Goal: Information Seeking & Learning: Learn about a topic

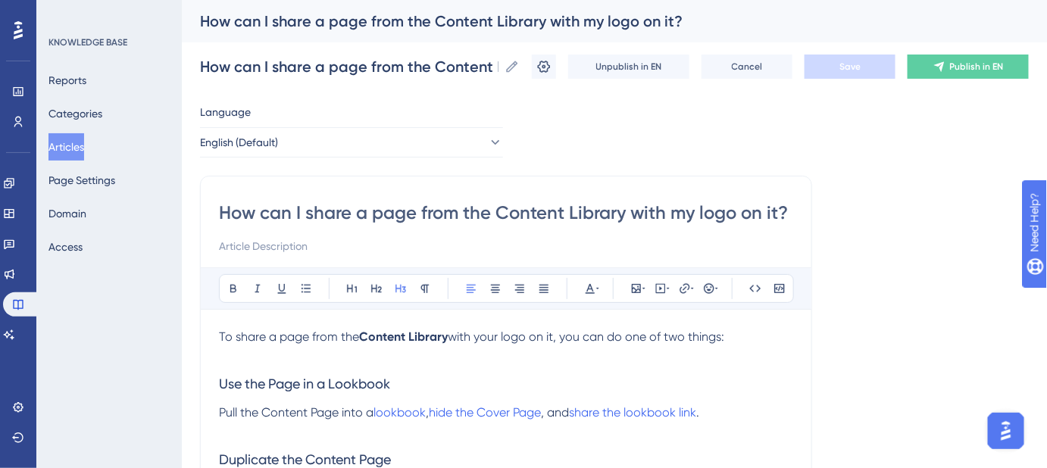
click at [602, 226] on div "How can I share a page from the Content Library with my logo on it?" at bounding box center [506, 228] width 574 height 55
click at [590, 210] on input "How can I share a page from the Content Library with my logo on it?" at bounding box center [506, 213] width 574 height 24
click at [323, 246] on input at bounding box center [506, 246] width 574 height 18
paste input "Step-by-step instructions for sharing Content Library pages with your branding."
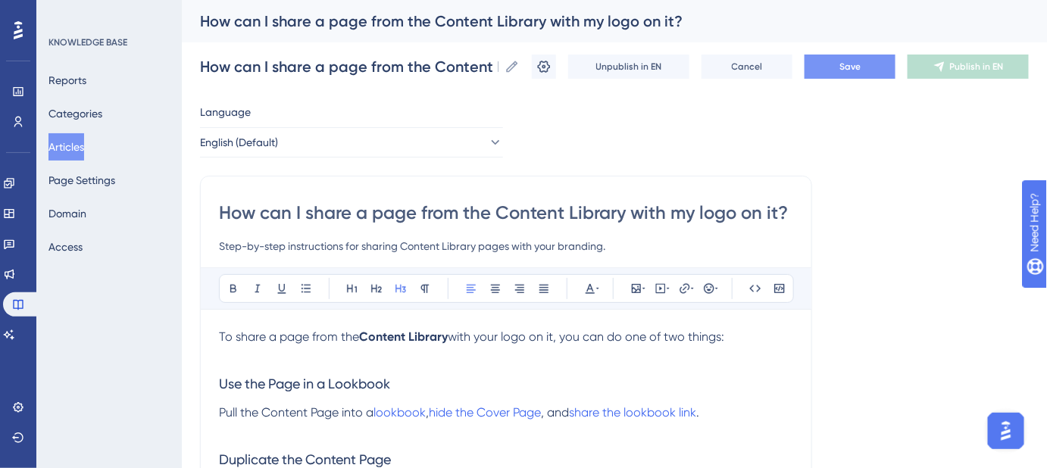
type input "Step-by-step instructions for sharing Content Library pages with your branding."
click at [850, 61] on span "Save" at bounding box center [850, 67] width 21 height 12
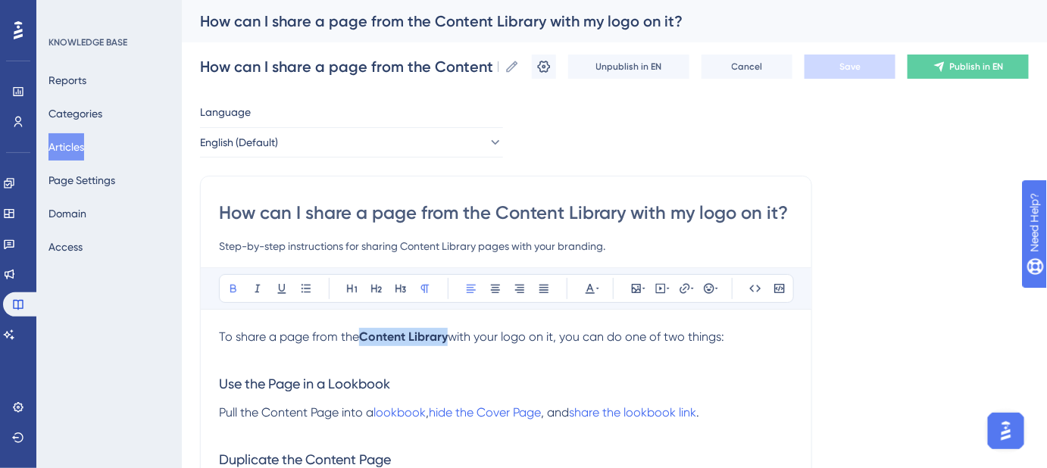
drag, startPoint x: 447, startPoint y: 339, endPoint x: 360, endPoint y: 336, distance: 87.2
click at [360, 336] on p "To share a page from the Content Library with your logo on it, you can do one o…" at bounding box center [506, 346] width 574 height 36
click at [683, 294] on button at bounding box center [684, 288] width 21 height 21
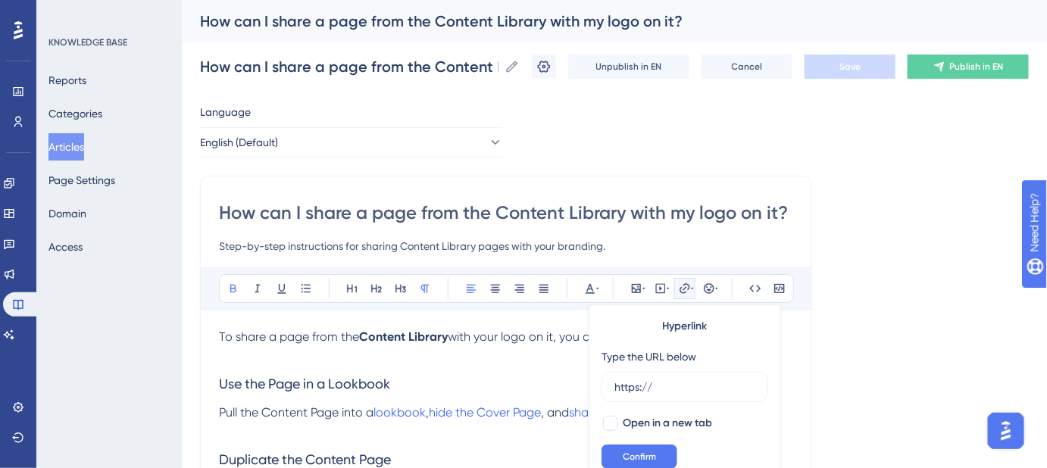
scroll to position [27, 0]
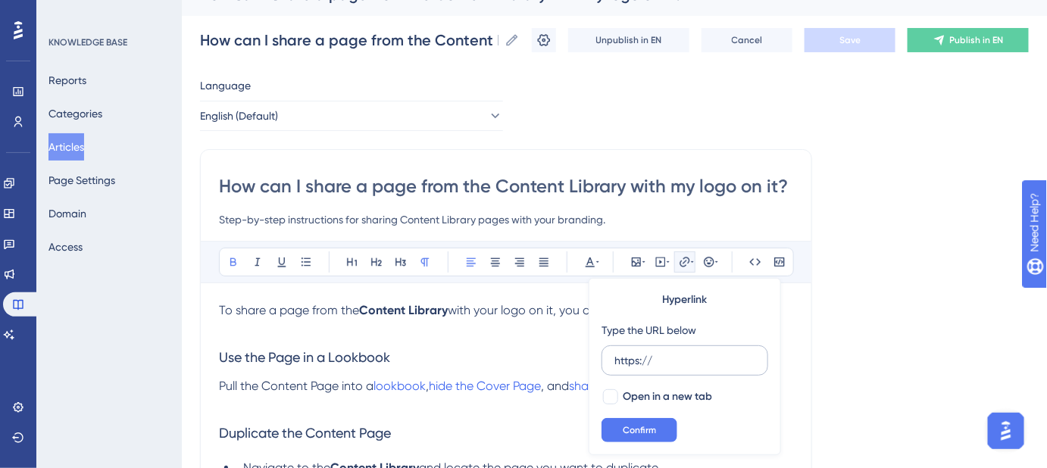
drag, startPoint x: 668, startPoint y: 358, endPoint x: 602, endPoint y: 357, distance: 65.9
click at [602, 357] on label "https://" at bounding box center [685, 361] width 167 height 30
click at [615, 357] on input "https://" at bounding box center [685, 360] width 141 height 17
type input "https://help.safariportal.app/en/articles/5616--content-library"
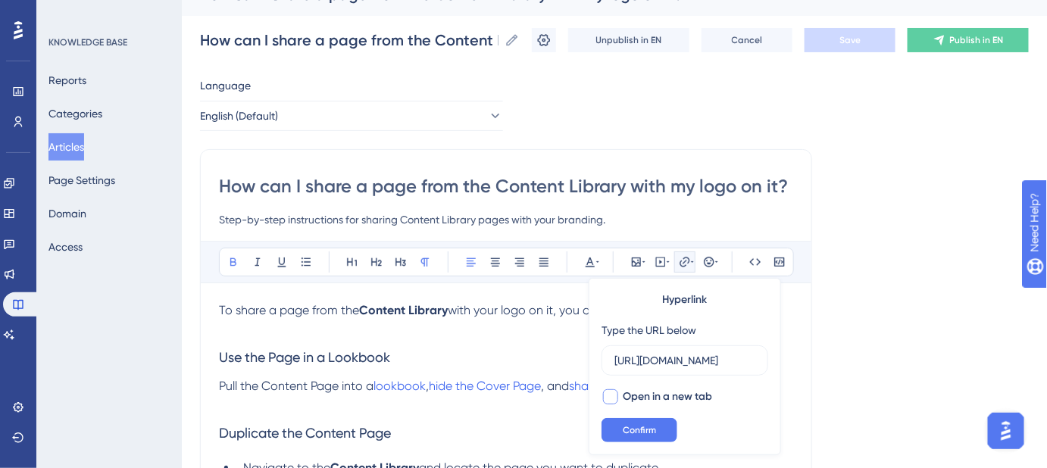
click at [612, 397] on div at bounding box center [610, 397] width 15 height 15
checkbox input "true"
click at [628, 427] on span "Confirm" at bounding box center [639, 430] width 33 height 12
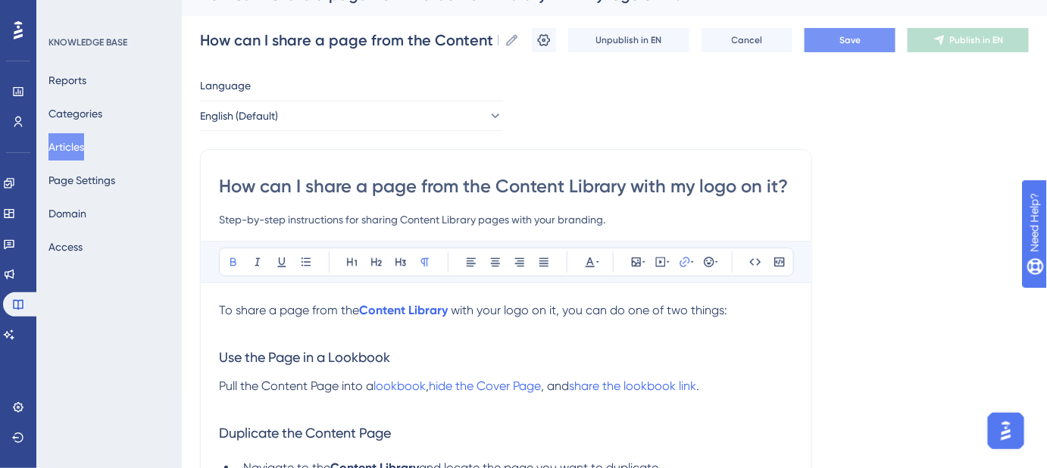
click at [853, 41] on span "Save" at bounding box center [850, 40] width 21 height 12
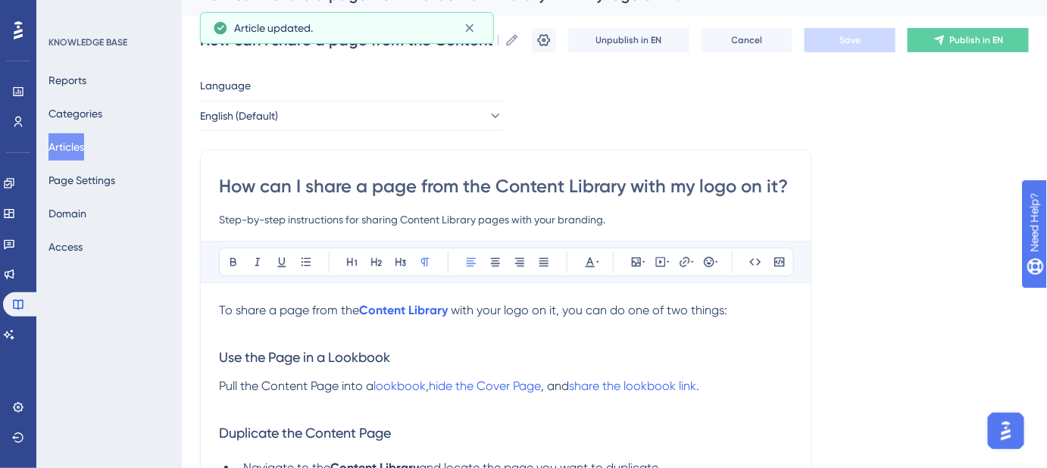
click at [511, 312] on span "with your logo on it, you can do one of two things:" at bounding box center [589, 310] width 277 height 14
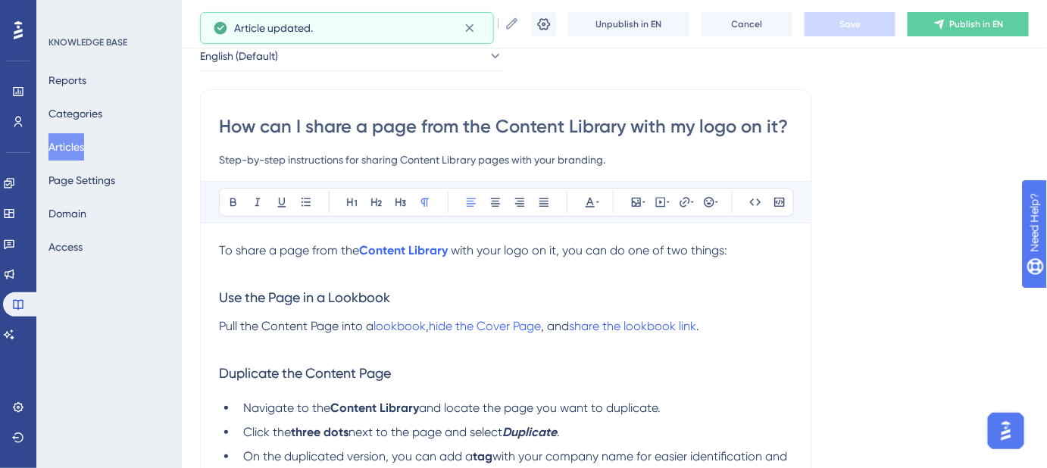
scroll to position [95, 0]
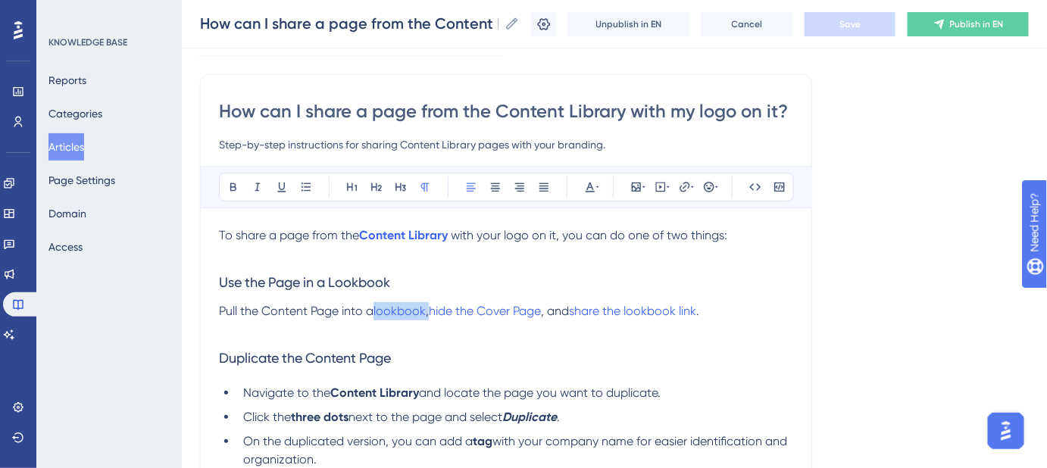
drag, startPoint x: 433, startPoint y: 309, endPoint x: 376, endPoint y: 308, distance: 56.8
click at [376, 308] on p "Pull the Content Page into a lookbook , hide the Cover Page , and share the loo…" at bounding box center [506, 311] width 574 height 18
click at [391, 308] on span "lookbook" at bounding box center [400, 311] width 52 height 14
click at [422, 347] on h3 "Duplicate the Content Page" at bounding box center [506, 358] width 574 height 39
click at [424, 311] on span "lookbook" at bounding box center [400, 311] width 52 height 14
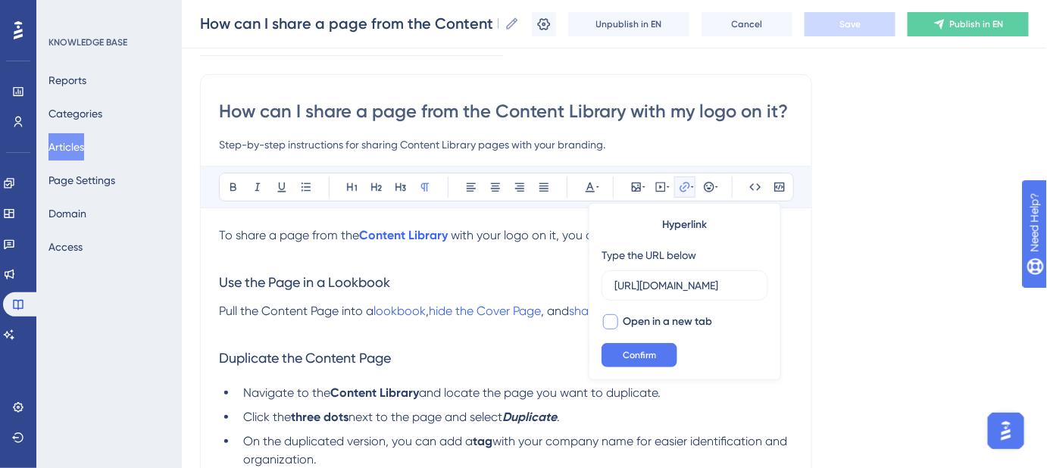
scroll to position [0, 0]
click at [609, 320] on div at bounding box center [610, 322] width 15 height 15
checkbox input "true"
click at [429, 311] on span "," at bounding box center [427, 311] width 3 height 14
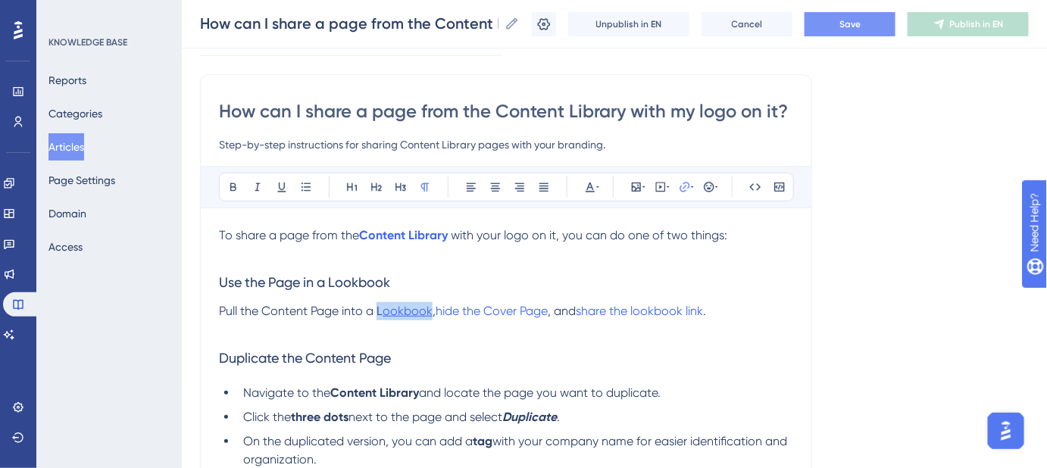
drag, startPoint x: 376, startPoint y: 304, endPoint x: 430, endPoint y: 305, distance: 54.6
click at [430, 305] on p "Pull the Content Page into a L ookbook , hide the Cover Page , and share the lo…" at bounding box center [506, 311] width 574 height 18
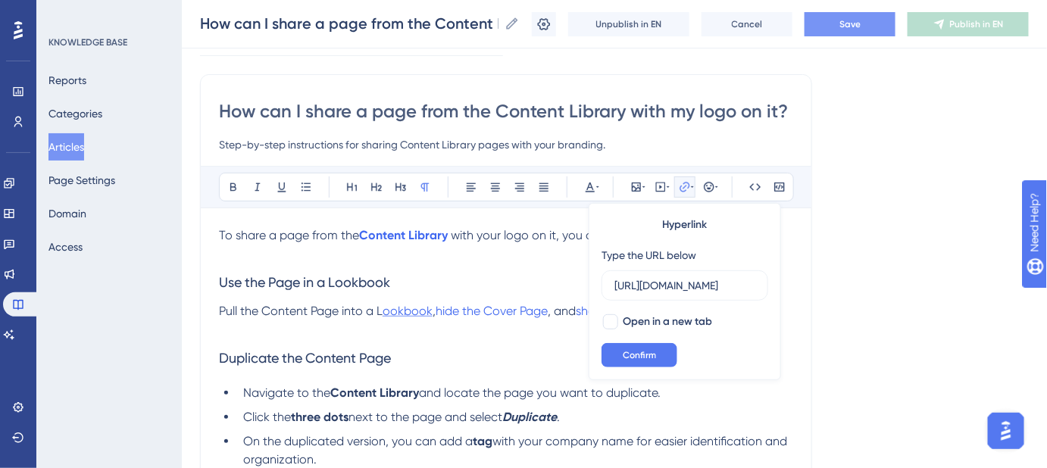
scroll to position [0, 299]
click at [656, 281] on input "https://safariportal.help.userguiding.com/en/articles/5622-how-do-i-create-a-lo…" at bounding box center [685, 285] width 141 height 17
click at [634, 347] on button "Confirm" at bounding box center [640, 355] width 76 height 24
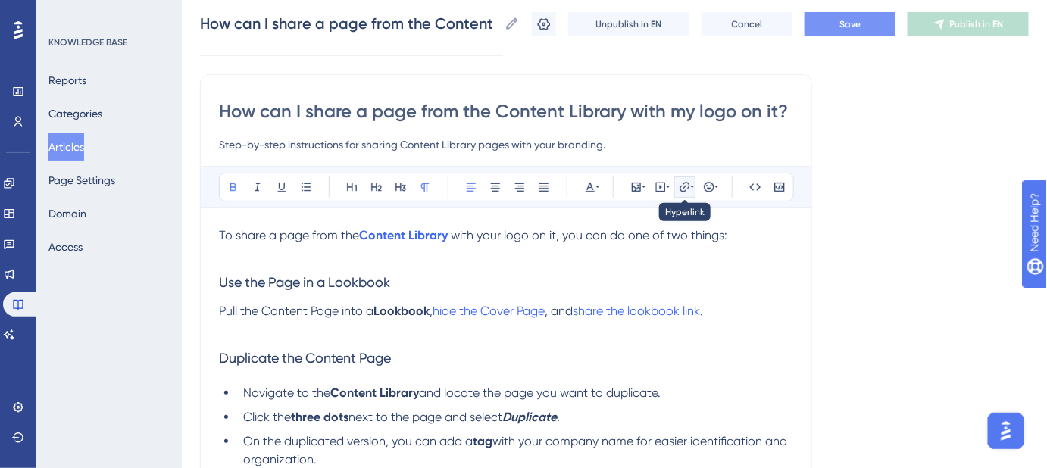
click at [690, 186] on icon at bounding box center [685, 187] width 12 height 12
click at [687, 189] on icon at bounding box center [685, 187] width 12 height 12
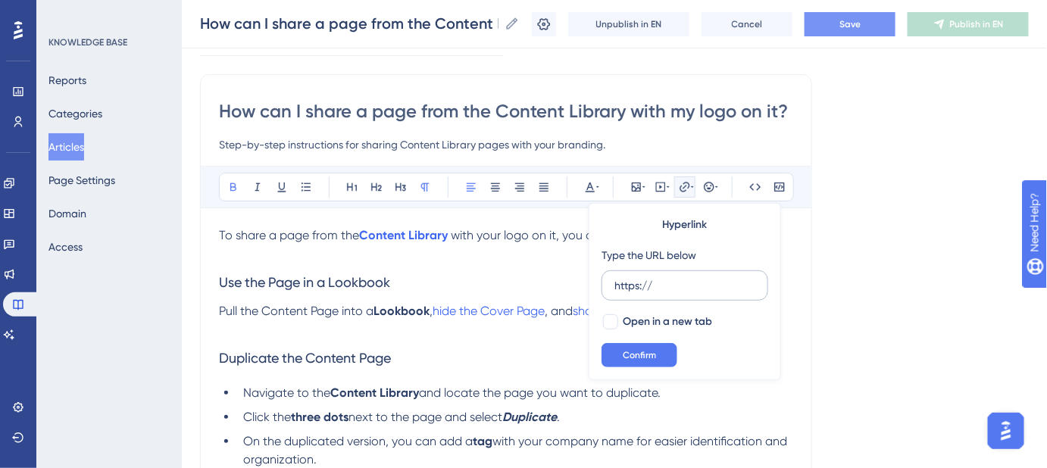
drag, startPoint x: 667, startPoint y: 281, endPoint x: 606, endPoint y: 281, distance: 60.6
click at [606, 281] on label "https://" at bounding box center [685, 286] width 167 height 30
click at [615, 281] on input "https://" at bounding box center [685, 285] width 141 height 17
type input "https://safariportal.help.userguiding.com/en/articles/5622-how-do-i-create-a-lo…"
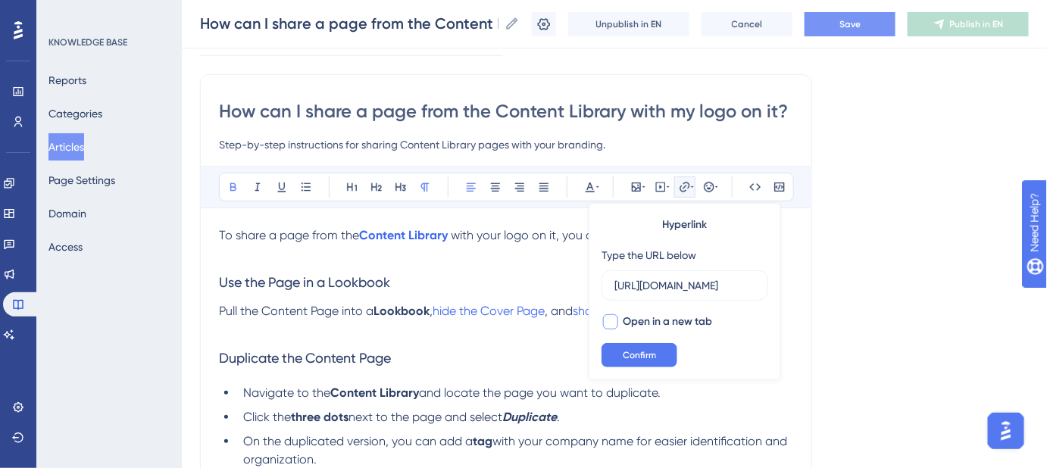
click at [612, 321] on div at bounding box center [610, 322] width 15 height 15
checkbox input "true"
click at [628, 362] on button "Confirm" at bounding box center [640, 355] width 76 height 24
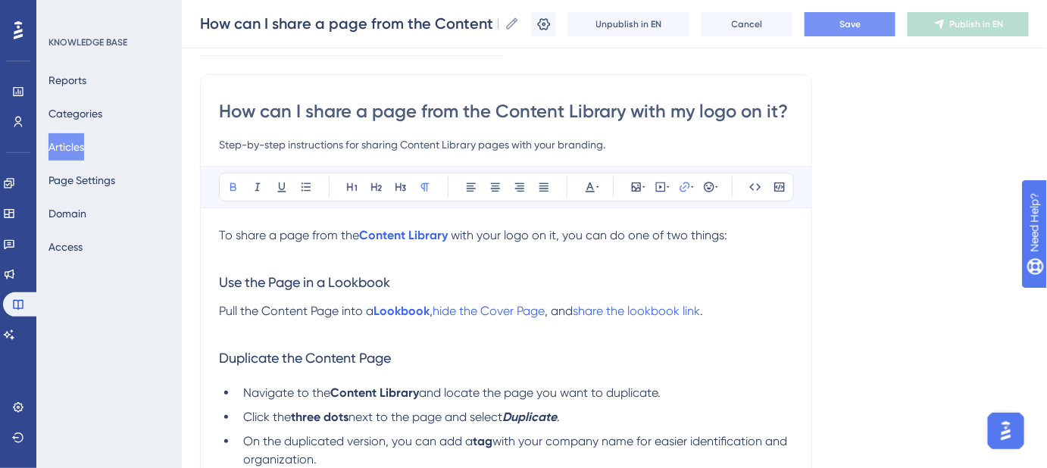
drag, startPoint x: 546, startPoint y: 355, endPoint x: 527, endPoint y: 330, distance: 30.3
click at [546, 355] on h3 "Duplicate the Content Page" at bounding box center [506, 358] width 574 height 39
click at [521, 311] on span "hide the Cover Page" at bounding box center [489, 311] width 112 height 14
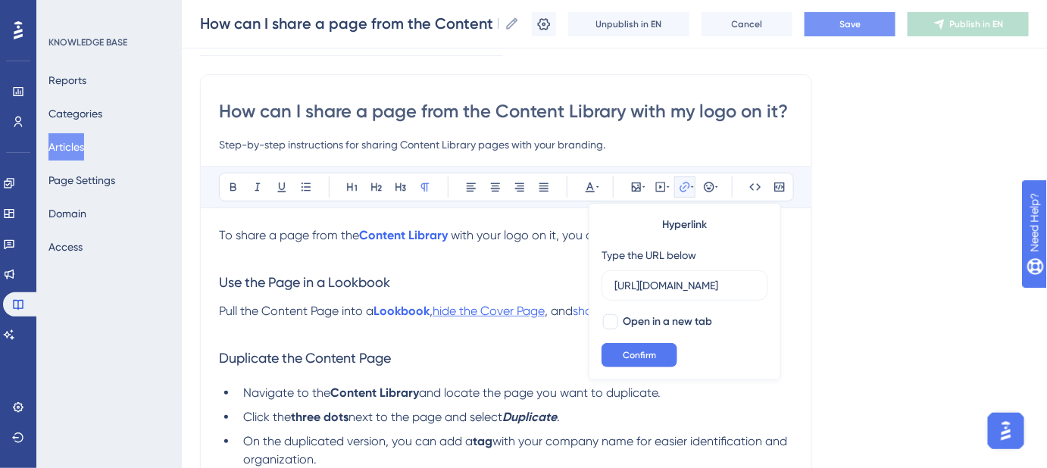
scroll to position [0, 413]
click at [676, 280] on input "https://safariportal.help.userguiding.com/en/articles/5699-how-do-i-hide-pages-…" at bounding box center [685, 285] width 141 height 17
click at [649, 349] on span "Confirm" at bounding box center [639, 355] width 33 height 12
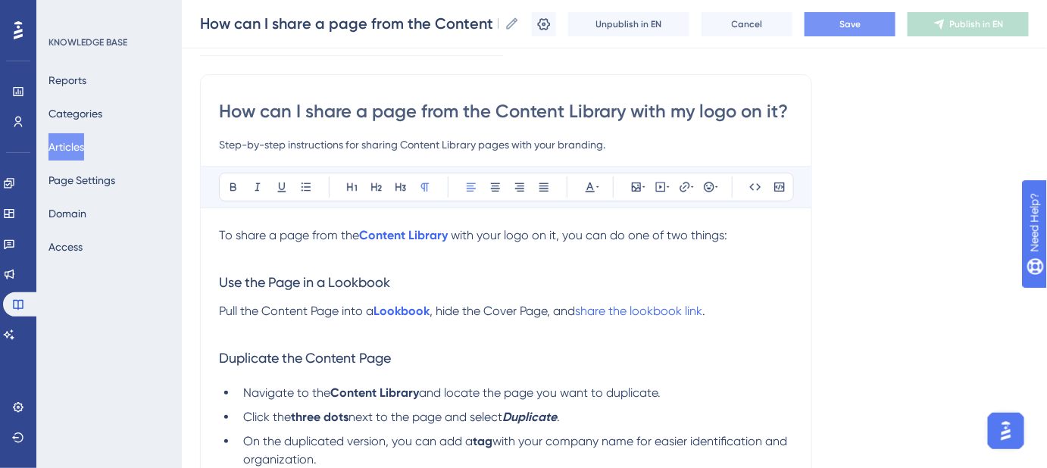
click at [444, 311] on span ", hide the Cover Page, and" at bounding box center [503, 311] width 146 height 14
drag, startPoint x: 489, startPoint y: 312, endPoint x: 550, endPoint y: 312, distance: 61.4
click at [550, 312] on span ", hide the Cover Page, and" at bounding box center [503, 311] width 146 height 14
click at [683, 189] on icon at bounding box center [685, 187] width 12 height 12
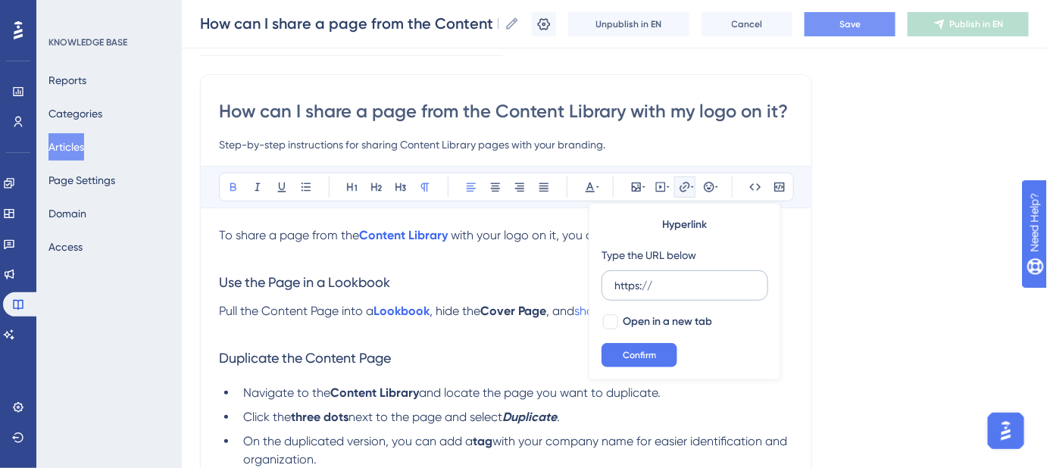
drag, startPoint x: 675, startPoint y: 281, endPoint x: 605, endPoint y: 285, distance: 70.6
click at [606, 286] on label "https://" at bounding box center [685, 286] width 167 height 30
click at [615, 286] on input "https://" at bounding box center [685, 285] width 141 height 17
type input "https://safariportal.help.userguiding.com/en/articles/5699-how-do-i-hide-pages-…"
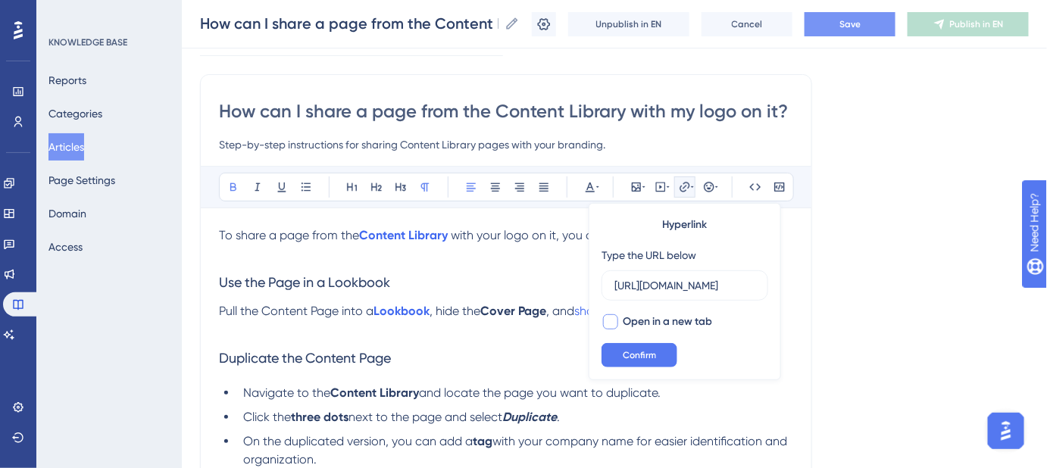
click at [610, 321] on div at bounding box center [610, 322] width 15 height 15
checkbox input "true"
click at [624, 357] on span "Confirm" at bounding box center [639, 355] width 33 height 12
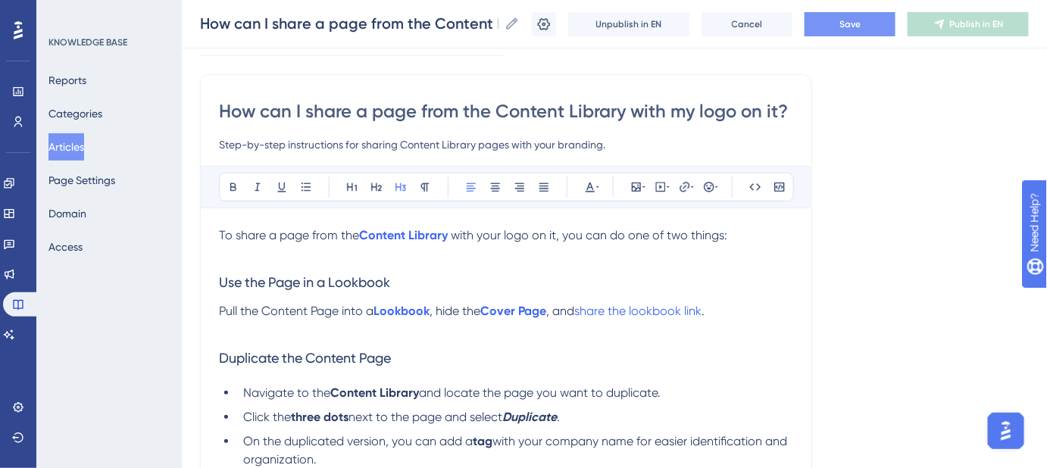
click at [627, 348] on h3 "Duplicate the Content Page" at bounding box center [506, 358] width 574 height 39
click at [646, 308] on span "share the lookbook link" at bounding box center [637, 311] width 127 height 14
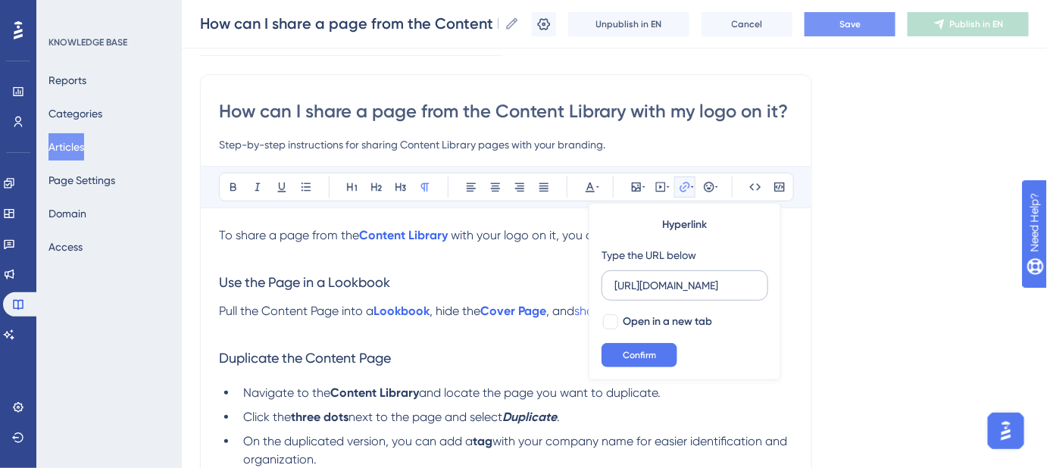
scroll to position [0, 355]
click at [661, 283] on input "https://safariportal.help.userguiding.com/en/articles/5603-how-do-i-share-a-loo…" at bounding box center [685, 285] width 141 height 17
click at [640, 357] on span "Confirm" at bounding box center [639, 355] width 33 height 12
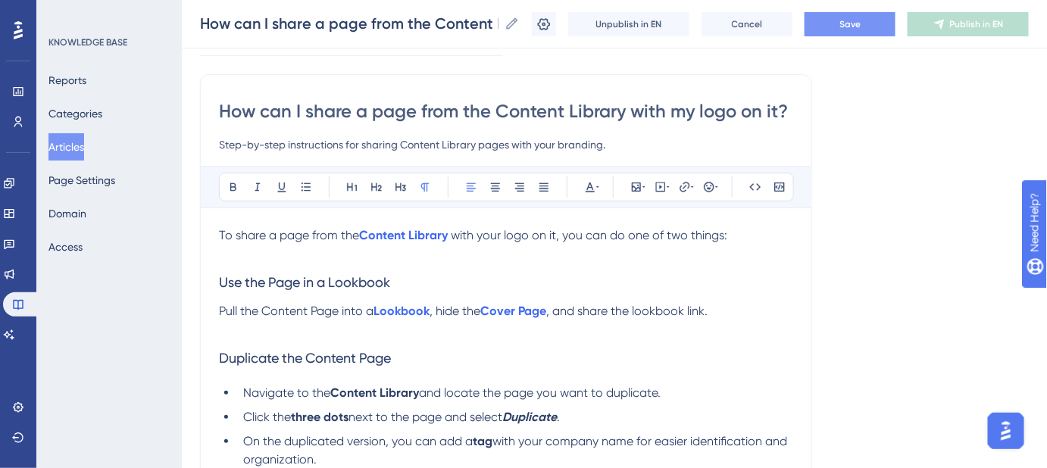
drag, startPoint x: 638, startPoint y: 308, endPoint x: 647, endPoint y: 308, distance: 9.1
click at [640, 308] on span ", and share the lookbook link." at bounding box center [626, 311] width 161 height 14
drag, startPoint x: 638, startPoint y: 308, endPoint x: 713, endPoint y: 311, distance: 75.1
click at [712, 311] on span ", and share the Lookbook link." at bounding box center [628, 311] width 165 height 14
click at [683, 183] on icon at bounding box center [685, 187] width 12 height 12
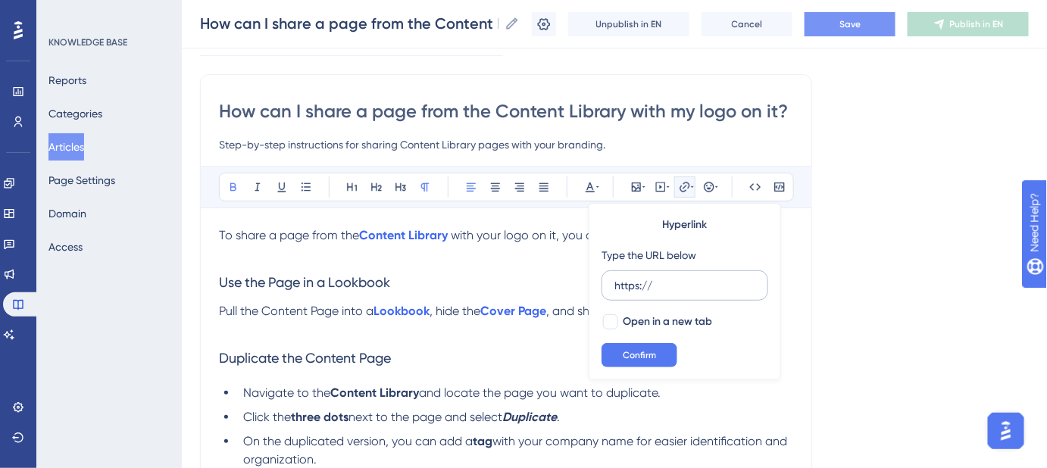
drag, startPoint x: 660, startPoint y: 284, endPoint x: 608, endPoint y: 282, distance: 52.3
click at [608, 282] on label "https://" at bounding box center [685, 286] width 167 height 30
click at [615, 282] on input "https://" at bounding box center [685, 285] width 141 height 17
type input "https://safariportal.help.userguiding.com/en/articles/5603-how-do-i-share-a-loo…"
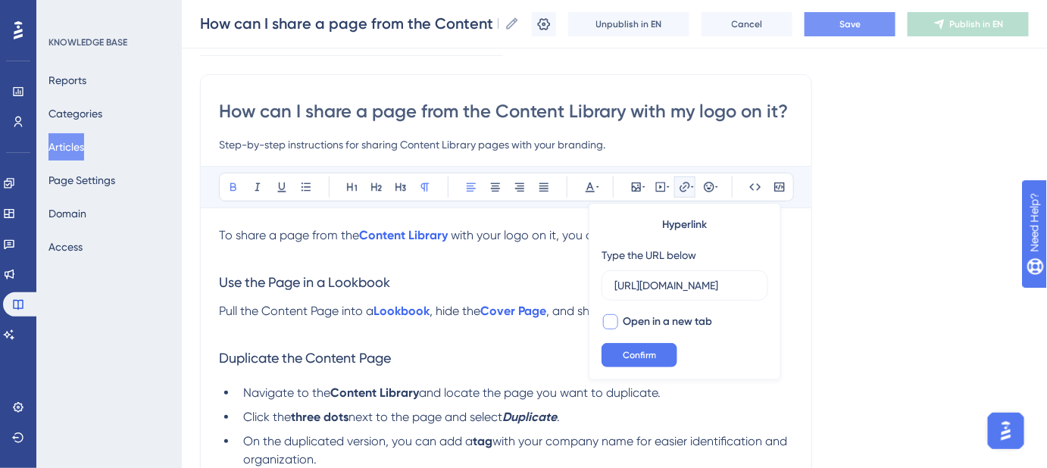
click at [608, 318] on div at bounding box center [610, 322] width 15 height 15
checkbox input "true"
click at [629, 351] on span "Confirm" at bounding box center [639, 355] width 33 height 12
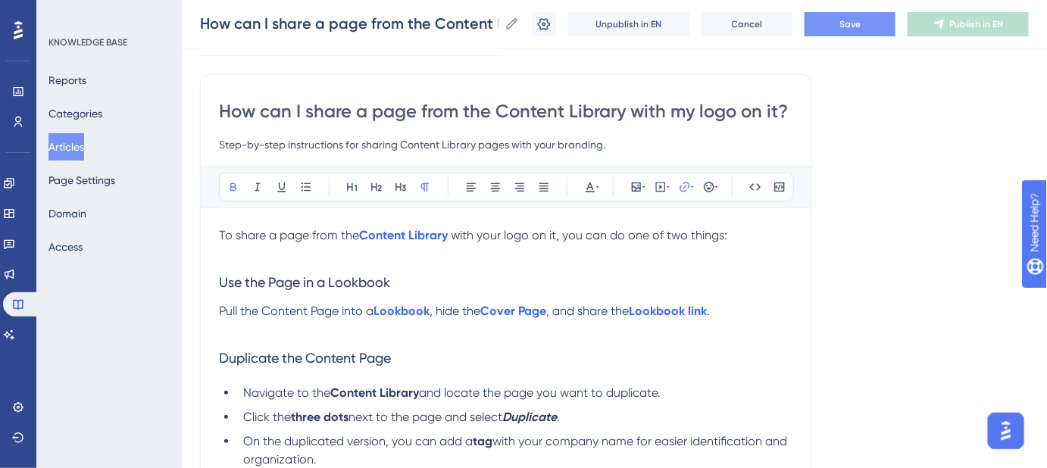
click at [828, 302] on div "Language English (Default) How can I share a page from the Content Library with…" at bounding box center [614, 449] width 829 height 894
click at [851, 15] on button "Save" at bounding box center [850, 24] width 91 height 24
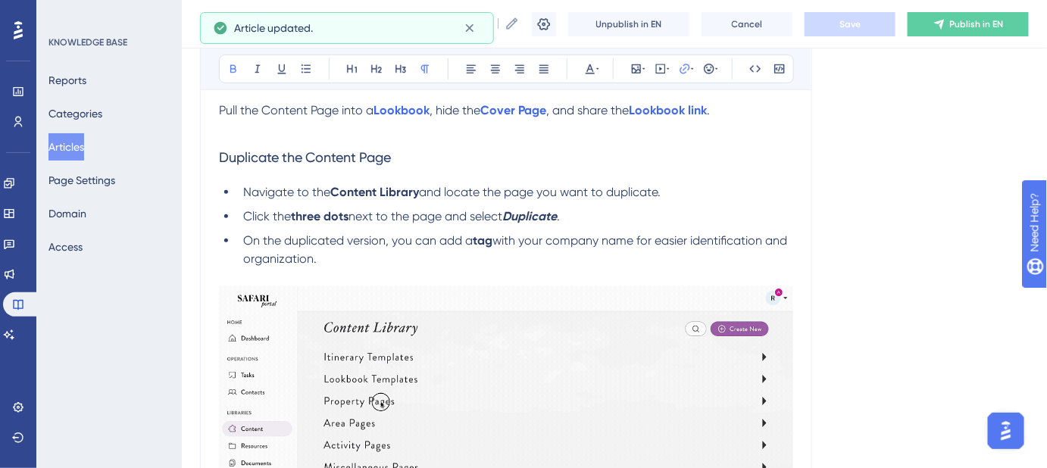
scroll to position [302, 0]
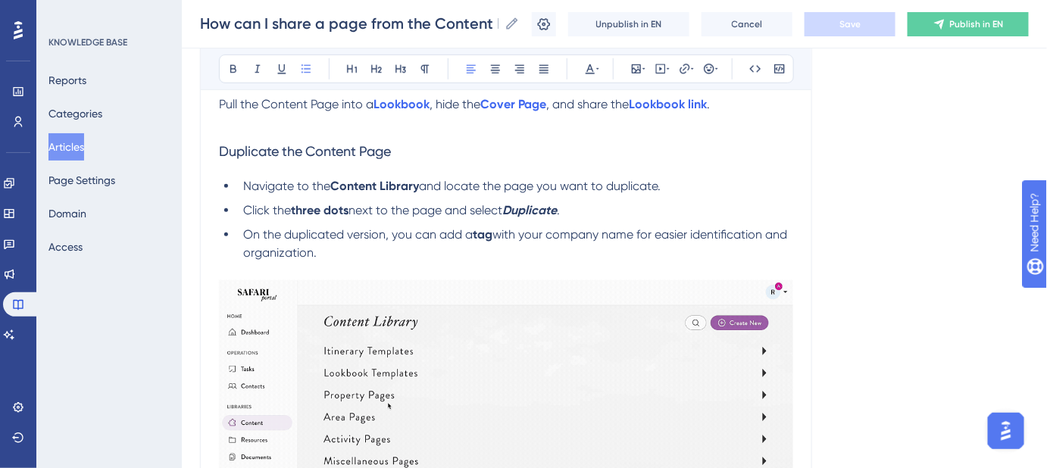
drag, startPoint x: 345, startPoint y: 252, endPoint x: 180, endPoint y: 189, distance: 176.8
click at [0, 0] on div "Performance Users Engagement Widgets Feedback Product Updates Knowledge Base AI…" at bounding box center [0, 0] width 0 height 0
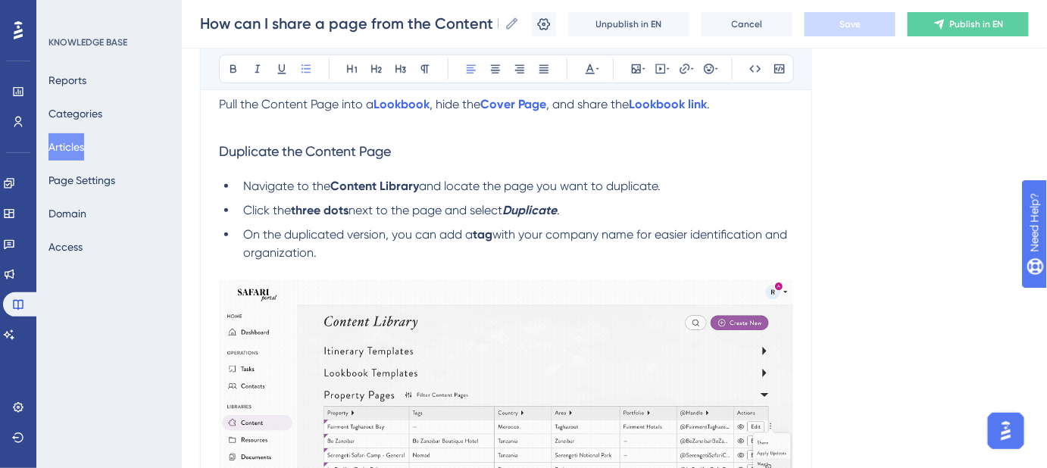
copy ul "Navigate to the Content Library and locate the page you want to duplicate. Clic…"
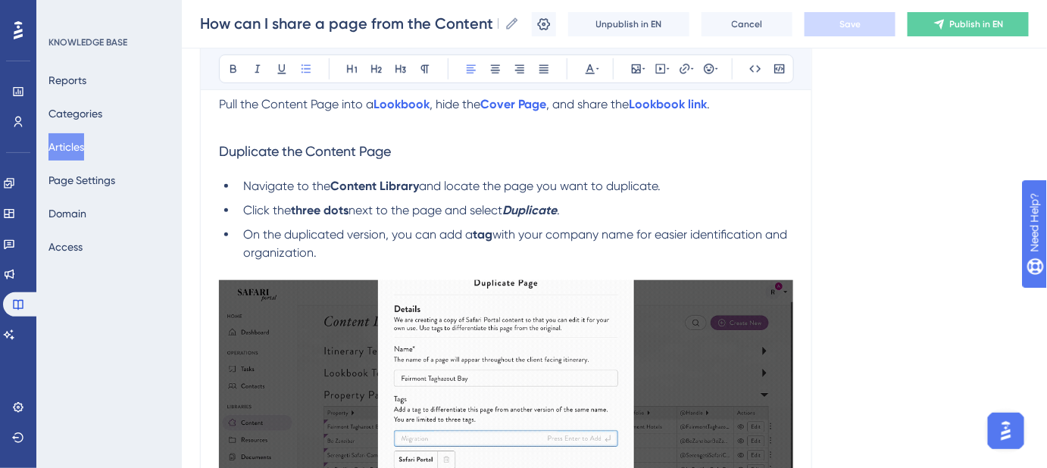
click at [364, 249] on li "On the duplicated version, you can add a tag with your company name for easier …" at bounding box center [515, 244] width 556 height 36
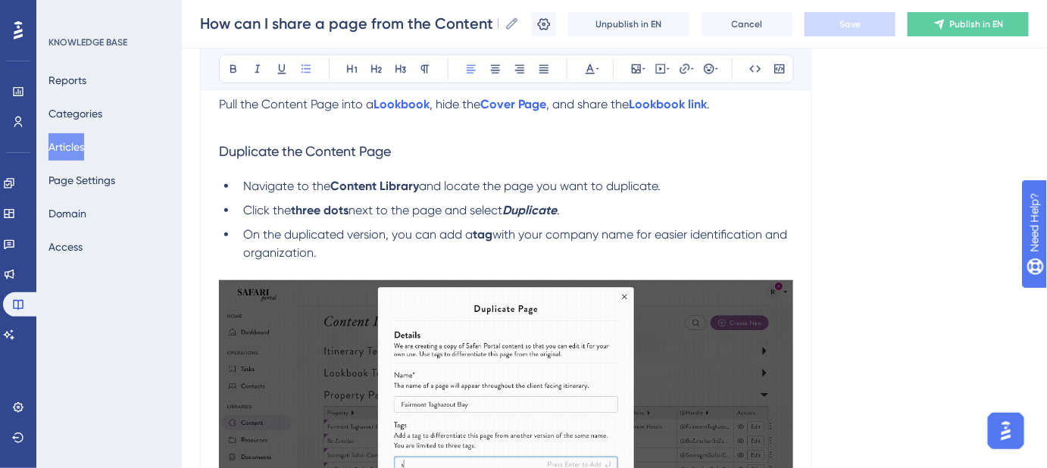
drag, startPoint x: 354, startPoint y: 254, endPoint x: 211, endPoint y: 183, distance: 159.0
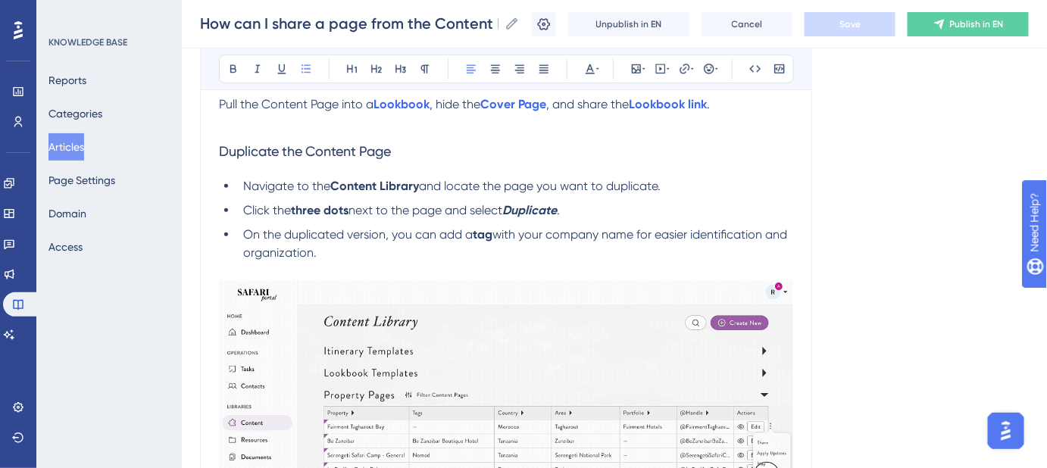
click at [211, 183] on div "How can I share a page from the Content Library with my logo on it? Step-by-ste…" at bounding box center [506, 232] width 612 height 730
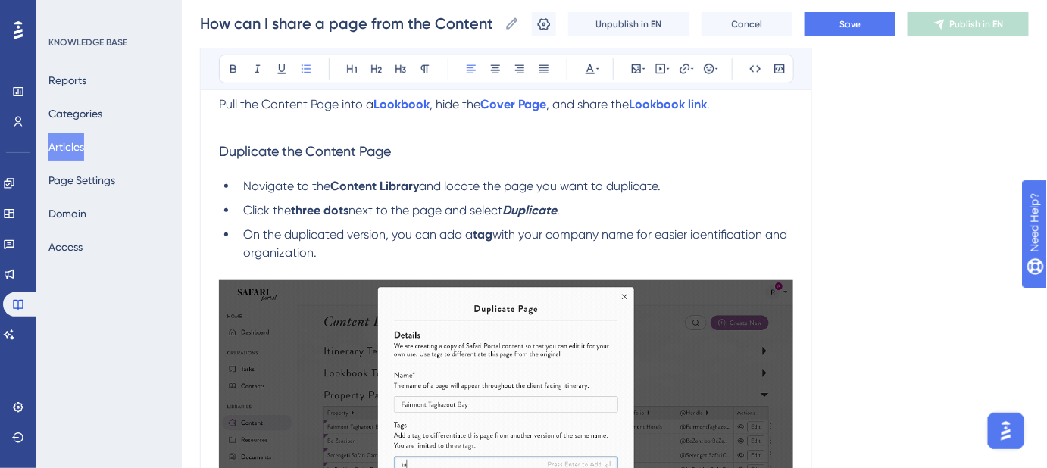
click at [406, 153] on h3 "Duplicate the Content Page" at bounding box center [506, 151] width 574 height 39
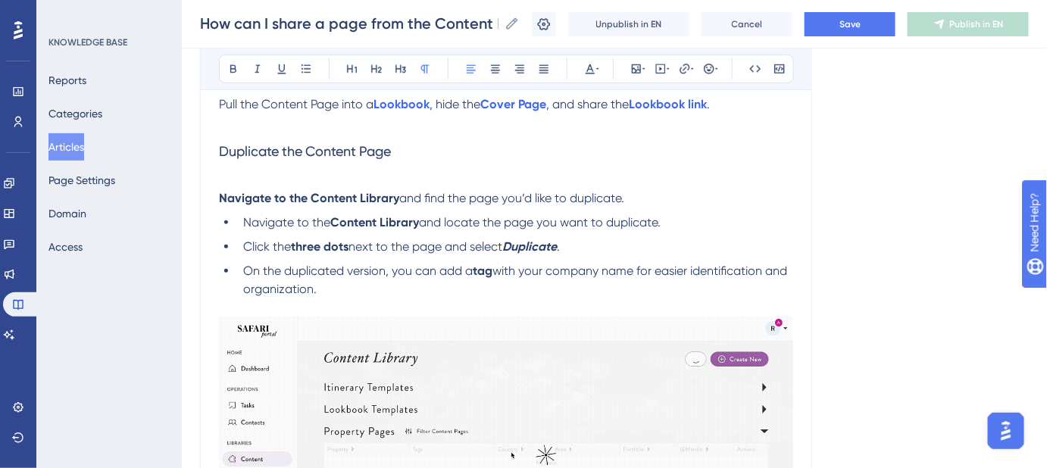
click at [631, 199] on p "Navigate to the Content Library and find the page you’d like to duplicate." at bounding box center [506, 198] width 574 height 18
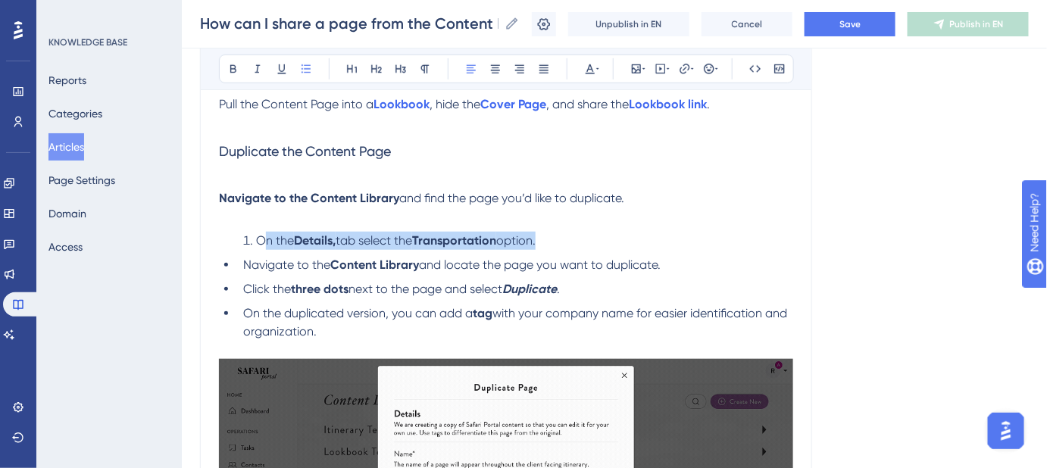
drag, startPoint x: 243, startPoint y: 264, endPoint x: 268, endPoint y: 239, distance: 34.8
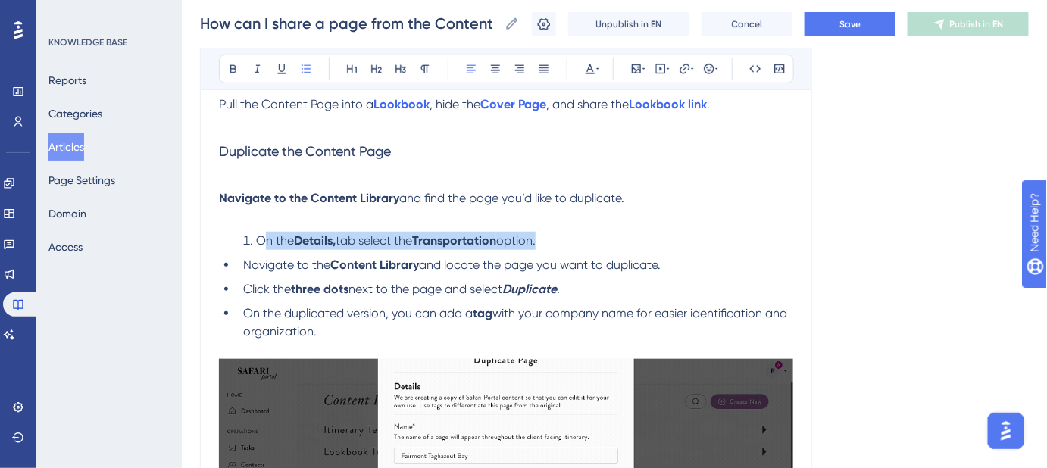
click at [268, 239] on div "To share a page from the Content Library with your logo on it, you can do one o…" at bounding box center [506, 338] width 574 height 637
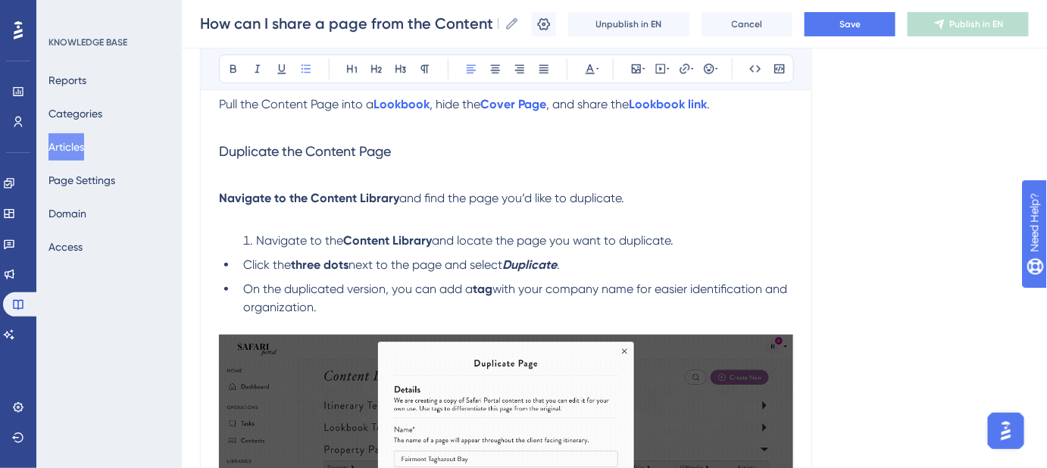
click at [243, 268] on span "Click the" at bounding box center [267, 265] width 48 height 14
click at [244, 280] on li "On the duplicated version, you can add a tag with your company name for easier …" at bounding box center [515, 298] width 556 height 36
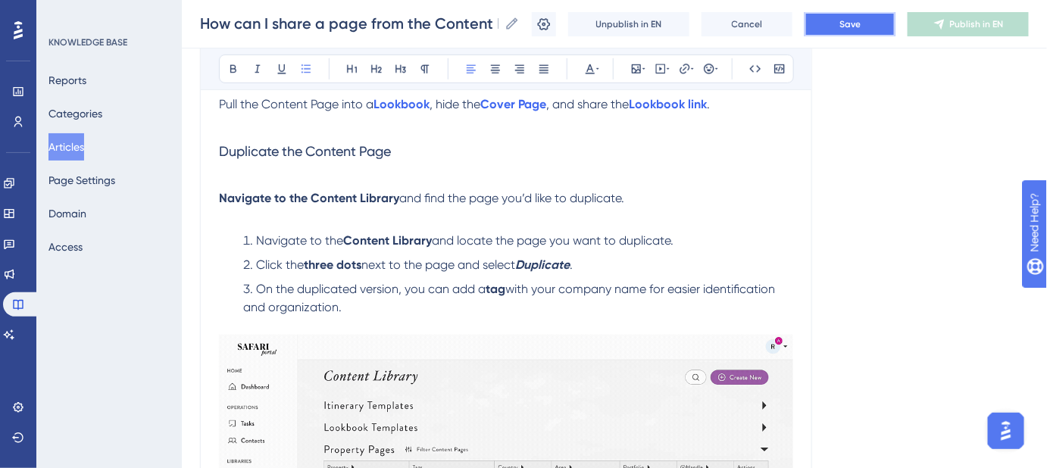
click at [861, 25] on span "Save" at bounding box center [850, 24] width 21 height 12
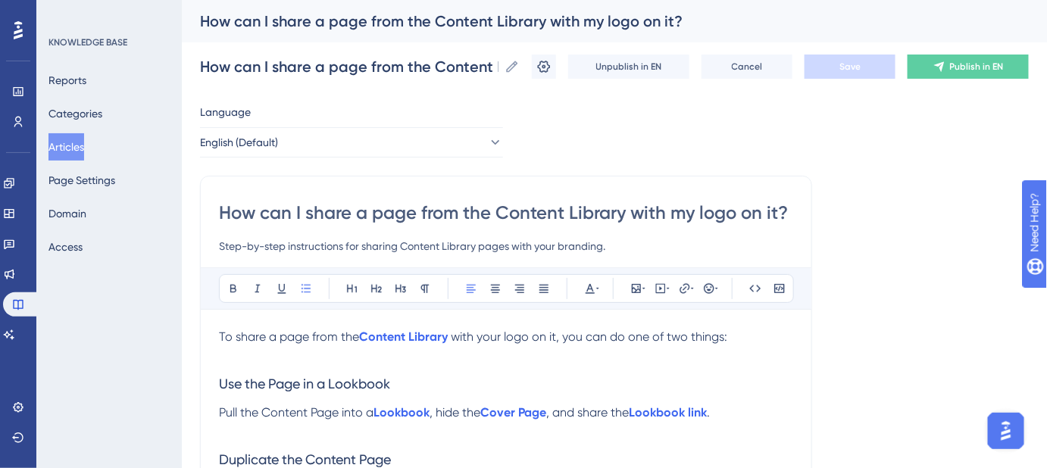
scroll to position [137, 0]
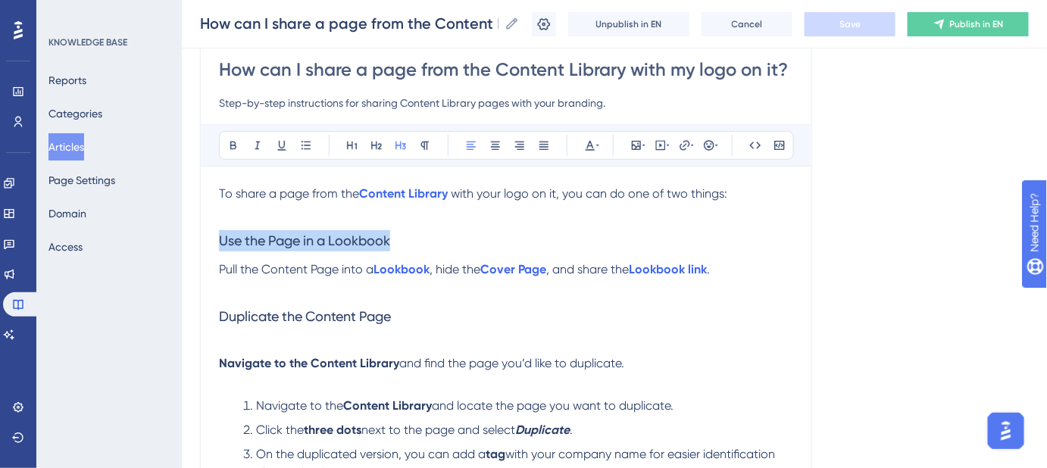
drag, startPoint x: 344, startPoint y: 235, endPoint x: 218, endPoint y: 236, distance: 125.8
click at [219, 236] on h3 "Use the Page in a Lookbook" at bounding box center [506, 240] width 574 height 39
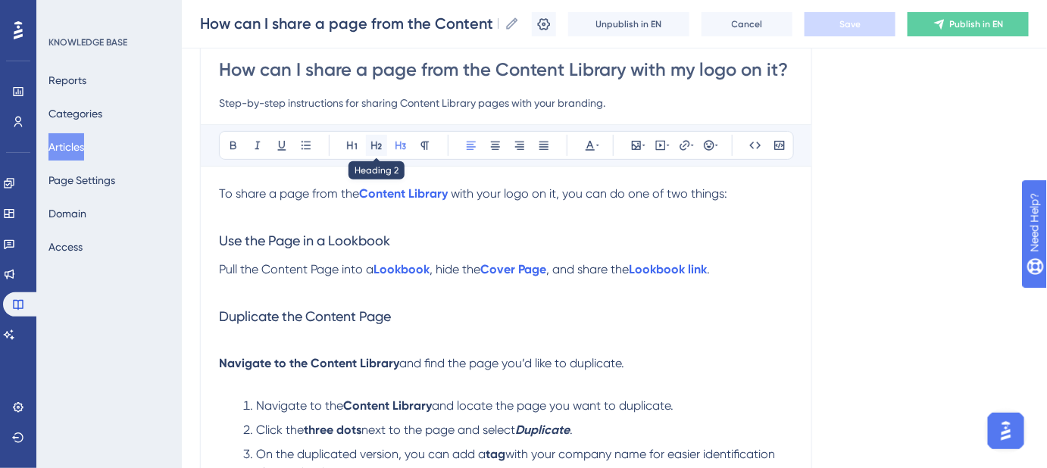
click at [371, 147] on icon at bounding box center [376, 146] width 11 height 8
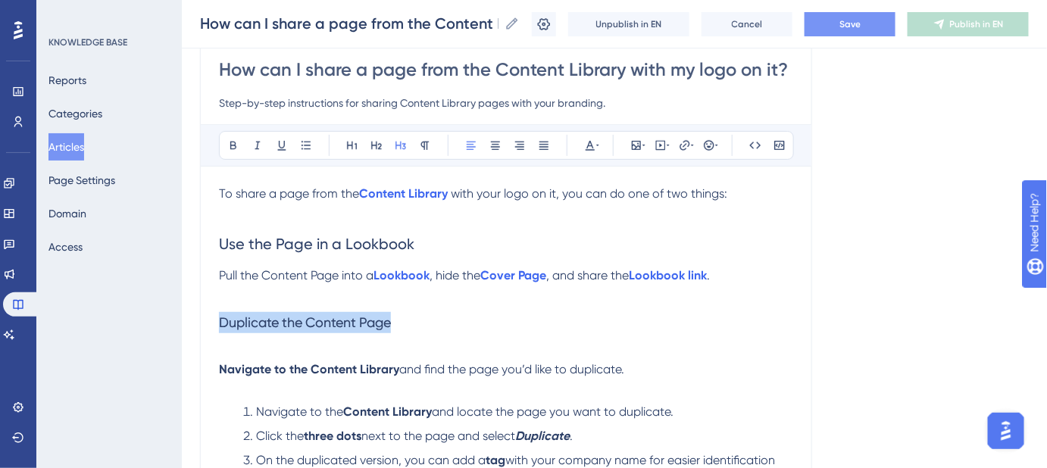
drag, startPoint x: 396, startPoint y: 323, endPoint x: 205, endPoint y: 323, distance: 191.0
click at [205, 323] on div "How can I share a page from the Content Library with my logo on it? Step-by-ste…" at bounding box center [506, 428] width 612 height 790
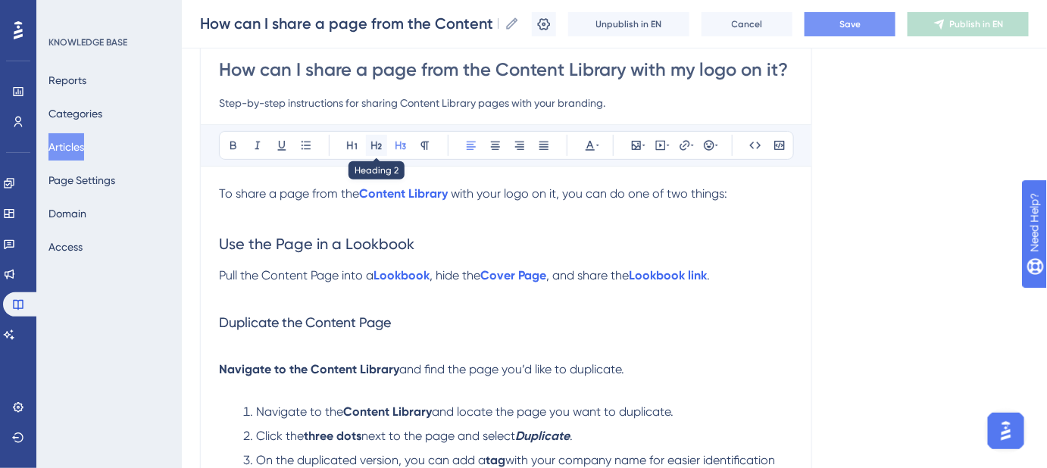
click at [380, 143] on icon at bounding box center [376, 146] width 11 height 8
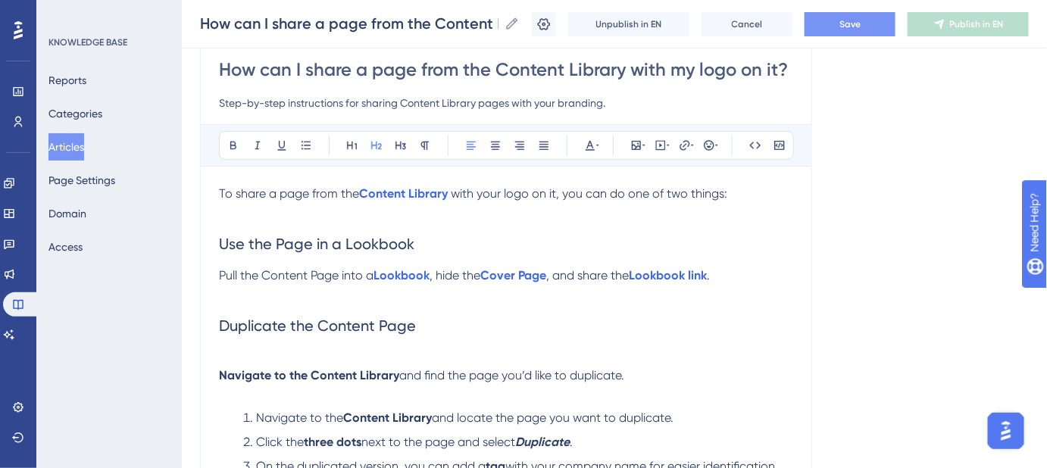
drag, startPoint x: 809, startPoint y: 230, endPoint x: 823, endPoint y: 210, distance: 24.0
click at [812, 225] on div "Language English (Default) How can I share a page from the Content Library with…" at bounding box center [614, 440] width 829 height 960
click at [861, 28] on span "Save" at bounding box center [850, 24] width 21 height 12
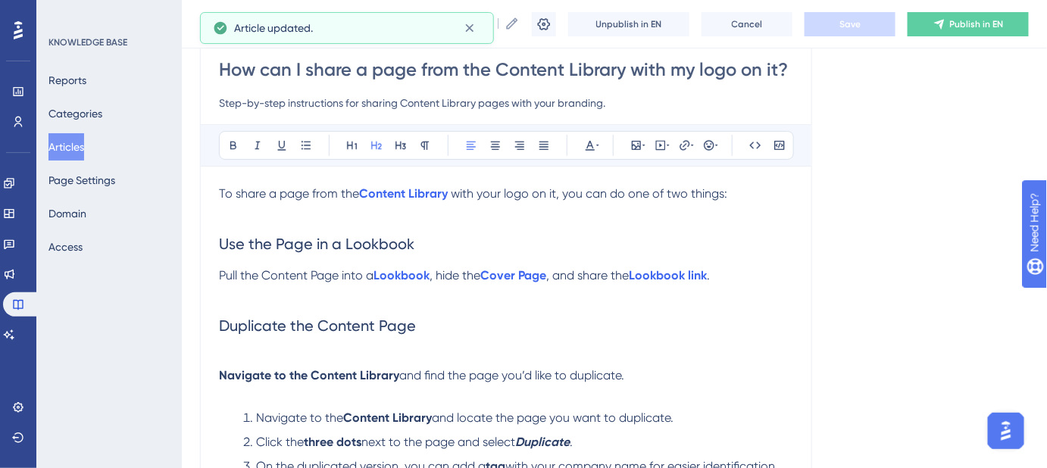
click at [221, 274] on span "Pull the Content Page into a" at bounding box center [296, 275] width 155 height 14
click at [307, 146] on icon at bounding box center [306, 145] width 12 height 12
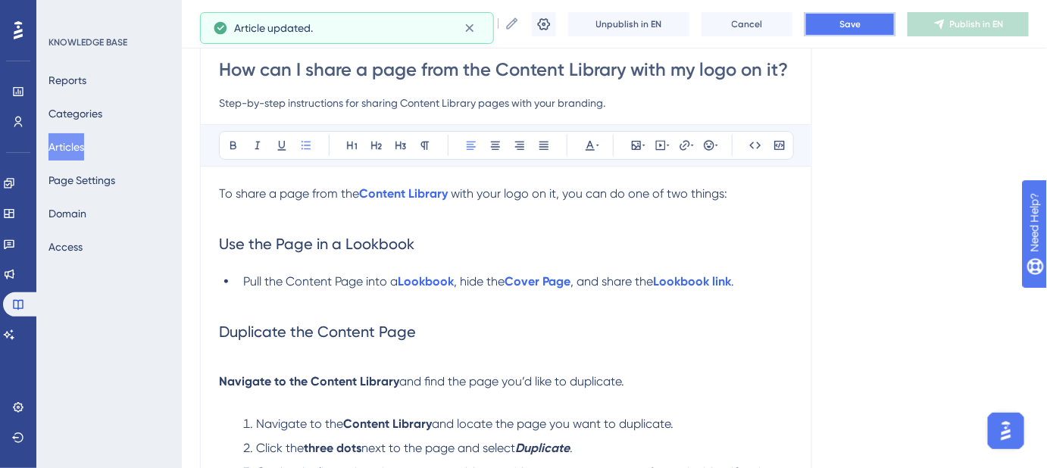
click at [853, 21] on span "Save" at bounding box center [850, 24] width 21 height 12
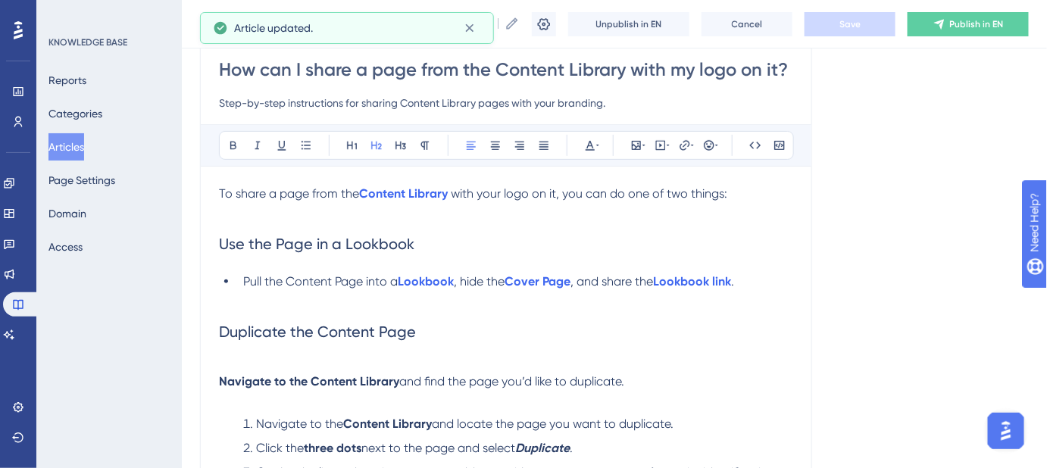
click at [452, 321] on h2 "Duplicate the Content Page" at bounding box center [506, 331] width 574 height 45
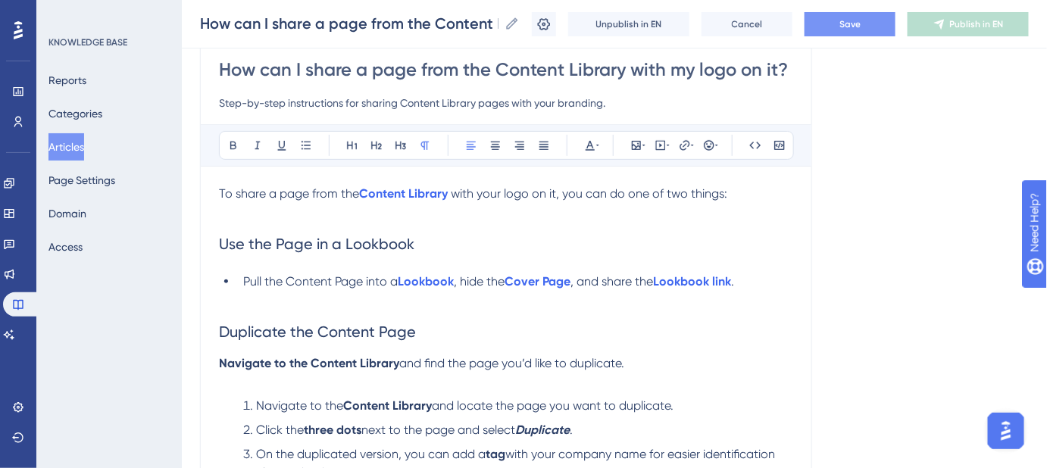
drag, startPoint x: 639, startPoint y: 357, endPoint x: 216, endPoint y: 357, distance: 422.9
click at [216, 357] on div "How can I share a page from the Content Library with my logo on it? Step-by-ste…" at bounding box center [506, 425] width 612 height 784
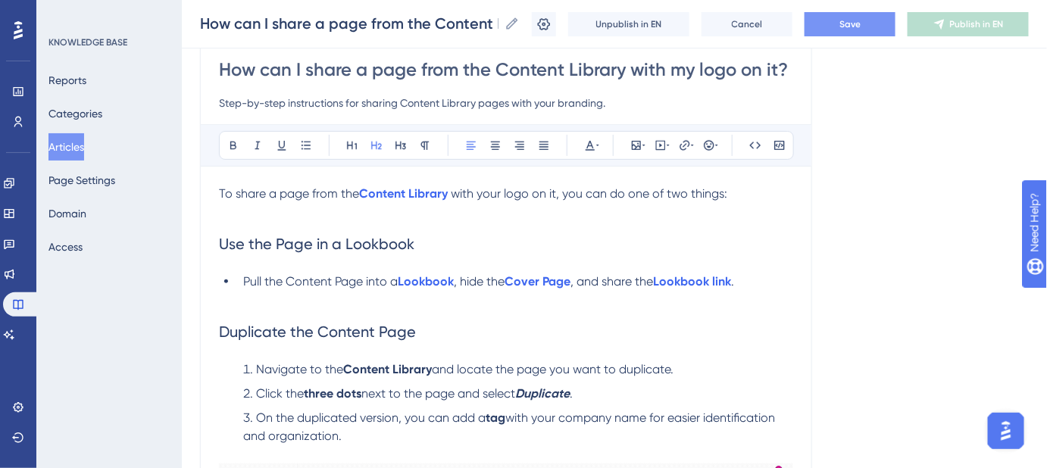
click at [832, 21] on button "Save" at bounding box center [850, 24] width 91 height 24
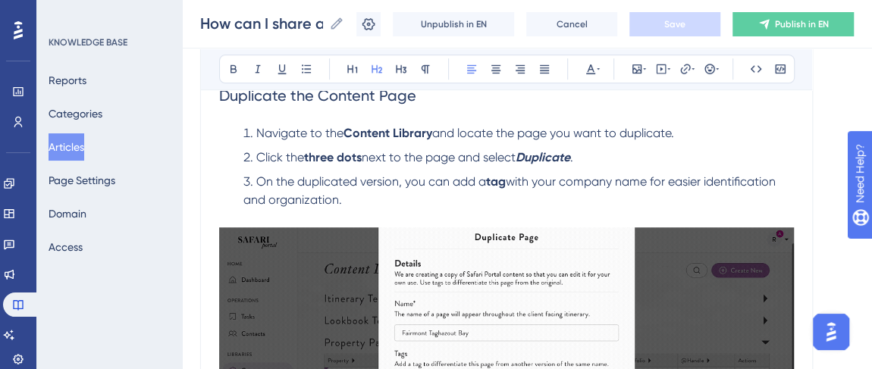
scroll to position [344, 0]
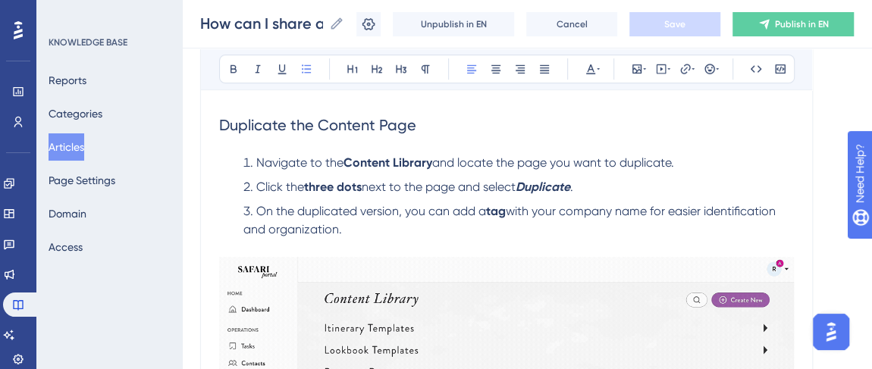
drag, startPoint x: 583, startPoint y: 186, endPoint x: 527, endPoint y: 186, distance: 56.1
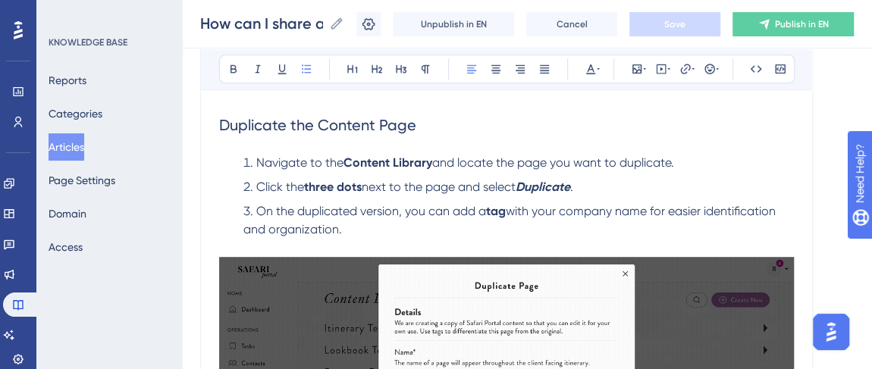
click at [527, 186] on li "Click the three dots next to the page and select Duplicate ." at bounding box center [515, 187] width 556 height 18
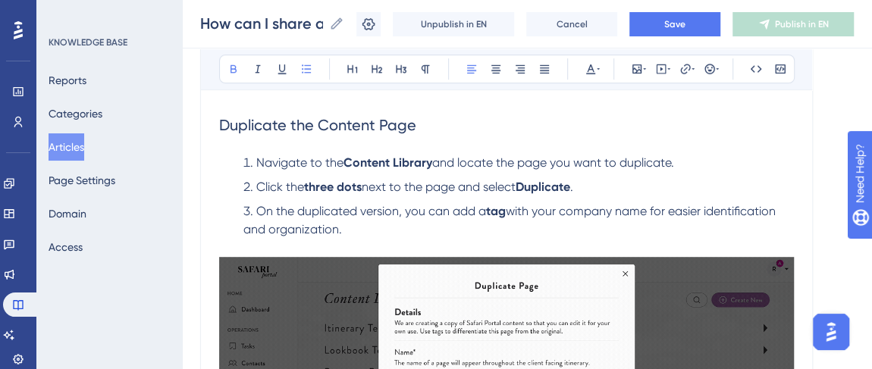
click at [480, 186] on span "next to the page and select" at bounding box center [438, 187] width 154 height 14
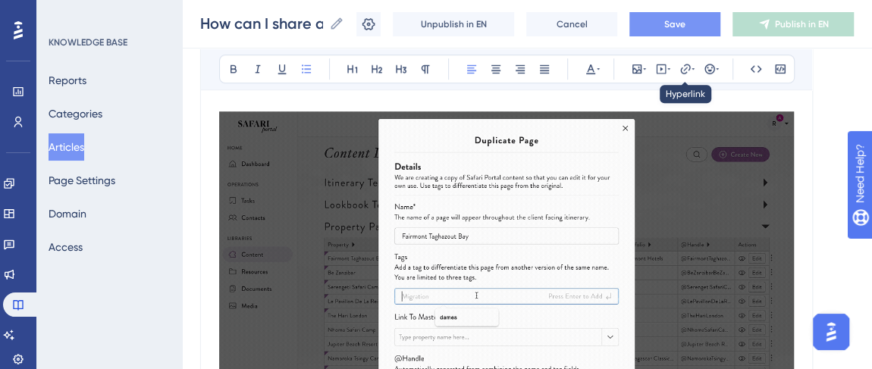
scroll to position [482, 0]
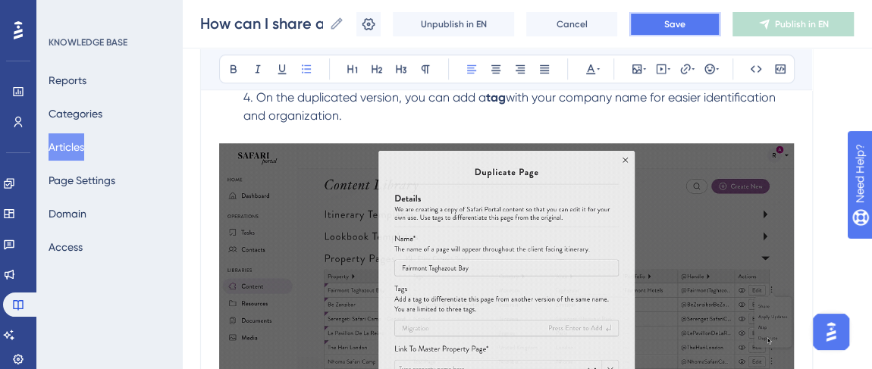
click at [695, 18] on button "Save" at bounding box center [674, 24] width 91 height 24
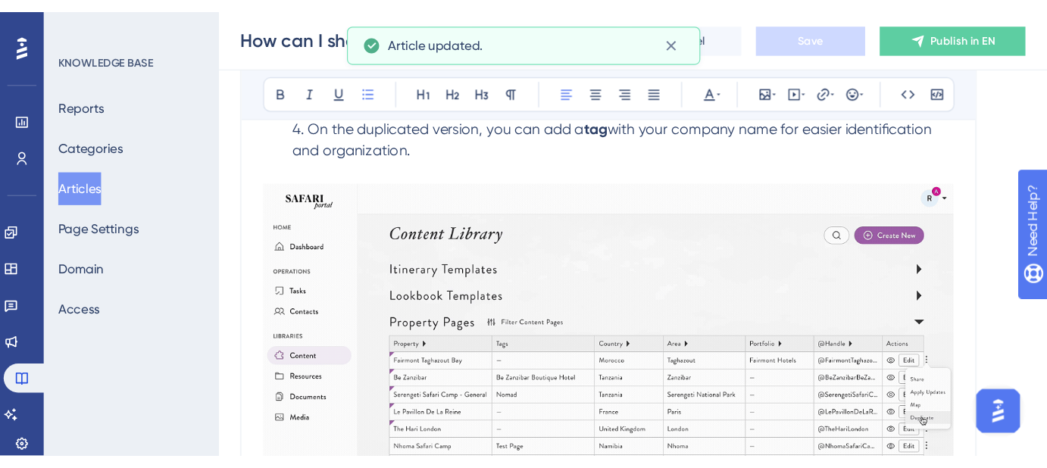
scroll to position [413, 0]
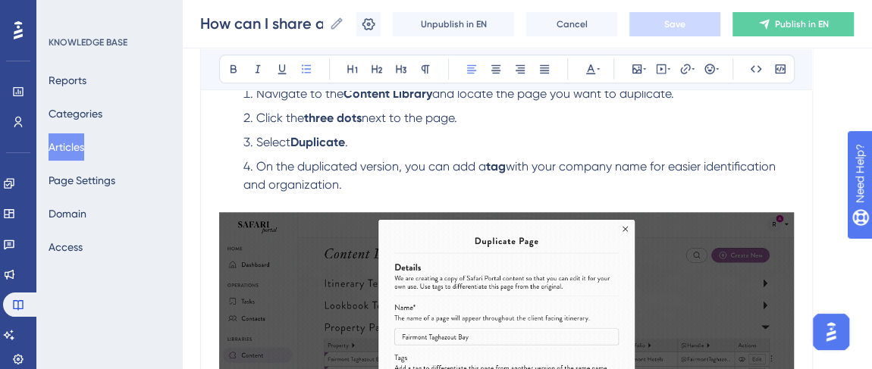
click at [515, 246] on img at bounding box center [506, 358] width 574 height 293
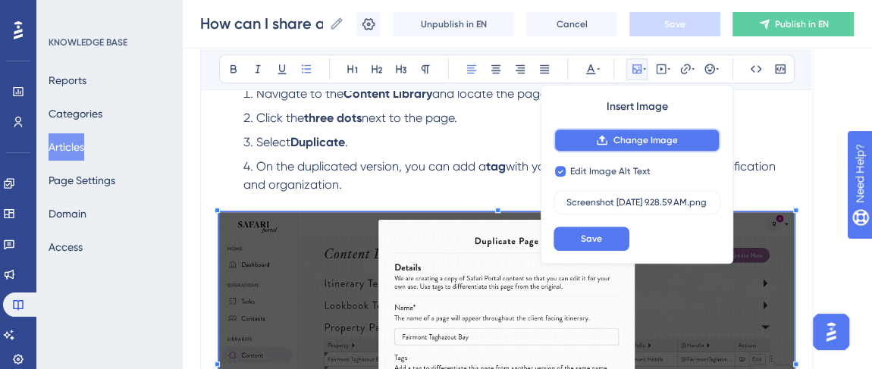
click at [615, 136] on span "Change Image" at bounding box center [644, 140] width 64 height 12
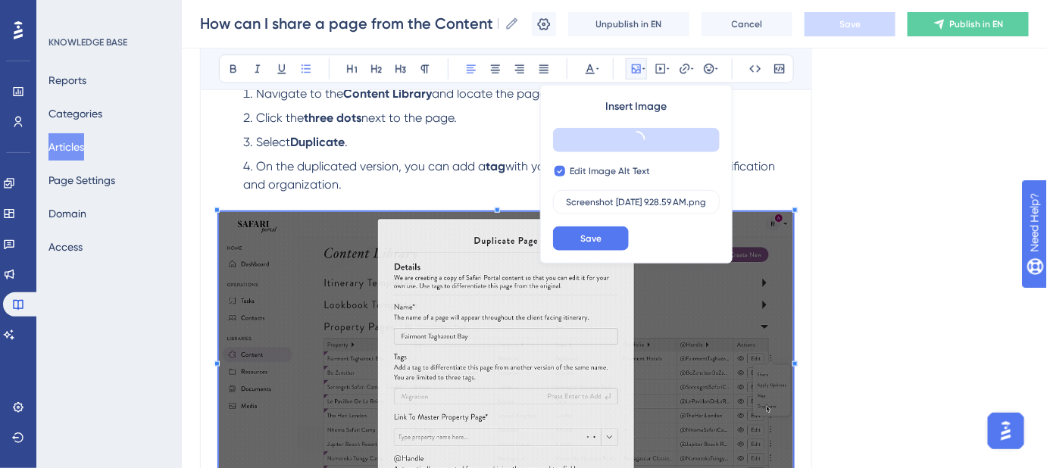
scroll to position [344, 0]
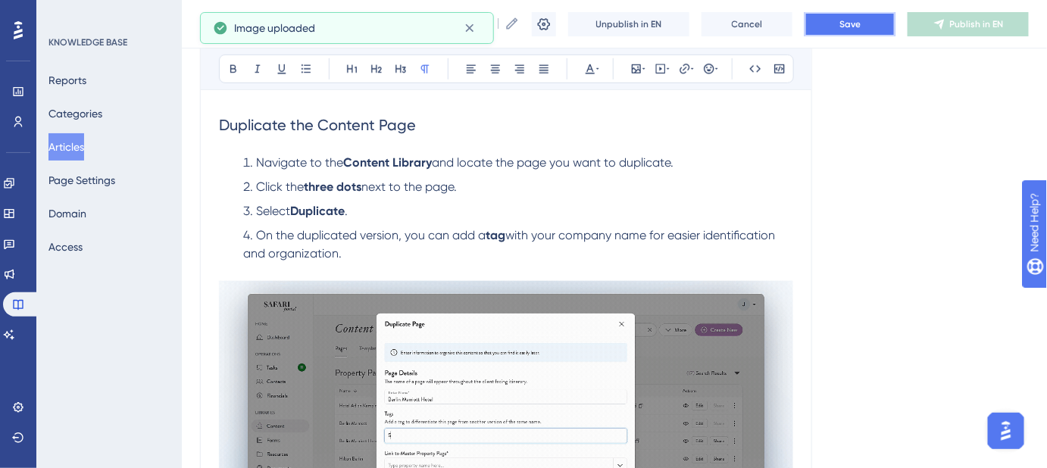
click at [835, 27] on button "Save" at bounding box center [850, 24] width 91 height 24
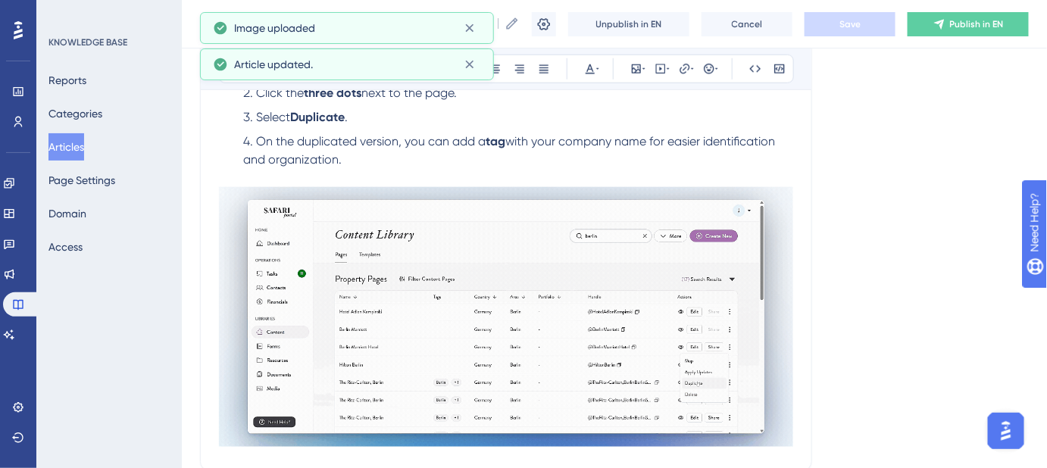
scroll to position [579, 0]
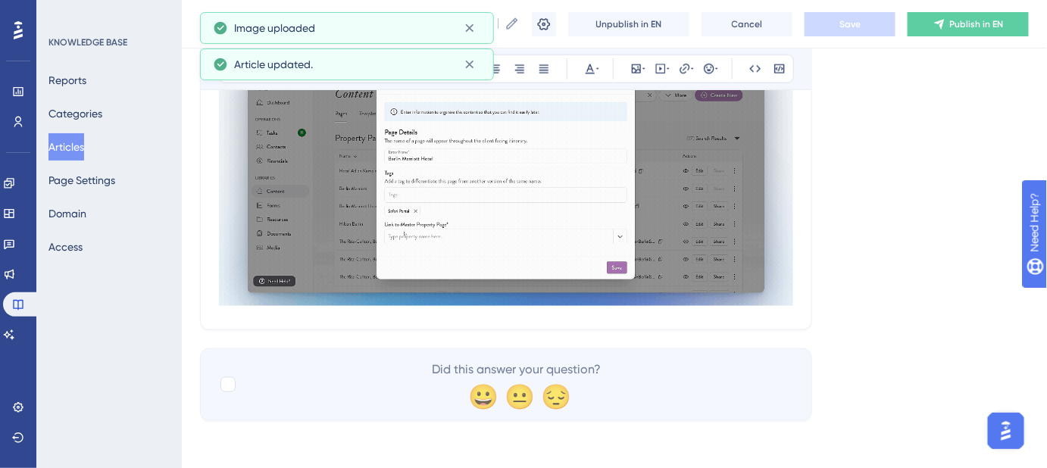
click at [649, 283] on img at bounding box center [506, 176] width 574 height 260
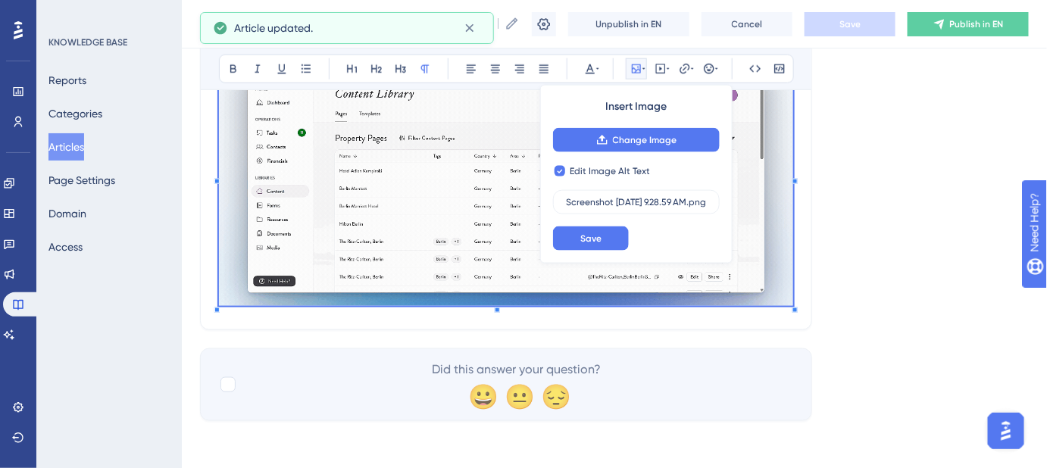
checkbox input "false"
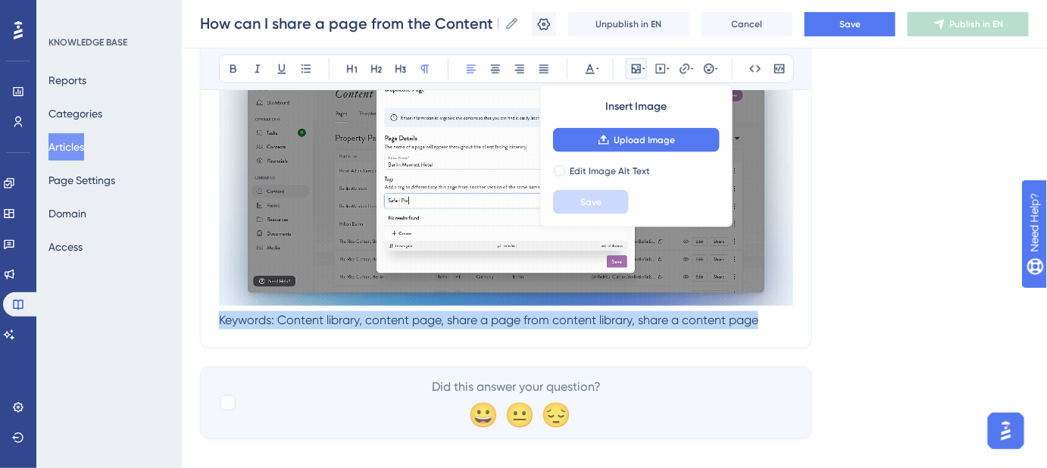
drag, startPoint x: 776, startPoint y: 320, endPoint x: 211, endPoint y: 330, distance: 565.5
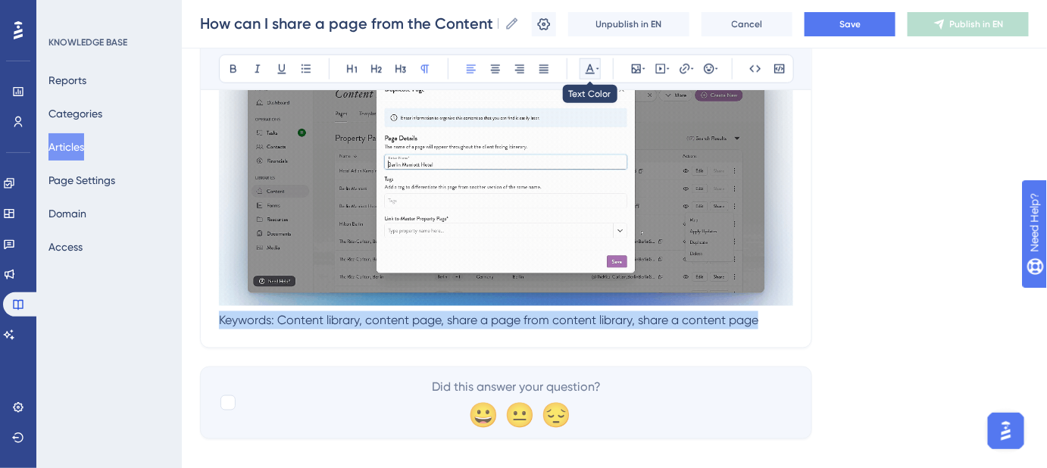
click at [596, 69] on icon at bounding box center [597, 69] width 3 height 12
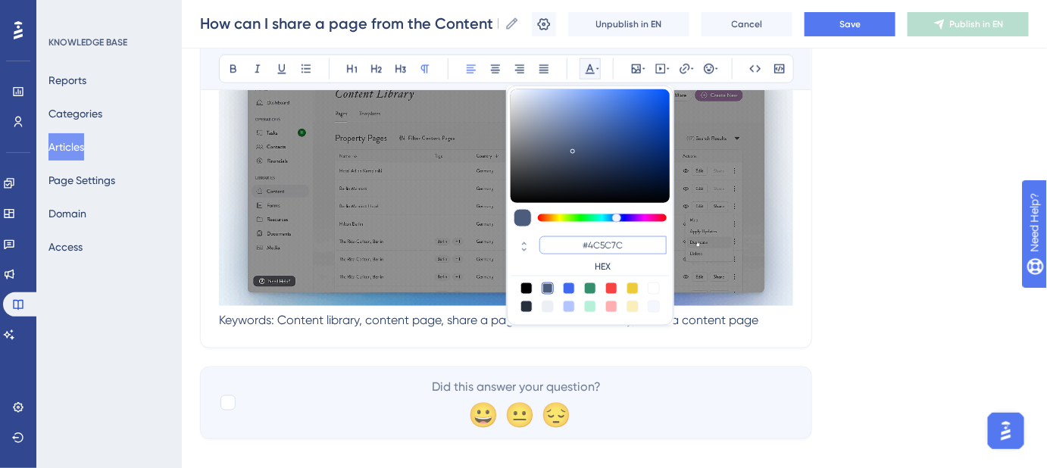
drag, startPoint x: 624, startPoint y: 239, endPoint x: 588, endPoint y: 243, distance: 35.8
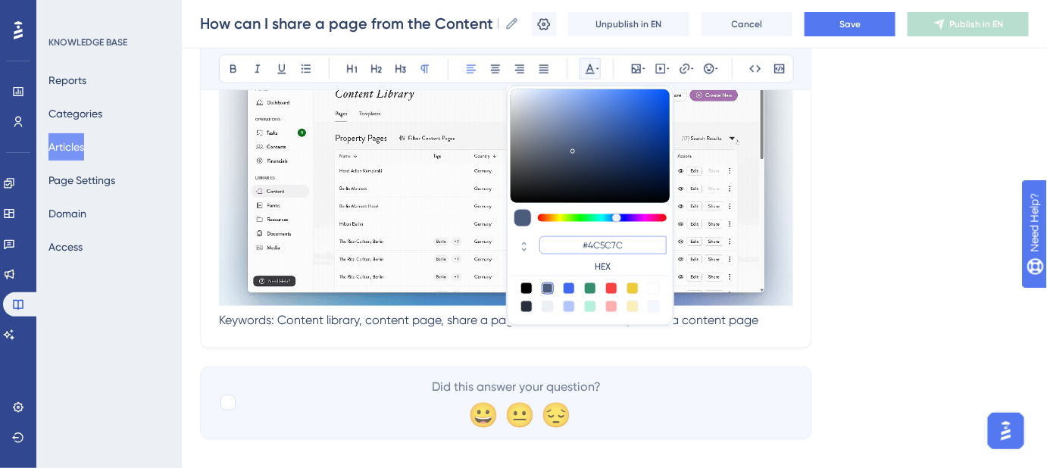
click at [588, 243] on input "#4C5C7C" at bounding box center [603, 245] width 127 height 18
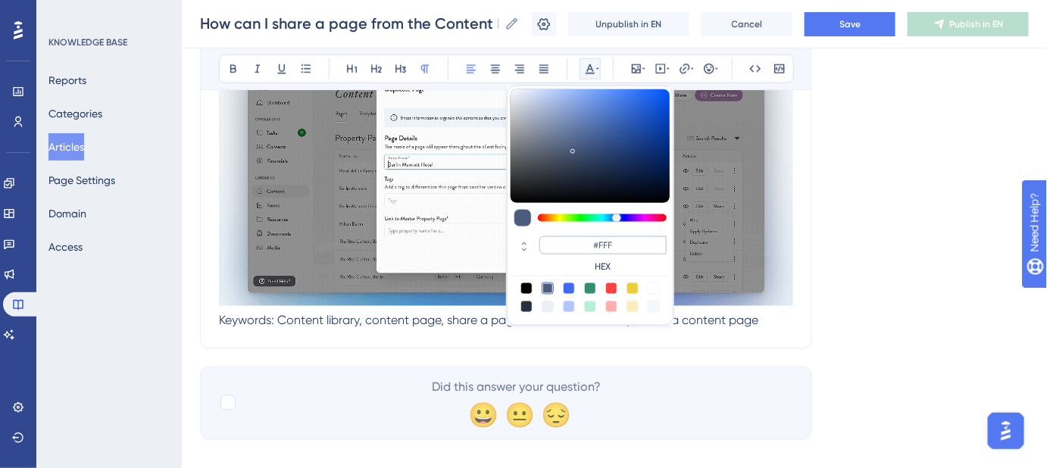
type input "#FFFFFF"
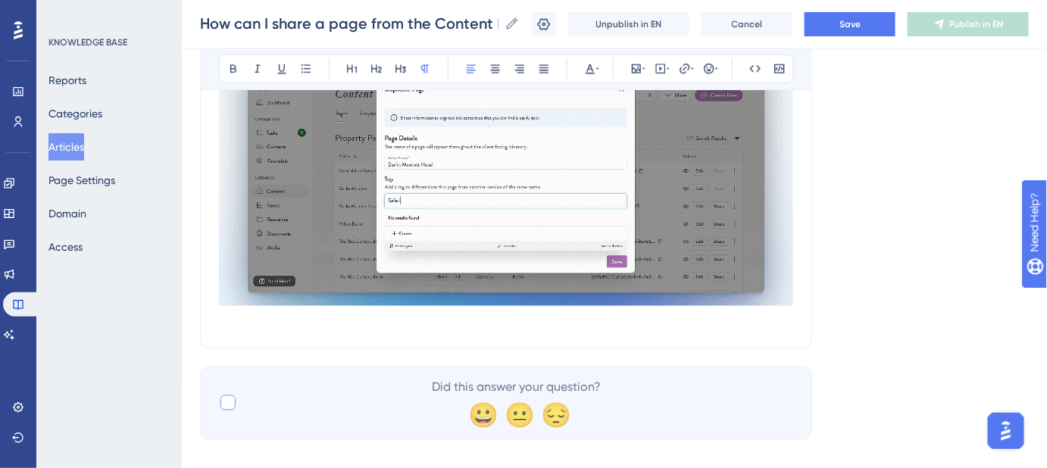
click at [230, 404] on div at bounding box center [228, 403] width 15 height 15
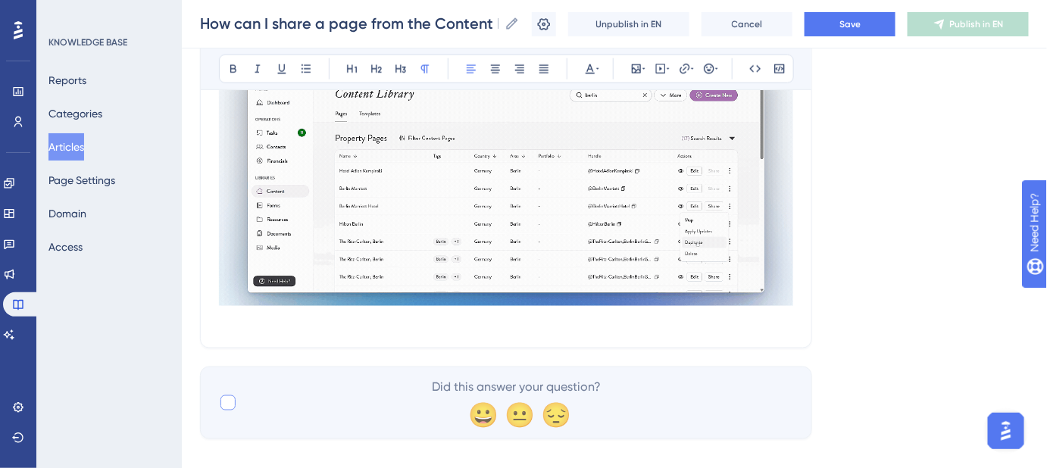
checkbox input "true"
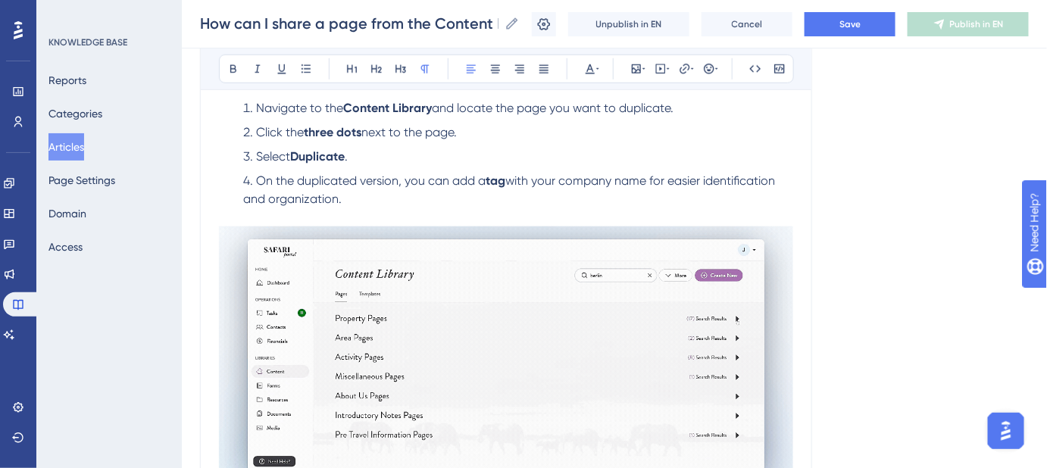
scroll to position [372, 0]
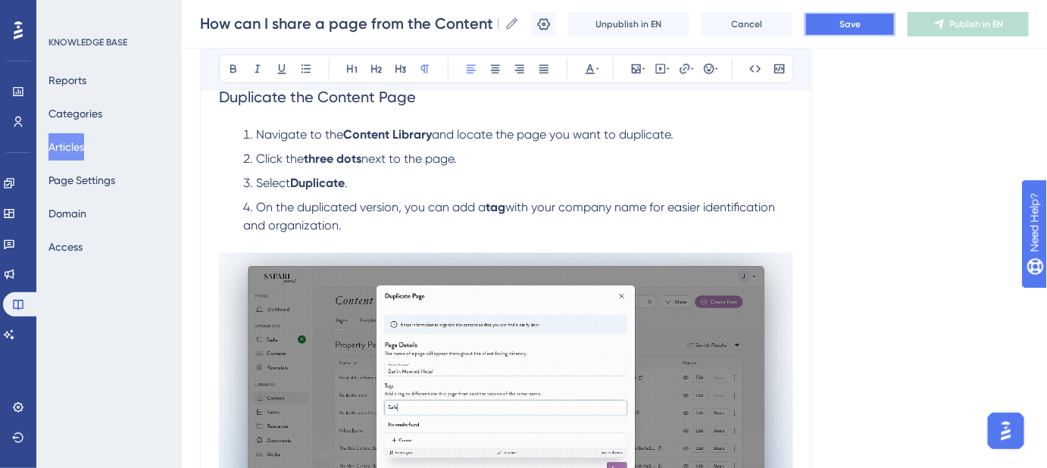
click at [861, 27] on span "Save" at bounding box center [850, 24] width 21 height 12
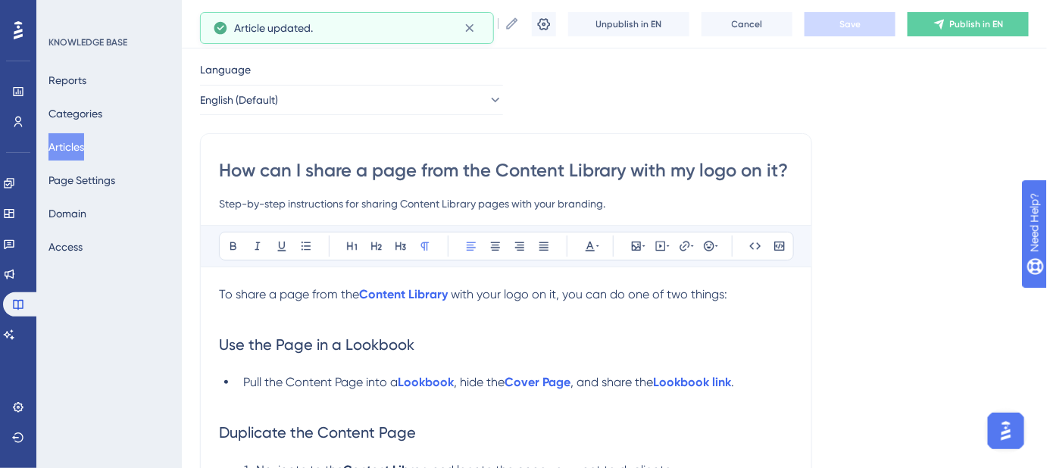
scroll to position [0, 0]
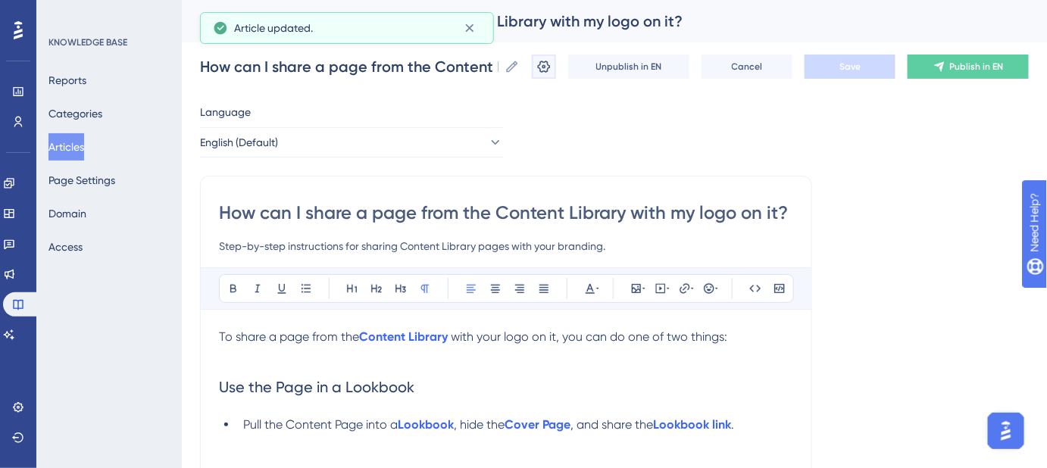
click at [552, 64] on icon at bounding box center [544, 66] width 15 height 15
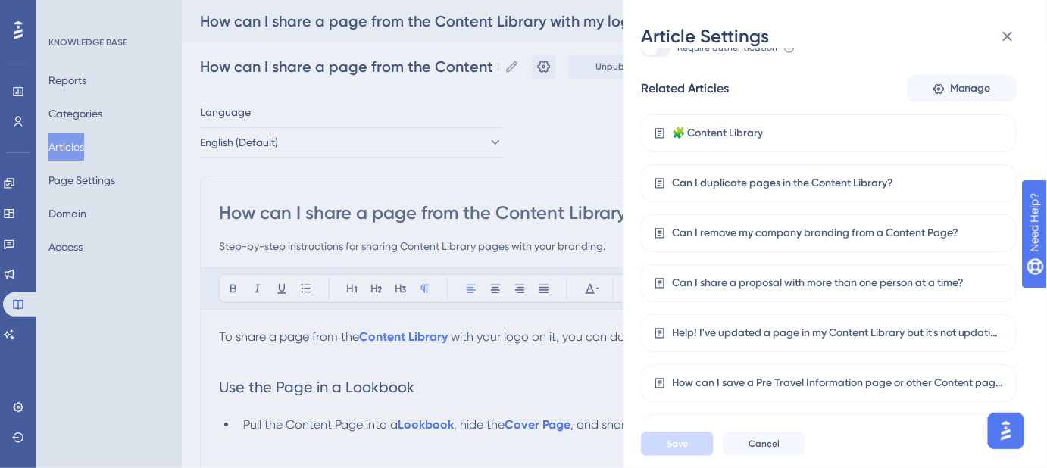
scroll to position [313, 0]
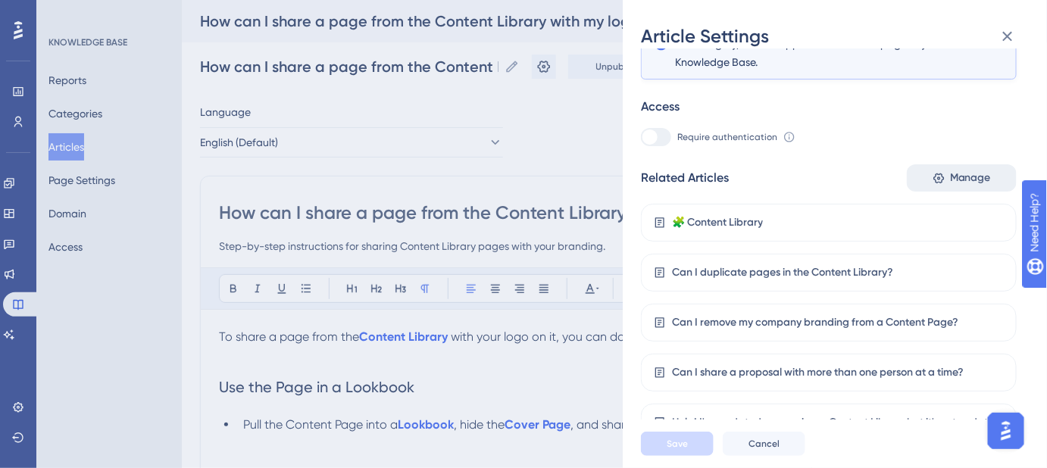
click at [959, 183] on span "Manage" at bounding box center [970, 178] width 41 height 18
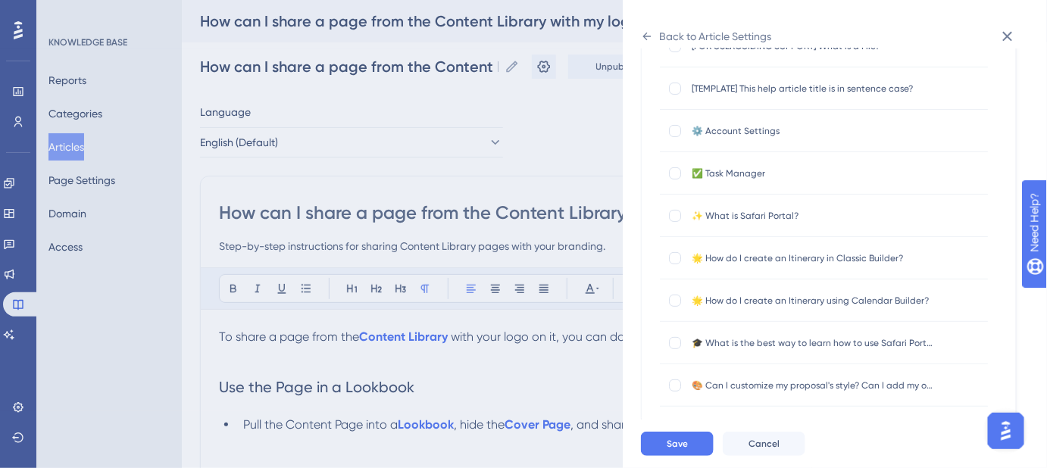
scroll to position [0, 0]
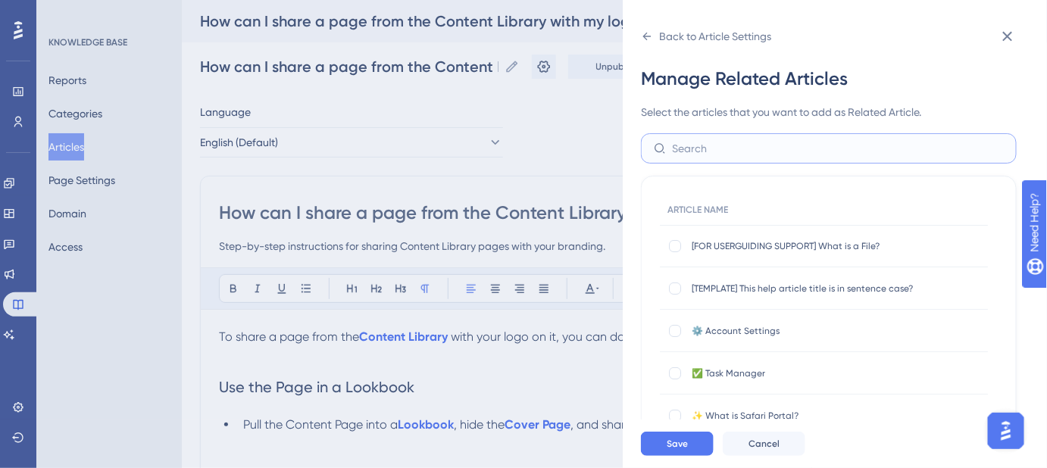
click at [782, 147] on input "text" at bounding box center [838, 148] width 332 height 17
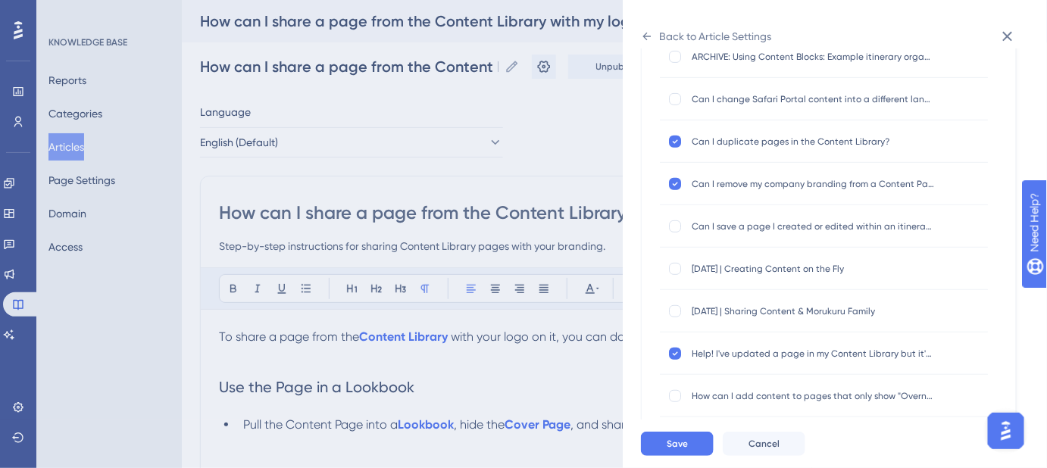
scroll to position [200, 0]
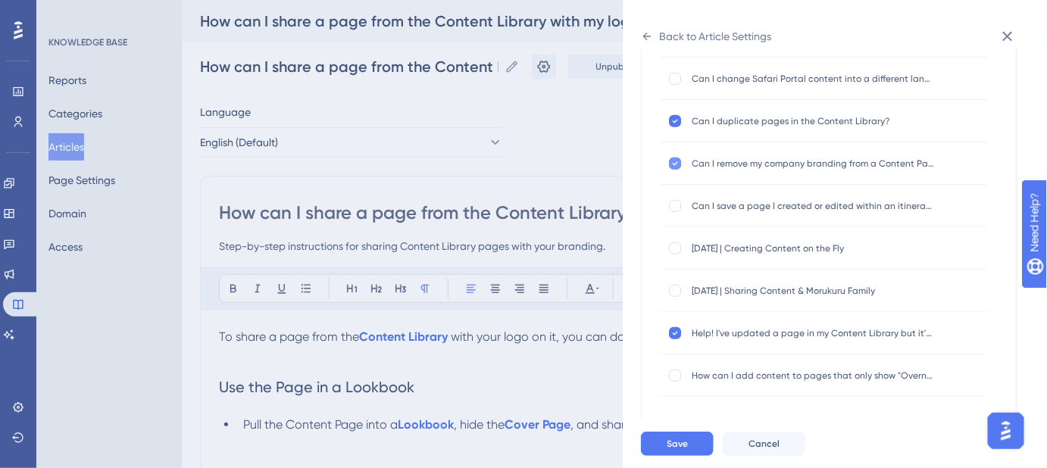
type input "content"
click at [674, 163] on icon at bounding box center [675, 163] width 5 height 4
checkbox input "false"
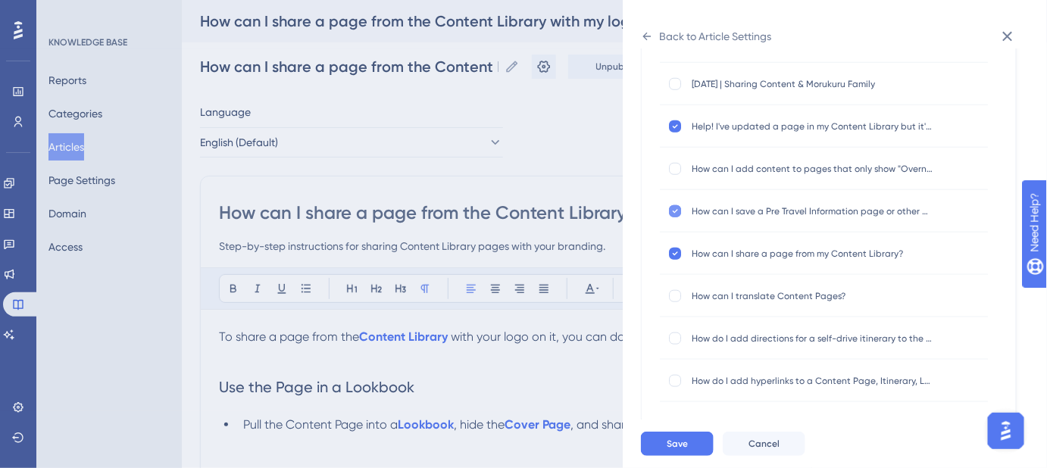
click at [678, 214] on div at bounding box center [675, 211] width 12 height 12
checkbox input "false"
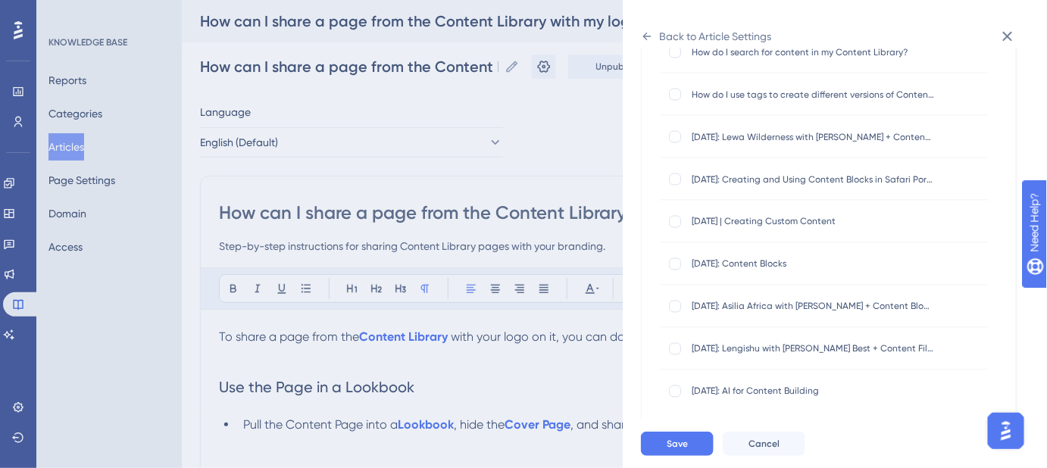
scroll to position [964, 0]
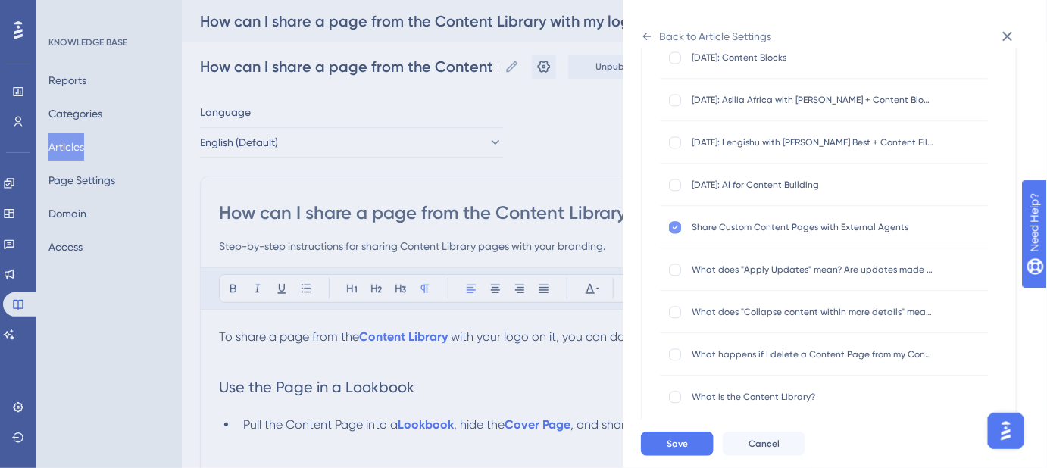
click at [677, 226] on icon at bounding box center [675, 228] width 6 height 12
click at [674, 227] on div at bounding box center [675, 228] width 12 height 12
checkbox input "true"
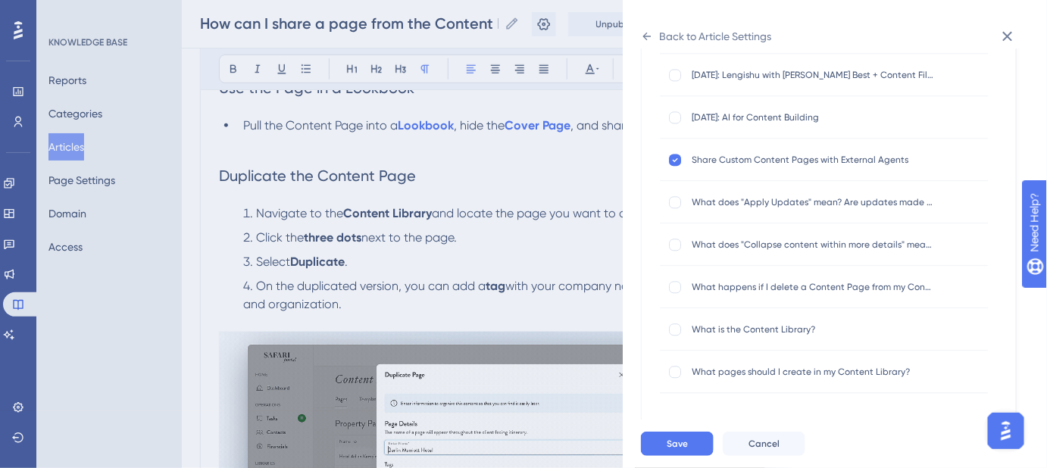
scroll to position [482, 0]
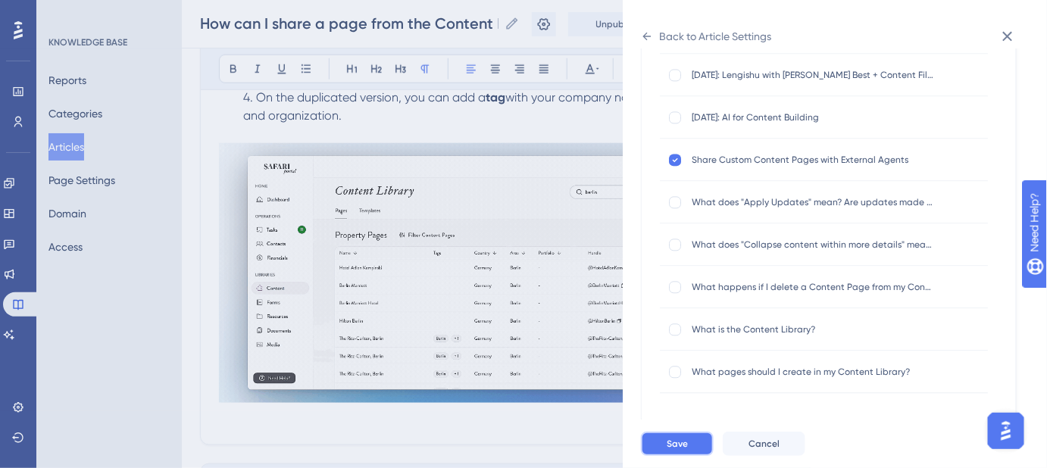
click at [683, 450] on span "Save" at bounding box center [677, 444] width 21 height 12
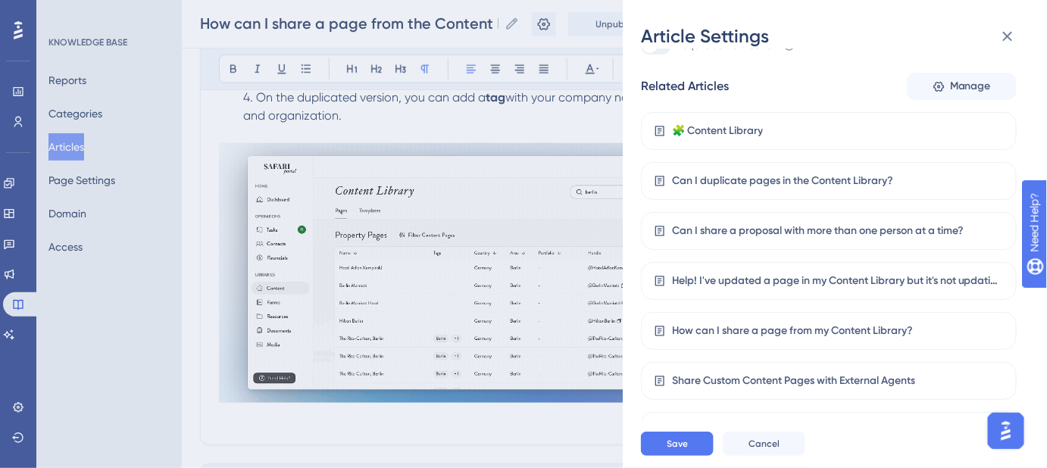
scroll to position [421, 0]
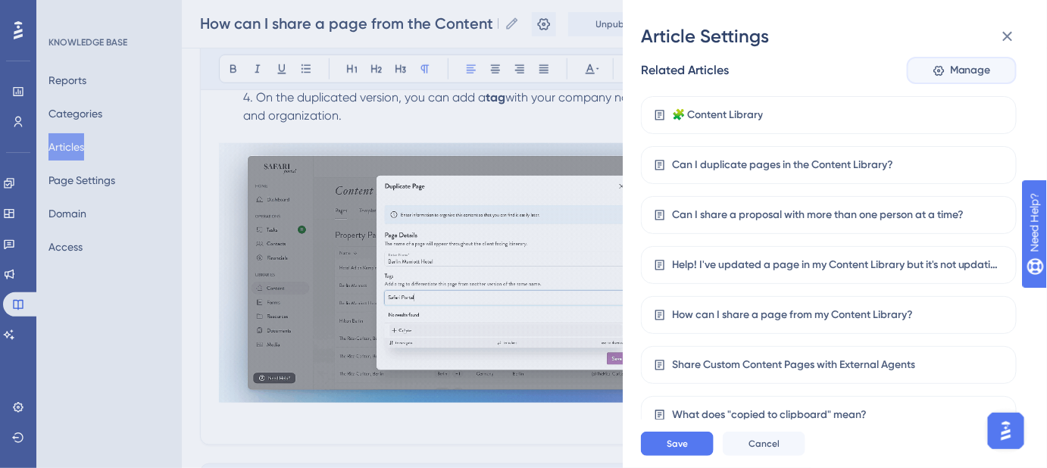
click at [956, 78] on span "Manage" at bounding box center [970, 70] width 41 height 18
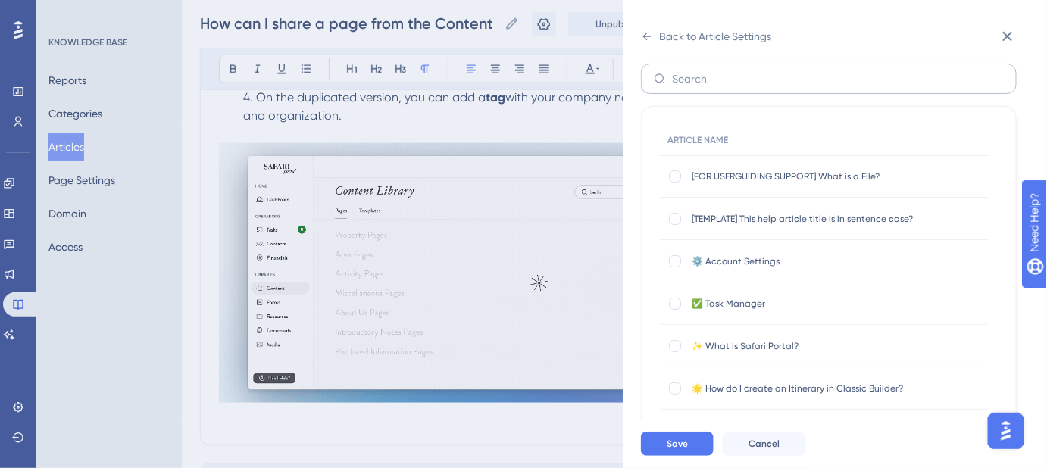
scroll to position [0, 0]
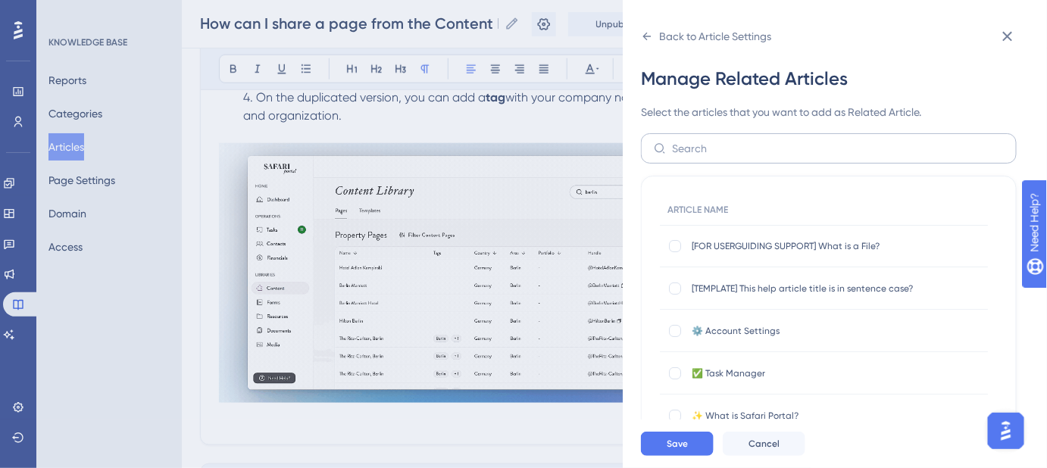
click at [747, 157] on label at bounding box center [829, 148] width 376 height 30
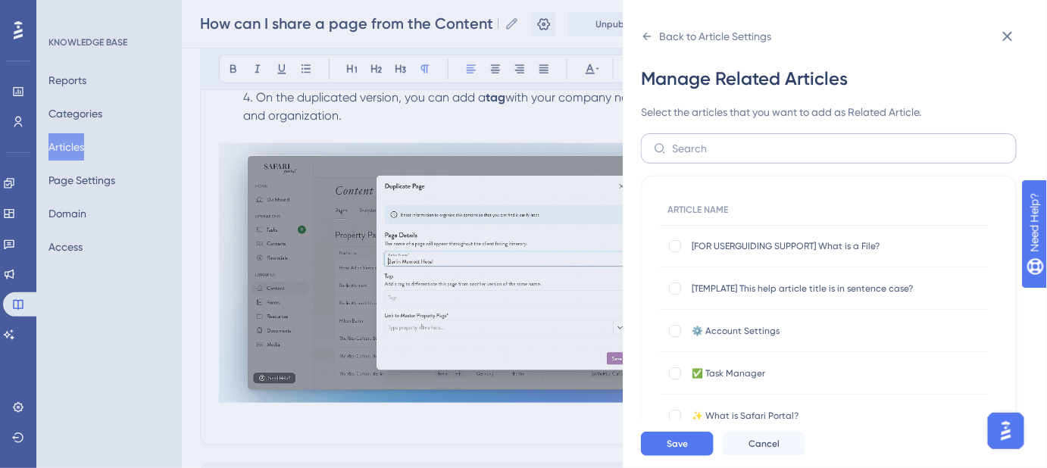
click at [747, 157] on input "text" at bounding box center [838, 148] width 332 height 17
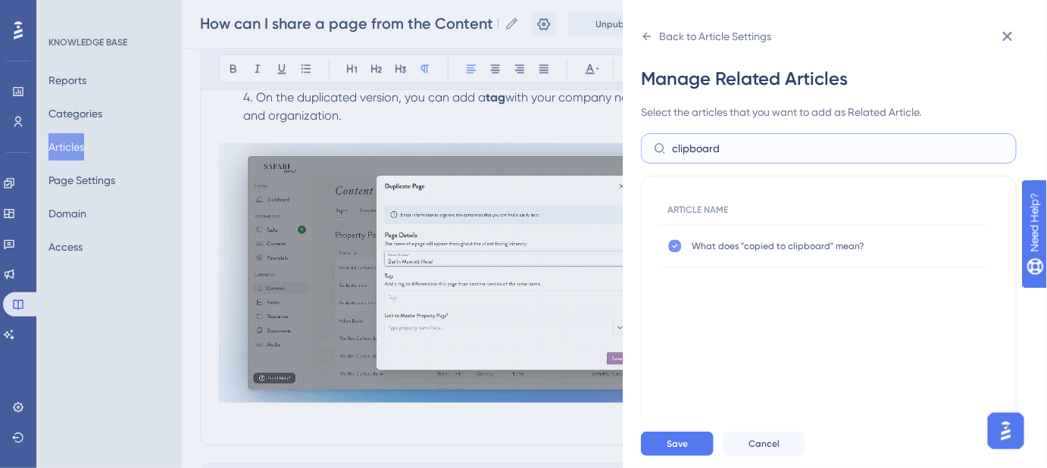
type input "clipboard"
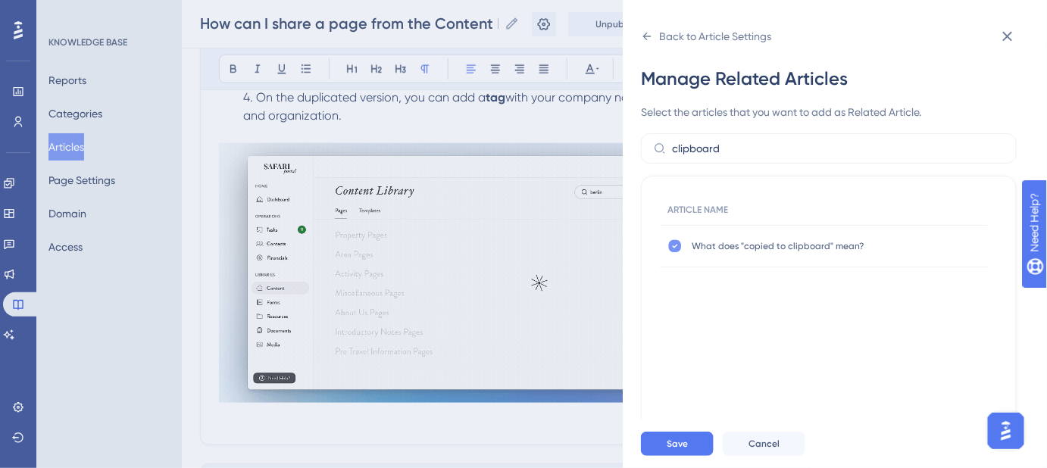
click at [673, 245] on icon at bounding box center [675, 246] width 6 height 12
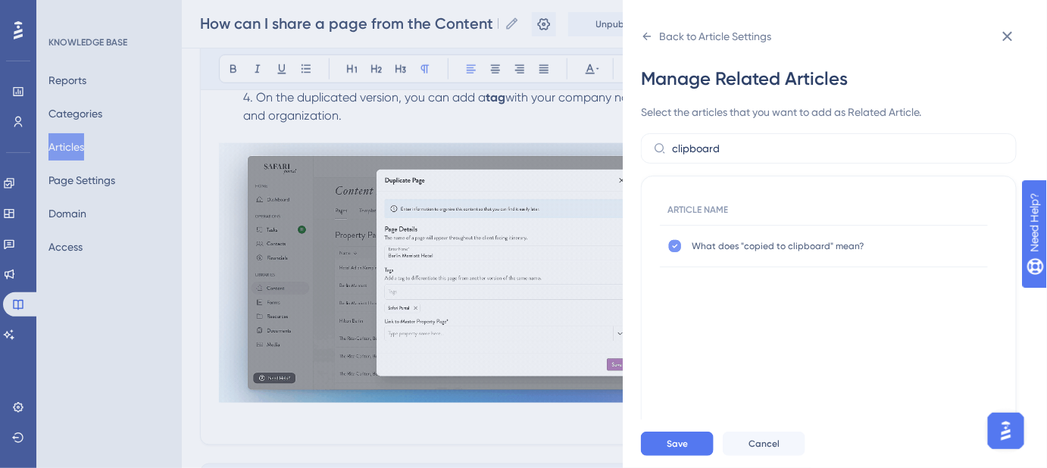
checkbox input "false"
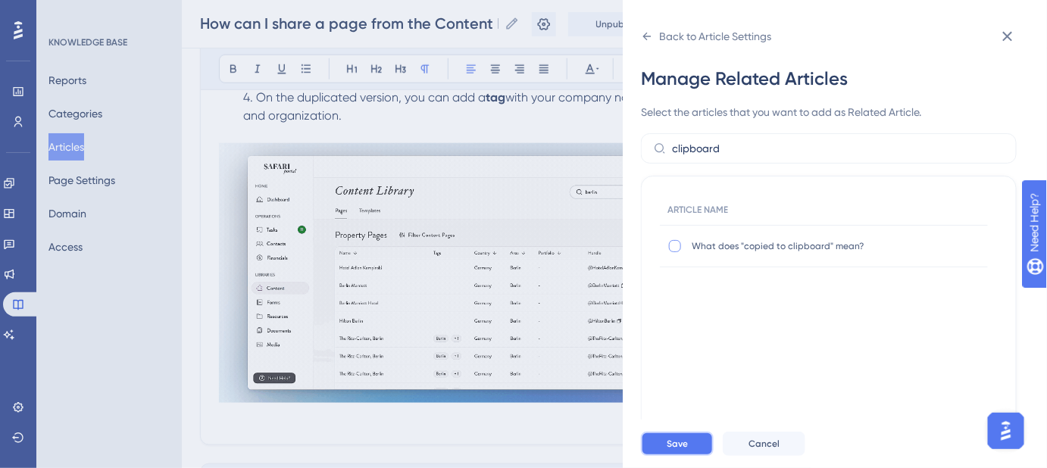
click at [685, 450] on span "Save" at bounding box center [677, 444] width 21 height 12
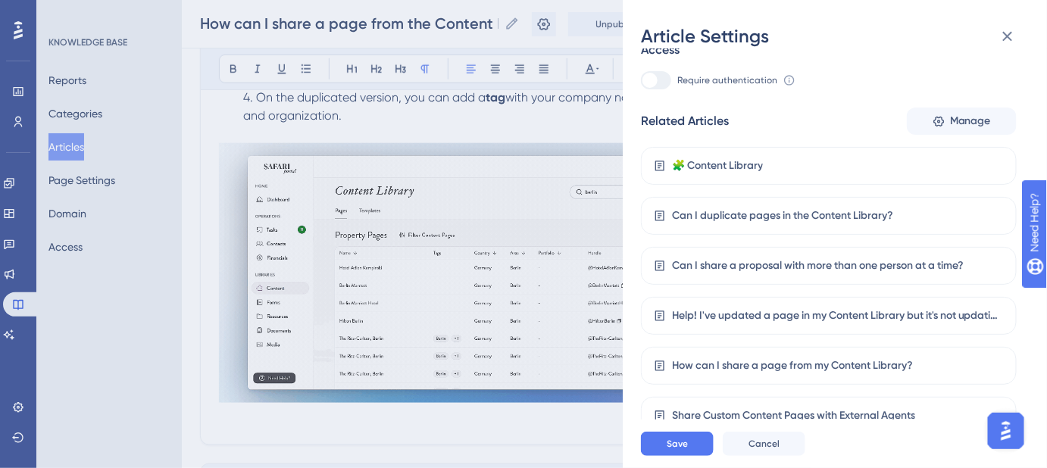
scroll to position [371, 0]
click at [966, 120] on span "Manage" at bounding box center [970, 120] width 41 height 18
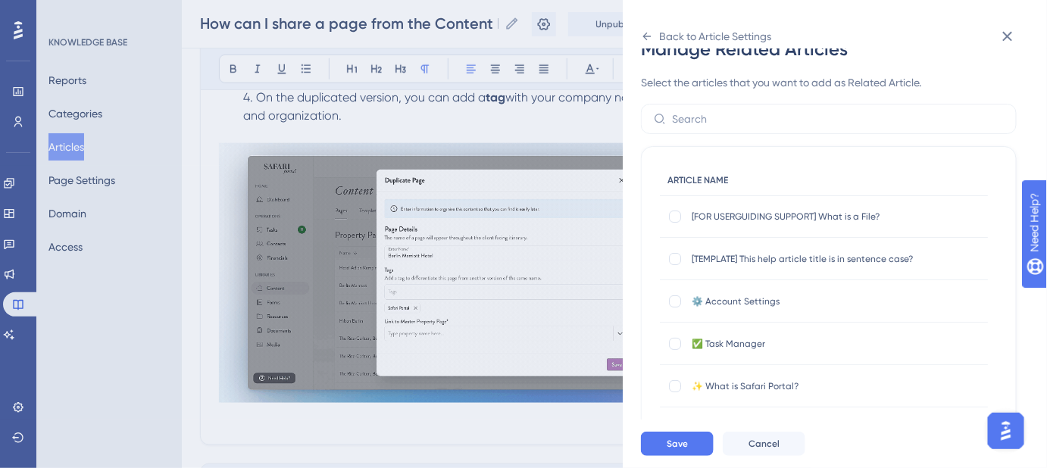
scroll to position [0, 0]
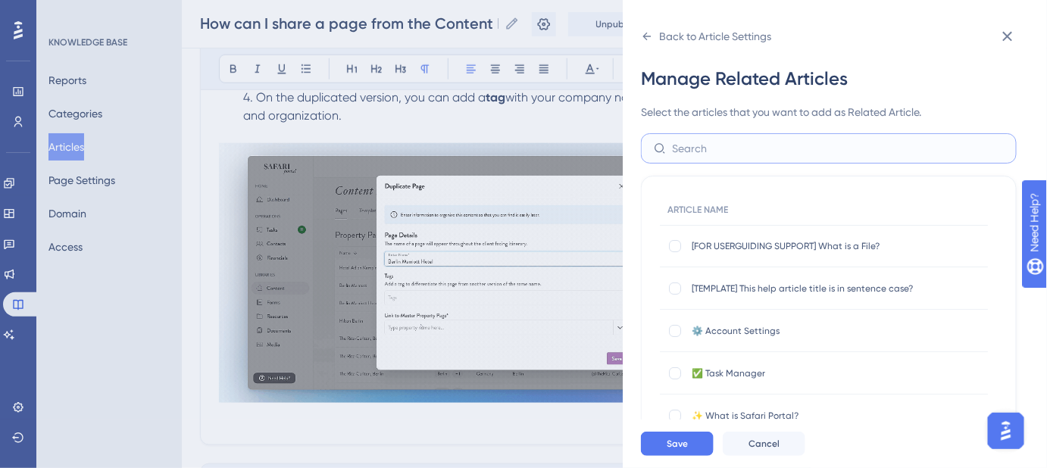
click at [774, 143] on input "text" at bounding box center [838, 148] width 332 height 17
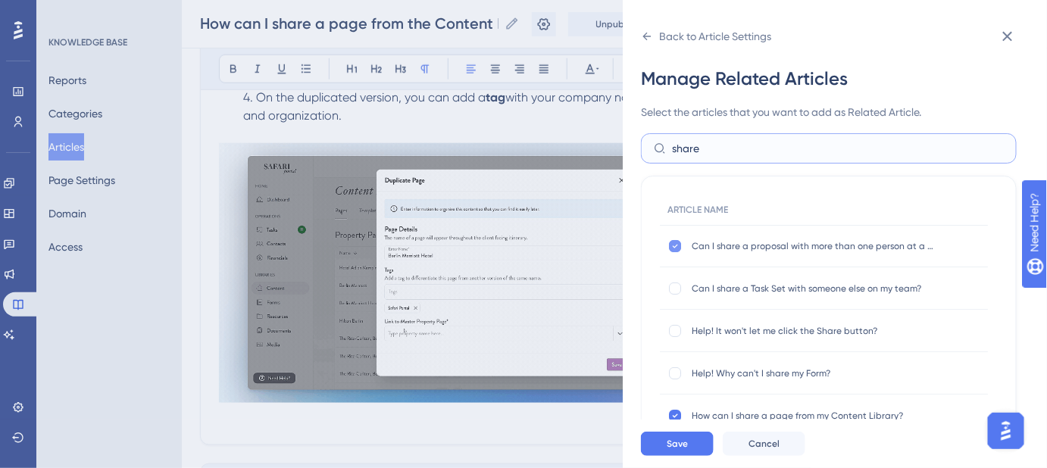
type input "share"
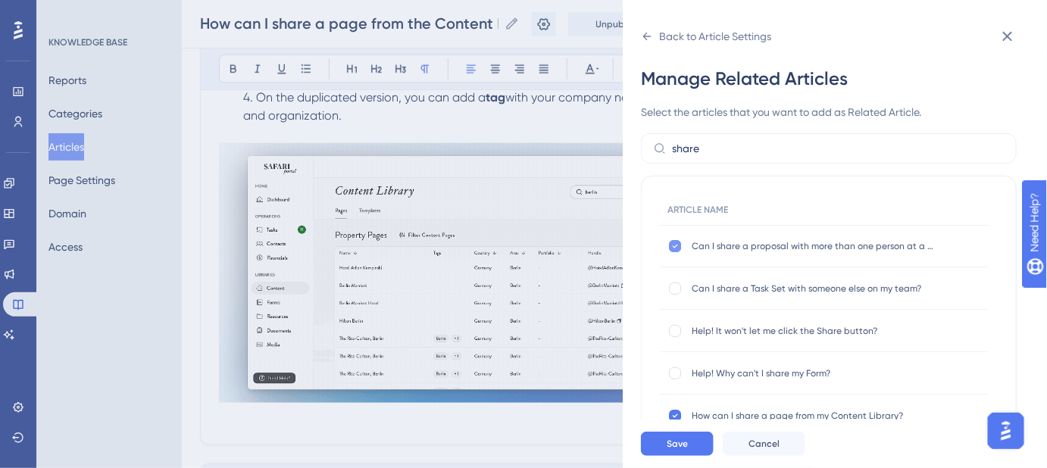
click at [675, 244] on icon at bounding box center [675, 246] width 6 height 12
checkbox input "false"
click at [690, 448] on button "Save" at bounding box center [677, 444] width 73 height 24
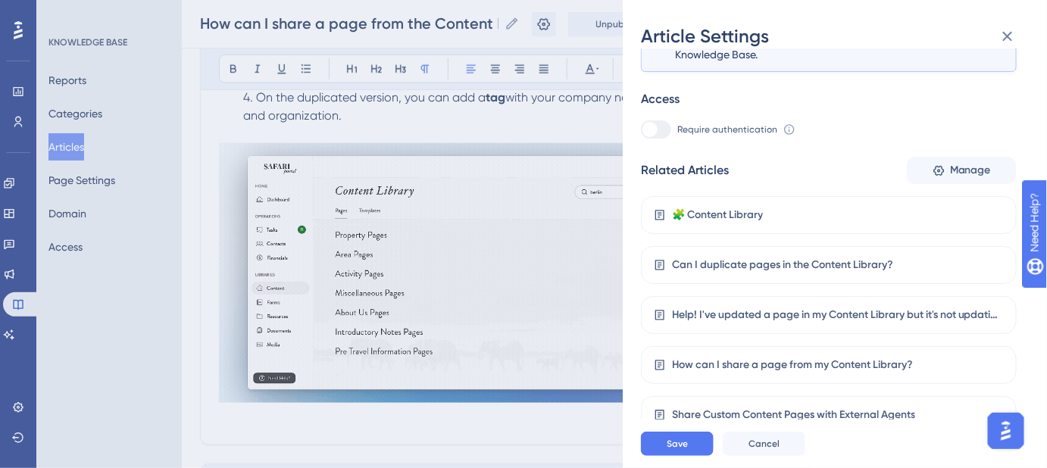
scroll to position [321, 0]
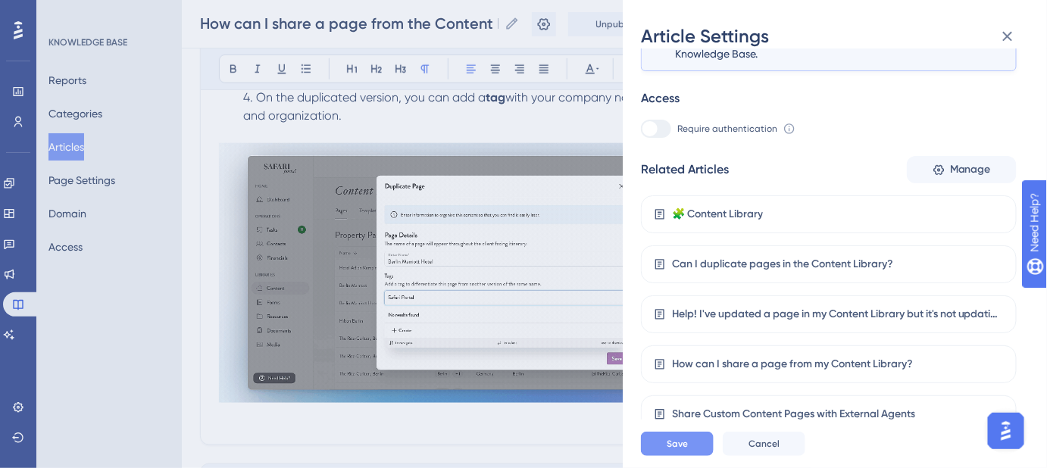
click at [684, 450] on span "Save" at bounding box center [677, 444] width 21 height 12
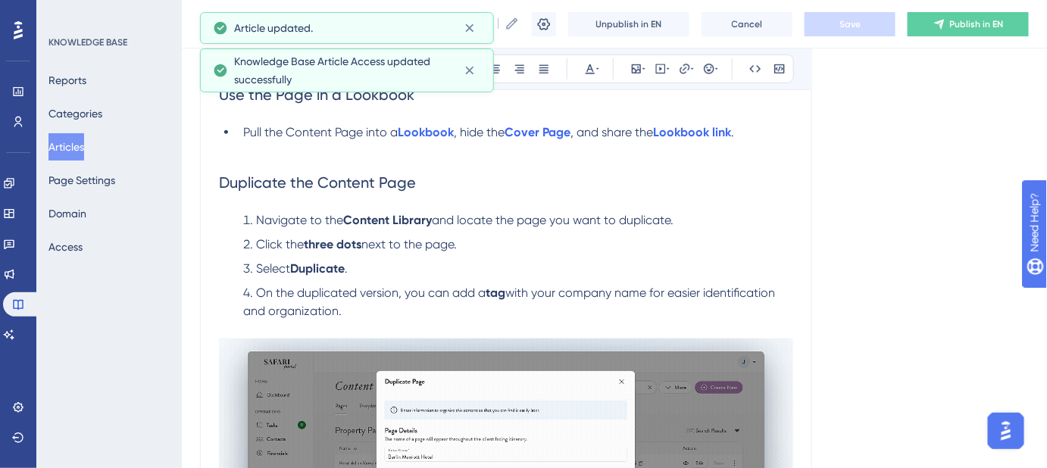
scroll to position [137, 0]
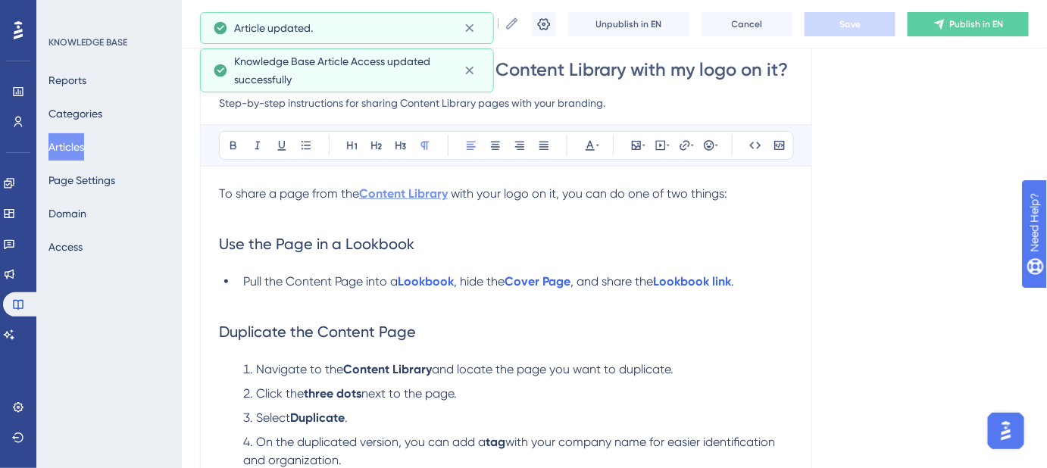
click at [437, 194] on strong "Content Library" at bounding box center [403, 193] width 89 height 14
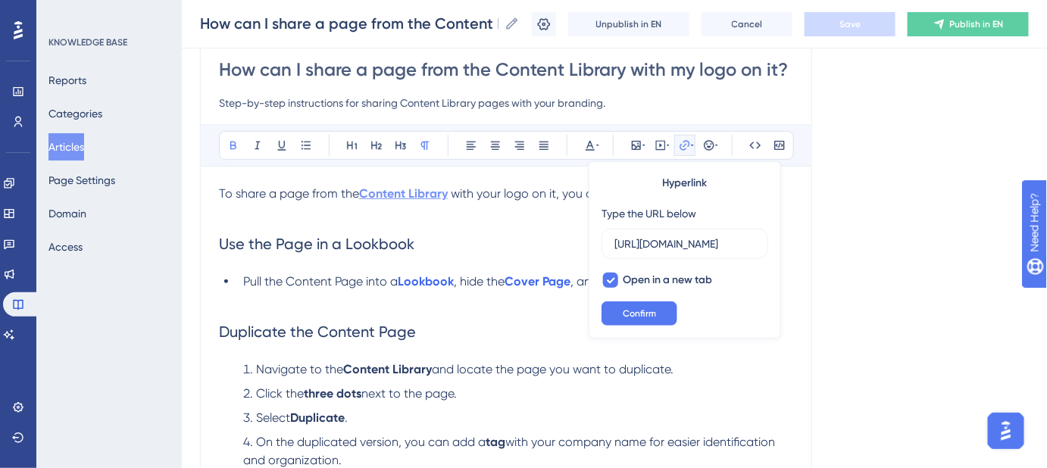
scroll to position [0, 169]
click at [667, 308] on button "Confirm" at bounding box center [640, 314] width 76 height 24
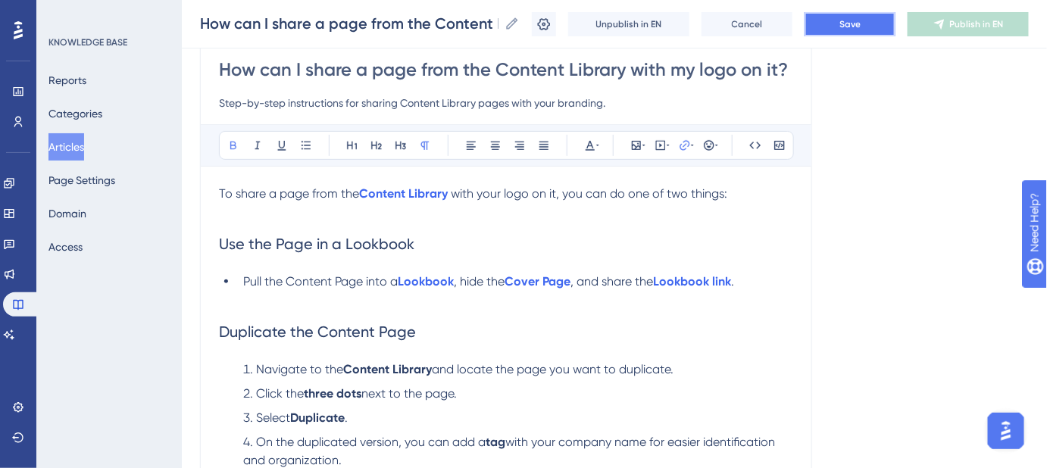
click at [861, 27] on span "Save" at bounding box center [850, 24] width 21 height 12
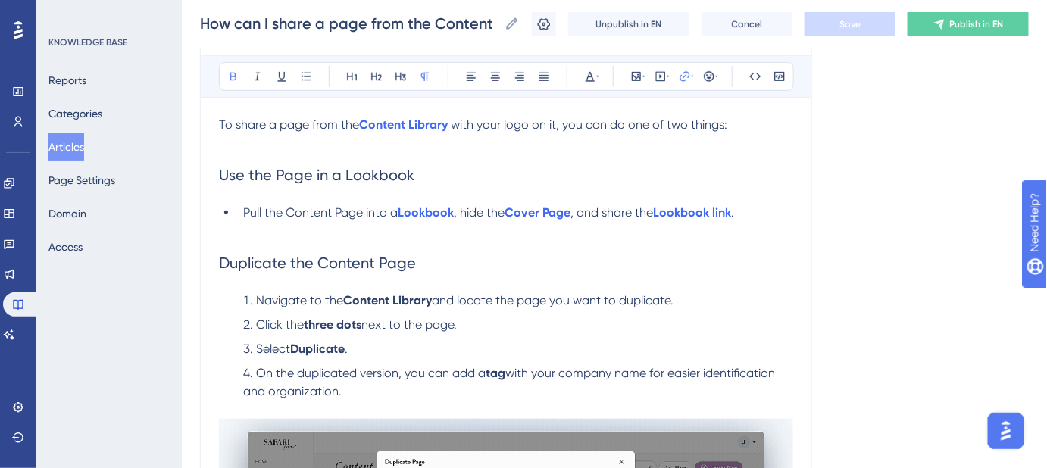
scroll to position [206, 0]
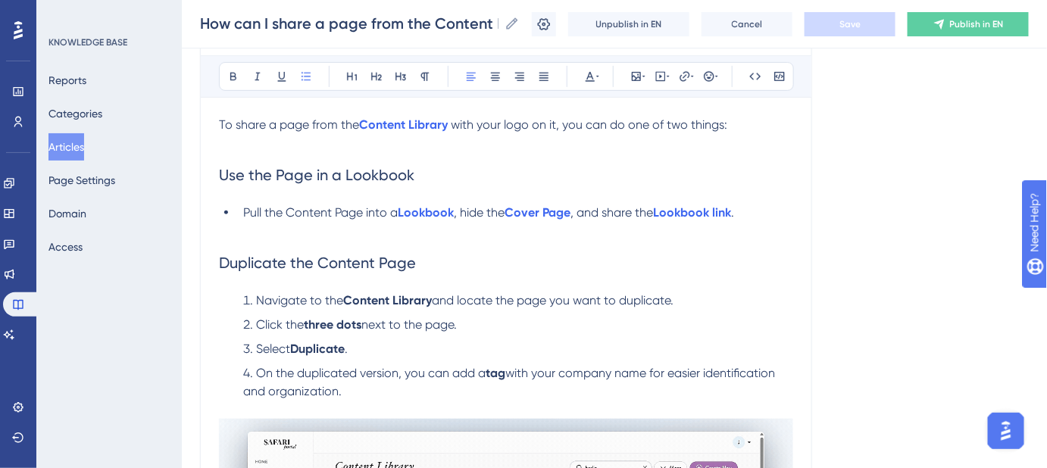
drag, startPoint x: 700, startPoint y: 300, endPoint x: 252, endPoint y: 304, distance: 447.9
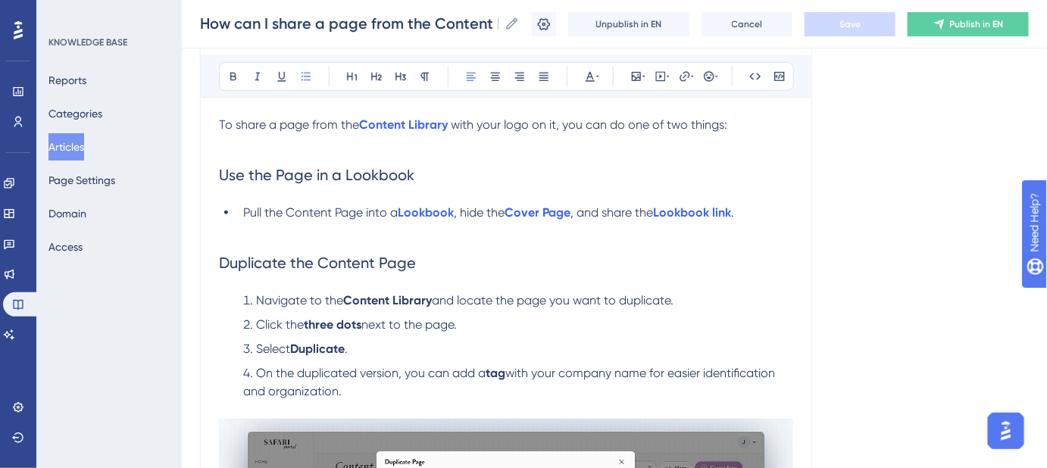
click at [252, 304] on li "Navigate to the Content Library and locate the page you want to duplicate." at bounding box center [515, 301] width 556 height 18
copy li "Navigate to the Content Library and locate the page you want to duplicate."
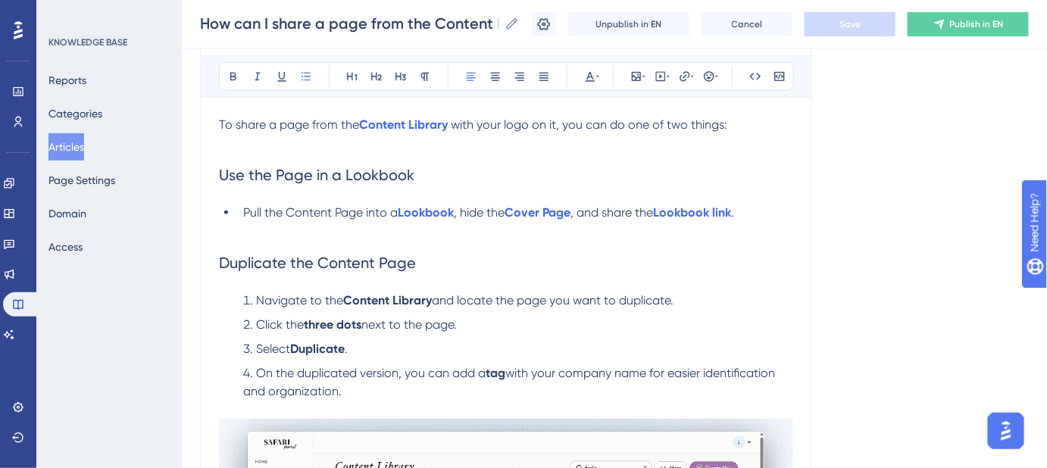
click at [431, 176] on h2 "Use the Page in a Lookbook" at bounding box center [506, 174] width 574 height 45
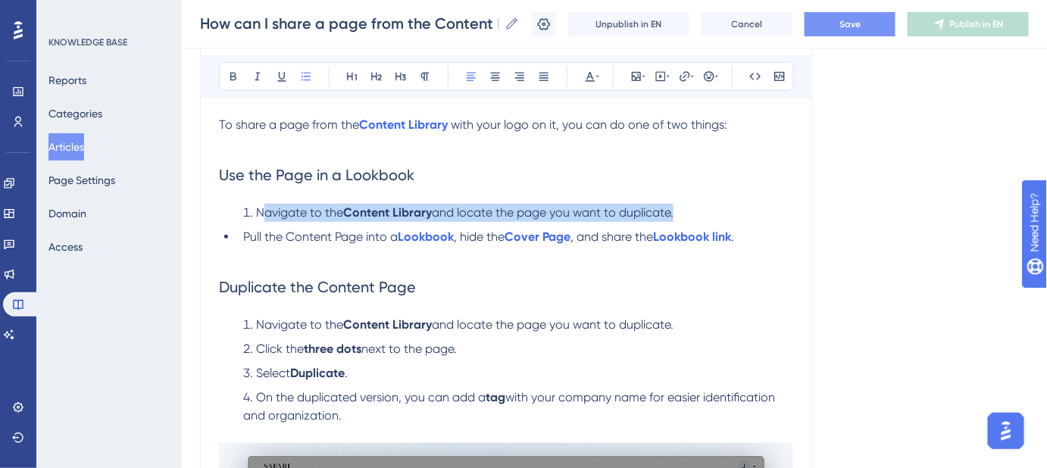
drag, startPoint x: 241, startPoint y: 235, endPoint x: 260, endPoint y: 213, distance: 29.0
click at [260, 213] on div "To share a page from the Content Library with your logo on it, you can do one o…" at bounding box center [506, 421] width 574 height 611
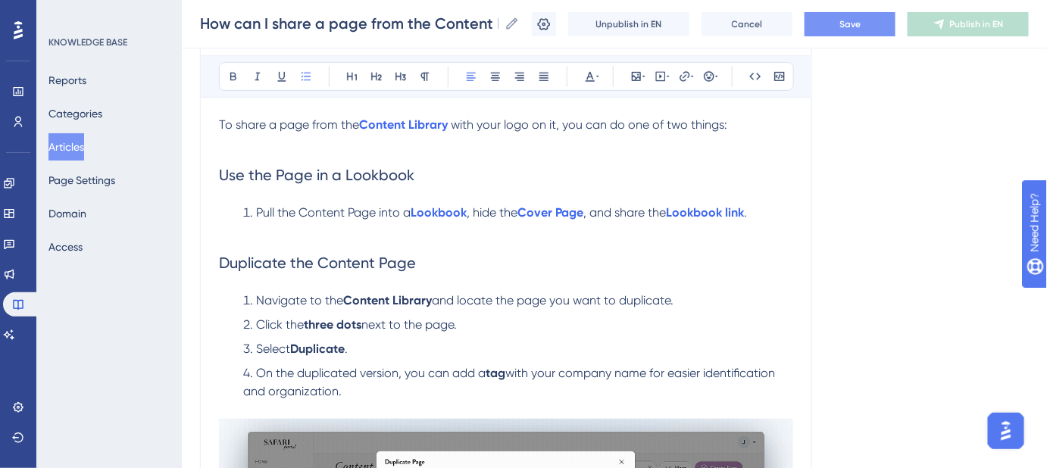
click at [477, 213] on span ", hide the" at bounding box center [492, 212] width 51 height 14
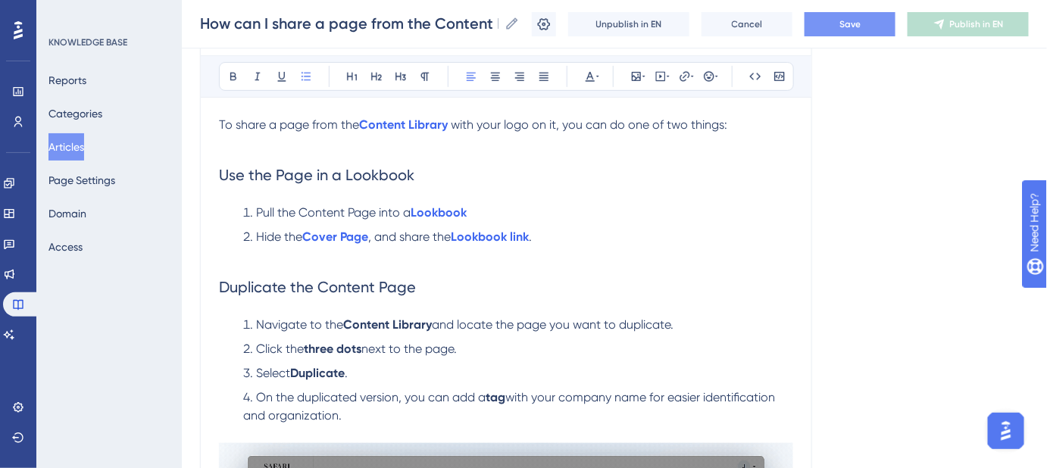
click at [404, 235] on span ", and share the" at bounding box center [409, 237] width 83 height 14
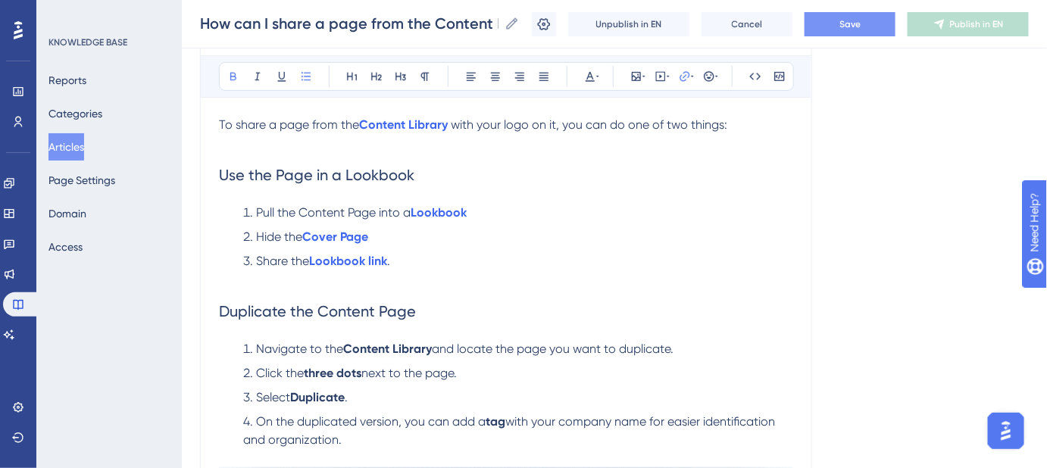
click at [392, 238] on li "Hide the Cover Page" at bounding box center [515, 237] width 556 height 18
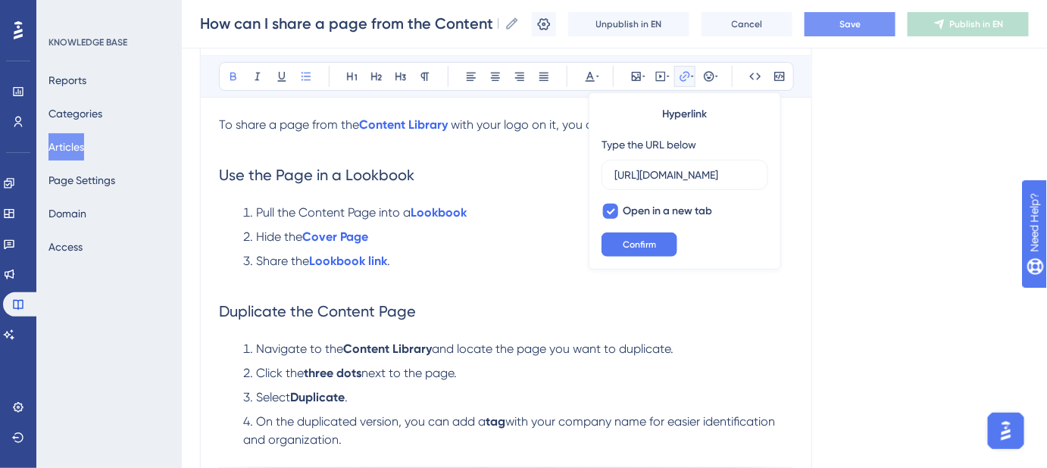
scroll to position [0, 0]
click at [394, 239] on li "Hide the Cover Page" at bounding box center [515, 237] width 556 height 18
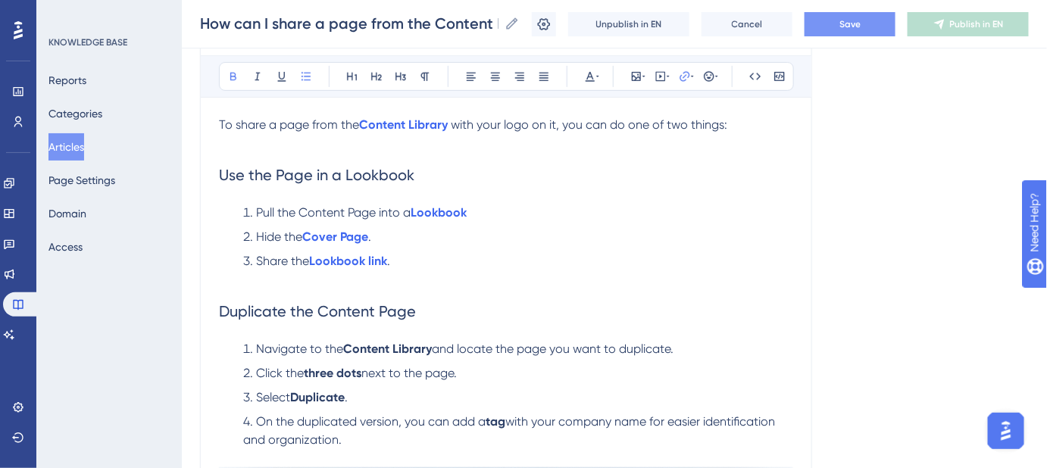
click at [487, 211] on li "Pull the Content Page into a Lookbook" at bounding box center [515, 213] width 556 height 18
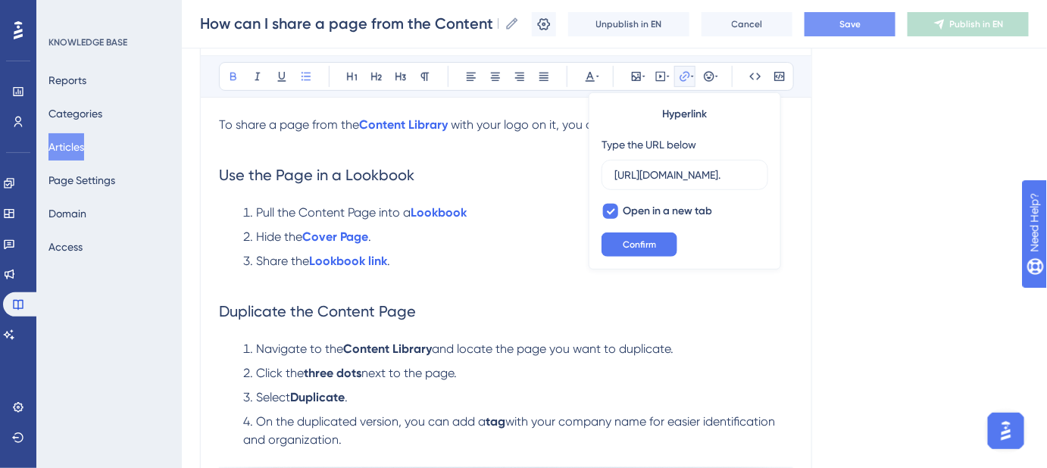
scroll to position [0, 301]
type input "https://safariportal.help.userguiding.com/en/articles/5622-how-do-i-create-a-lo…"
click at [487, 211] on li "Pull the Content Page into a Lookbook" at bounding box center [515, 213] width 556 height 18
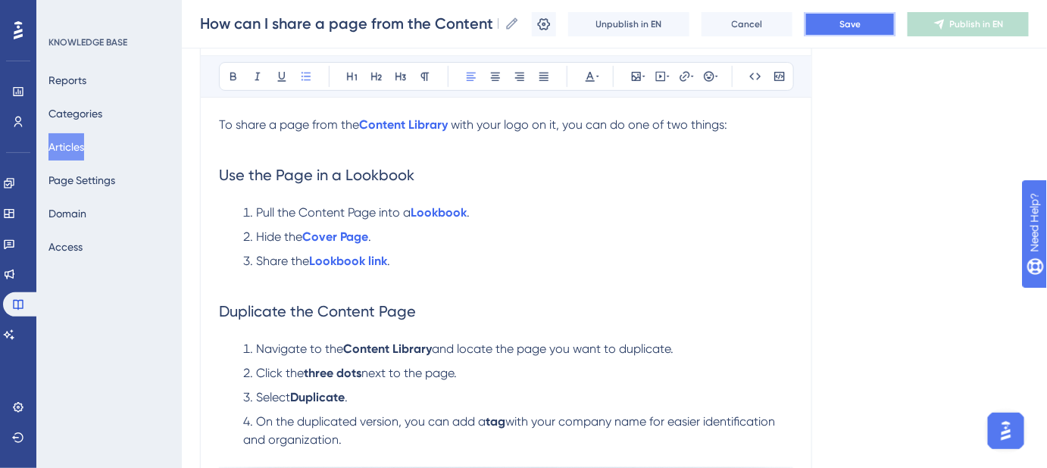
click at [839, 26] on button "Save" at bounding box center [850, 24] width 91 height 24
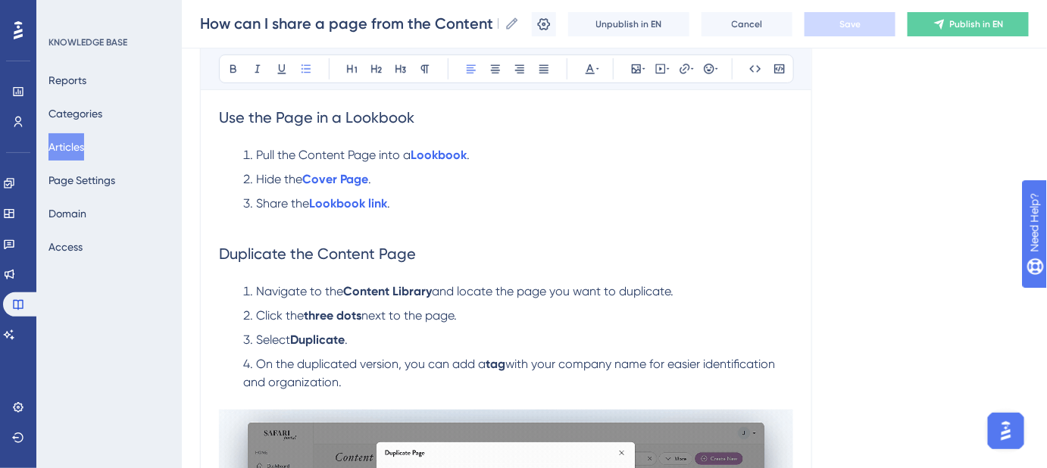
scroll to position [275, 0]
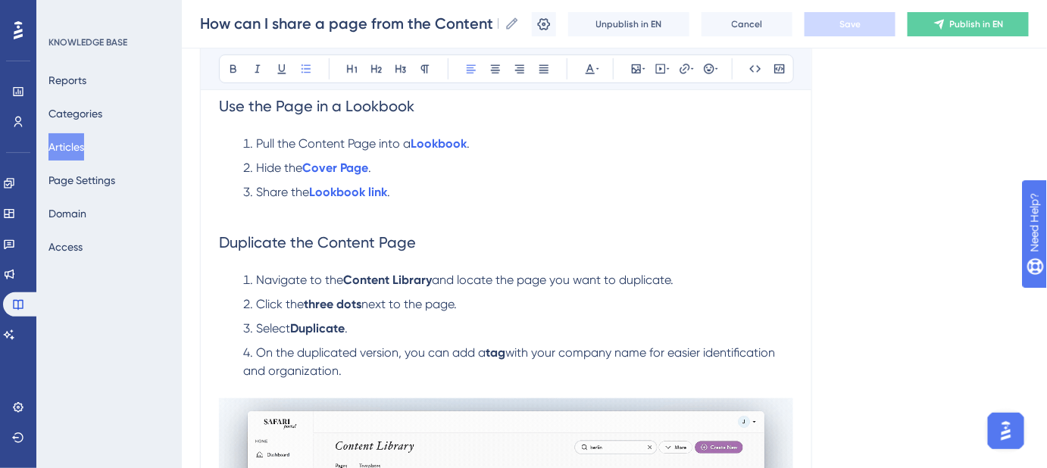
drag, startPoint x: 354, startPoint y: 368, endPoint x: 249, endPoint y: 276, distance: 139.7
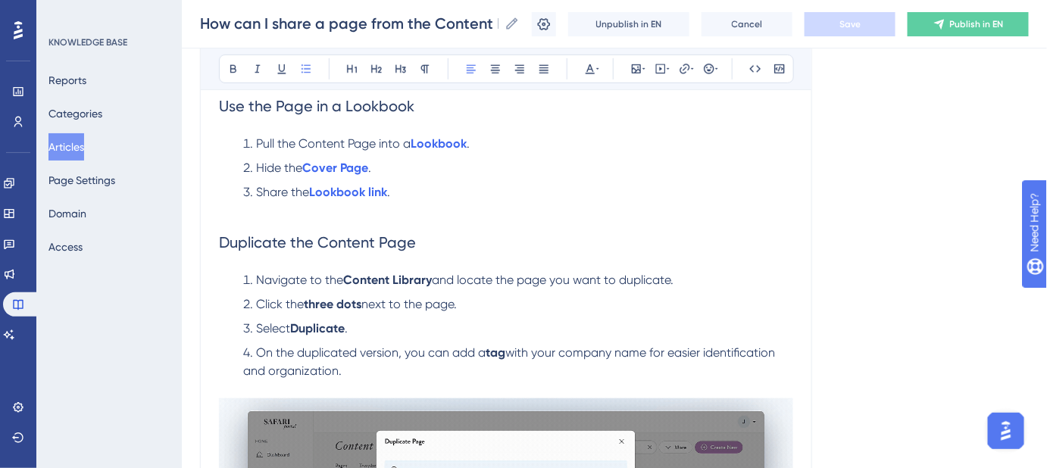
click at [249, 276] on ol "Navigate to the Content Library and locate the page you want to duplicate. Clic…" at bounding box center [506, 325] width 574 height 109
copy ol "Navigate to the Content Library and locate the page you want to duplicate. Clic…"
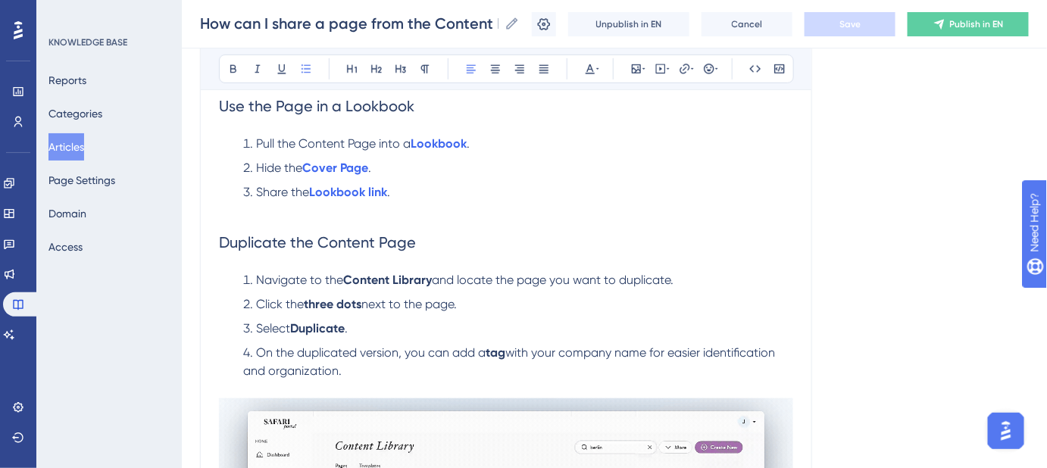
click at [365, 369] on li "On the duplicated version, you can add a tag with your company name for easier …" at bounding box center [515, 362] width 556 height 36
drag, startPoint x: 361, startPoint y: 370, endPoint x: 259, endPoint y: 357, distance: 103.1
click at [259, 357] on li "On the duplicated version, you can add a tag with your company name for easier …" at bounding box center [515, 362] width 556 height 36
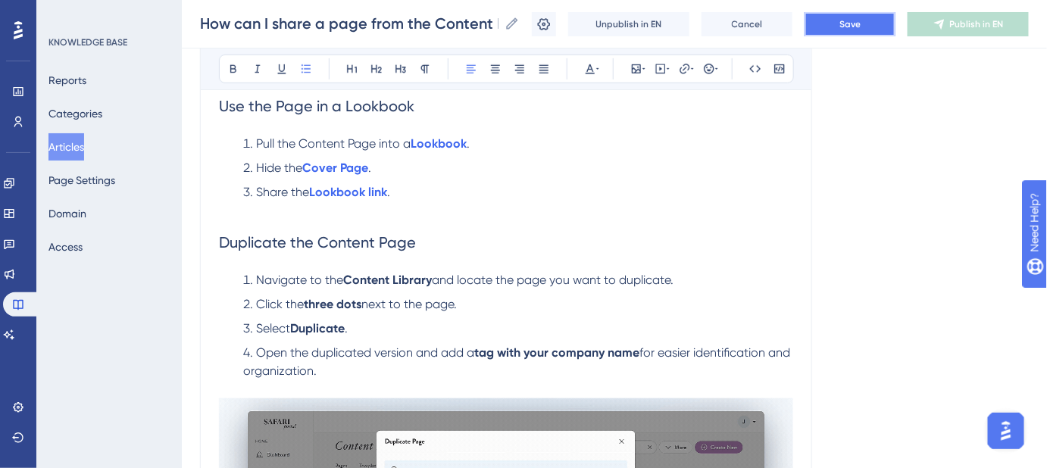
click at [861, 29] on span "Save" at bounding box center [850, 24] width 21 height 12
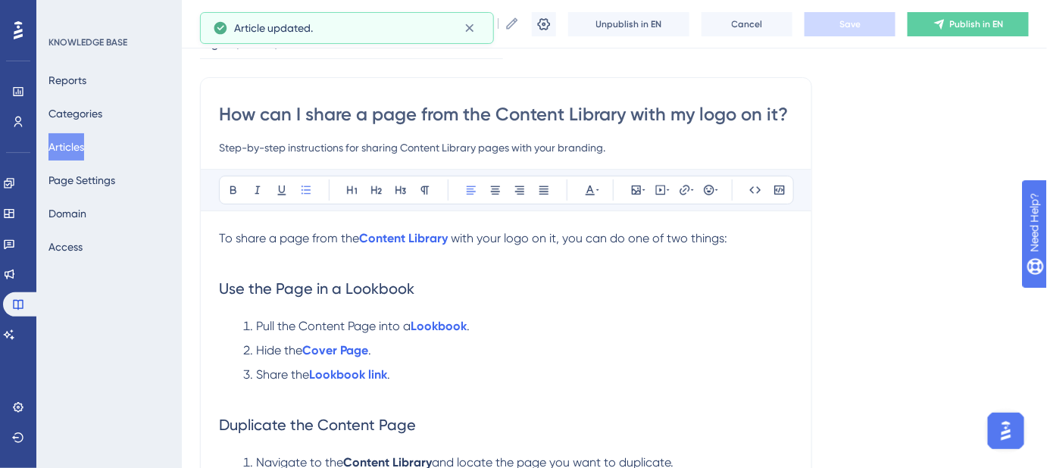
scroll to position [68, 0]
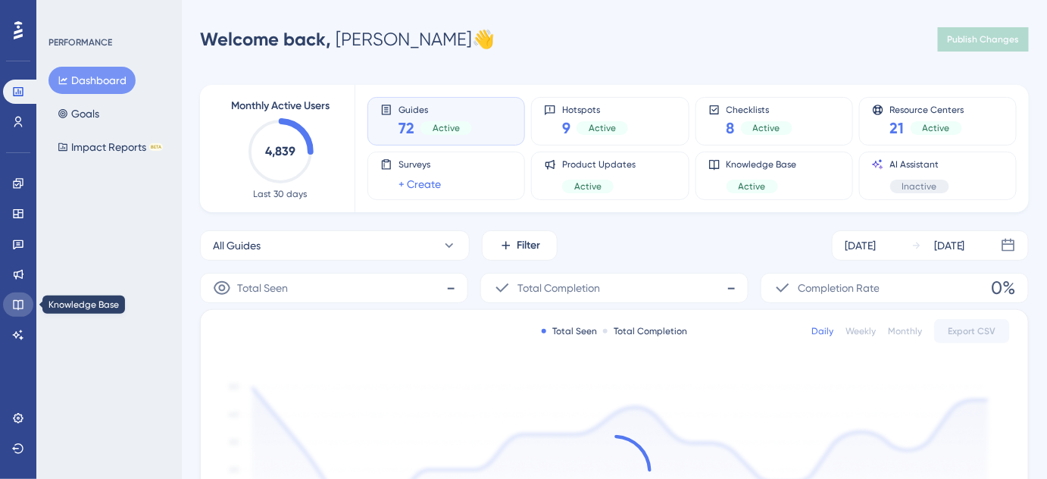
click at [17, 304] on icon at bounding box center [18, 305] width 12 height 12
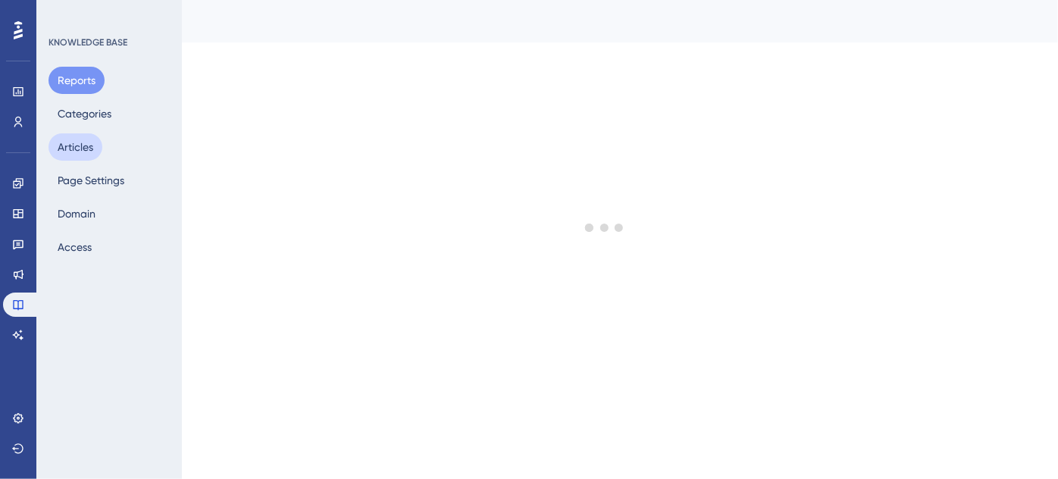
click at [81, 151] on button "Articles" at bounding box center [76, 146] width 54 height 27
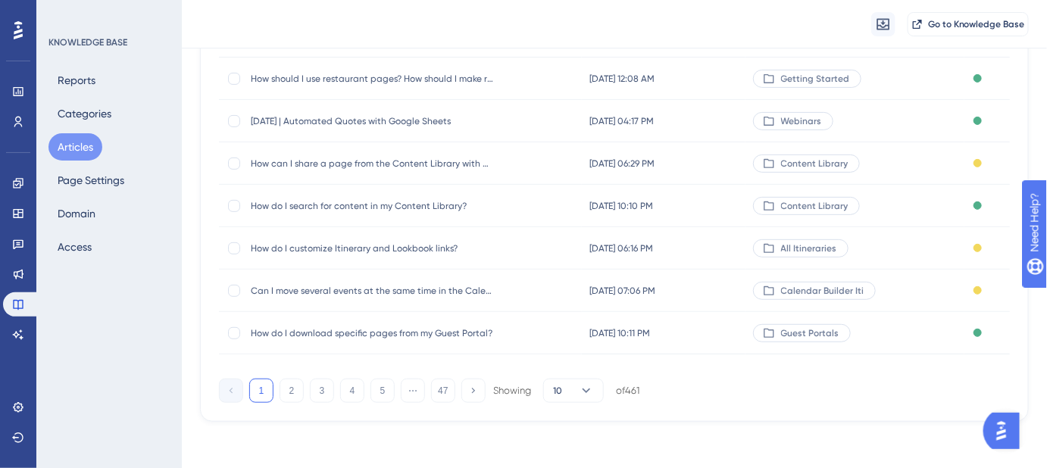
scroll to position [302, 0]
click at [380, 391] on button "5" at bounding box center [383, 389] width 24 height 24
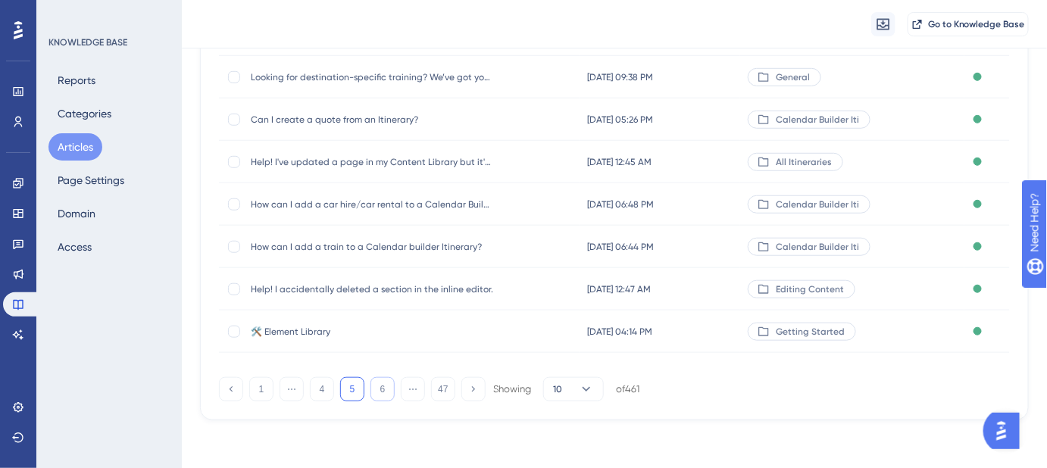
click at [380, 391] on button "6" at bounding box center [383, 389] width 24 height 24
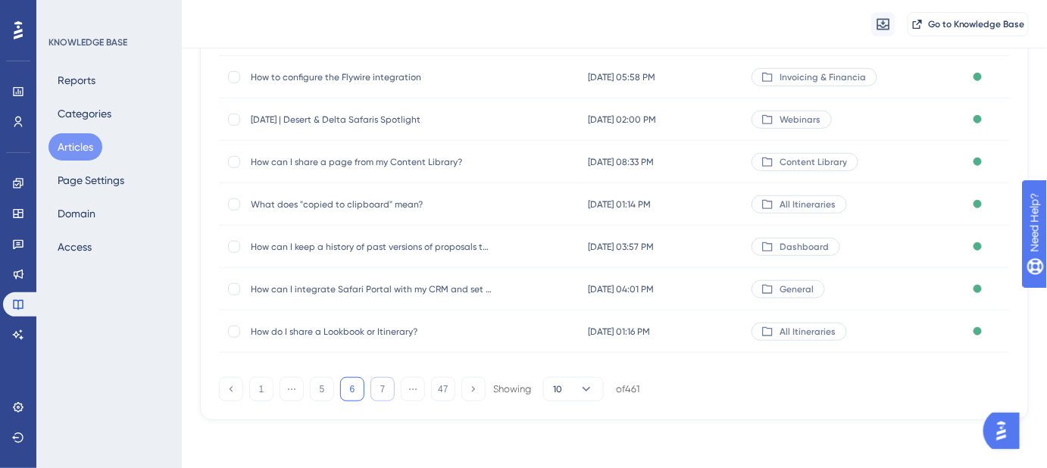
click at [380, 391] on button "7" at bounding box center [383, 389] width 24 height 24
click at [380, 391] on button "8" at bounding box center [383, 389] width 24 height 24
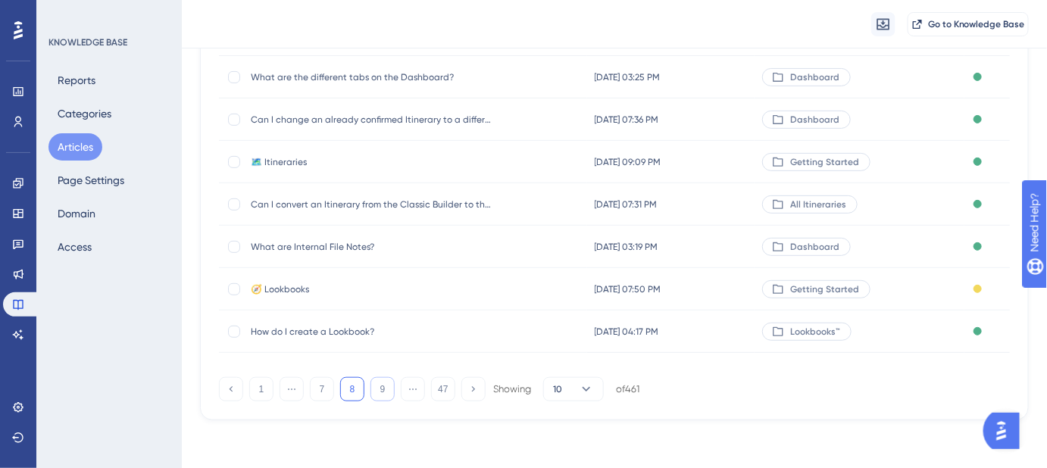
click at [380, 391] on button "9" at bounding box center [383, 389] width 24 height 24
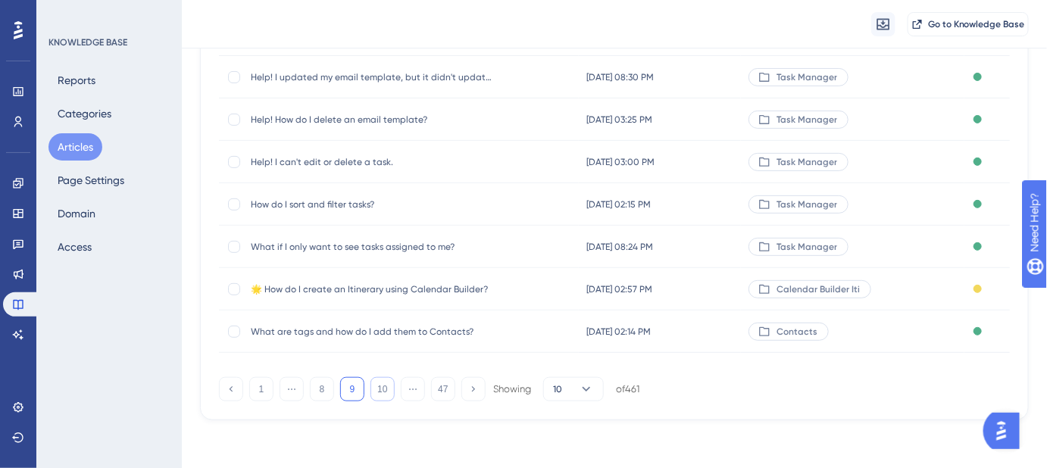
click at [380, 391] on button "10" at bounding box center [383, 389] width 24 height 24
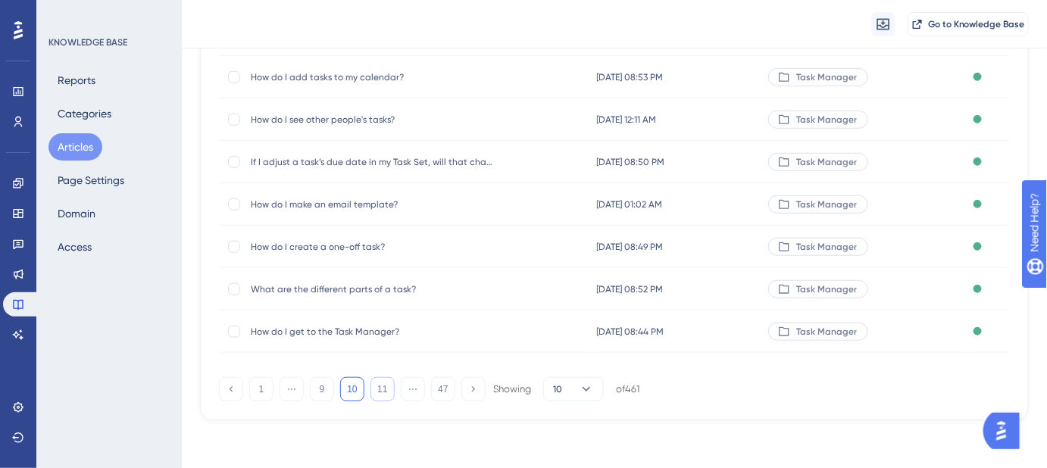
click at [380, 391] on button "11" at bounding box center [383, 389] width 24 height 24
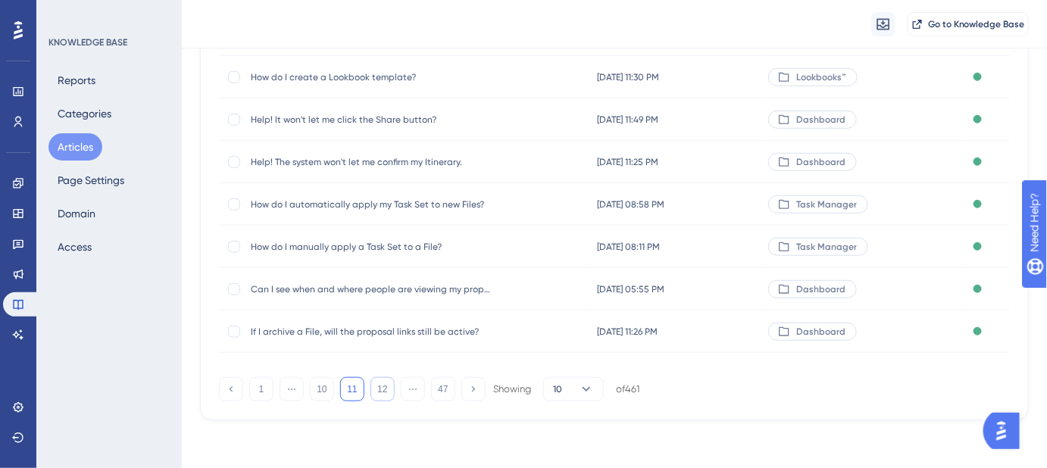
click at [380, 391] on button "12" at bounding box center [383, 389] width 24 height 24
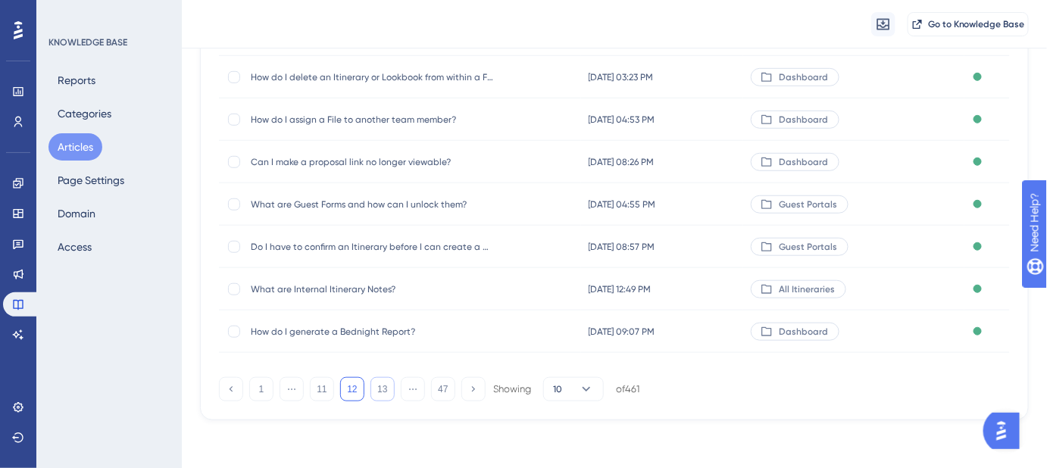
click at [380, 391] on button "13" at bounding box center [383, 389] width 24 height 24
click at [380, 391] on button "14" at bounding box center [383, 389] width 24 height 24
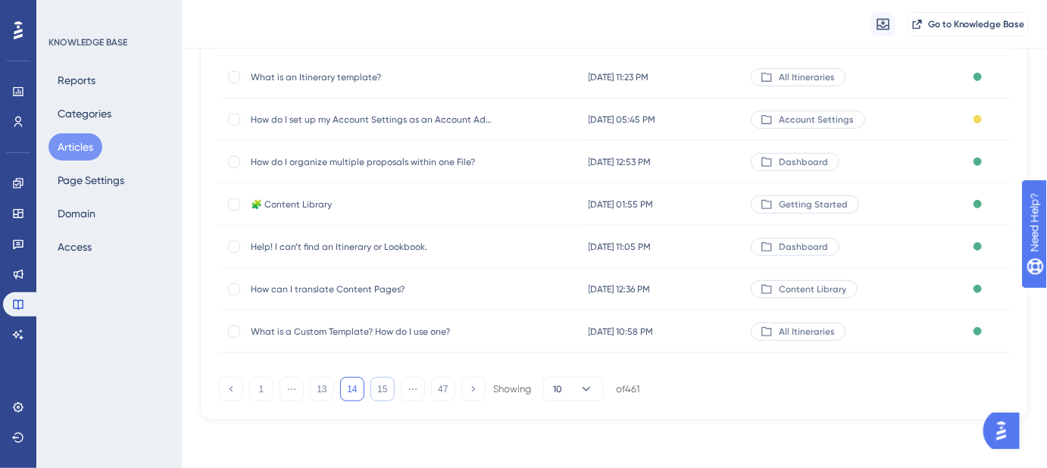
click at [380, 391] on button "15" at bounding box center [383, 389] width 24 height 24
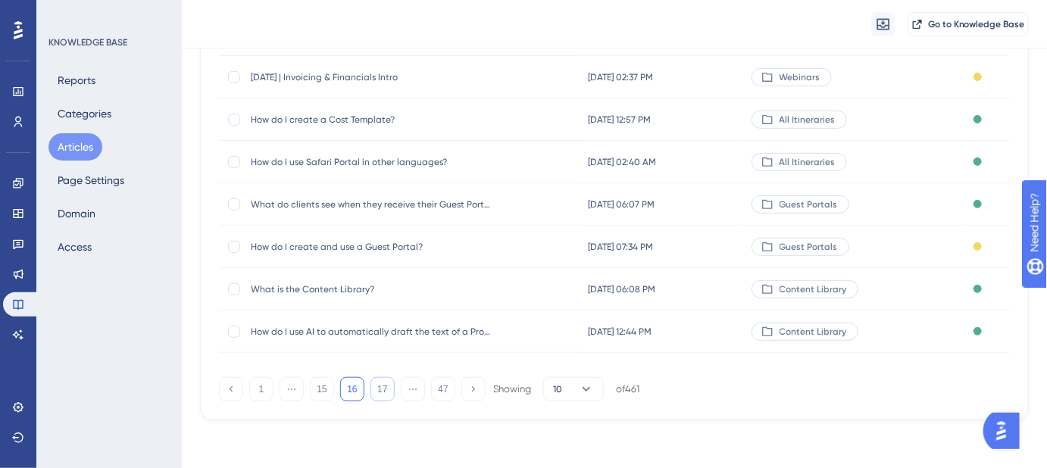
click at [380, 391] on button "17" at bounding box center [383, 389] width 24 height 24
click at [380, 391] on button "18" at bounding box center [383, 389] width 24 height 24
click at [380, 391] on button "19" at bounding box center [383, 389] width 24 height 24
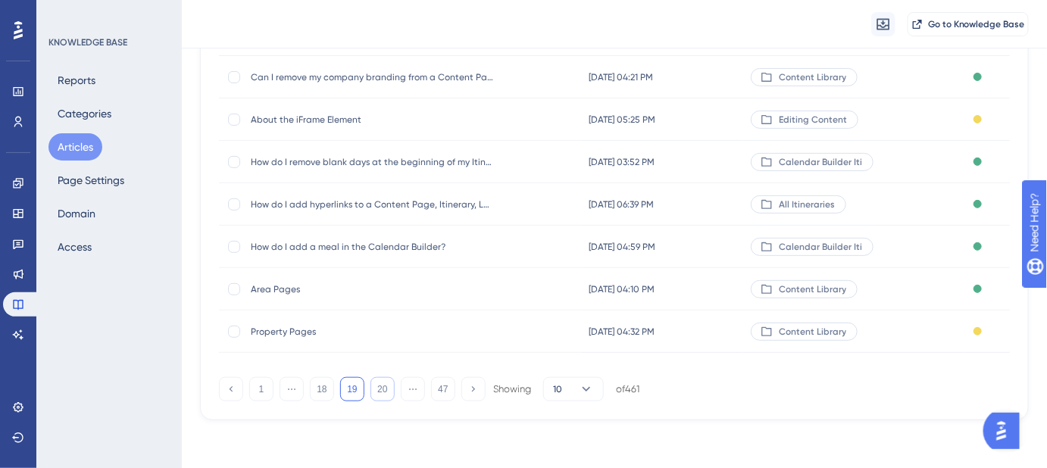
click at [380, 391] on button "20" at bounding box center [383, 389] width 24 height 24
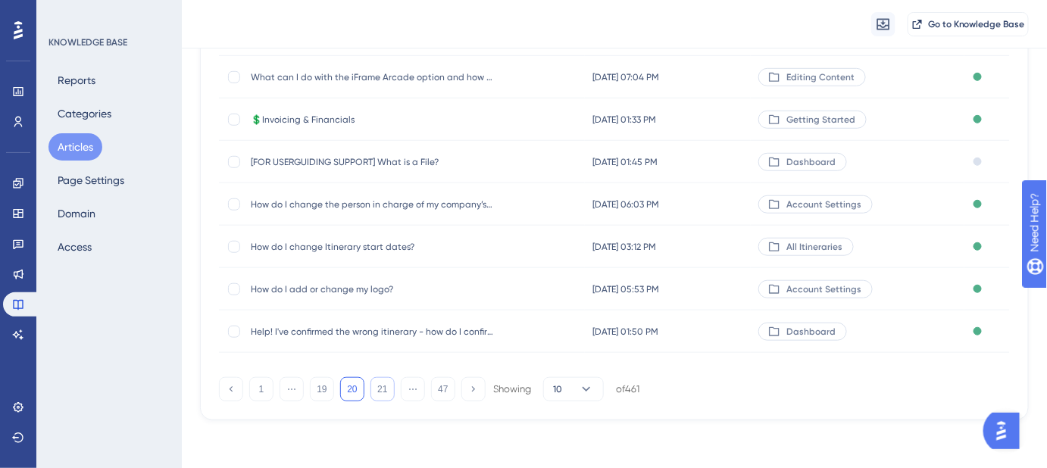
click at [380, 391] on button "21" at bounding box center [383, 389] width 24 height 24
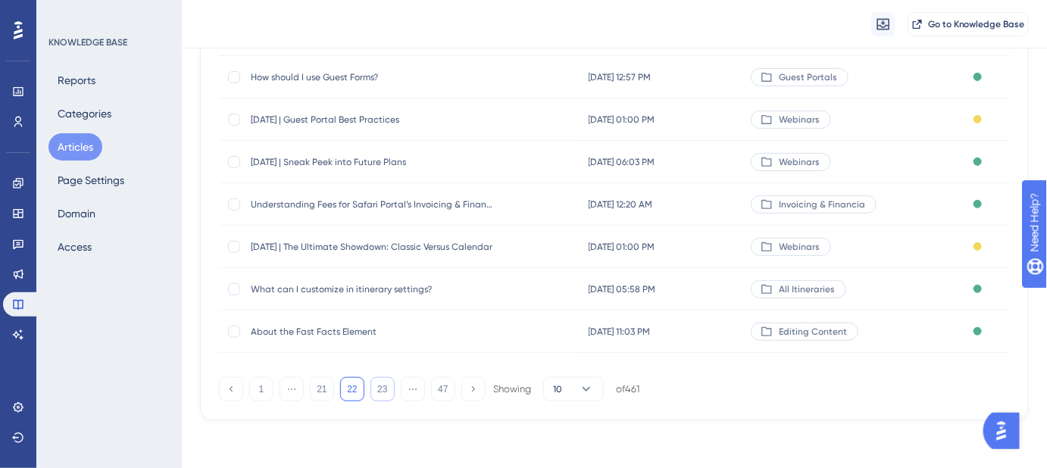
click at [380, 391] on button "23" at bounding box center [383, 389] width 24 height 24
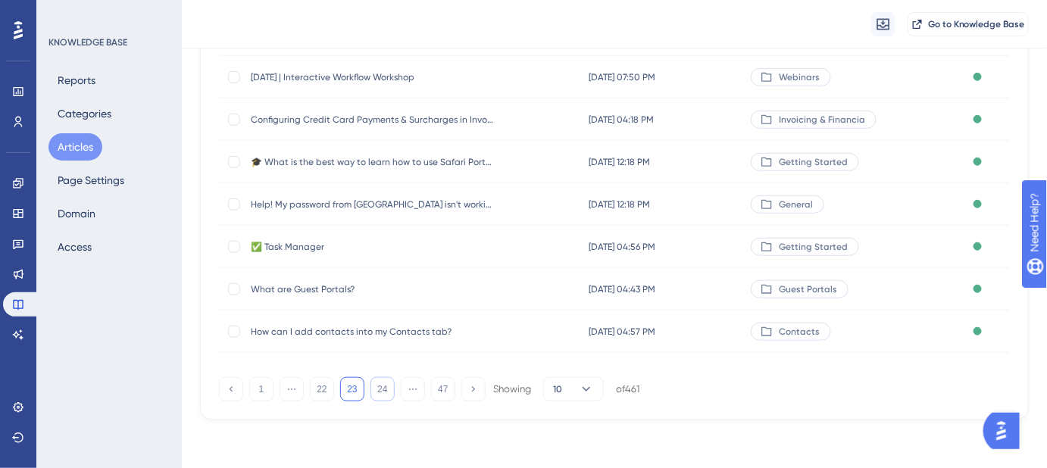
click at [380, 391] on button "24" at bounding box center [383, 389] width 24 height 24
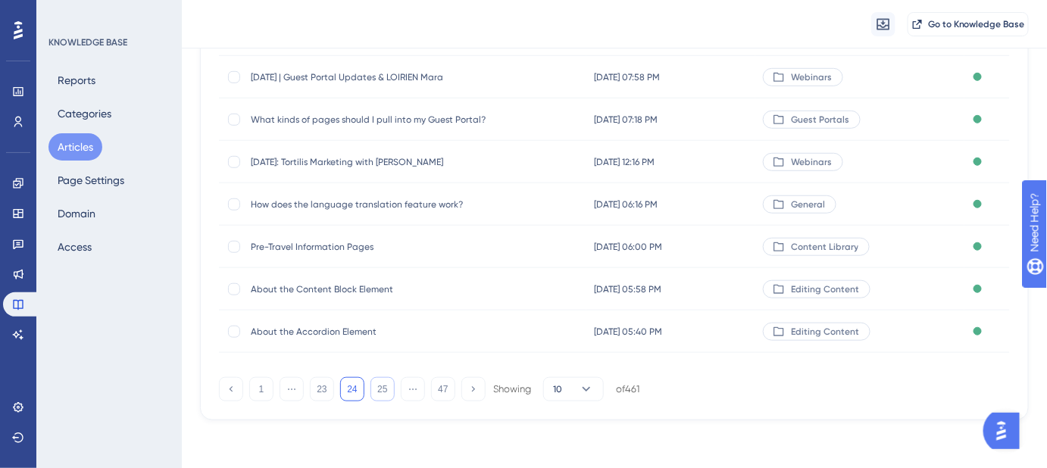
click at [380, 391] on button "25" at bounding box center [383, 389] width 24 height 24
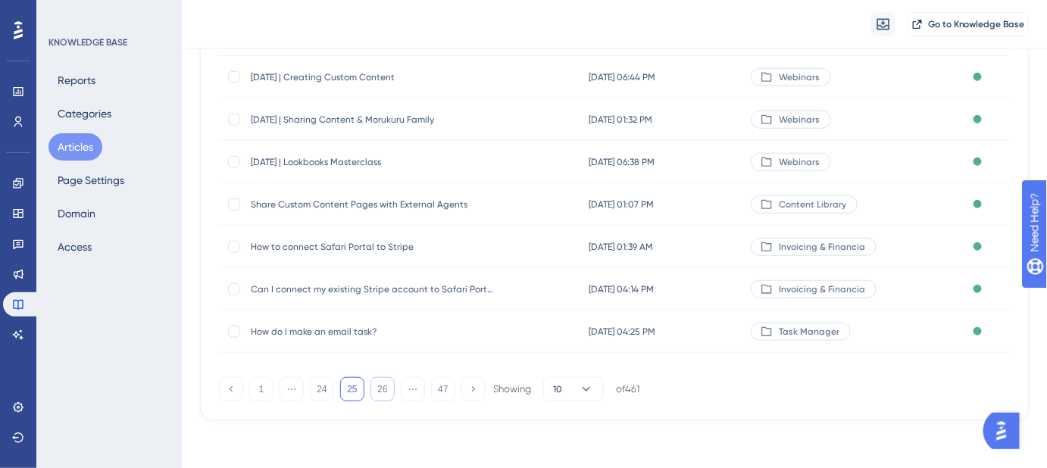
click at [380, 391] on button "26" at bounding box center [383, 389] width 24 height 24
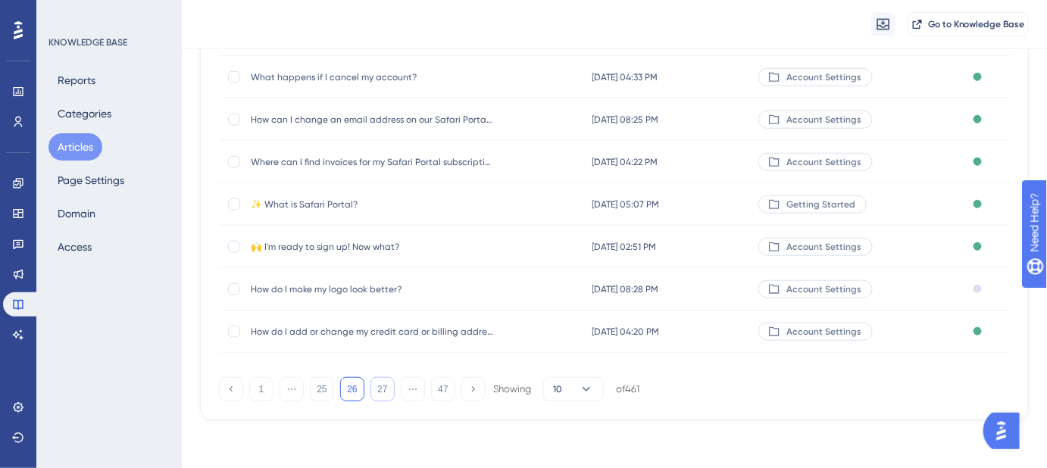
click at [380, 391] on button "27" at bounding box center [383, 389] width 24 height 24
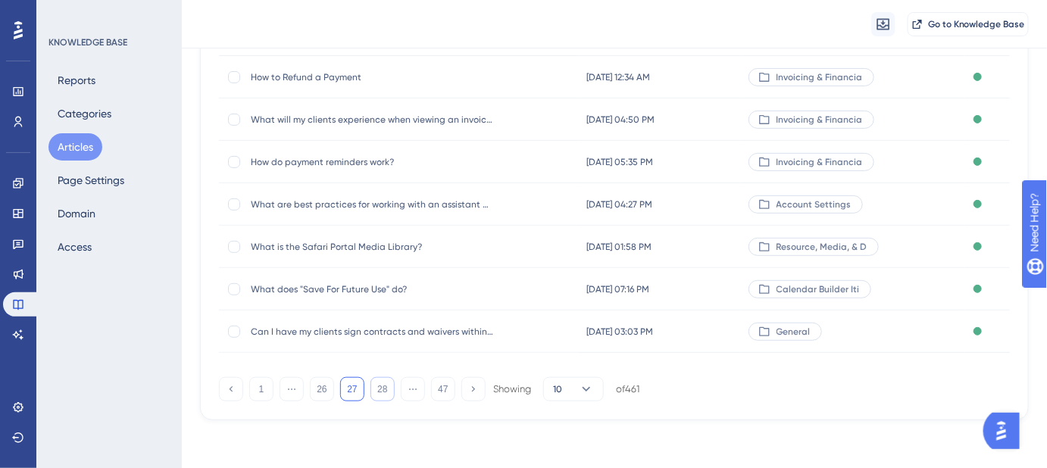
click at [380, 391] on button "28" at bounding box center [383, 389] width 24 height 24
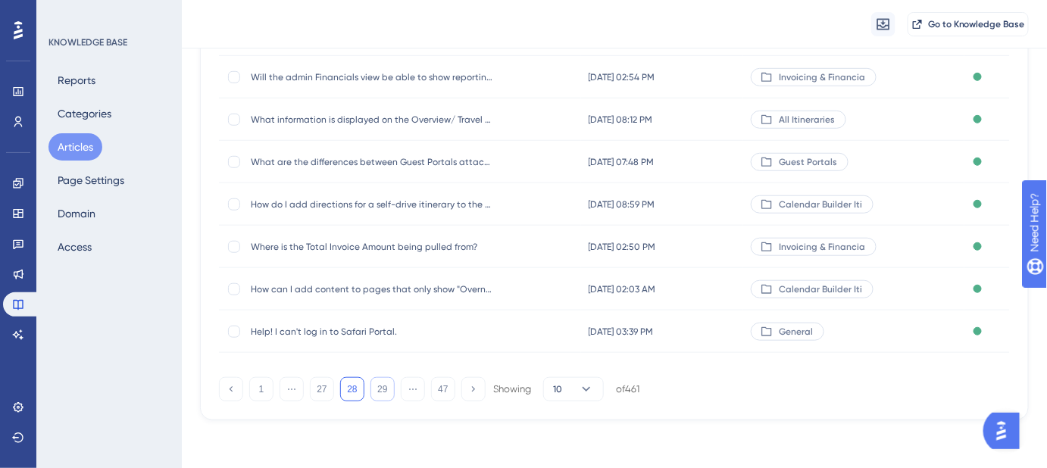
click at [380, 391] on button "29" at bounding box center [383, 389] width 24 height 24
click at [382, 384] on button "30" at bounding box center [383, 389] width 24 height 24
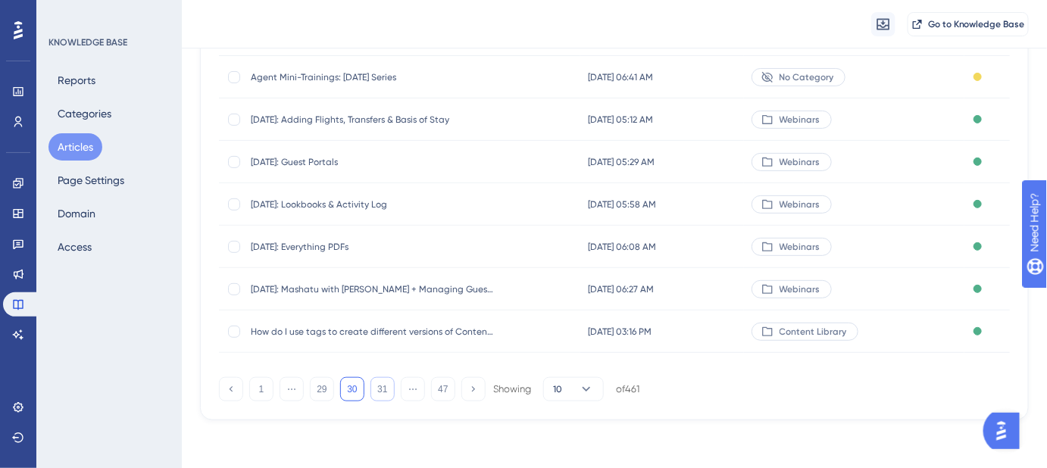
click at [382, 391] on button "31" at bounding box center [383, 389] width 24 height 24
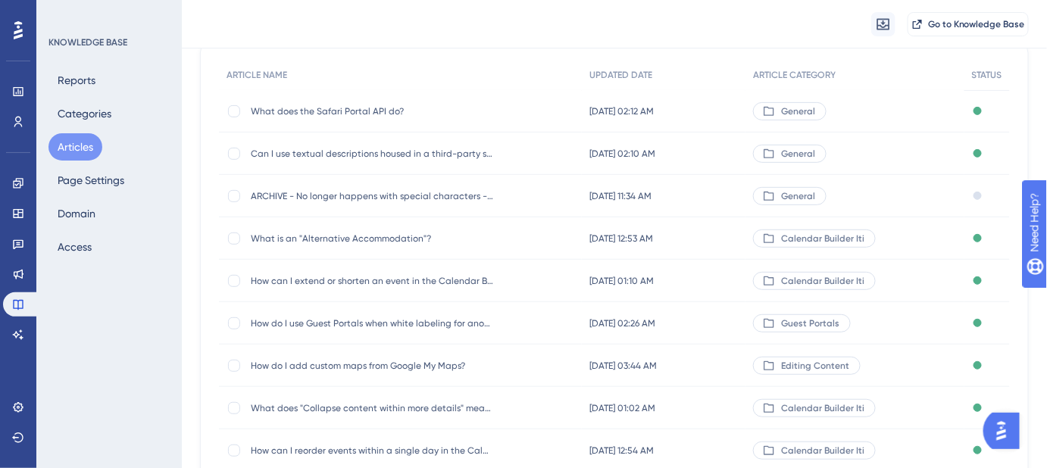
scroll to position [164, 0]
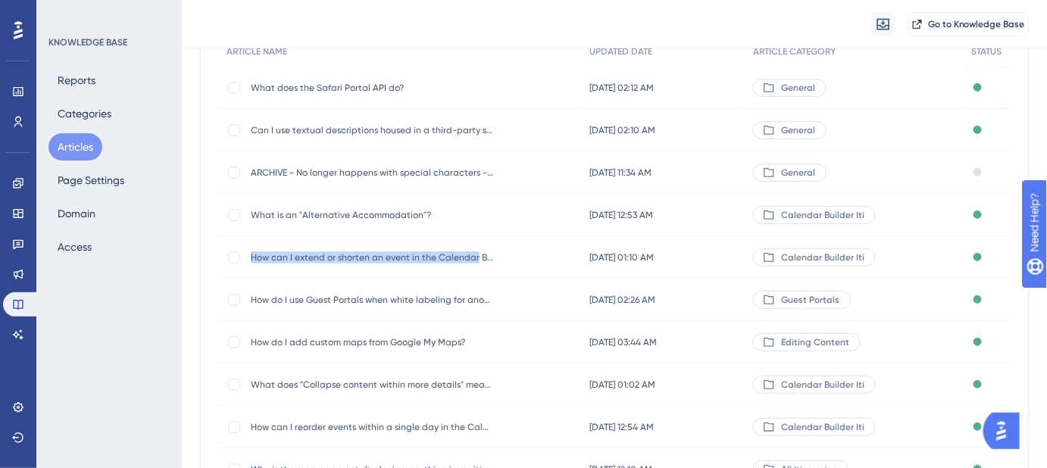
drag, startPoint x: 250, startPoint y: 256, endPoint x: 474, endPoint y: 268, distance: 224.7
click at [474, 268] on div "How can I extend or shorten an event in the Calendar Builder? How can I extend …" at bounding box center [372, 257] width 243 height 42
copy span "How can I extend or shorten an event in the Calendar"
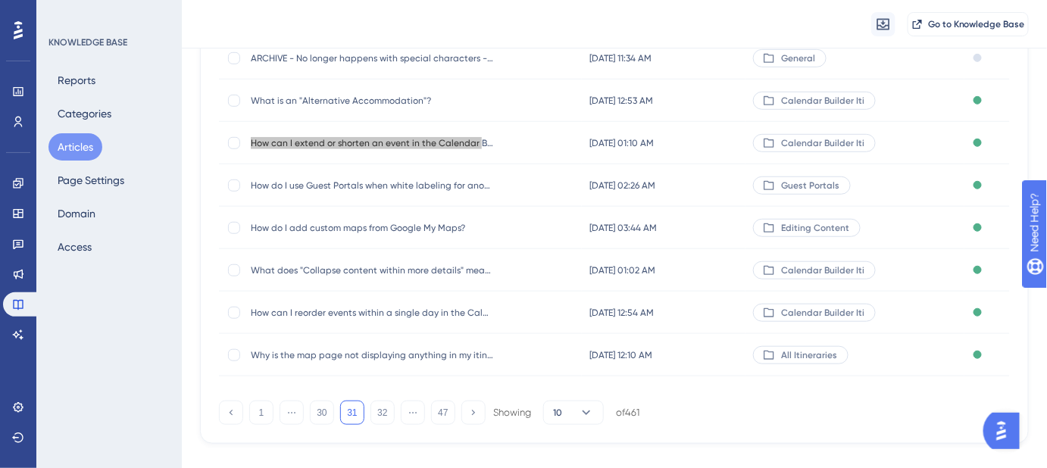
scroll to position [302, 0]
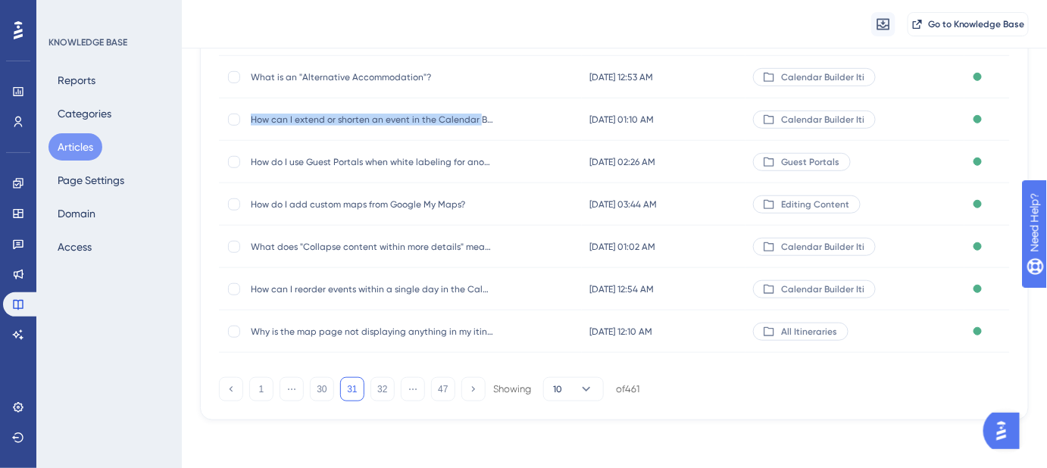
click at [369, 393] on div "1 ⋯ 30 31 32 ⋯ 47 Showing 10 of 461" at bounding box center [429, 389] width 421 height 24
click at [375, 391] on button "32" at bounding box center [383, 389] width 24 height 24
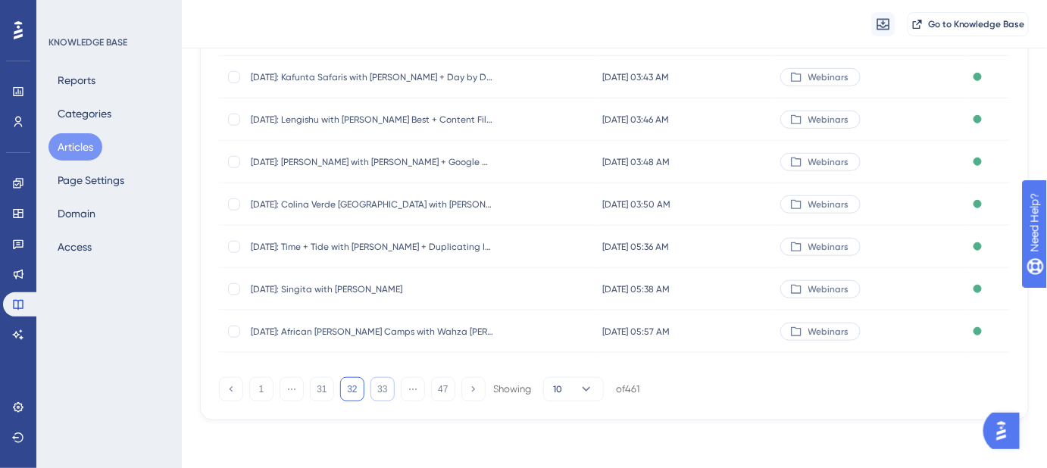
click at [386, 386] on button "33" at bounding box center [383, 389] width 24 height 24
click at [384, 382] on button "34" at bounding box center [383, 389] width 24 height 24
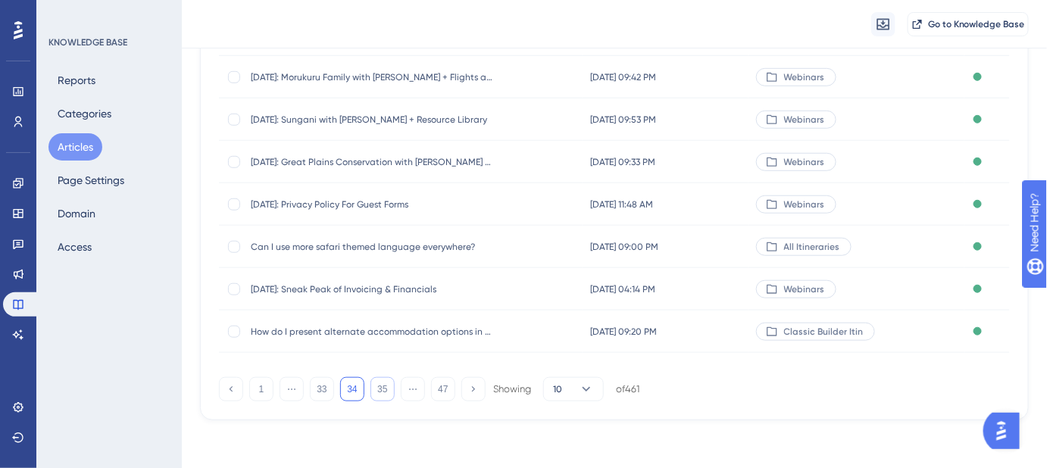
click at [380, 391] on button "35" at bounding box center [383, 389] width 24 height 24
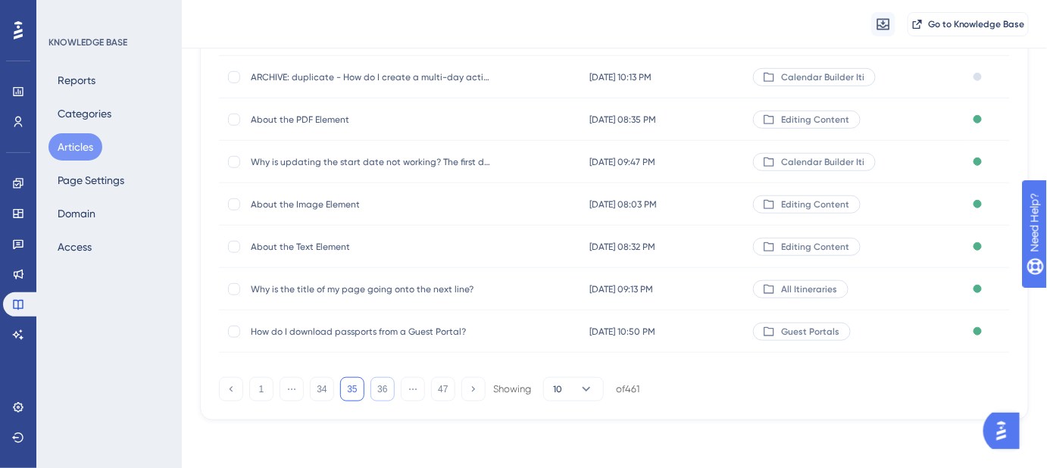
click at [389, 390] on button "36" at bounding box center [383, 389] width 24 height 24
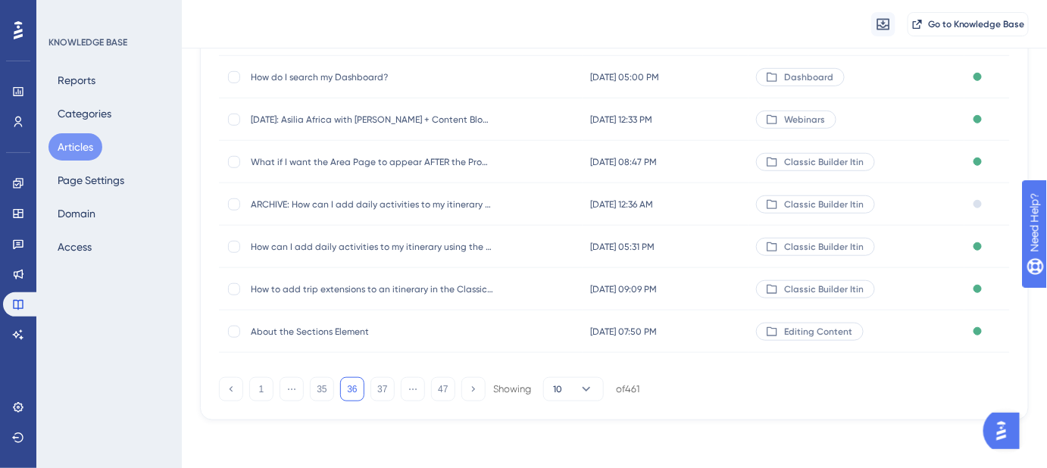
scroll to position [95, 0]
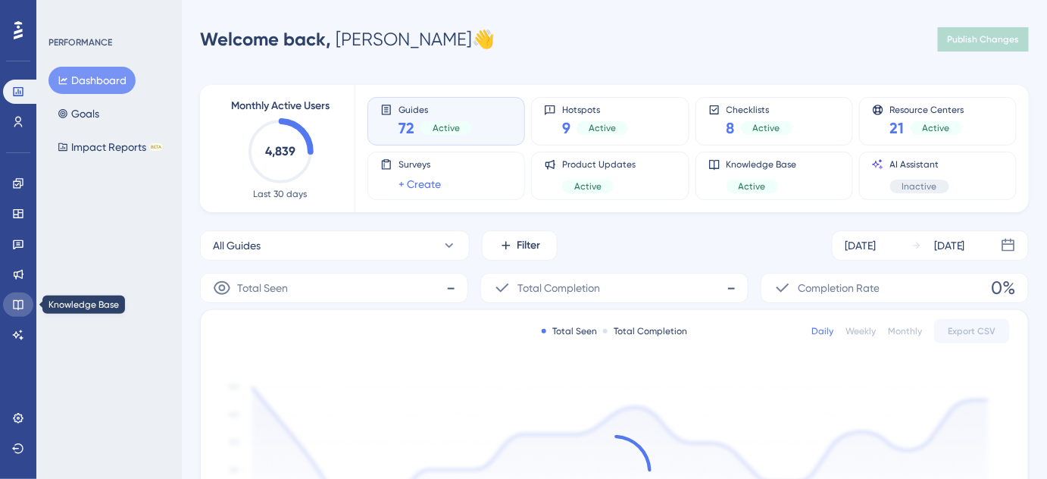
click at [11, 301] on link at bounding box center [18, 305] width 30 height 24
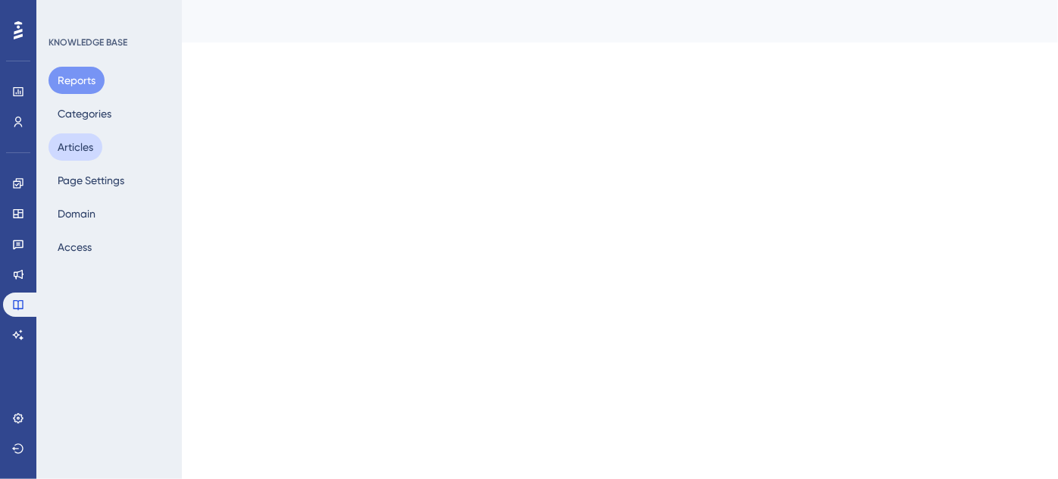
click at [80, 141] on button "Articles" at bounding box center [76, 146] width 54 height 27
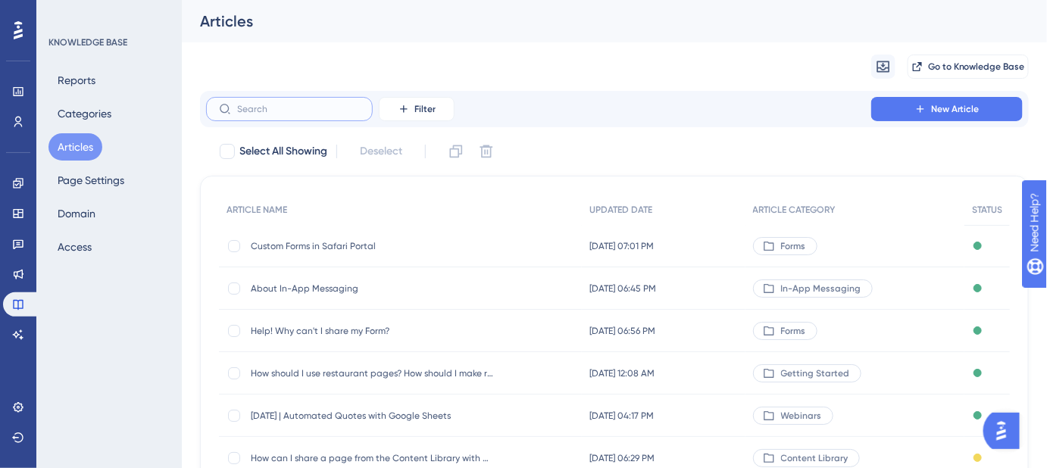
click at [258, 106] on input "text" at bounding box center [298, 109] width 123 height 11
paste input "How can I extend or shorten an event in the Calendar Builder?"
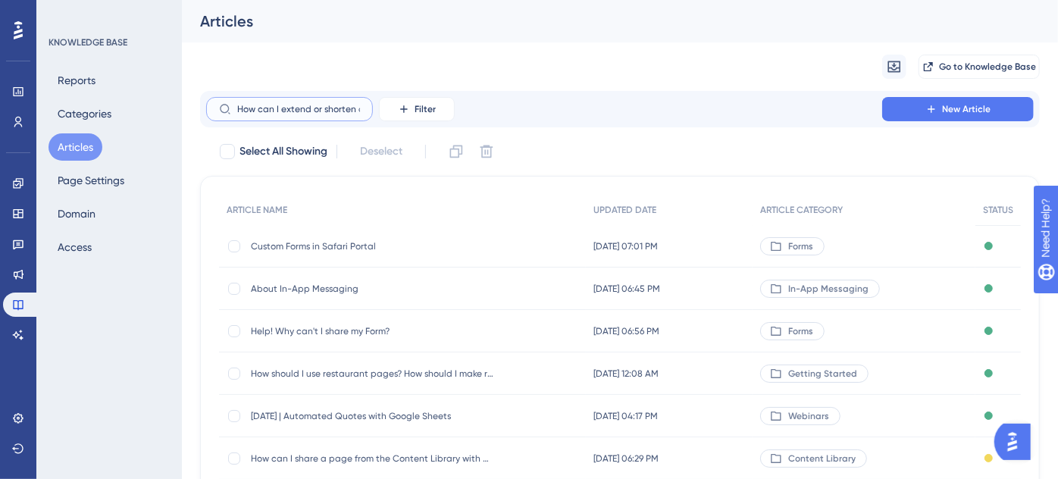
scroll to position [0, 135]
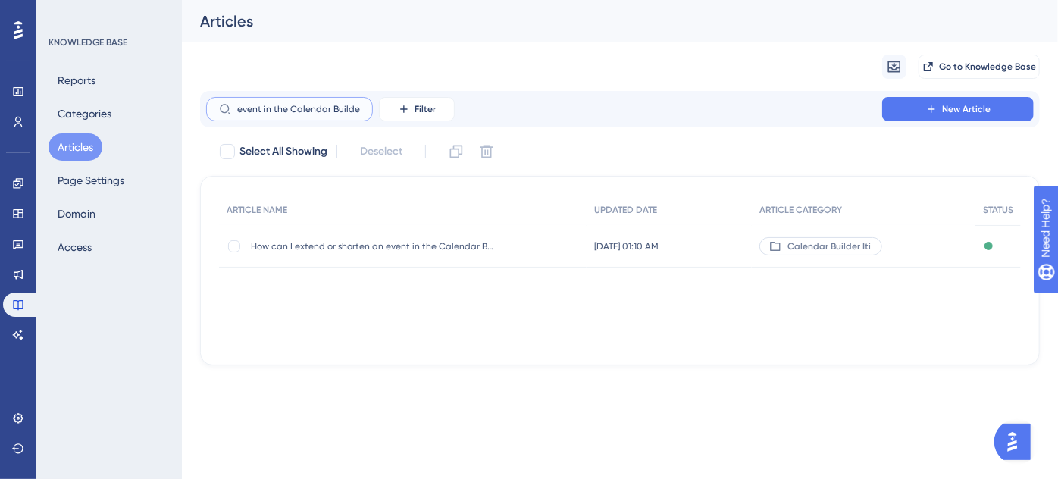
type input "How can I extend or shorten an event in the Calendar Builder?"
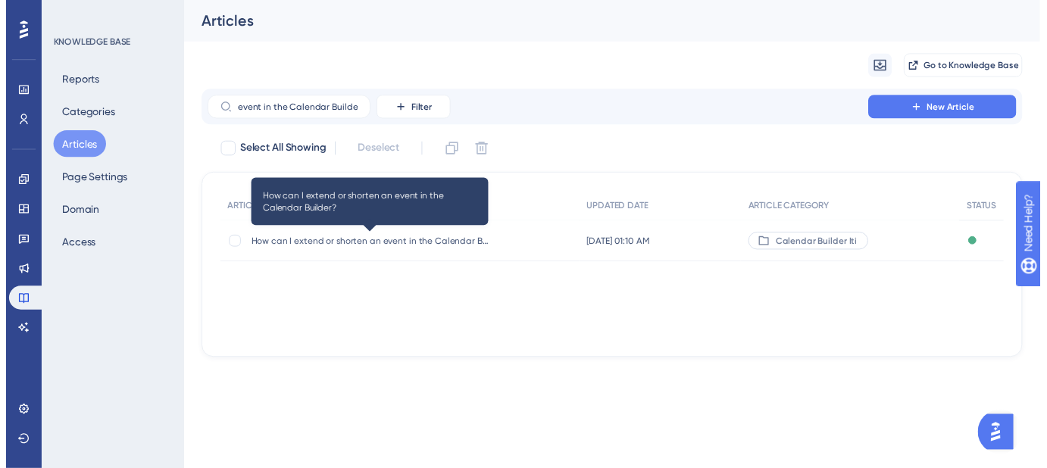
scroll to position [0, 0]
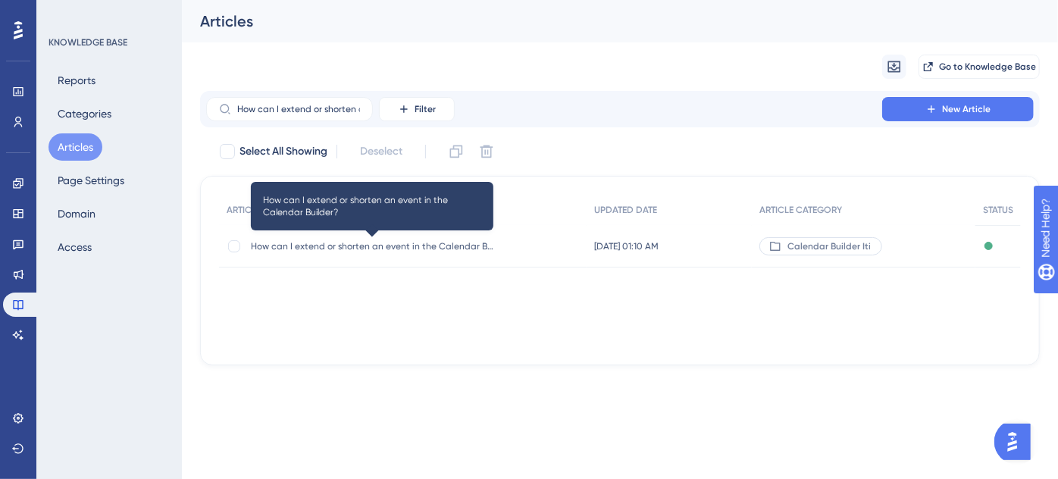
click at [359, 250] on span "How can I extend or shorten an event in the Calendar Builder?" at bounding box center [372, 246] width 243 height 12
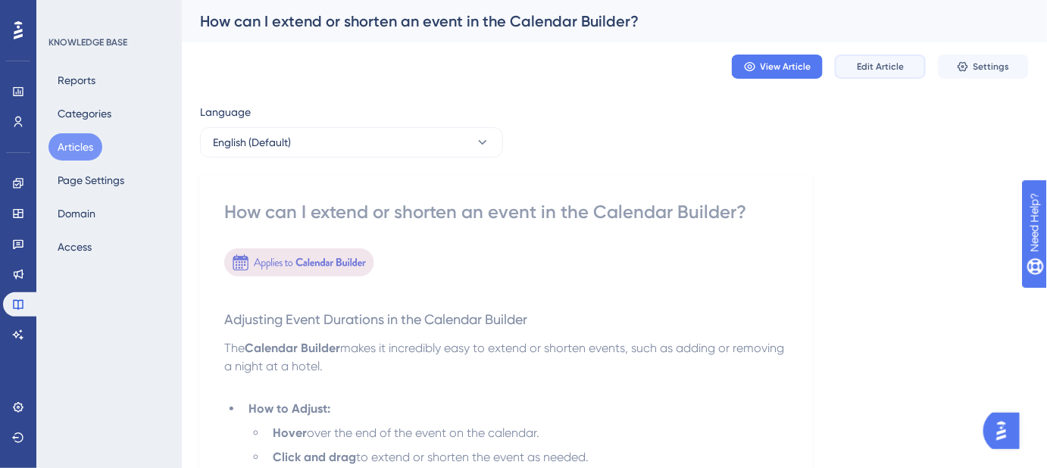
click at [875, 68] on span "Edit Article" at bounding box center [880, 67] width 47 height 12
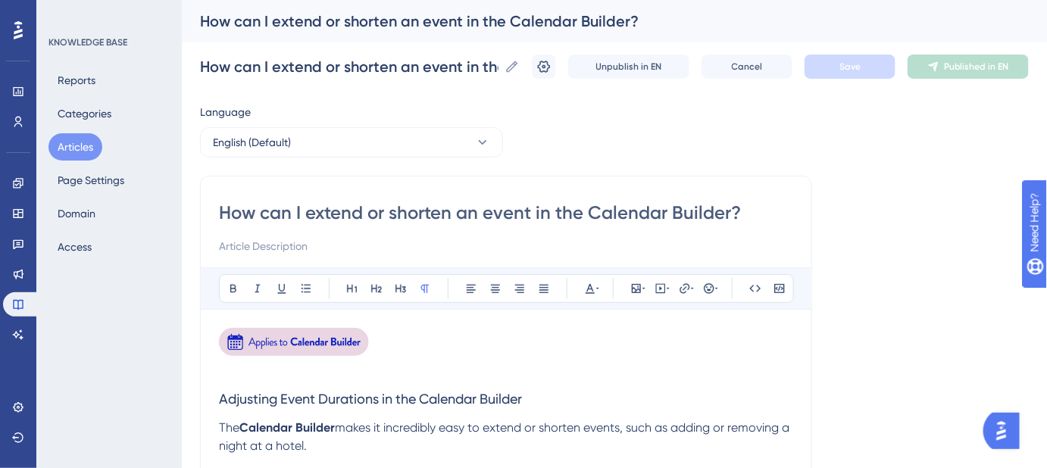
click at [609, 212] on input "How can I extend or shorten an event in the Calendar Builder?" at bounding box center [506, 213] width 574 height 24
click at [352, 246] on input at bounding box center [506, 246] width 574 height 18
paste input "Learn how to quickly extend or shorten events in your calendar."
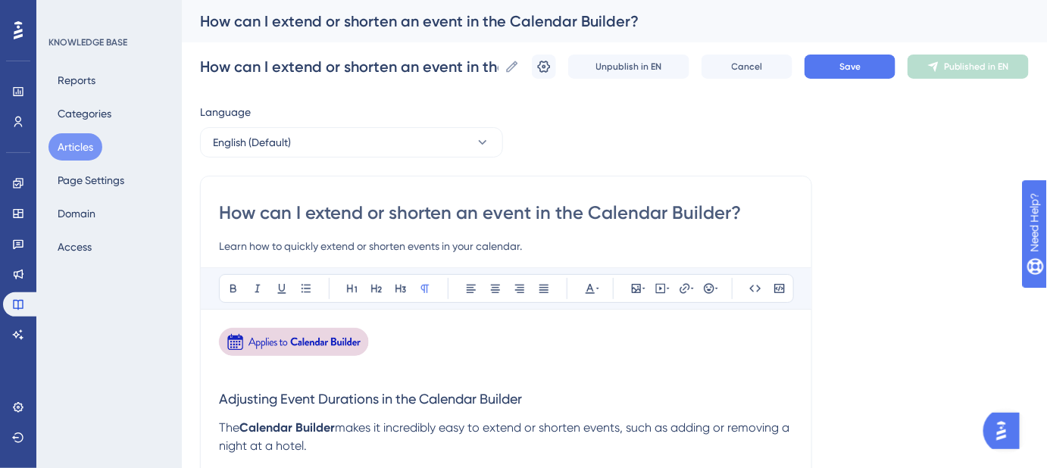
type input "Learn how to quickly extend or shorten events in your calendar."
click at [327, 341] on img at bounding box center [295, 342] width 152 height 28
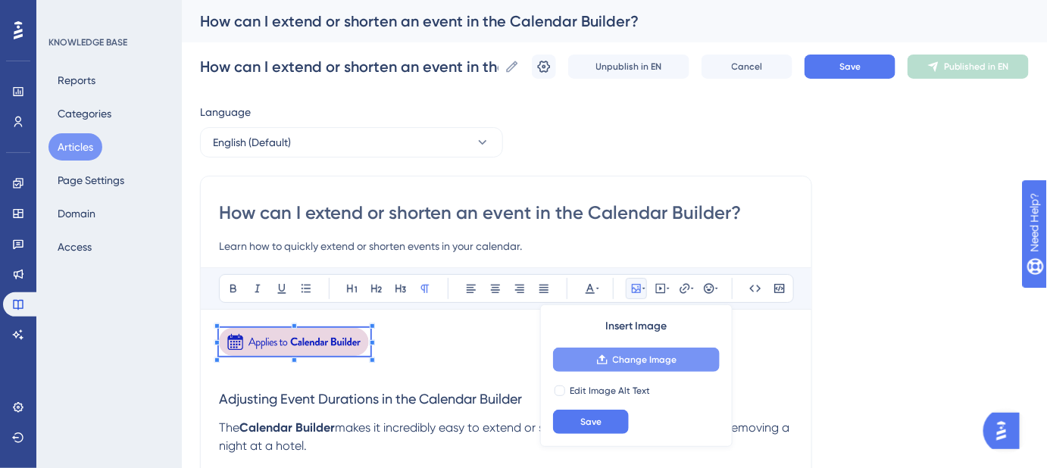
click at [584, 354] on button "Change Image" at bounding box center [636, 360] width 167 height 24
click at [637, 354] on span "Change Image" at bounding box center [645, 360] width 64 height 12
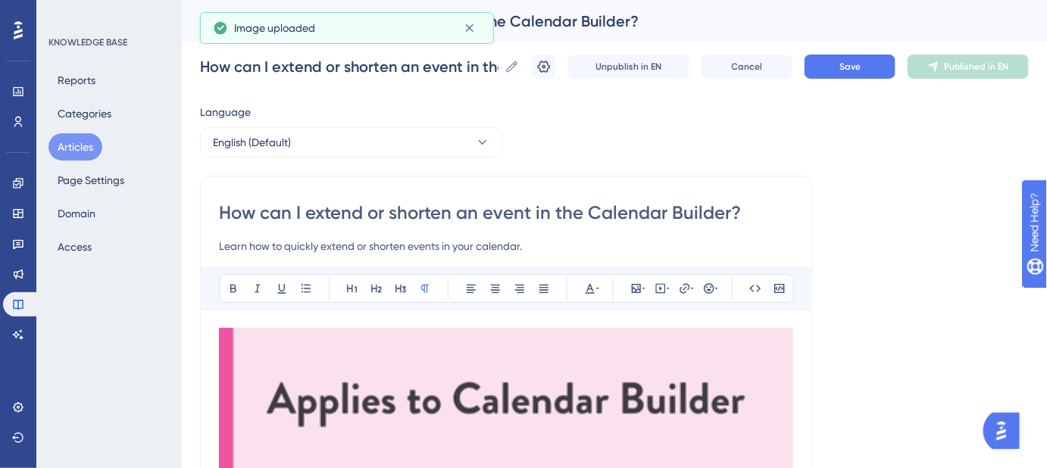
click at [734, 408] on img at bounding box center [506, 400] width 574 height 144
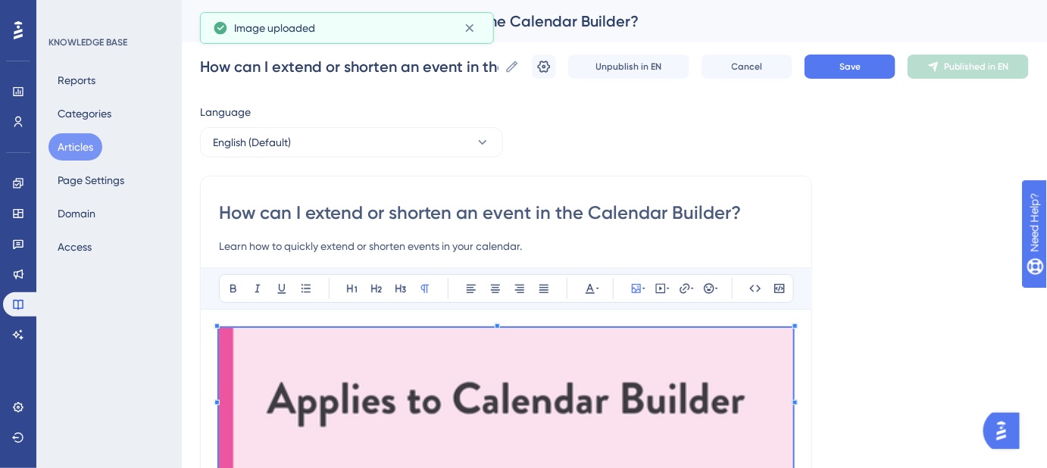
scroll to position [137, 0]
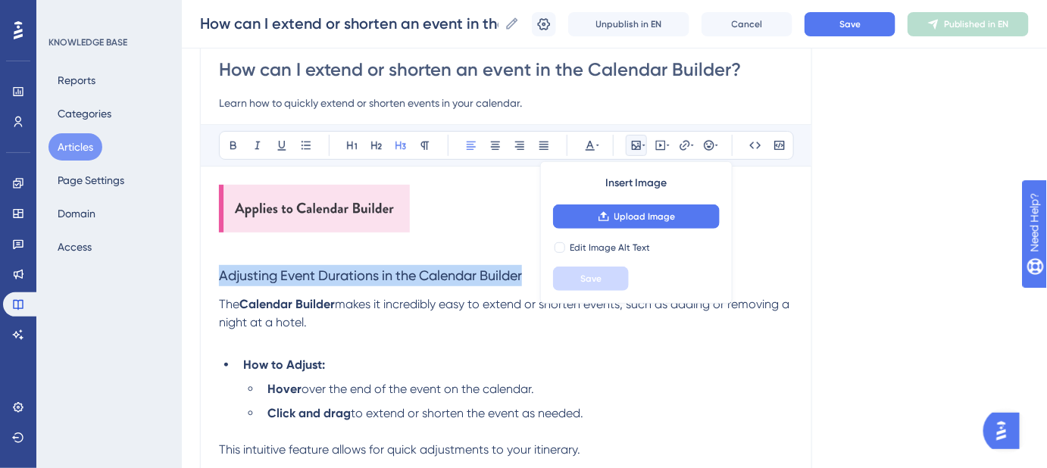
drag, startPoint x: 527, startPoint y: 276, endPoint x: 211, endPoint y: 276, distance: 315.3
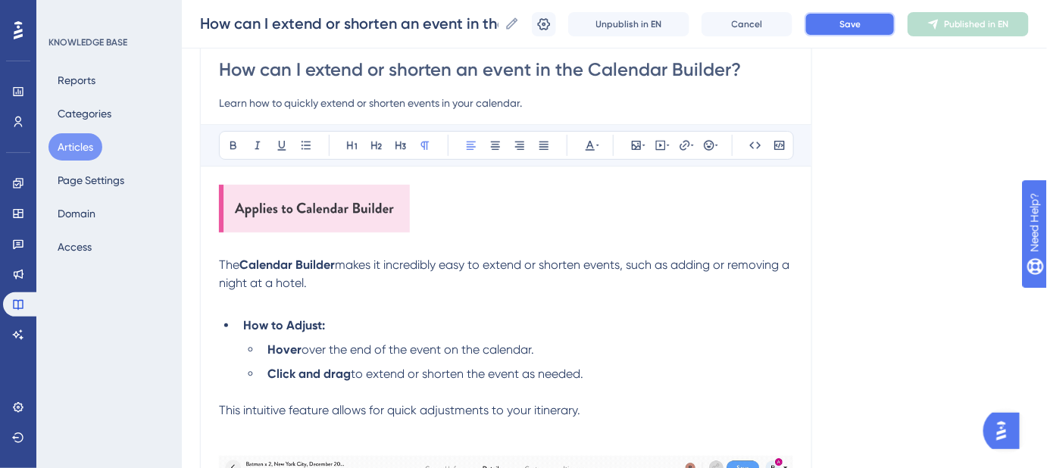
click at [856, 26] on span "Save" at bounding box center [850, 24] width 21 height 12
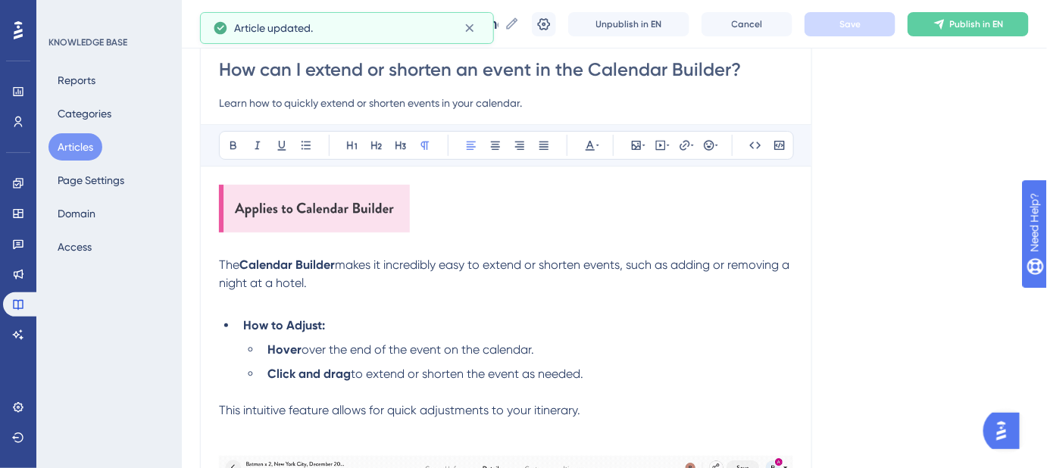
scroll to position [206, 0]
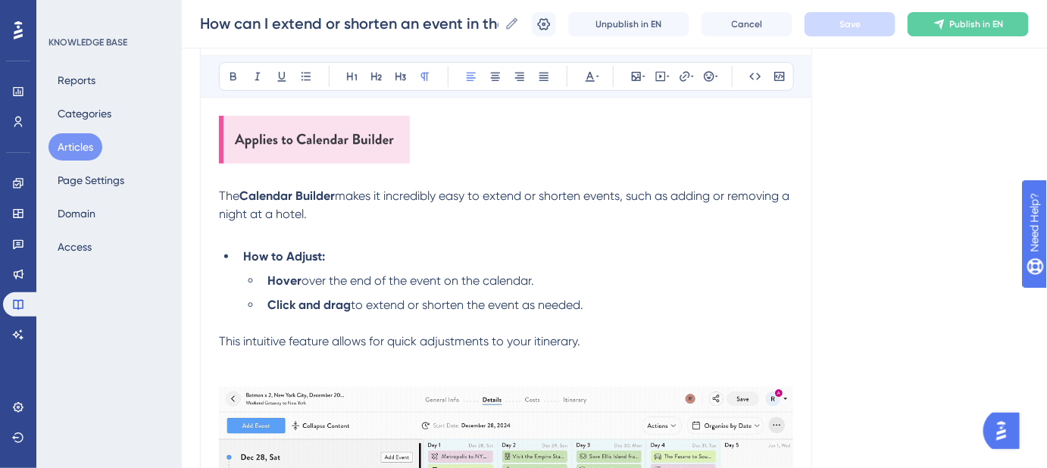
click at [341, 254] on li "How to Adjust:" at bounding box center [515, 257] width 556 height 18
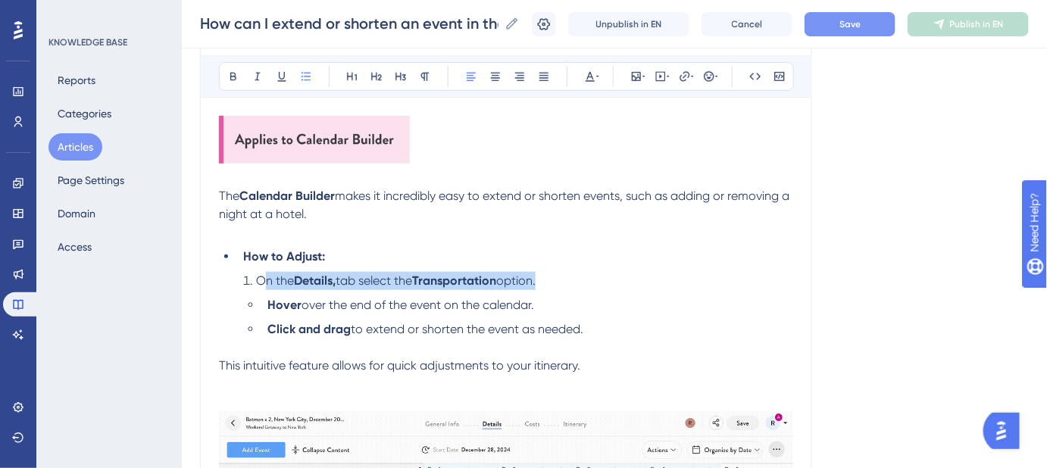
drag, startPoint x: 268, startPoint y: 302, endPoint x: 261, endPoint y: 285, distance: 18.7
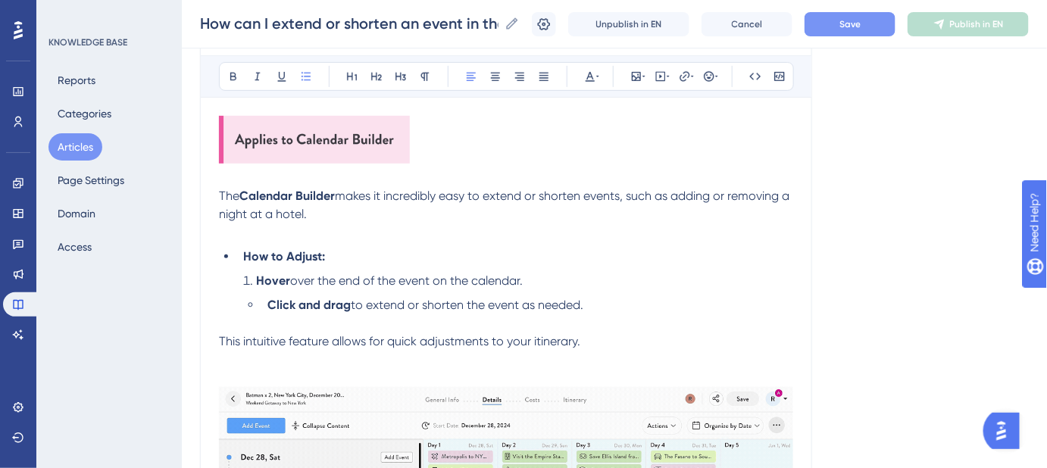
click at [268, 298] on strong "Click and drag" at bounding box center [309, 305] width 83 height 14
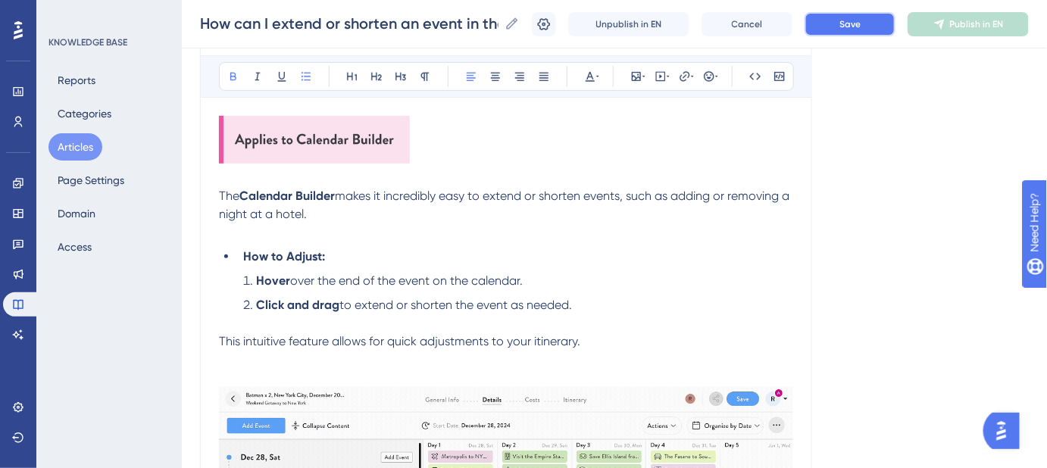
click at [848, 17] on button "Save" at bounding box center [850, 24] width 91 height 24
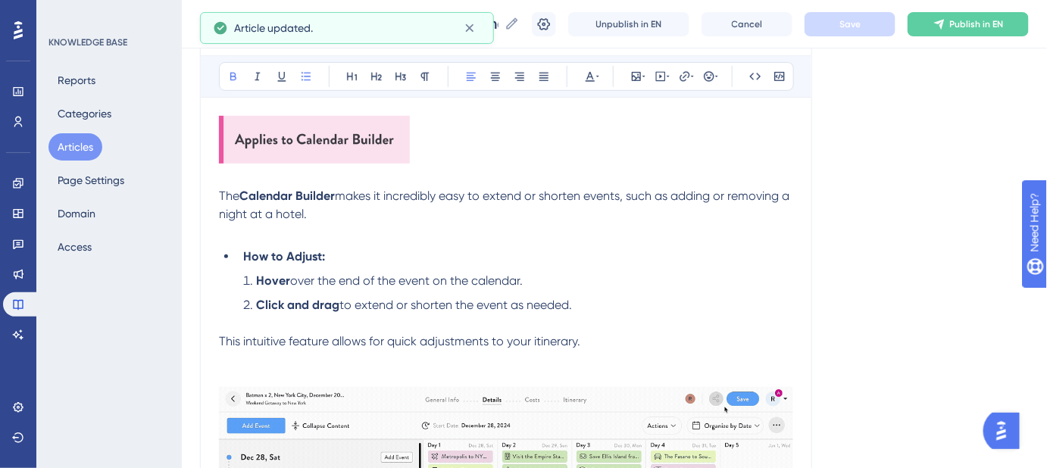
scroll to position [275, 0]
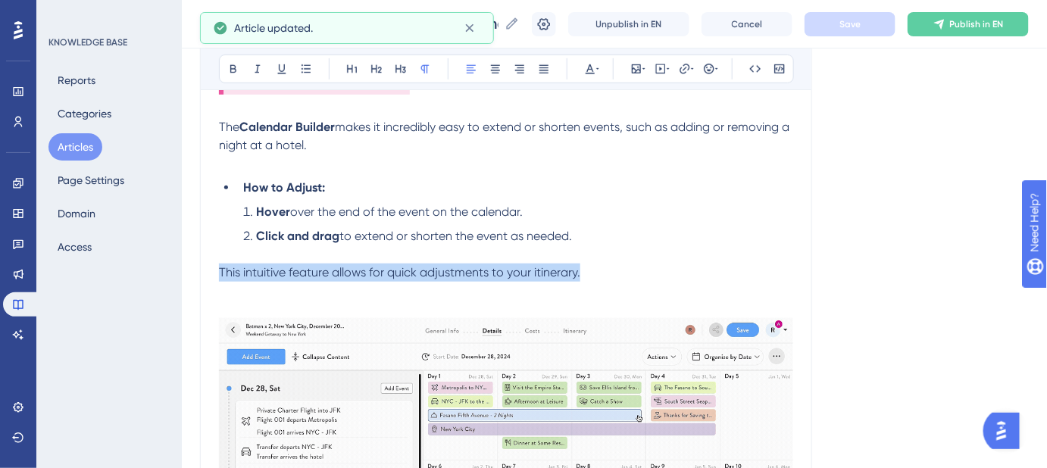
drag, startPoint x: 556, startPoint y: 272, endPoint x: 199, endPoint y: 270, distance: 356.2
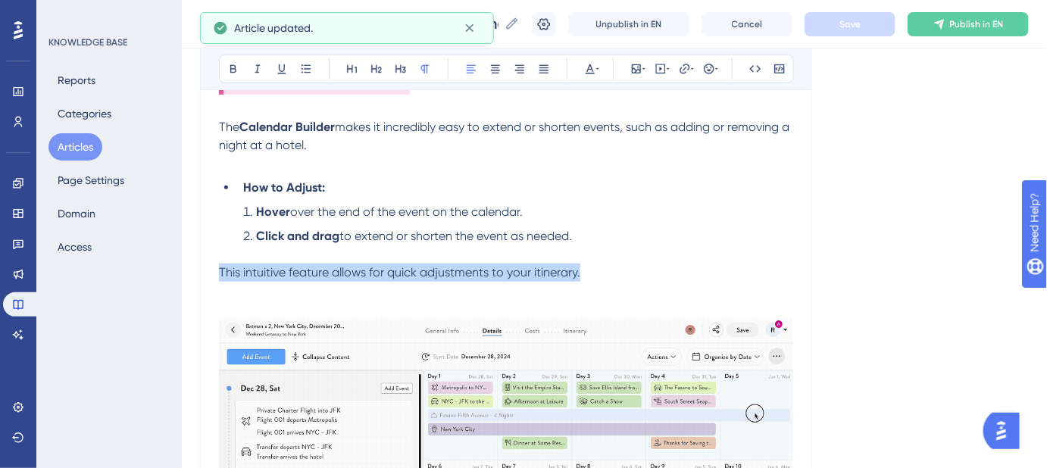
click at [199, 270] on div "Performance Users Engagement Widgets Feedback Product Updates Knowledge Base AI…" at bounding box center [614, 414] width 865 height 1378
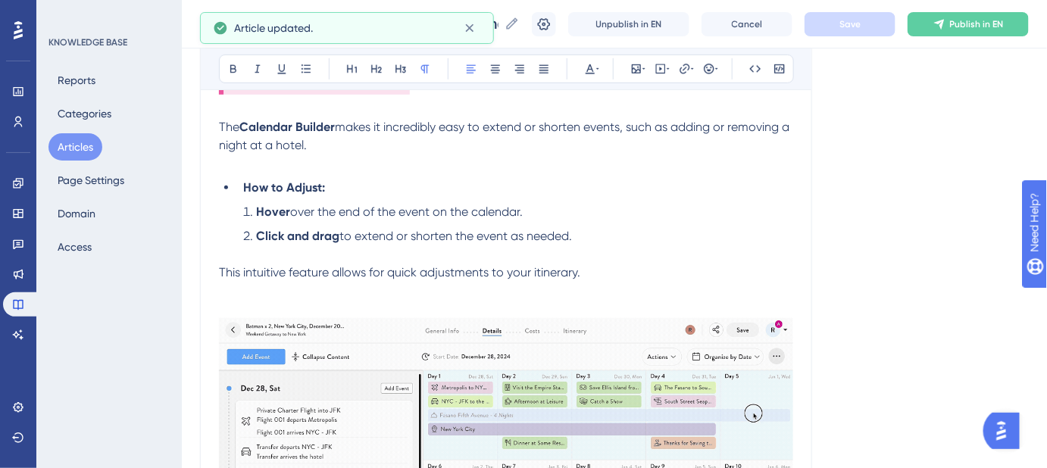
click at [243, 249] on li "Click and drag to extend or shorten the event as needed." at bounding box center [515, 245] width 556 height 36
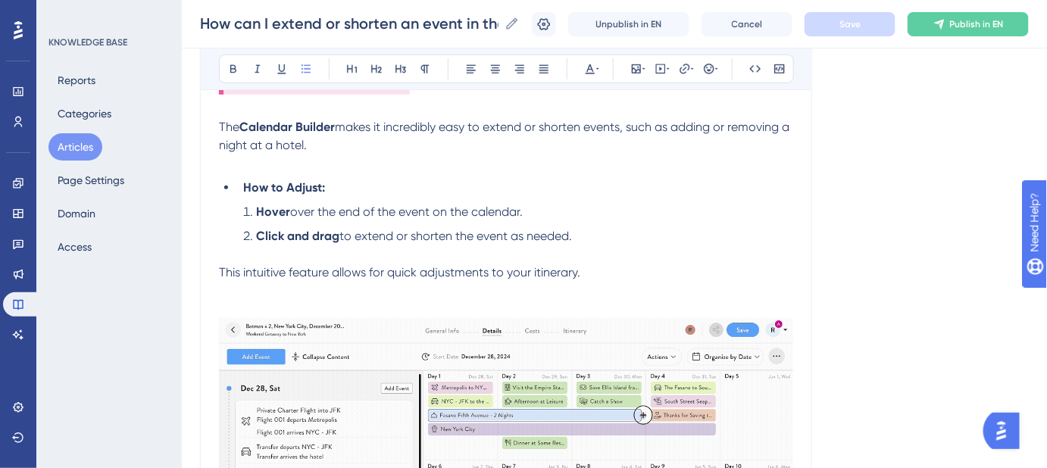
click at [220, 265] on span "This intuitive feature allows for quick adjustments to your itinerary." at bounding box center [399, 272] width 361 height 14
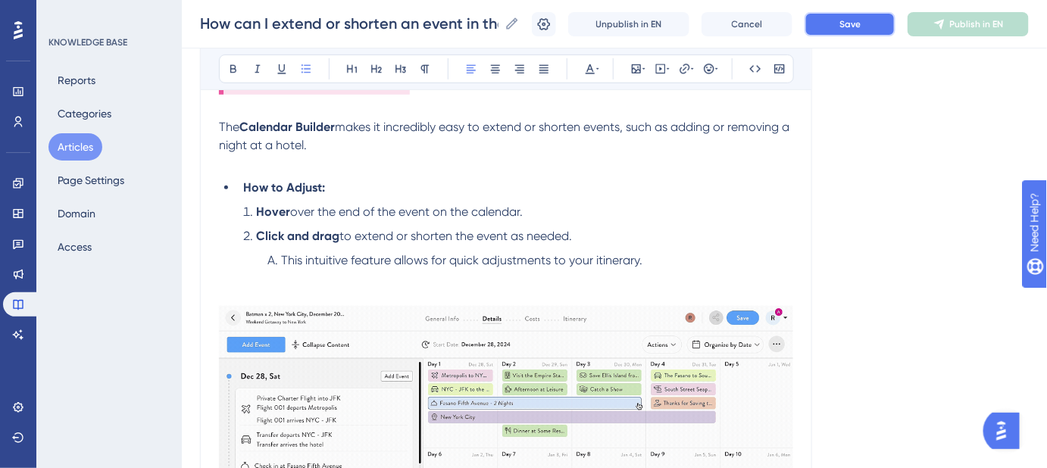
click at [853, 27] on span "Save" at bounding box center [850, 24] width 21 height 12
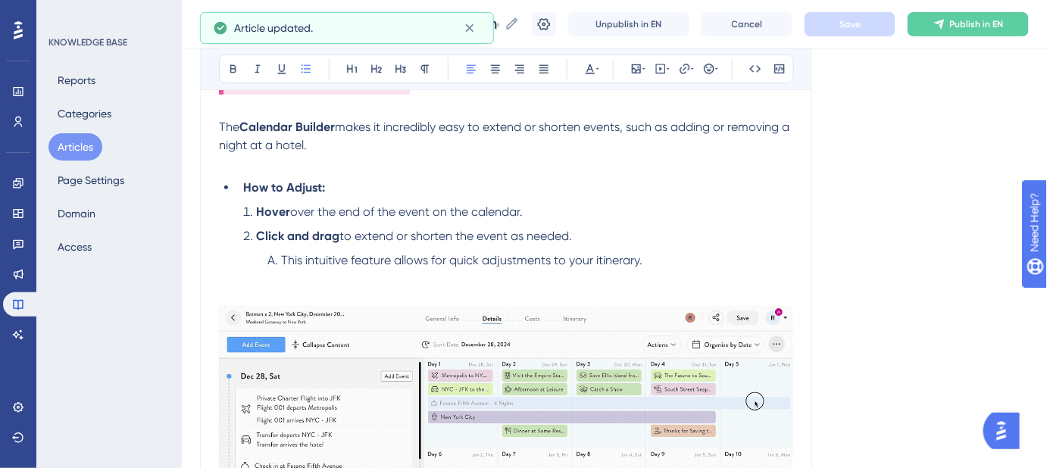
click at [599, 255] on span "This intuitive feature allows for quick adjustments to your itinerary." at bounding box center [461, 260] width 361 height 14
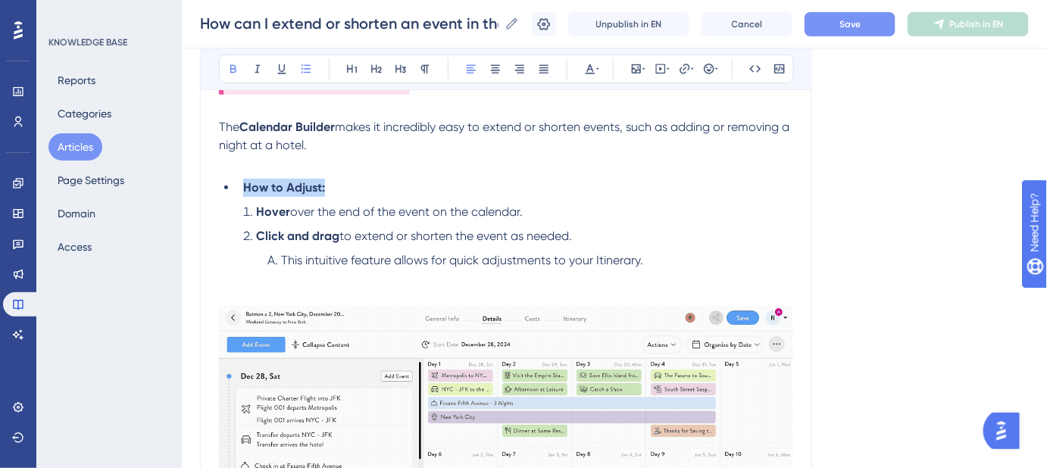
drag, startPoint x: 323, startPoint y: 188, endPoint x: 215, endPoint y: 187, distance: 107.6
click at [215, 187] on div "How can I extend or shorten an event in the Calendar Builder? Learn how to quic…" at bounding box center [506, 435] width 612 height 1081
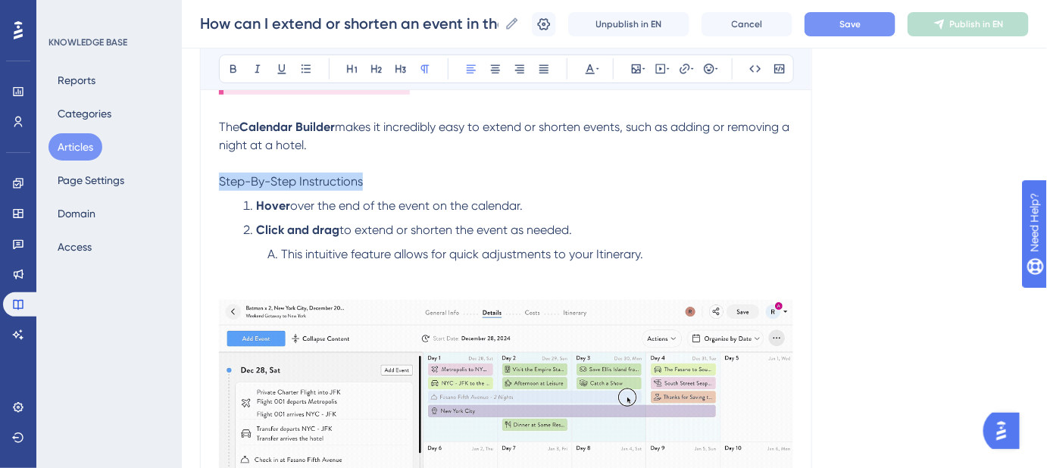
drag, startPoint x: 358, startPoint y: 182, endPoint x: 205, endPoint y: 189, distance: 152.5
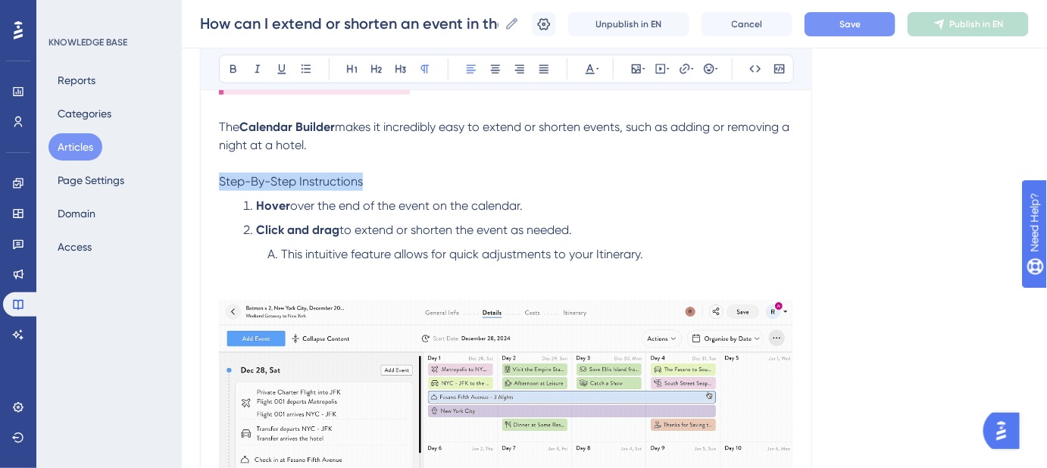
click at [205, 189] on div "How can I extend or shorten an event in the Calendar Builder? Learn how to quic…" at bounding box center [506, 432] width 612 height 1075
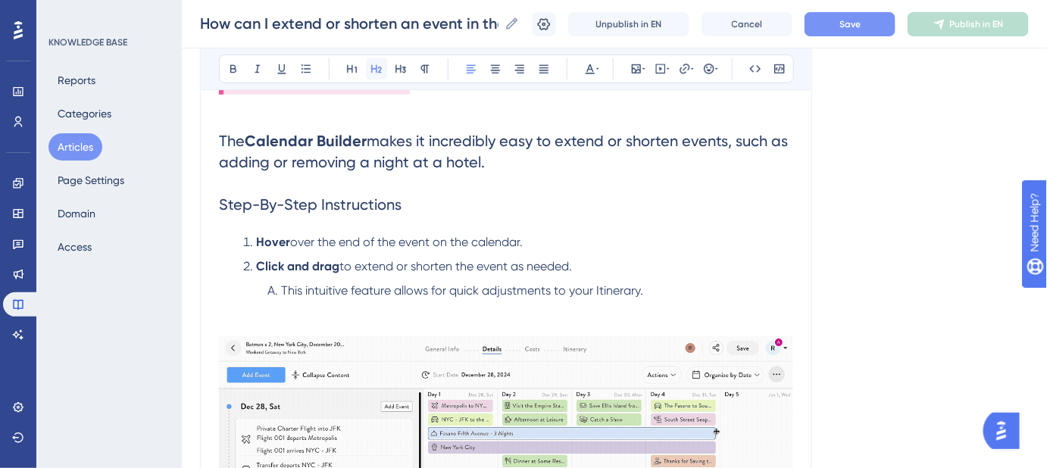
click at [374, 70] on icon at bounding box center [377, 69] width 12 height 12
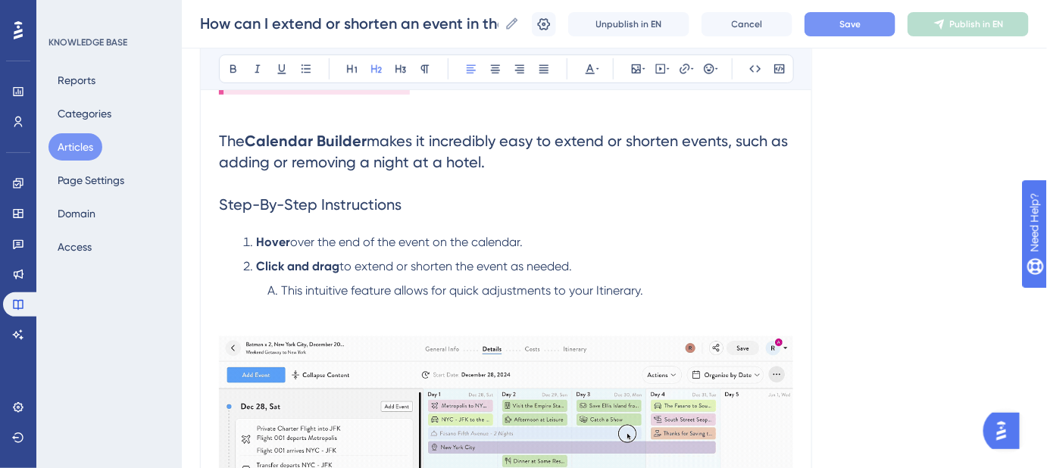
click at [440, 169] on h2 "The Calendar Builder makes it incredibly easy to extend or shorten events, such…" at bounding box center [506, 172] width 574 height 109
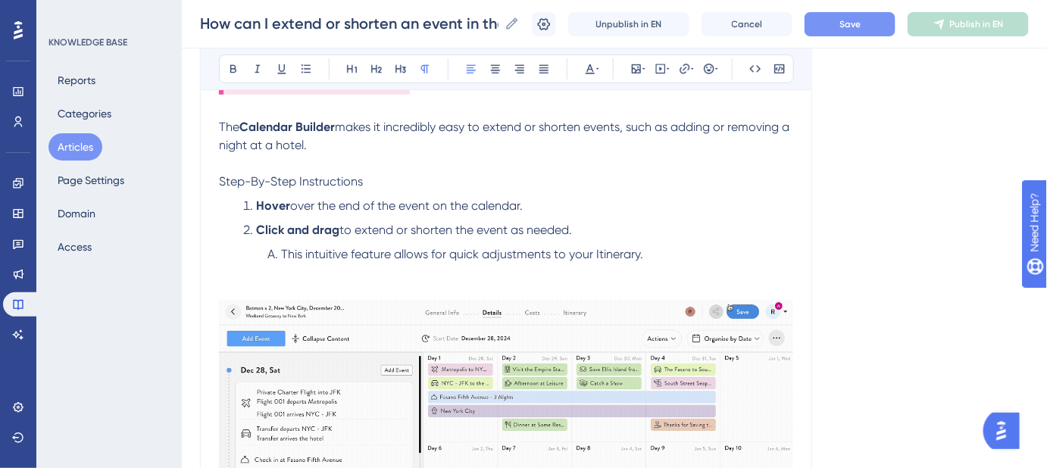
click at [353, 149] on p "The Calendar Builder makes it incredibly easy to extend or shorten events, such…" at bounding box center [506, 154] width 574 height 73
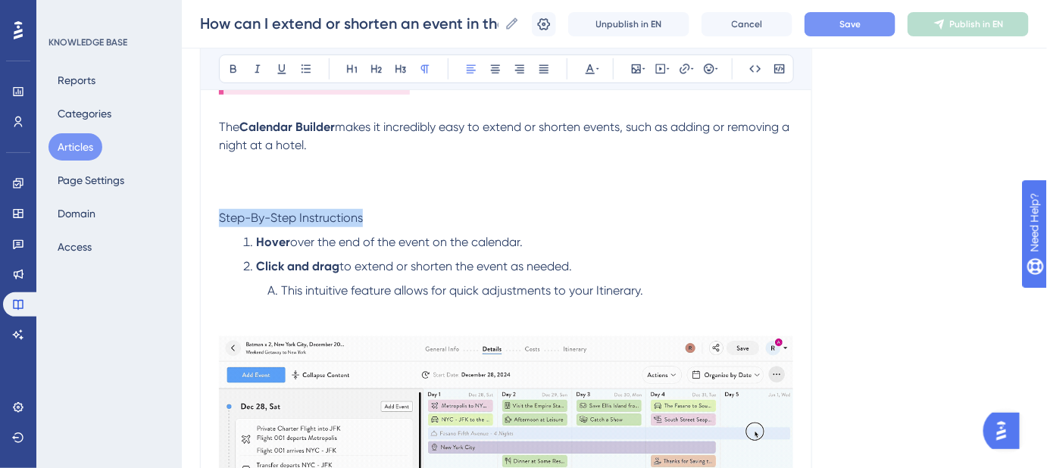
drag, startPoint x: 368, startPoint y: 221, endPoint x: 205, endPoint y: 218, distance: 163.0
click at [205, 218] on div "How can I extend or shorten an event in the Calendar Builder? Learn how to quic…" at bounding box center [506, 450] width 612 height 1111
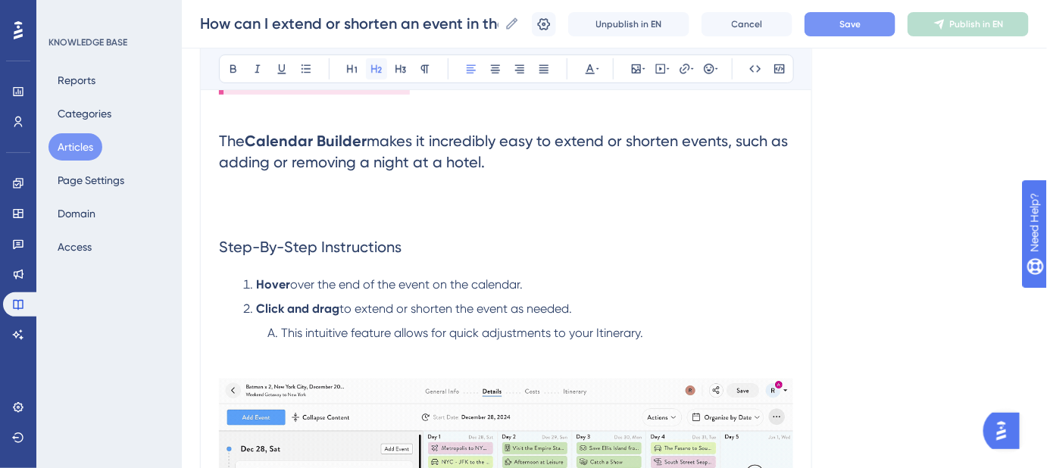
click at [377, 70] on icon at bounding box center [377, 69] width 12 height 12
drag, startPoint x: 486, startPoint y: 159, endPoint x: 209, endPoint y: 138, distance: 277.4
click at [209, 138] on div "How can I extend or shorten an event in the Calendar Builder? Learn how to quic…" at bounding box center [506, 471] width 612 height 1153
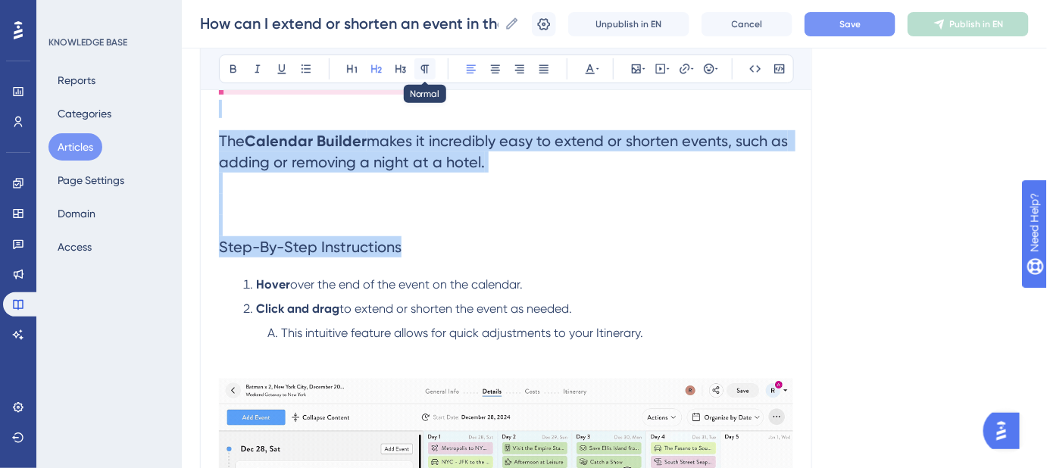
click at [423, 66] on icon at bounding box center [425, 69] width 12 height 12
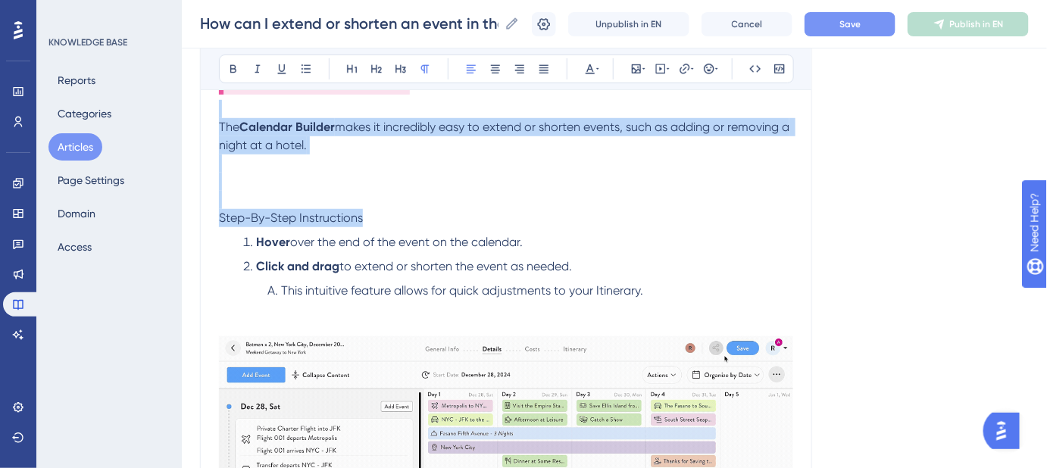
click at [340, 151] on p "The Calendar Builder makes it incredibly easy to extend or shorten events, such…" at bounding box center [506, 172] width 574 height 109
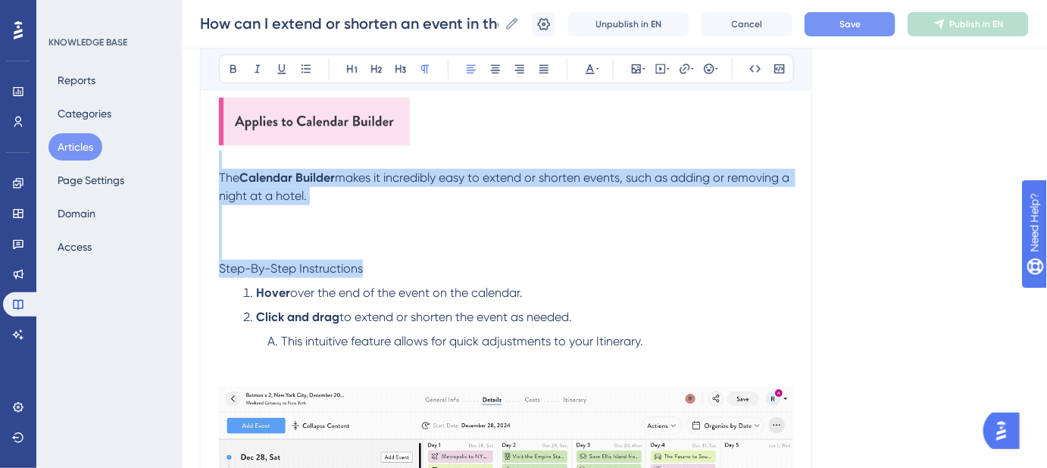
scroll to position [137, 0]
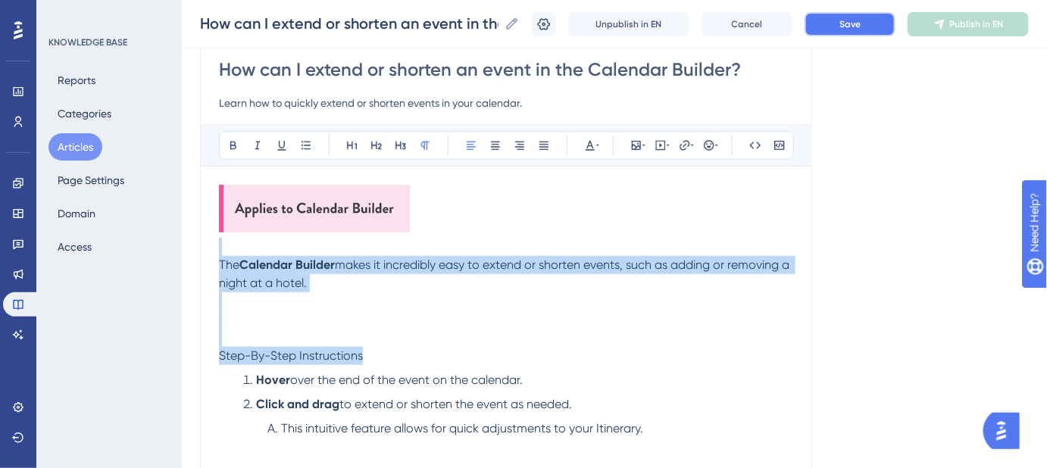
click at [863, 36] on button "Save" at bounding box center [850, 24] width 91 height 24
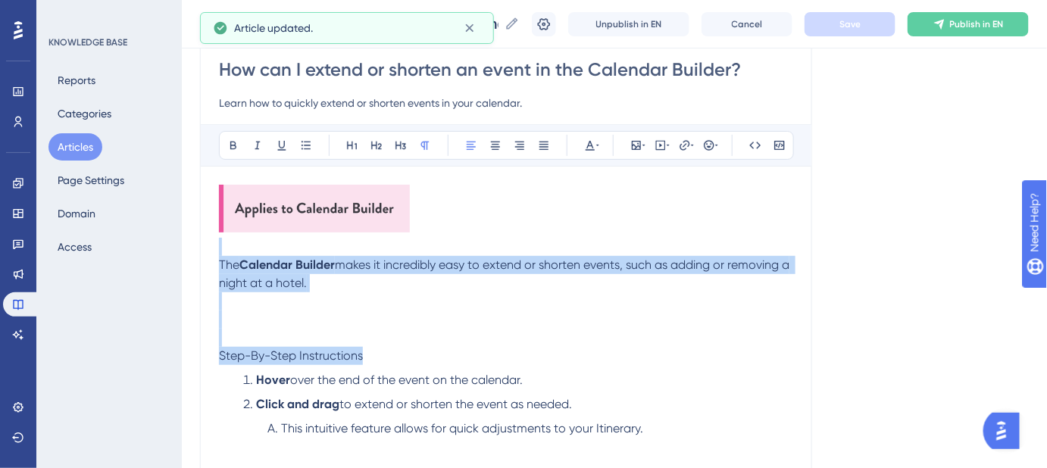
click at [365, 270] on span "makes it incredibly easy to extend or shorten events, such as adding or removin…" at bounding box center [506, 274] width 574 height 33
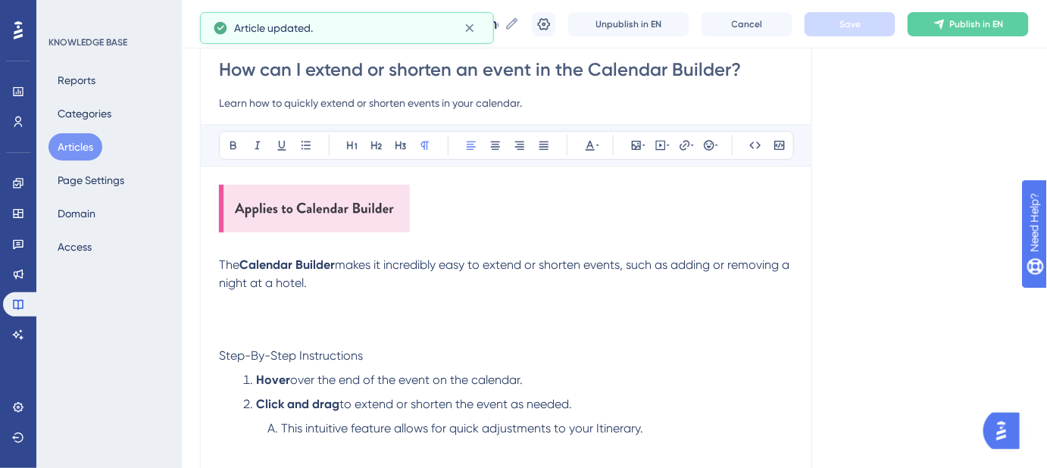
click at [299, 316] on p "The Calendar Builder makes it incredibly easy to extend or shorten events, such…" at bounding box center [506, 310] width 574 height 109
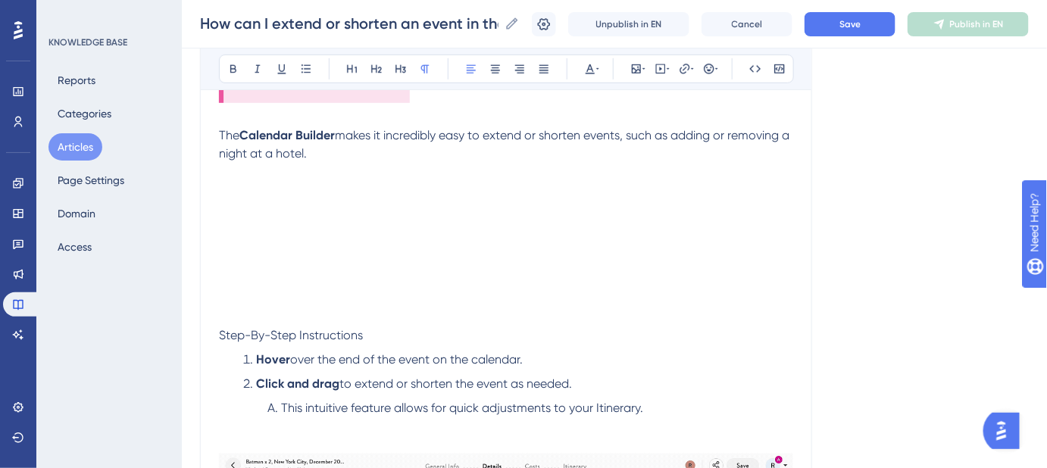
scroll to position [275, 0]
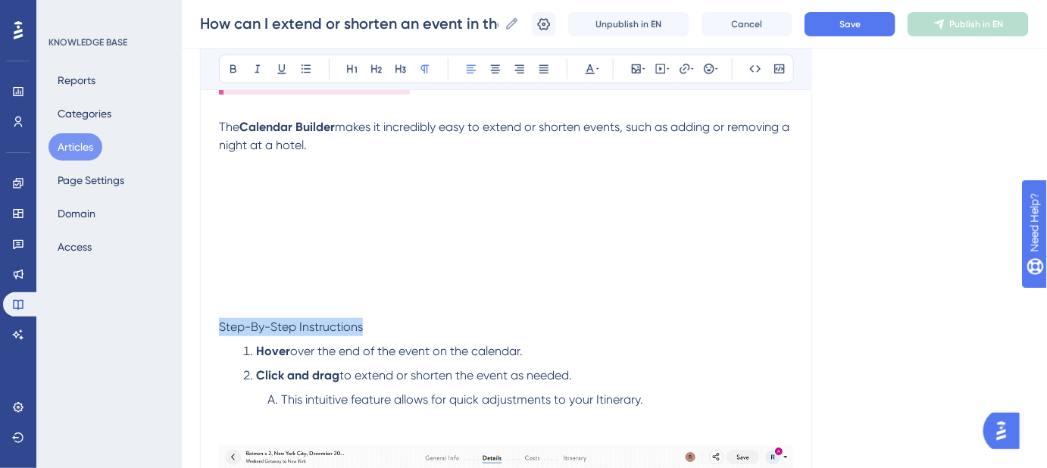
drag, startPoint x: 370, startPoint y: 324, endPoint x: 214, endPoint y: 324, distance: 156.1
click at [372, 65] on icon at bounding box center [377, 69] width 12 height 12
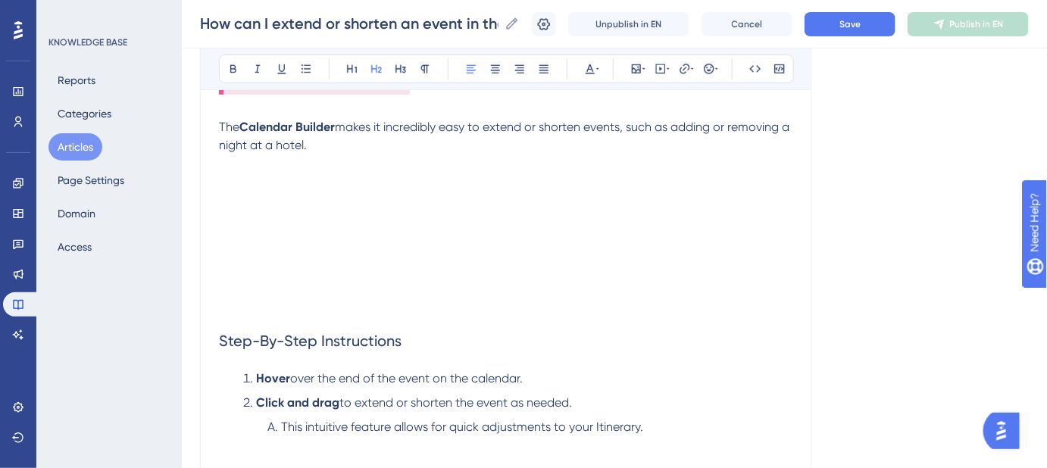
click at [346, 149] on p "The Calendar Builder makes it incredibly easy to extend or shorten events, such…" at bounding box center [506, 172] width 574 height 109
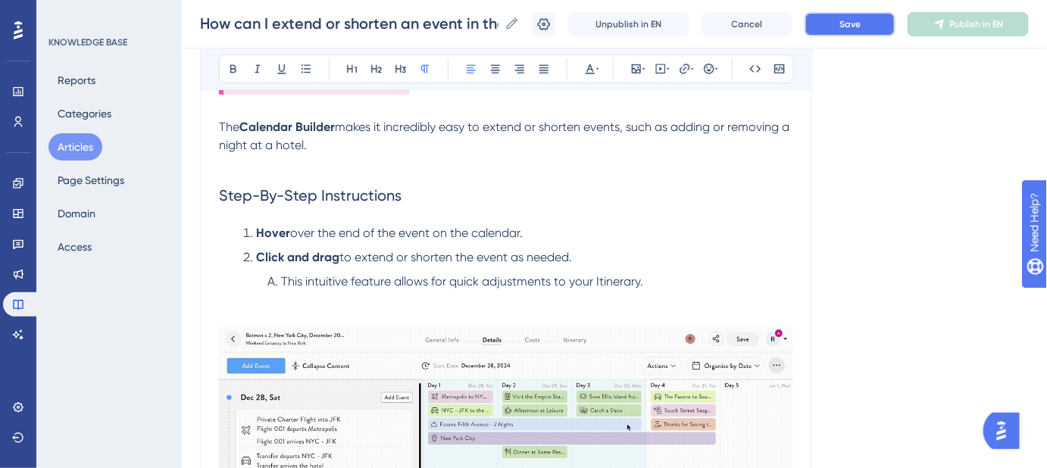
click at [861, 26] on span "Save" at bounding box center [850, 24] width 21 height 12
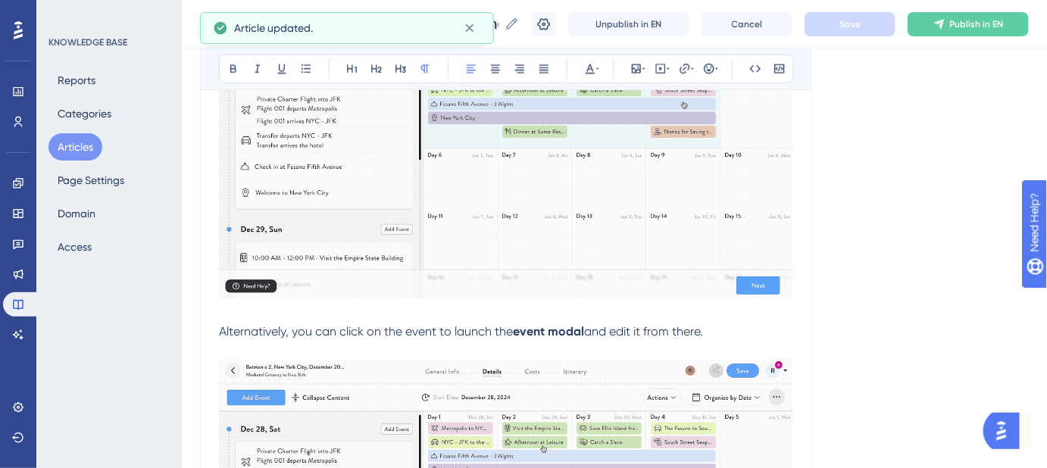
scroll to position [620, 0]
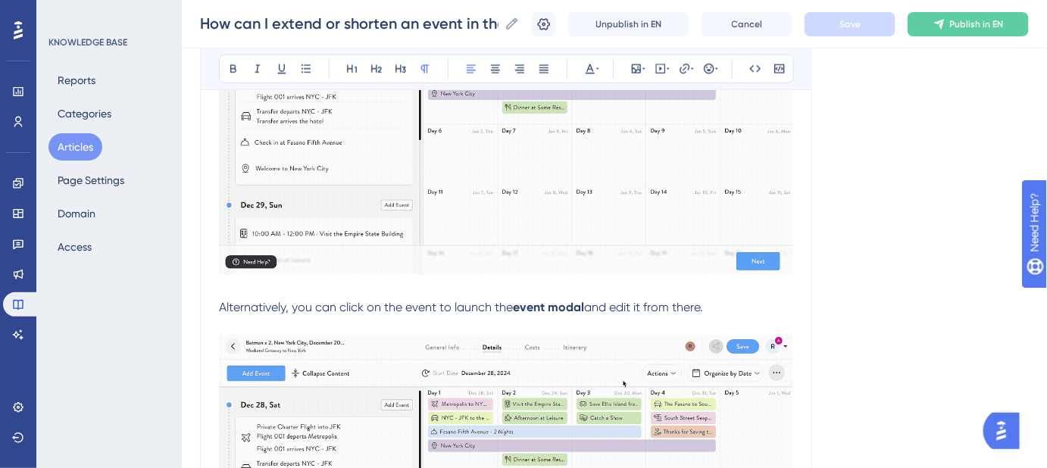
click at [219, 305] on span "Alternatively, you can click on the event to launch the" at bounding box center [366, 307] width 294 height 14
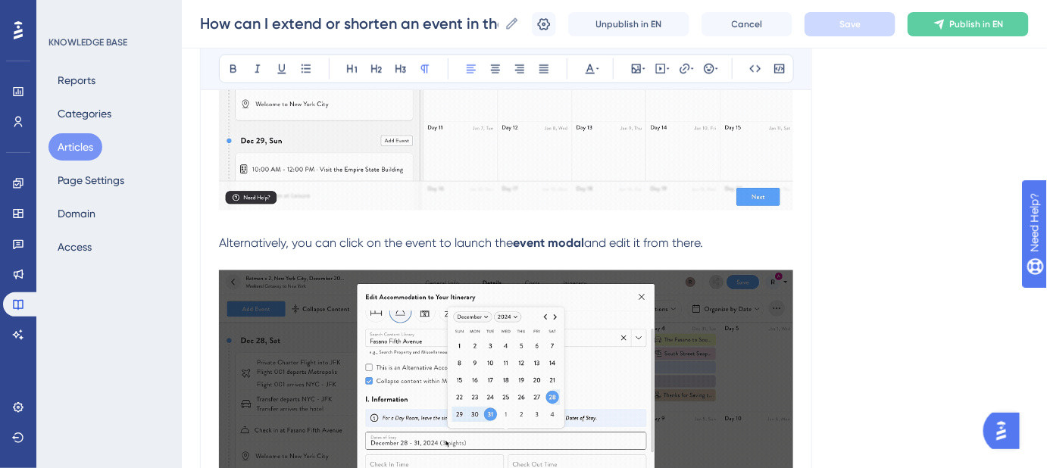
scroll to position [689, 0]
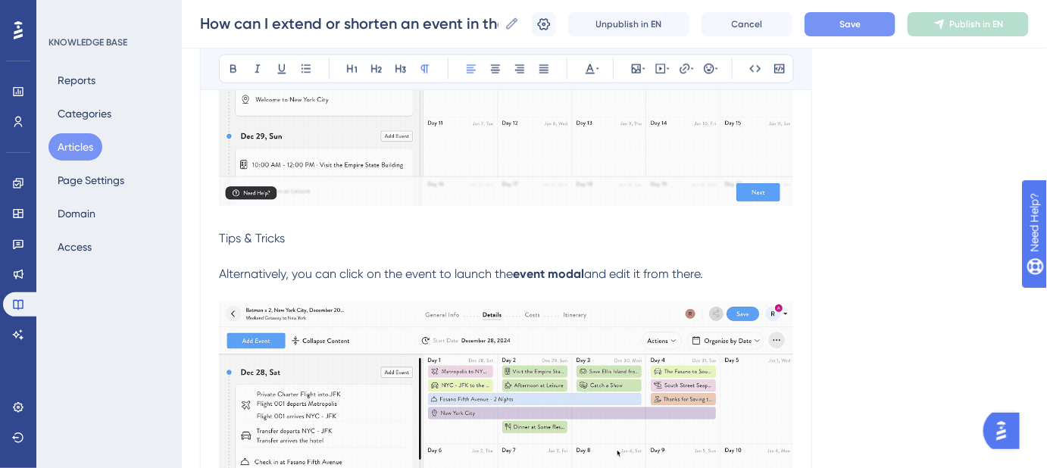
click at [333, 231] on p "Tips & Tricks" at bounding box center [506, 239] width 574 height 18
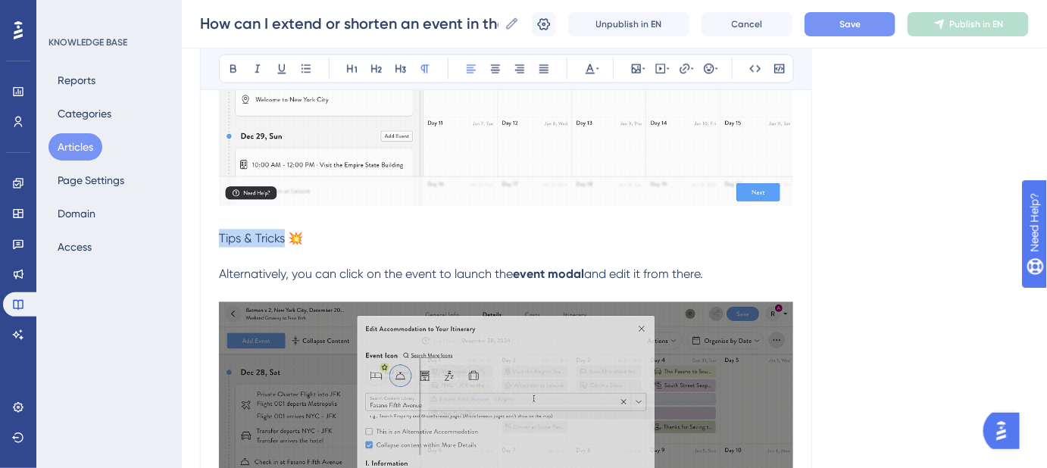
drag, startPoint x: 283, startPoint y: 236, endPoint x: 214, endPoint y: 244, distance: 70.1
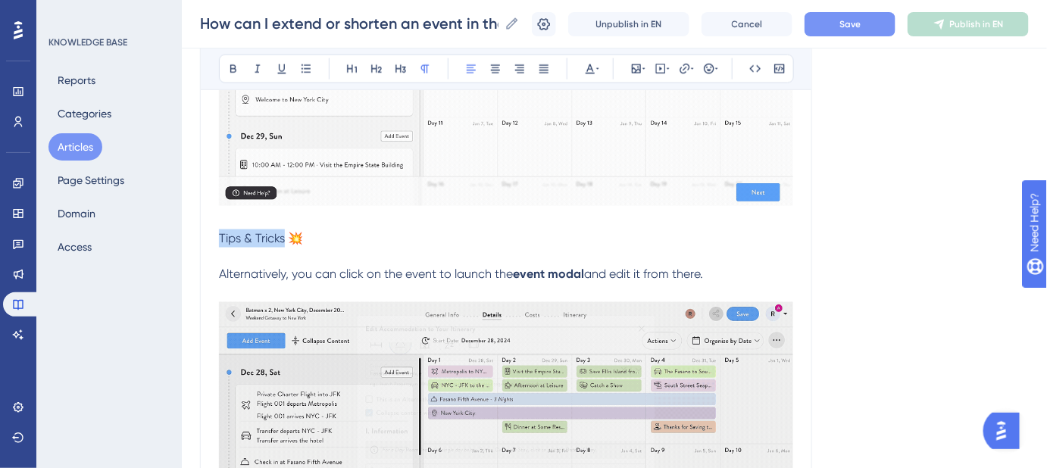
click at [214, 244] on div "How can I extend or shorten an event in the Calendar Builder? Learn how to quic…" at bounding box center [506, 50] width 612 height 1138
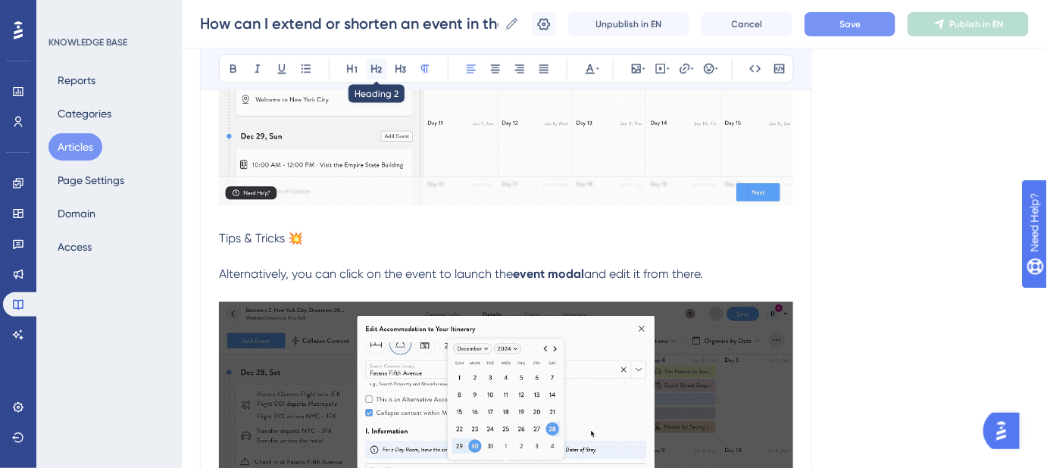
click at [374, 74] on button at bounding box center [376, 68] width 21 height 21
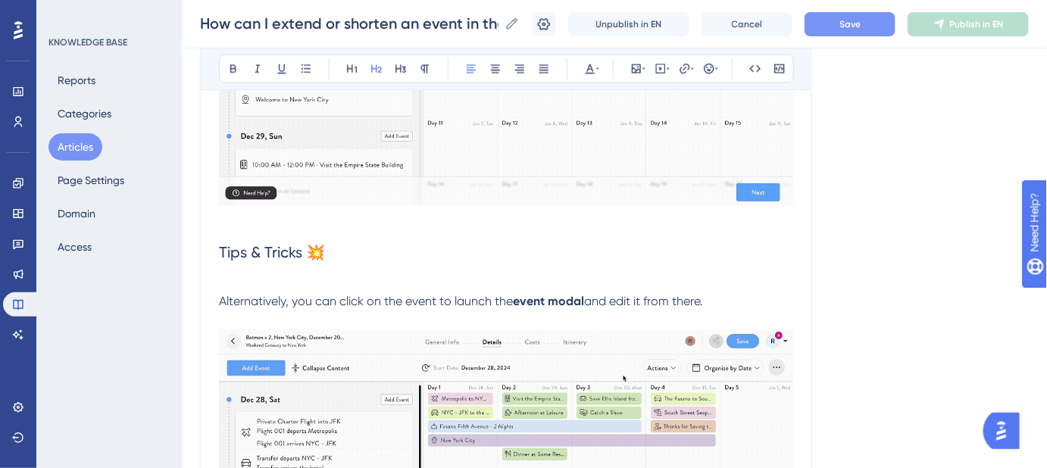
click at [307, 248] on span "Tips & Tricks 💥" at bounding box center [272, 252] width 106 height 18
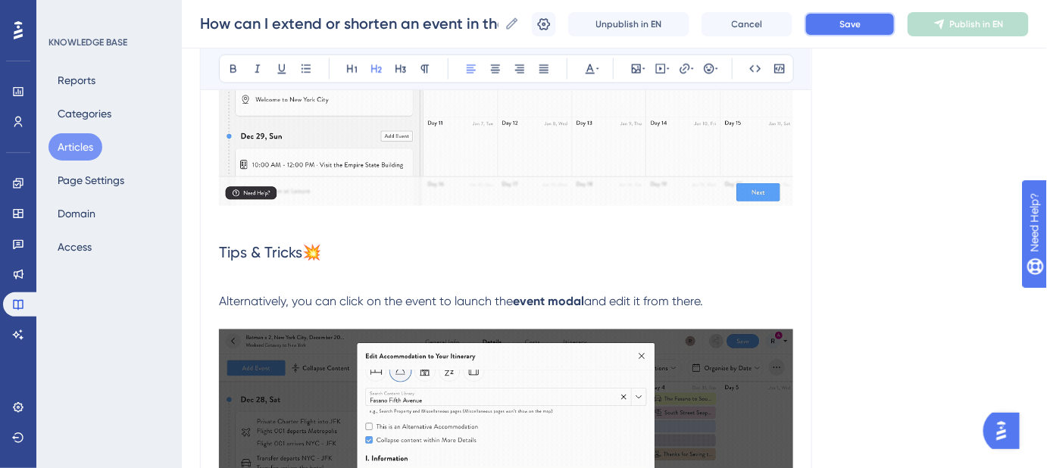
click at [858, 30] on button "Save" at bounding box center [850, 24] width 91 height 24
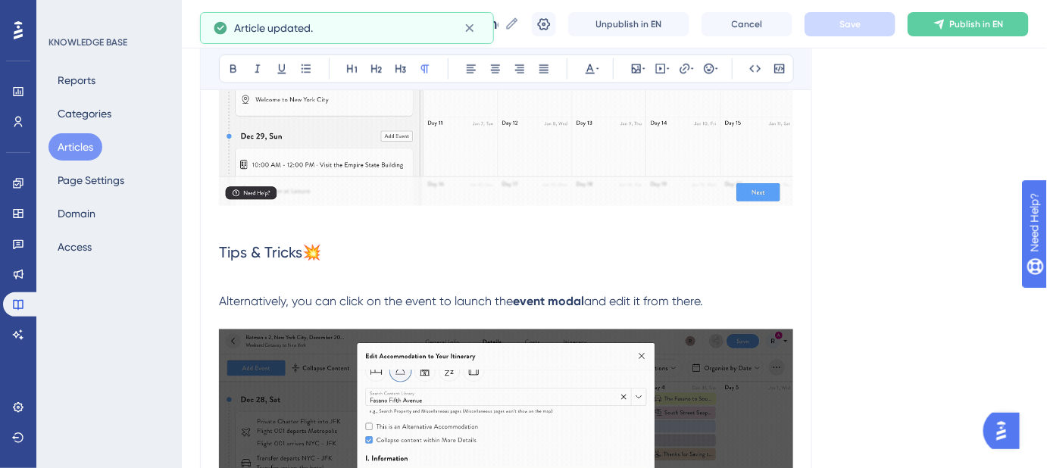
click at [245, 275] on p at bounding box center [506, 284] width 574 height 18
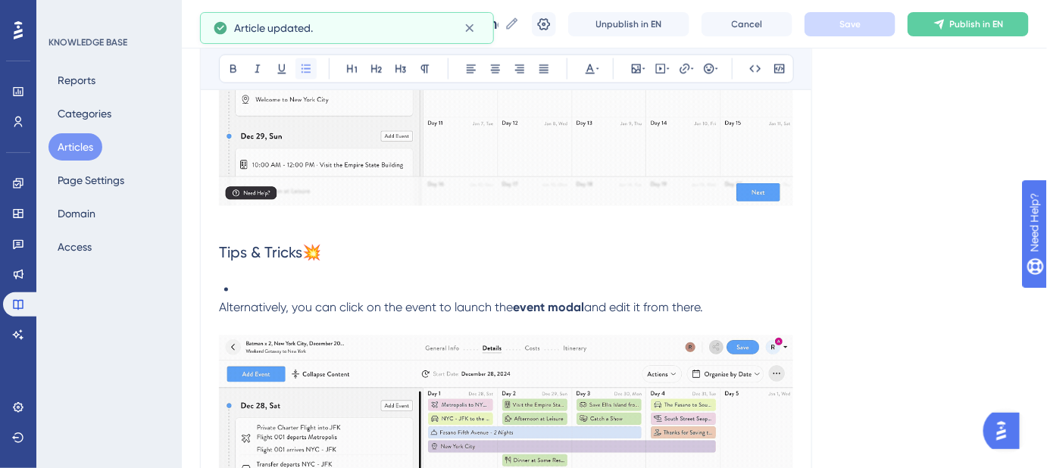
click at [315, 60] on button at bounding box center [306, 68] width 21 height 21
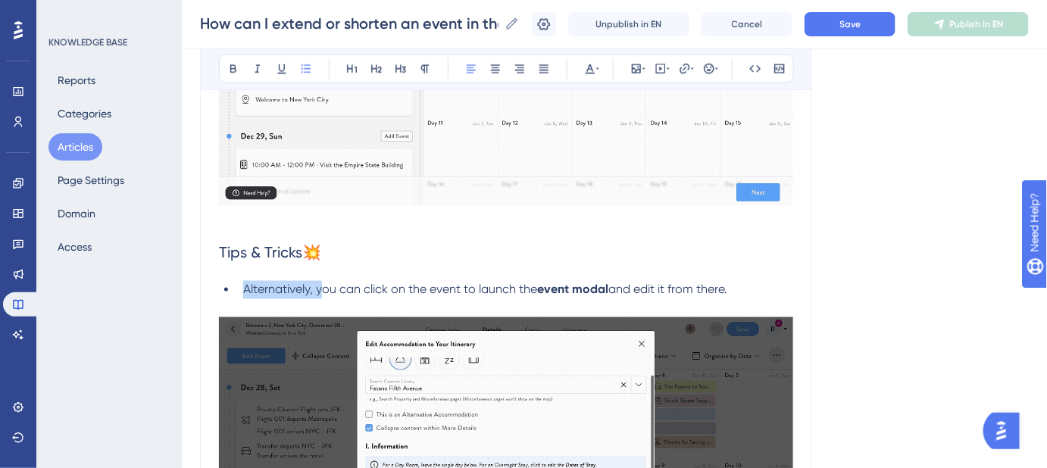
drag, startPoint x: 320, startPoint y: 289, endPoint x: 244, endPoint y: 290, distance: 75.8
click at [244, 290] on span "Alternatively, you can click on the event to launch the" at bounding box center [390, 290] width 294 height 14
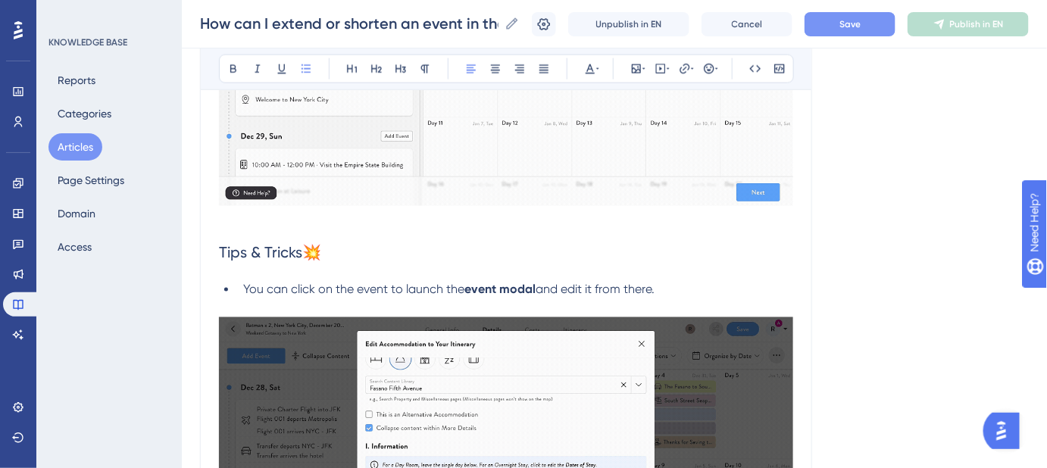
click at [859, 31] on button "Save" at bounding box center [850, 24] width 91 height 24
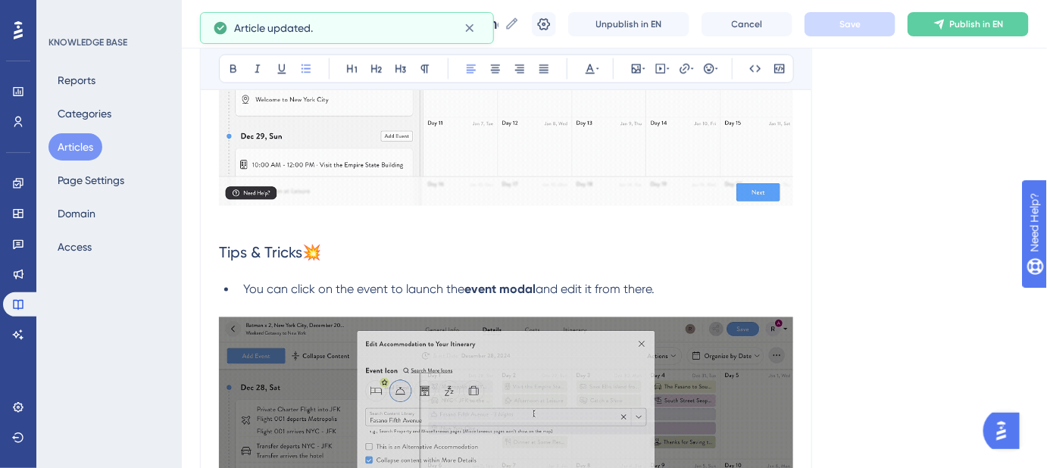
click at [289, 283] on span "You can click on the event to launch the" at bounding box center [353, 290] width 221 height 14
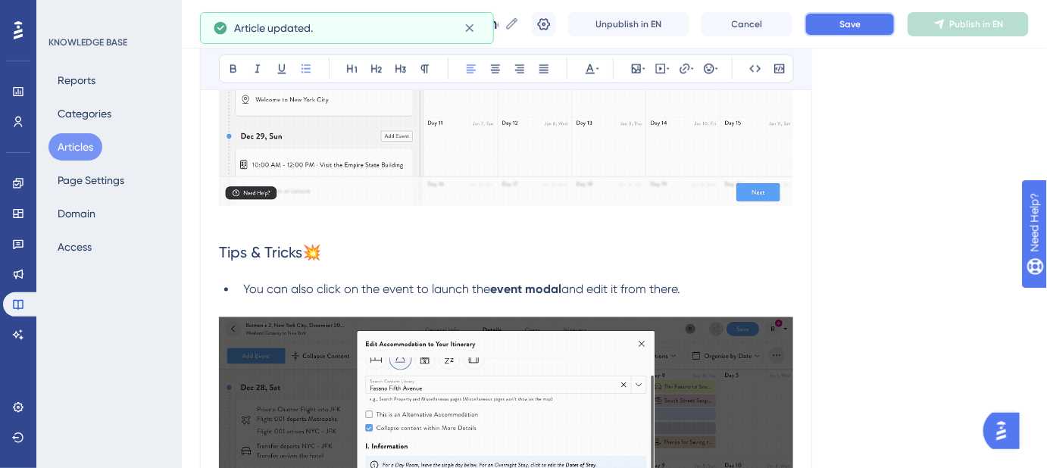
click at [853, 30] on button "Save" at bounding box center [850, 24] width 91 height 24
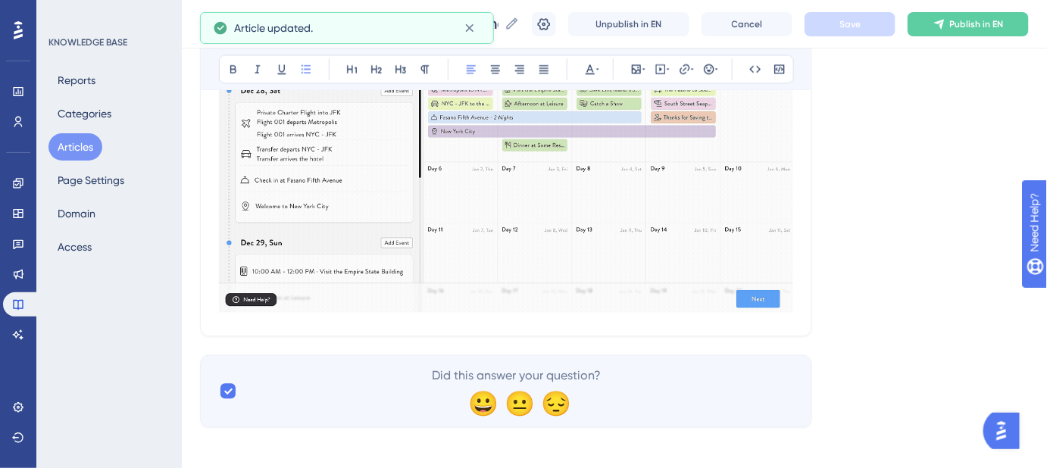
scroll to position [992, 0]
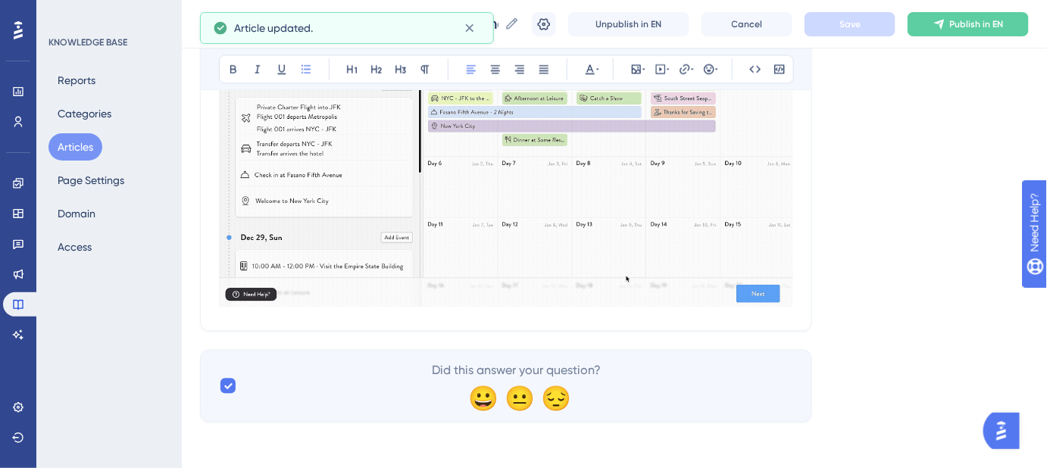
click at [728, 294] on img at bounding box center [506, 160] width 574 height 293
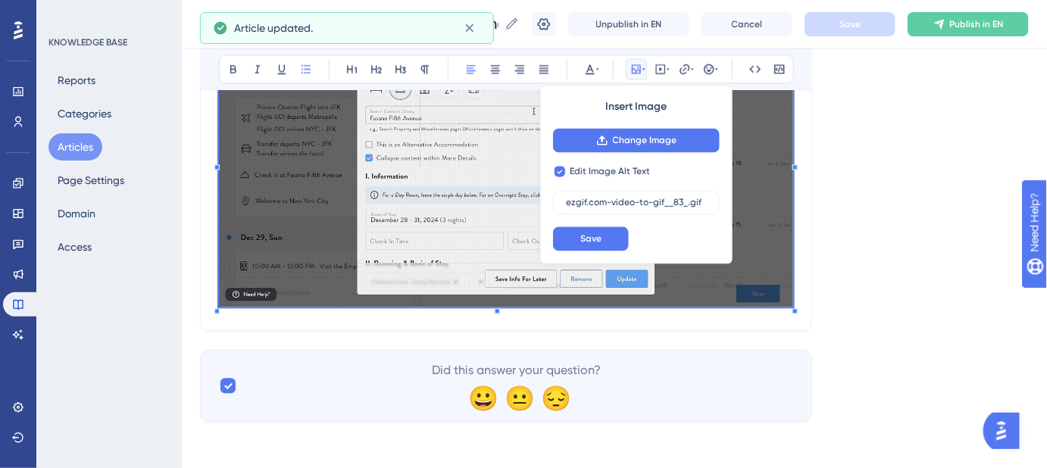
checkbox input "false"
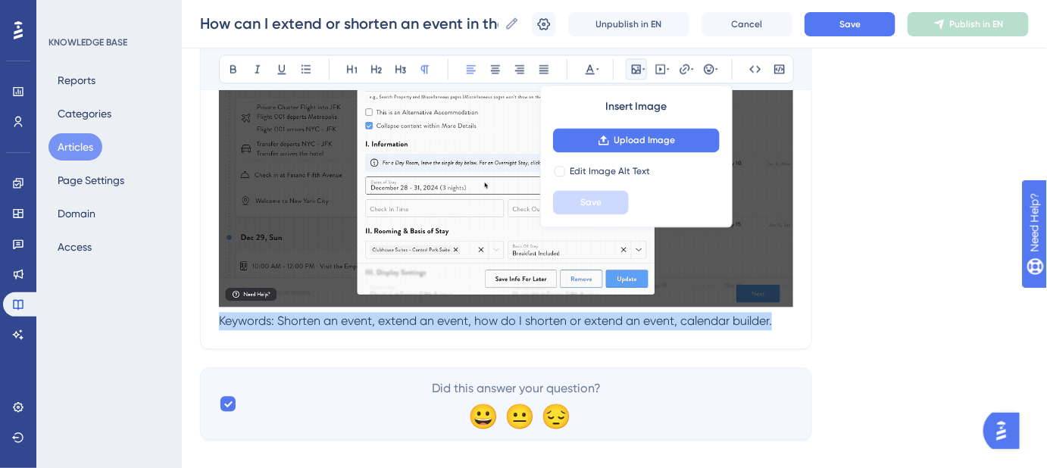
drag, startPoint x: 781, startPoint y: 321, endPoint x: 235, endPoint y: 318, distance: 545.7
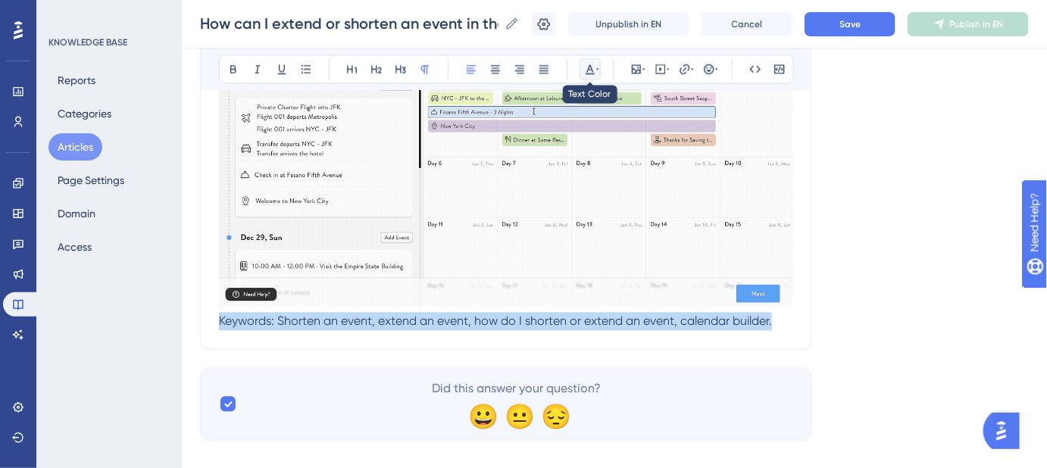
click at [590, 70] on icon at bounding box center [590, 69] width 12 height 12
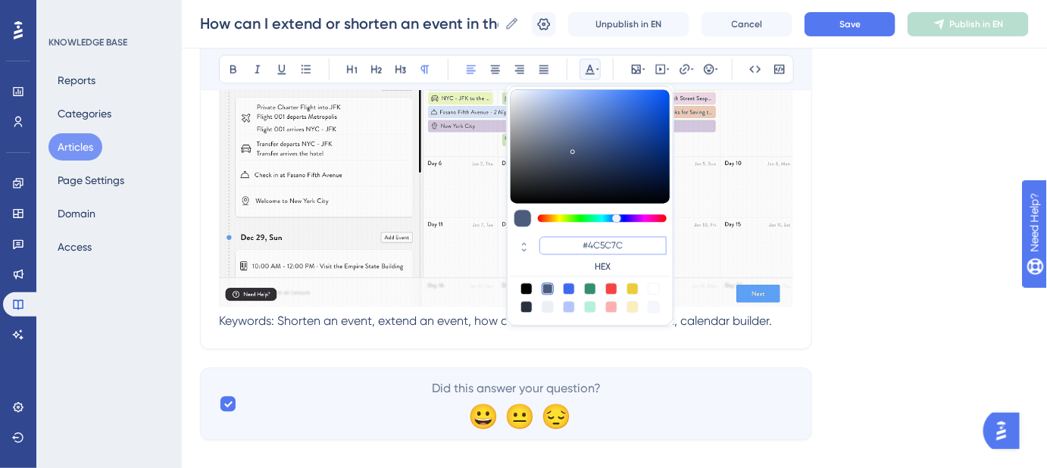
drag, startPoint x: 634, startPoint y: 244, endPoint x: 590, endPoint y: 244, distance: 44.0
click at [590, 244] on input "#4C5C7C" at bounding box center [603, 245] width 127 height 18
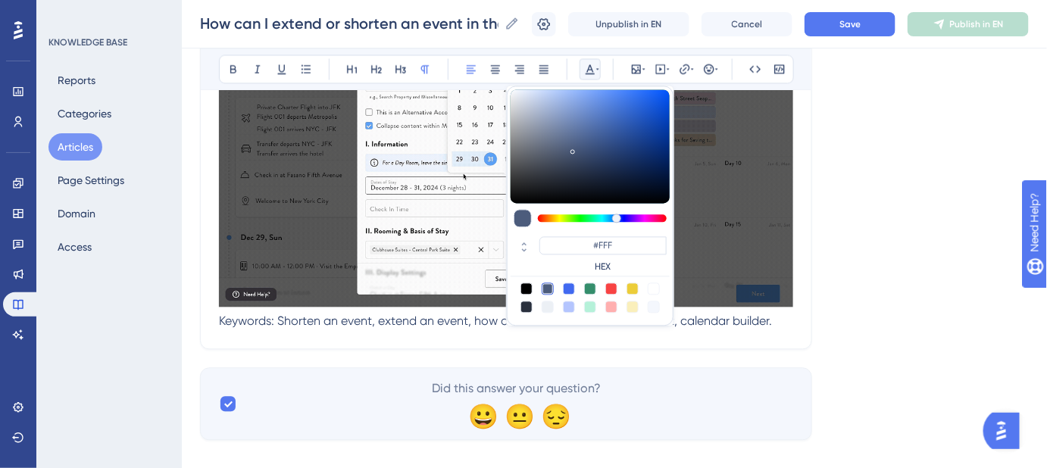
type input "#FFFFFF"
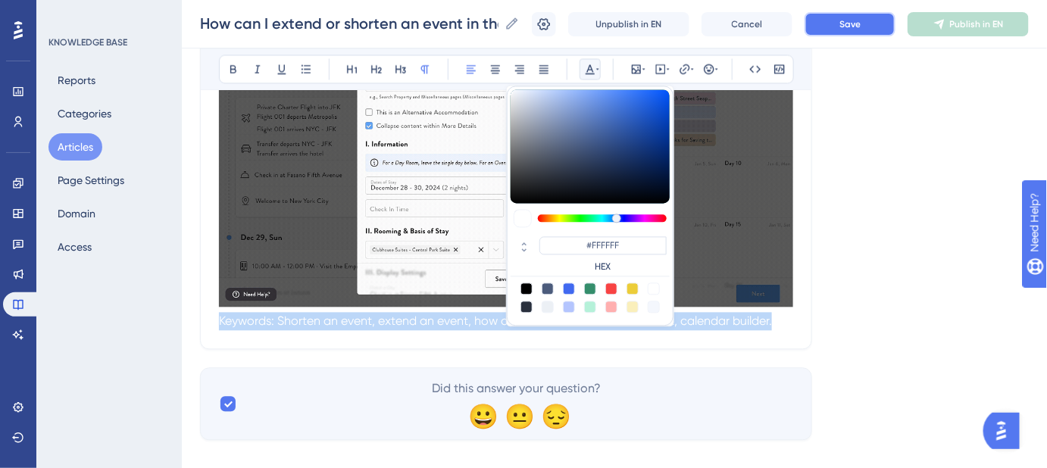
click at [853, 24] on span "Save" at bounding box center [850, 24] width 21 height 12
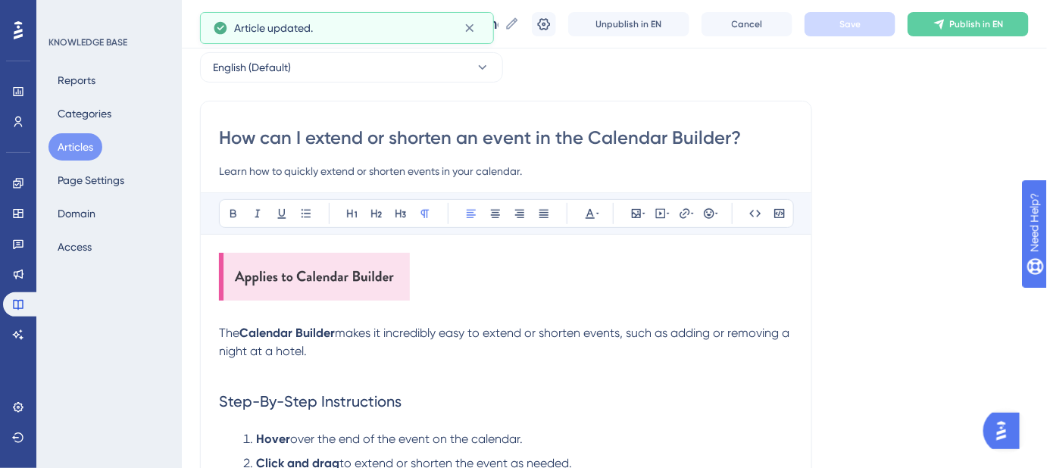
scroll to position [27, 0]
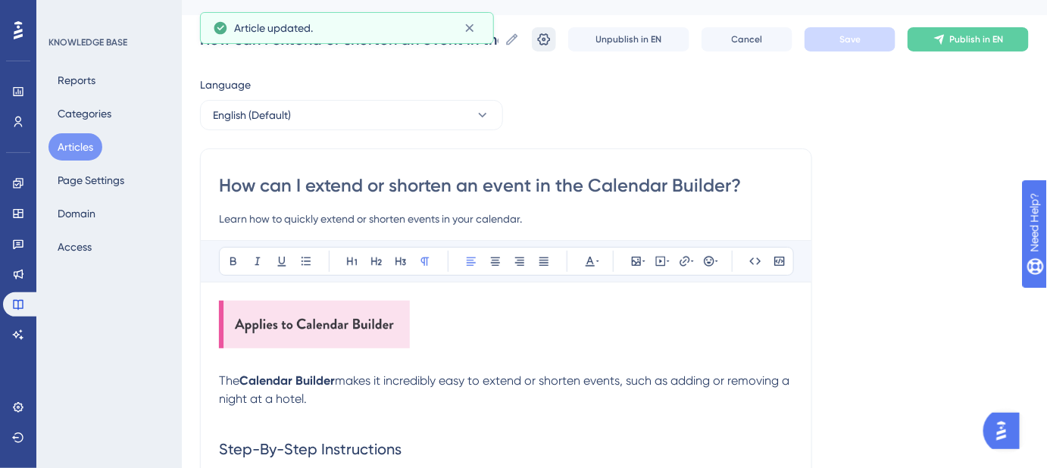
click at [552, 38] on icon at bounding box center [544, 39] width 15 height 15
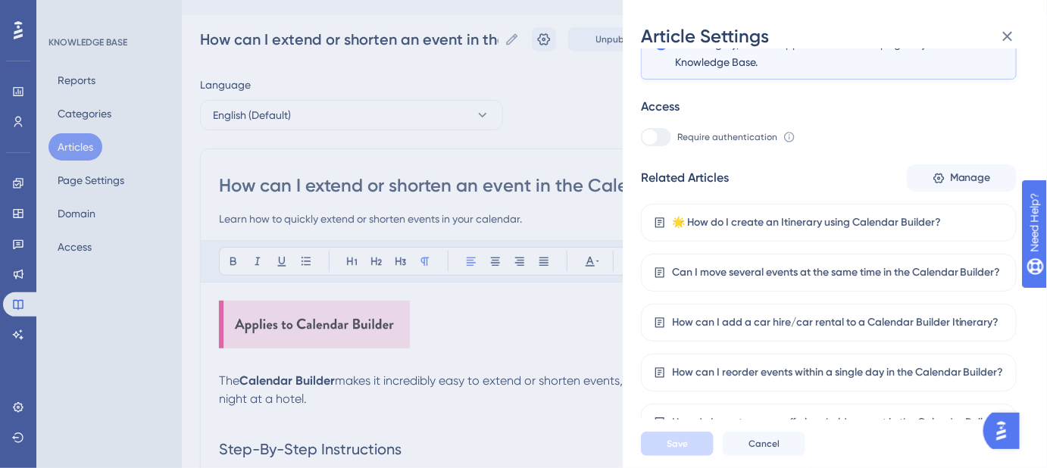
scroll to position [321, 0]
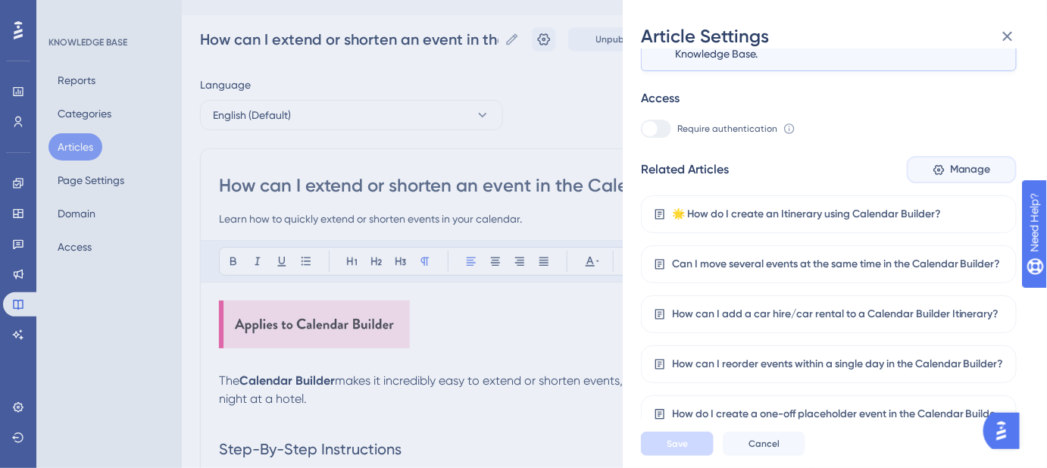
click at [958, 172] on span "Manage" at bounding box center [970, 170] width 41 height 18
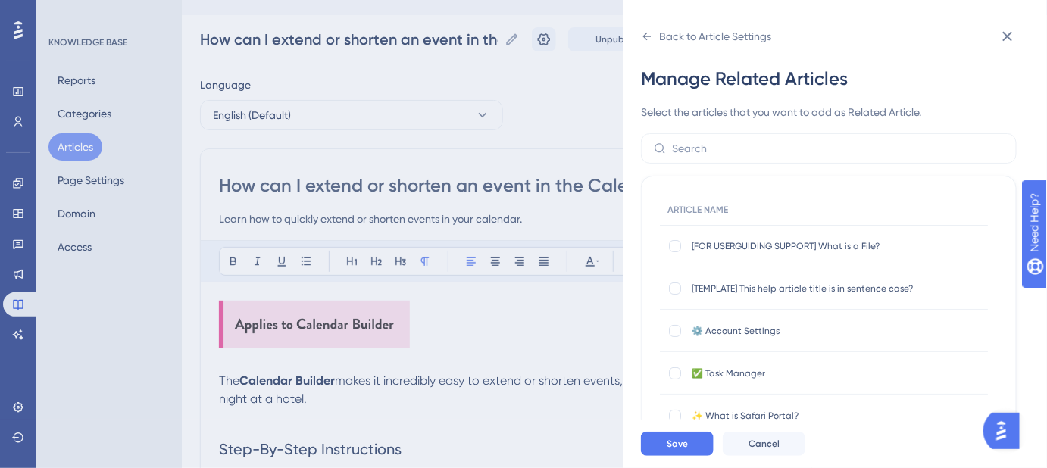
scroll to position [0, 0]
click at [782, 150] on input "text" at bounding box center [838, 148] width 332 height 17
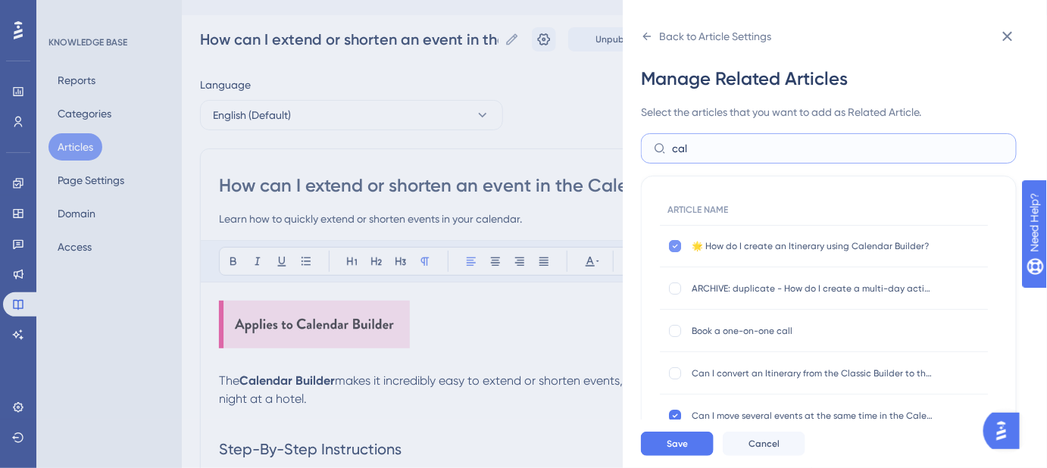
type input "cal"
click at [676, 249] on icon at bounding box center [675, 246] width 6 height 12
checkbox input "false"
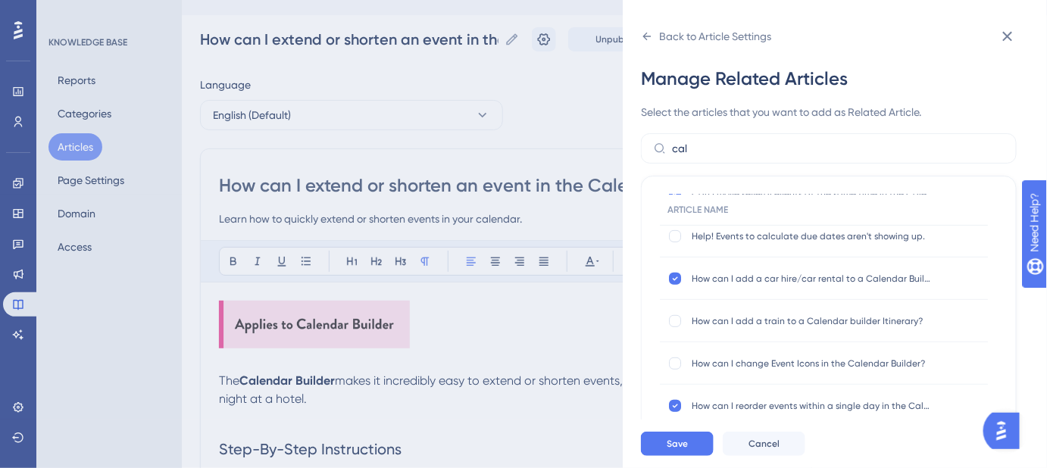
scroll to position [206, 0]
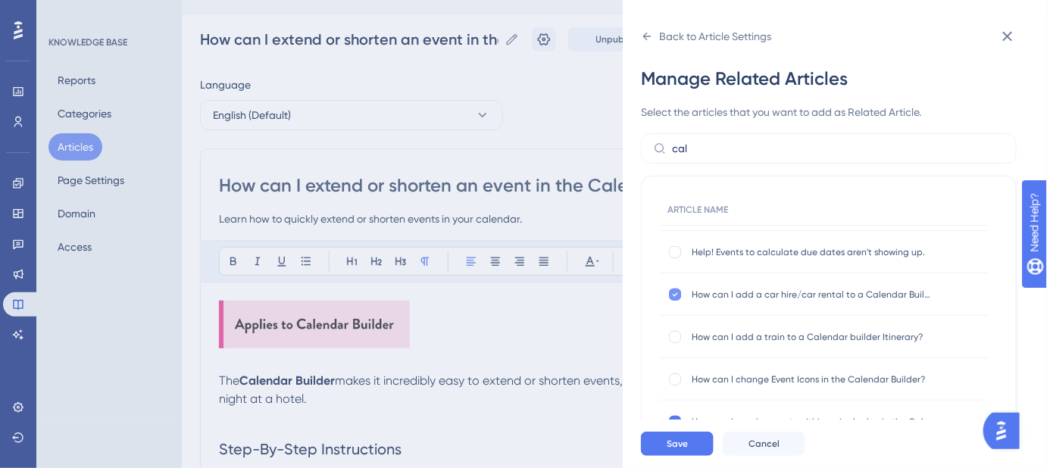
click at [674, 292] on icon at bounding box center [675, 295] width 6 height 12
checkbox input "false"
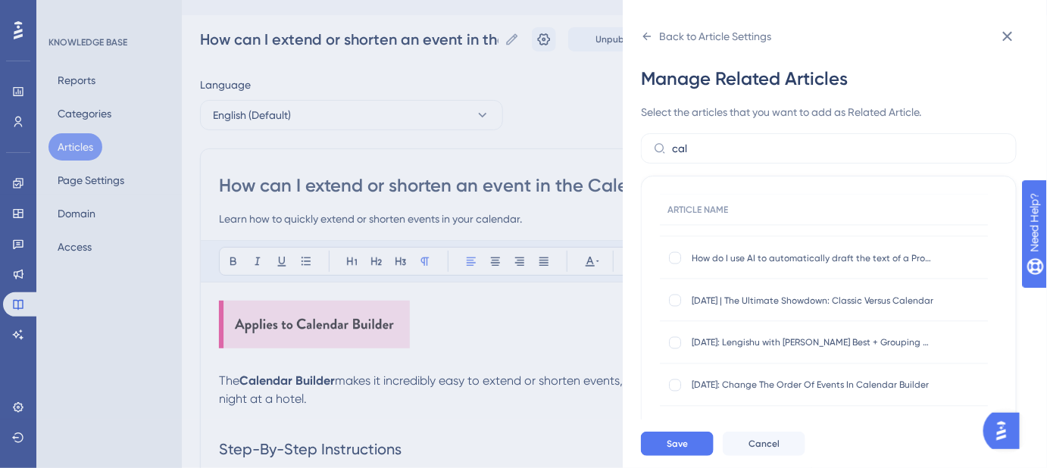
scroll to position [862, 0]
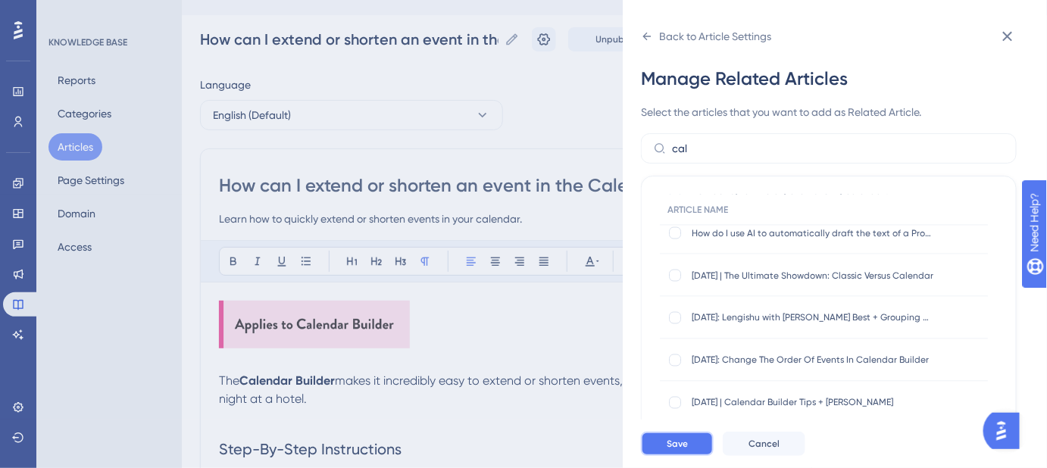
click at [683, 450] on span "Save" at bounding box center [677, 444] width 21 height 12
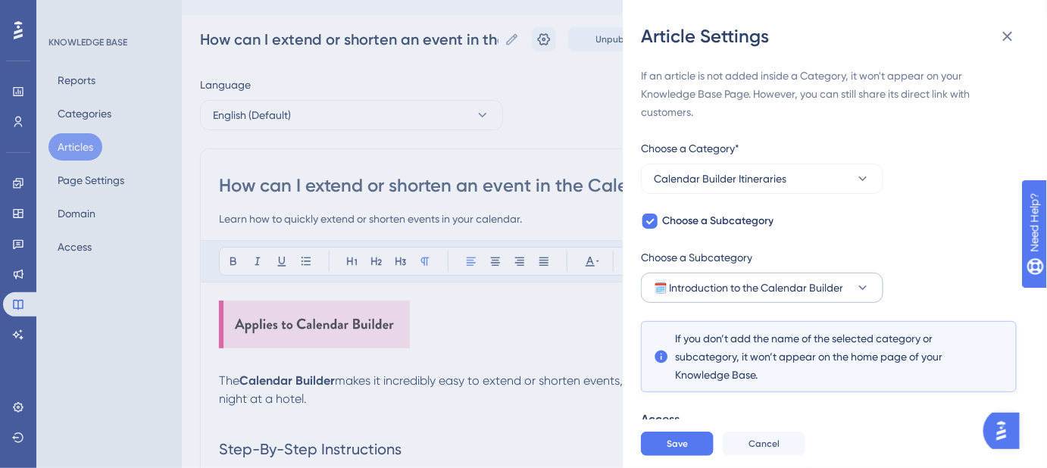
scroll to position [222, 0]
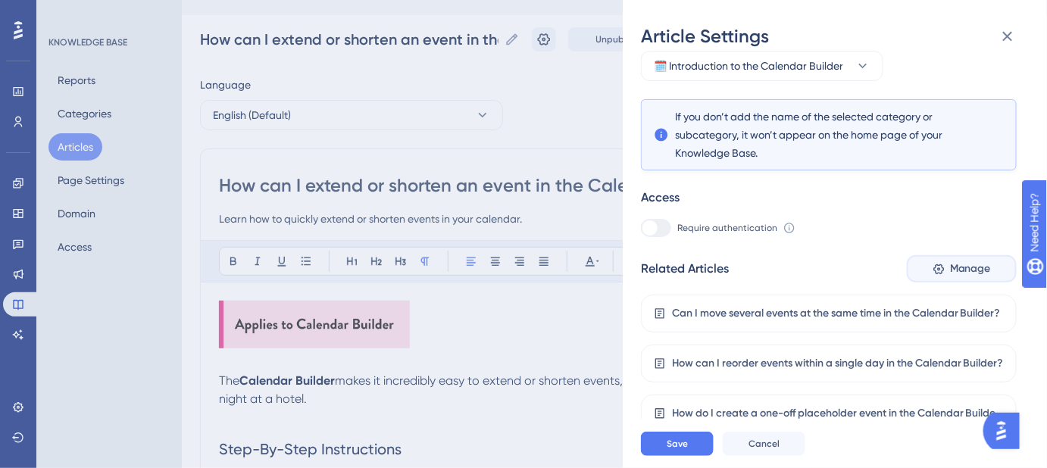
click at [938, 276] on button "Manage" at bounding box center [962, 268] width 110 height 27
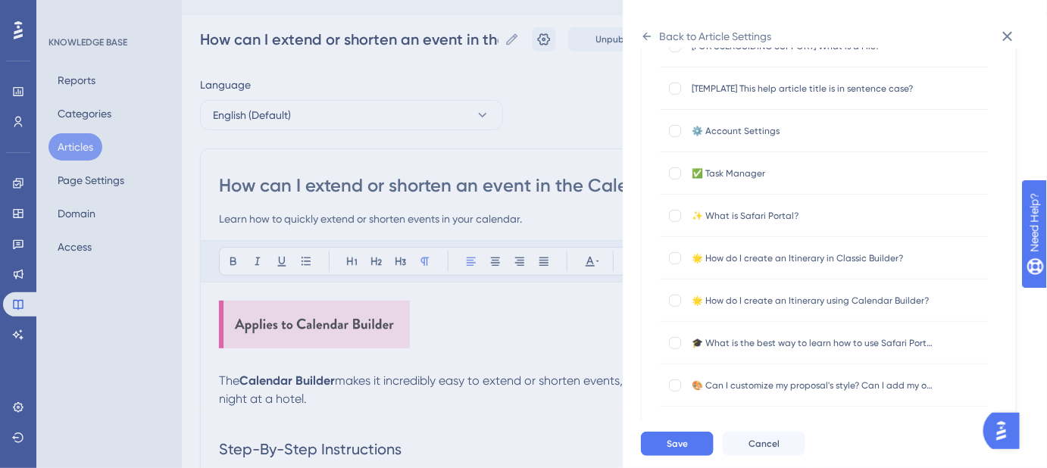
scroll to position [0, 0]
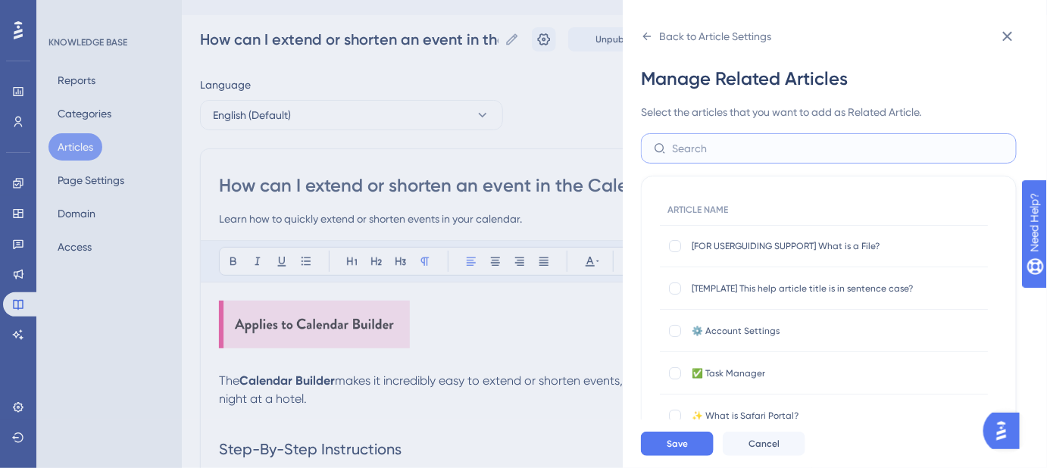
drag, startPoint x: 753, startPoint y: 149, endPoint x: 770, endPoint y: 136, distance: 21.1
click at [753, 149] on input "text" at bounding box center [838, 148] width 332 height 17
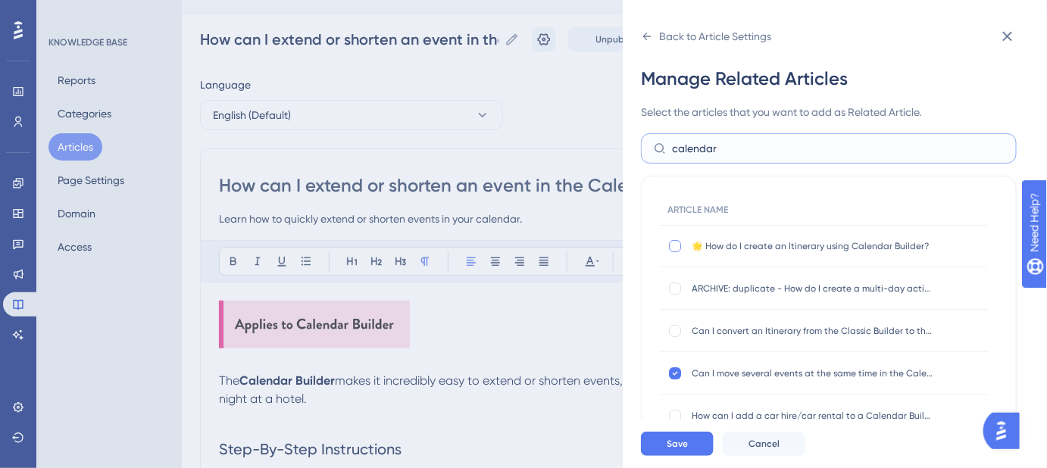
type input "calendar"
click at [674, 246] on div at bounding box center [675, 246] width 12 height 12
checkbox input "true"
click at [683, 450] on span "Save" at bounding box center [677, 444] width 21 height 12
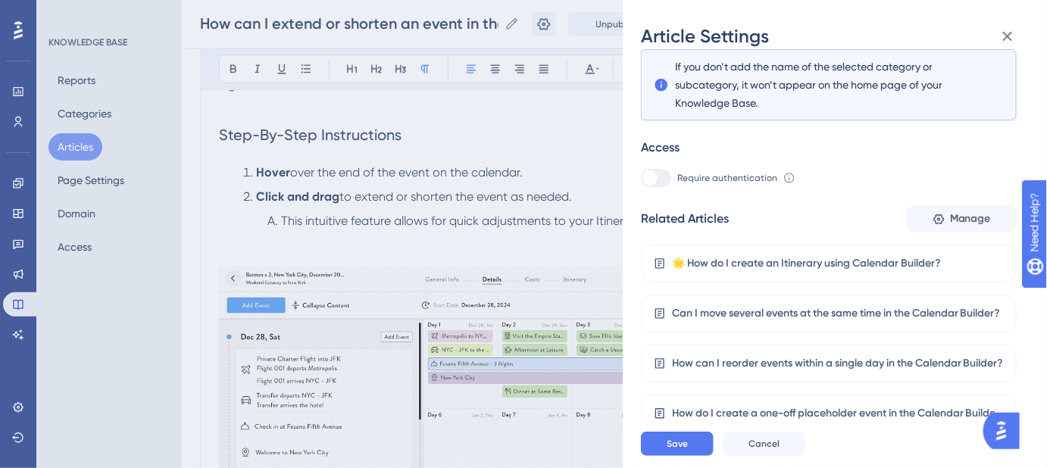
scroll to position [440, 0]
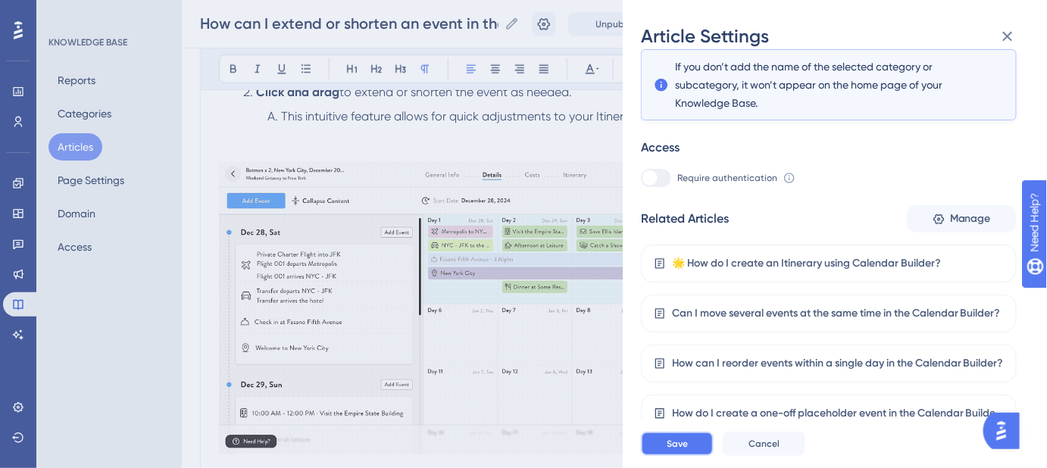
click at [687, 450] on span "Save" at bounding box center [677, 444] width 21 height 12
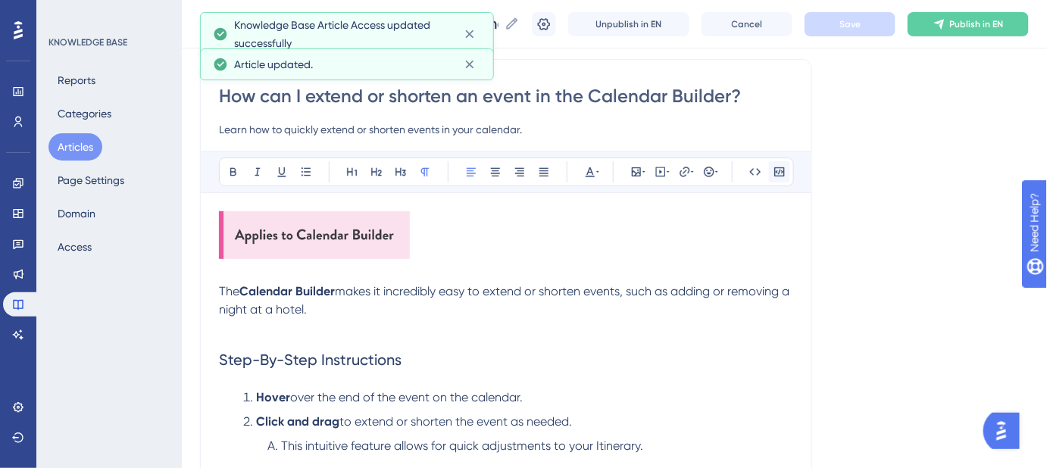
scroll to position [165, 0]
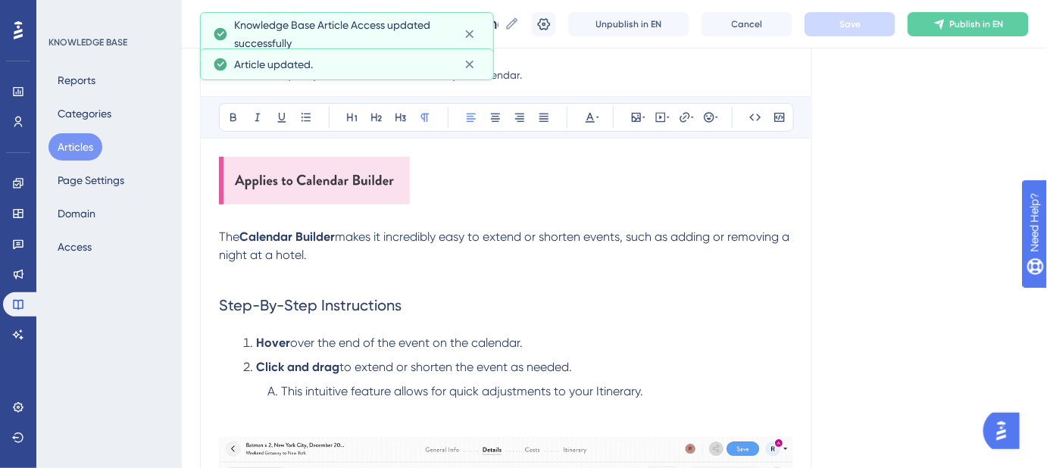
click at [395, 188] on img at bounding box center [314, 181] width 191 height 48
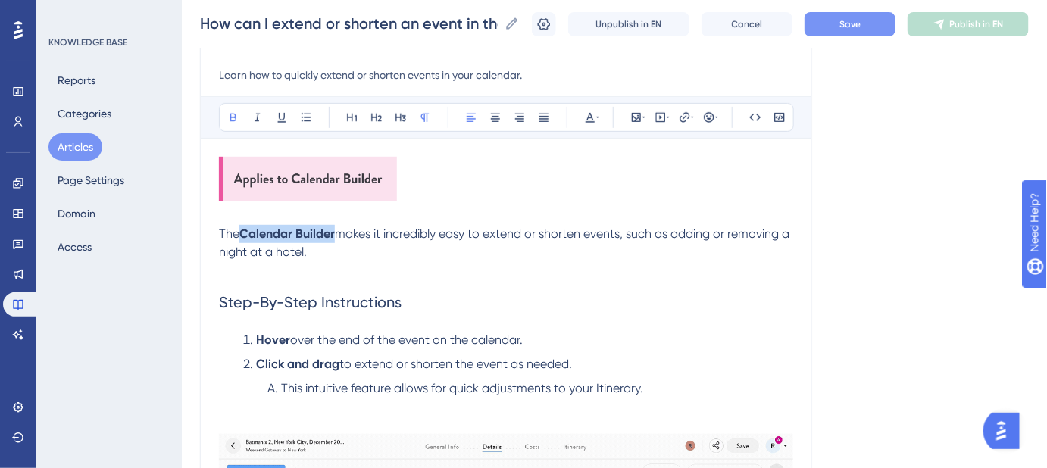
drag, startPoint x: 335, startPoint y: 231, endPoint x: 243, endPoint y: 232, distance: 92.5
click at [243, 232] on strong "Calendar Builder" at bounding box center [286, 234] width 95 height 14
click at [685, 117] on icon at bounding box center [685, 117] width 12 height 12
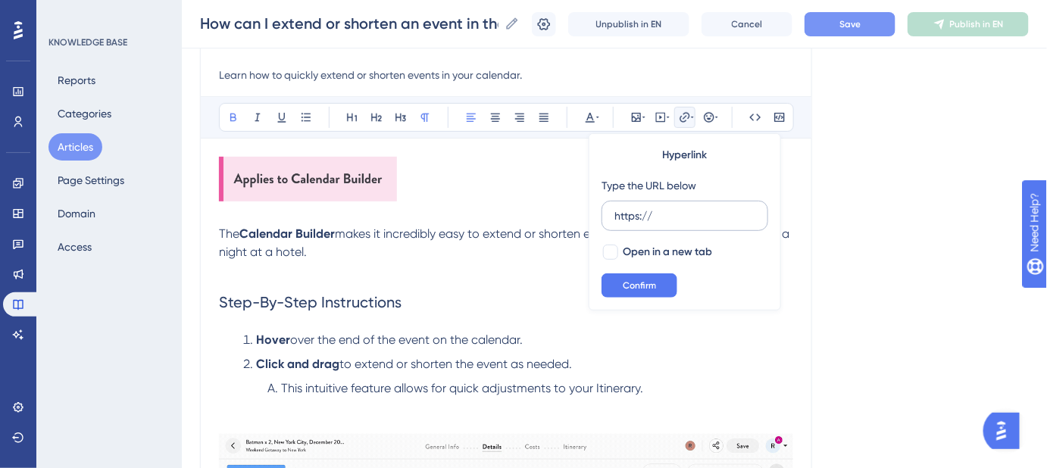
drag, startPoint x: 647, startPoint y: 216, endPoint x: 606, endPoint y: 218, distance: 41.0
click at [606, 218] on label "https://" at bounding box center [685, 216] width 167 height 30
click at [615, 218] on input "https://" at bounding box center [685, 216] width 141 height 17
type input "https://help.safariportal.app/en/articles/5592--how-do-i-create-an-itinerary-us…"
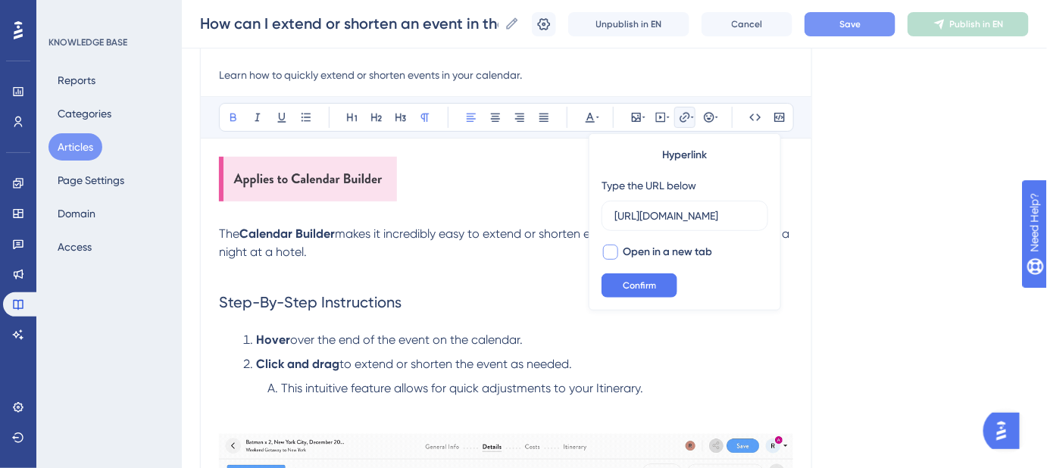
click at [607, 253] on div at bounding box center [610, 252] width 15 height 15
checkbox input "true"
click at [620, 294] on button "Confirm" at bounding box center [640, 286] width 76 height 24
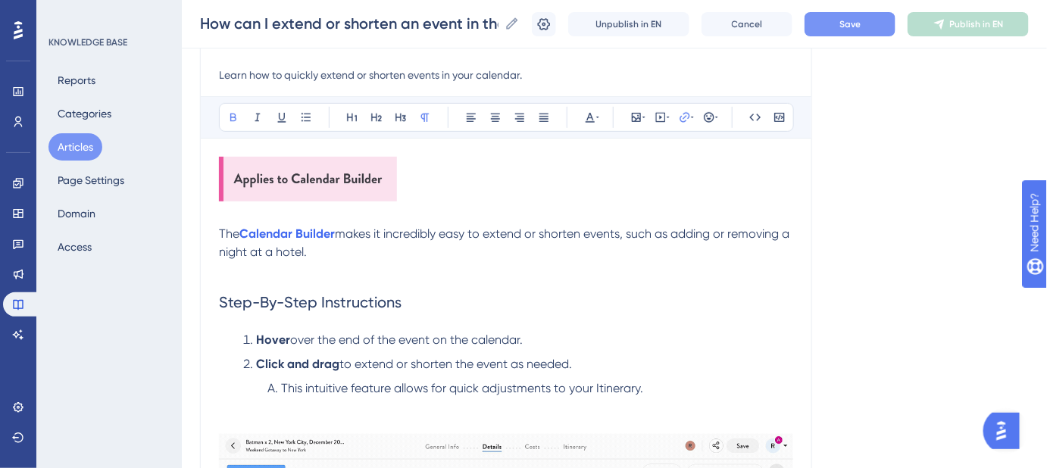
click at [578, 294] on h2 "Step-By-Step Instructions" at bounding box center [506, 302] width 574 height 45
drag, startPoint x: 490, startPoint y: 231, endPoint x: 624, endPoint y: 240, distance: 134.4
click at [624, 240] on p "The Calendar Builder makes it incredibly easy to extend or shorten events, such…" at bounding box center [506, 243] width 574 height 36
click at [841, 20] on button "Save" at bounding box center [850, 24] width 91 height 24
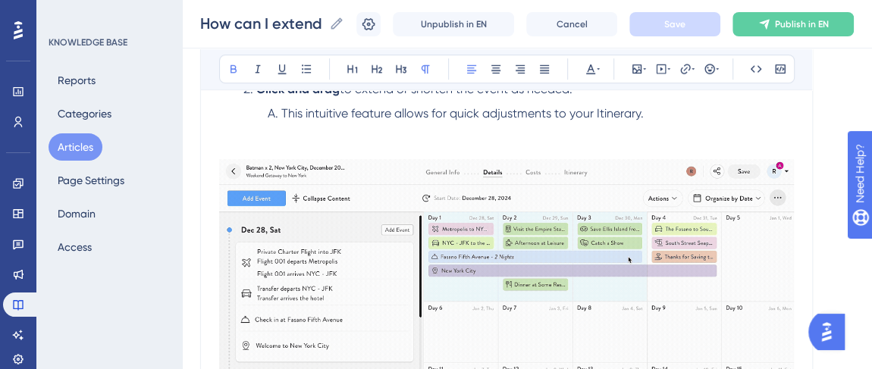
scroll to position [509, 0]
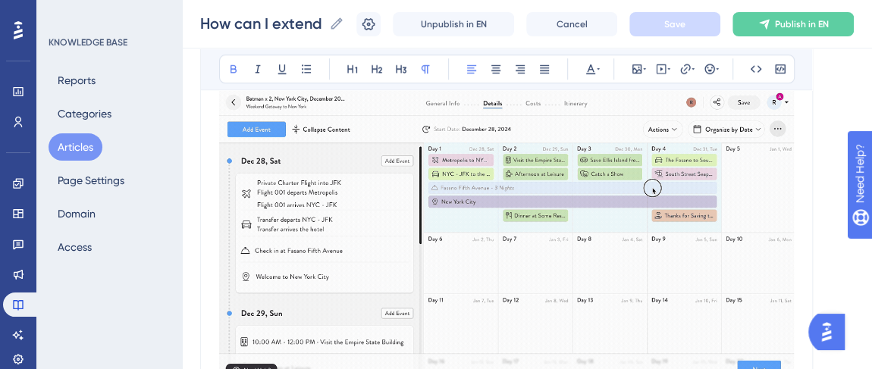
click at [480, 174] on img at bounding box center [506, 236] width 574 height 293
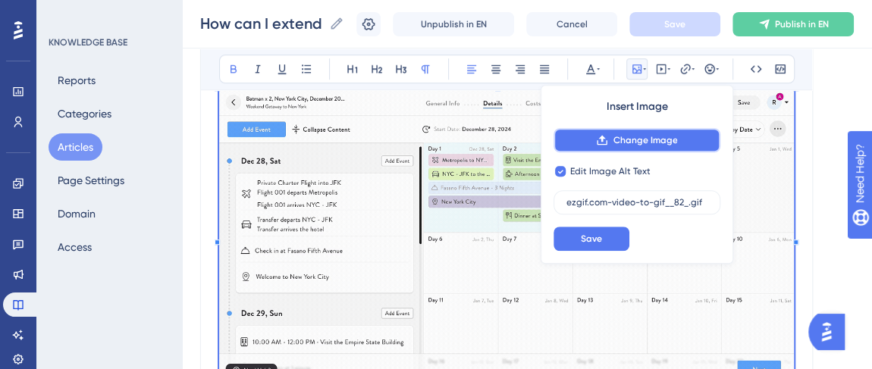
click at [628, 141] on span "Change Image" at bounding box center [644, 140] width 64 height 12
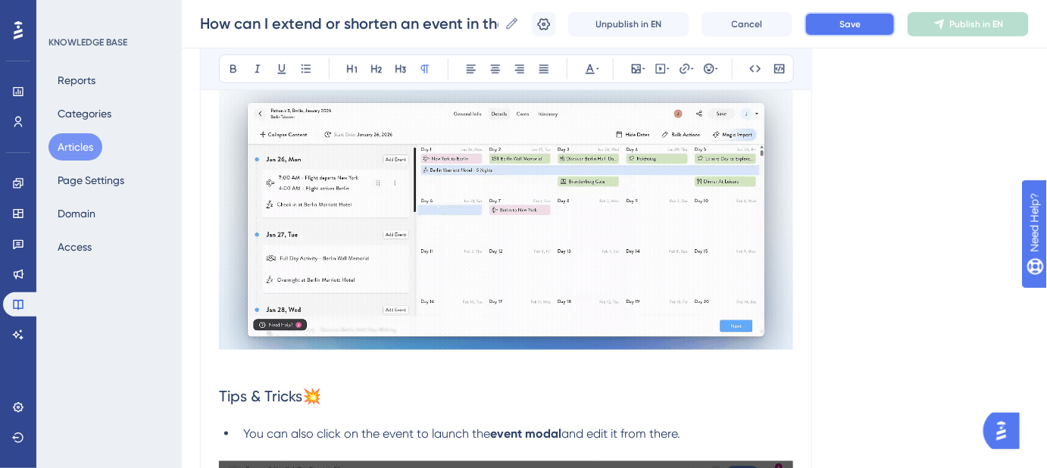
click at [853, 27] on span "Save" at bounding box center [850, 24] width 21 height 12
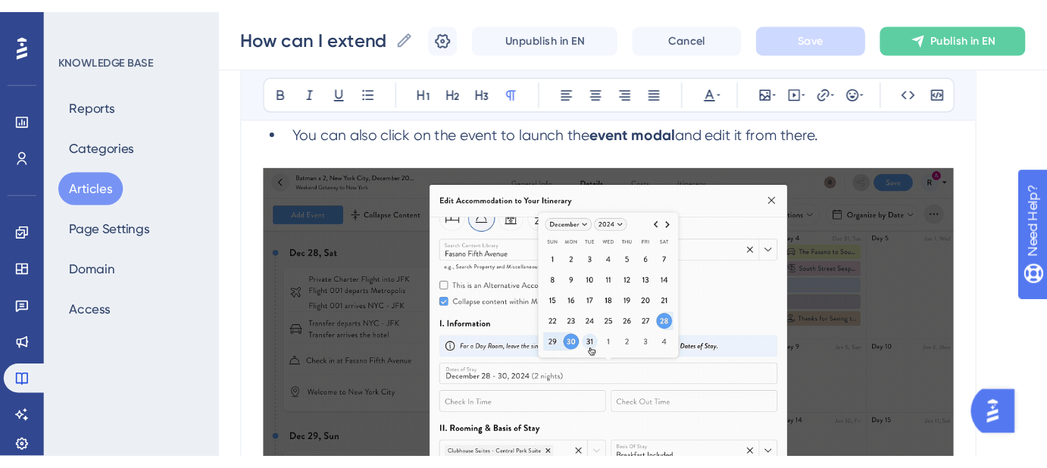
scroll to position [854, 0]
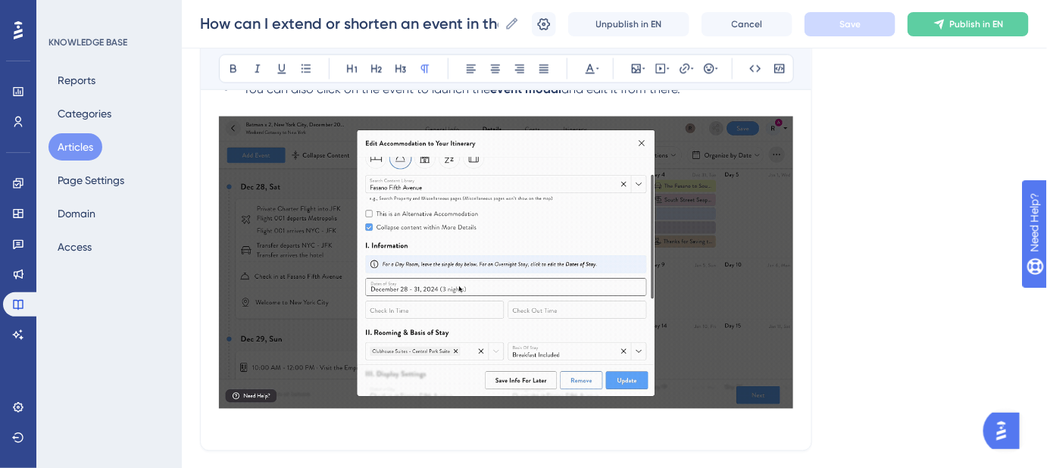
click at [621, 255] on img at bounding box center [506, 263] width 574 height 293
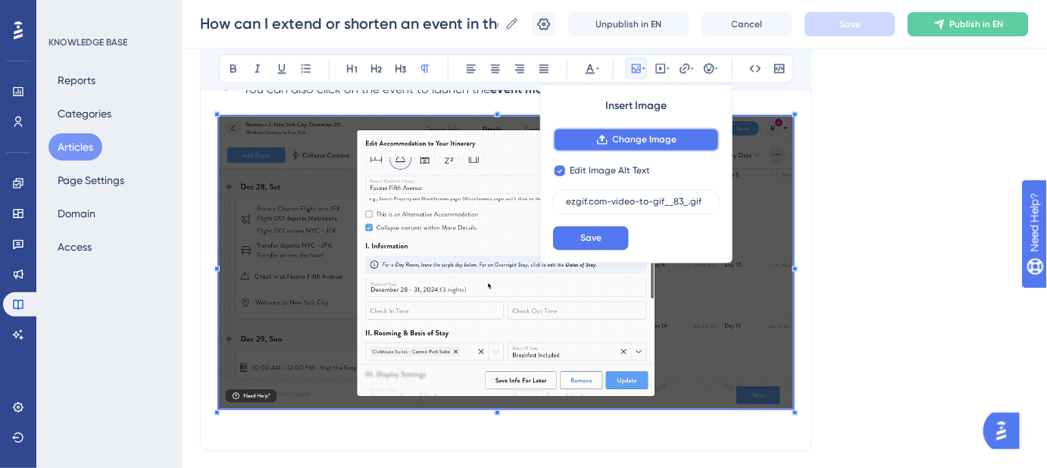
click at [644, 138] on span "Change Image" at bounding box center [645, 140] width 64 height 12
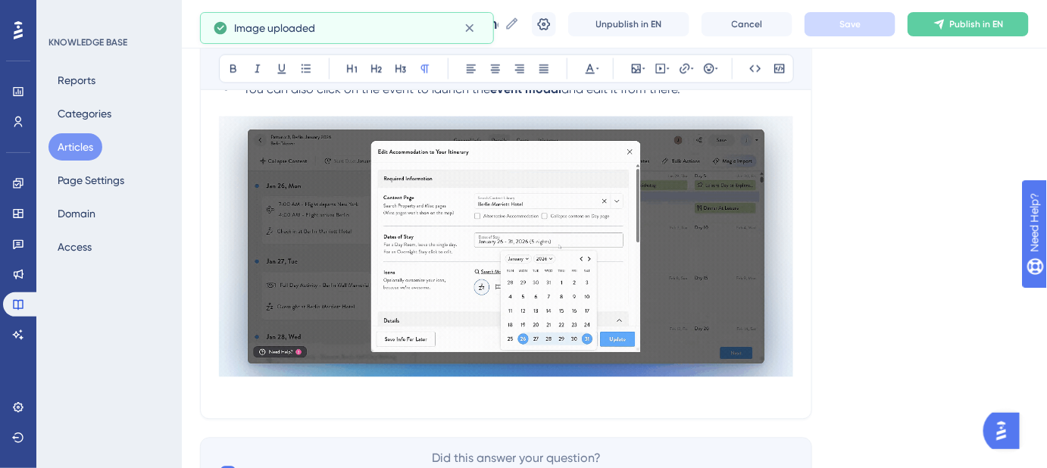
scroll to position [695, 0]
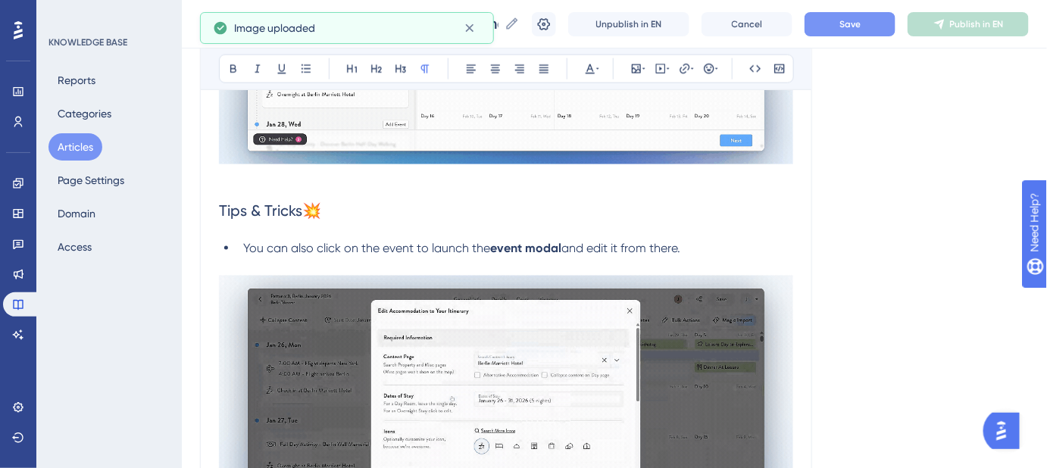
click at [861, 26] on span "Save" at bounding box center [850, 24] width 21 height 12
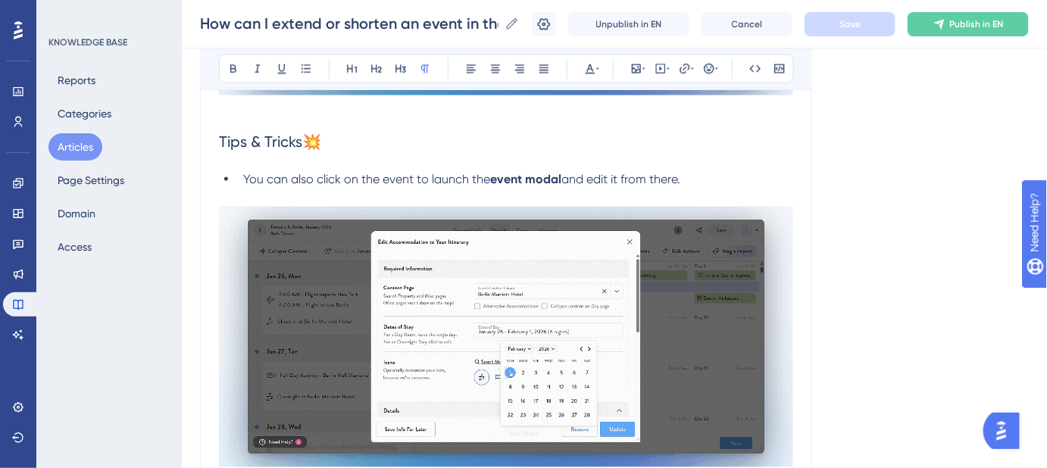
scroll to position [833, 0]
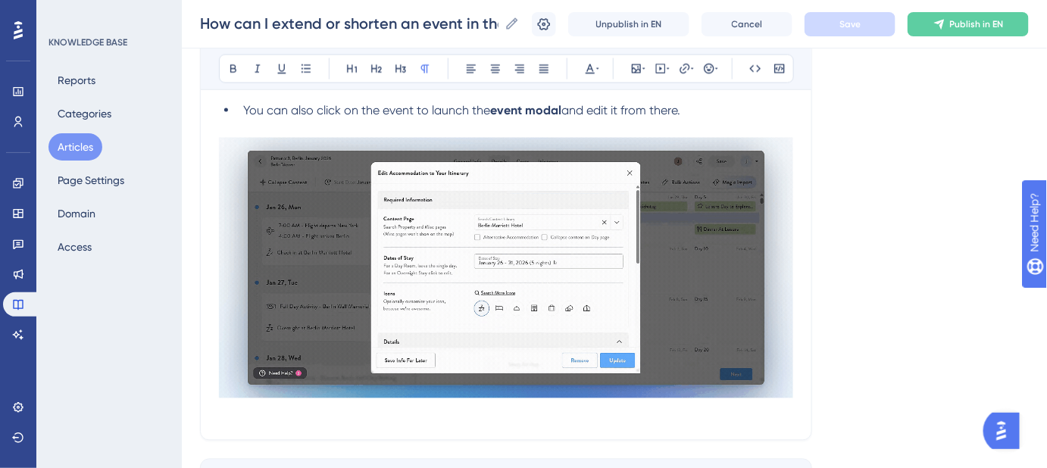
click at [618, 112] on span "and edit it from there." at bounding box center [621, 110] width 119 height 14
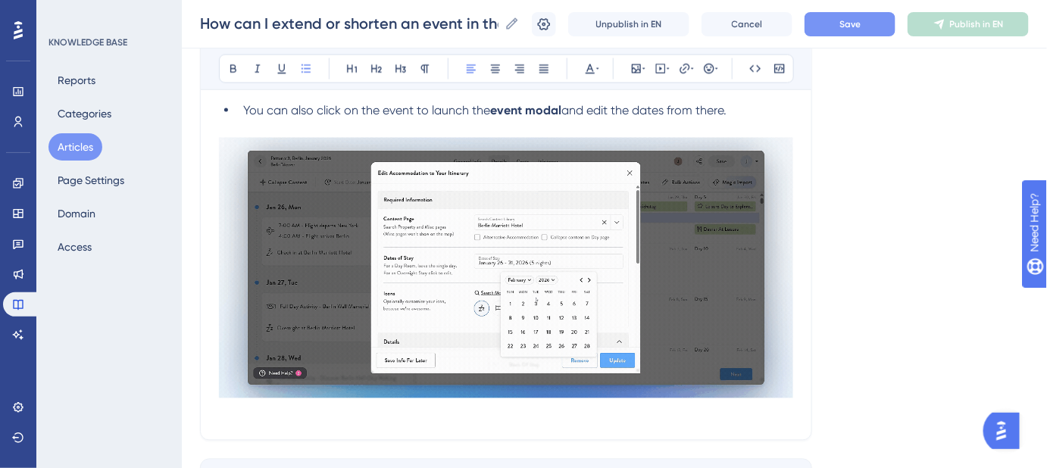
click at [840, 29] on button "Save" at bounding box center [850, 24] width 91 height 24
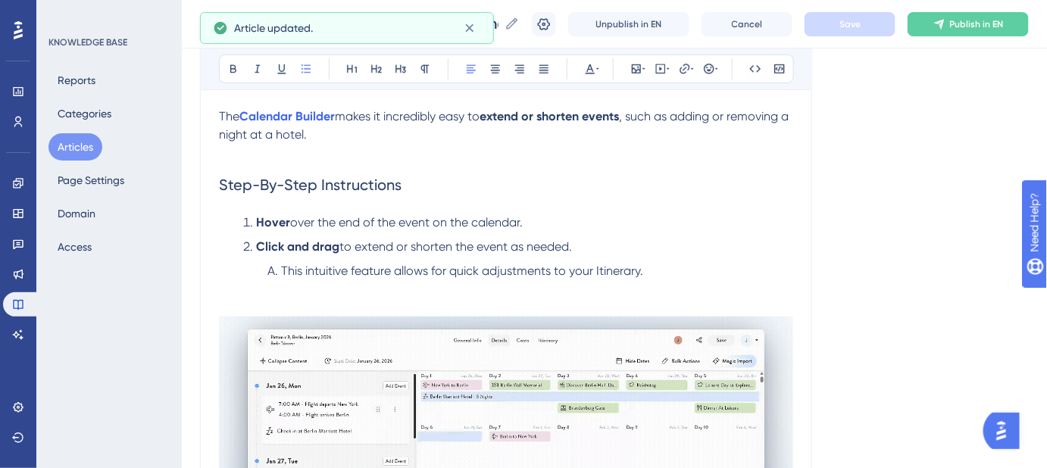
scroll to position [213, 0]
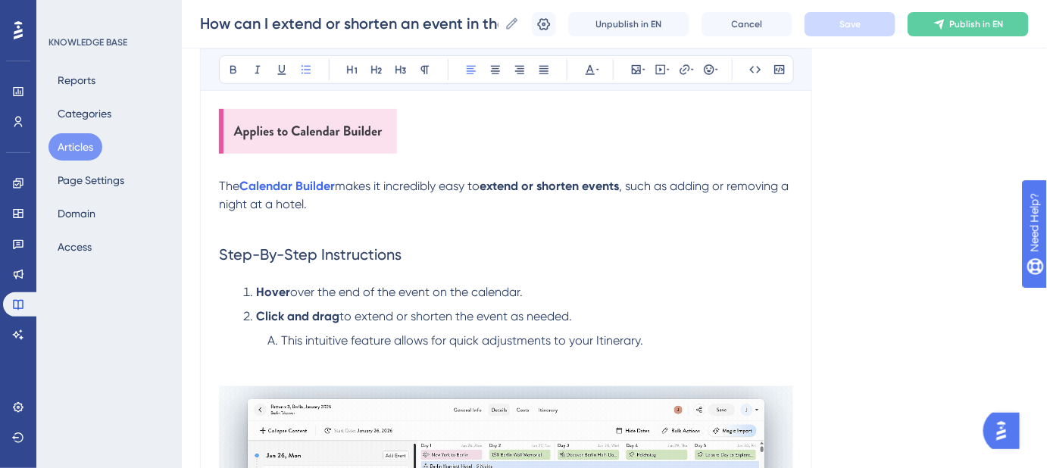
click at [654, 340] on li "This intuitive feature allows for quick adjustments to your Itinerary." at bounding box center [527, 341] width 532 height 18
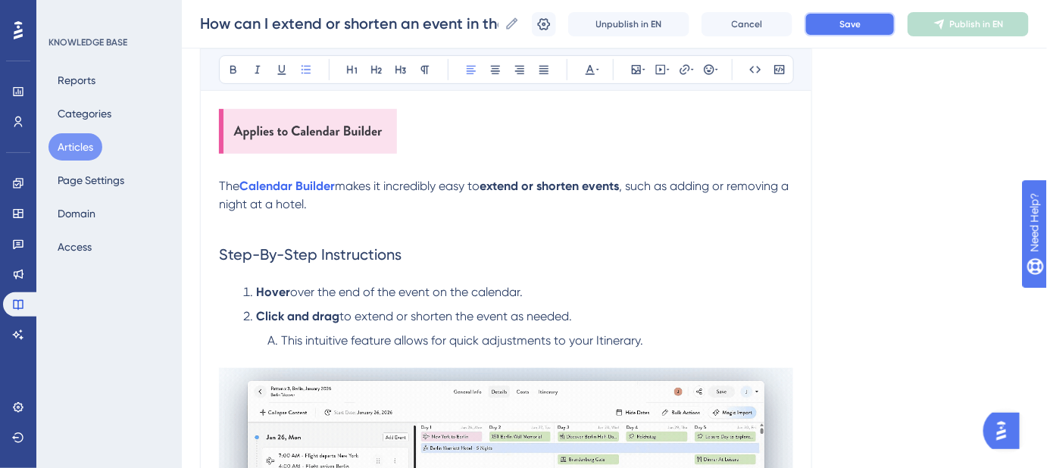
click at [857, 21] on span "Save" at bounding box center [850, 24] width 21 height 12
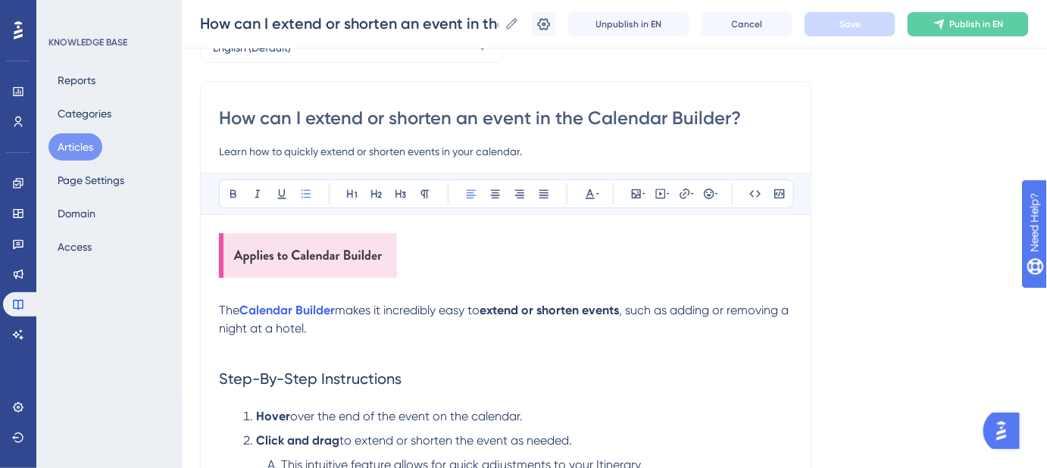
scroll to position [75, 0]
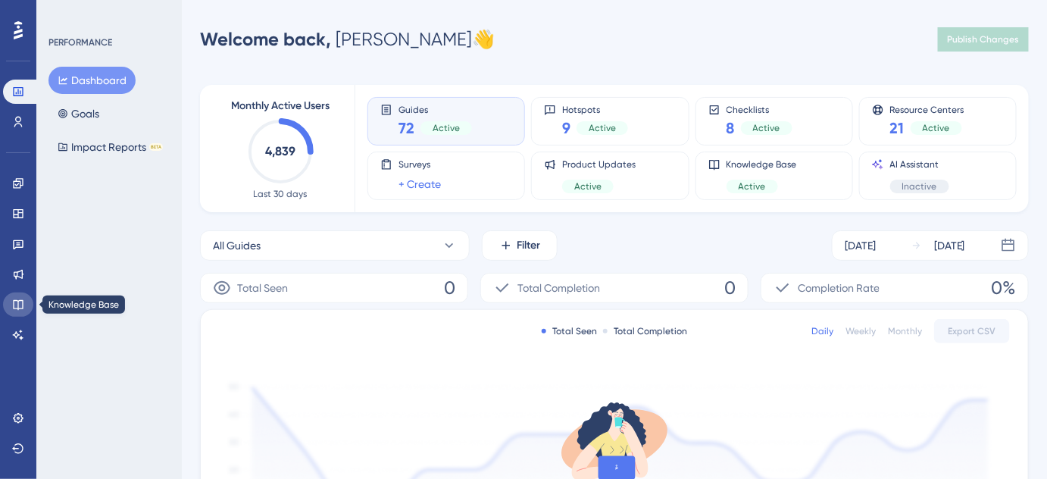
click at [20, 305] on icon at bounding box center [18, 305] width 12 height 12
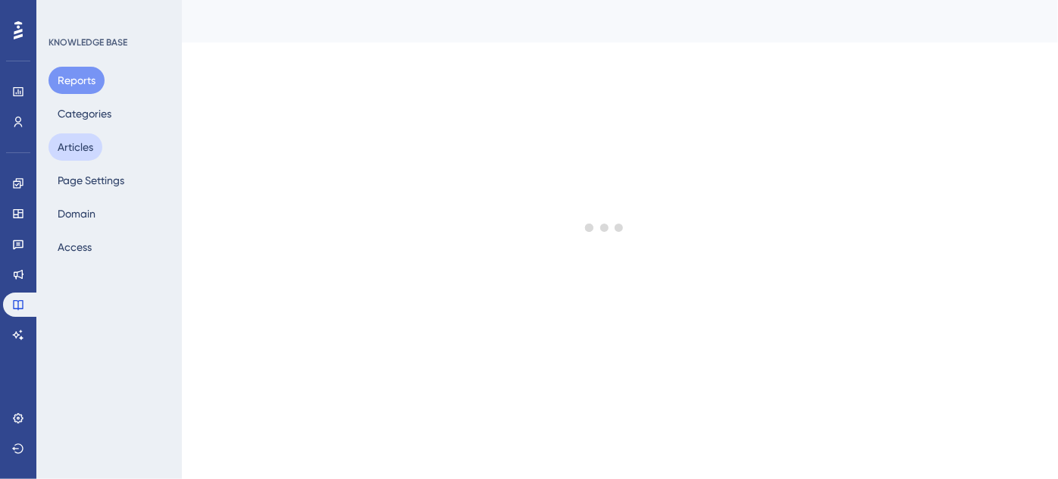
click at [82, 146] on button "Articles" at bounding box center [76, 146] width 54 height 27
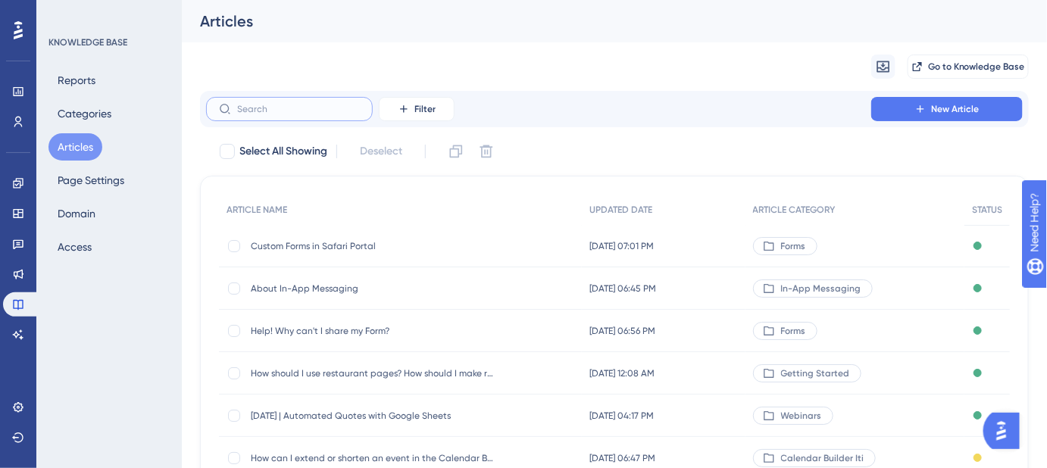
click at [317, 106] on input "text" at bounding box center [298, 109] width 123 height 11
paste input "How can I reorder events within a single day in the Calendar Builder?"
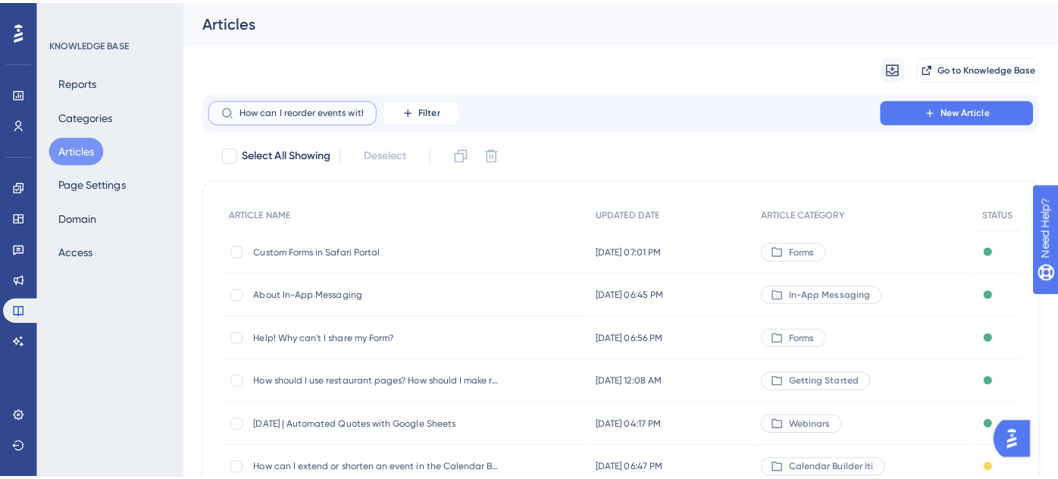
scroll to position [0, 163]
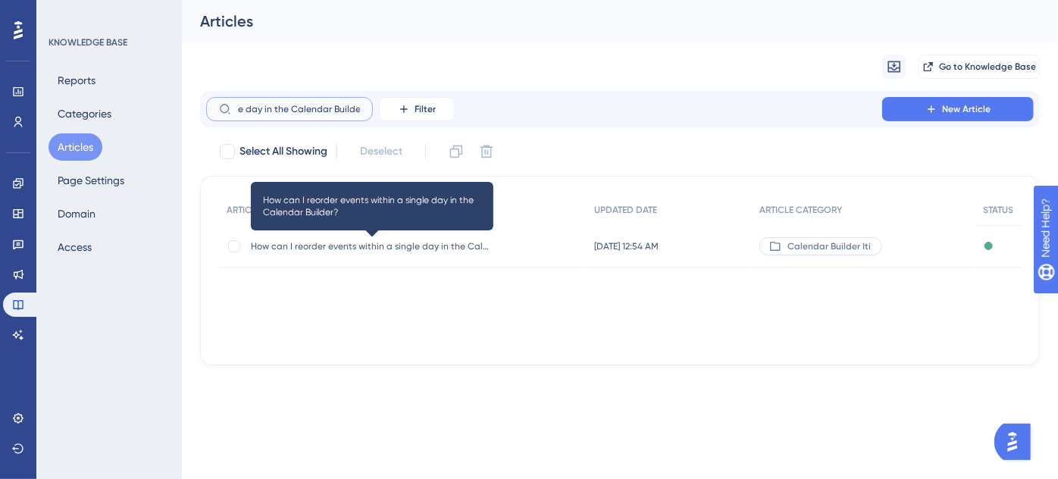
type input "How can I reorder events within a single day in the Calendar Builder?"
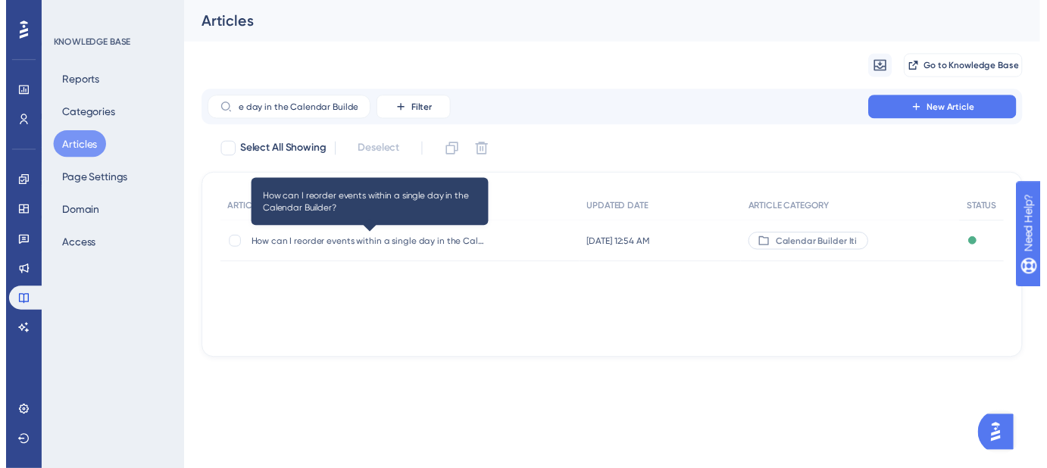
scroll to position [0, 0]
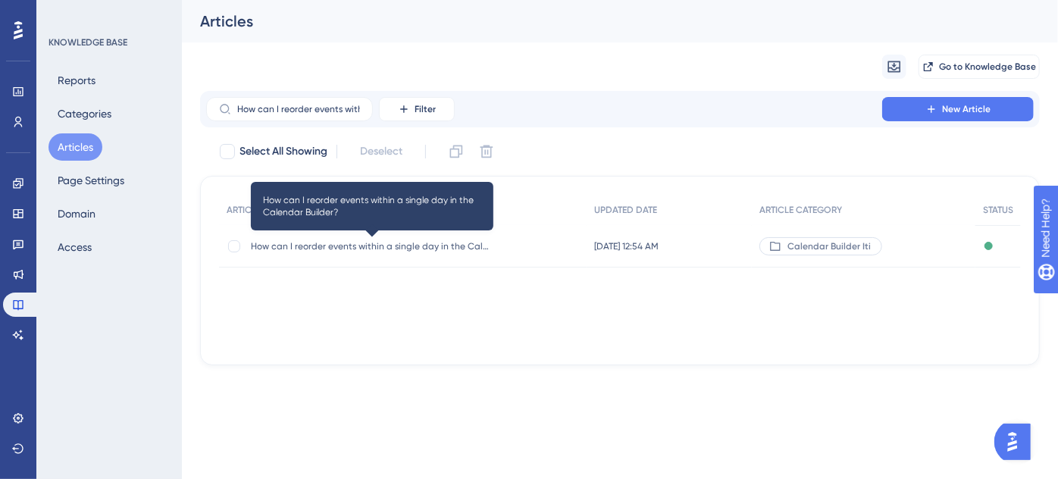
click at [435, 248] on span "How can I reorder events within a single day in the Calendar Builder?" at bounding box center [372, 246] width 243 height 12
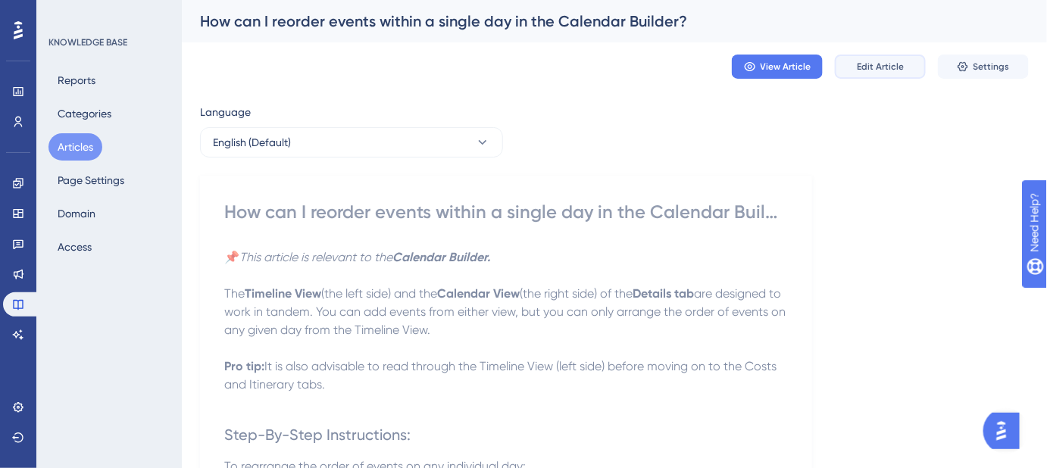
click at [895, 61] on span "Edit Article" at bounding box center [880, 67] width 47 height 12
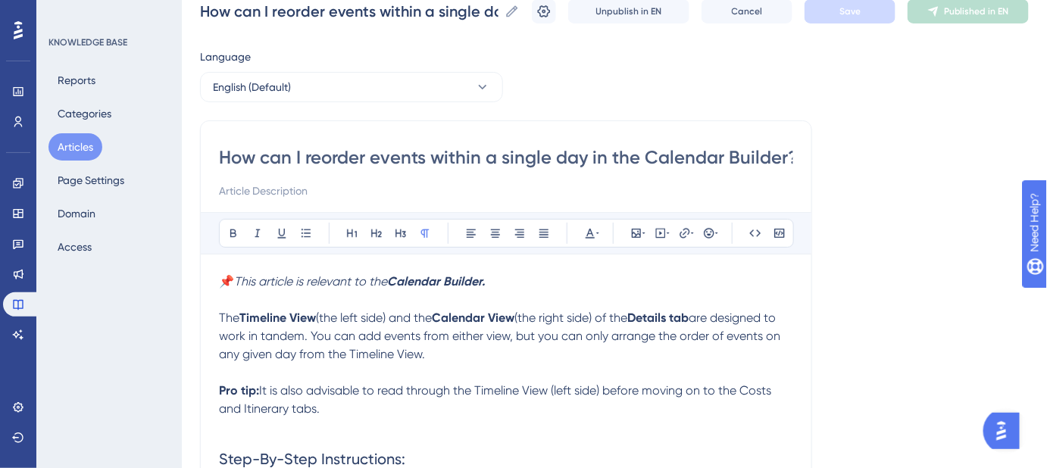
scroll to position [137, 0]
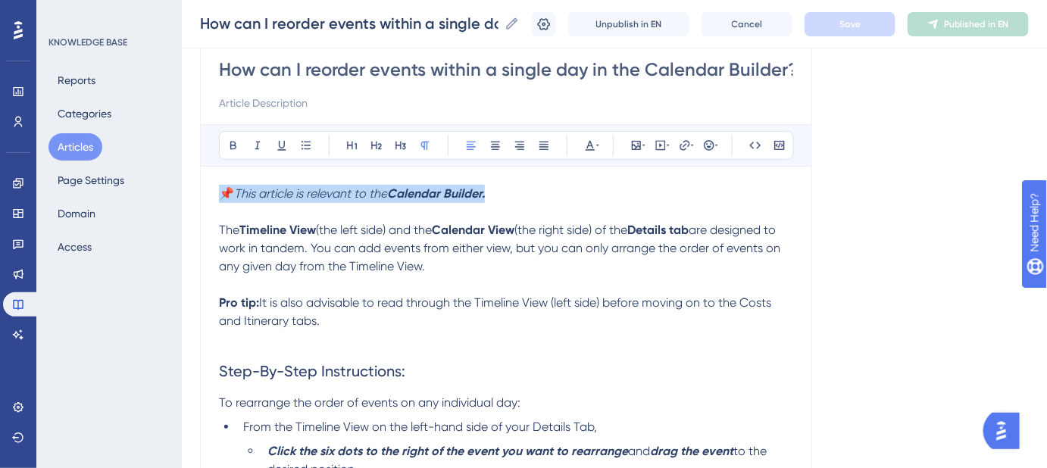
drag, startPoint x: 505, startPoint y: 192, endPoint x: 204, endPoint y: 191, distance: 300.9
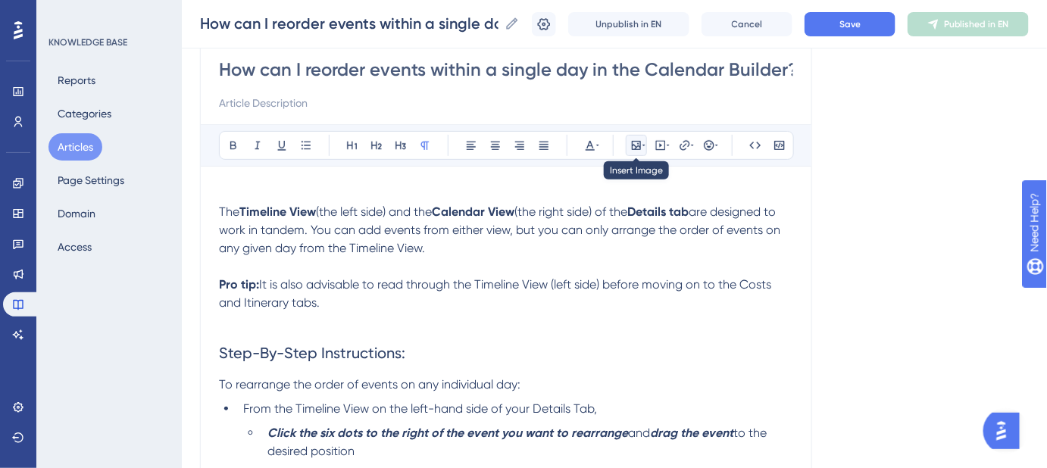
click at [643, 148] on icon at bounding box center [644, 145] width 3 height 12
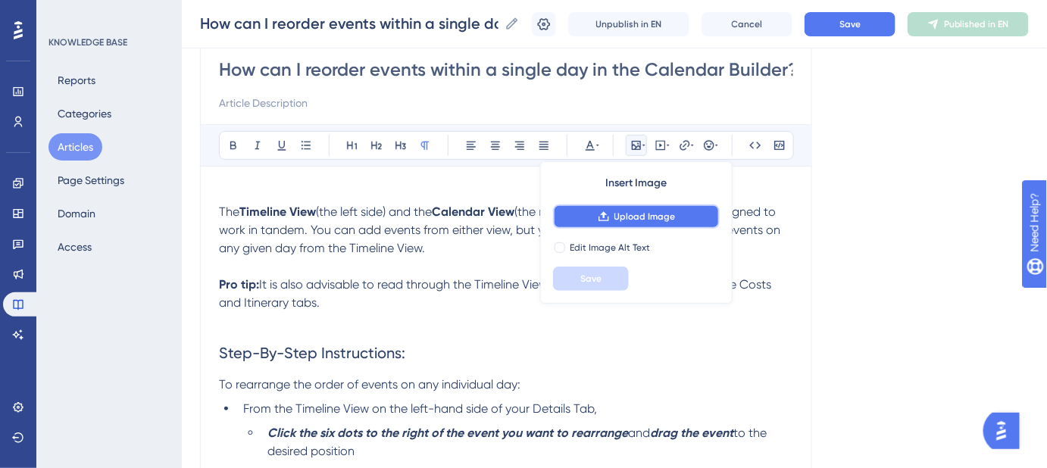
click at [634, 221] on span "Upload Image" at bounding box center [645, 217] width 61 height 12
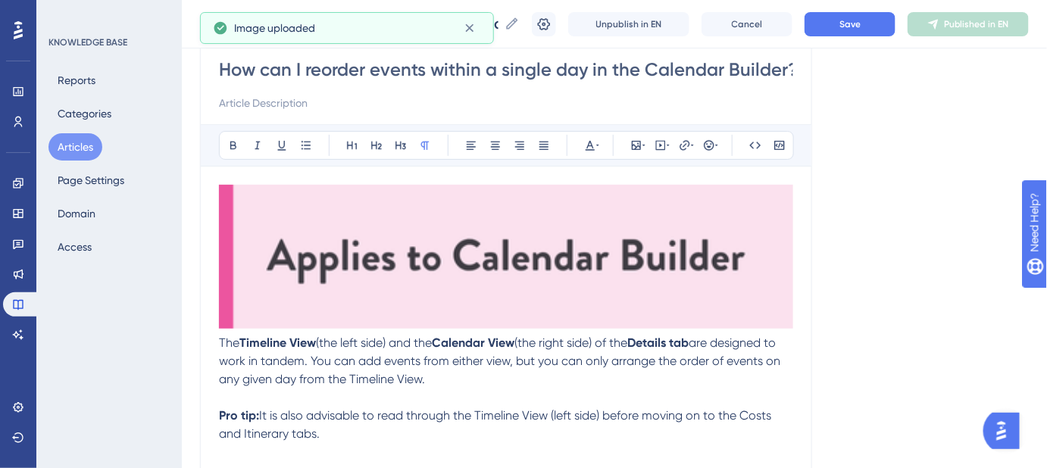
click at [580, 242] on img at bounding box center [506, 257] width 574 height 144
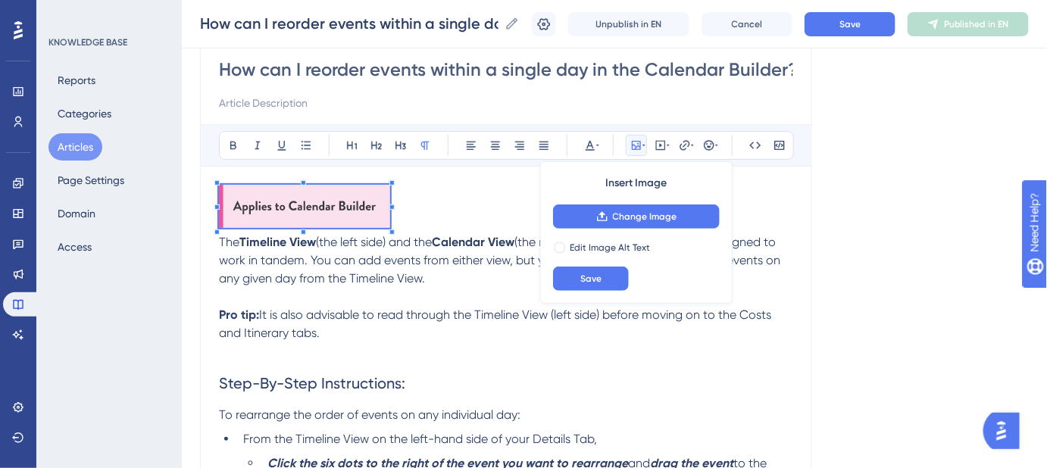
click at [416, 208] on p at bounding box center [506, 209] width 574 height 49
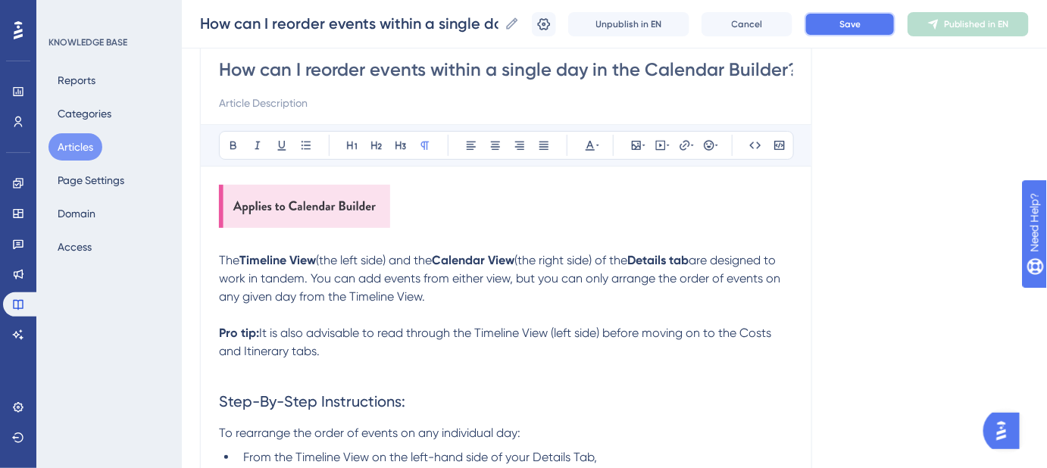
click at [847, 23] on button "Save" at bounding box center [850, 24] width 91 height 24
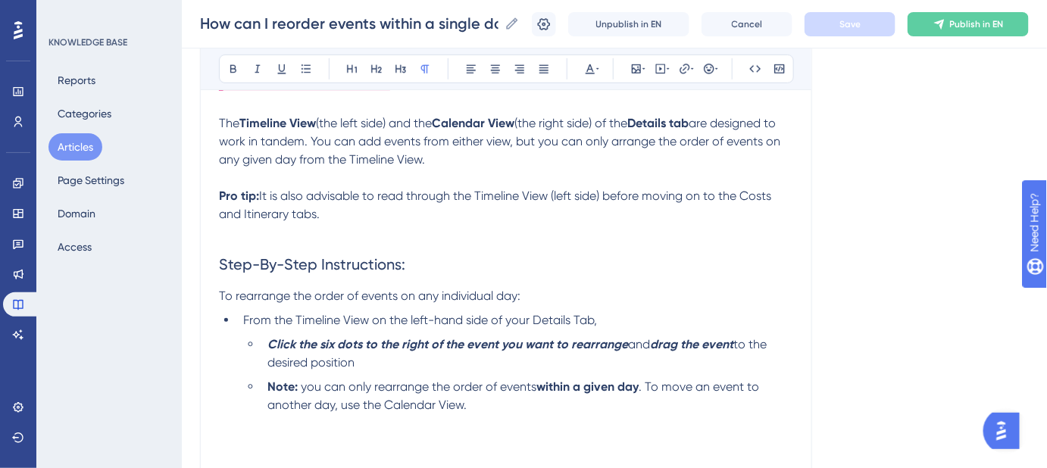
scroll to position [275, 0]
drag, startPoint x: 259, startPoint y: 191, endPoint x: 202, endPoint y: 189, distance: 57.6
click at [202, 189] on div "How can I reorder events within a single day in the Calendar Builder? Bold Ital…" at bounding box center [506, 391] width 612 height 992
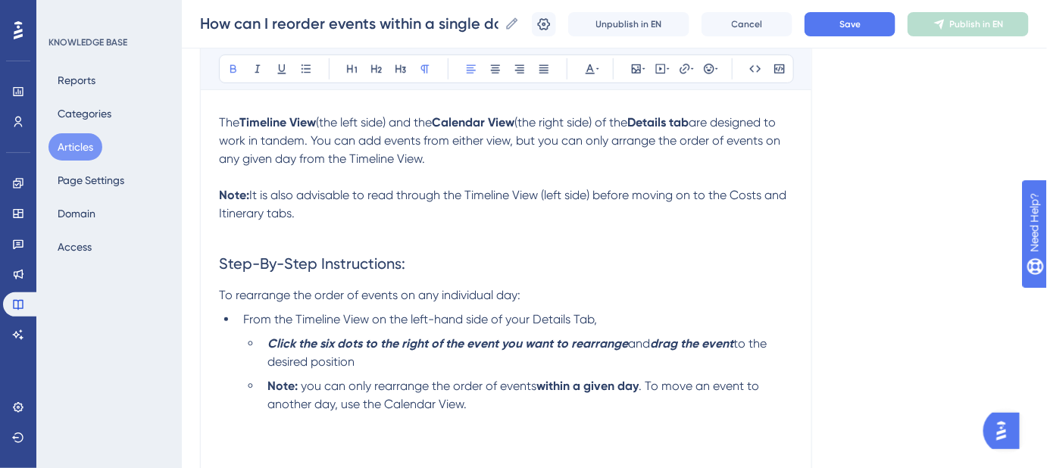
click at [220, 192] on strong "Note:" at bounding box center [234, 195] width 30 height 14
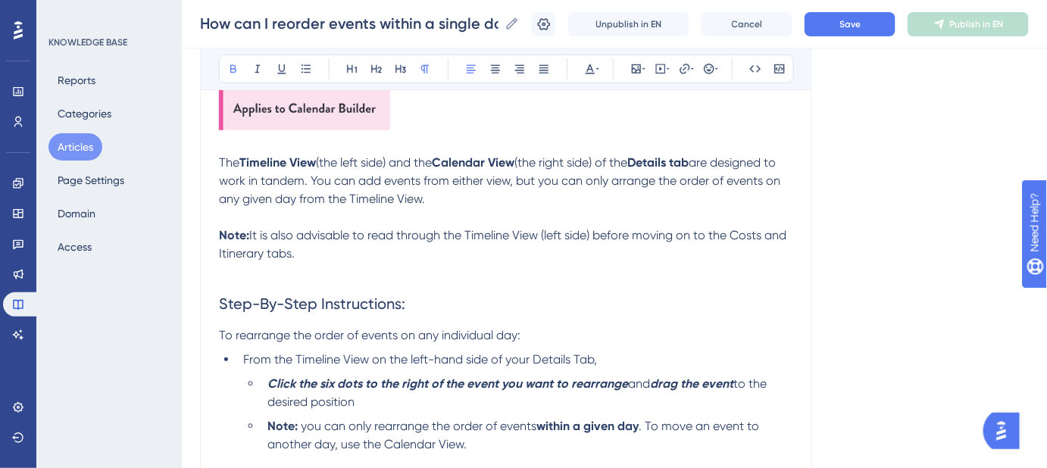
scroll to position [211, 0]
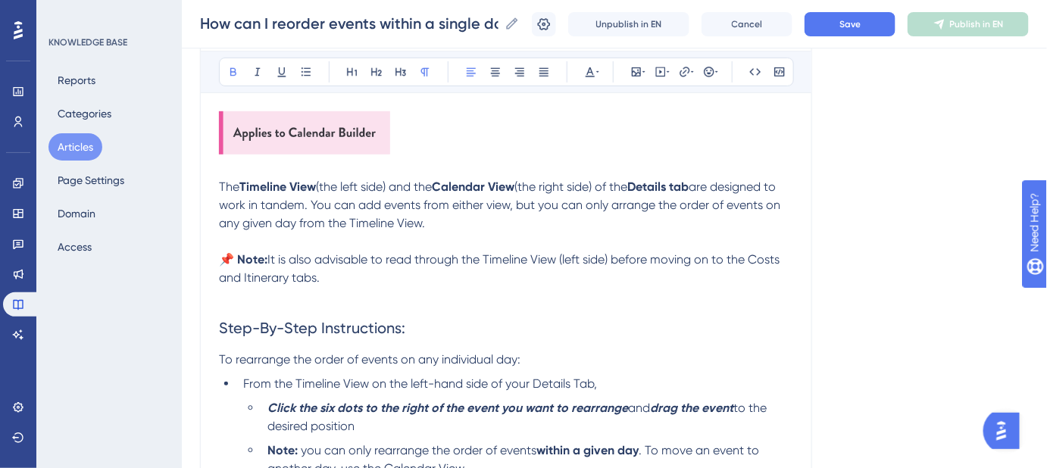
click at [728, 289] on p at bounding box center [506, 296] width 574 height 18
click at [856, 18] on span "Save" at bounding box center [850, 24] width 21 height 12
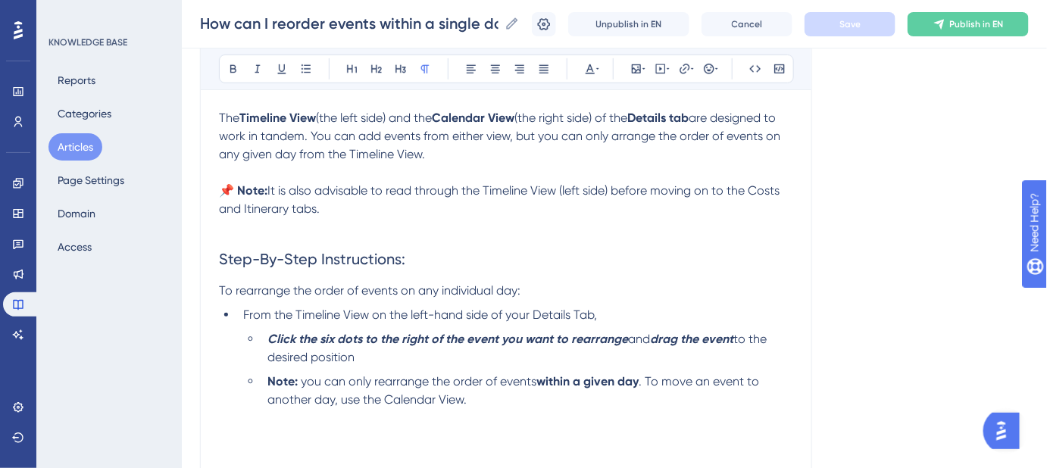
scroll to position [349, 0]
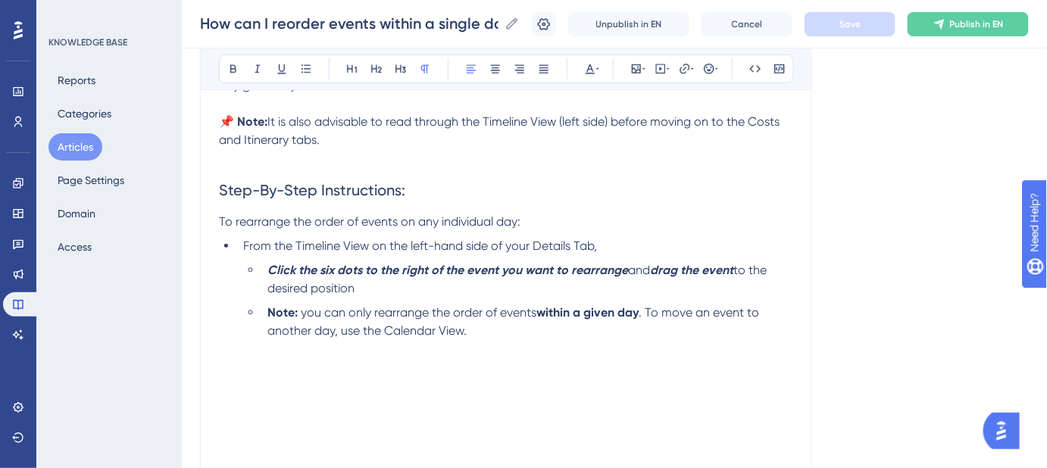
click at [540, 218] on p "To rearrange the order of events on any individual day:" at bounding box center [506, 222] width 574 height 18
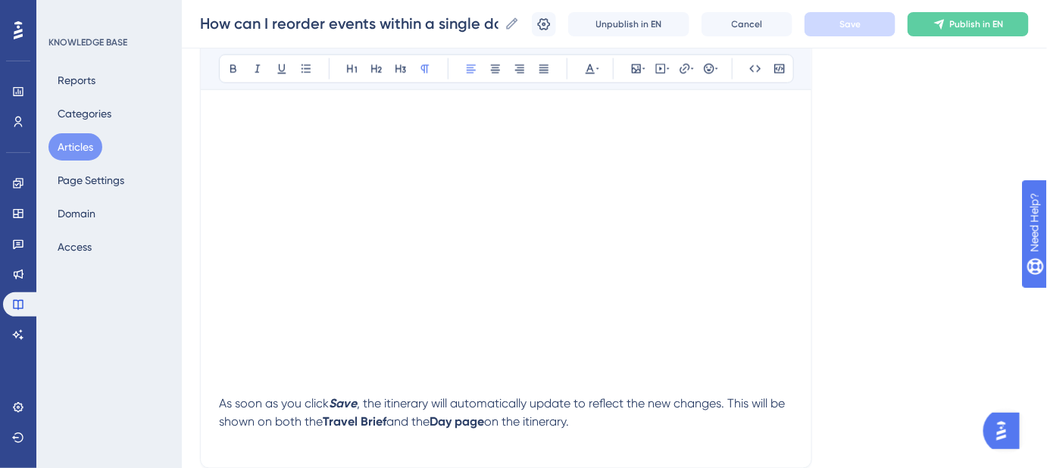
scroll to position [762, 0]
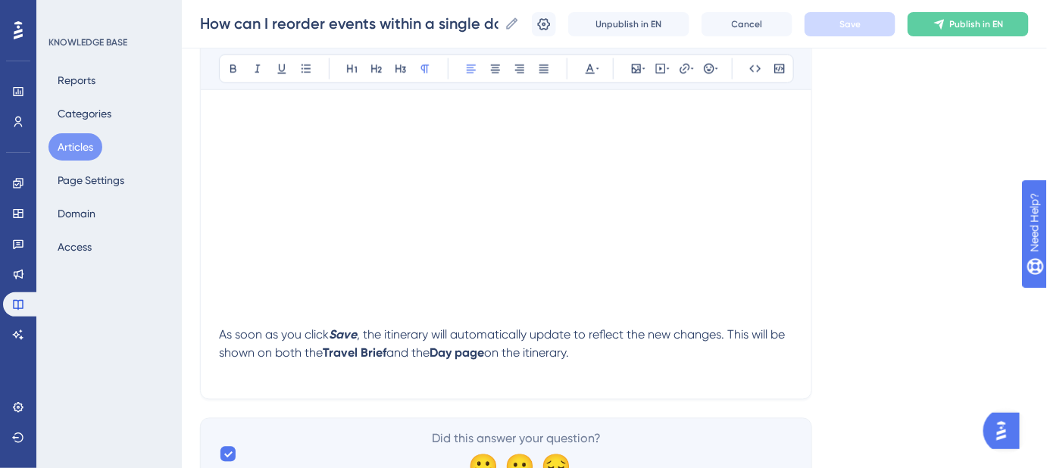
drag, startPoint x: 596, startPoint y: 357, endPoint x: 188, endPoint y: 333, distance: 409.2
copy p "As soon as you click Save , the itinerary will automatically update to reflect …"
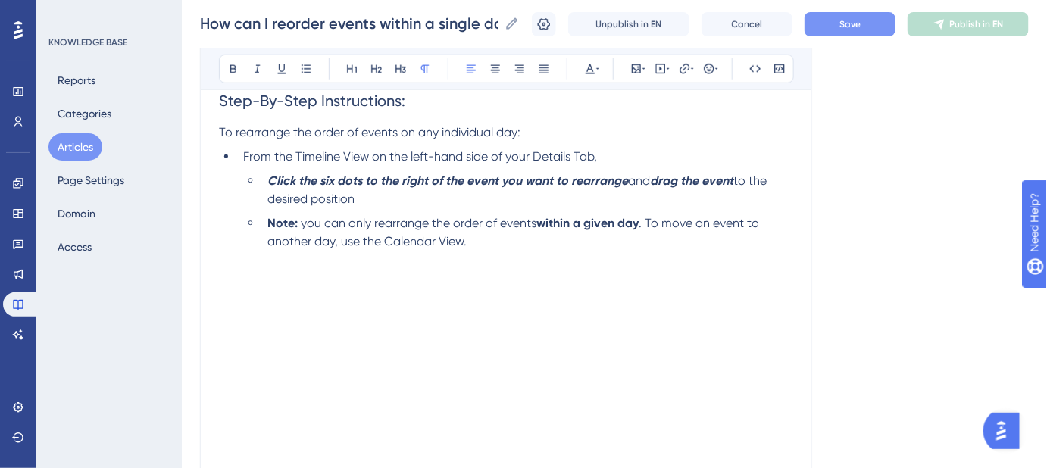
scroll to position [414, 0]
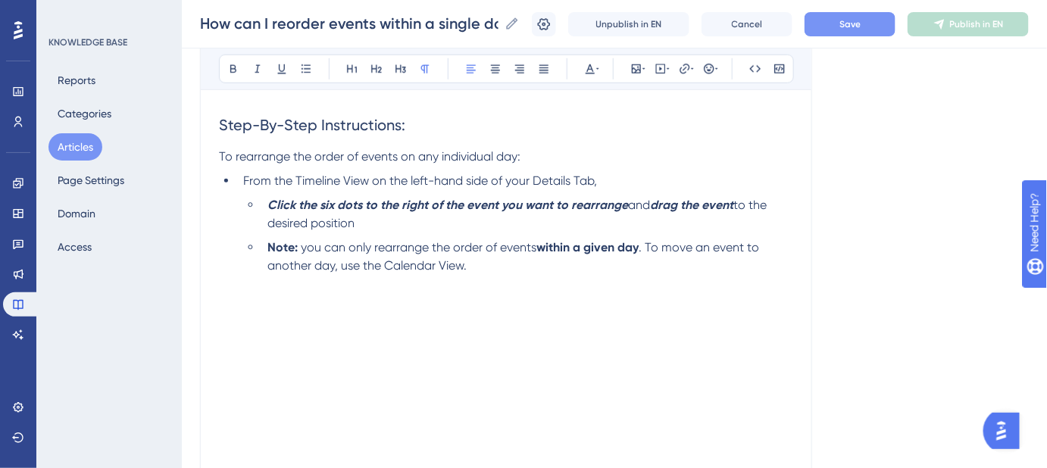
click at [485, 264] on li "Note: you can only rearrange the order of events within a given day . To move a…" at bounding box center [527, 266] width 532 height 55
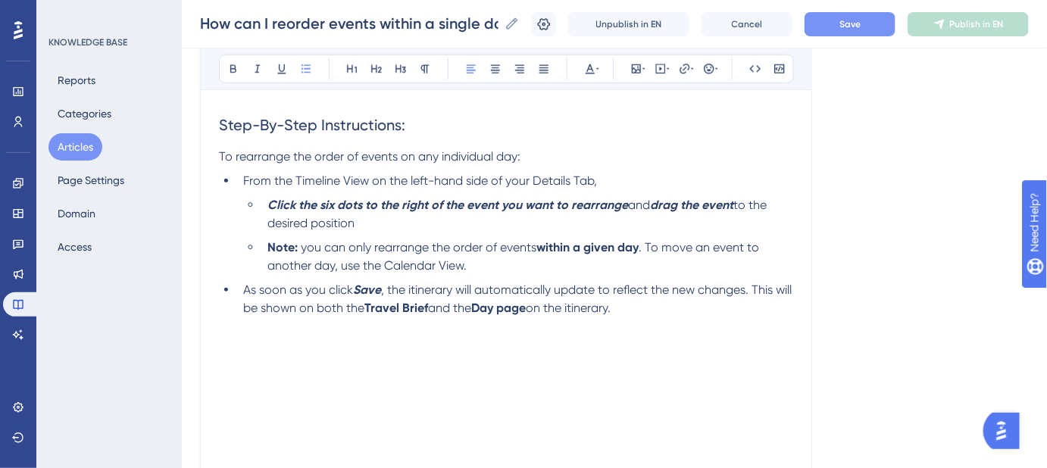
click at [373, 289] on strong "Save" at bounding box center [367, 290] width 28 height 14
click at [371, 289] on strong "Save" at bounding box center [367, 290] width 28 height 14
click at [412, 286] on span ", the itinerary will automatically update to reflect the new changes. This will…" at bounding box center [519, 299] width 552 height 33
click at [599, 304] on span "on the itinerary." at bounding box center [568, 308] width 85 height 14
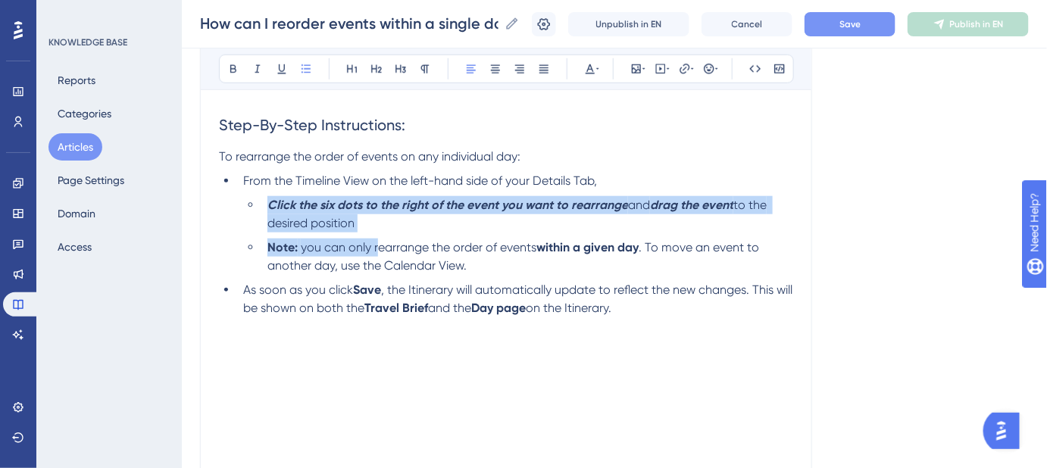
drag, startPoint x: 339, startPoint y: 222, endPoint x: 264, endPoint y: 202, distance: 77.0
click at [264, 202] on ul "Click the six dots to the right of the event you want to rearrange and drag the…" at bounding box center [518, 235] width 550 height 79
click at [886, 23] on button "Save" at bounding box center [850, 24] width 91 height 24
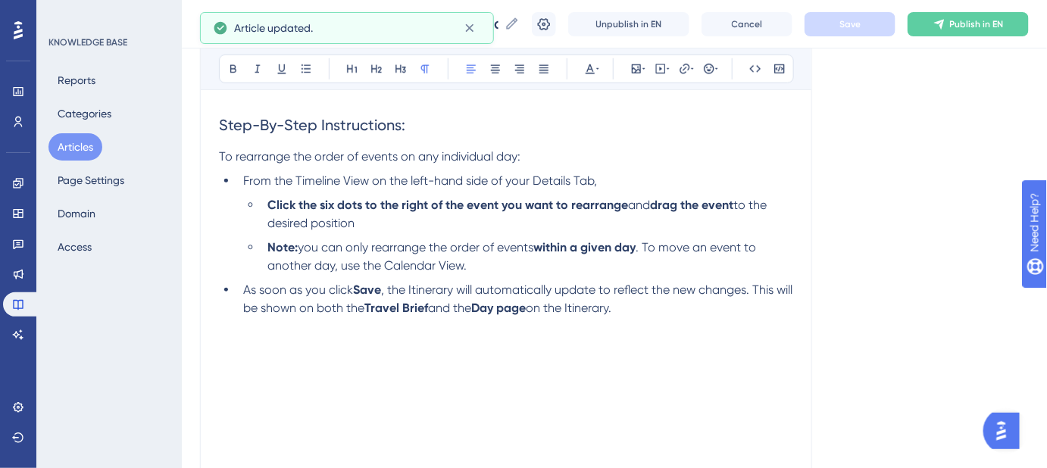
click at [580, 152] on p "To rearrange the order of events on any individual day:" at bounding box center [506, 157] width 574 height 18
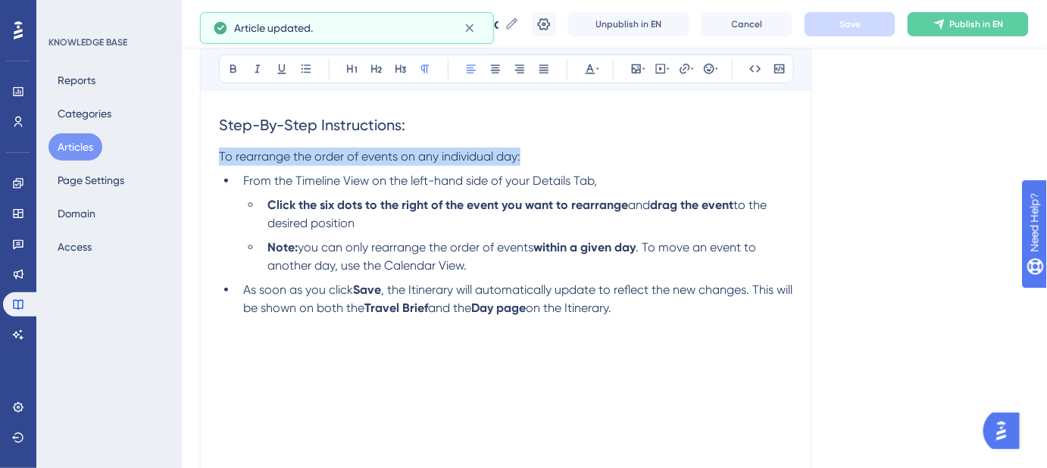
drag, startPoint x: 540, startPoint y: 154, endPoint x: 206, endPoint y: 151, distance: 334.2
click at [206, 151] on div "How can I reorder events within a single day in the Calendar Builder? Bold Ital…" at bounding box center [506, 237] width 612 height 962
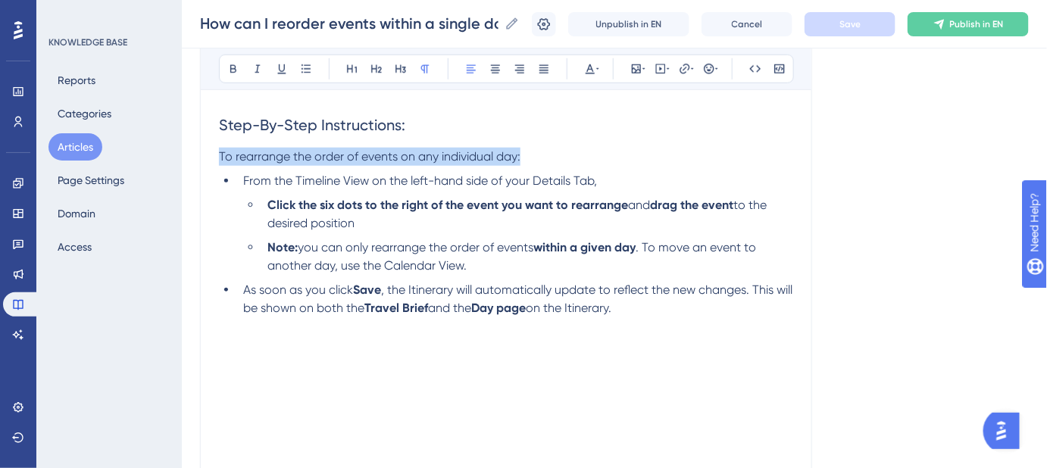
click at [534, 156] on p "To rearrange the order of events on any individual day:" at bounding box center [506, 157] width 574 height 18
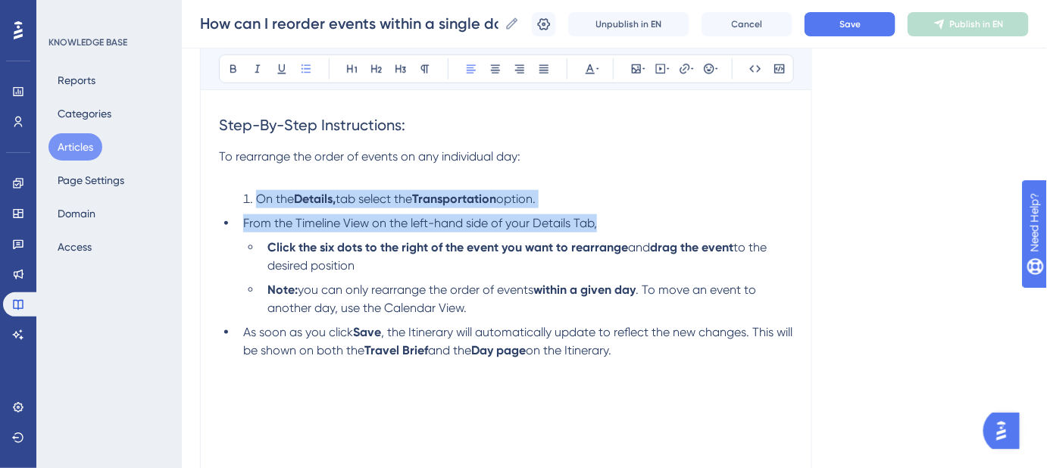
drag, startPoint x: 266, startPoint y: 246, endPoint x: 259, endPoint y: 199, distance: 46.7
click at [259, 199] on div "The Timeline View (the left side) and the Calendar View (the right side) of the…" at bounding box center [506, 324] width 574 height 833
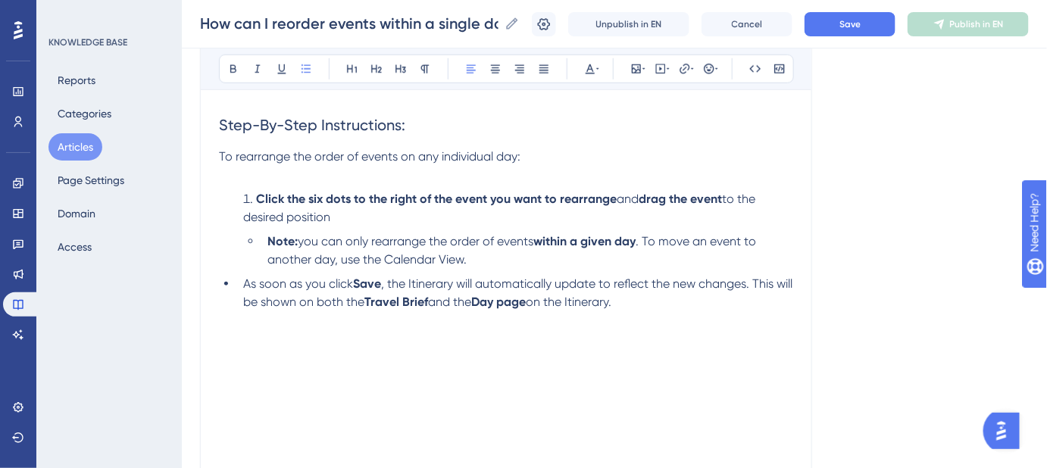
click at [639, 196] on span "and" at bounding box center [628, 199] width 22 height 14
click at [617, 198] on strong "Click the six dots to the right of the event you want to rearrange" at bounding box center [436, 199] width 361 height 14
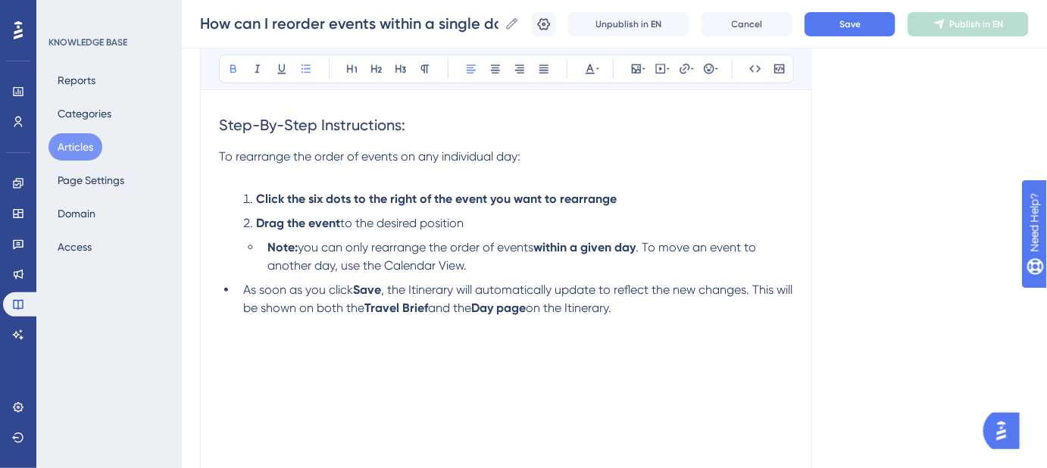
click at [270, 242] on strong "Note:" at bounding box center [283, 247] width 30 height 14
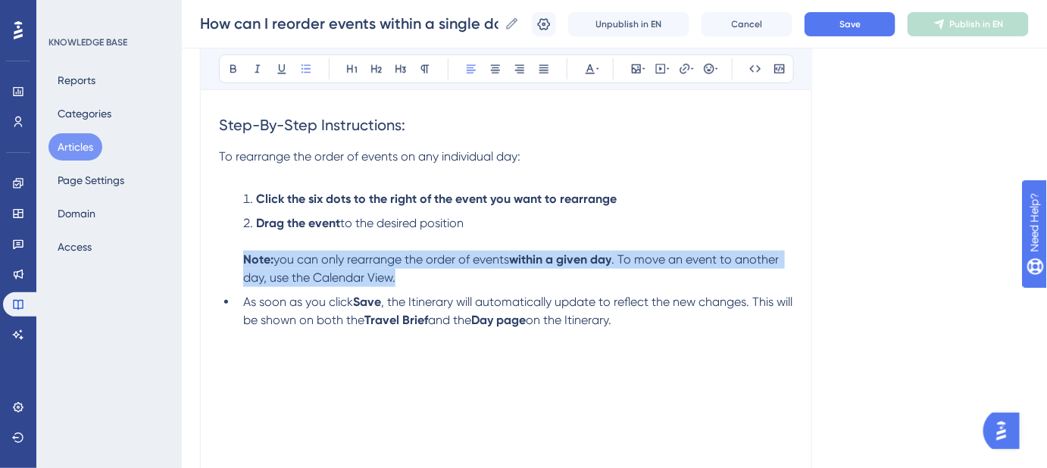
drag, startPoint x: 407, startPoint y: 280, endPoint x: 240, endPoint y: 262, distance: 167.7
click at [240, 262] on li "Drag the event to the desired position Note: you can only rearrange the order o…" at bounding box center [515, 250] width 556 height 73
copy li "Note: you can only rearrange the order of events within a given day . To move a…"
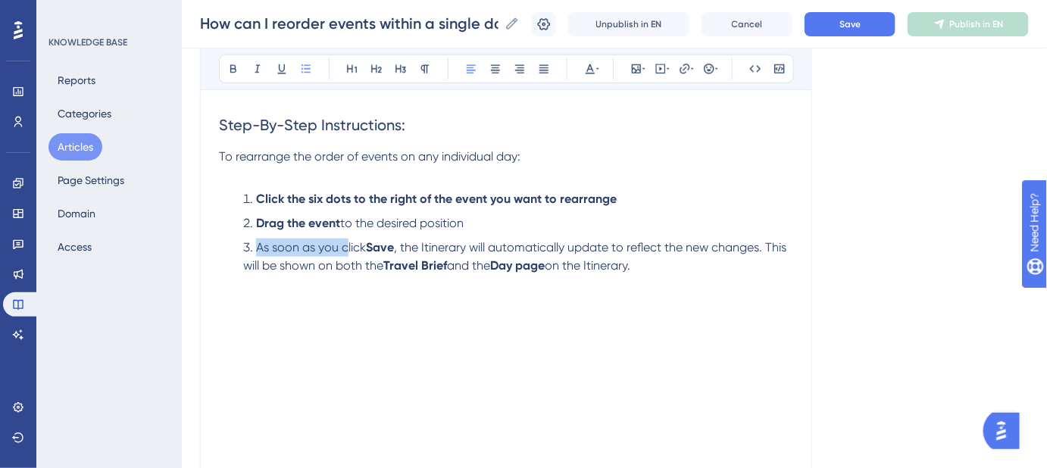
drag, startPoint x: 345, startPoint y: 246, endPoint x: 255, endPoint y: 247, distance: 89.4
click at [256, 247] on span "As soon as you click" at bounding box center [311, 247] width 110 height 14
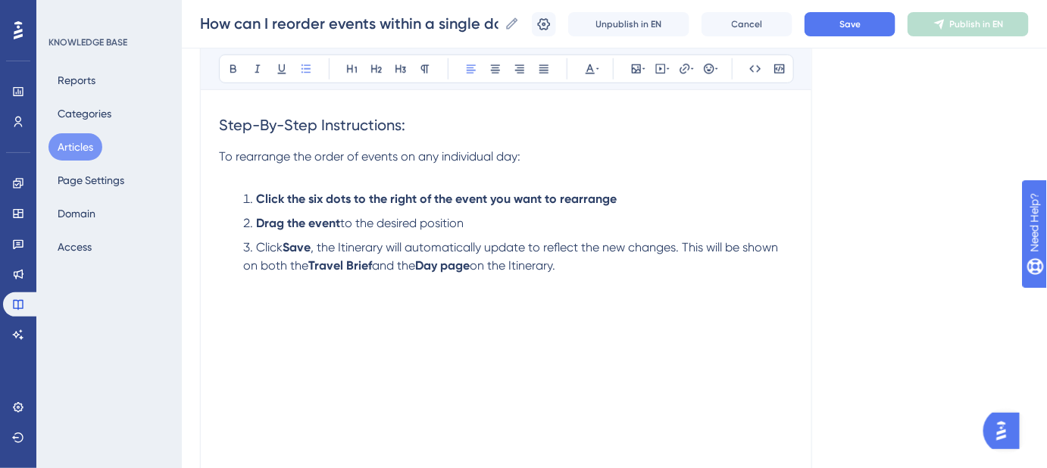
click at [318, 246] on span ", the Itinerary will automatically update to reflect the new changes. This will…" at bounding box center [512, 256] width 538 height 33
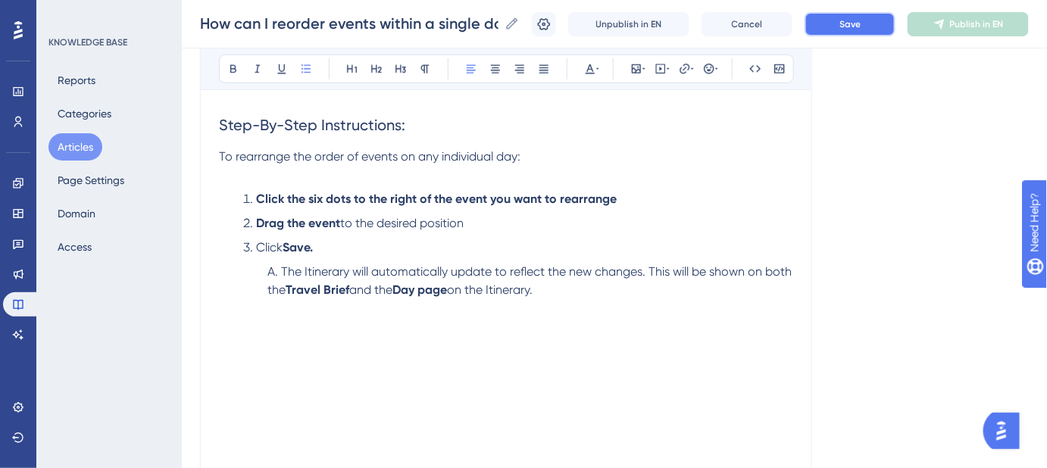
click at [843, 28] on button "Save" at bounding box center [850, 24] width 91 height 24
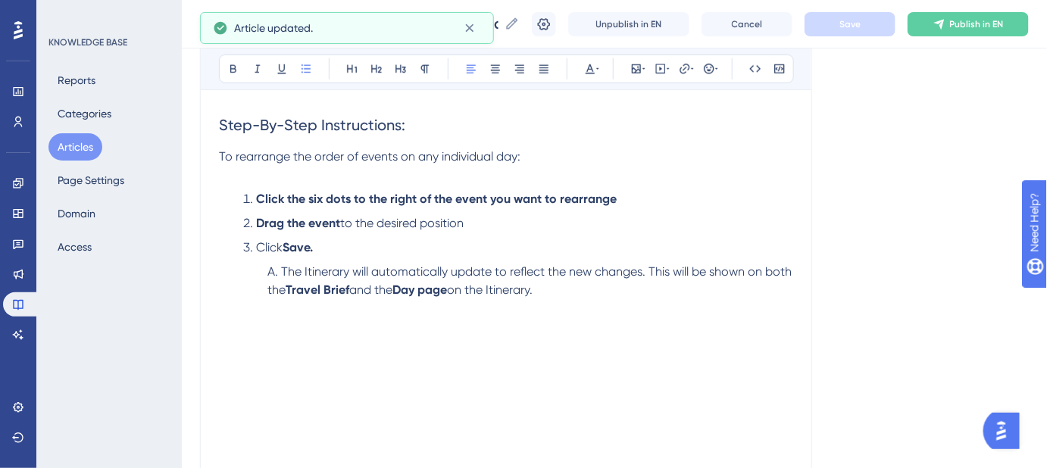
click at [484, 228] on li "Drag the event to the desired position" at bounding box center [515, 223] width 556 height 18
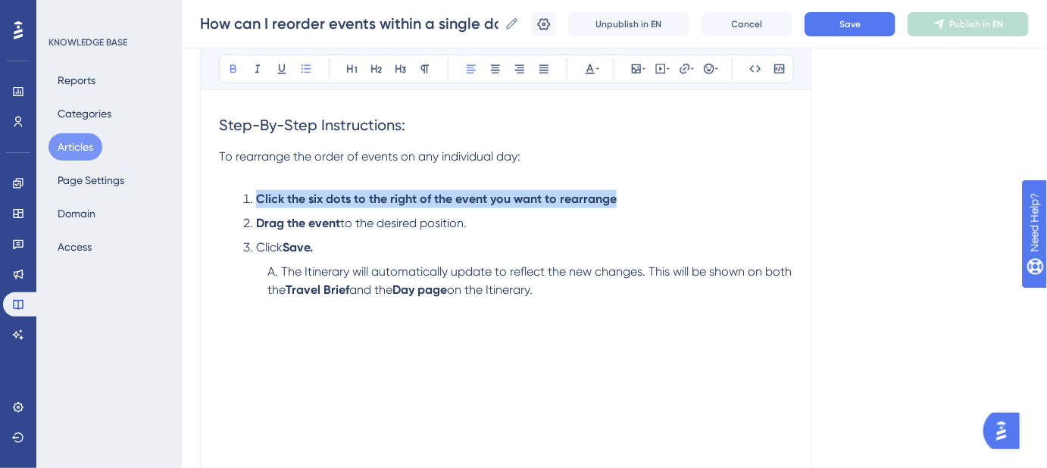
drag, startPoint x: 628, startPoint y: 191, endPoint x: 256, endPoint y: 196, distance: 372.1
click at [256, 196] on li "Click the six dots to the right of the event you want to rearrange" at bounding box center [515, 199] width 556 height 18
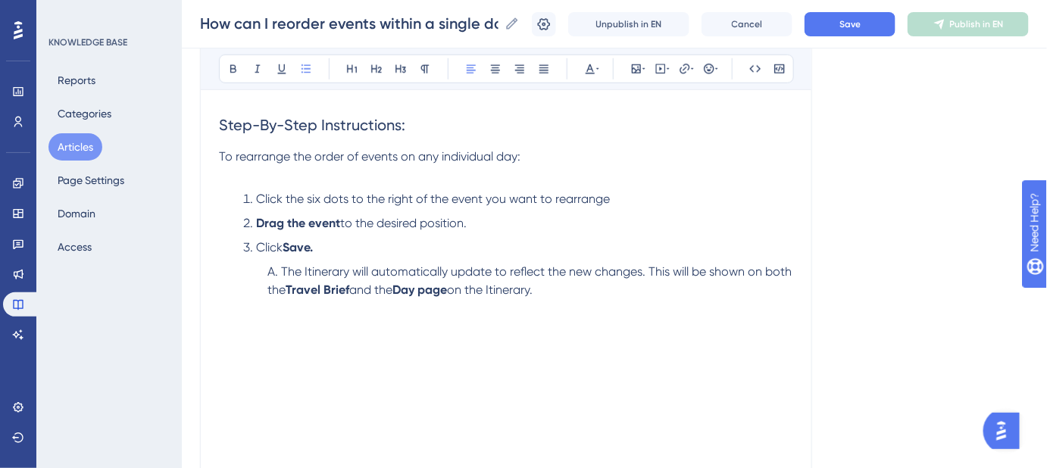
drag, startPoint x: 374, startPoint y: 212, endPoint x: 349, endPoint y: 198, distance: 28.9
click at [374, 214] on li "Drag the event to the desired position." at bounding box center [515, 223] width 556 height 18
drag, startPoint x: 349, startPoint y: 196, endPoint x: 308, endPoint y: 199, distance: 41.0
click at [308, 199] on span "Click the six dots to the right of the event you want to rearrange" at bounding box center [433, 199] width 354 height 14
drag, startPoint x: 548, startPoint y: 291, endPoint x: 543, endPoint y: 282, distance: 10.2
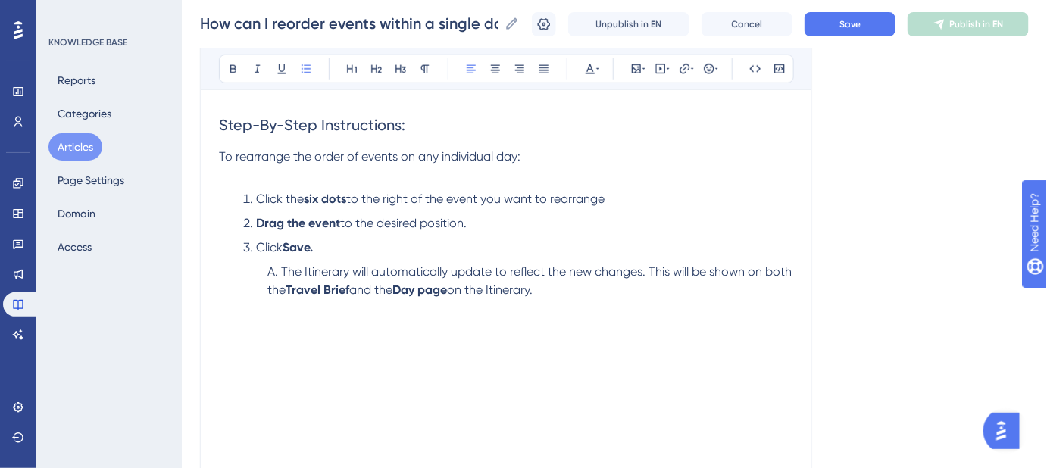
click at [549, 291] on li "The Itinerary will automatically update to reflect the new changes. This will b…" at bounding box center [527, 290] width 532 height 55
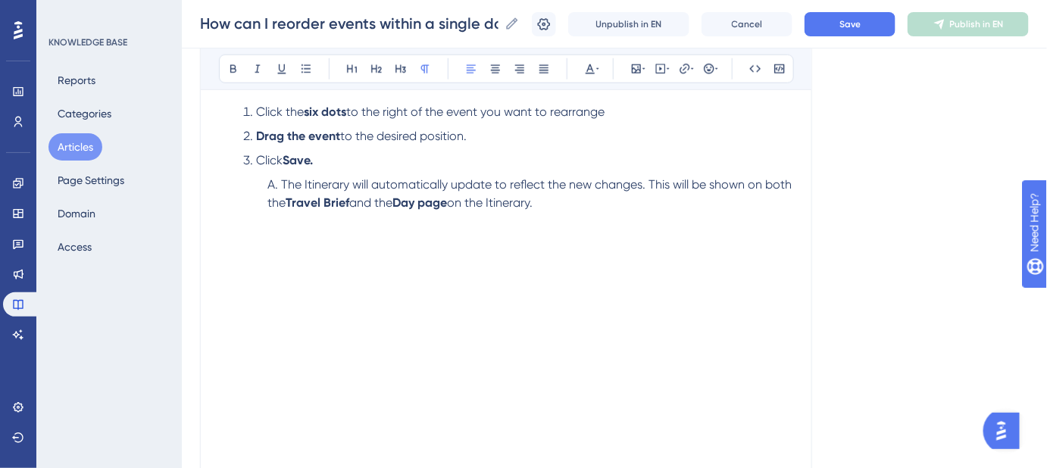
scroll to position [485, 0]
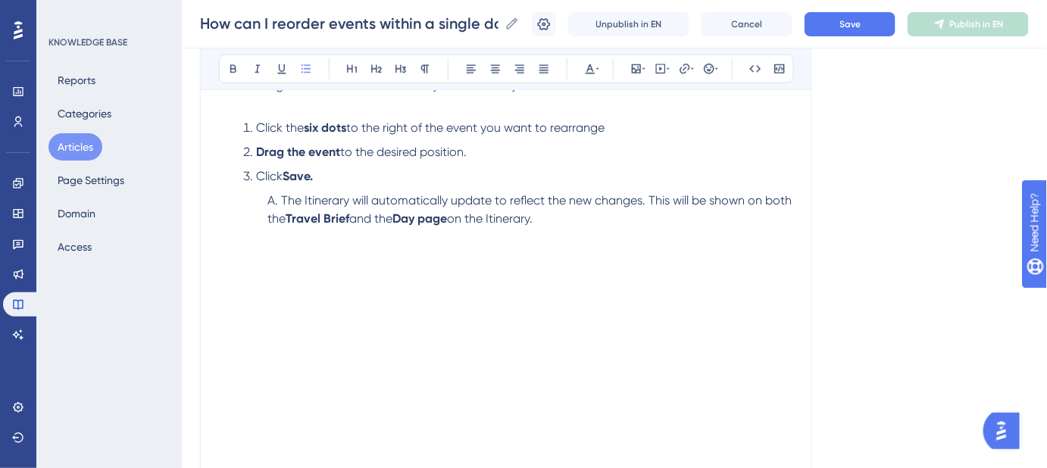
click at [243, 239] on ol "The Itinerary will automatically update to reflect the new changes. This will b…" at bounding box center [518, 219] width 550 height 55
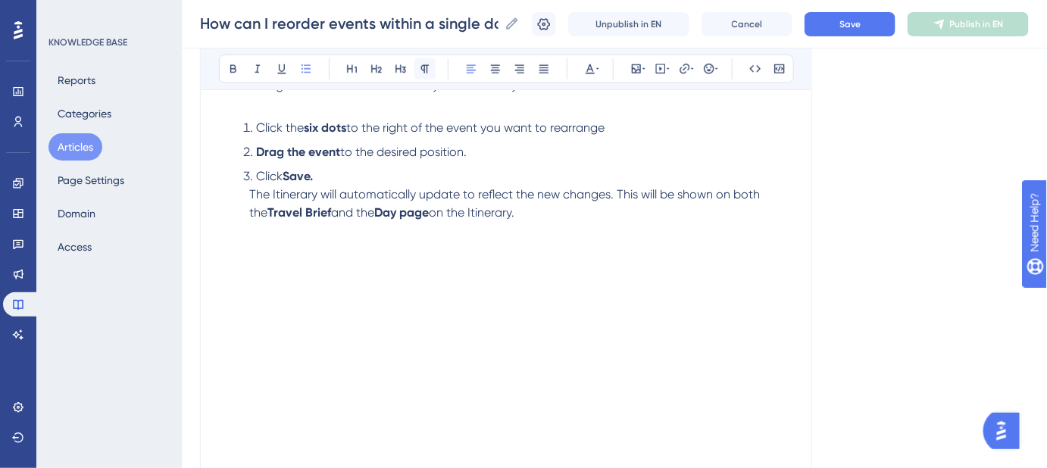
click at [420, 66] on icon at bounding box center [425, 69] width 12 height 12
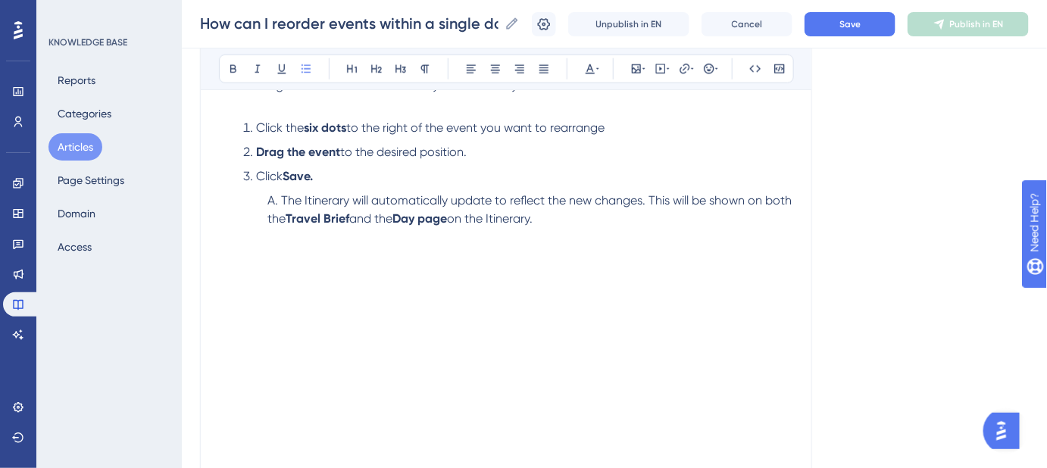
click at [224, 246] on iframe at bounding box center [506, 418] width 574 height 345
click at [226, 246] on iframe at bounding box center [506, 418] width 574 height 345
click at [237, 242] on li "The Itinerary will automatically update to reflect the new changes. This will b…" at bounding box center [515, 219] width 556 height 55
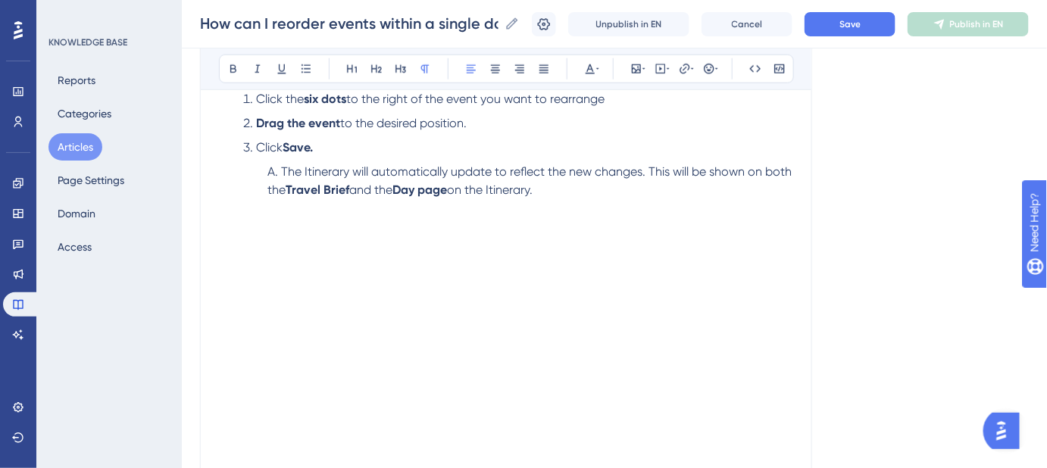
scroll to position [452, 0]
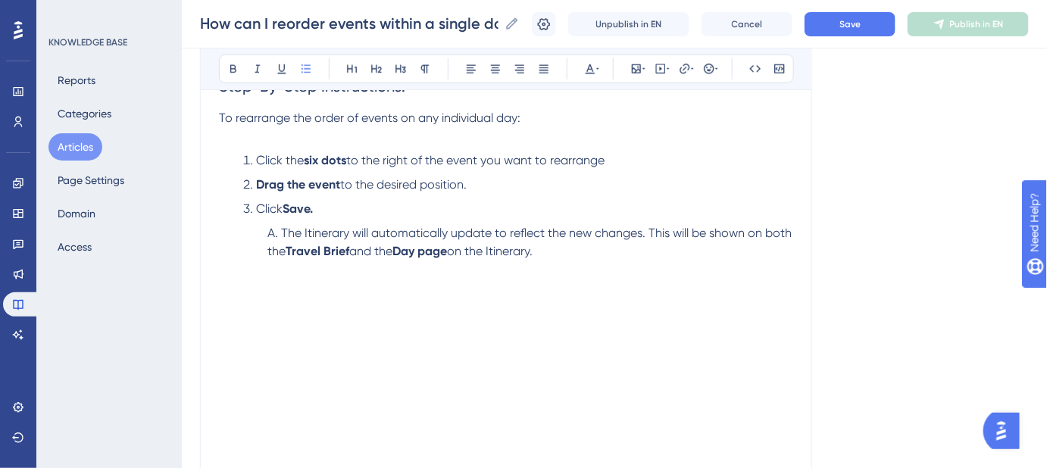
click at [228, 302] on ol "Click the six dots to the right of the event you want to rearrange Drag the eve…" at bounding box center [506, 234] width 574 height 164
click at [861, 20] on span "Save" at bounding box center [850, 24] width 21 height 12
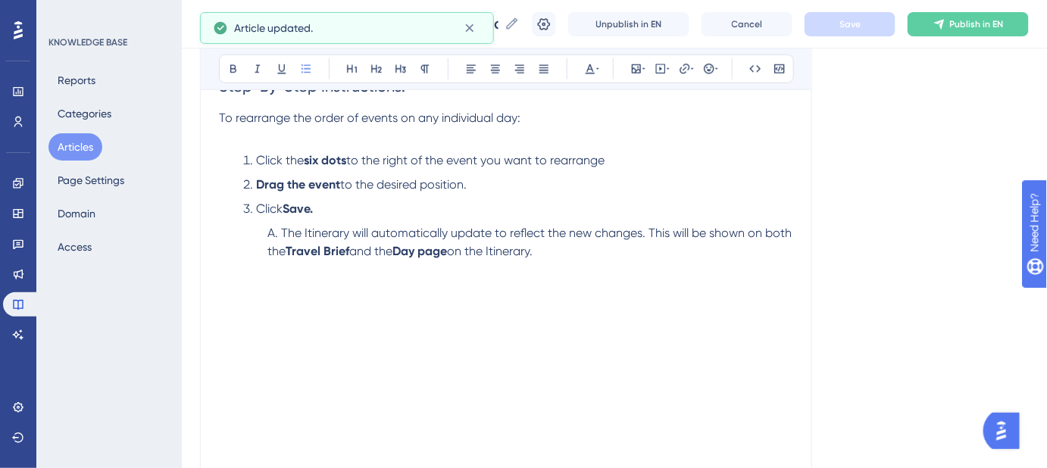
click at [239, 210] on li "Click Save." at bounding box center [515, 209] width 556 height 18
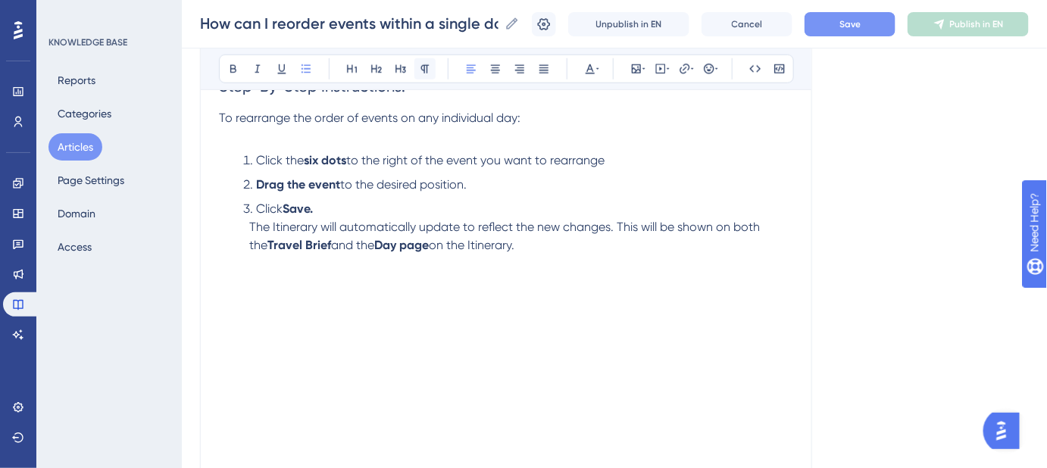
click at [427, 64] on icon at bounding box center [425, 69] width 12 height 12
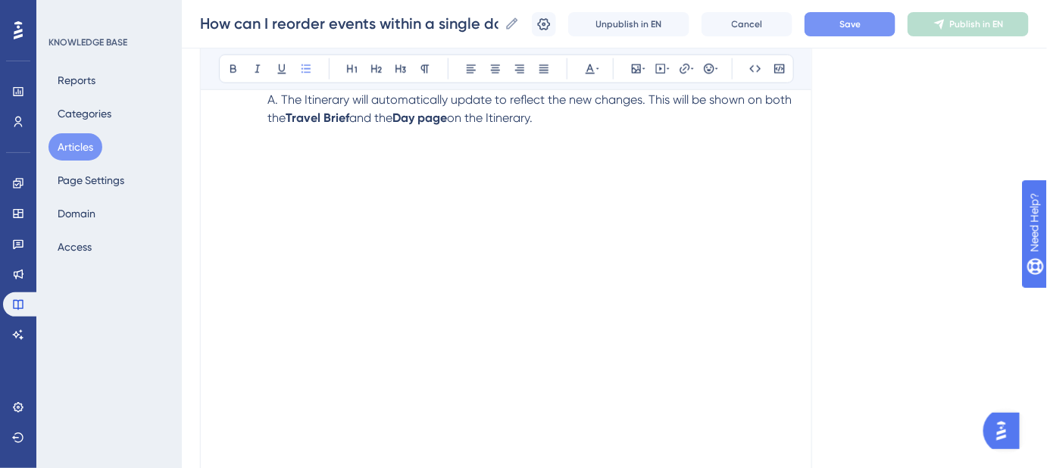
scroll to position [728, 0]
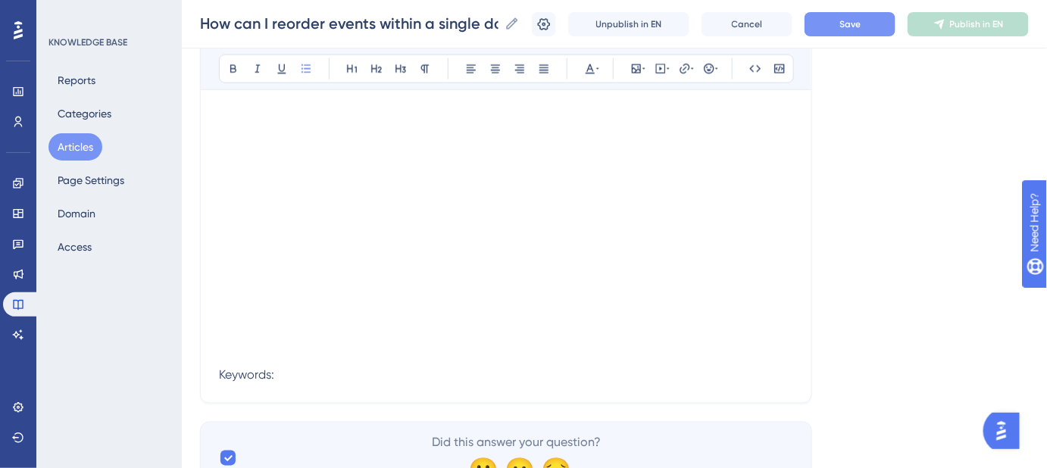
click at [220, 371] on span "Keywords:" at bounding box center [246, 375] width 55 height 14
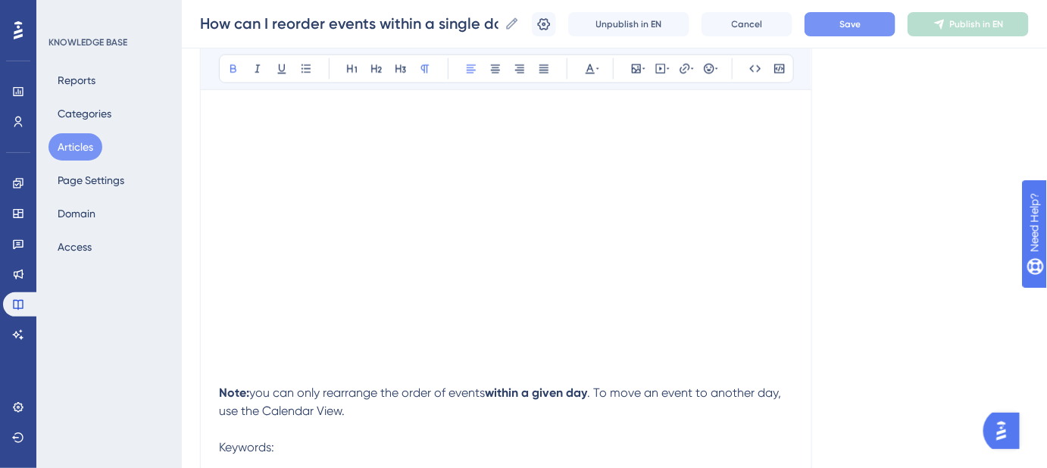
click at [221, 396] on strong "Note:" at bounding box center [234, 394] width 30 height 14
click at [861, 25] on span "Save" at bounding box center [850, 24] width 21 height 12
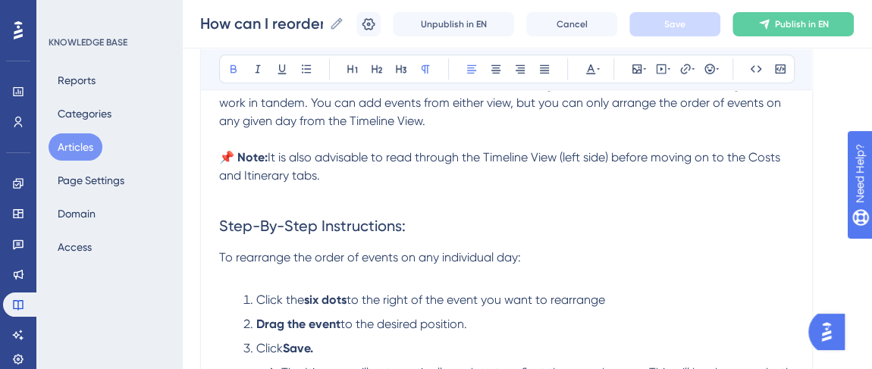
scroll to position [452, 0]
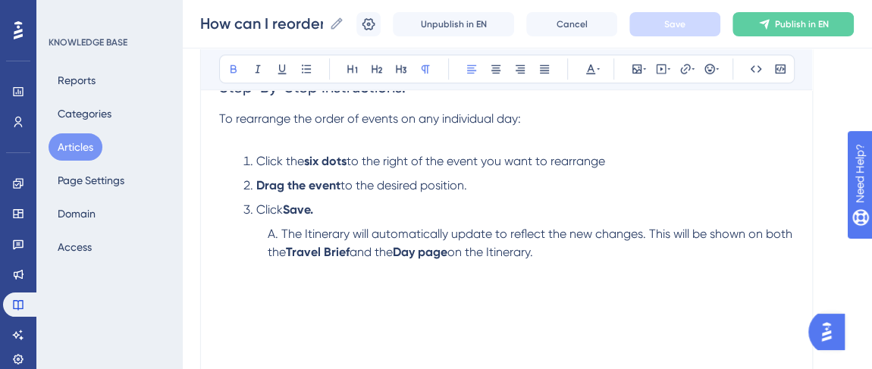
click at [577, 254] on li "The Itinerary will automatically update to reflect the new changes. This will b…" at bounding box center [527, 261] width 532 height 73
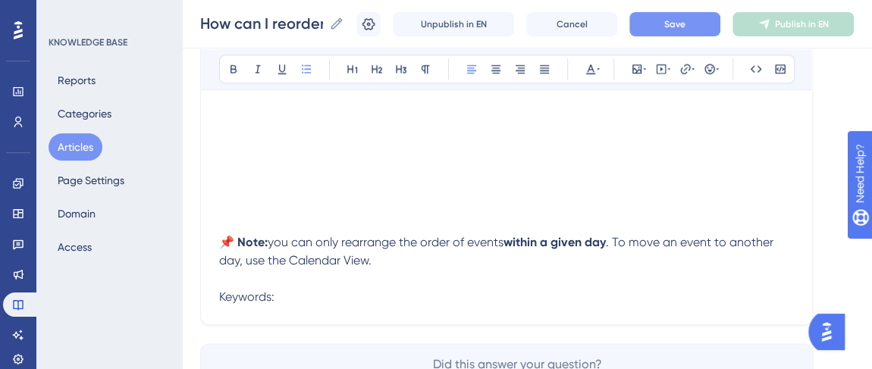
scroll to position [865, 0]
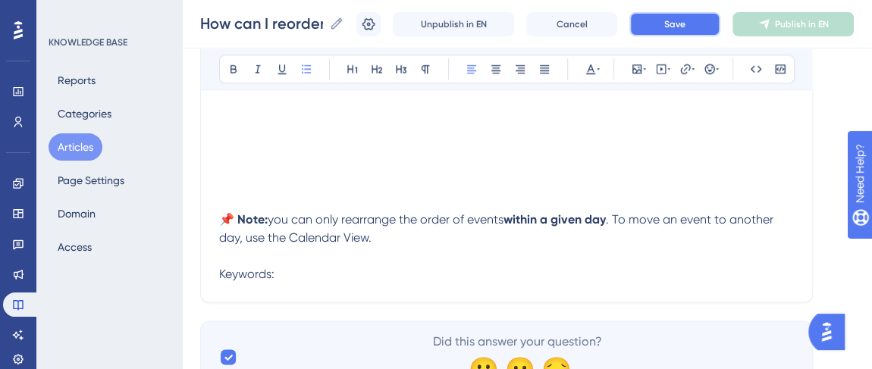
click at [656, 20] on button "Save" at bounding box center [674, 24] width 91 height 24
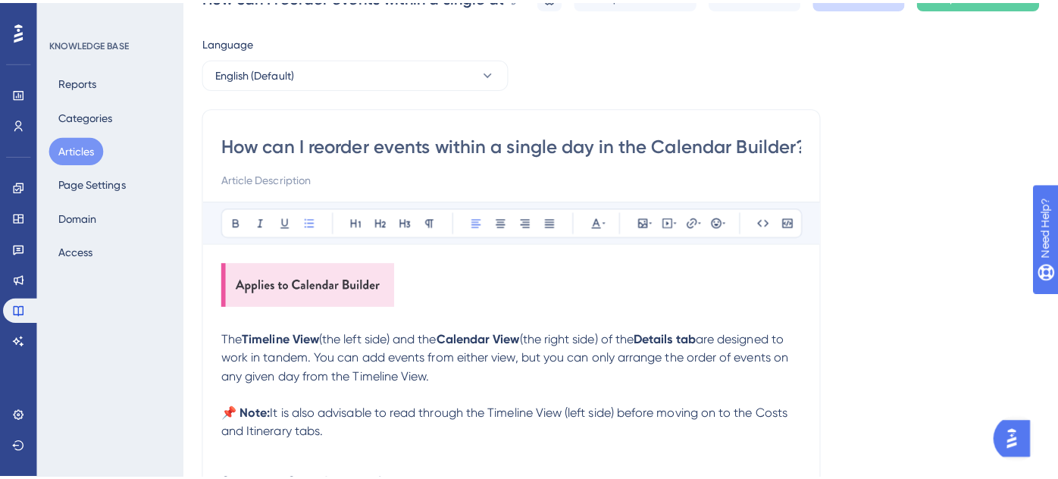
scroll to position [0, 0]
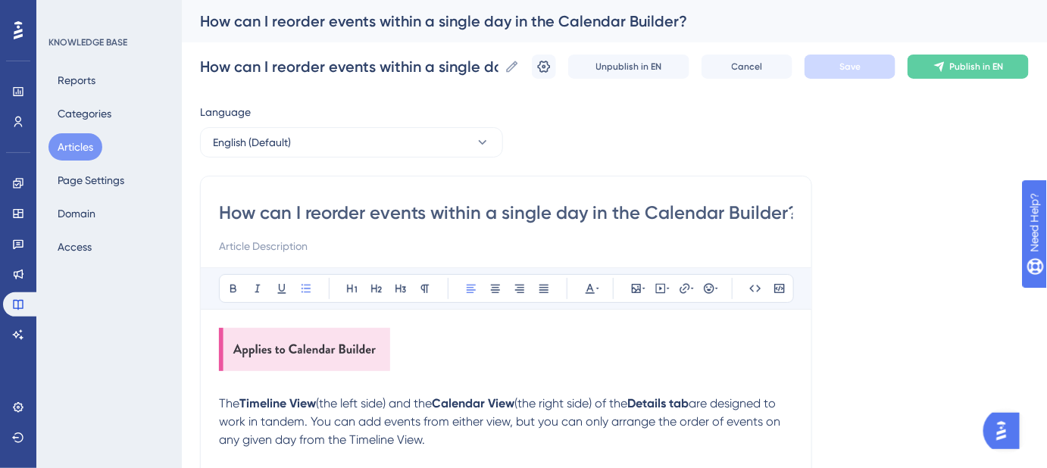
click at [74, 152] on button "Articles" at bounding box center [76, 146] width 54 height 27
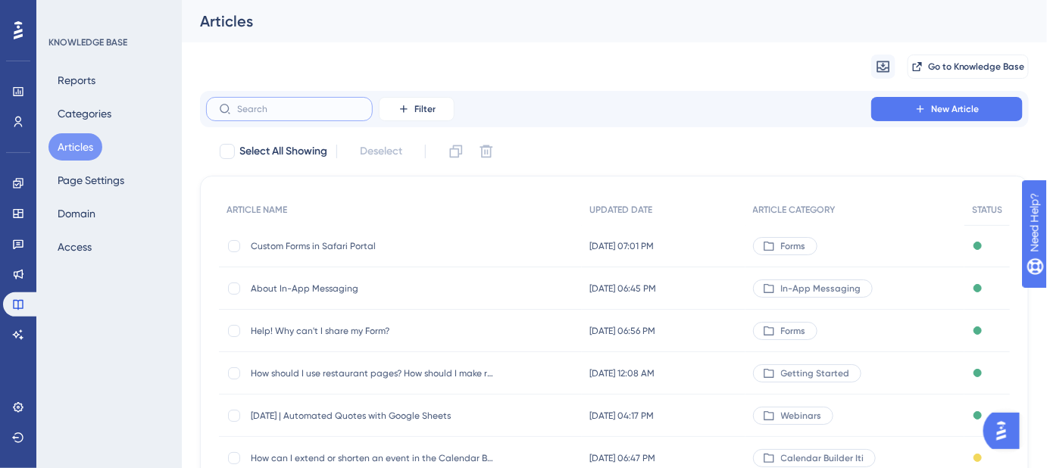
click at [301, 111] on input "text" at bounding box center [298, 109] width 123 height 11
paste input "Why are only some of my images pulling through when I export to PDF?"
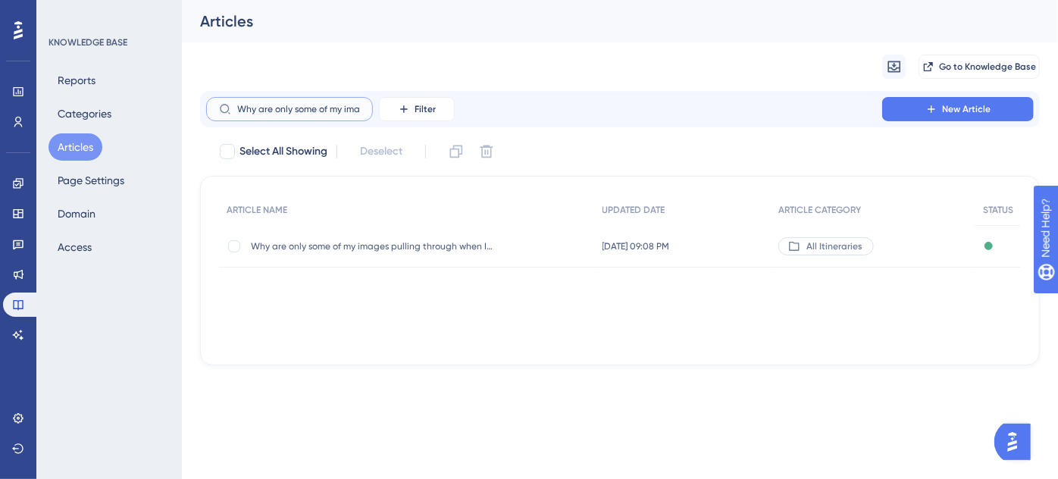
scroll to position [0, 172]
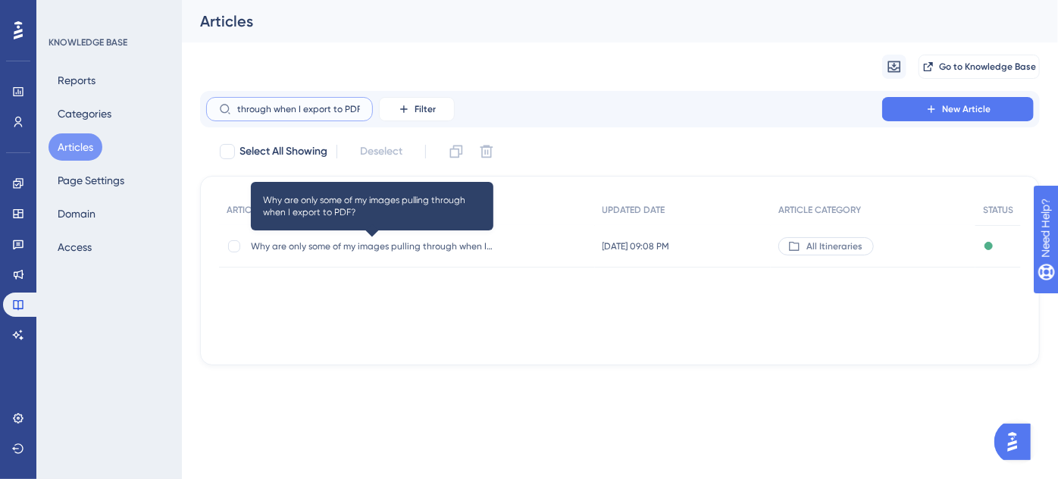
type input "Why are only some of my images pulling through when I export to PDF?"
click at [419, 243] on span "Why are only some of my images pulling through when I export to PDF?" at bounding box center [372, 246] width 243 height 12
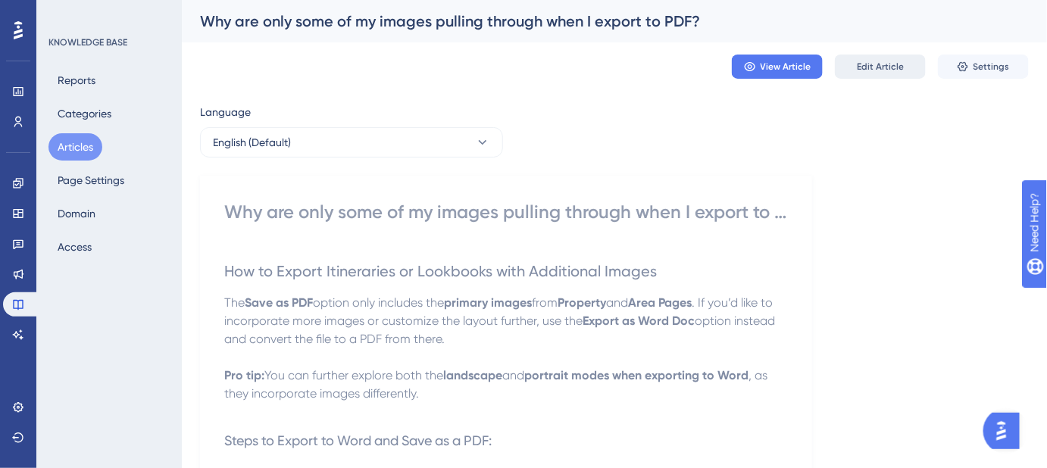
click at [883, 70] on span "Edit Article" at bounding box center [880, 67] width 47 height 12
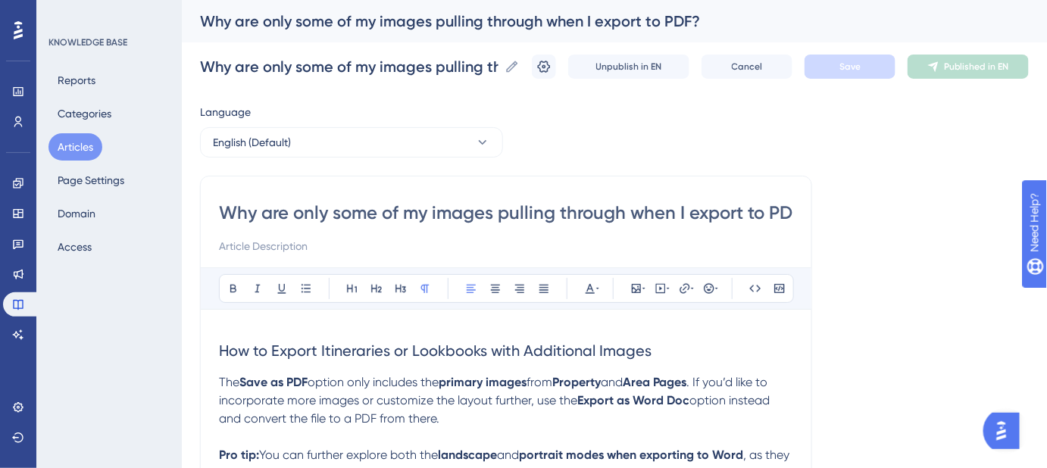
click at [590, 207] on input "Why are only some of my images pulling through when I export to PDF?" at bounding box center [506, 213] width 574 height 24
click at [347, 240] on input at bounding box center [506, 246] width 574 height 18
paste input "Troubleshooting missing images when exporting to PDF"
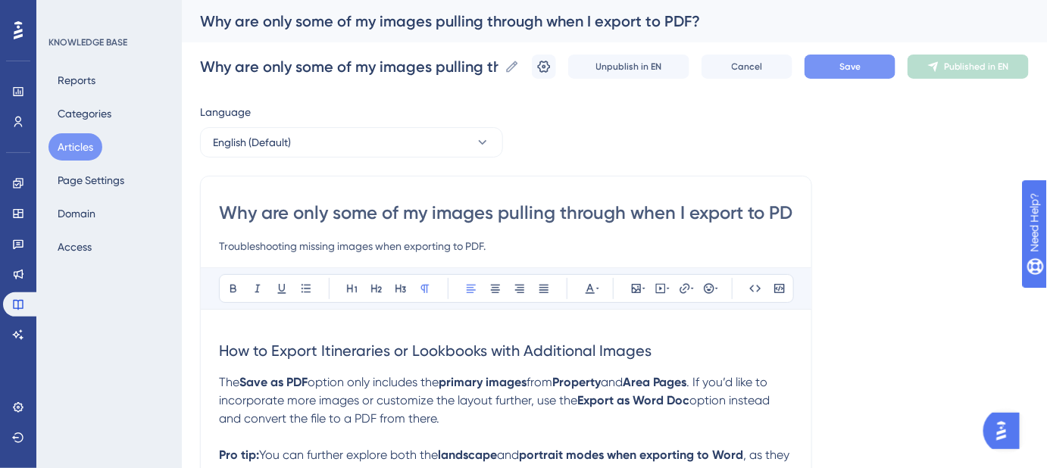
type input "Troubleshooting missing images when exporting to PDF."
click at [877, 72] on button "Save" at bounding box center [850, 67] width 91 height 24
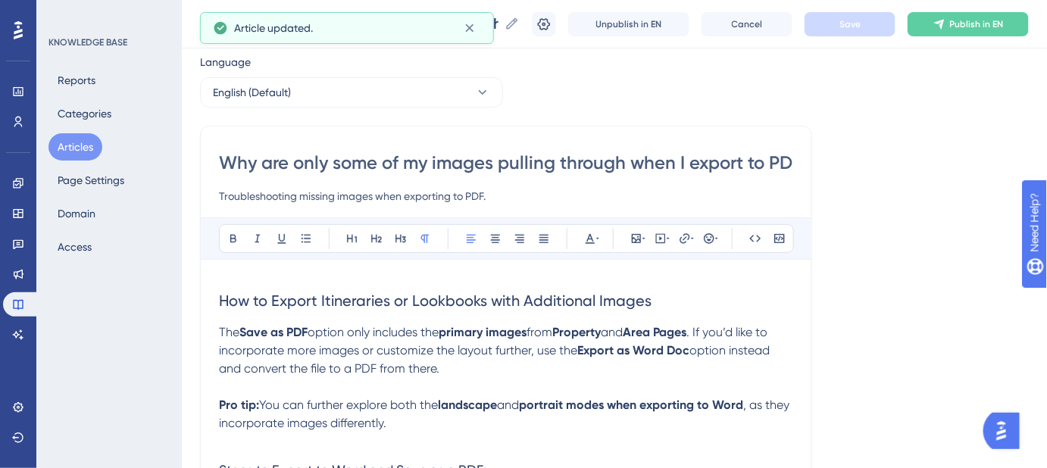
scroll to position [68, 0]
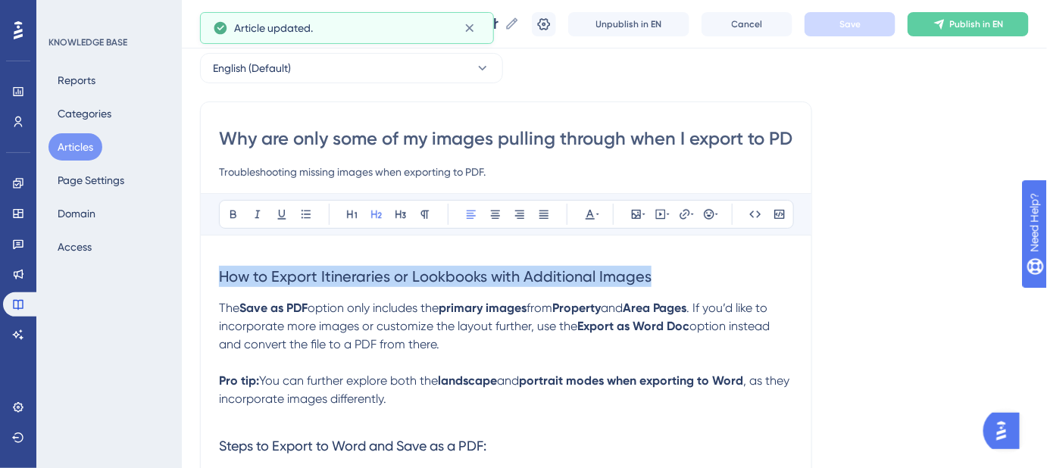
drag, startPoint x: 674, startPoint y: 267, endPoint x: 199, endPoint y: 271, distance: 475.2
click at [194, 268] on div "Performance Users Engagement Widgets Feedback Product Updates Knowledge Base AI…" at bounding box center [614, 378] width 865 height 893
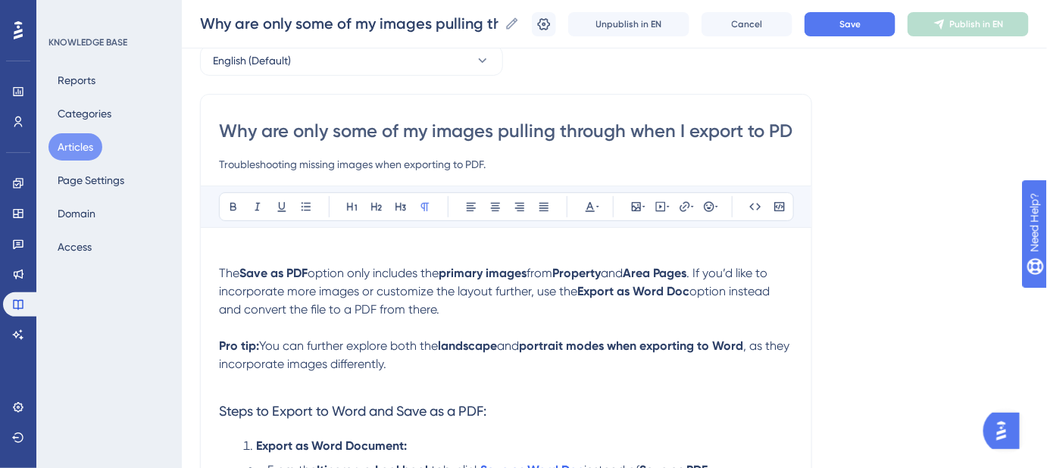
scroll to position [58, 0]
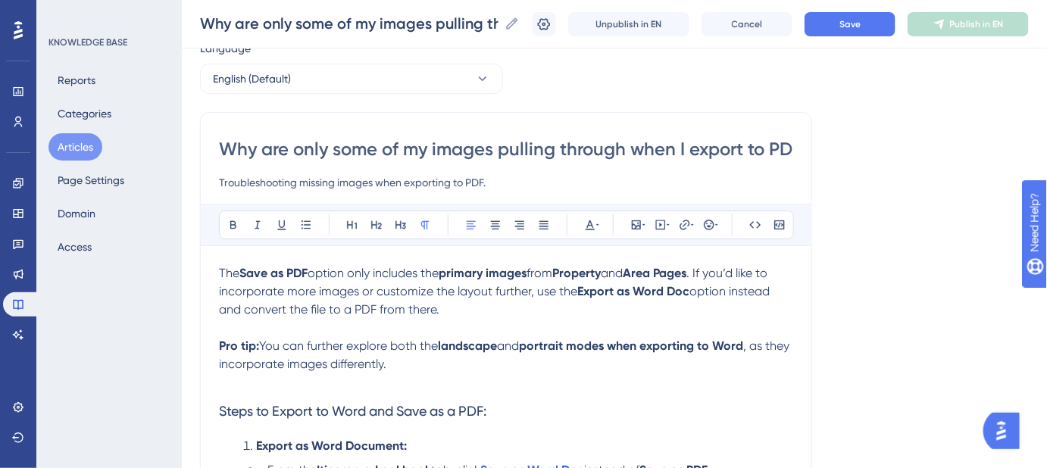
click at [311, 310] on span "option instead and convert the file to a PDF from there." at bounding box center [496, 300] width 554 height 33
click at [859, 27] on span "Save" at bounding box center [850, 24] width 21 height 12
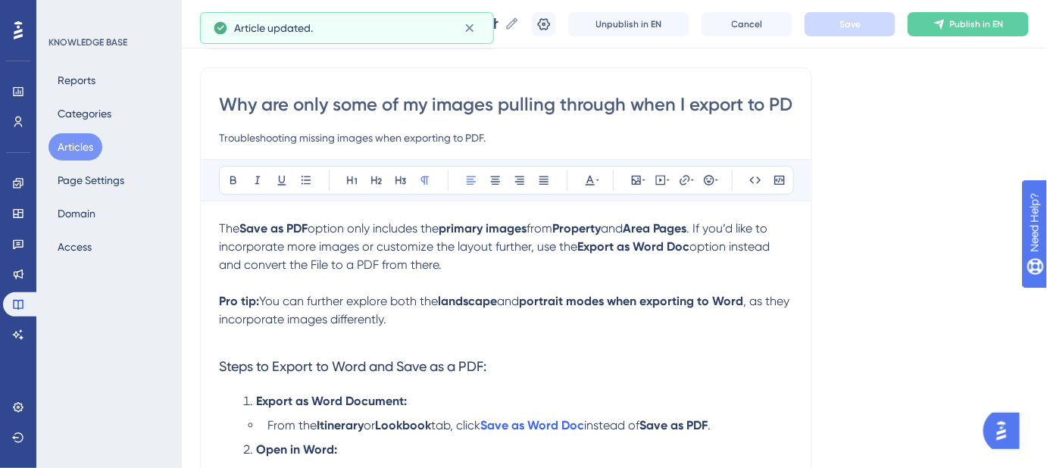
scroll to position [127, 0]
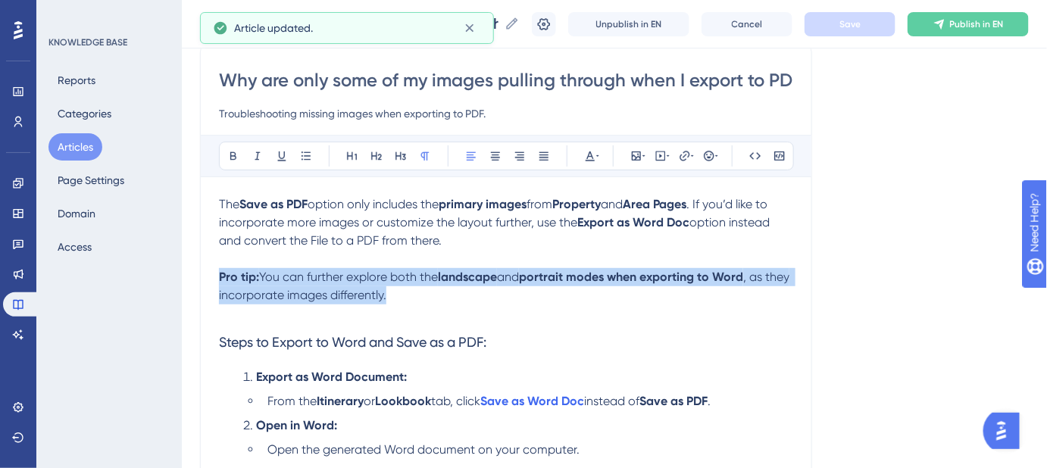
drag, startPoint x: 337, startPoint y: 296, endPoint x: 206, endPoint y: 280, distance: 132.2
click at [206, 280] on div "Why are only some of my images pulling through when I export to PDF? Troublesho…" at bounding box center [506, 324] width 612 height 562
copy p "Pro tip: You can further explore both the landscape and portrait modes when exp…"
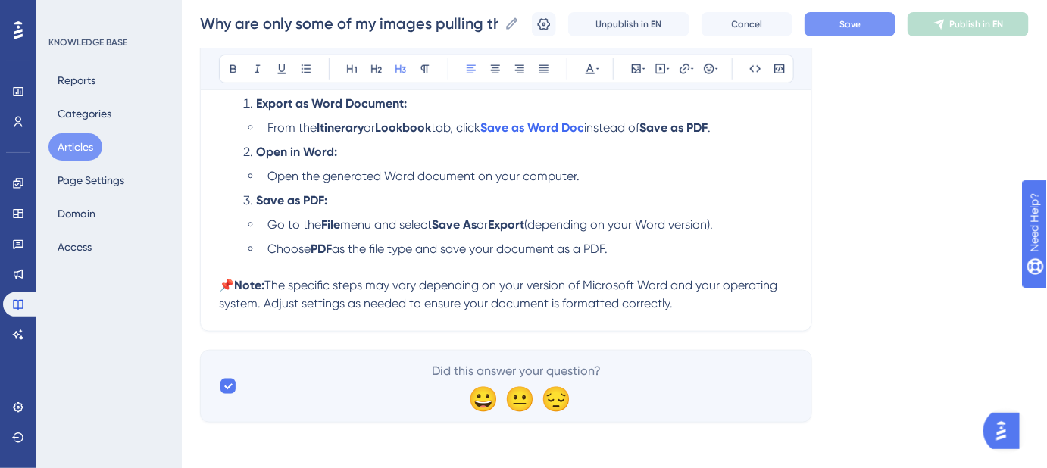
scroll to position [347, 0]
click at [674, 301] on p "📌 Note: The specific steps may vary depending on your version of Microsoft Word…" at bounding box center [506, 293] width 574 height 36
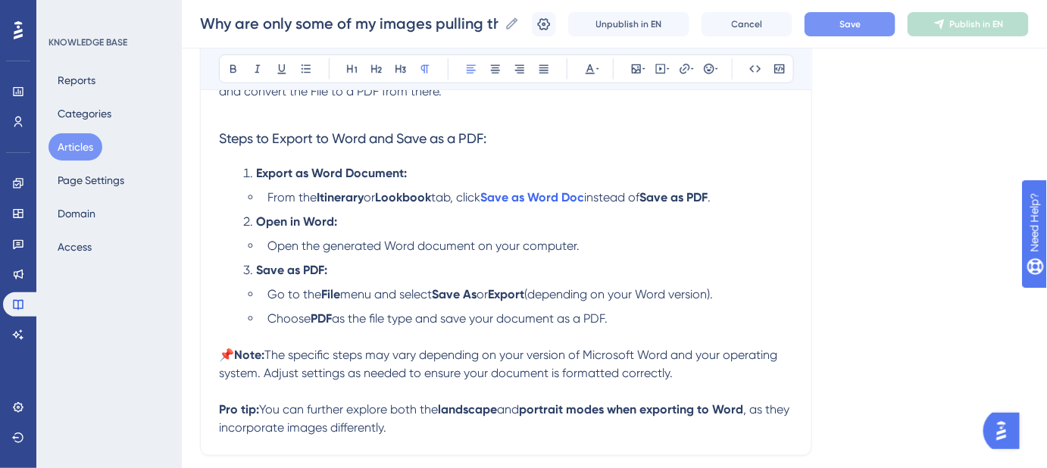
scroll to position [278, 0]
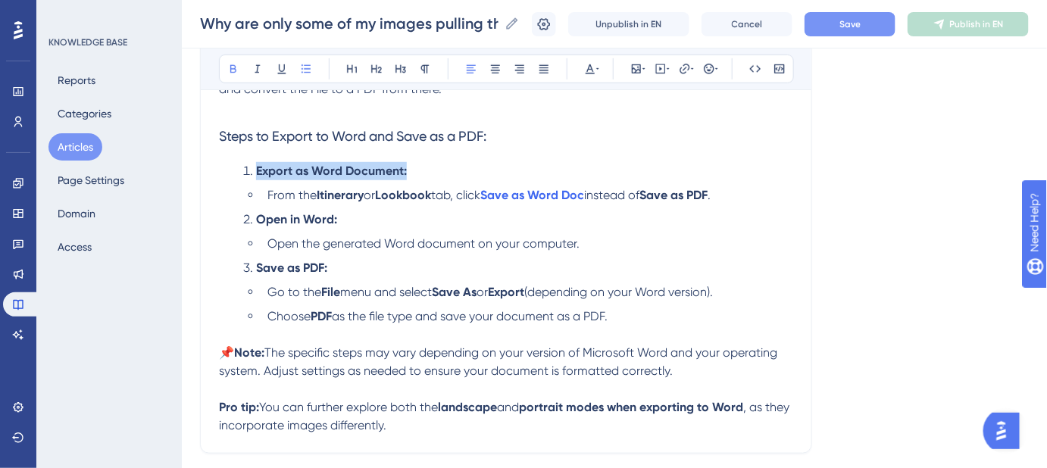
drag, startPoint x: 264, startPoint y: 188, endPoint x: 258, endPoint y: 173, distance: 16.3
click at [258, 173] on ol "Export as Word Document: From the Itinerary or Lookbook tab, click Save as Word…" at bounding box center [506, 253] width 574 height 182
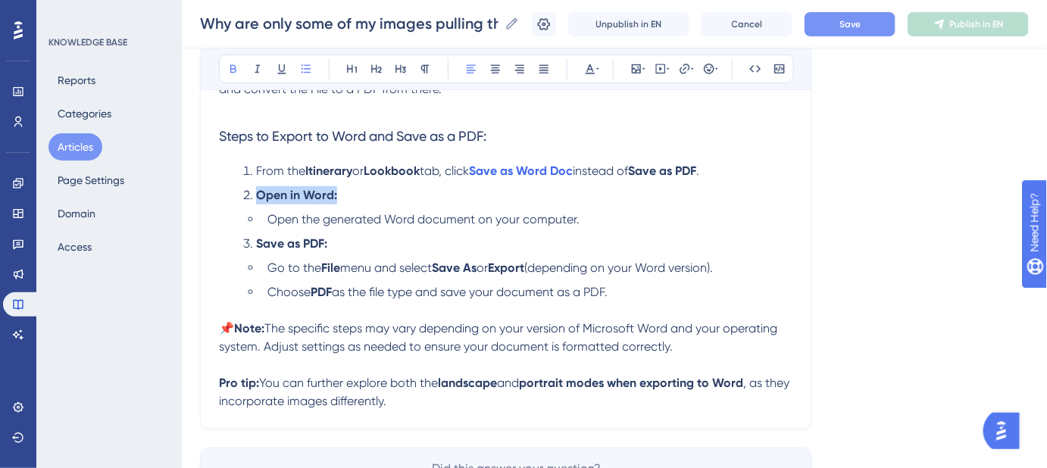
drag, startPoint x: 268, startPoint y: 218, endPoint x: 263, endPoint y: 199, distance: 19.7
click at [258, 202] on ol "From the Itinerary or Lookbook tab, click Save as Word Doc instead of Save as P…" at bounding box center [506, 241] width 574 height 158
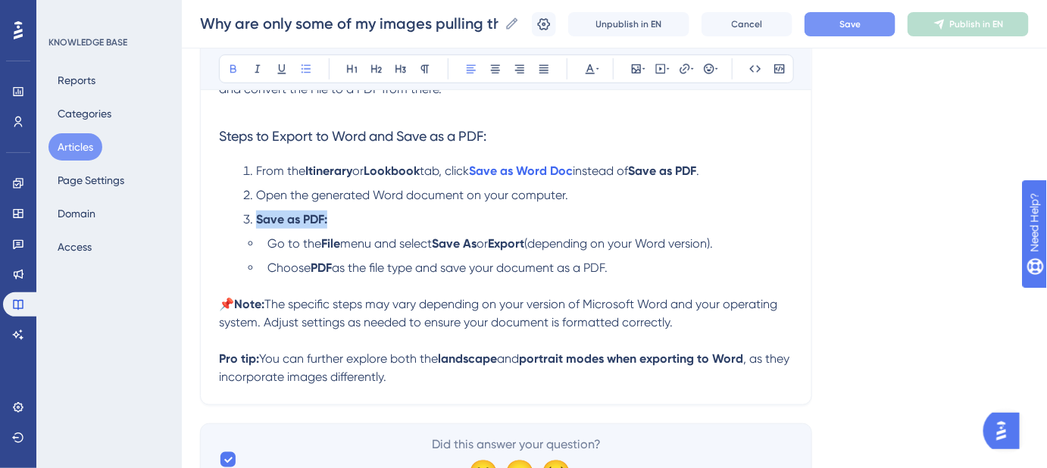
drag, startPoint x: 267, startPoint y: 241, endPoint x: 258, endPoint y: 224, distance: 19.3
click at [258, 224] on ol "From the Itinerary or Lookbook tab, click Save as Word Doc instead of Save as P…" at bounding box center [506, 228] width 574 height 133
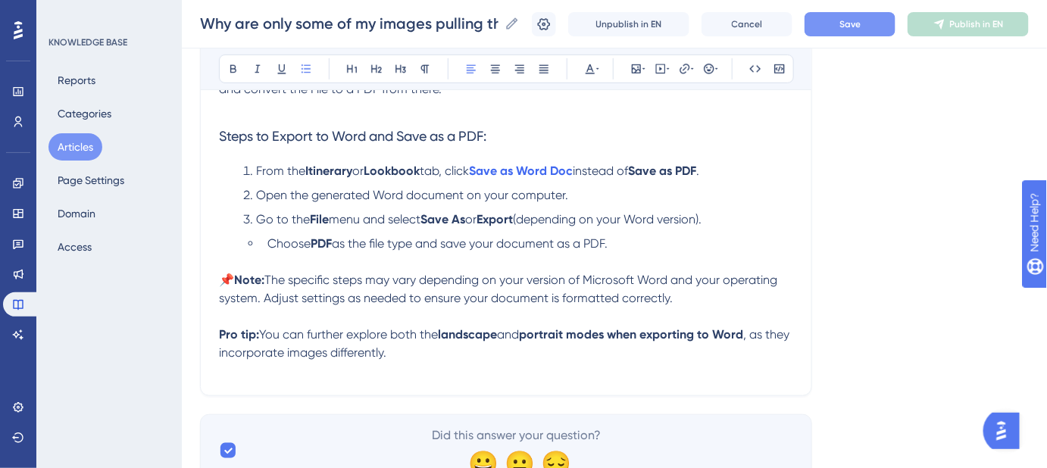
click at [268, 236] on ol "From the Itinerary or Lookbook tab, click Save as Word Doc instead of Save as P…" at bounding box center [506, 216] width 574 height 109
click at [847, 30] on button "Save" at bounding box center [850, 24] width 91 height 24
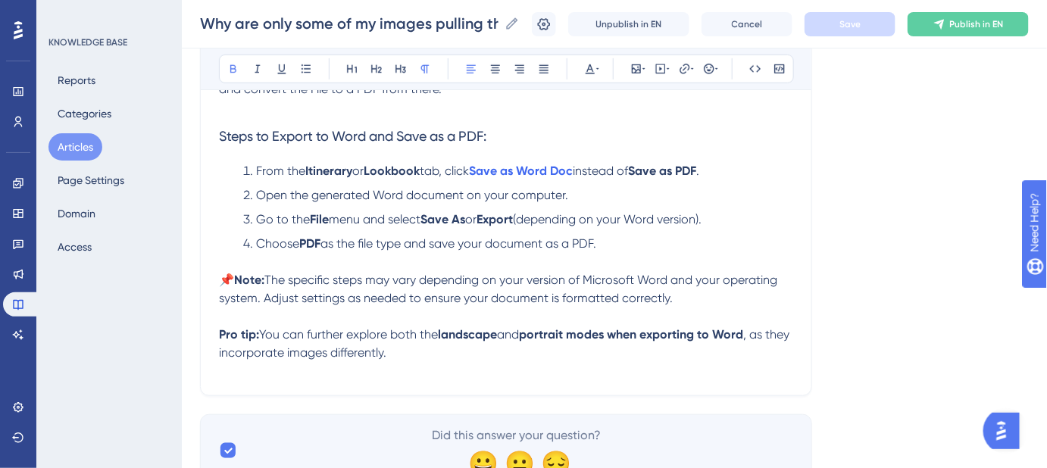
drag, startPoint x: 261, startPoint y: 333, endPoint x: 218, endPoint y: 335, distance: 42.5
click at [218, 335] on div "Why are only some of my images pulling through when I export to PDF? Troublesho…" at bounding box center [506, 144] width 612 height 505
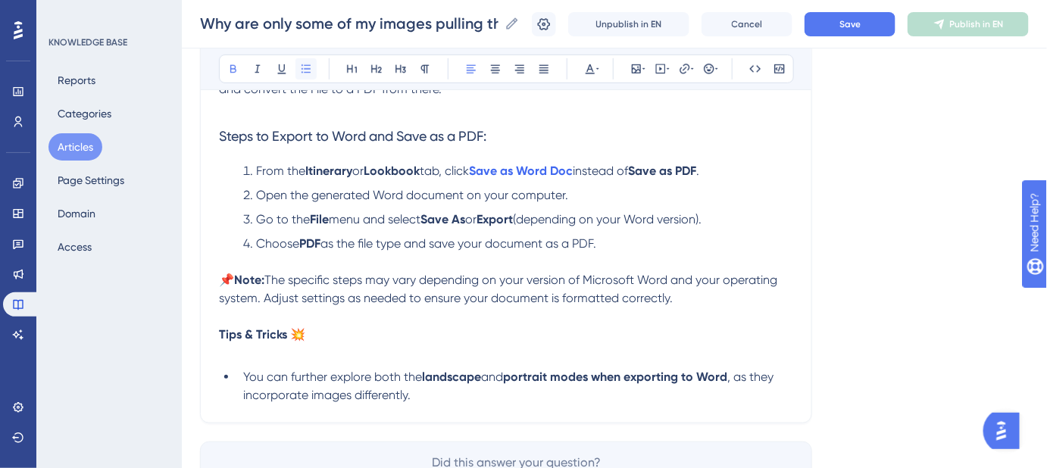
click at [311, 70] on button at bounding box center [306, 68] width 21 height 21
click at [314, 323] on p at bounding box center [506, 317] width 574 height 18
click at [314, 330] on p "Tips & Tricks 💥" at bounding box center [506, 335] width 574 height 18
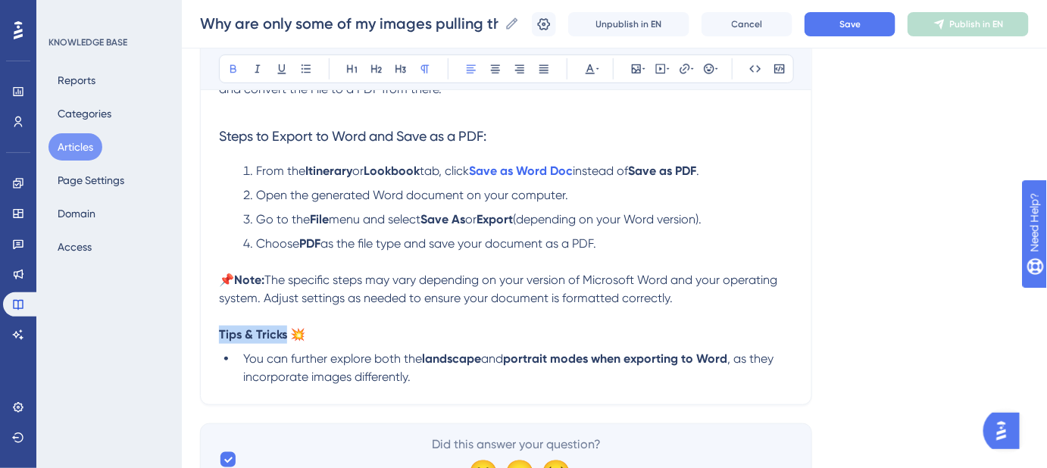
drag, startPoint x: 287, startPoint y: 336, endPoint x: 220, endPoint y: 339, distance: 67.5
click at [220, 339] on strong "Tips & Tricks 💥" at bounding box center [262, 334] width 86 height 14
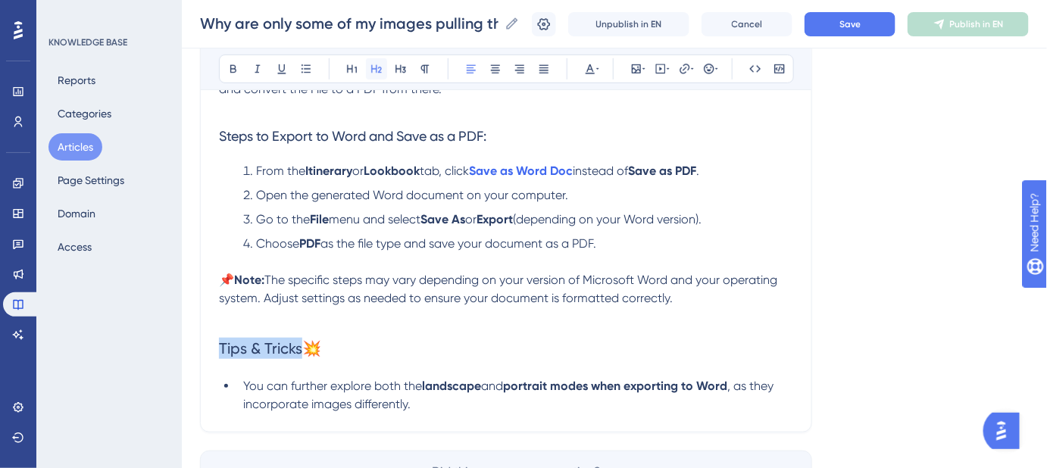
click at [375, 69] on icon at bounding box center [377, 69] width 12 height 12
click at [402, 355] on h2 "Tips & Tricks 💥" at bounding box center [506, 348] width 574 height 45
click at [840, 23] on button "Save" at bounding box center [850, 24] width 91 height 24
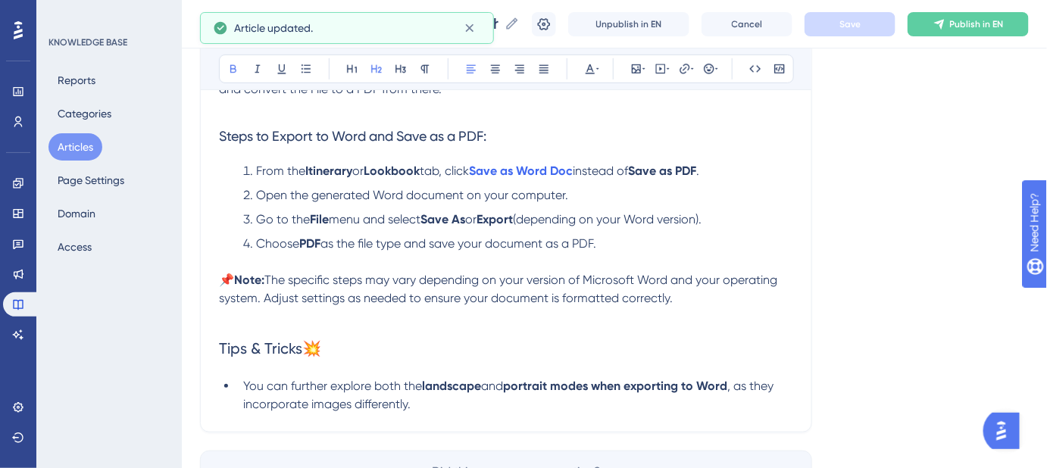
scroll to position [347, 0]
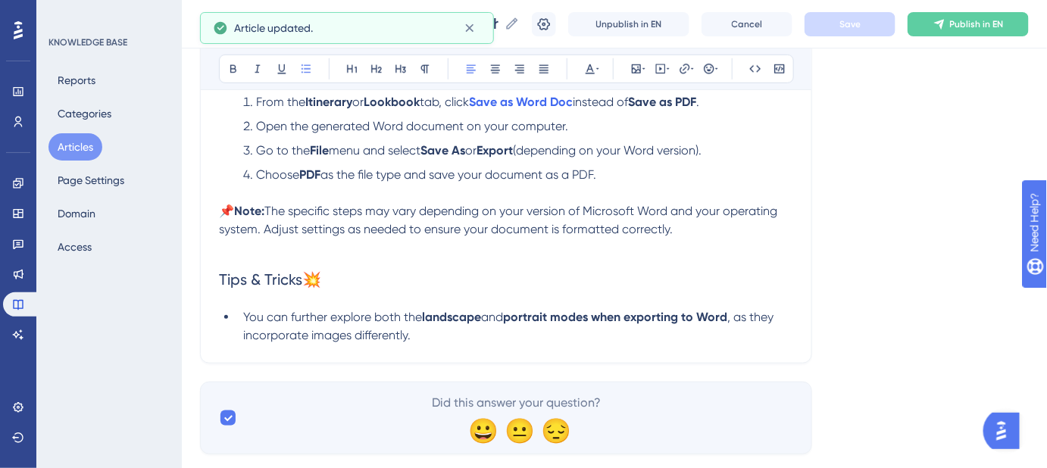
click at [433, 336] on li "You can further explore both the landscape and portrait modes when exporting to…" at bounding box center [515, 326] width 556 height 36
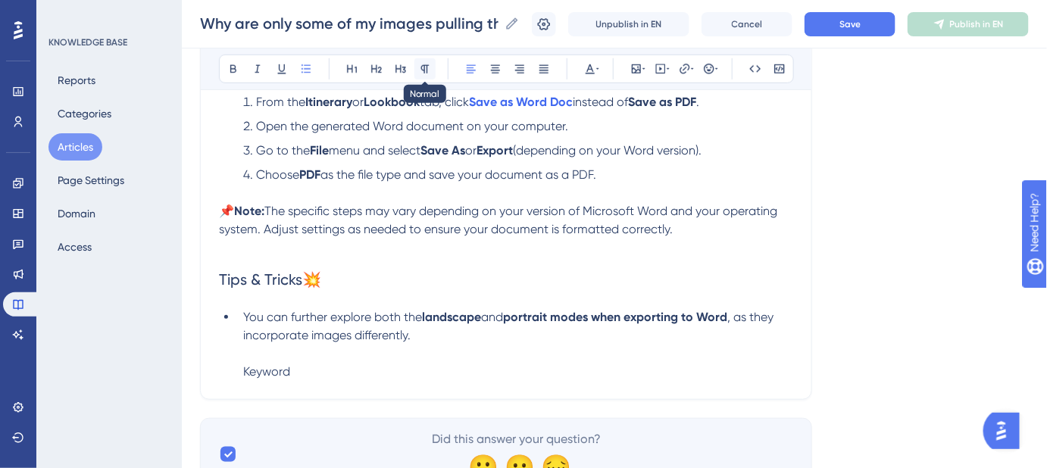
click at [425, 66] on icon at bounding box center [425, 69] width 12 height 12
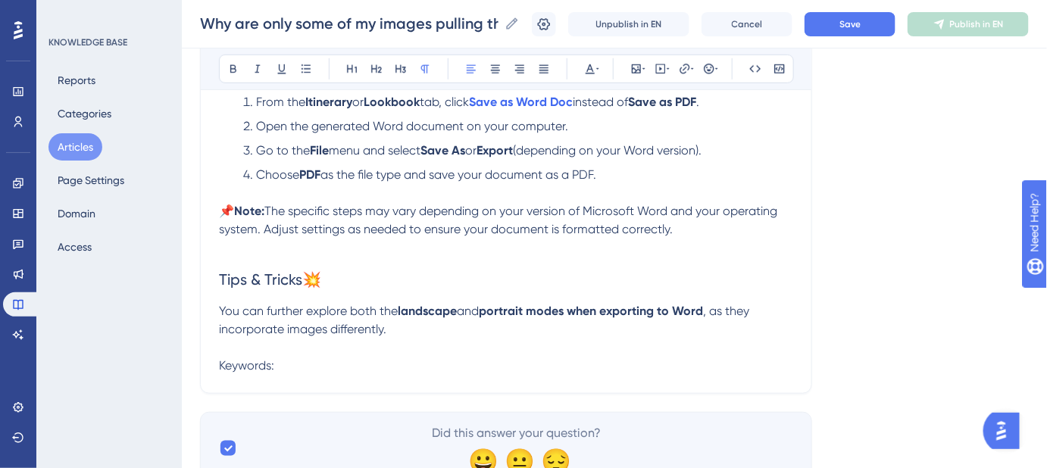
click at [219, 315] on span "You can further explore both the" at bounding box center [308, 311] width 179 height 14
click at [312, 70] on button at bounding box center [306, 68] width 21 height 21
click at [425, 66] on icon at bounding box center [425, 69] width 12 height 12
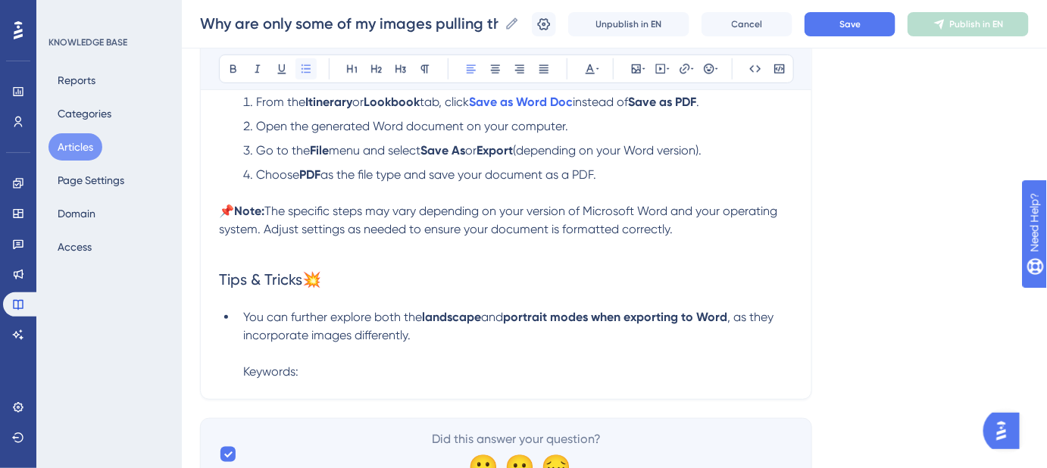
click at [311, 66] on button at bounding box center [306, 68] width 21 height 21
click at [243, 373] on li "You can further explore both the landscape and portrait modes when exporting to…" at bounding box center [515, 344] width 556 height 73
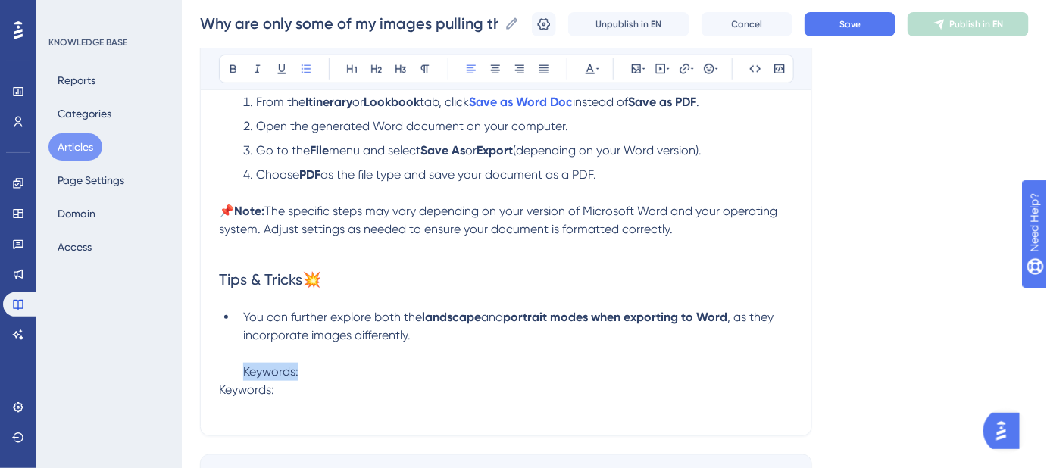
drag, startPoint x: 303, startPoint y: 365, endPoint x: 236, endPoint y: 369, distance: 66.8
click at [236, 369] on ul "You can further explore both the landscape and portrait modes when exporting to…" at bounding box center [506, 344] width 574 height 73
click at [218, 390] on div "Why are only some of my images pulling through when I export to PDF? Troublesho…" at bounding box center [506, 130] width 612 height 614
click at [219, 390] on span "Keywords:" at bounding box center [246, 390] width 55 height 14
click at [284, 385] on p "Keywords:" at bounding box center [506, 390] width 574 height 18
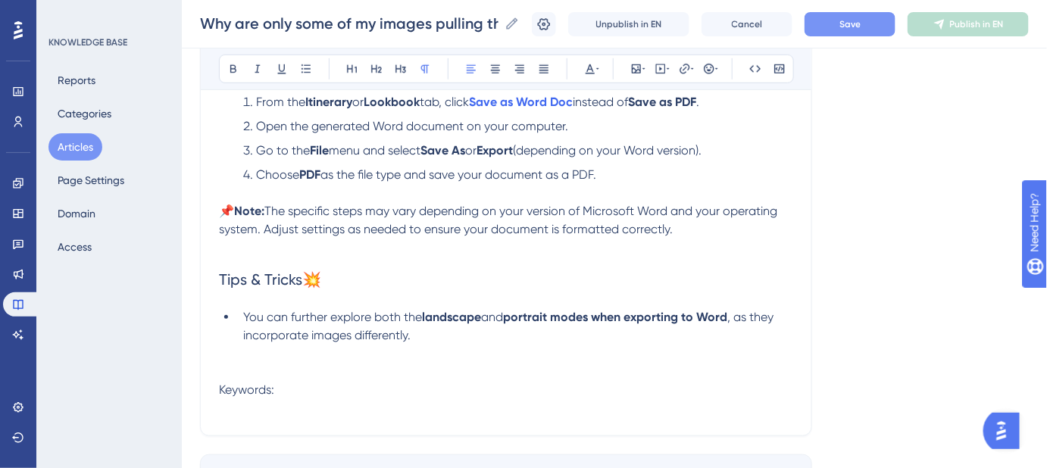
click at [840, 26] on button "Save" at bounding box center [850, 24] width 91 height 24
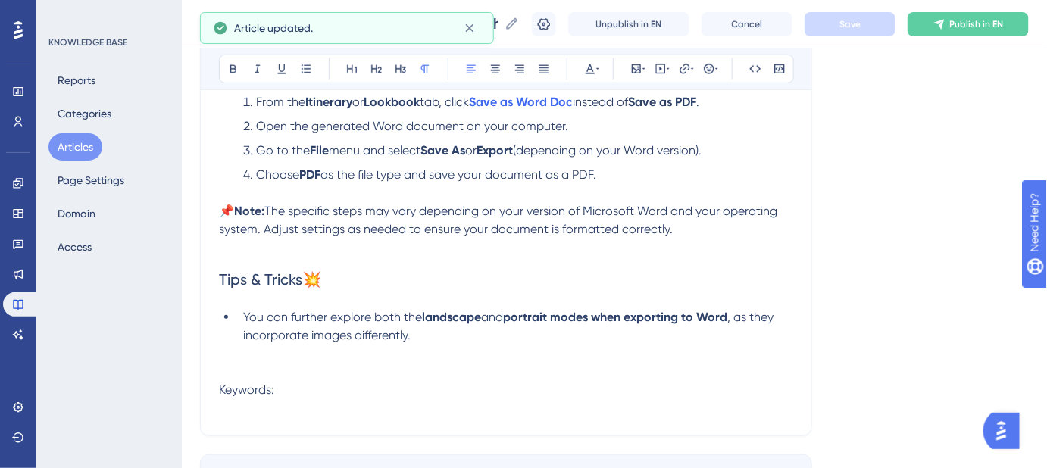
click at [327, 389] on p "Keywords:" at bounding box center [506, 390] width 574 height 18
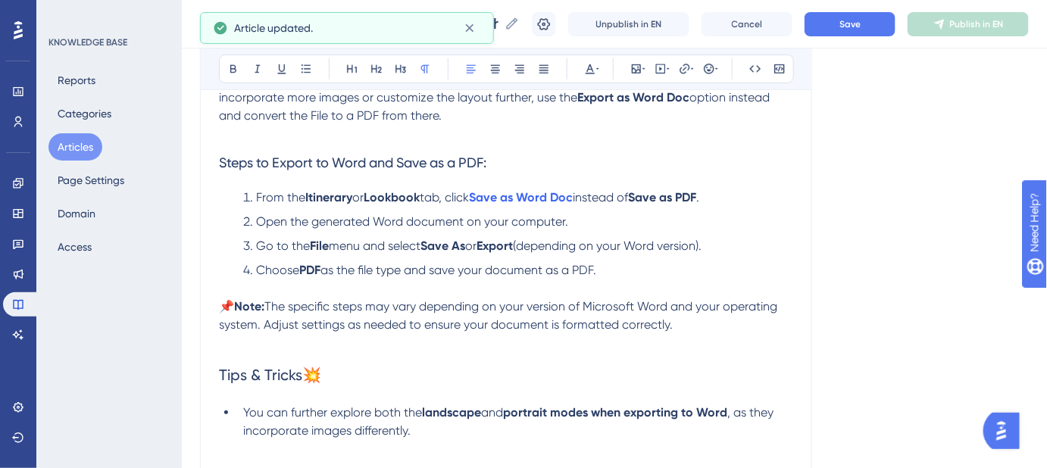
scroll to position [71, 0]
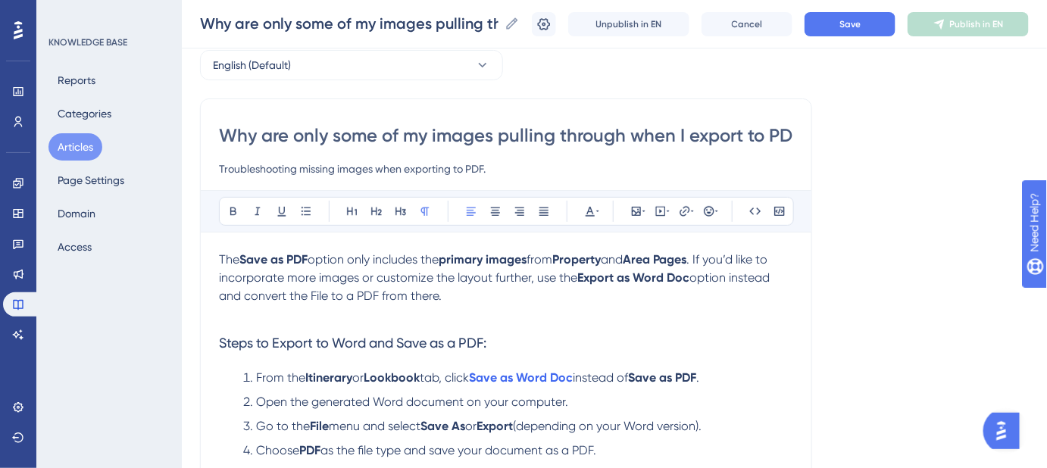
drag, startPoint x: 298, startPoint y: 132, endPoint x: 622, endPoint y: 136, distance: 324.4
click at [622, 136] on input "Why are only some of my images pulling through when I export to PDF?" at bounding box center [506, 136] width 574 height 24
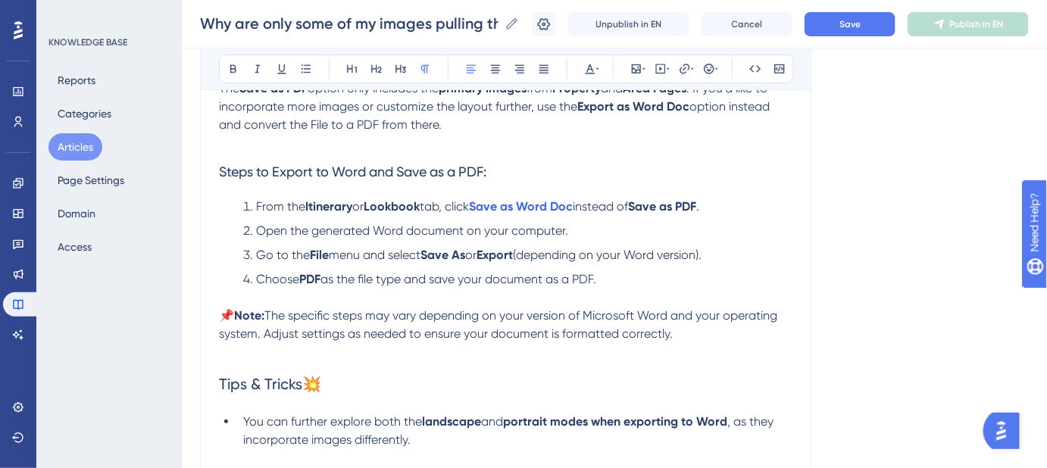
scroll to position [416, 0]
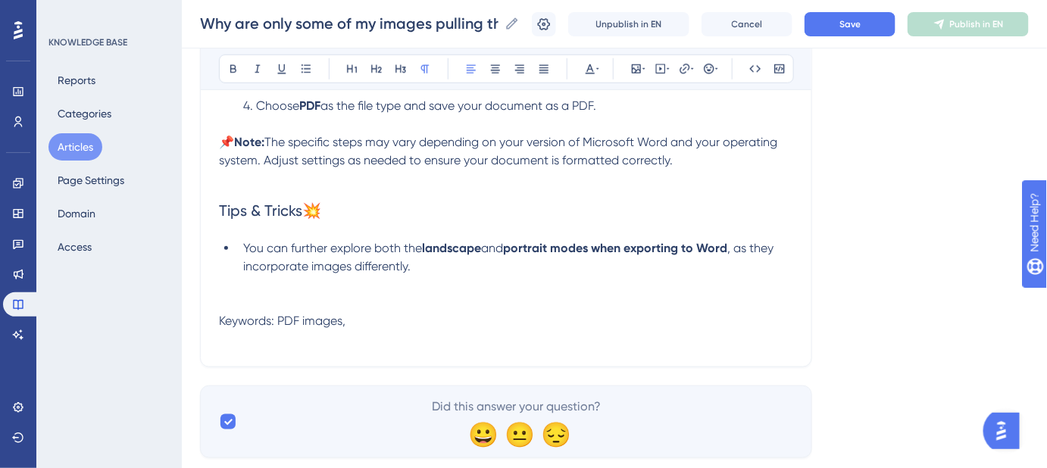
click at [377, 315] on p "Keywords: PDF images," at bounding box center [506, 321] width 574 height 18
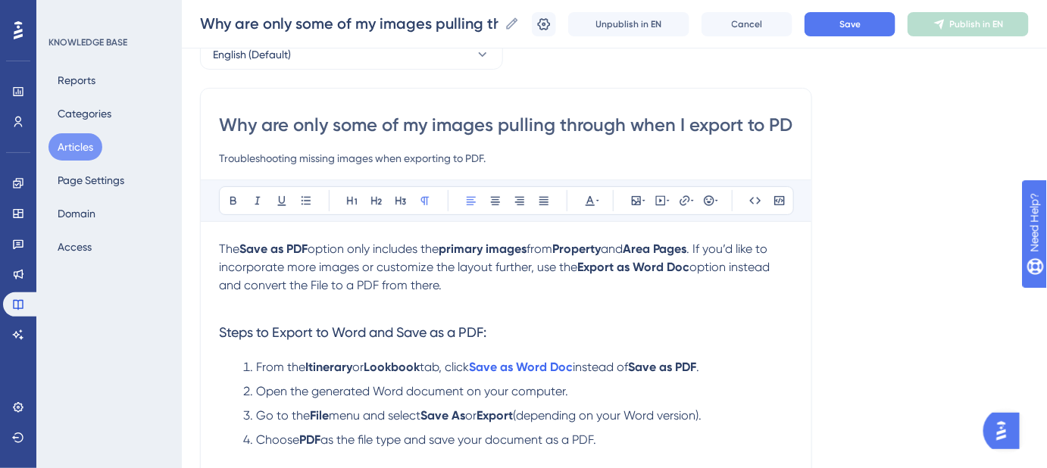
scroll to position [71, 0]
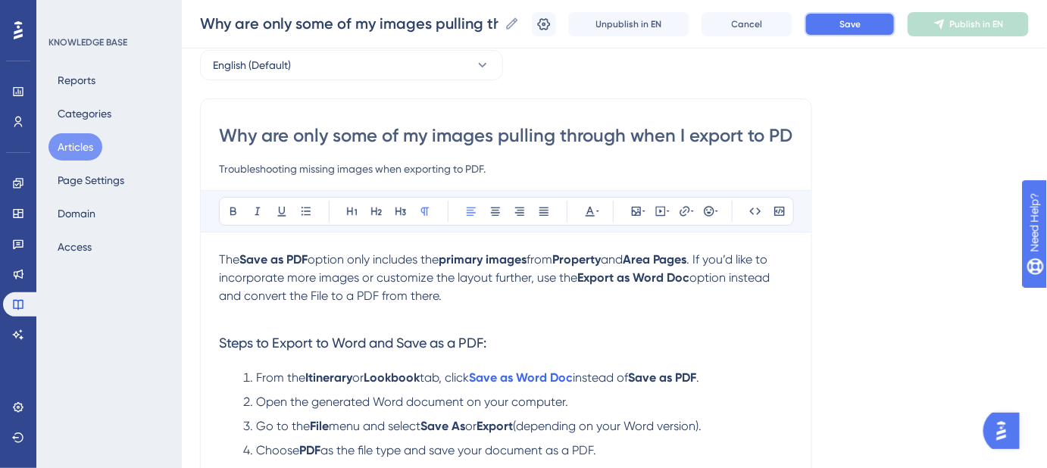
click at [868, 30] on button "Save" at bounding box center [850, 24] width 91 height 24
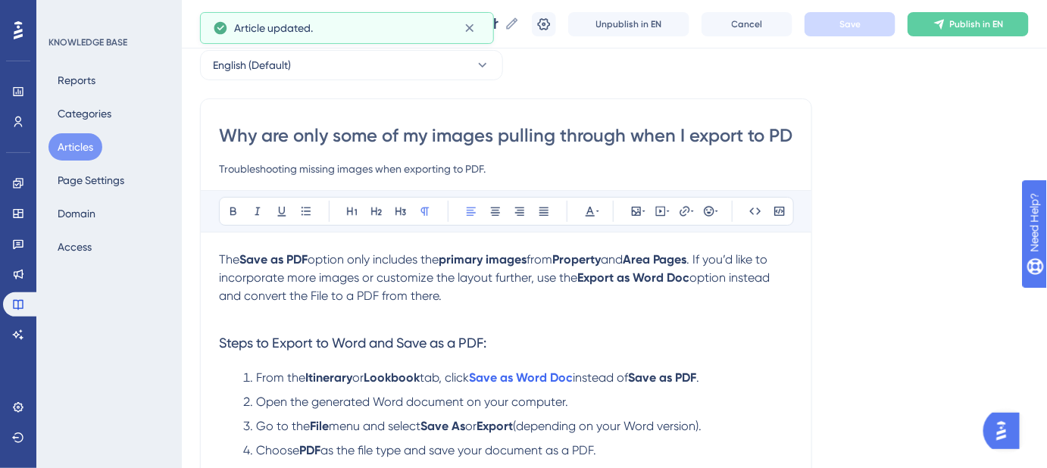
scroll to position [347, 0]
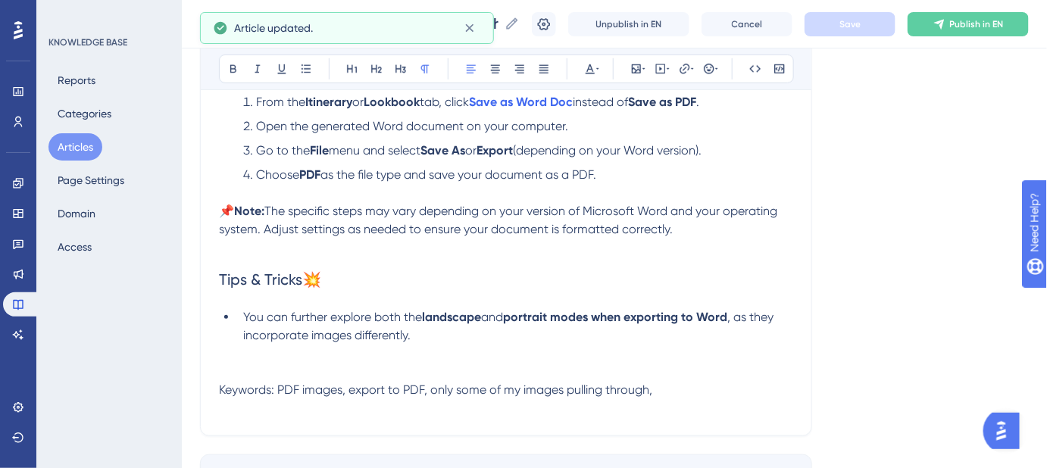
drag, startPoint x: 665, startPoint y: 382, endPoint x: 218, endPoint y: 388, distance: 447.2
click at [218, 388] on div "Why are only some of my images pulling through when I export to PDF? Troublesho…" at bounding box center [506, 130] width 612 height 614
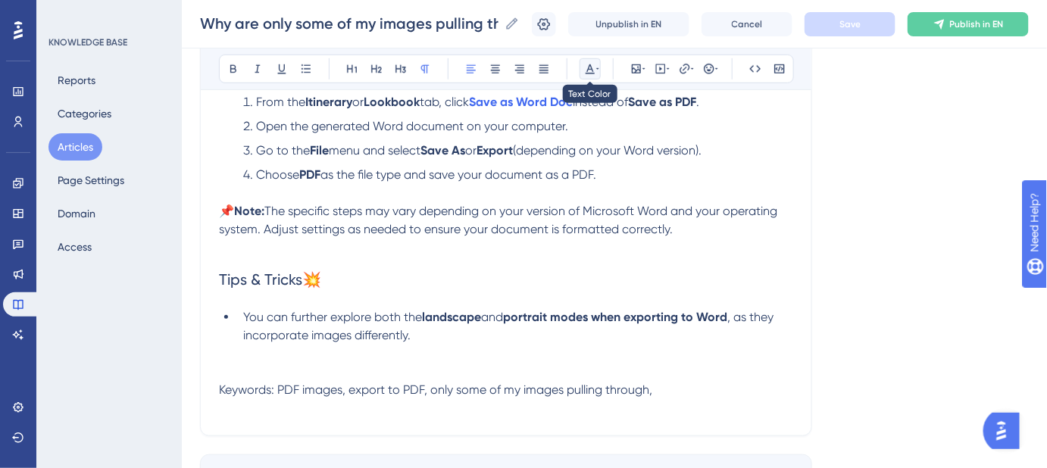
click at [595, 71] on icon at bounding box center [590, 69] width 12 height 12
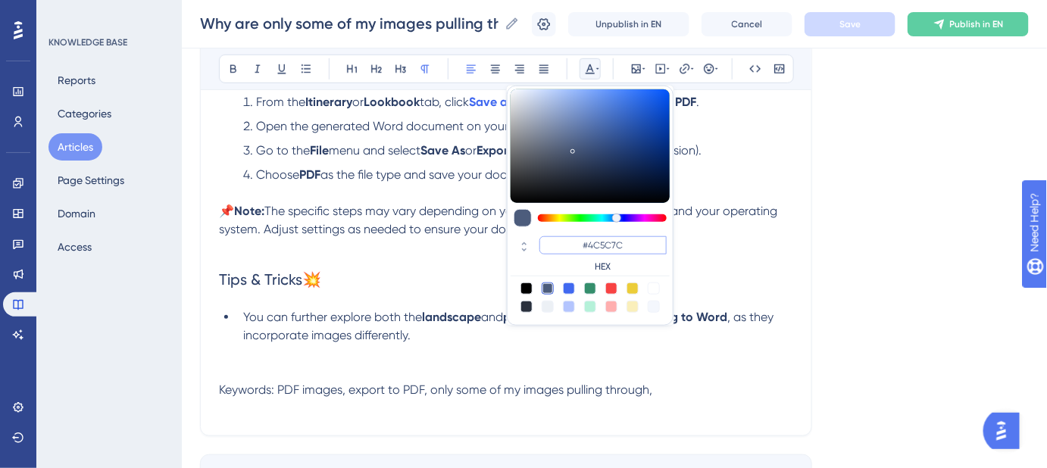
drag, startPoint x: 627, startPoint y: 246, endPoint x: 588, endPoint y: 246, distance: 38.7
click at [588, 246] on input "#4C5C7C" at bounding box center [603, 245] width 127 height 18
type input "#FFFFFF"
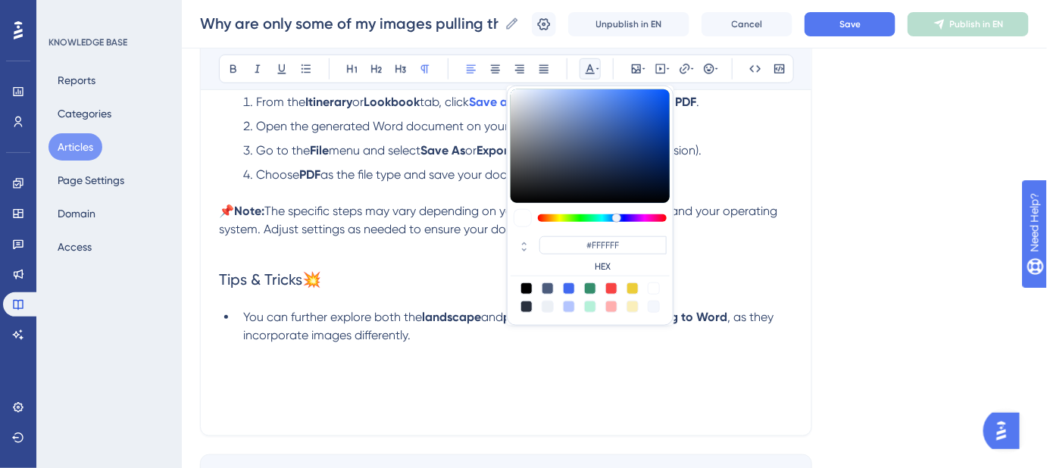
click at [909, 265] on div "Language English (Default) Why are only some of my images pulling through when …" at bounding box center [614, 139] width 829 height 778
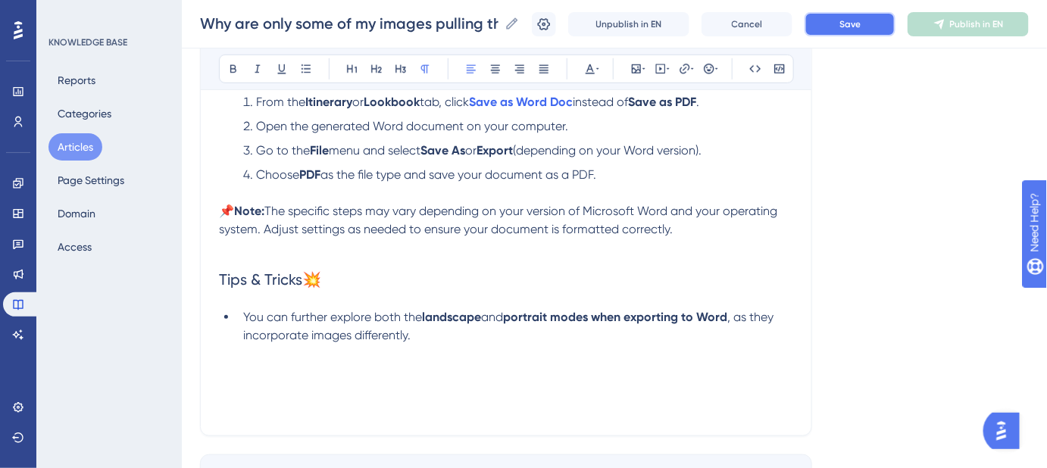
click at [829, 28] on button "Save" at bounding box center [850, 24] width 91 height 24
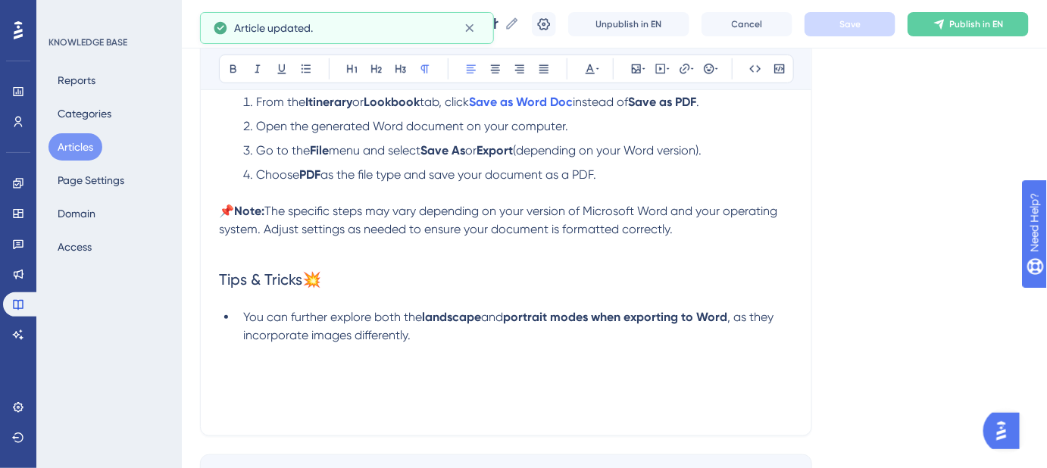
click at [273, 410] on p at bounding box center [506, 408] width 574 height 18
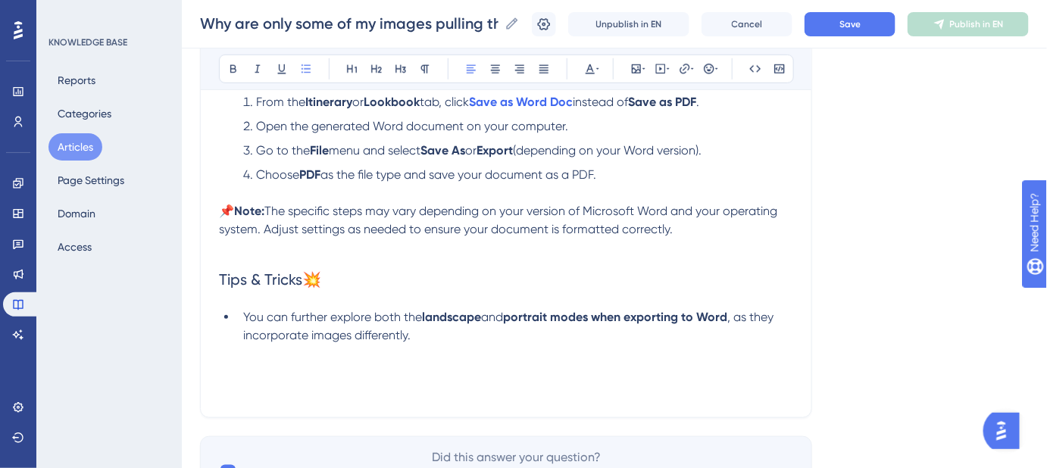
drag, startPoint x: 239, startPoint y: 339, endPoint x: 778, endPoint y: 412, distance: 543.0
click at [778, 412] on div "Why are only some of my images pulling through when I export to PDF? Troublesho…" at bounding box center [506, 121] width 612 height 596
click at [756, 383] on p "Keywords: PDF images, export to PDF, only some of my images pulling through," at bounding box center [506, 390] width 574 height 18
click at [487, 336] on li "You can further explore both the landscape and portrait modes when exporting to…" at bounding box center [515, 344] width 556 height 73
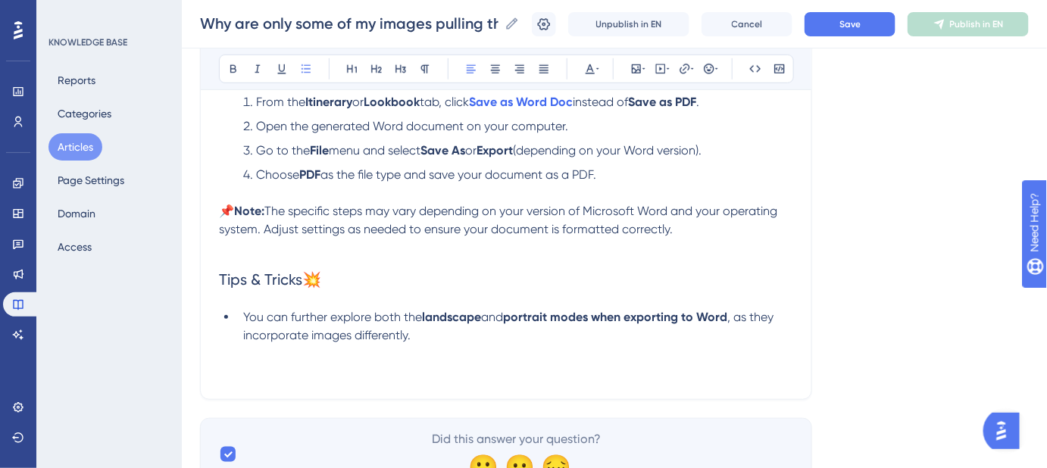
drag, startPoint x: 255, startPoint y: 330, endPoint x: 768, endPoint y: 370, distance: 514.6
click at [770, 402] on div "Language English (Default) Why are only some of my images pulling through when …" at bounding box center [614, 120] width 829 height 741
click at [766, 368] on p "Keywords: PDF images, export to PDF, only some of my images pulling through," at bounding box center [506, 372] width 574 height 18
click at [853, 31] on button "Save" at bounding box center [850, 24] width 91 height 24
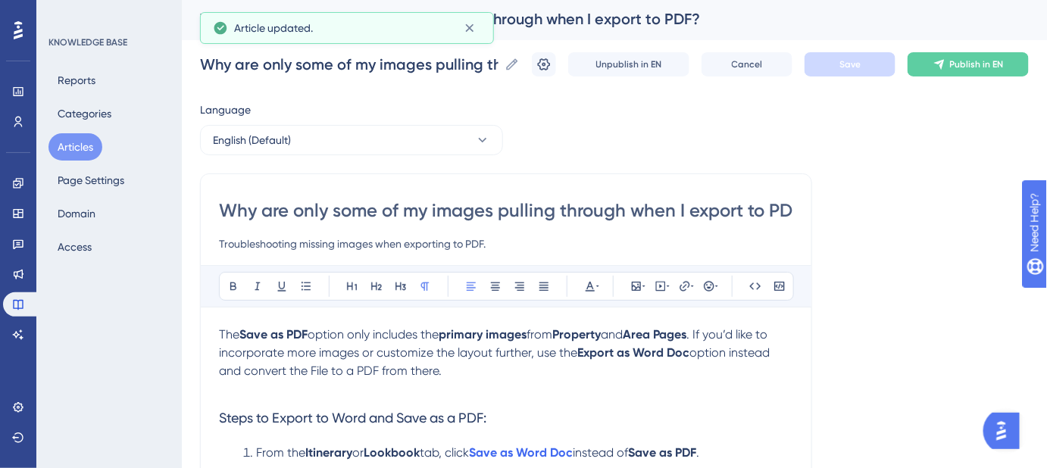
scroll to position [0, 0]
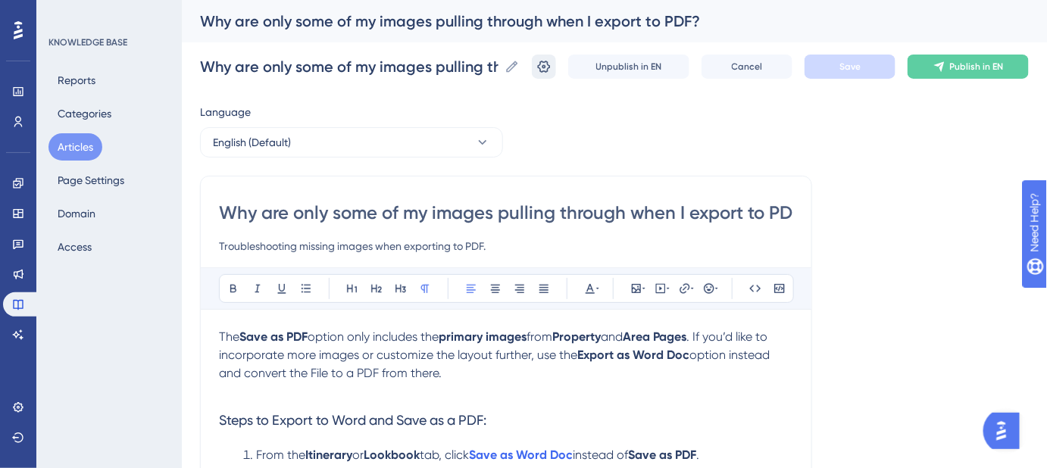
click at [552, 63] on icon at bounding box center [544, 66] width 15 height 15
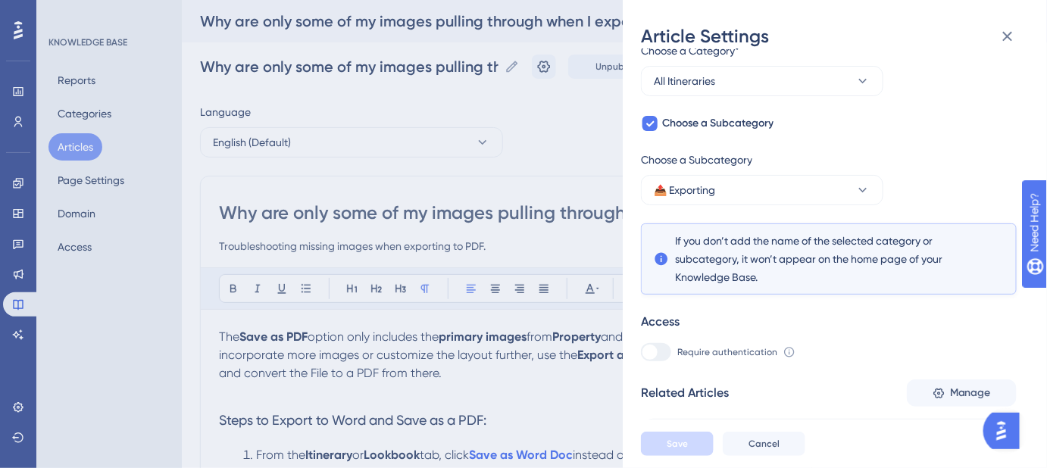
scroll to position [65, 0]
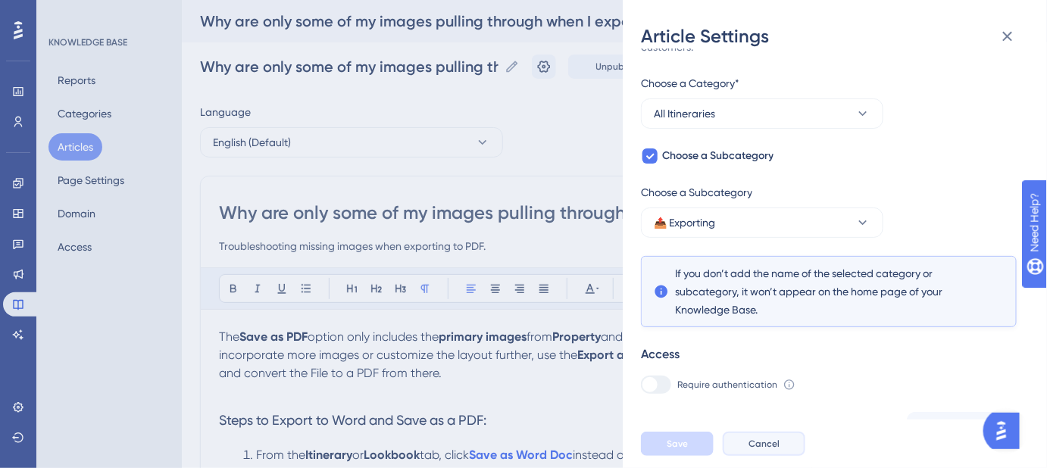
click at [767, 450] on span "Cancel" at bounding box center [764, 444] width 31 height 12
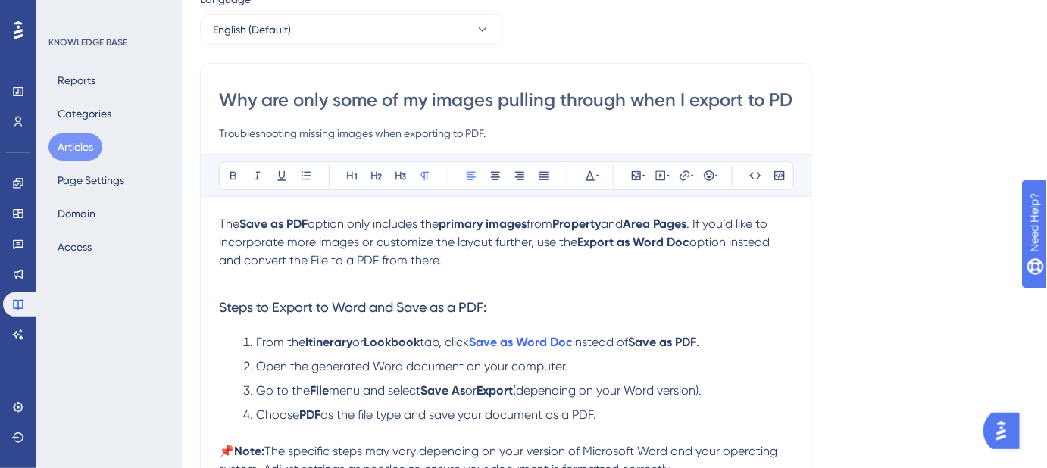
scroll to position [137, 0]
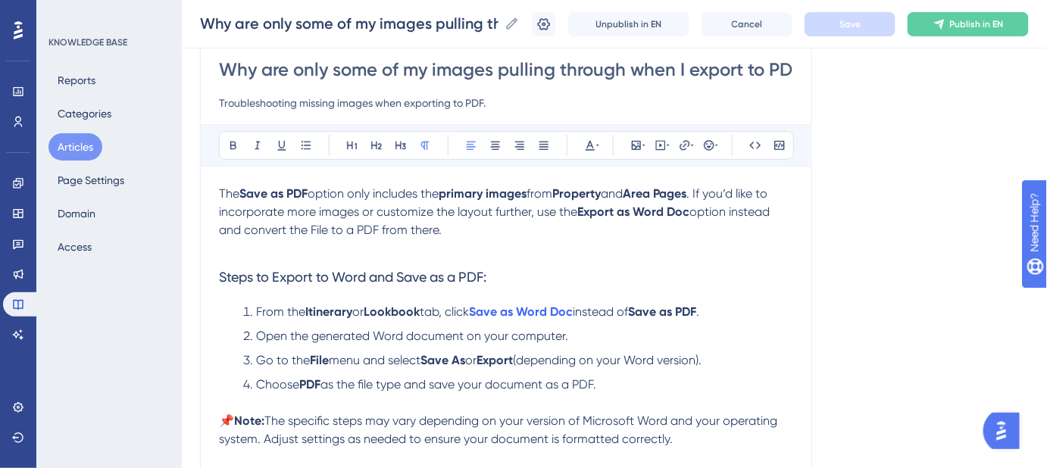
click at [596, 189] on strong "Property" at bounding box center [576, 193] width 49 height 14
click at [691, 145] on icon at bounding box center [692, 146] width 3 height 2
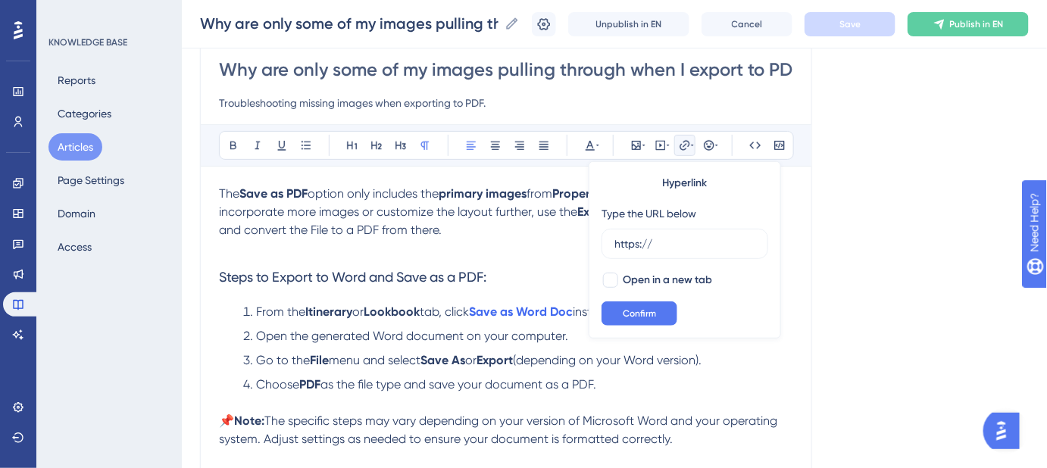
drag, startPoint x: 684, startPoint y: 244, endPoint x: 594, endPoint y: 244, distance: 89.4
click at [594, 244] on div "Hyperlink Type the URL below https:// Open in a new tab Confirm" at bounding box center [685, 249] width 192 height 177
type input "https://help.safariportal.app/en/articles/5619-property-pages"
click at [608, 278] on div at bounding box center [610, 280] width 15 height 15
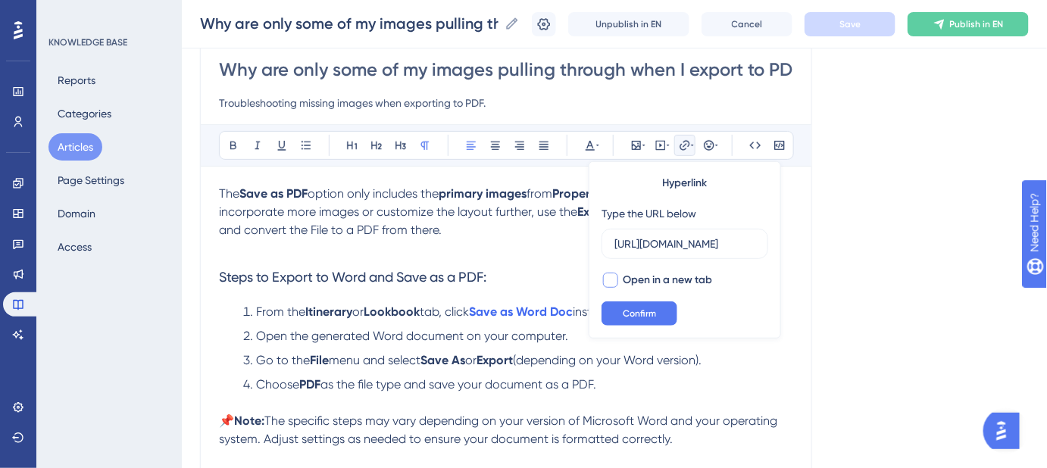
checkbox input "true"
click at [629, 309] on span "Confirm" at bounding box center [639, 314] width 33 height 12
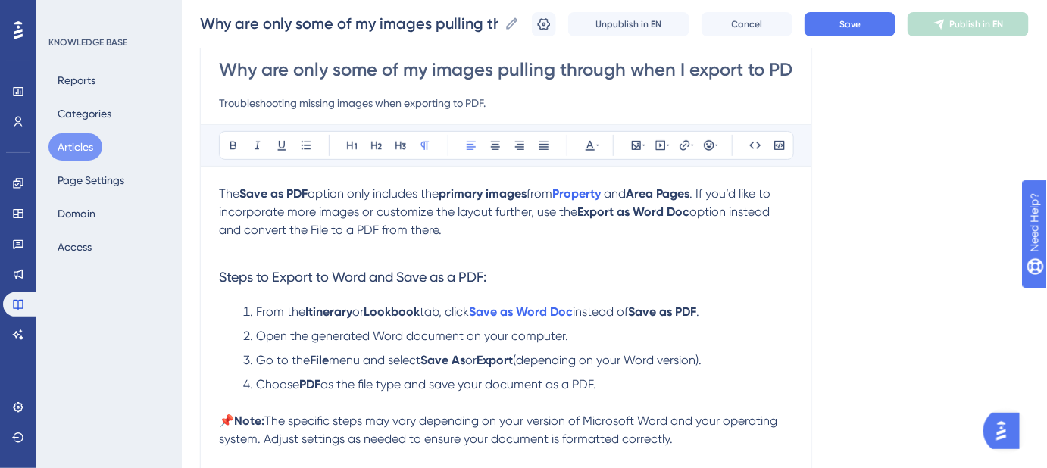
click at [710, 190] on span ". If you’d like to incorporate more images or customize the layout further, use…" at bounding box center [496, 202] width 555 height 33
drag, startPoint x: 709, startPoint y: 190, endPoint x: 646, endPoint y: 194, distance: 62.3
click at [646, 194] on strong "Area Pages" at bounding box center [658, 193] width 64 height 14
click at [685, 148] on icon at bounding box center [685, 145] width 10 height 10
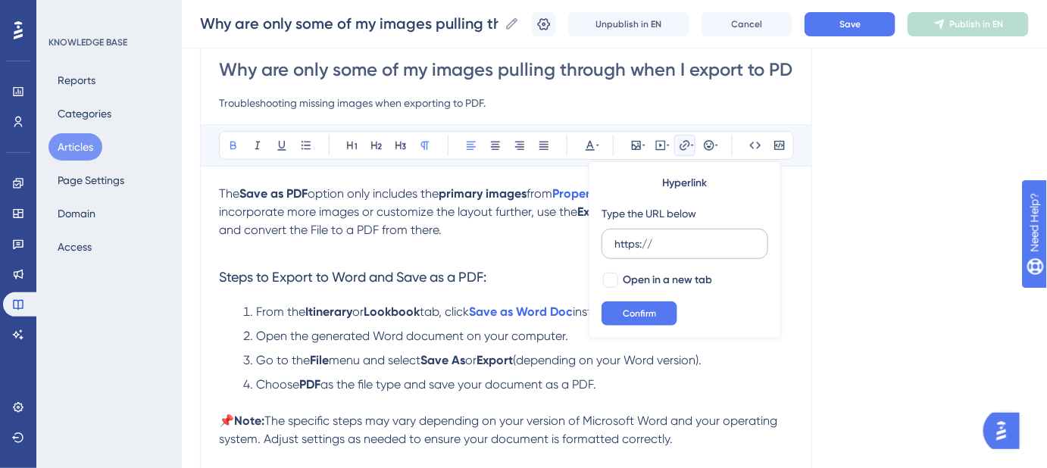
drag, startPoint x: 671, startPoint y: 238, endPoint x: 607, endPoint y: 252, distance: 65.1
click at [607, 252] on label "https://" at bounding box center [685, 244] width 167 height 30
click at [615, 252] on input "https://" at bounding box center [685, 244] width 141 height 17
type input "https://help.safariportal.app/en/articles/5631-area-pages"
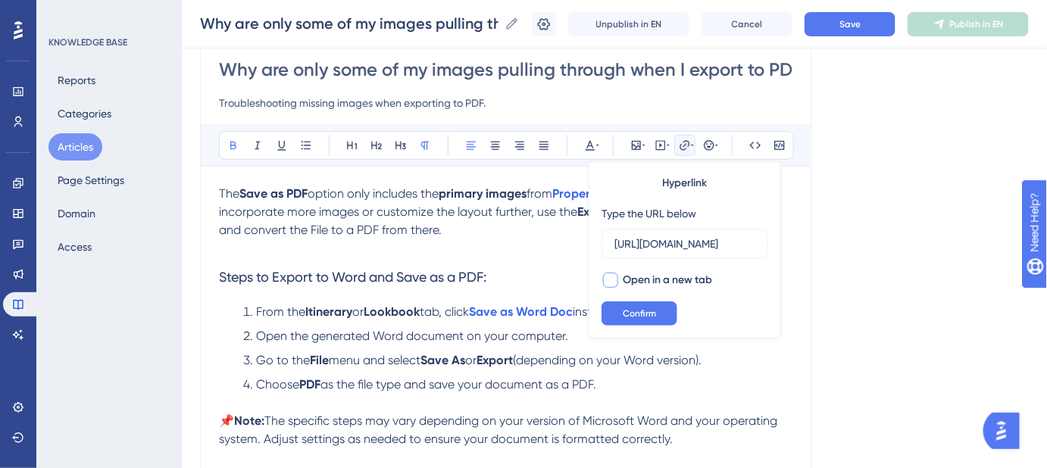
click at [610, 277] on div at bounding box center [610, 280] width 15 height 15
checkbox input "true"
click at [626, 310] on span "Confirm" at bounding box center [639, 314] width 33 height 12
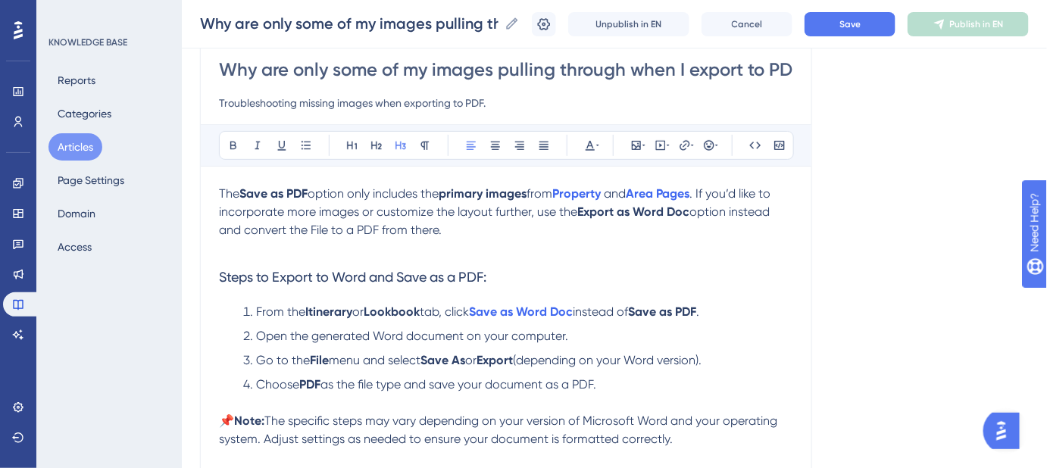
drag, startPoint x: 705, startPoint y: 279, endPoint x: 828, endPoint y: 130, distance: 193.2
click at [706, 279] on h3 "Steps to Export to Word and Save as a PDF:" at bounding box center [506, 277] width 574 height 39
click at [840, 20] on button "Save" at bounding box center [850, 24] width 91 height 24
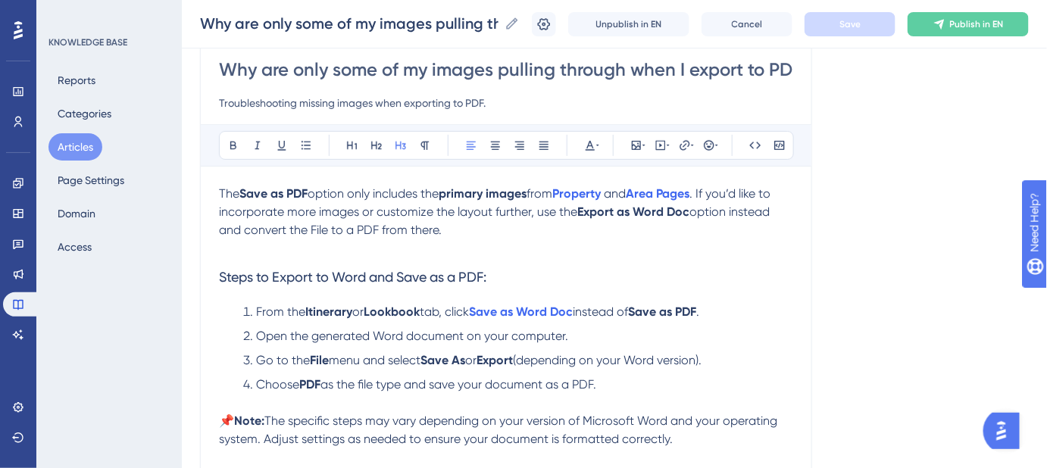
click at [695, 209] on span "option instead and convert the File to a PDF from there." at bounding box center [496, 221] width 554 height 33
drag, startPoint x: 690, startPoint y: 209, endPoint x: 580, endPoint y: 208, distance: 110.6
click at [580, 208] on p "The Save as PDF option only includes the primary images from Property and Area …" at bounding box center [506, 212] width 574 height 55
click at [685, 140] on icon at bounding box center [685, 145] width 10 height 10
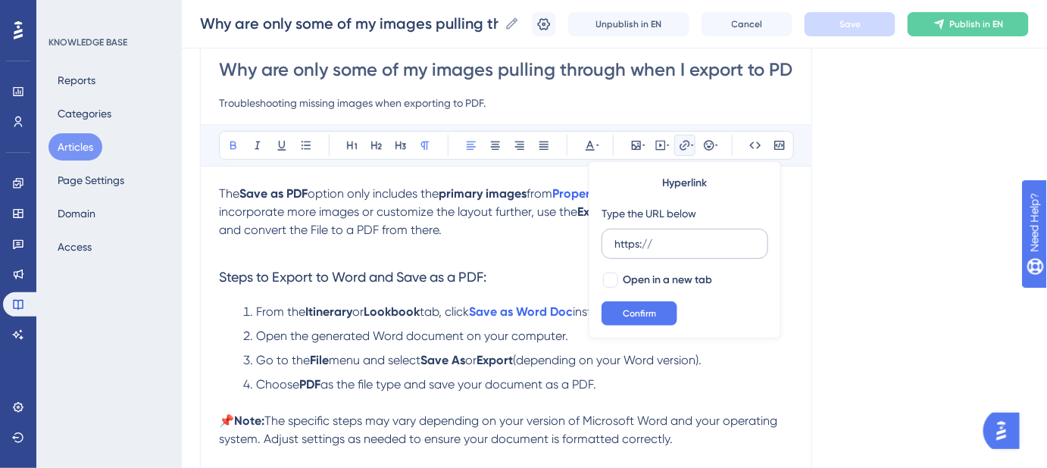
drag, startPoint x: 676, startPoint y: 242, endPoint x: 606, endPoint y: 242, distance: 70.5
click at [608, 242] on label "https://" at bounding box center [685, 244] width 167 height 30
click at [615, 242] on input "https://" at bounding box center [685, 244] width 141 height 17
type input "https://help.safariportal.app/en/articles/5649-how-do-i-export-my-itinerary-loo…"
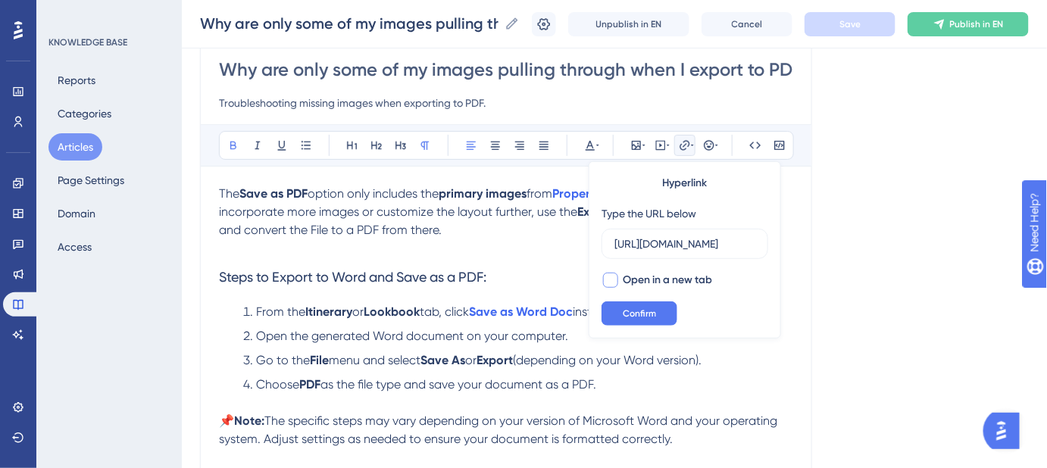
click at [606, 280] on div at bounding box center [610, 280] width 15 height 15
checkbox input "true"
click at [631, 316] on span "Confirm" at bounding box center [639, 314] width 33 height 12
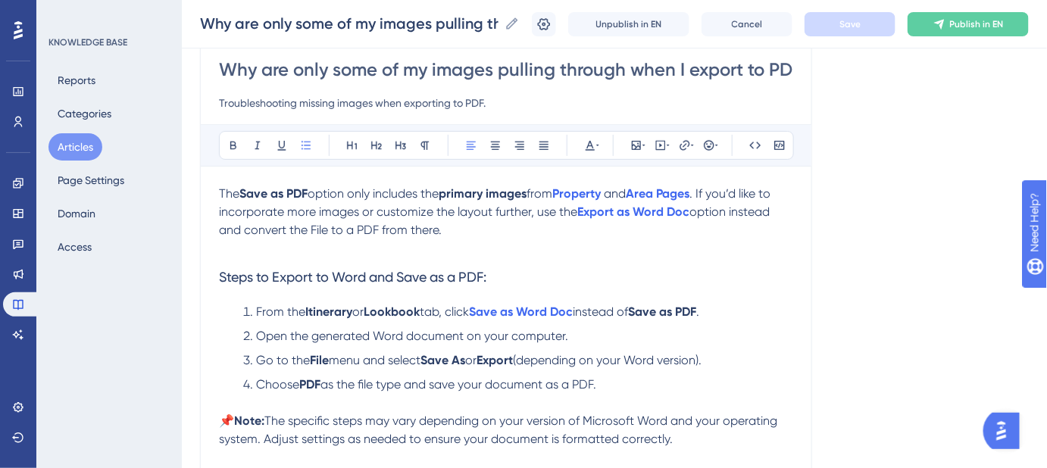
drag, startPoint x: 762, startPoint y: 305, endPoint x: 789, endPoint y: 280, distance: 37.0
click at [764, 303] on li "From the Itinerary or Lookbook tab, click Save as Word Doc instead of Save as P…" at bounding box center [515, 312] width 556 height 18
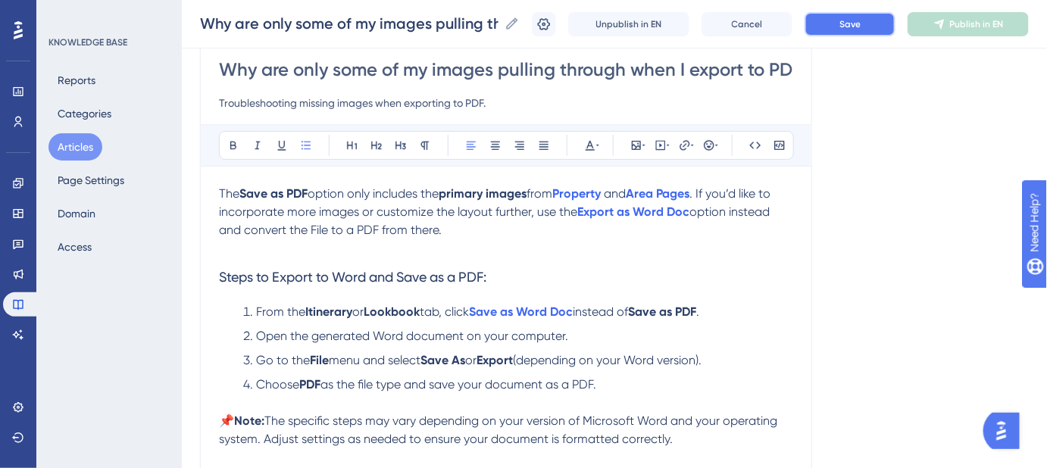
click at [847, 25] on button "Save" at bounding box center [850, 24] width 91 height 24
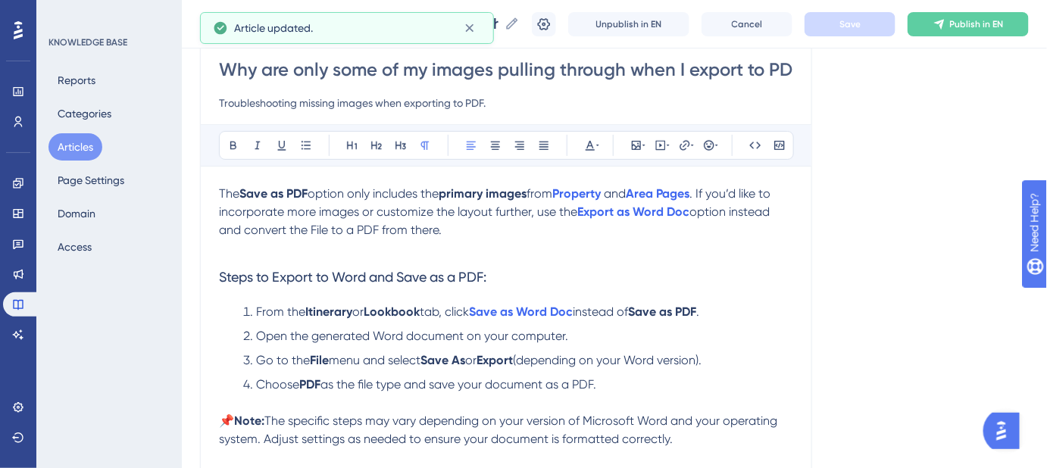
click at [317, 230] on span "option instead and convert the File to a PDF from there." at bounding box center [496, 221] width 554 height 33
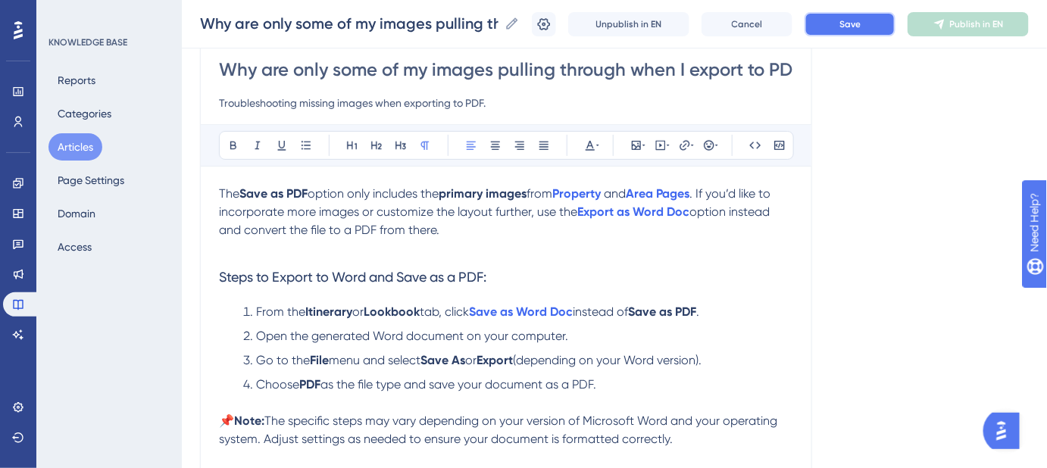
click at [850, 23] on span "Save" at bounding box center [850, 24] width 21 height 12
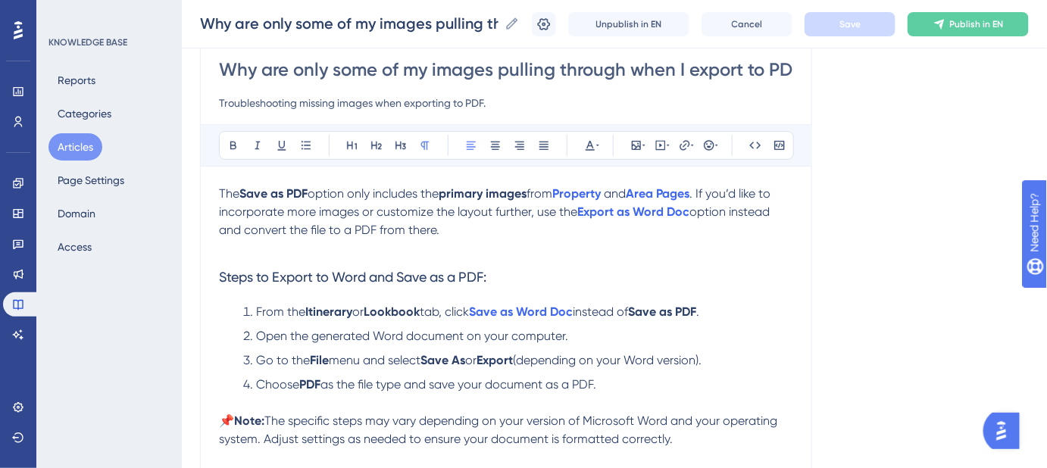
click at [505, 268] on h3 "Steps to Export to Word and Save as a PDF:" at bounding box center [506, 277] width 574 height 39
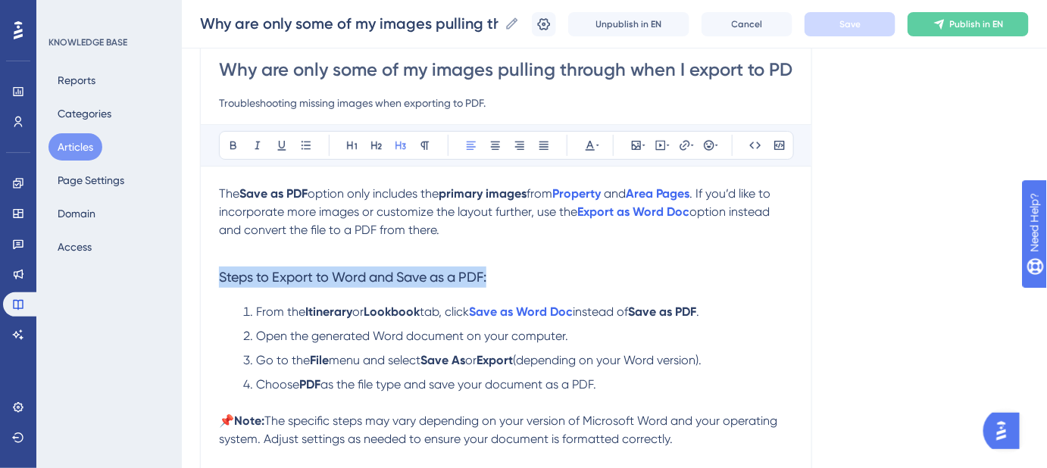
drag, startPoint x: 502, startPoint y: 274, endPoint x: 227, endPoint y: 264, distance: 274.5
click at [216, 276] on div "Why are only some of my images pulling through when I export to PDF? Troublesho…" at bounding box center [506, 321] width 612 height 577
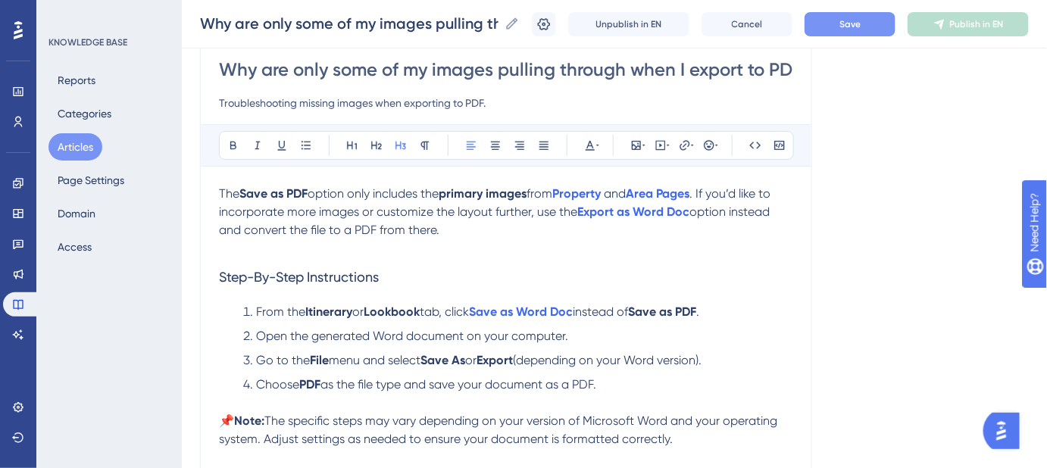
click at [313, 266] on h3 "Step-By-Step Instructions" at bounding box center [506, 277] width 574 height 39
drag, startPoint x: 392, startPoint y: 273, endPoint x: 212, endPoint y: 276, distance: 179.6
click at [212, 276] on div "Why are only some of my images pulling through when I export to PDF? Troublesho…" at bounding box center [506, 321] width 612 height 577
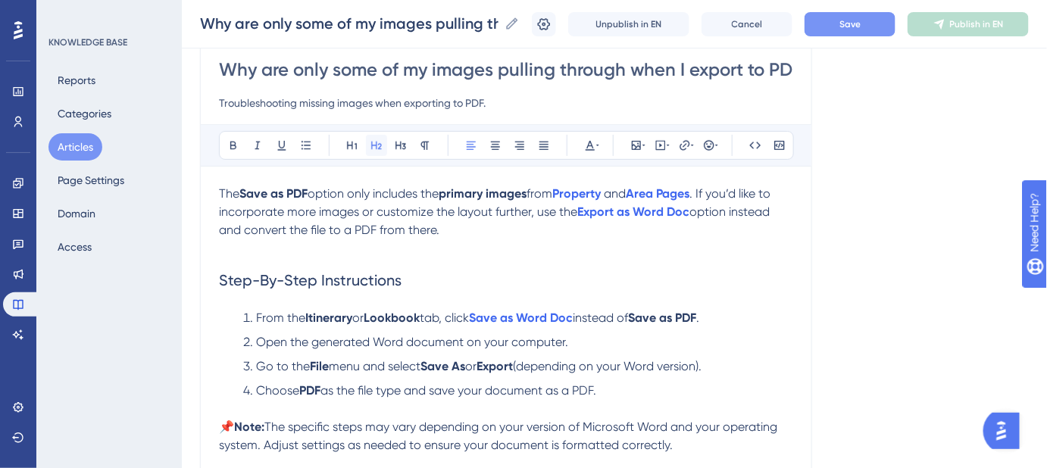
click at [377, 141] on icon at bounding box center [377, 145] width 12 height 12
click at [861, 23] on span "Save" at bounding box center [850, 24] width 21 height 12
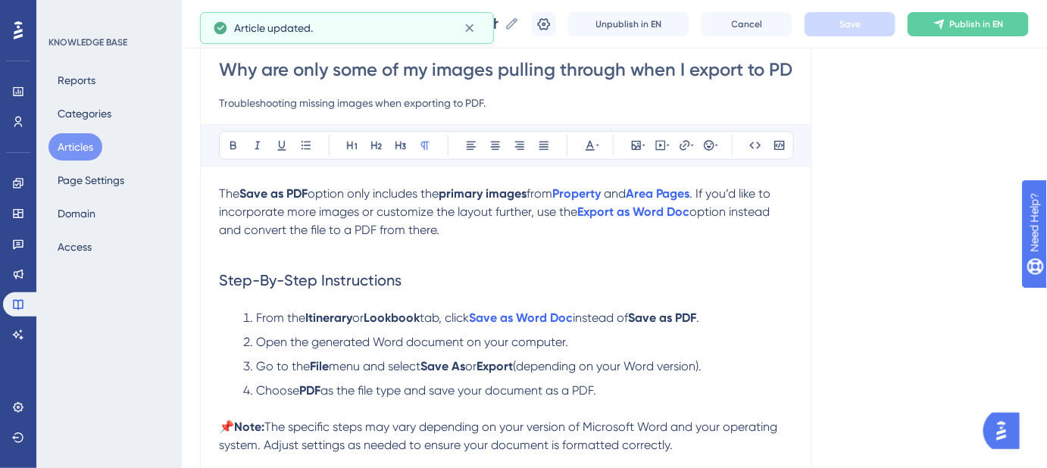
click at [565, 239] on p at bounding box center [506, 248] width 574 height 18
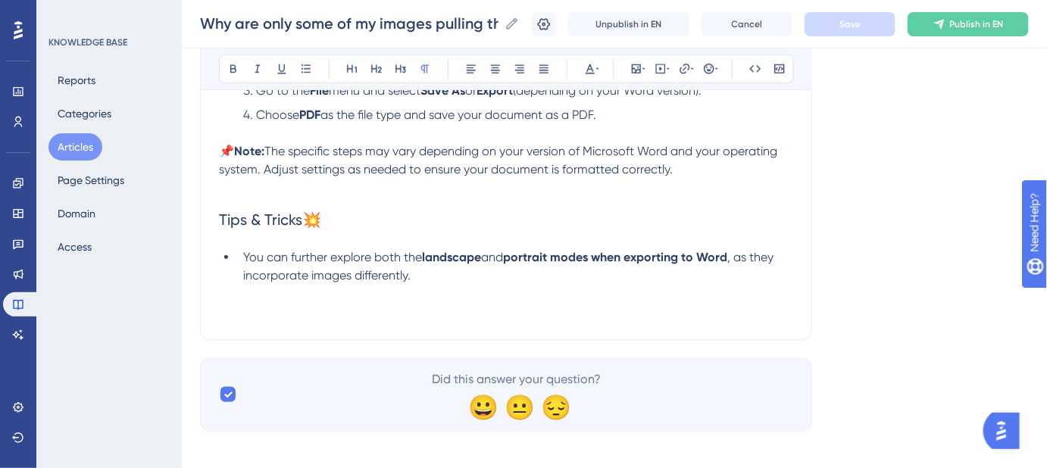
scroll to position [68, 0]
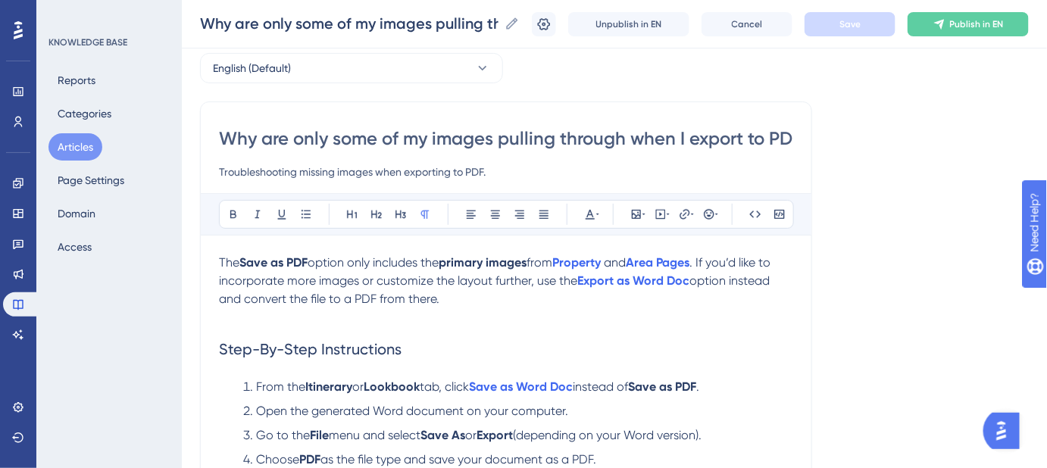
click at [478, 134] on input "Why are only some of my images pulling through when I export to PDF?" at bounding box center [506, 139] width 574 height 24
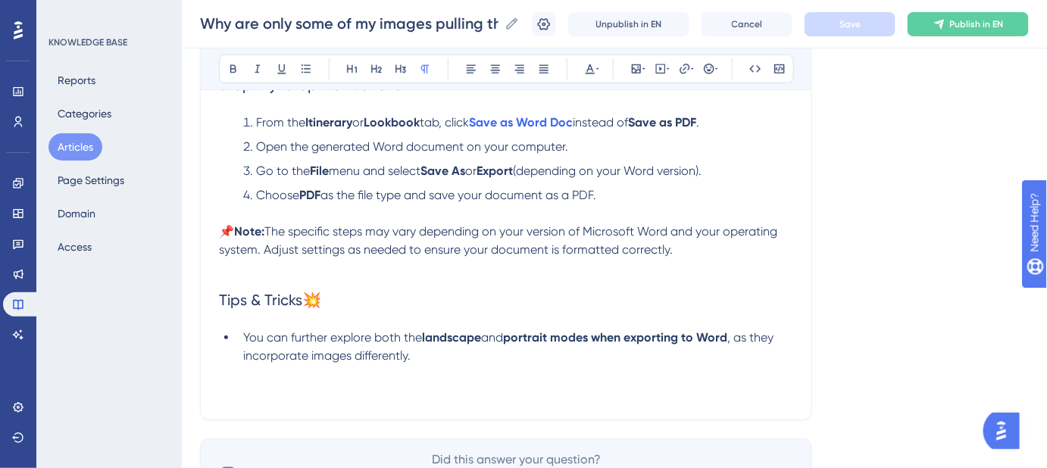
scroll to position [413, 0]
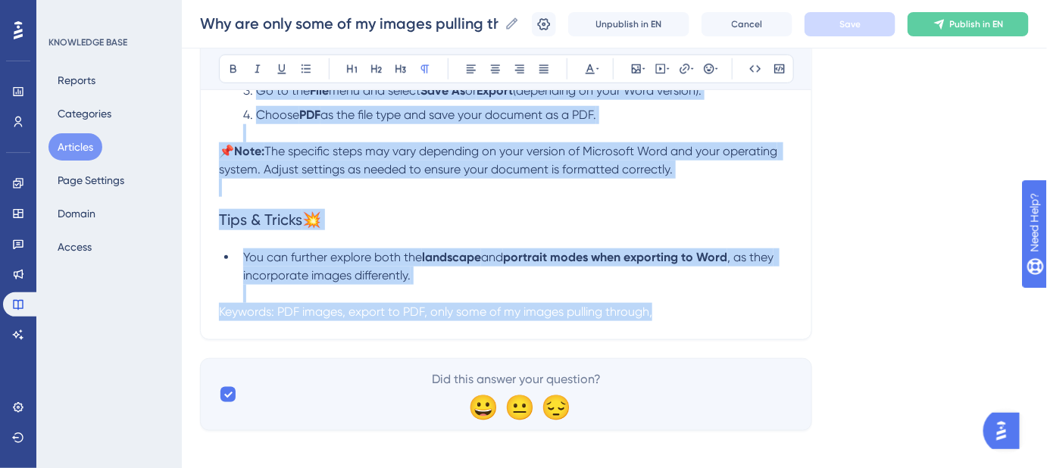
drag, startPoint x: 698, startPoint y: 330, endPoint x: 273, endPoint y: 330, distance: 425.2
click at [273, 330] on div "Why are only some of my images pulling through when I export to PDF? Troublesho…" at bounding box center [506, 49] width 612 height 584
click at [390, 336] on div "Why are only some of my images pulling through when I export to PDF? Troublesho…" at bounding box center [506, 49] width 612 height 584
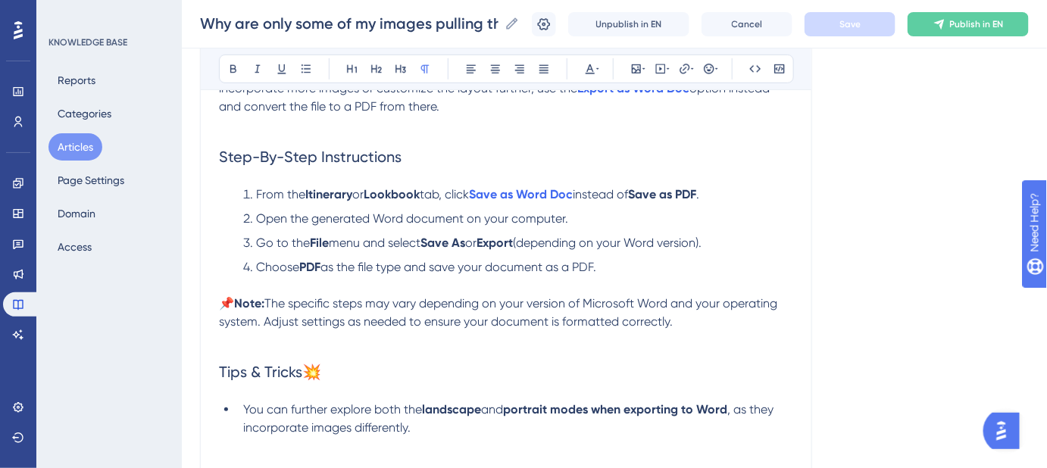
scroll to position [423, 0]
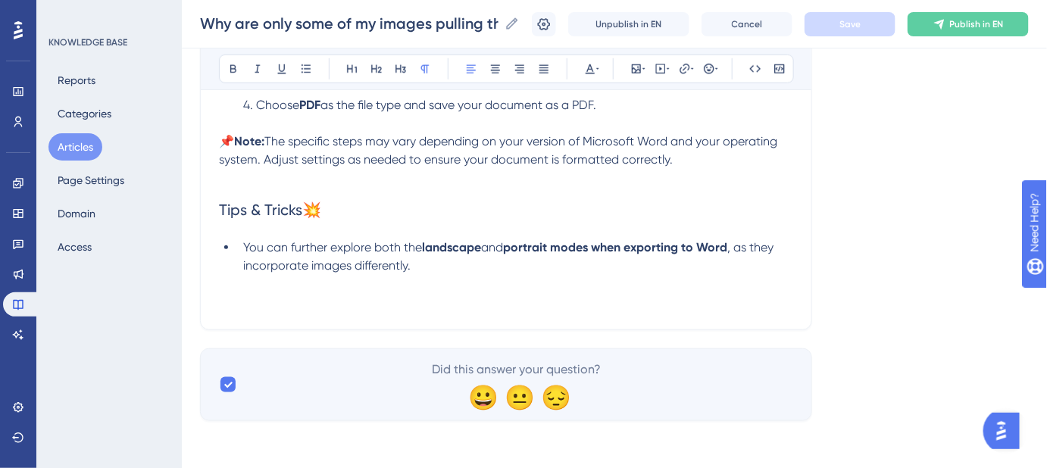
drag, startPoint x: 710, startPoint y: 307, endPoint x: 365, endPoint y: 302, distance: 344.9
click at [207, 302] on div "Why are only some of my images pulling through when I export to PDF? Troublesho…" at bounding box center [506, 39] width 612 height 584
click at [881, 270] on div "Language English (Default) Why are only some of my images pulling through when …" at bounding box center [614, 47] width 829 height 747
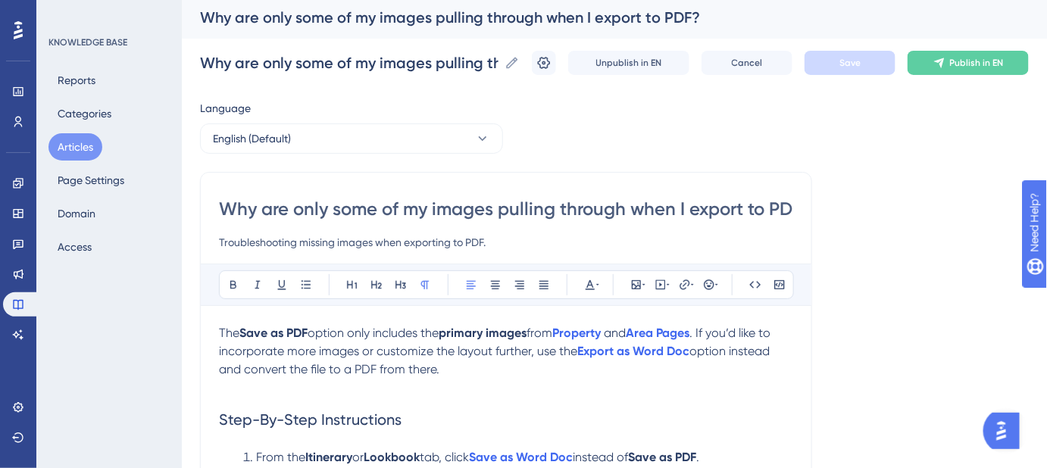
scroll to position [0, 0]
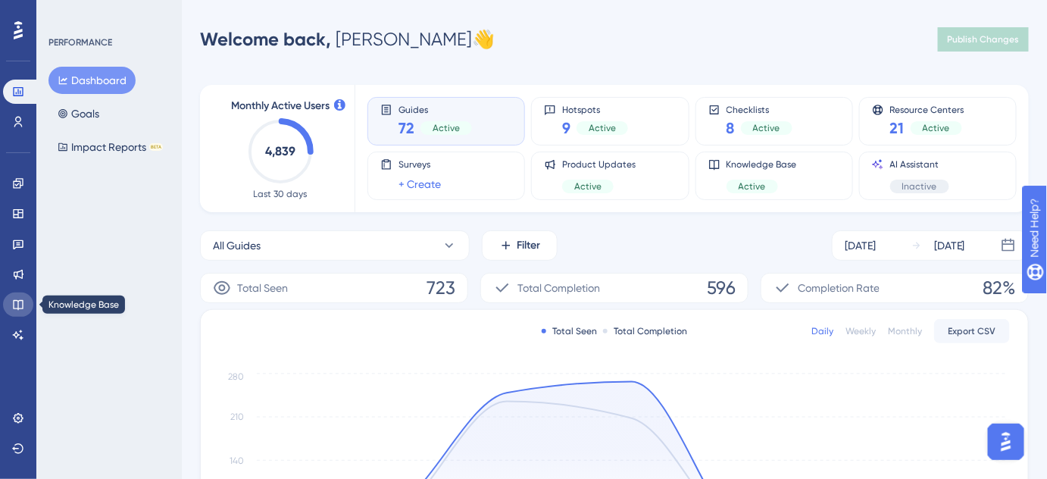
click at [23, 298] on link at bounding box center [18, 305] width 30 height 24
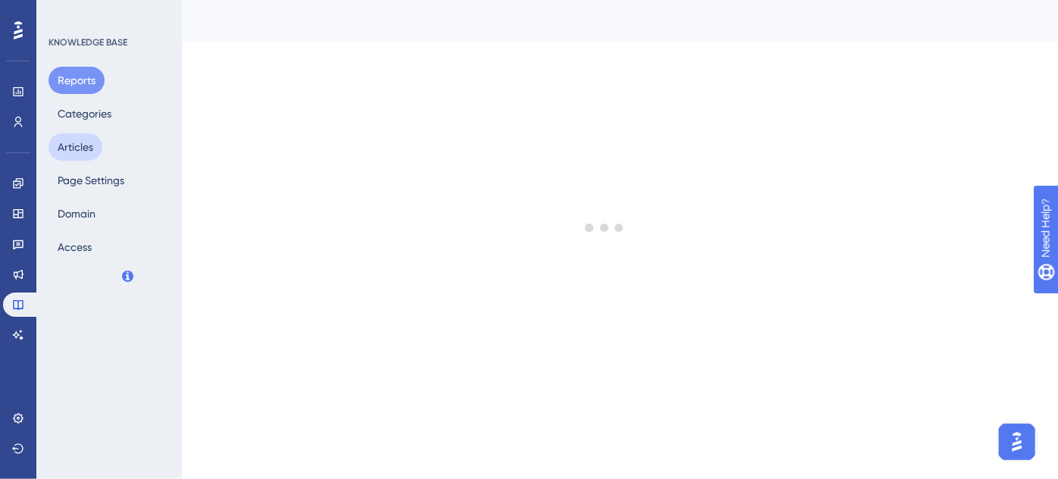
click at [88, 146] on button "Articles" at bounding box center [76, 146] width 54 height 27
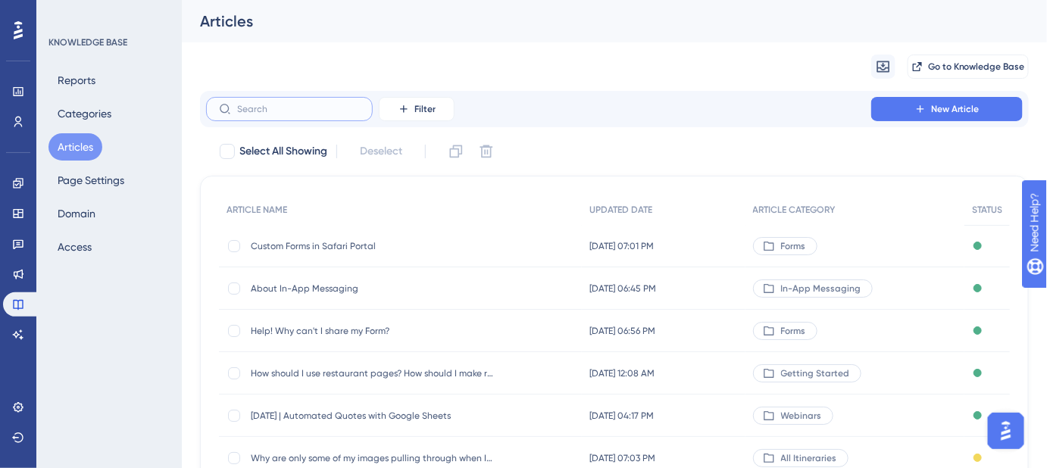
click at [341, 109] on input "text" at bounding box center [298, 109] width 123 height 11
paste input "How do I edit an itinerary template?"
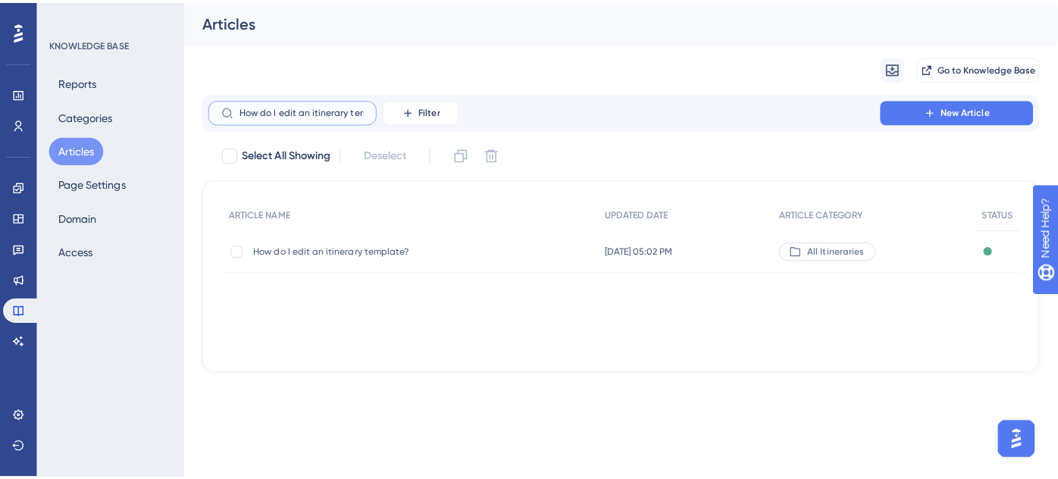
scroll to position [0, 26]
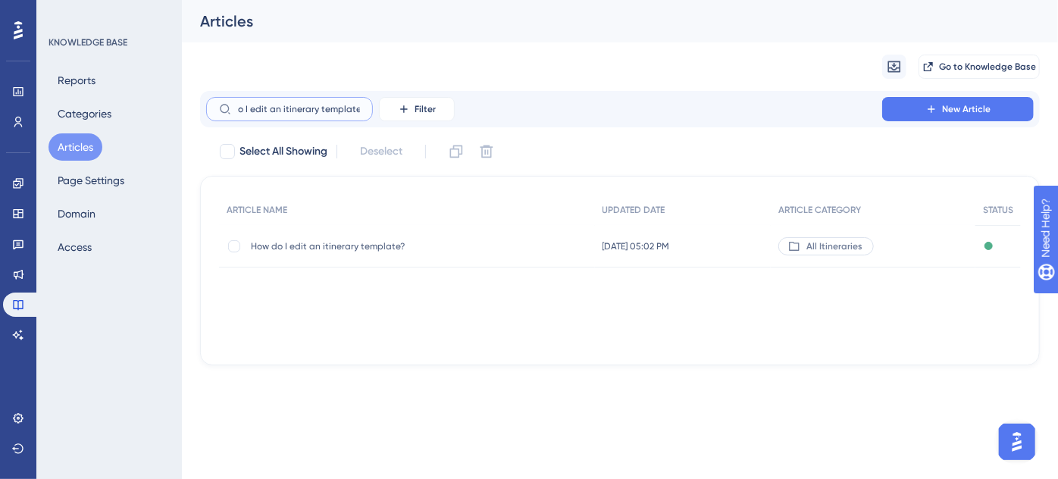
type input "How do I edit an itinerary template?"
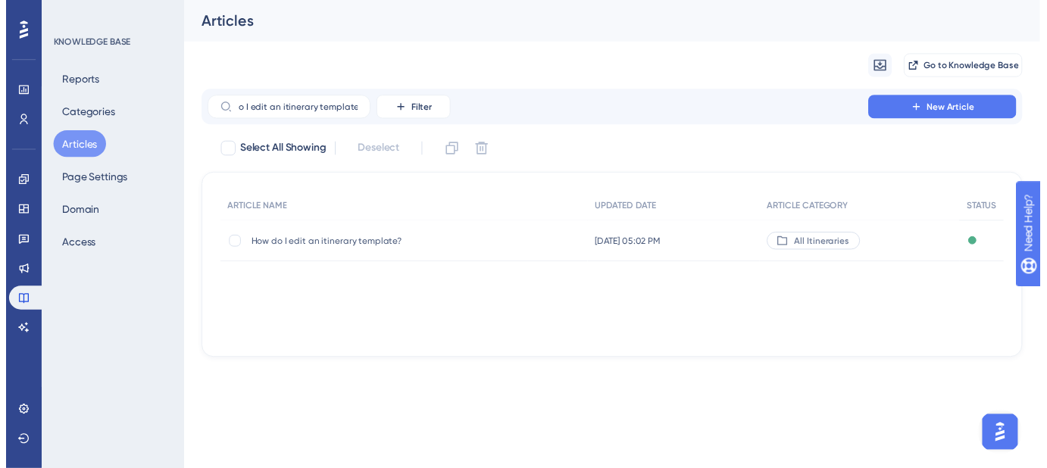
scroll to position [0, 0]
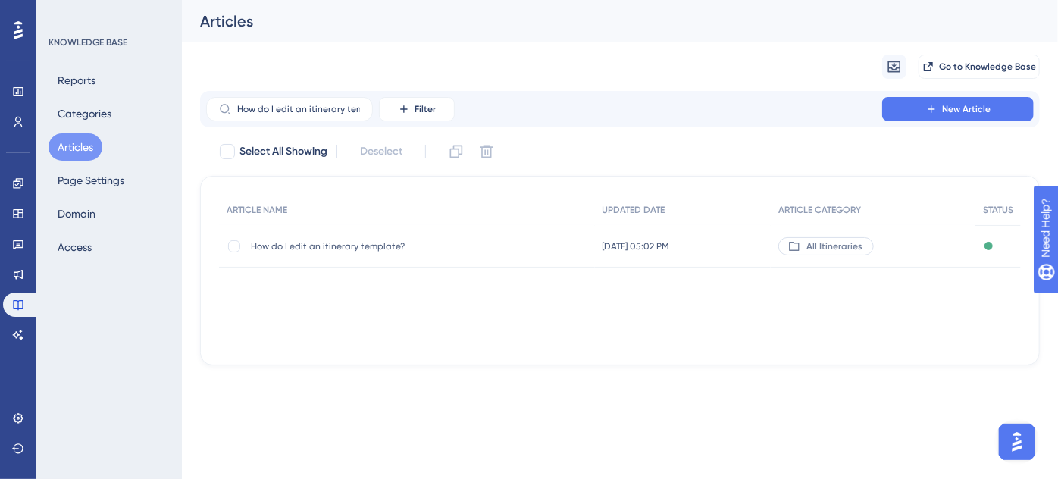
click at [370, 248] on span "How do I edit an itinerary template?" at bounding box center [372, 246] width 243 height 12
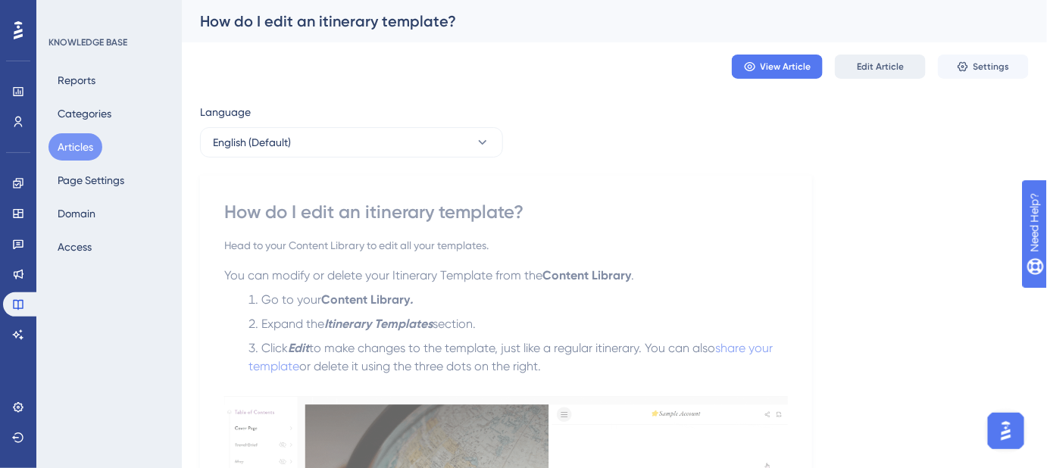
click at [875, 74] on button "Edit Article" at bounding box center [880, 67] width 91 height 24
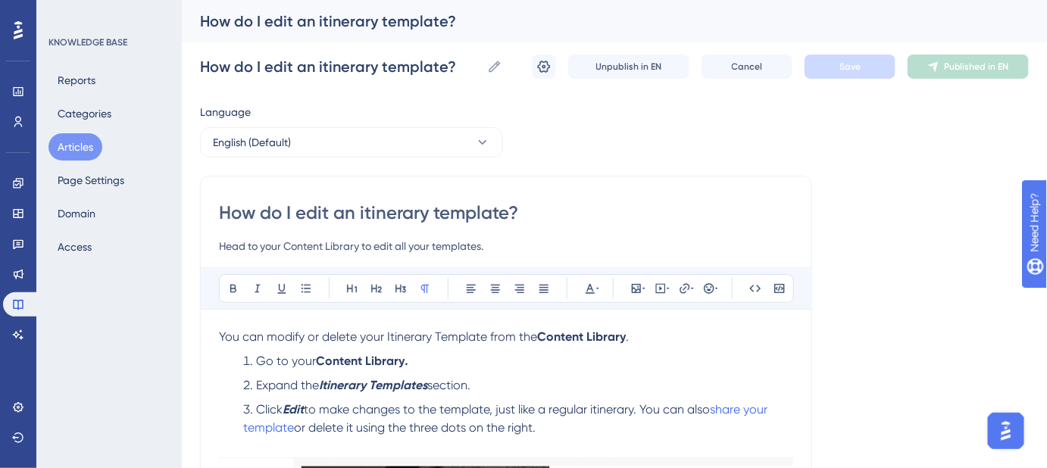
click at [367, 205] on input "How do I edit an itinerary template?" at bounding box center [506, 213] width 574 height 24
type input "How do I edit an Itinerary template?"
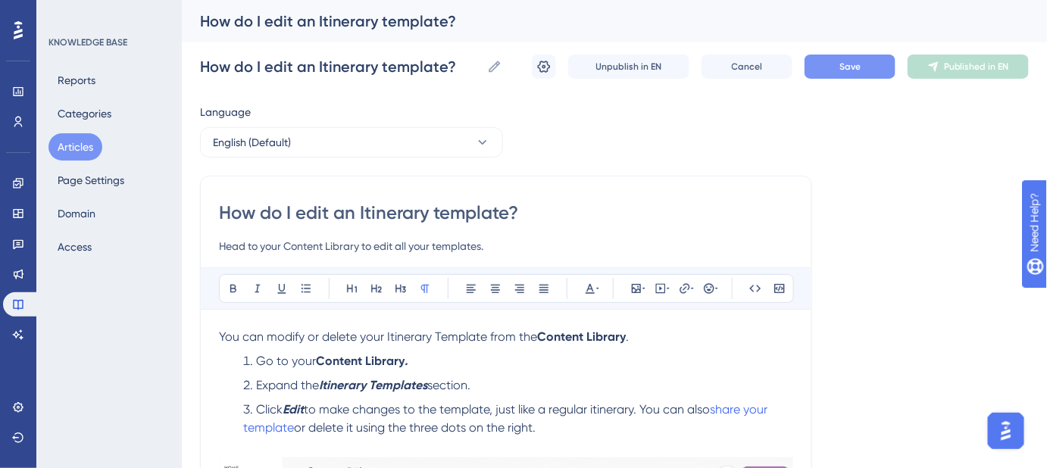
type input "How do I edit an Itinerary template?"
click at [832, 74] on button "Save" at bounding box center [850, 67] width 91 height 24
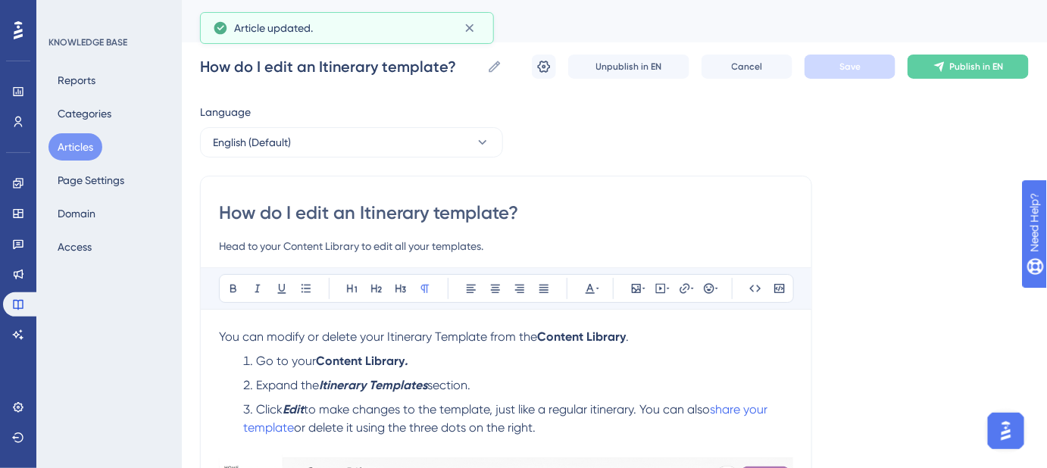
scroll to position [68, 0]
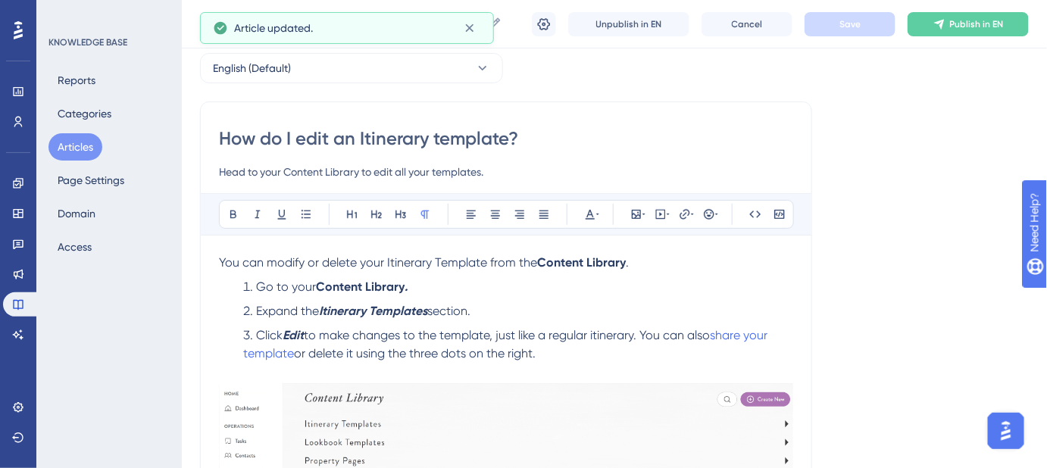
click at [650, 262] on p "You can modify or delete your Itinerary Template from the Content Library ." at bounding box center [506, 263] width 574 height 18
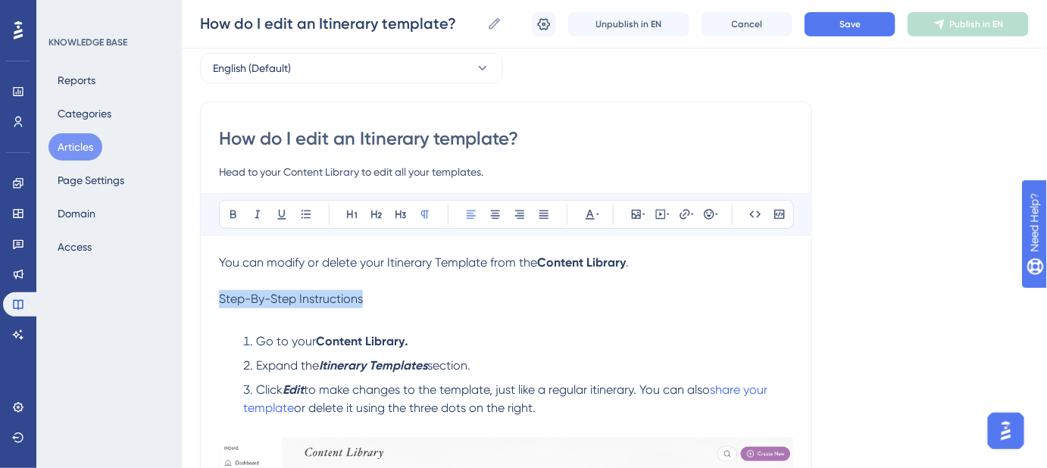
drag, startPoint x: 352, startPoint y: 299, endPoint x: 212, endPoint y: 302, distance: 139.5
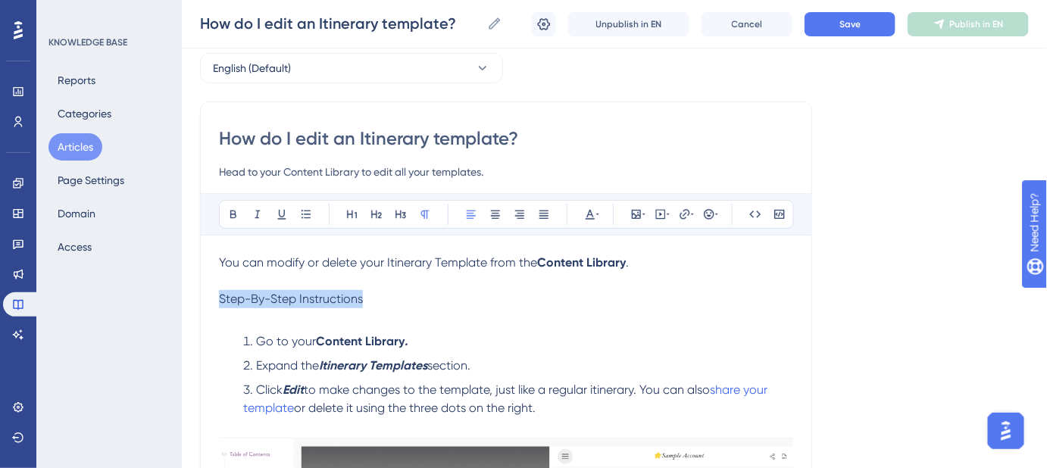
click at [212, 302] on div "How do I edit an Itinerary template? Head to your Content Library to edit all y…" at bounding box center [506, 354] width 612 height 505
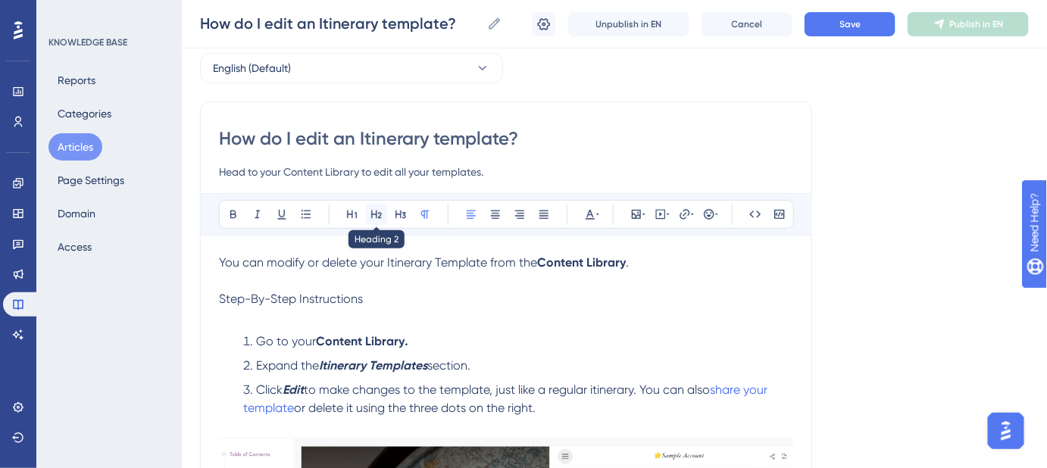
click at [373, 218] on icon at bounding box center [377, 214] width 12 height 12
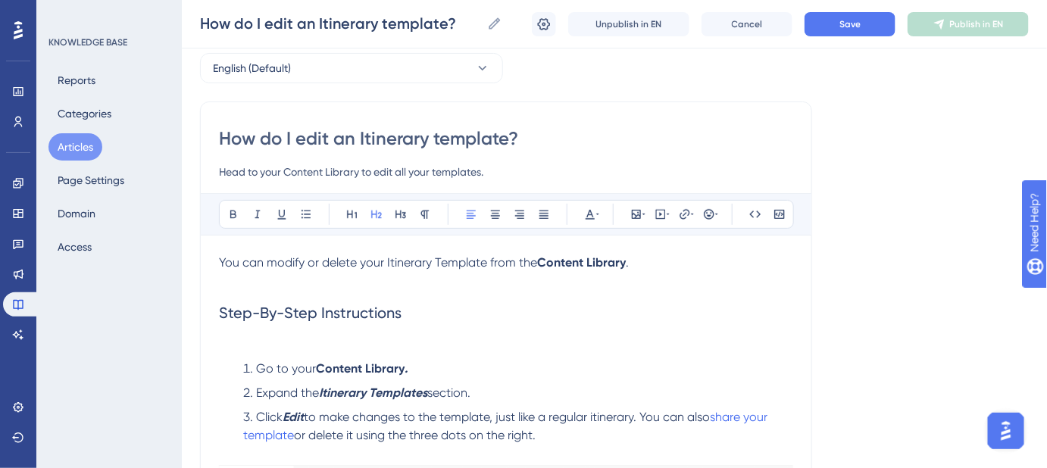
click at [424, 306] on h2 "Step-By-Step Instructions" at bounding box center [506, 312] width 574 height 45
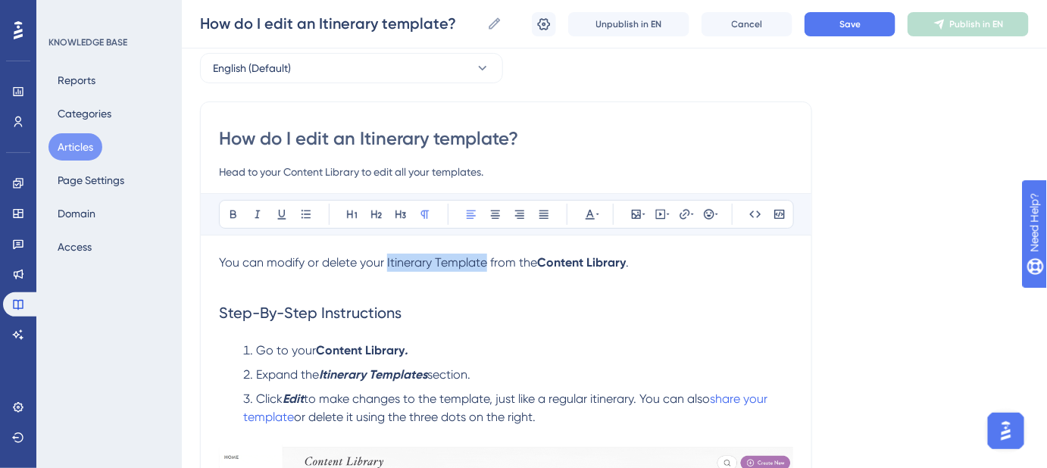
drag, startPoint x: 485, startPoint y: 261, endPoint x: 387, endPoint y: 261, distance: 97.8
click at [387, 261] on span "You can modify or delete your Itinerary Template from the" at bounding box center [378, 262] width 318 height 14
click at [687, 214] on icon at bounding box center [685, 214] width 12 height 12
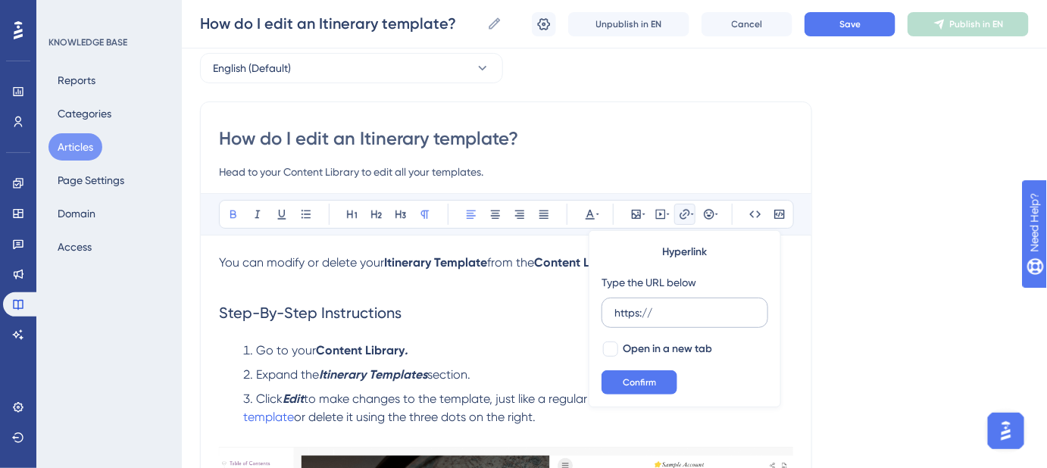
drag, startPoint x: 676, startPoint y: 308, endPoint x: 602, endPoint y: 310, distance: 74.3
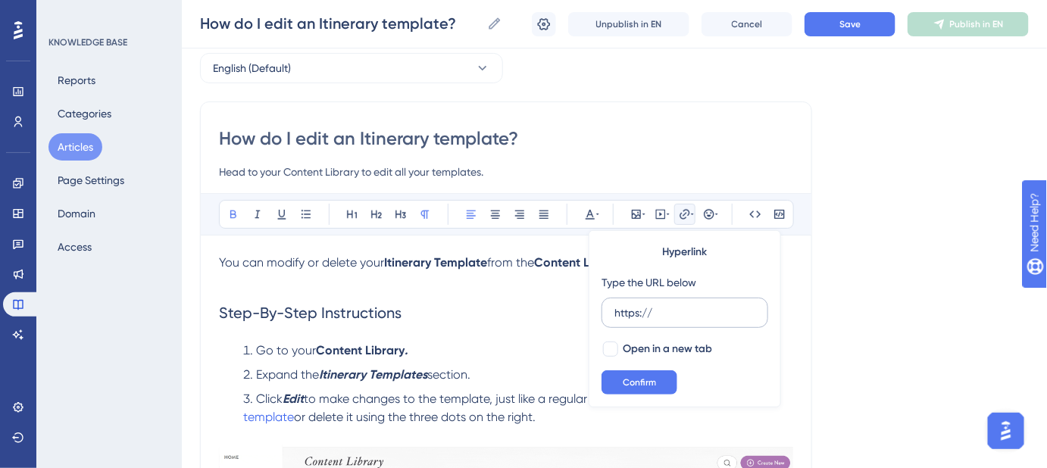
click at [603, 311] on label "https://" at bounding box center [685, 313] width 167 height 30
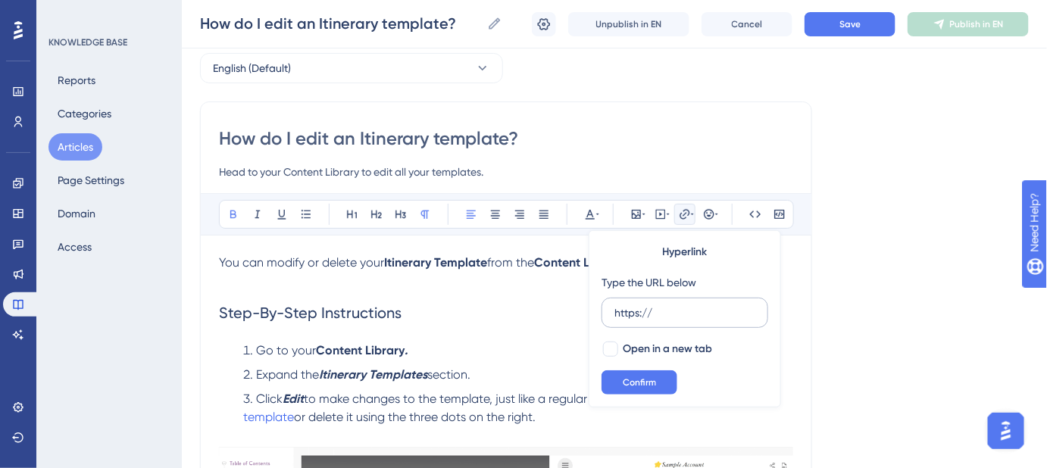
click at [615, 311] on input "https://" at bounding box center [685, 313] width 141 height 17
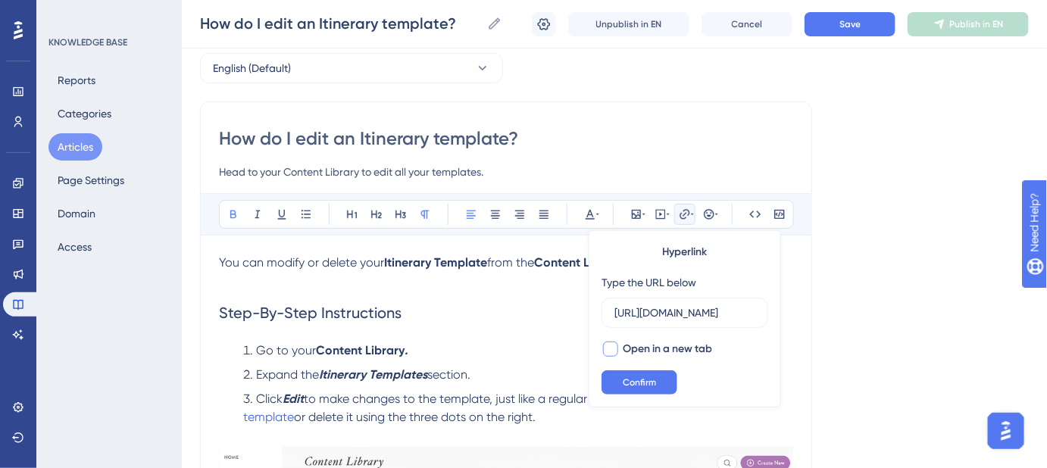
scroll to position [0, 289]
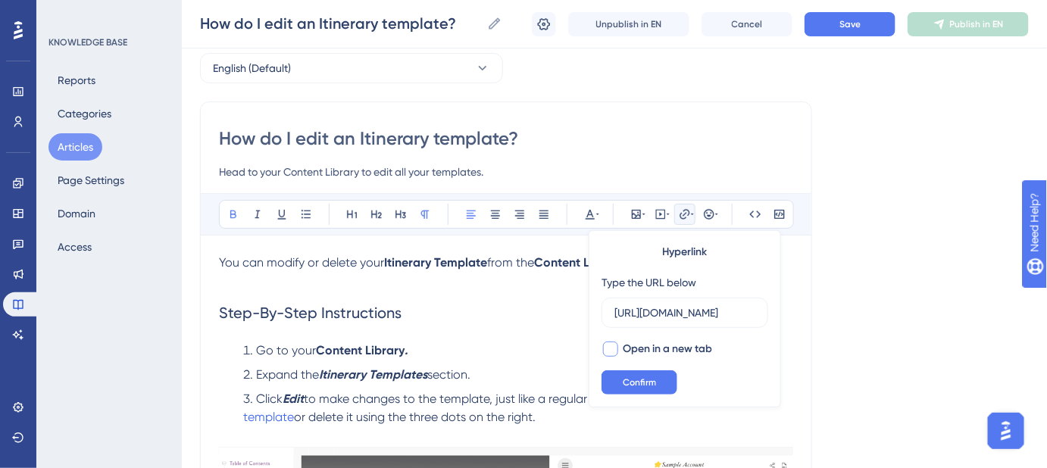
type input "[URL][DOMAIN_NAME]"
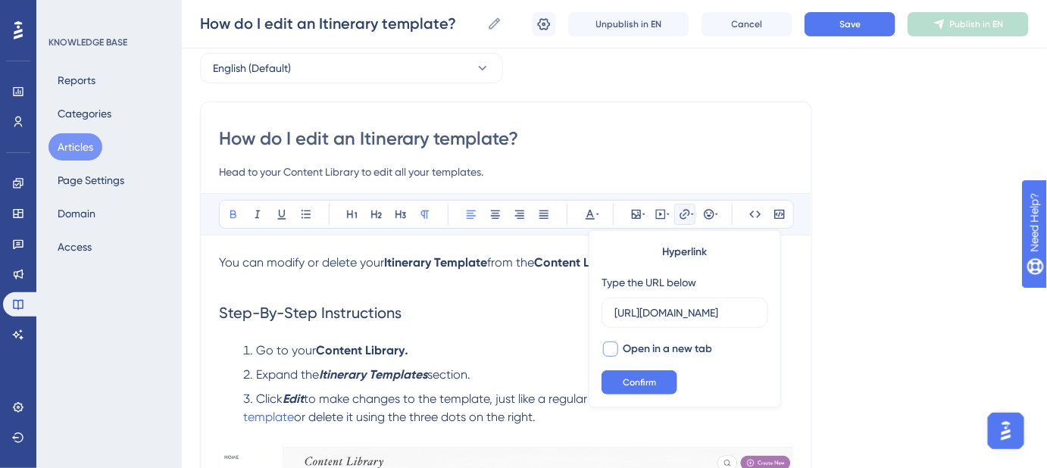
click at [612, 344] on div at bounding box center [610, 349] width 15 height 15
checkbox input "true"
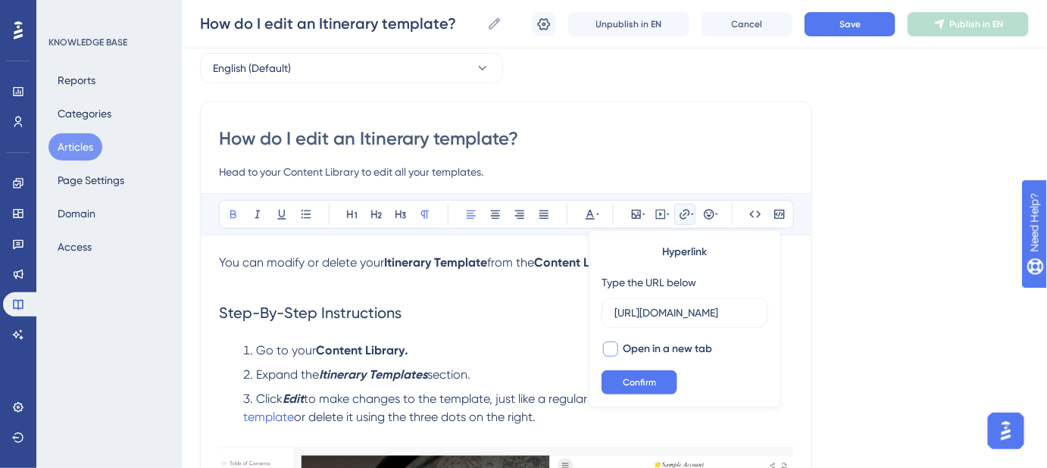
scroll to position [0, 0]
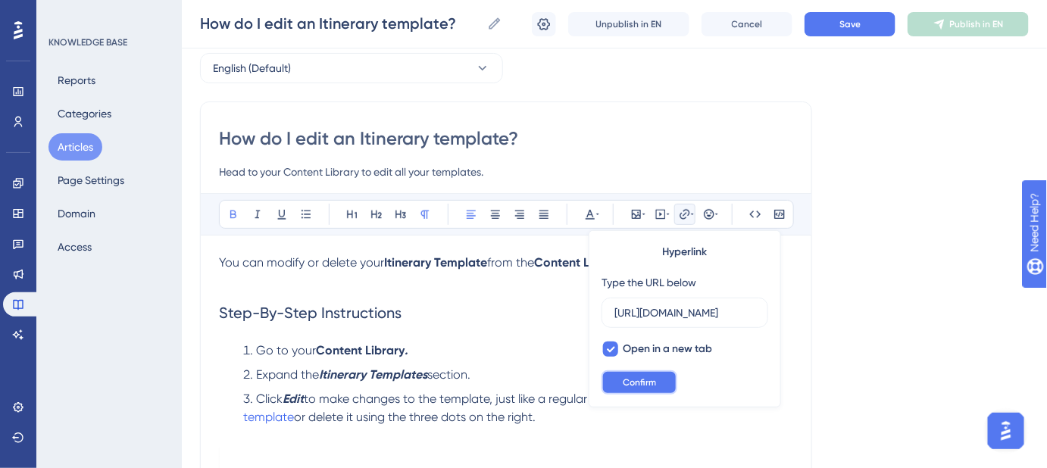
click at [629, 382] on span "Confirm" at bounding box center [639, 383] width 33 height 12
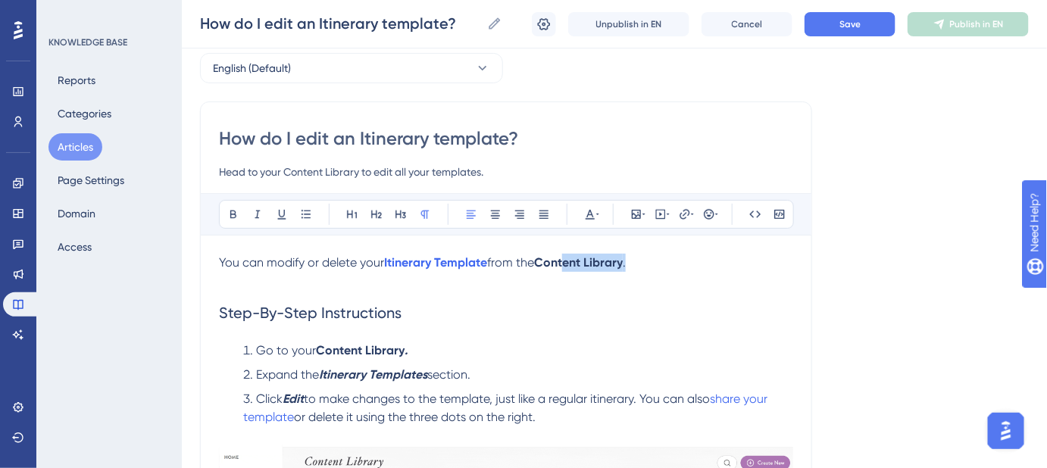
drag, startPoint x: 630, startPoint y: 258, endPoint x: 571, endPoint y: 259, distance: 59.1
click at [571, 259] on p "You can modify or delete your Itinerary Template from the Content Library ." at bounding box center [506, 263] width 574 height 18
drag, startPoint x: 543, startPoint y: 258, endPoint x: 627, endPoint y: 262, distance: 84.2
click at [623, 262] on strong "Content Library" at bounding box center [578, 262] width 89 height 14
click at [684, 217] on icon at bounding box center [685, 214] width 10 height 10
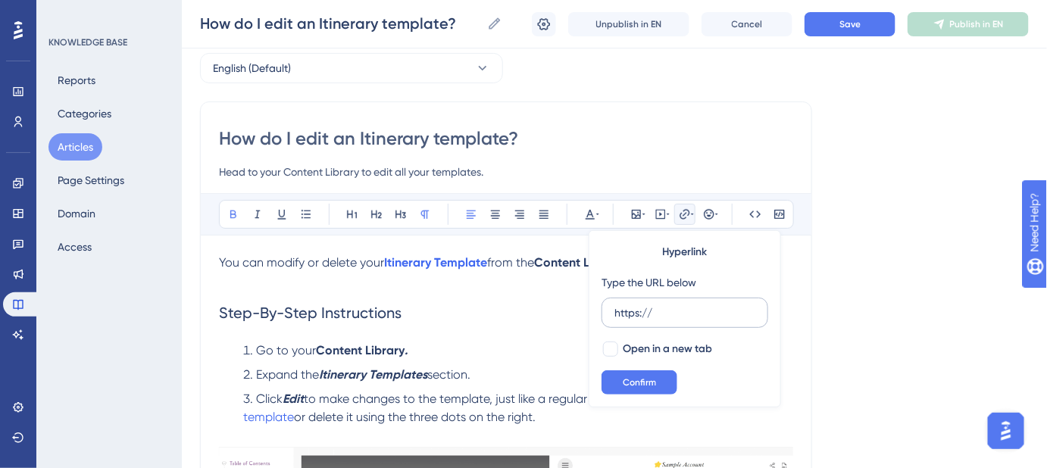
drag, startPoint x: 658, startPoint y: 307, endPoint x: 604, endPoint y: 314, distance: 54.2
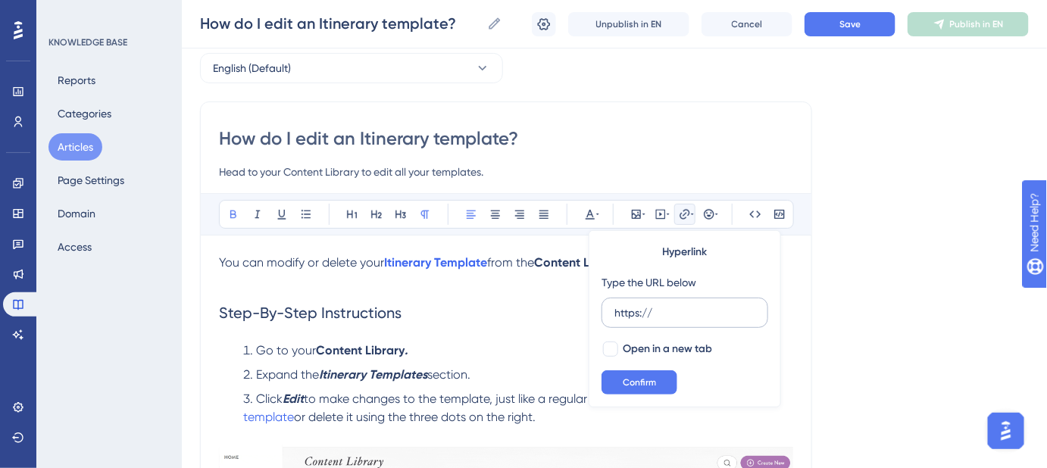
click at [604, 314] on label "https://" at bounding box center [685, 313] width 167 height 30
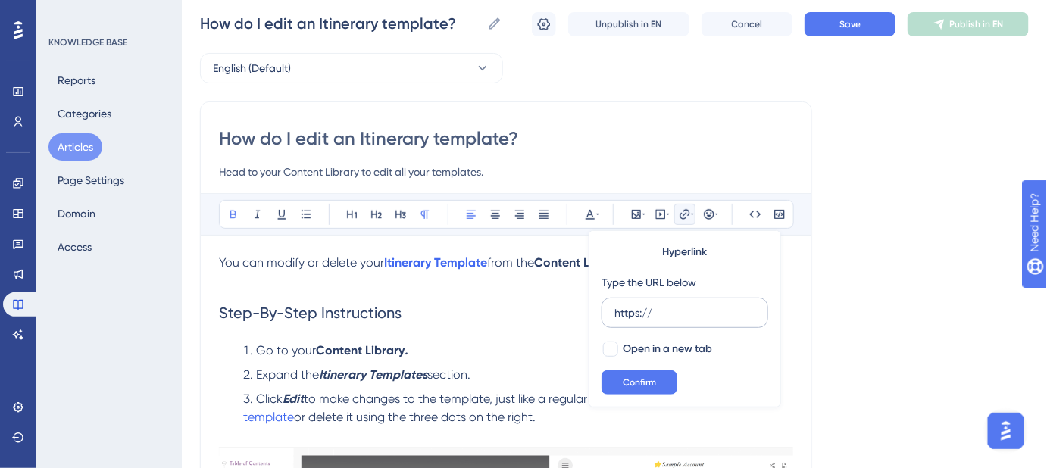
click at [615, 314] on input "https://" at bounding box center [685, 313] width 141 height 17
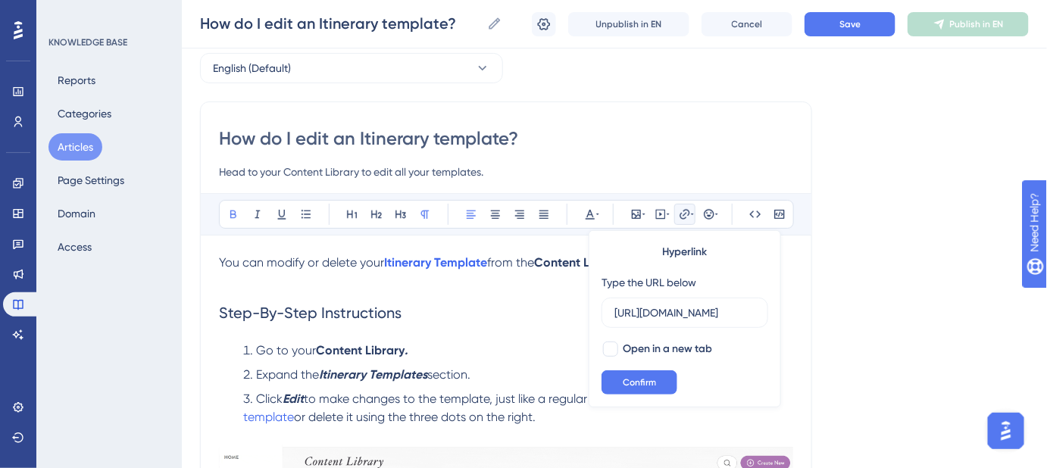
scroll to position [0, 169]
type input "[URL][DOMAIN_NAME]"
click at [614, 346] on div at bounding box center [610, 349] width 15 height 15
checkbox input "true"
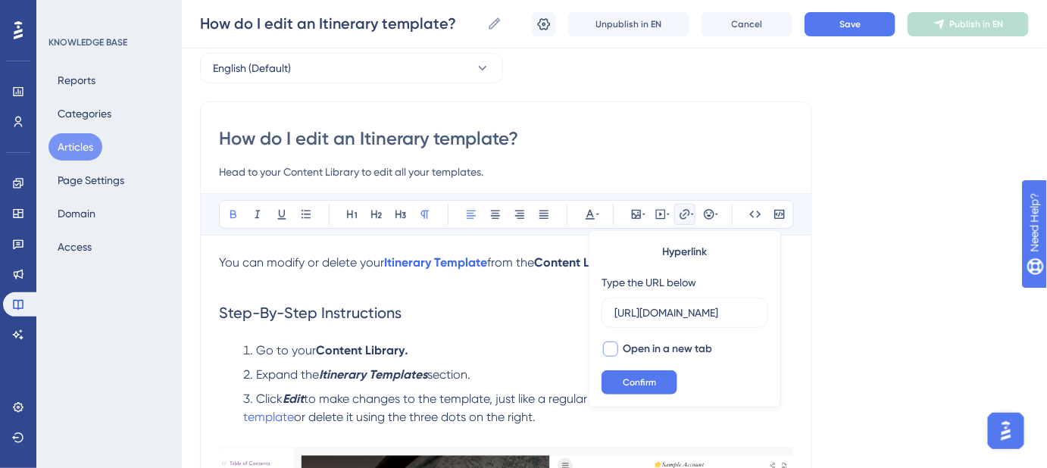
scroll to position [0, 0]
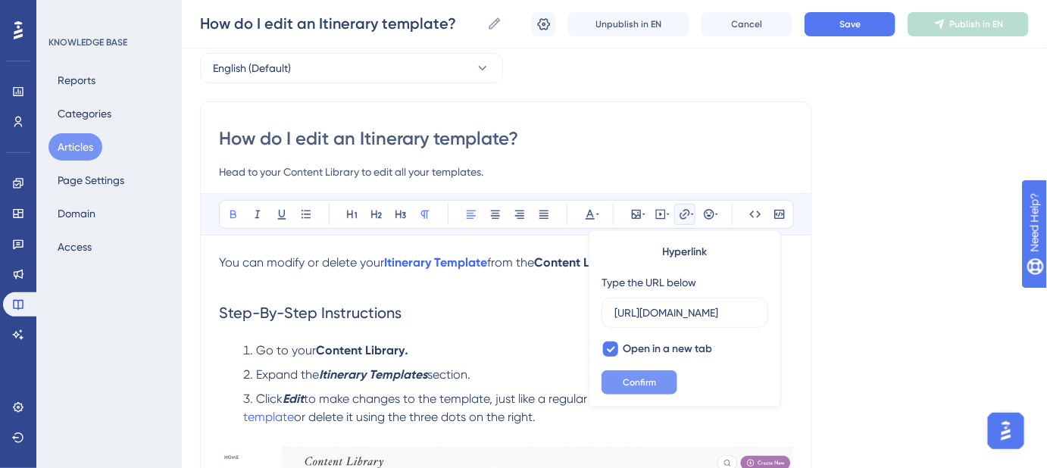
click at [639, 386] on span "Confirm" at bounding box center [639, 383] width 33 height 12
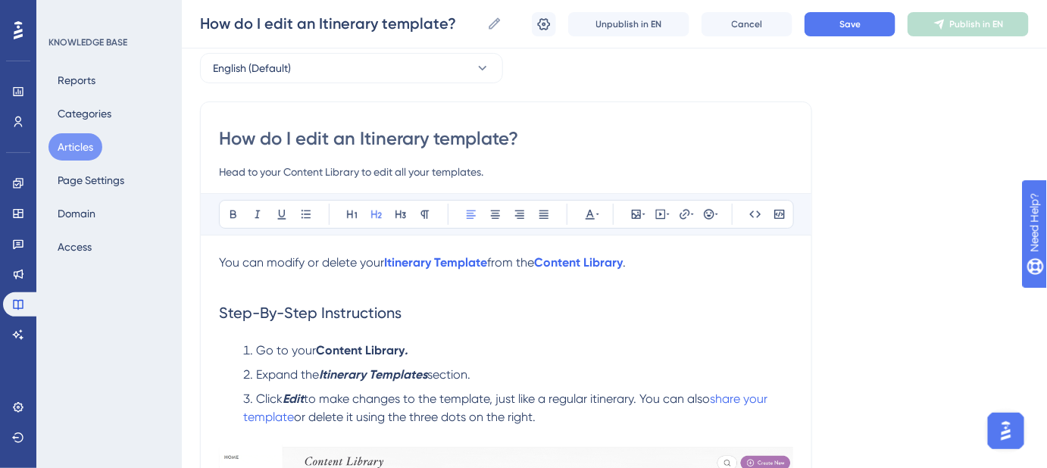
click at [671, 318] on h2 "Step-By-Step Instructions" at bounding box center [506, 312] width 574 height 45
click at [819, 23] on button "Save" at bounding box center [850, 24] width 91 height 24
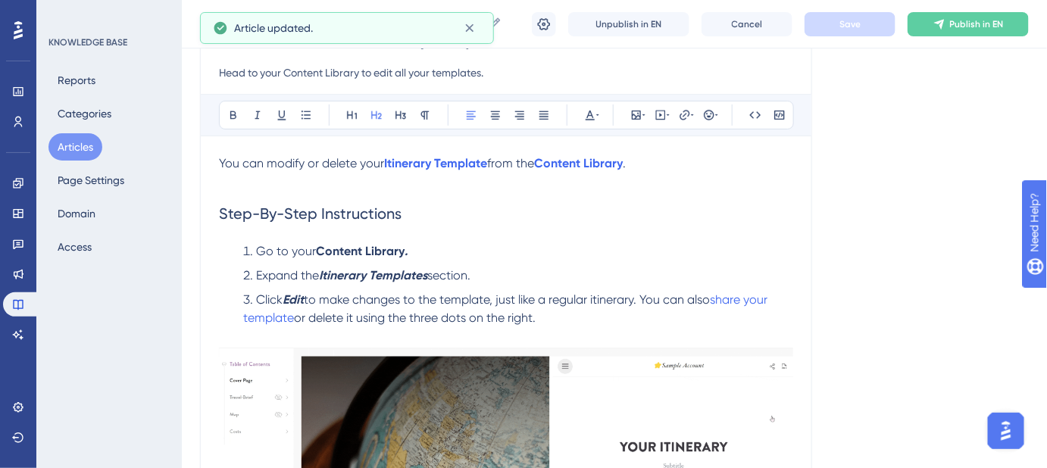
scroll to position [206, 0]
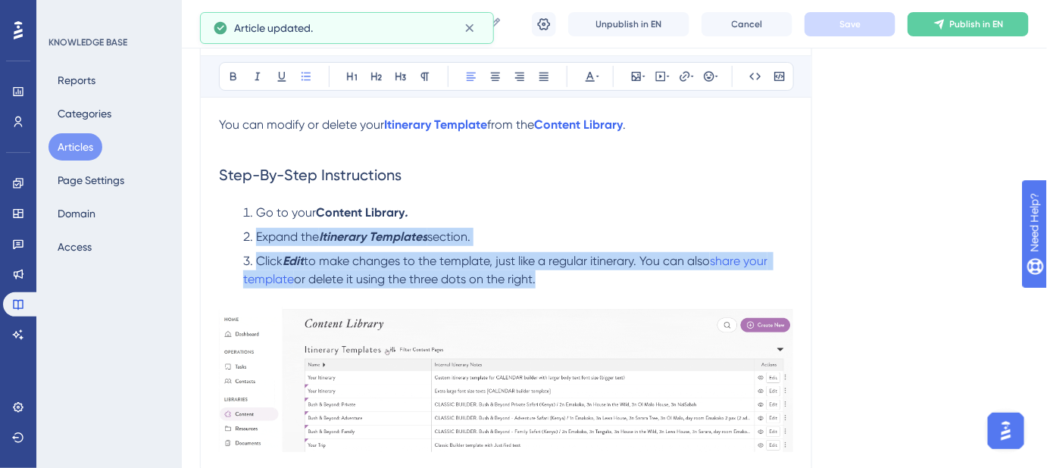
drag, startPoint x: 549, startPoint y: 283, endPoint x: 257, endPoint y: 242, distance: 294.6
click at [257, 242] on ol "Go to your Content Library . Expand the Itinerary Templates section. Click Edit…" at bounding box center [506, 246] width 574 height 85
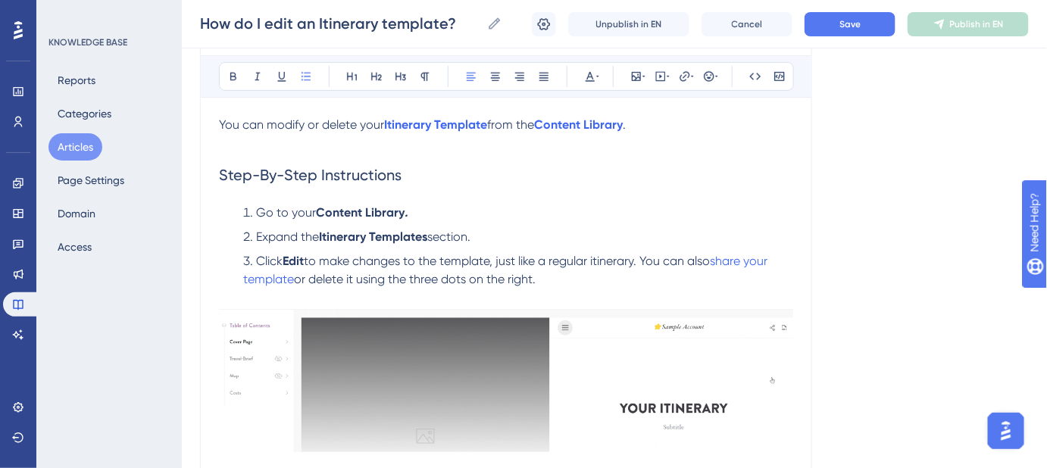
click at [486, 187] on h2 "Step-By-Step Instructions" at bounding box center [506, 174] width 574 height 45
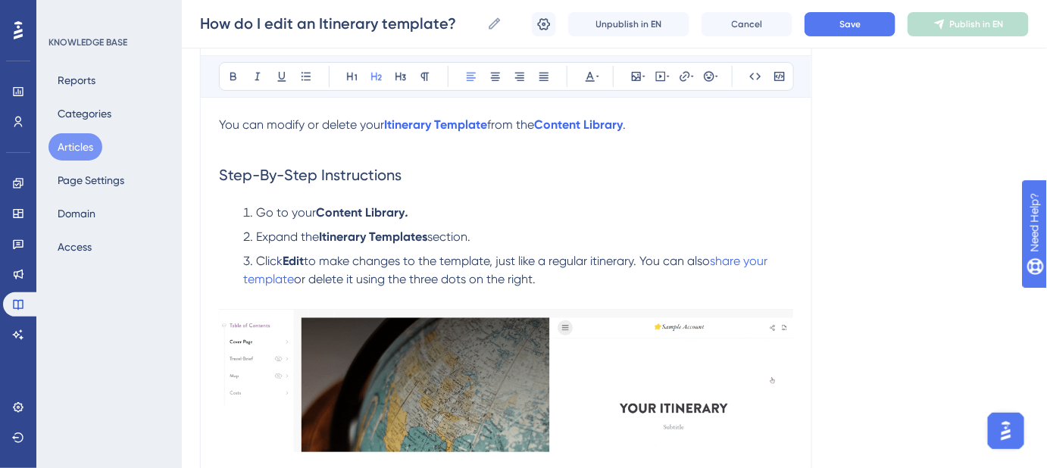
click at [599, 258] on span "to make changes to the template, just like a regular itinerary. You can also" at bounding box center [507, 261] width 406 height 14
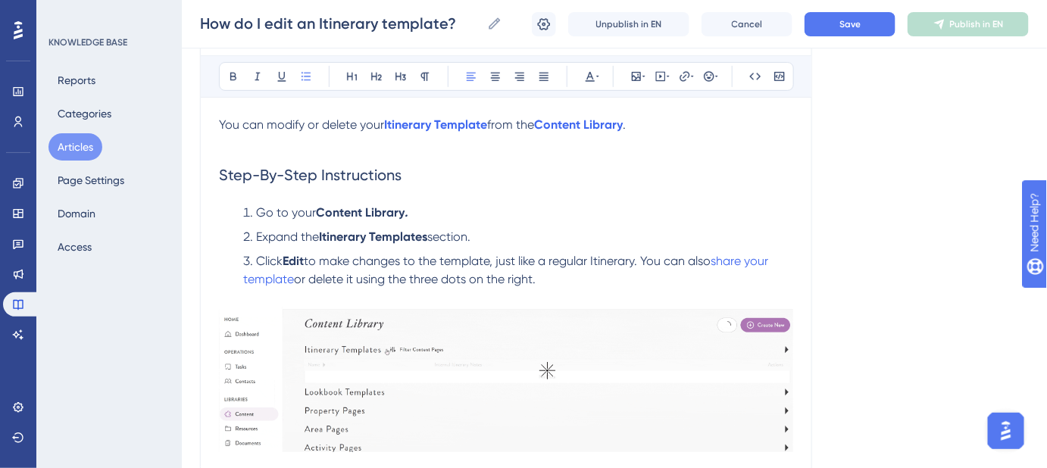
click at [648, 252] on li "Click Edit to make changes to the template, just like a regular Itinerary. You …" at bounding box center [515, 270] width 556 height 36
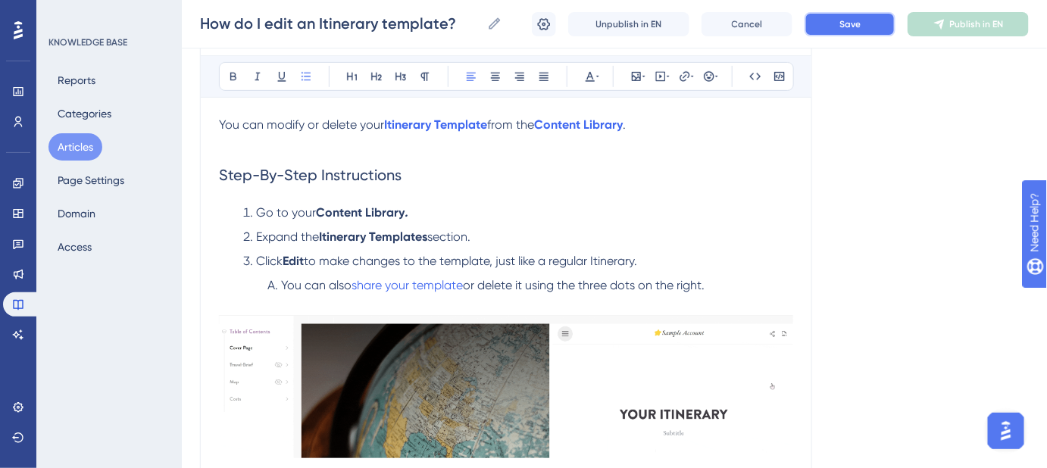
click at [825, 33] on button "Save" at bounding box center [850, 24] width 91 height 24
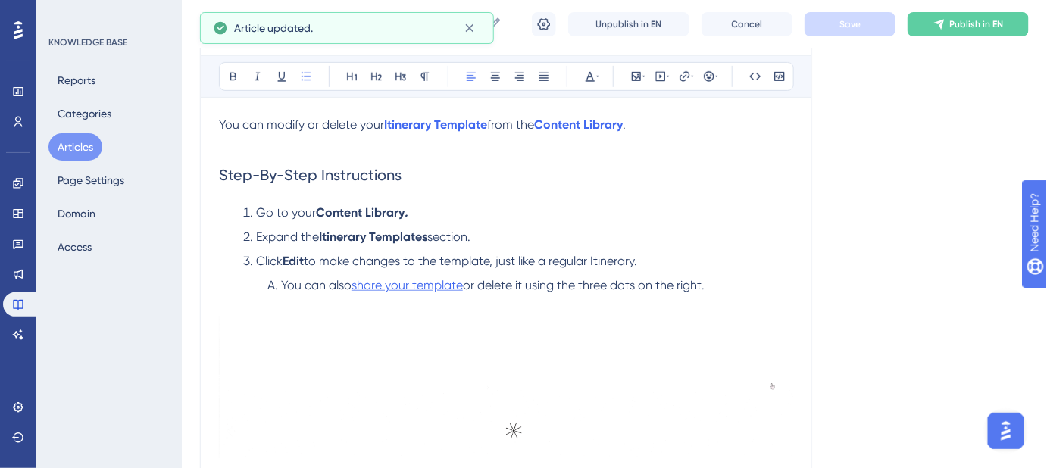
click at [444, 290] on span "share your template" at bounding box center [407, 285] width 111 height 14
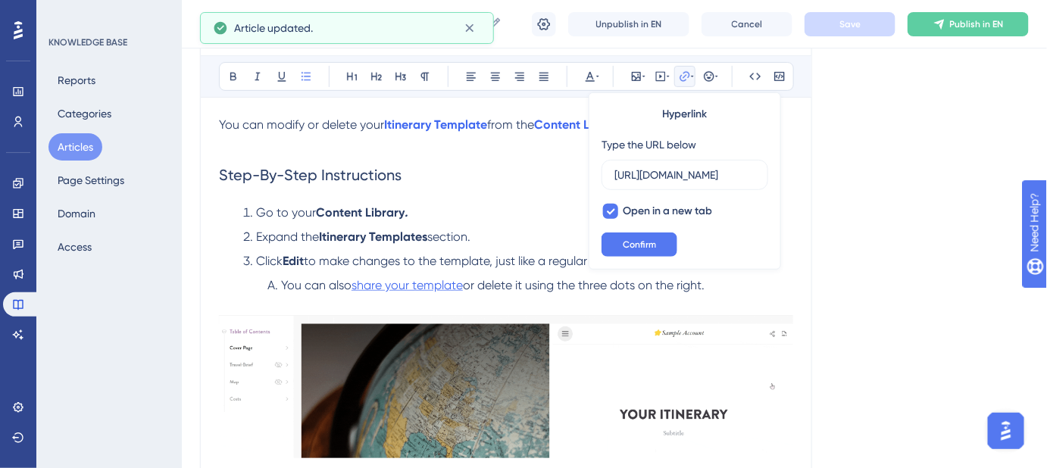
scroll to position [0, 172]
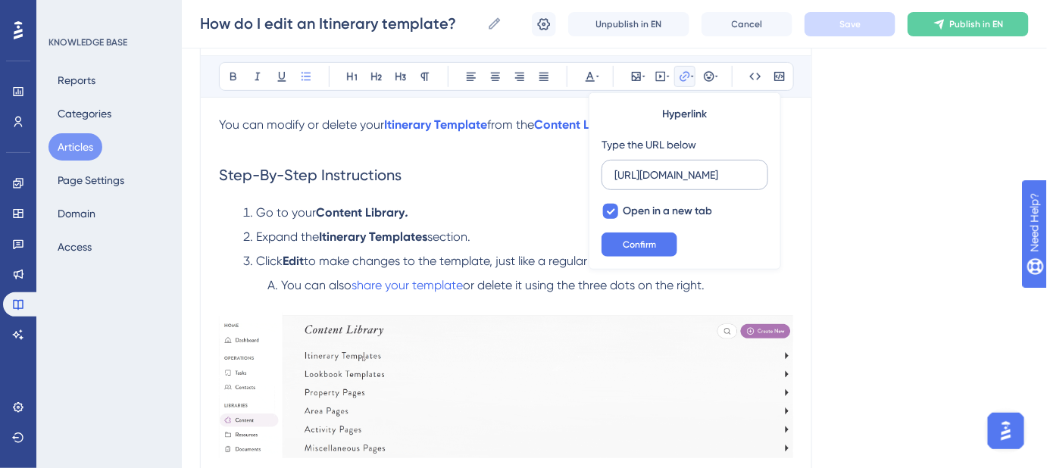
click at [671, 179] on input "[URL][DOMAIN_NAME]" at bounding box center [685, 175] width 141 height 17
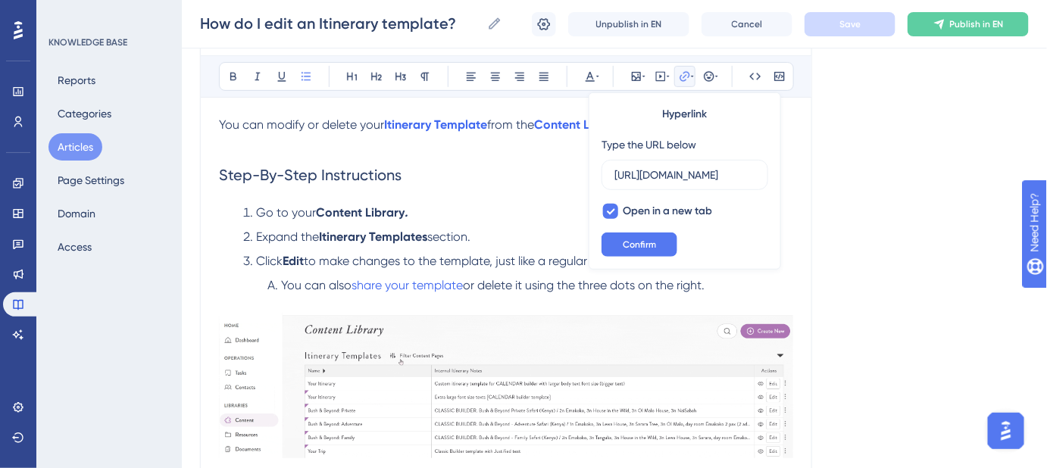
scroll to position [0, 0]
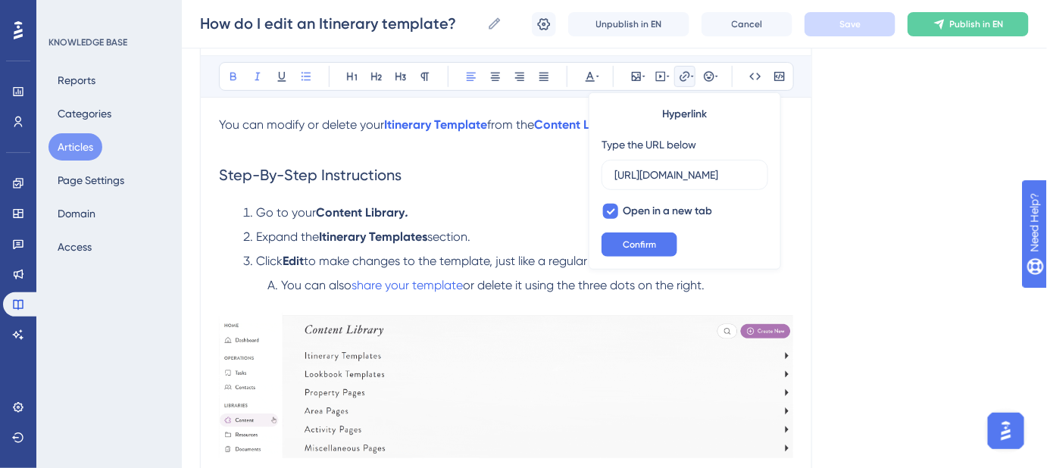
click at [518, 204] on li "Go to your Content Library ." at bounding box center [515, 213] width 556 height 18
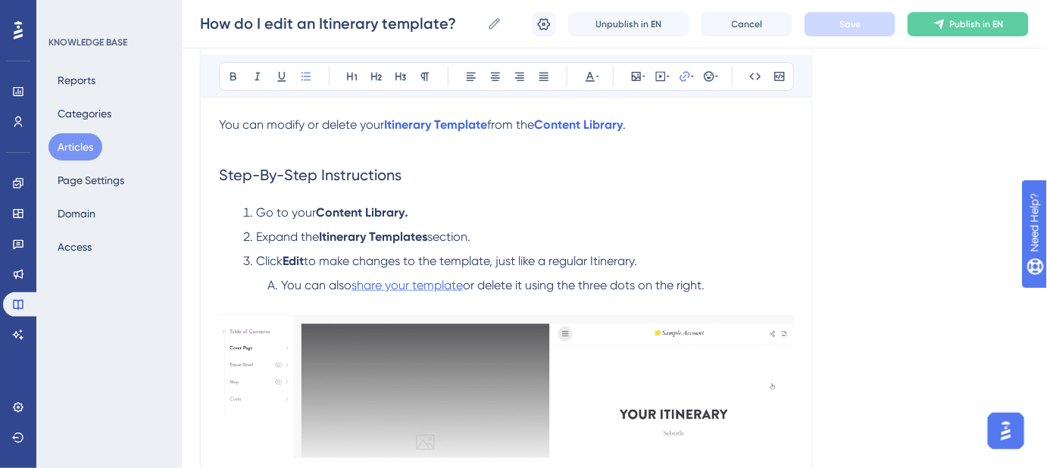
click at [421, 287] on span "share your template" at bounding box center [407, 285] width 111 height 14
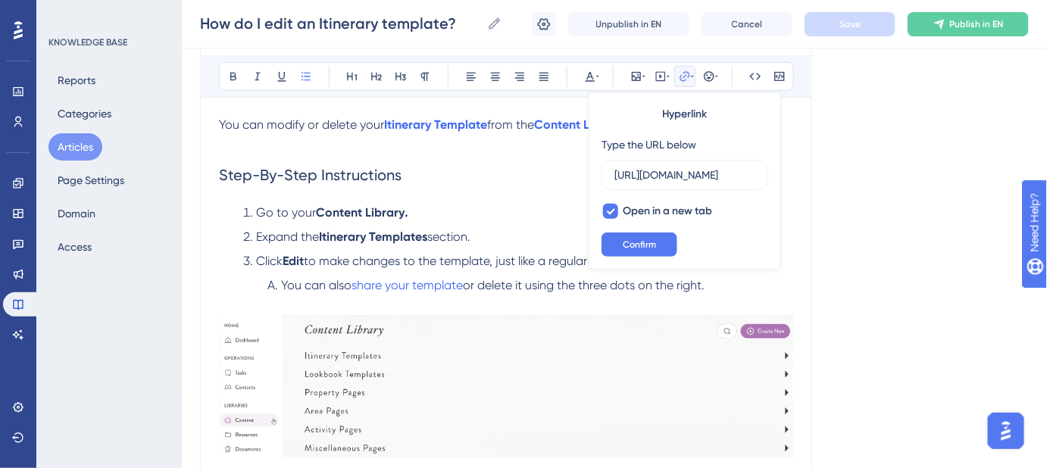
scroll to position [0, 172]
click at [670, 175] on input "[URL][DOMAIN_NAME]" at bounding box center [685, 175] width 141 height 17
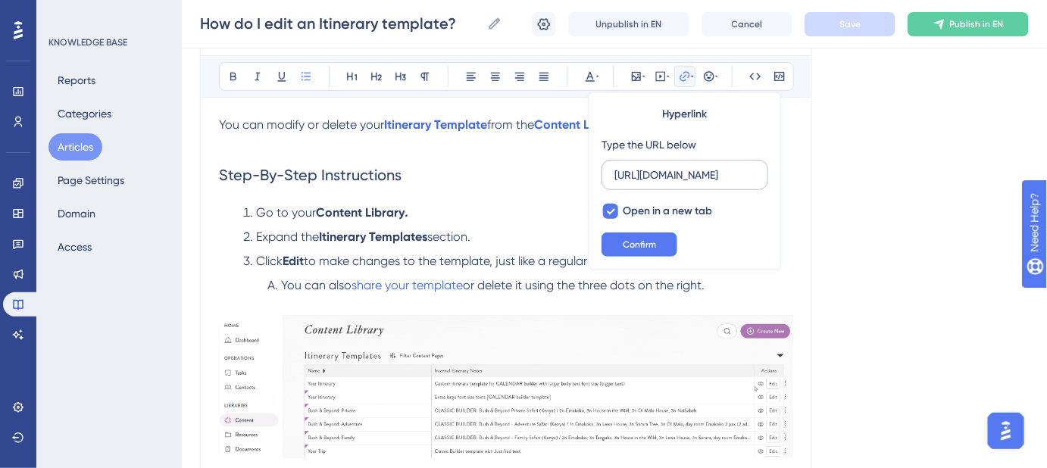
scroll to position [0, 345]
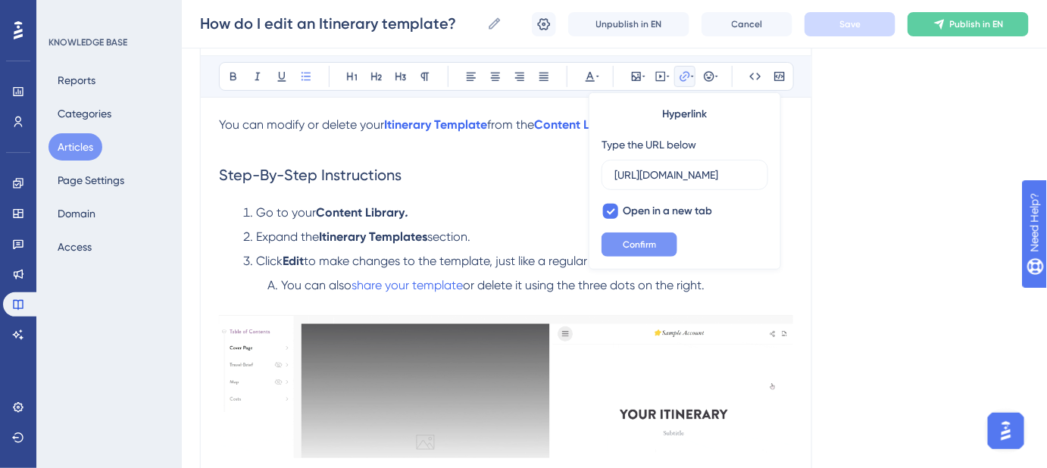
type input "[URL][DOMAIN_NAME]"
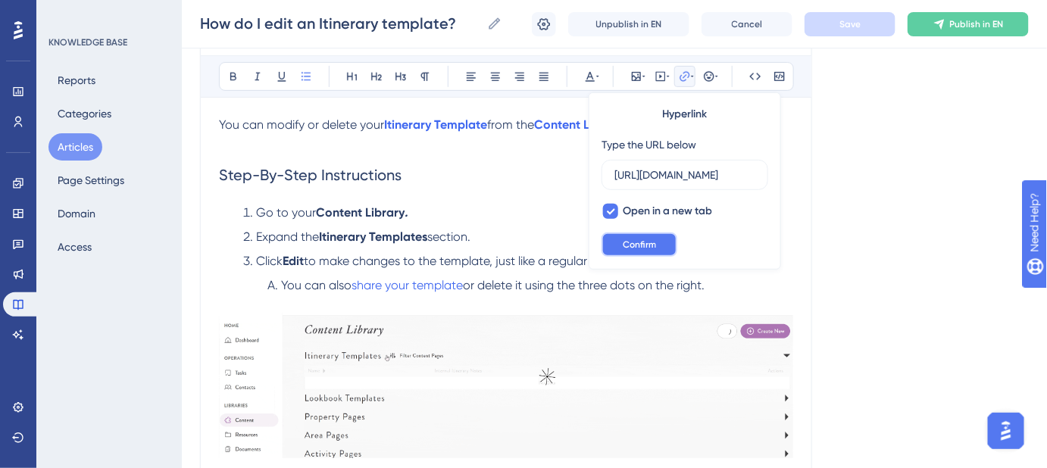
click at [632, 244] on span "Confirm" at bounding box center [639, 245] width 33 height 12
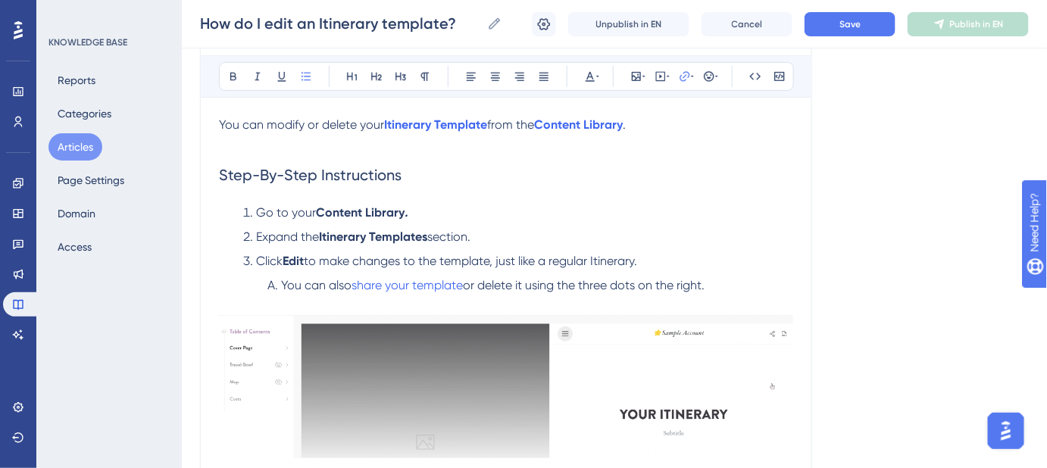
click at [468, 283] on li "You can also share your template or delete it using the three dots on the right." at bounding box center [527, 286] width 532 height 18
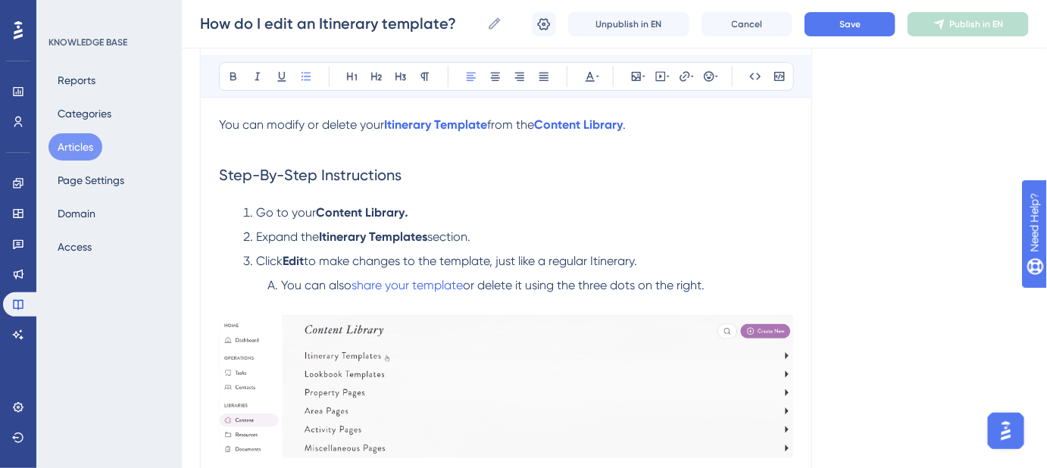
drag, startPoint x: 468, startPoint y: 283, endPoint x: 349, endPoint y: 283, distance: 119.0
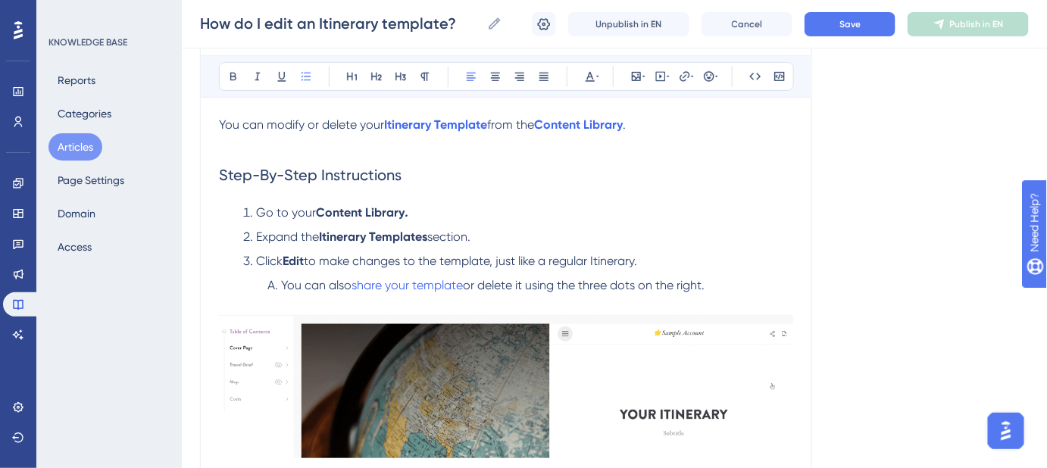
click at [349, 283] on li "You can also share your template or delete it using the three dots on the right." at bounding box center [527, 286] width 532 height 18
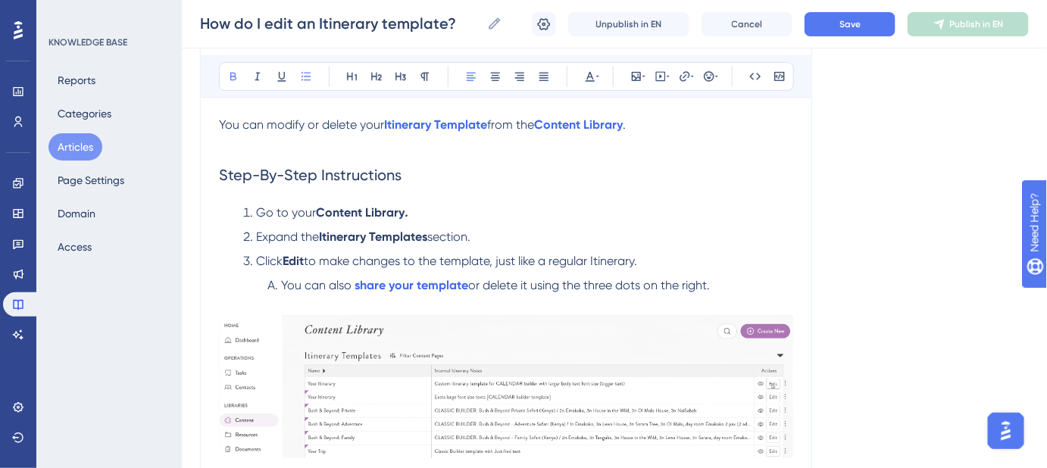
click at [887, 171] on div "Language English (Default) How do I edit an Itinerary template? Head to your Co…" at bounding box center [614, 232] width 829 height 683
click at [843, 27] on span "Save" at bounding box center [850, 24] width 21 height 12
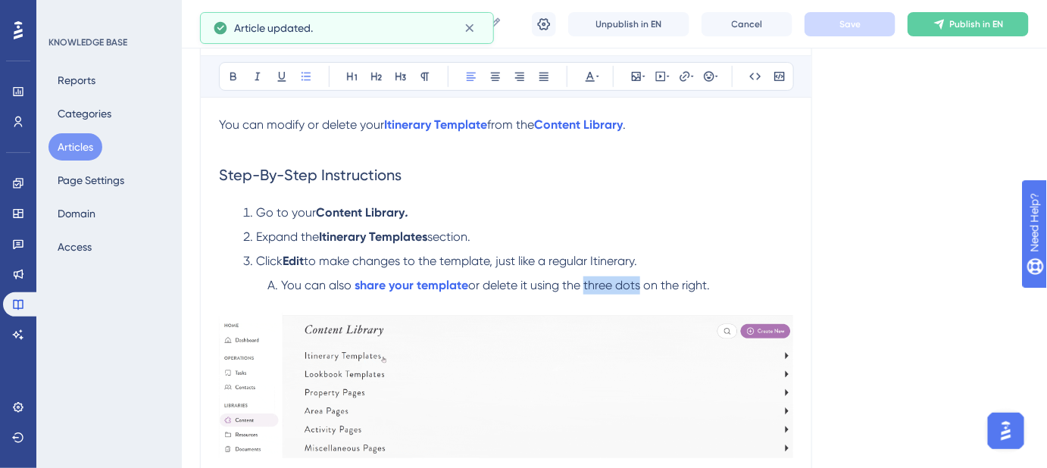
drag, startPoint x: 612, startPoint y: 286, endPoint x: 587, endPoint y: 292, distance: 26.3
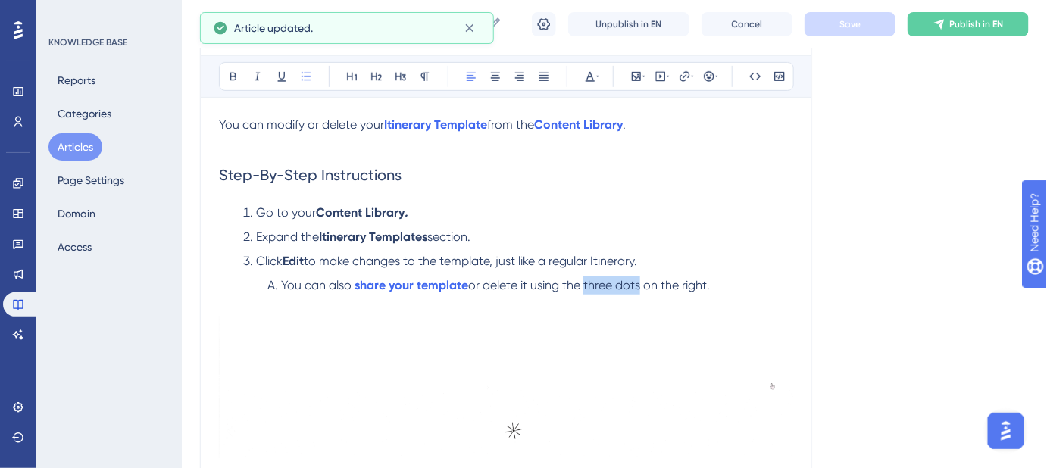
click at [587, 292] on li "You can also share your template or delete it using the three dots on the right." at bounding box center [527, 286] width 532 height 18
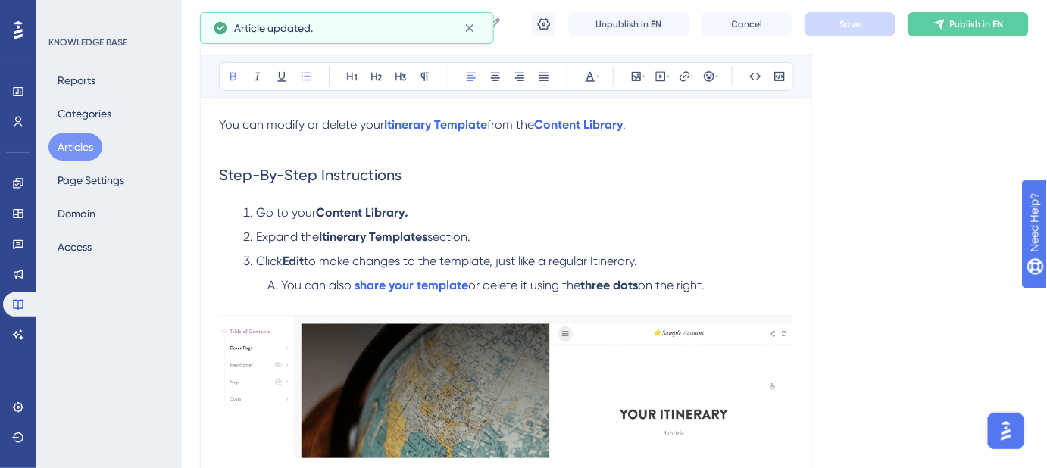
click at [884, 242] on div "Language English (Default) How do I edit an Itinerary template? Head to your Co…" at bounding box center [614, 232] width 829 height 683
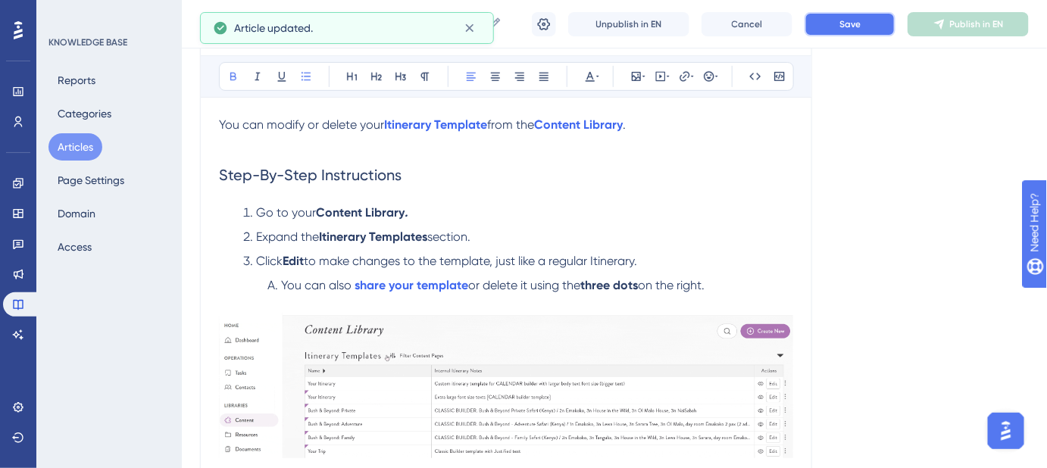
click at [842, 21] on span "Save" at bounding box center [850, 24] width 21 height 12
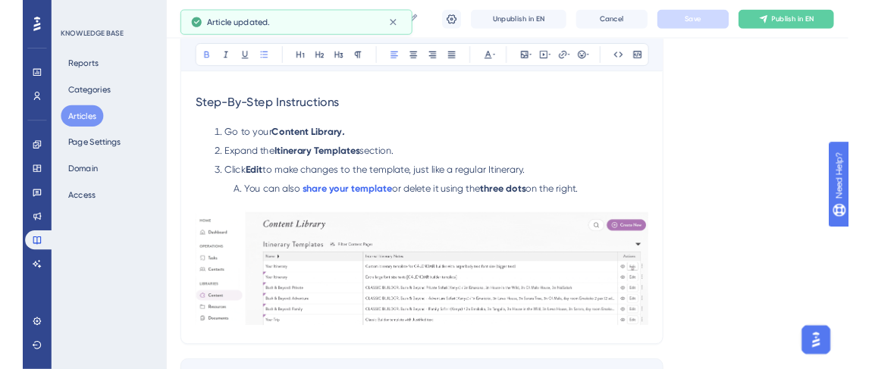
scroll to position [275, 0]
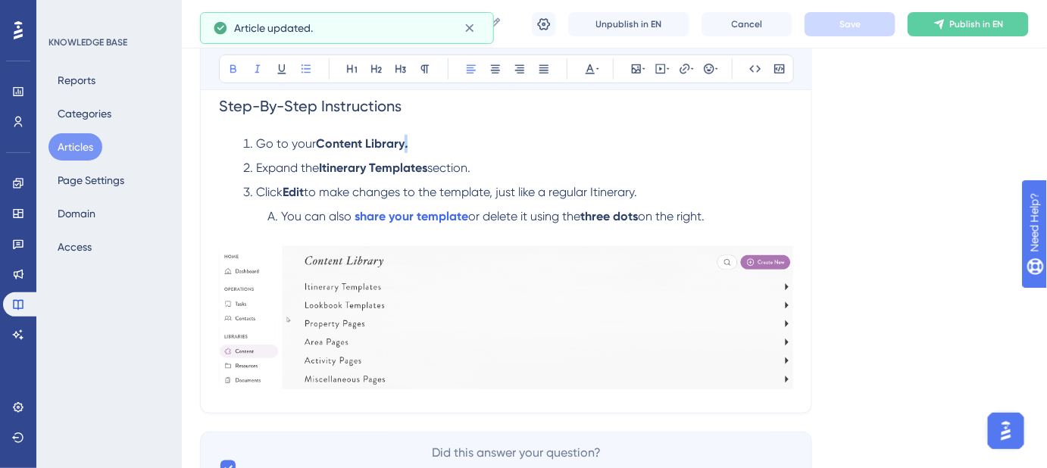
click at [405, 147] on li "Go to your Content Library ." at bounding box center [515, 144] width 556 height 18
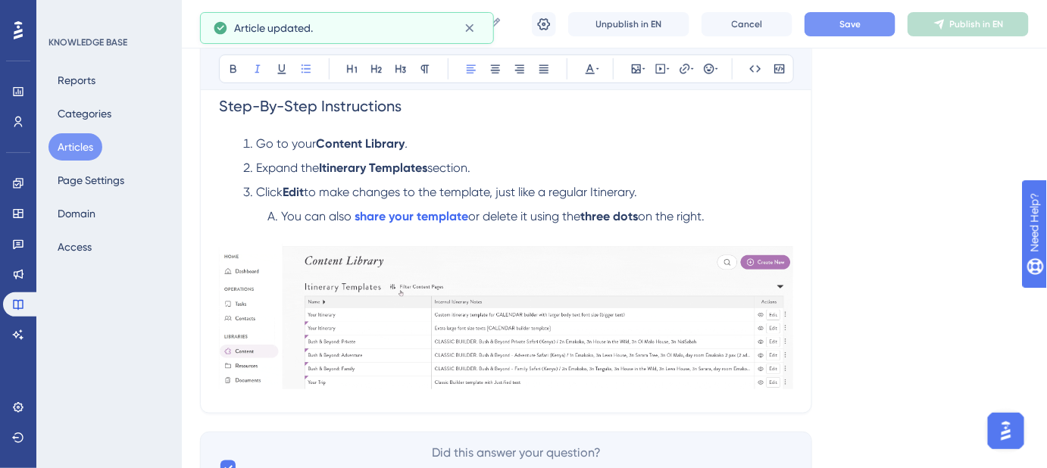
click at [832, 177] on div "Language English (Default) How do I edit an Itinerary template? Head to your Co…" at bounding box center [614, 163] width 829 height 683
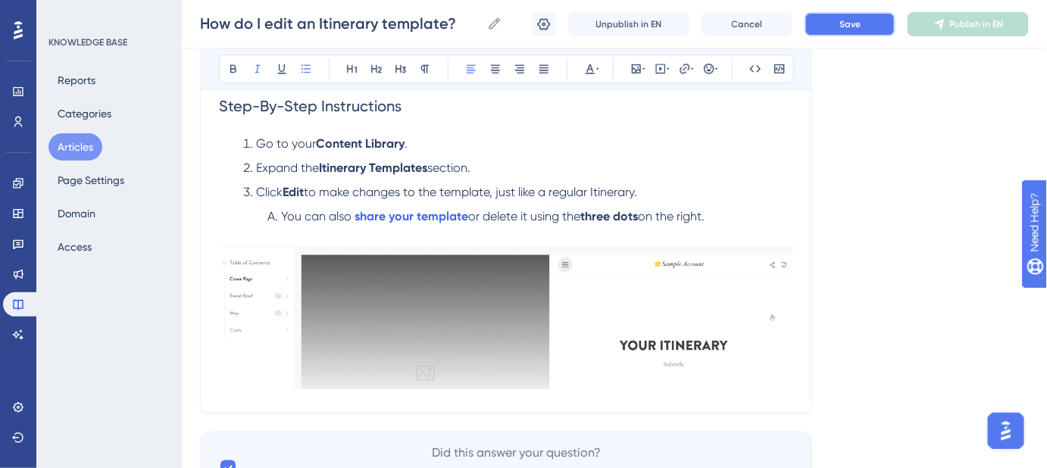
click at [850, 33] on button "Save" at bounding box center [850, 24] width 91 height 24
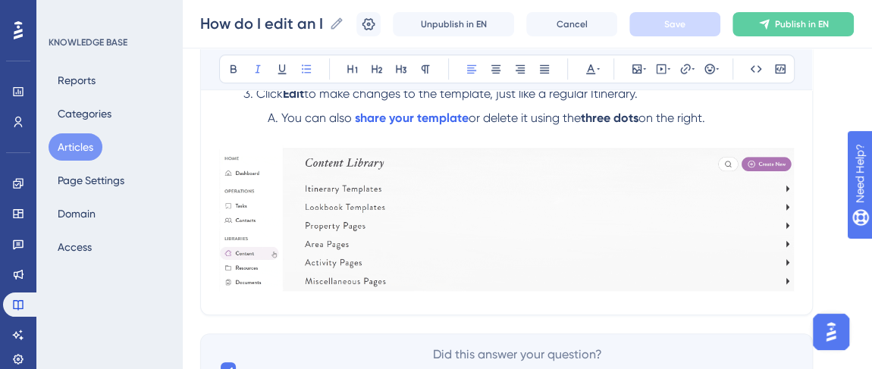
scroll to position [344, 0]
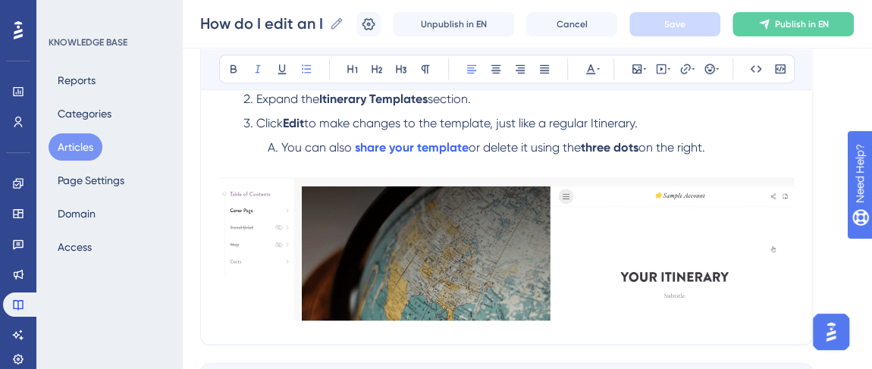
drag, startPoint x: 495, startPoint y: 153, endPoint x: 487, endPoint y: 152, distance: 7.7
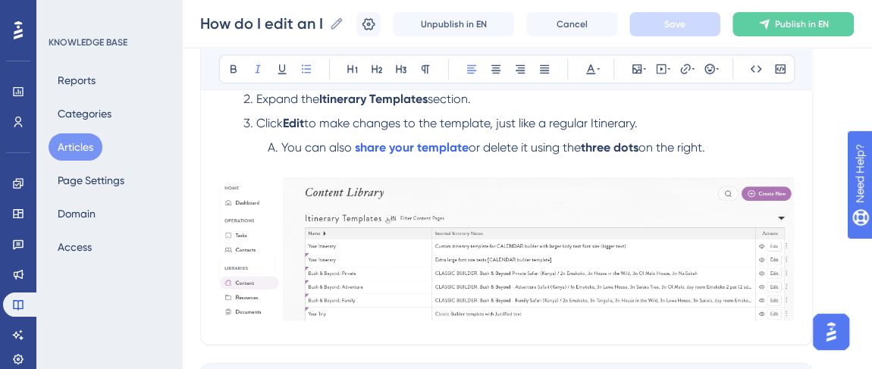
click at [495, 153] on li "You can also share your template or delete it using the three dots on the right." at bounding box center [527, 148] width 532 height 18
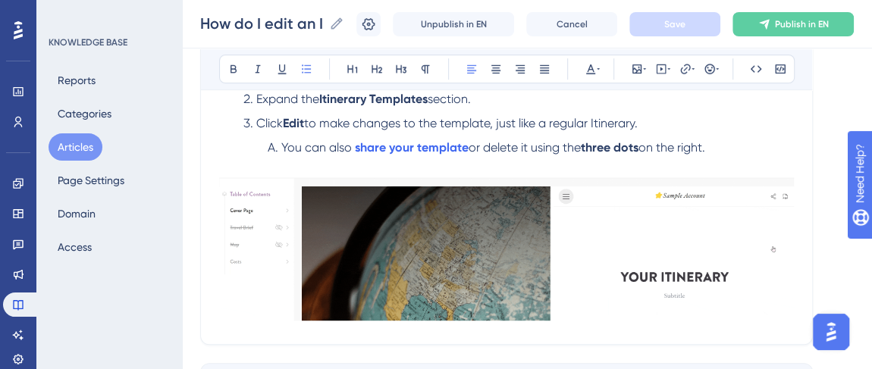
click at [474, 146] on span "or delete it using the" at bounding box center [524, 147] width 112 height 14
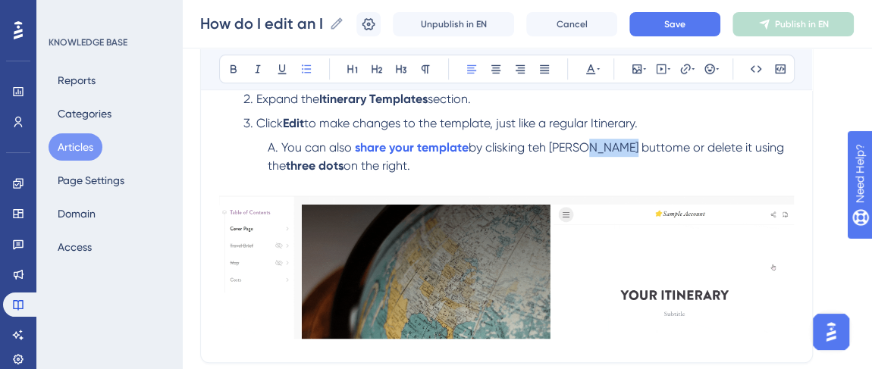
drag, startPoint x: 611, startPoint y: 145, endPoint x: 596, endPoint y: 151, distance: 15.6
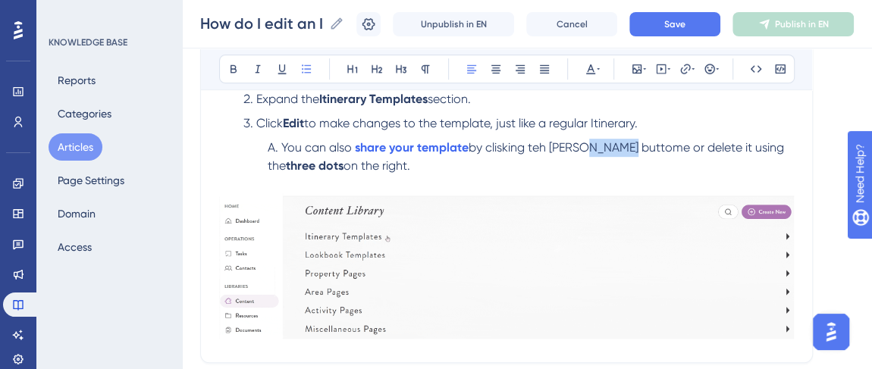
click at [596, 151] on span "by clisking teh [PERSON_NAME] buttome or delete it using the" at bounding box center [527, 156] width 519 height 33
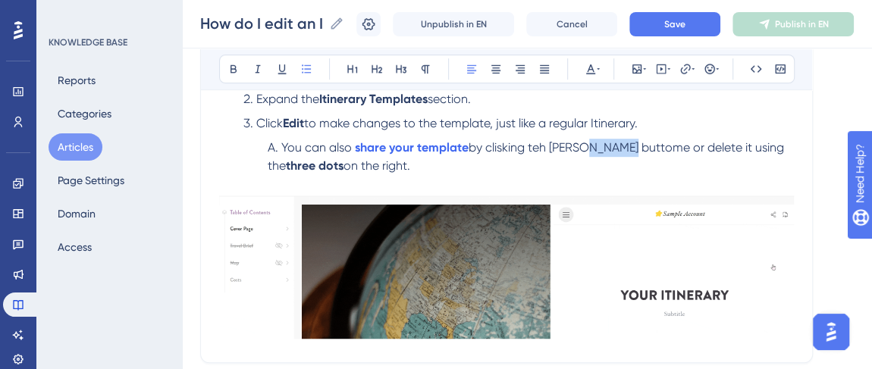
click at [596, 151] on span "by clisking teh [PERSON_NAME] buttome or delete it using the" at bounding box center [527, 156] width 519 height 33
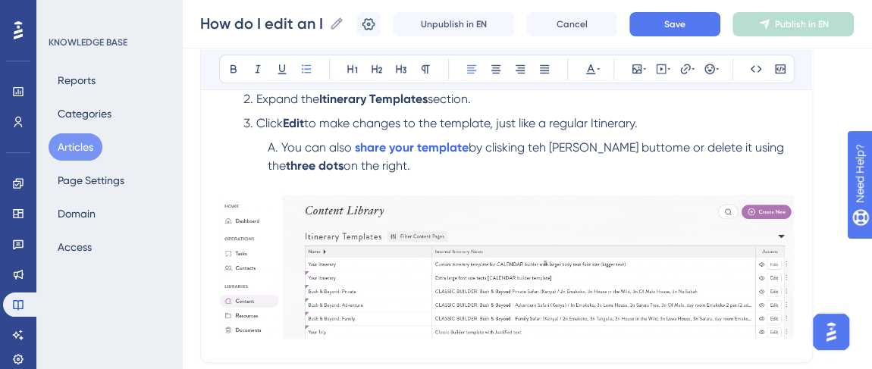
click at [599, 149] on span "by clisking teh [PERSON_NAME] buttome or delete it using the" at bounding box center [527, 156] width 519 height 33
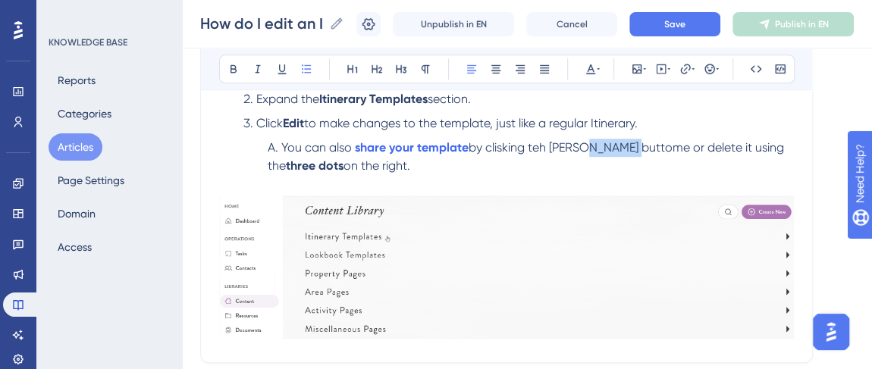
click at [599, 149] on span "by clisking teh [PERSON_NAME] buttome or delete it using the" at bounding box center [527, 156] width 519 height 33
click at [539, 145] on span "by clicking teh [PERSON_NAME] button or delete it using the" at bounding box center [523, 156] width 510 height 33
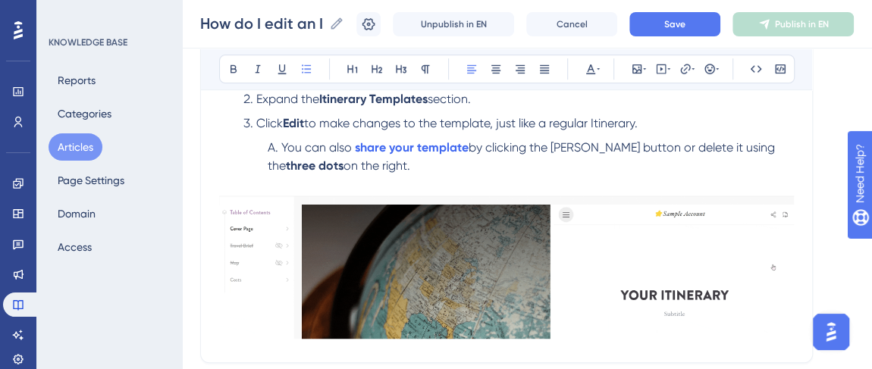
click at [566, 140] on span "by clicking the [PERSON_NAME] button or delete it using the" at bounding box center [523, 156] width 510 height 33
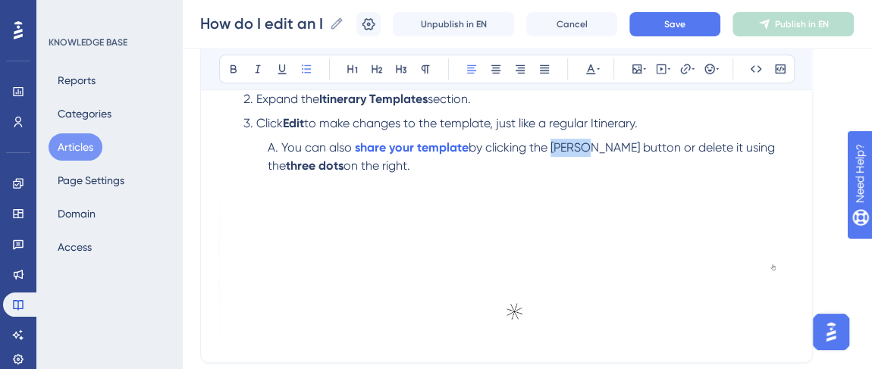
click at [566, 140] on span "by clicking the [PERSON_NAME] button or delete it using the" at bounding box center [523, 156] width 510 height 33
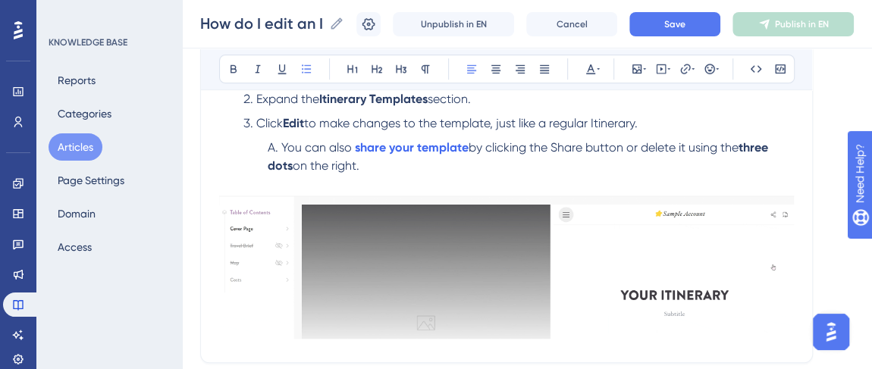
click at [662, 143] on span "by clicking the Share button or delete it using the" at bounding box center [603, 147] width 270 height 14
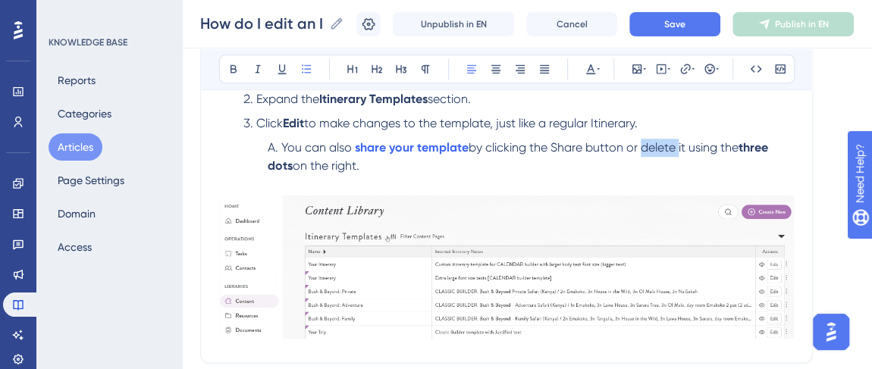
click at [662, 143] on span "by clicking the Share button or delete it using the" at bounding box center [603, 147] width 270 height 14
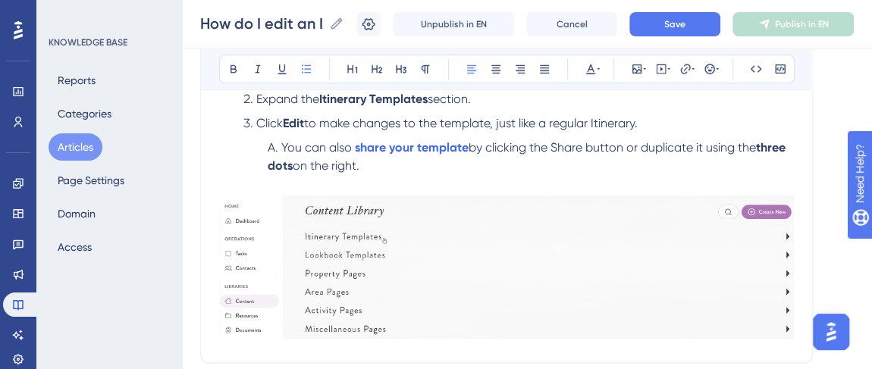
click at [630, 147] on span "by clicking the Share button or duplicate it using the" at bounding box center [611, 147] width 287 height 14
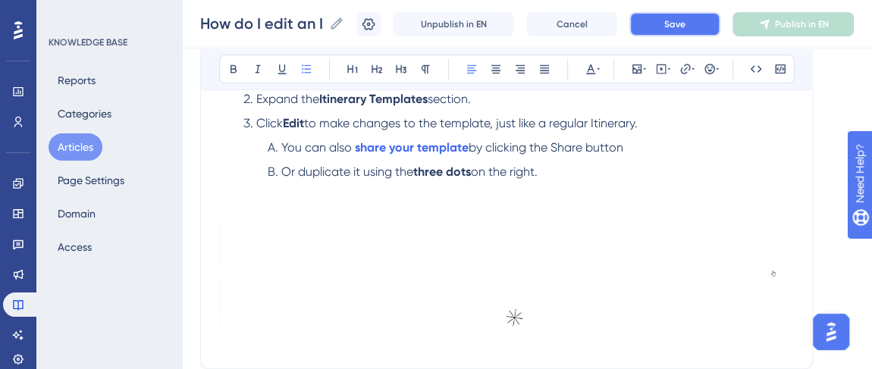
click at [672, 23] on button "Save" at bounding box center [674, 24] width 91 height 24
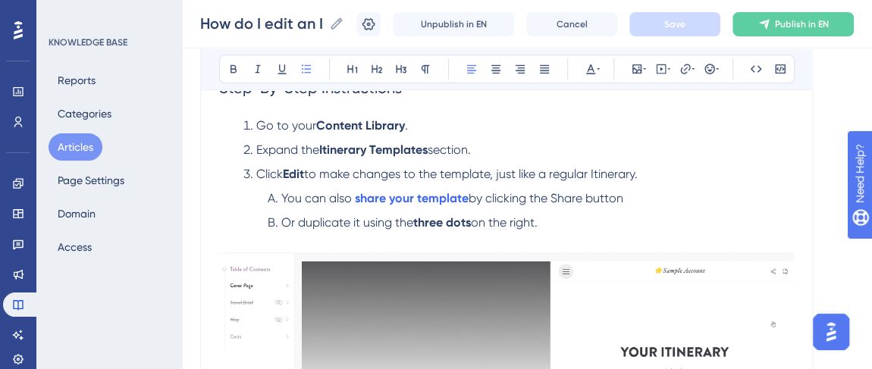
scroll to position [275, 0]
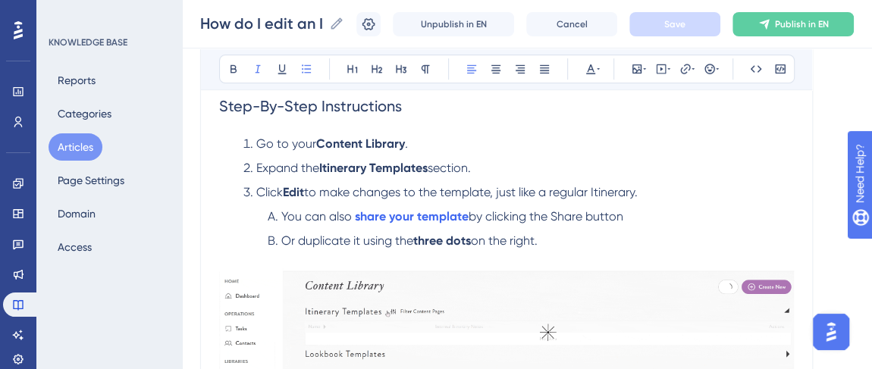
click at [412, 146] on li "Go to your Content Library ." at bounding box center [515, 144] width 556 height 18
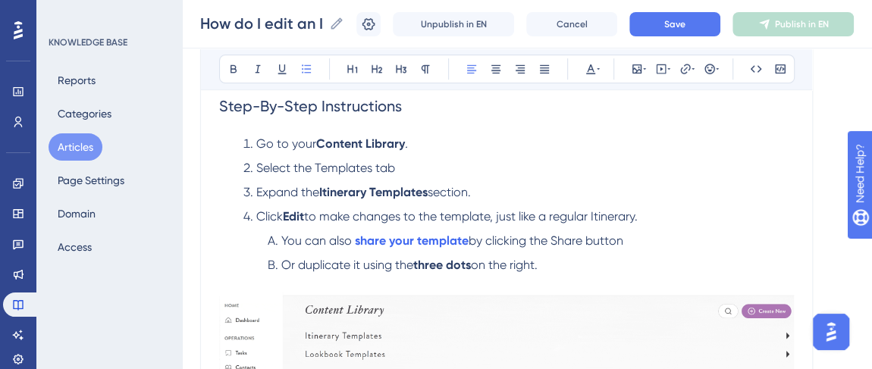
click at [333, 164] on span "Select the Templates tab" at bounding box center [325, 168] width 139 height 14
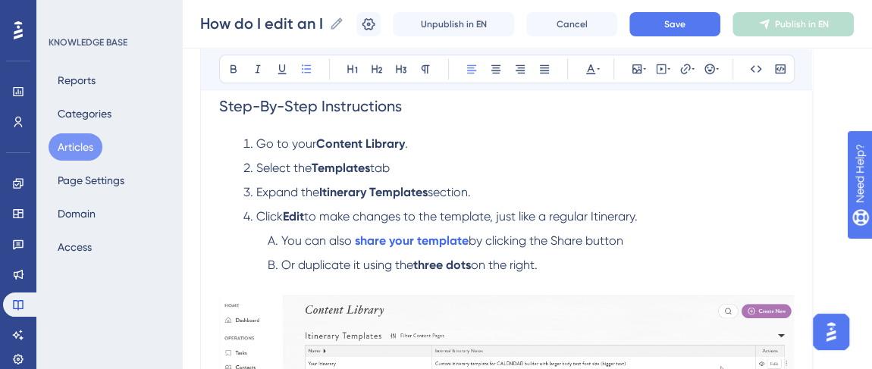
drag, startPoint x: 524, startPoint y: 161, endPoint x: 476, endPoint y: 158, distance: 48.6
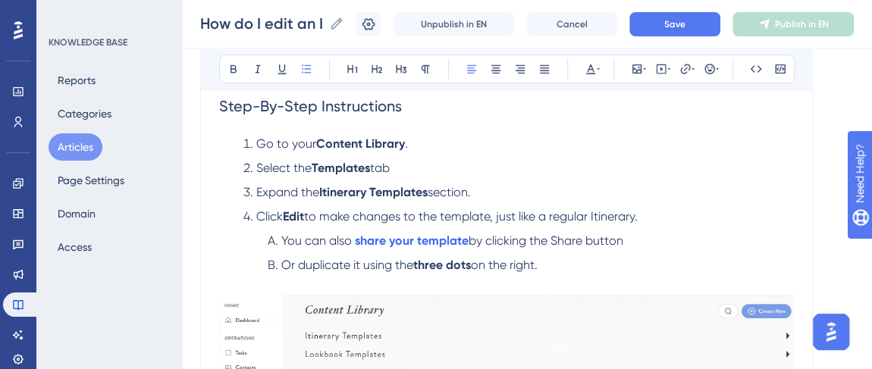
click at [524, 164] on li "Select the Templates tab" at bounding box center [515, 168] width 556 height 18
click at [663, 26] on button "Save" at bounding box center [674, 24] width 91 height 24
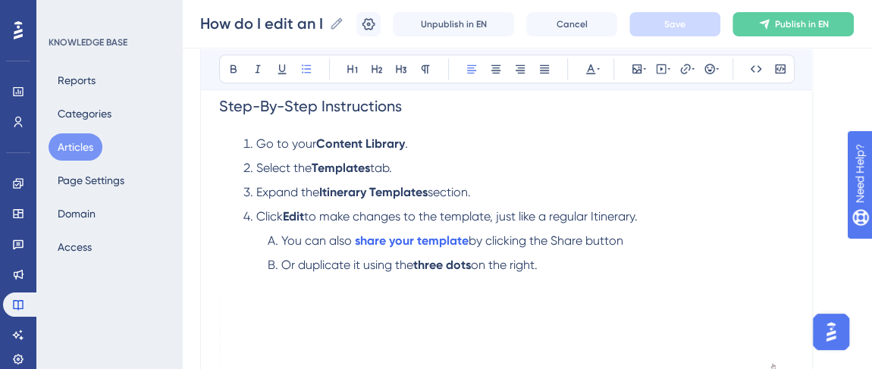
click at [297, 259] on span "Or duplicate it using the" at bounding box center [347, 265] width 132 height 14
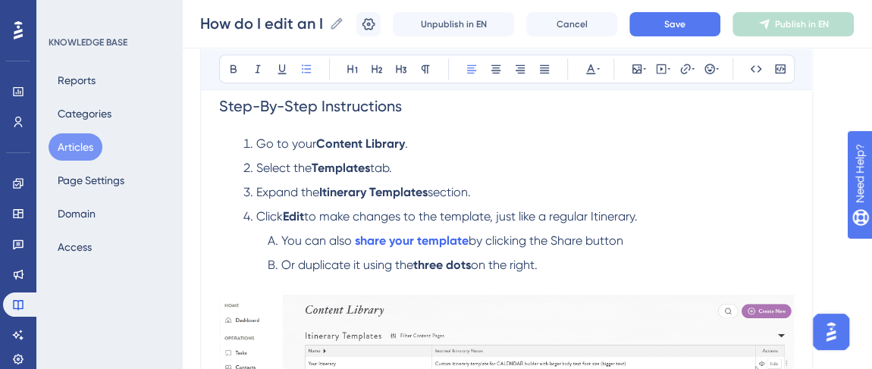
click at [352, 260] on span "Or duplicate it using the" at bounding box center [347, 265] width 132 height 14
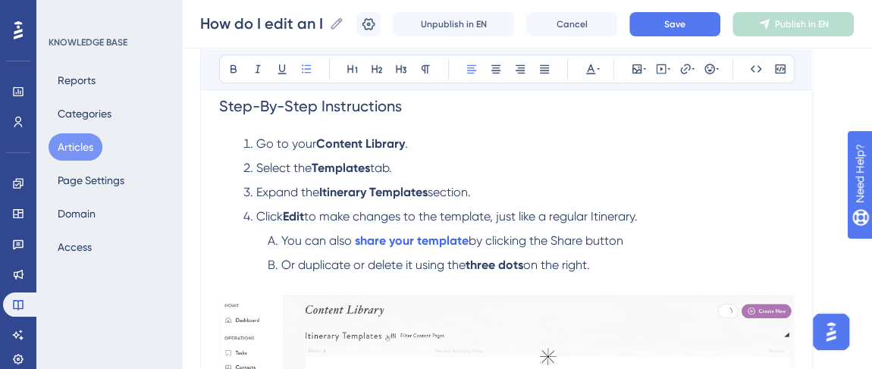
click at [648, 260] on li "Or duplicate or delete it using the three dots on the right." at bounding box center [527, 265] width 532 height 18
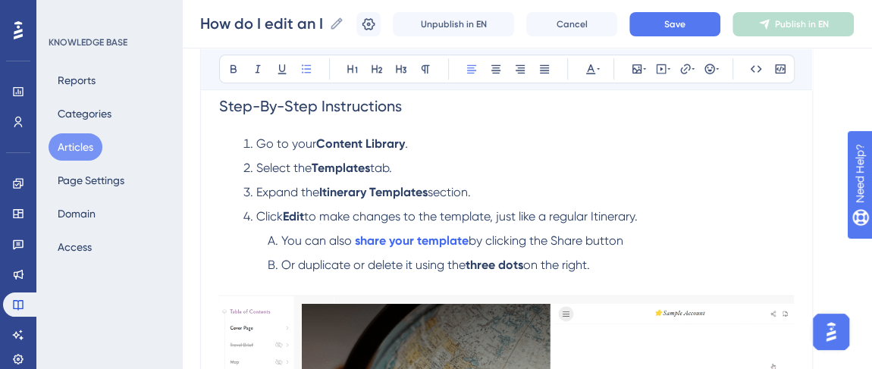
drag, startPoint x: 466, startPoint y: 265, endPoint x: 282, endPoint y: 265, distance: 184.2
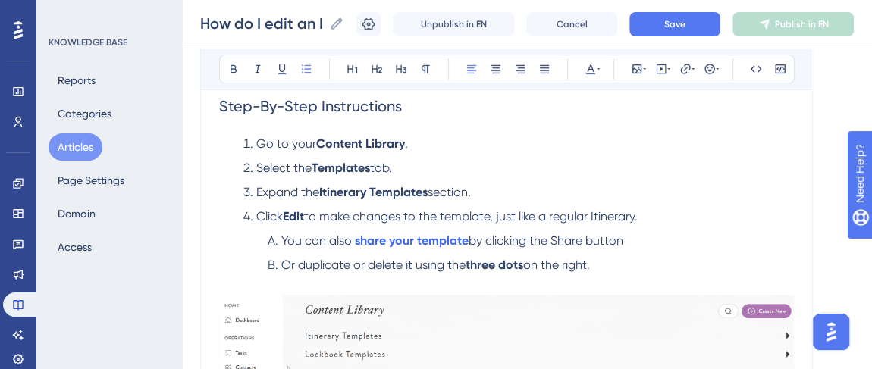
click at [282, 265] on li "Or duplicate or delete it using the three dots on the right." at bounding box center [527, 265] width 532 height 18
click at [687, 219] on li "Click Edit to make changes to the template, just like a regular Itinerary." at bounding box center [515, 217] width 556 height 18
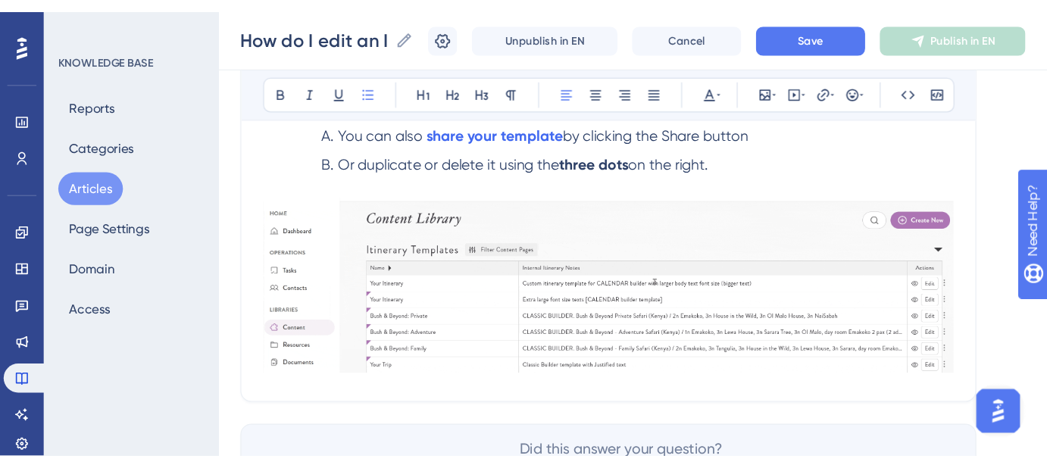
scroll to position [406, 0]
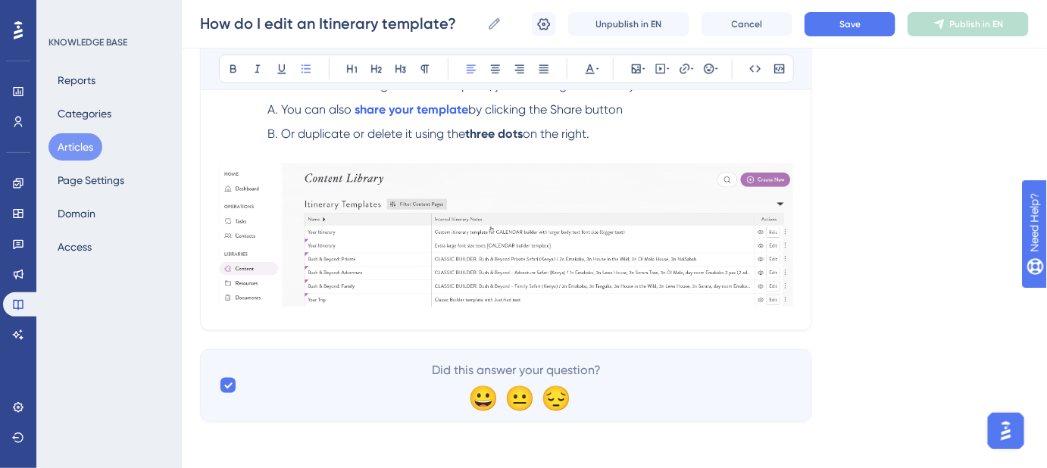
click at [552, 205] on img at bounding box center [506, 234] width 574 height 146
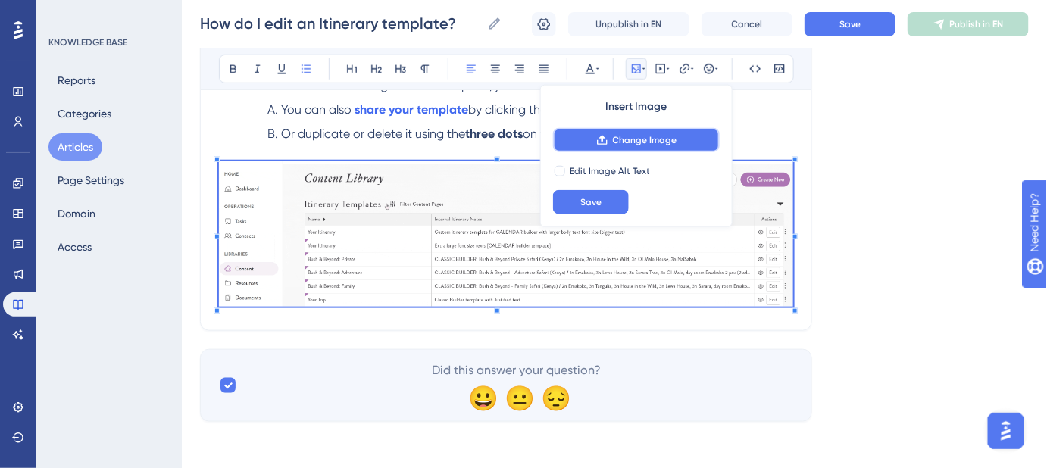
click at [619, 140] on span "Change Image" at bounding box center [645, 140] width 64 height 12
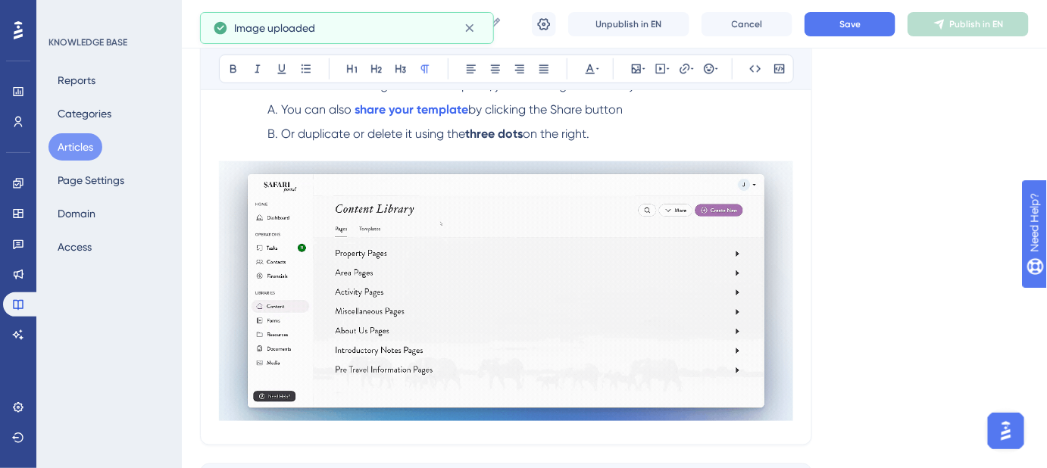
scroll to position [344, 0]
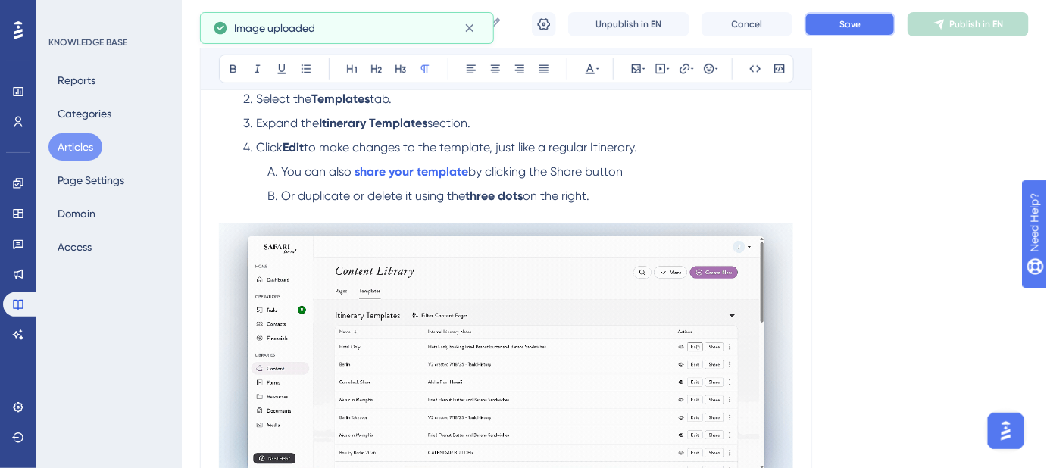
click at [856, 24] on span "Save" at bounding box center [850, 24] width 21 height 12
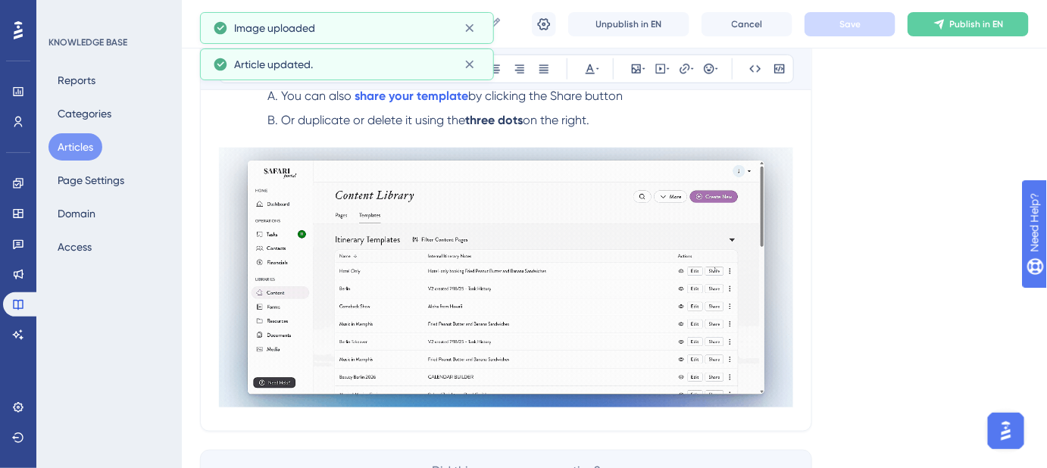
scroll to position [482, 0]
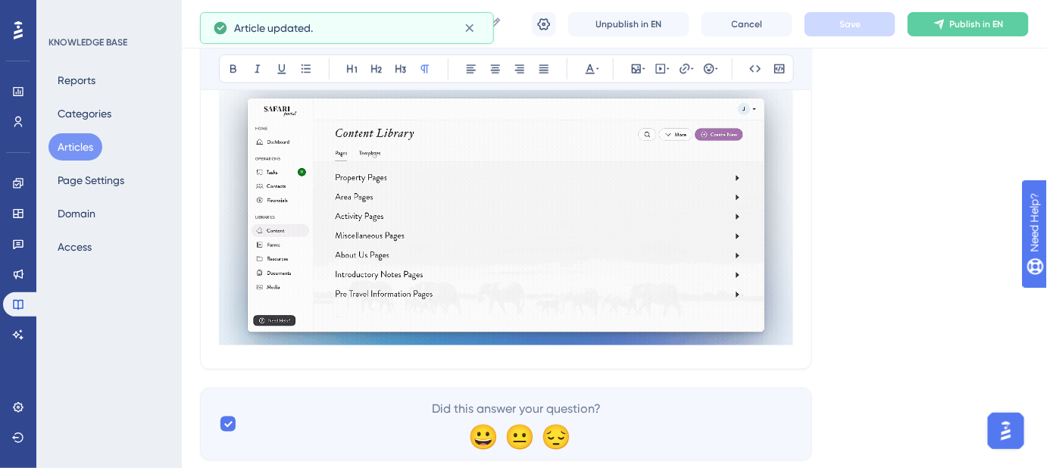
click at [430, 355] on div "How do I edit an Itinerary template? Head to your Content Library to edit all y…" at bounding box center [506, 29] width 612 height 682
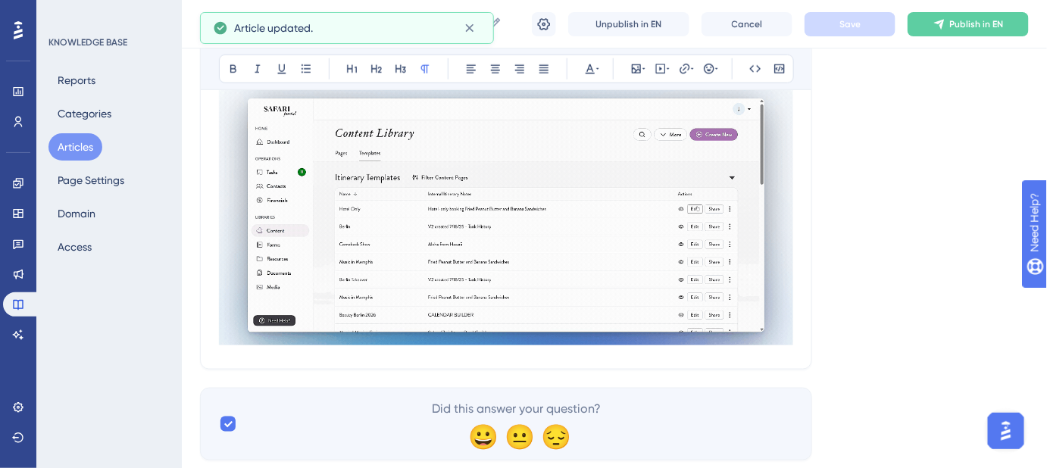
click at [439, 327] on img at bounding box center [506, 216] width 574 height 260
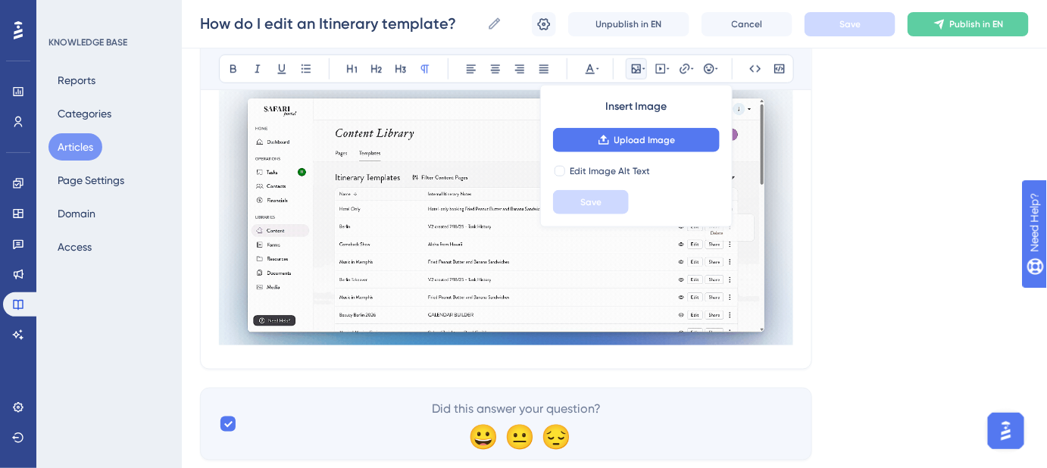
click at [898, 384] on div "Language English (Default) How do I edit an Itinerary template? Head to your Co…" at bounding box center [614, 38] width 829 height 846
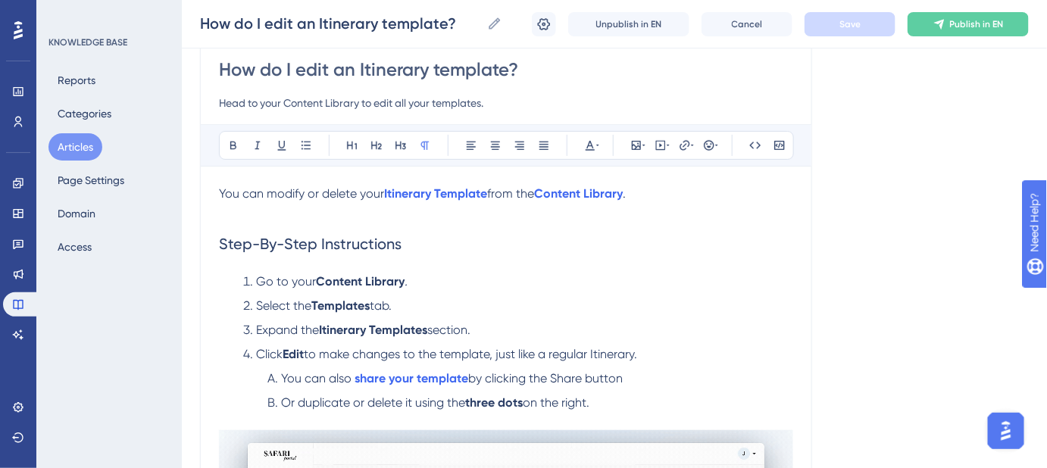
scroll to position [275, 0]
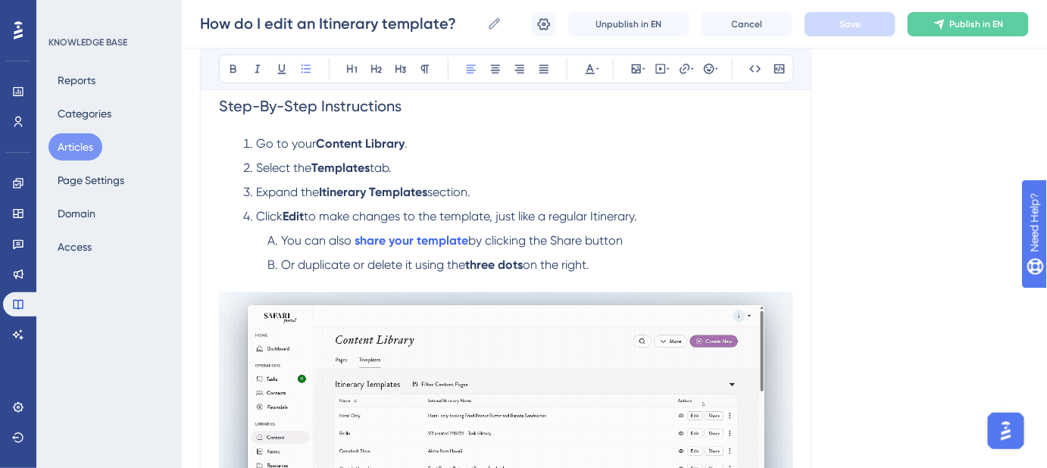
drag, startPoint x: 509, startPoint y: 270, endPoint x: 282, endPoint y: 268, distance: 226.6
click at [282, 268] on li "Or duplicate or delete it using the three dots on the right." at bounding box center [527, 265] width 532 height 18
copy li "Or duplicate or delete it using the three dots on the right."
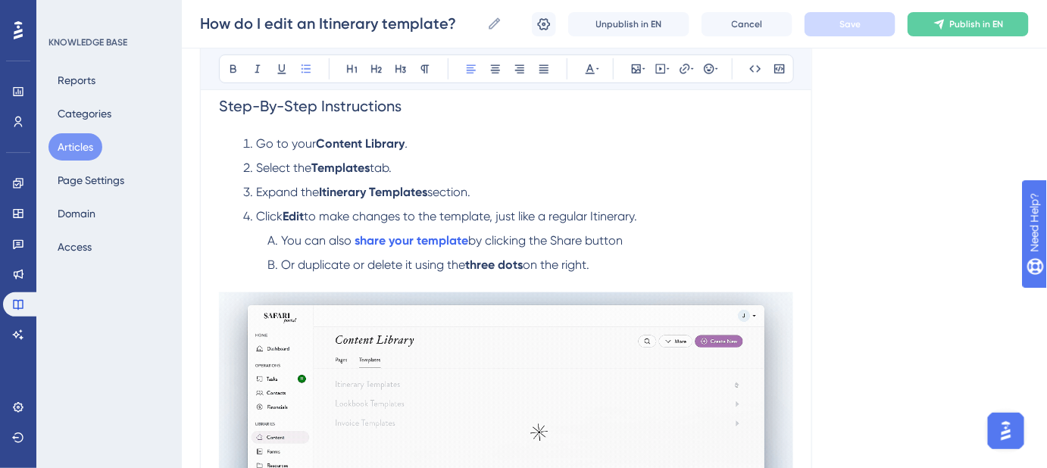
drag, startPoint x: 634, startPoint y: 269, endPoint x: 624, endPoint y: 263, distance: 11.6
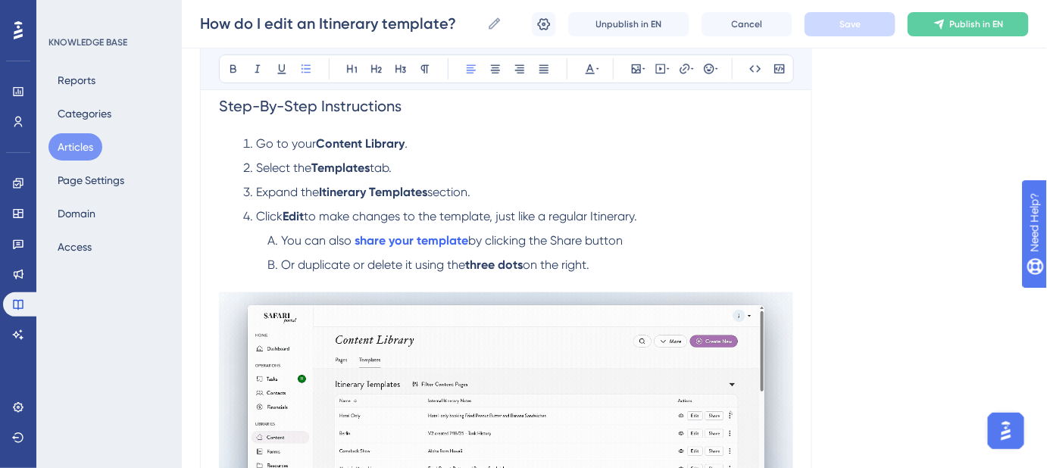
click at [634, 269] on li "Or duplicate or delete it using the three dots on the right." at bounding box center [527, 265] width 532 height 18
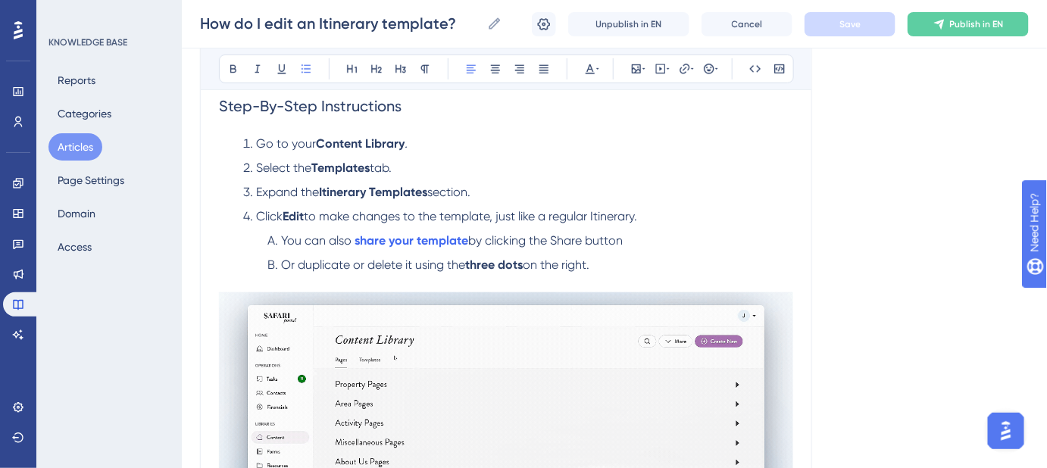
drag, startPoint x: 617, startPoint y: 261, endPoint x: 281, endPoint y: 262, distance: 335.7
click at [281, 262] on li "Or duplicate or delete it using the three dots on the right." at bounding box center [527, 265] width 532 height 18
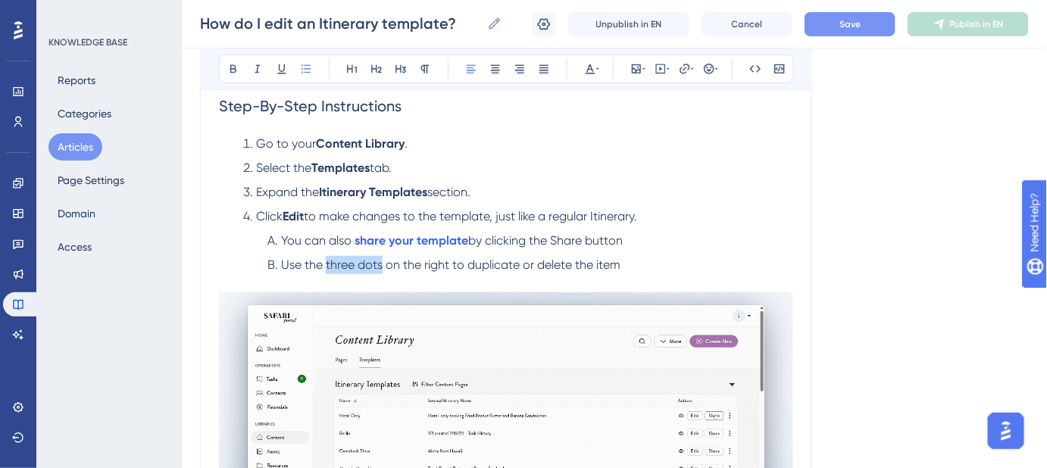
drag, startPoint x: 327, startPoint y: 261, endPoint x: 380, endPoint y: 268, distance: 54.2
click at [380, 268] on span "Use the three dots on the right to duplicate or delete the item" at bounding box center [451, 265] width 340 height 14
click at [637, 267] on li "Use the three dots on the right to duplicate or delete the item" at bounding box center [527, 265] width 532 height 18
click at [629, 244] on li "You can also share your template by clicking the Share button" at bounding box center [527, 241] width 532 height 18
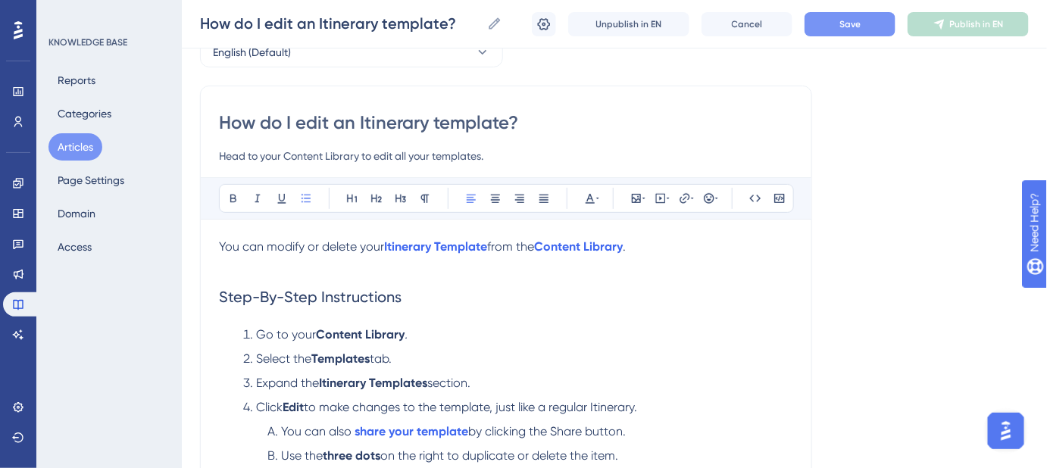
scroll to position [68, 0]
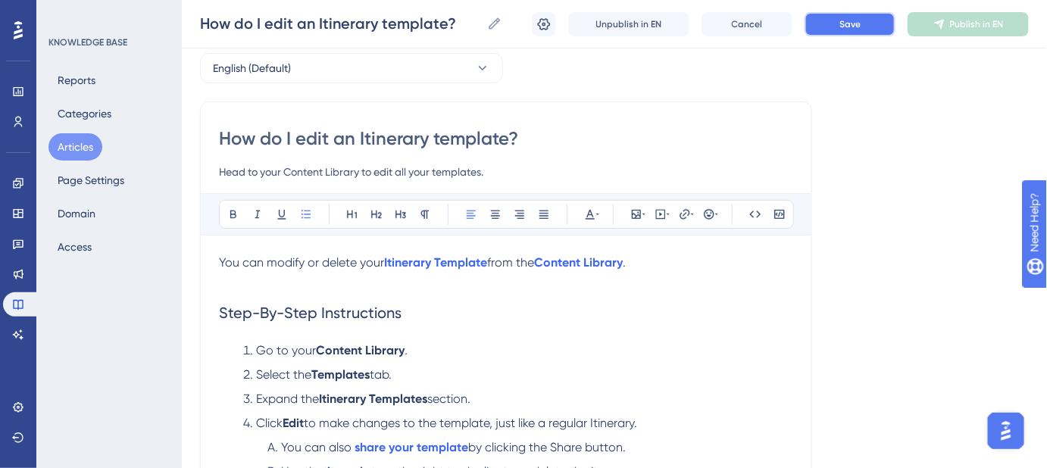
click at [834, 30] on button "Save" at bounding box center [850, 24] width 91 height 24
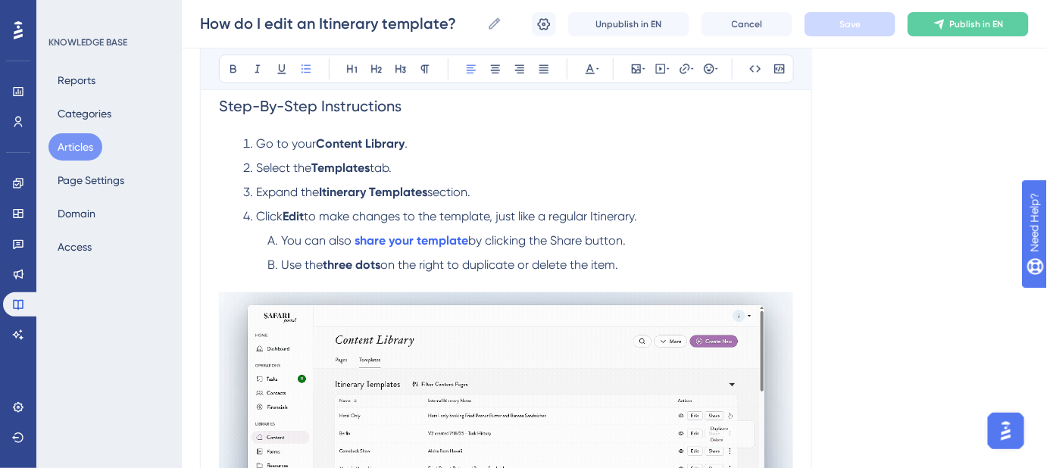
scroll to position [344, 0]
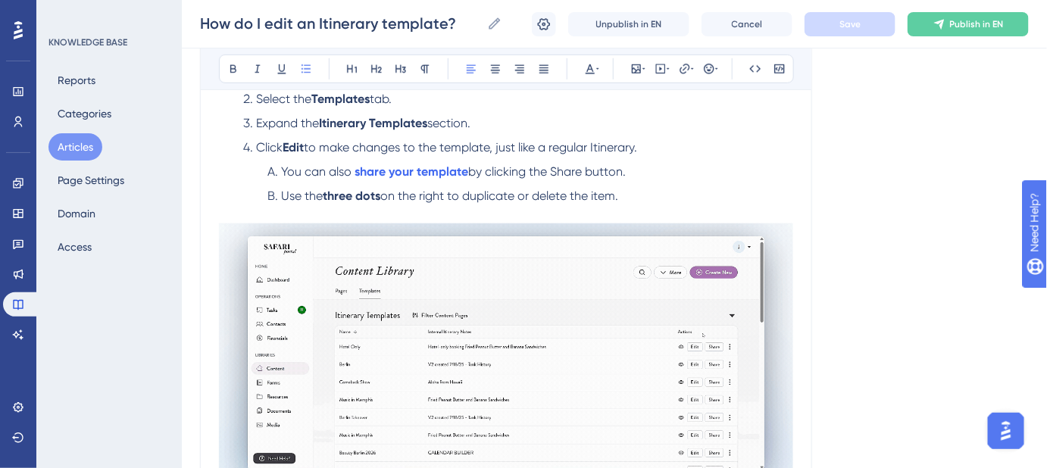
click at [569, 174] on span "by clicking the Share button." at bounding box center [547, 171] width 158 height 14
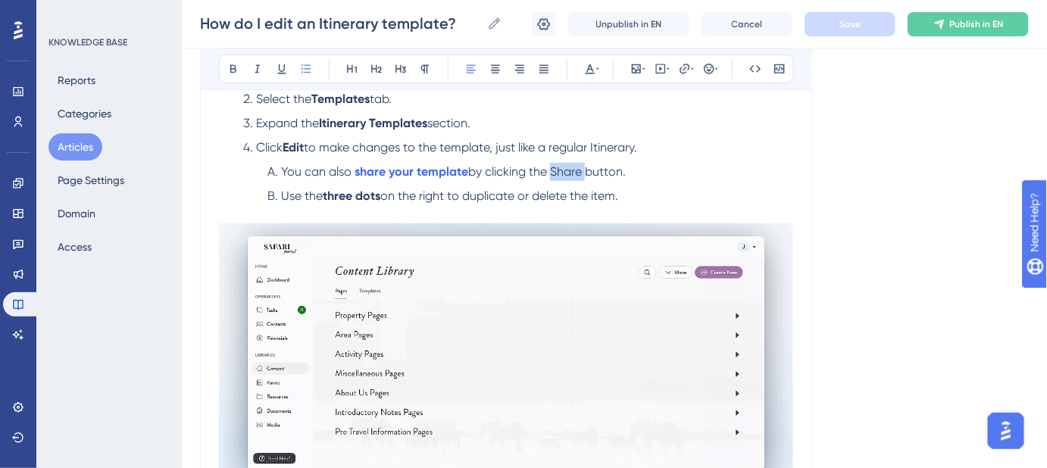
click at [569, 174] on span "by clicking the Share button." at bounding box center [547, 171] width 158 height 14
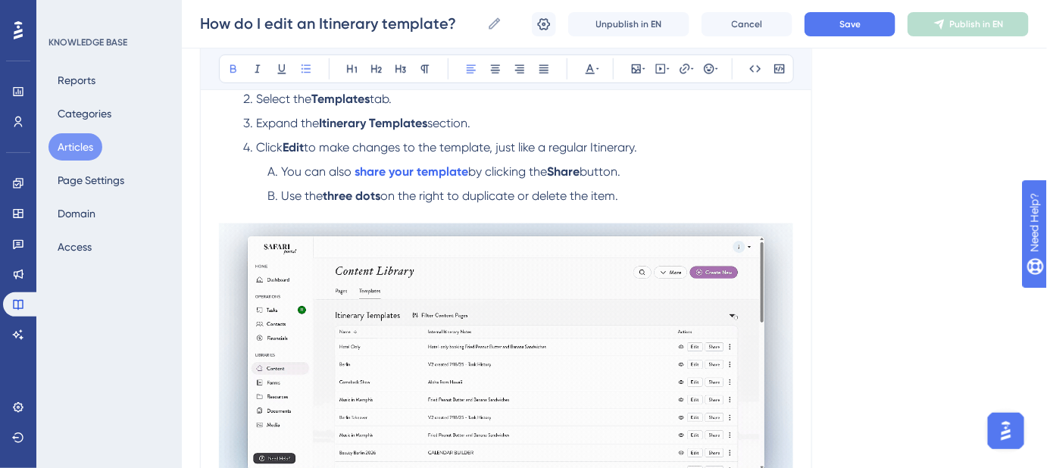
click at [975, 185] on div "Language English (Default) How do I edit an Itinerary template? Head to your Co…" at bounding box center [614, 176] width 829 height 846
click at [865, 39] on div "How do I edit an Itinerary template? How do I edit an Itinerary template? Unpub…" at bounding box center [614, 24] width 865 height 49
click at [857, 32] on button "Save" at bounding box center [850, 24] width 91 height 24
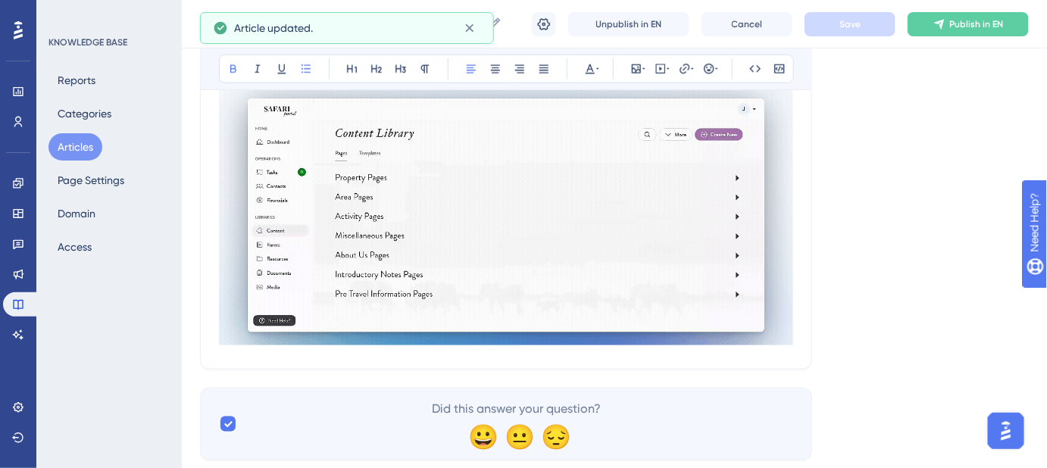
scroll to position [413, 0]
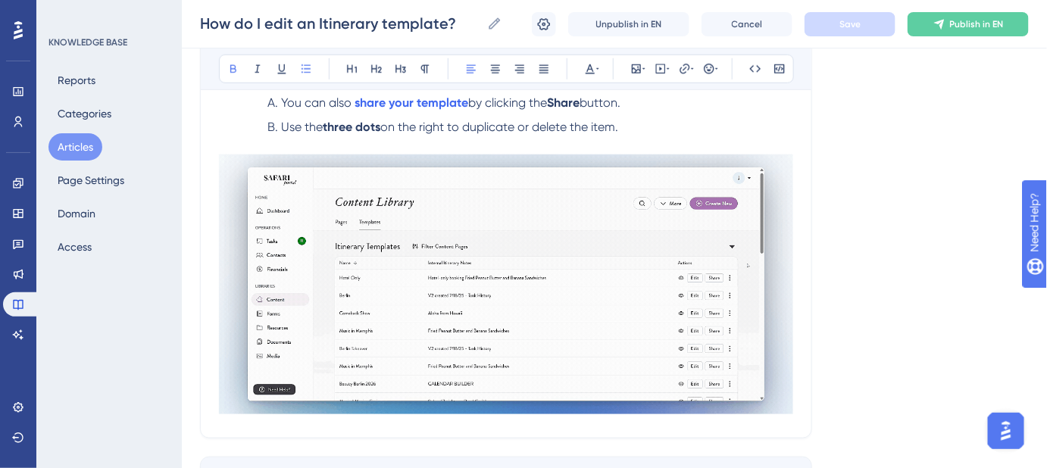
click at [897, 258] on div "Language English (Default) How do I edit an Itinerary template? Head to your Co…" at bounding box center [614, 107] width 829 height 846
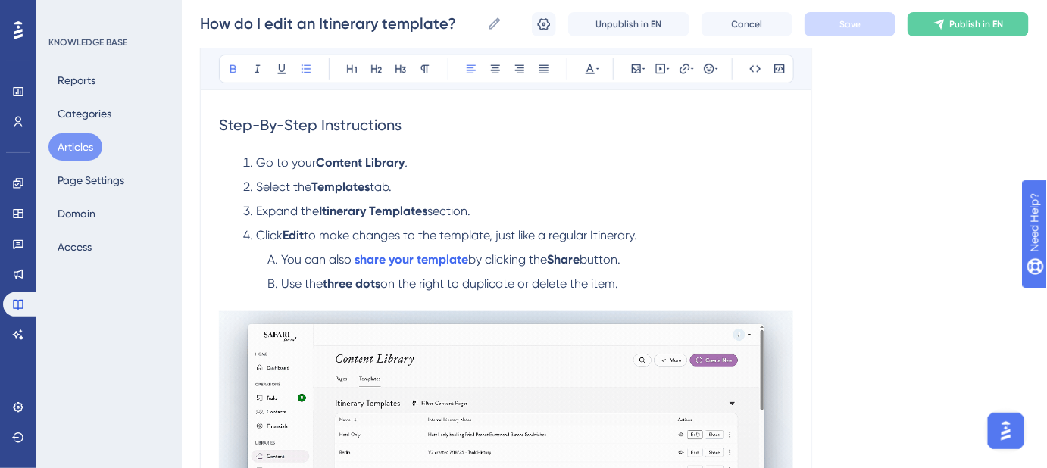
scroll to position [206, 0]
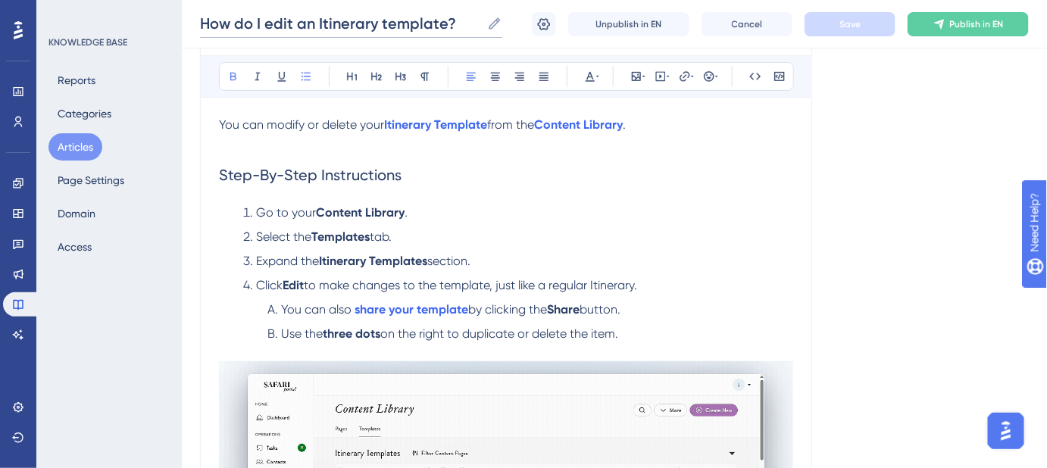
click at [313, 20] on input "How do I edit an Itinerary template?" at bounding box center [340, 23] width 281 height 21
click at [540, 29] on icon at bounding box center [544, 24] width 15 height 15
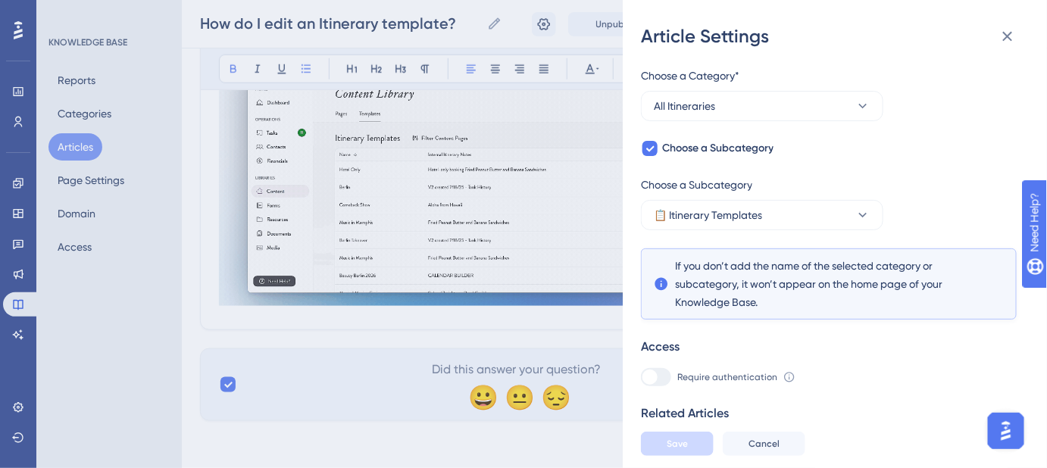
scroll to position [116, 0]
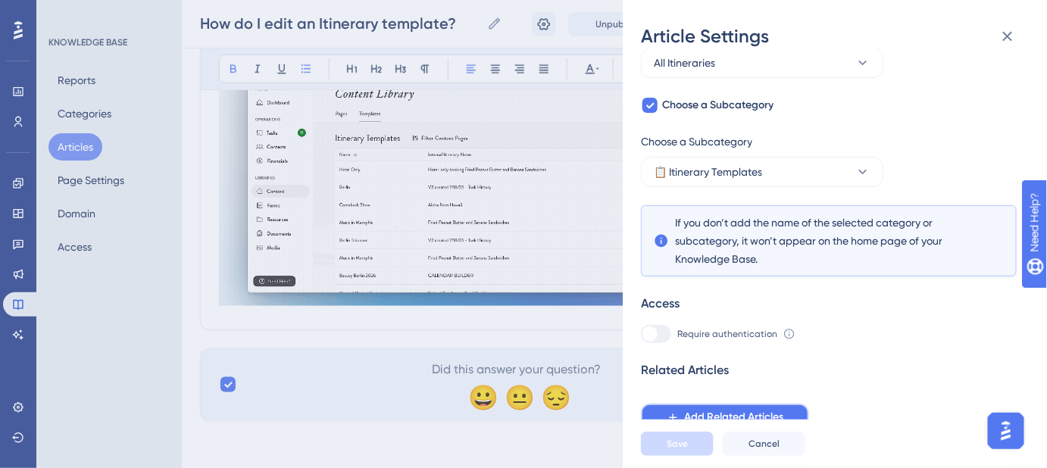
click at [725, 415] on span "Add Related Articles" at bounding box center [733, 417] width 99 height 18
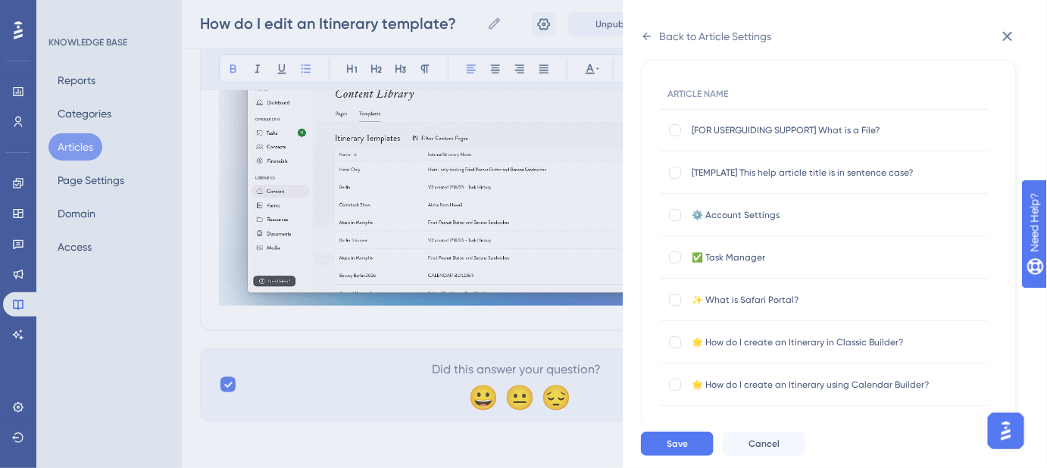
scroll to position [0, 0]
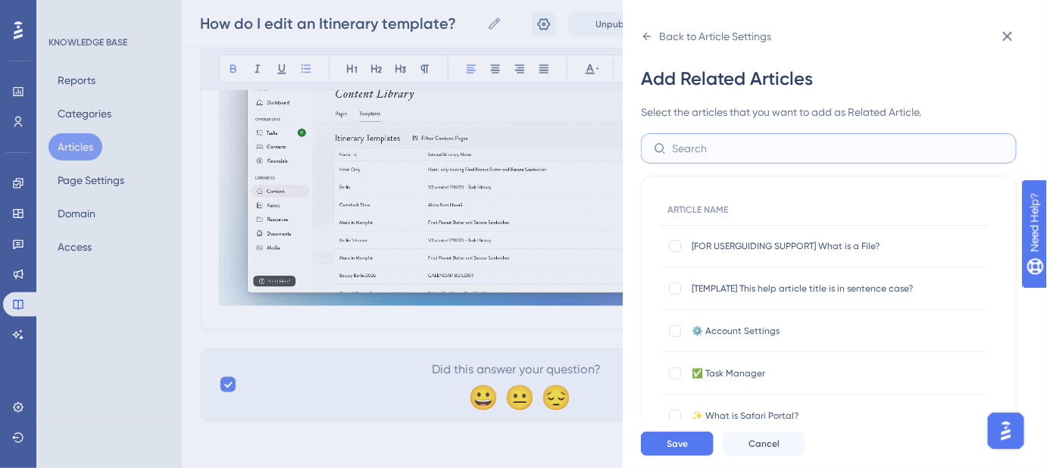
click at [750, 142] on input "text" at bounding box center [838, 148] width 332 height 17
type input "I"
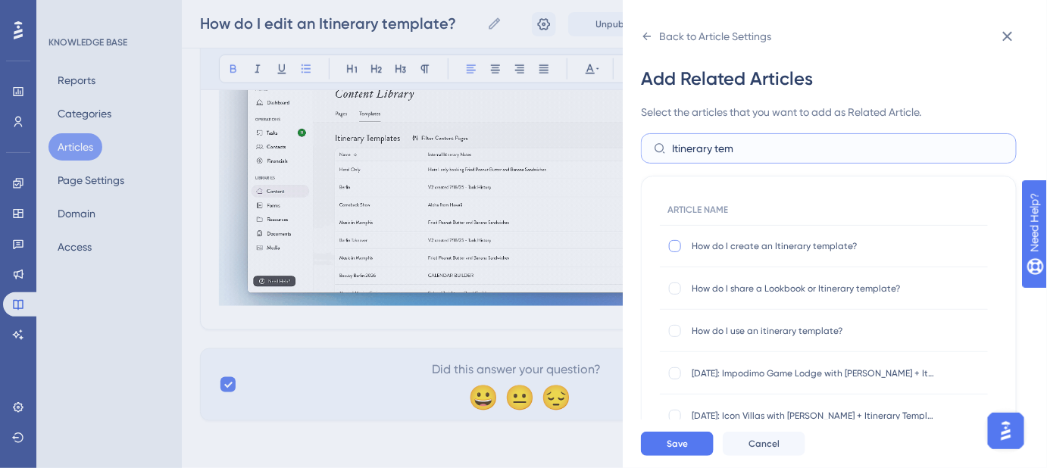
type input "Itinerary tem"
click at [674, 243] on div at bounding box center [675, 246] width 12 height 12
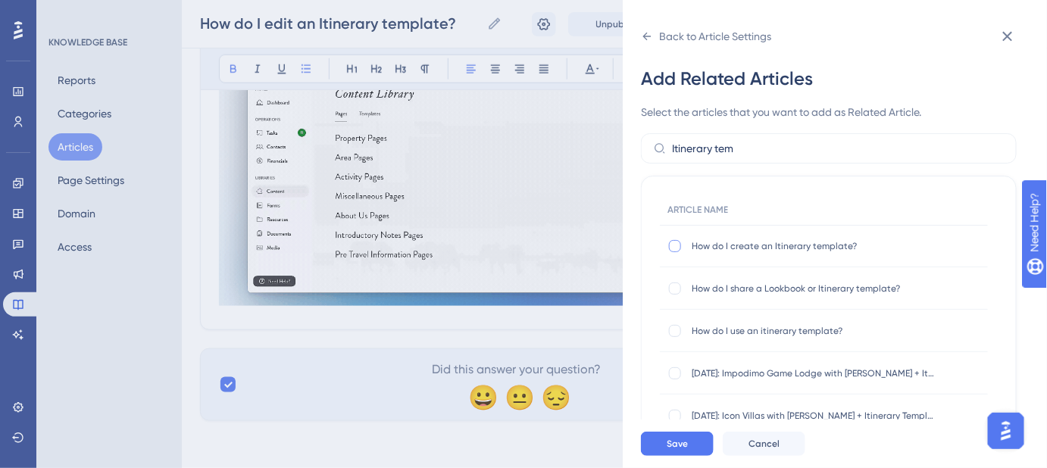
checkbox input "true"
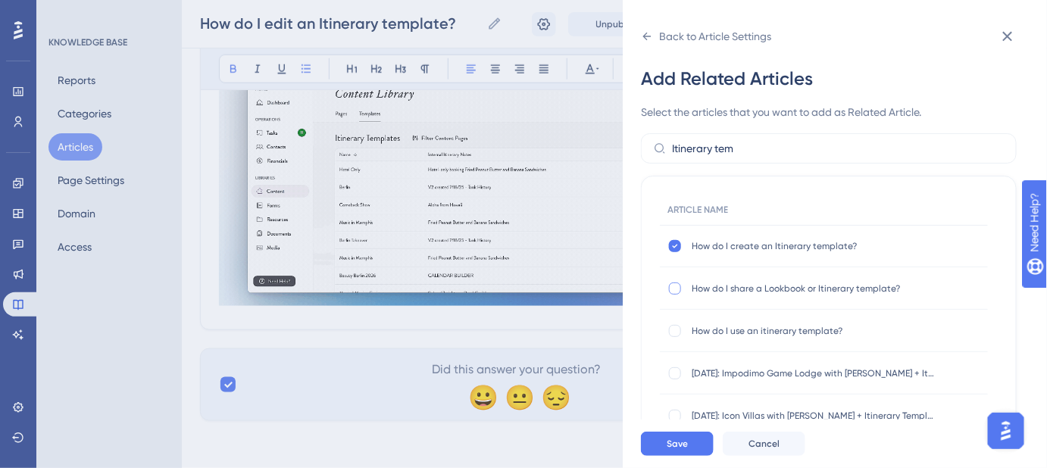
click at [679, 289] on div at bounding box center [675, 289] width 12 height 12
checkbox input "true"
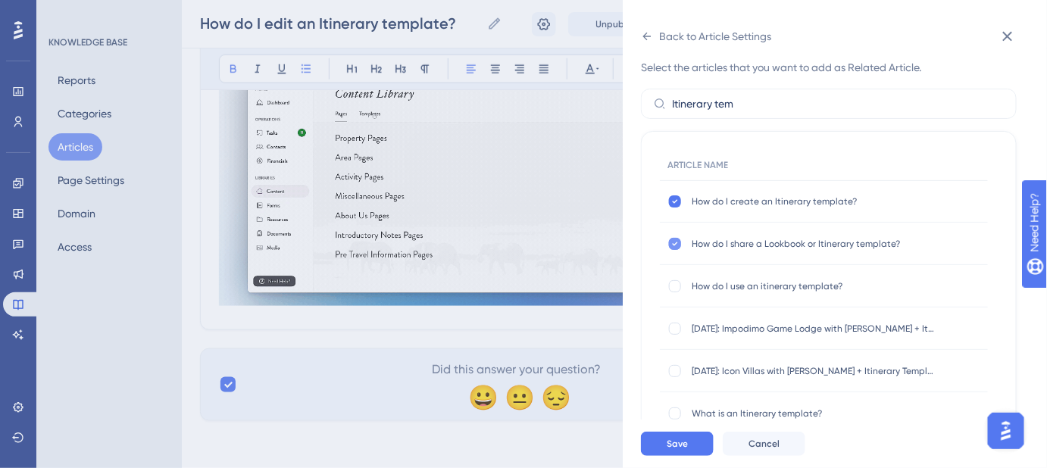
scroll to position [68, 0]
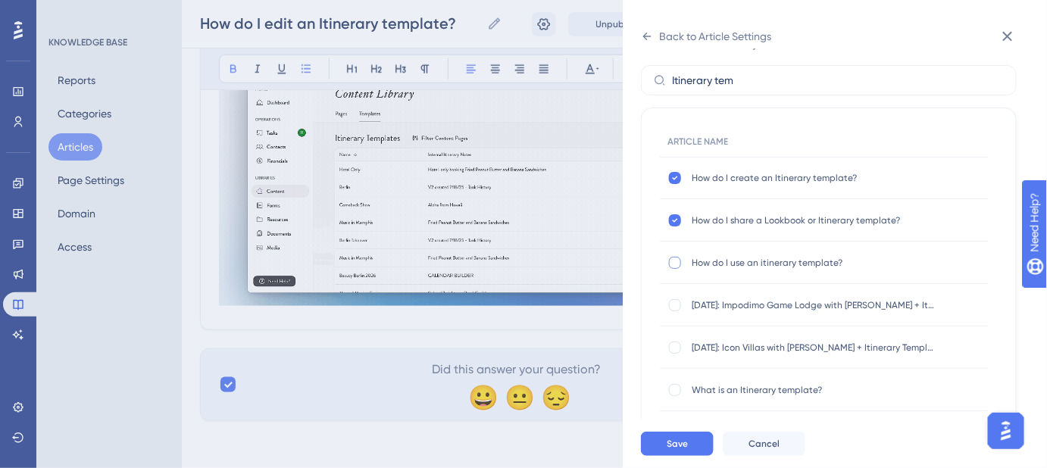
click at [679, 262] on div at bounding box center [675, 263] width 12 height 12
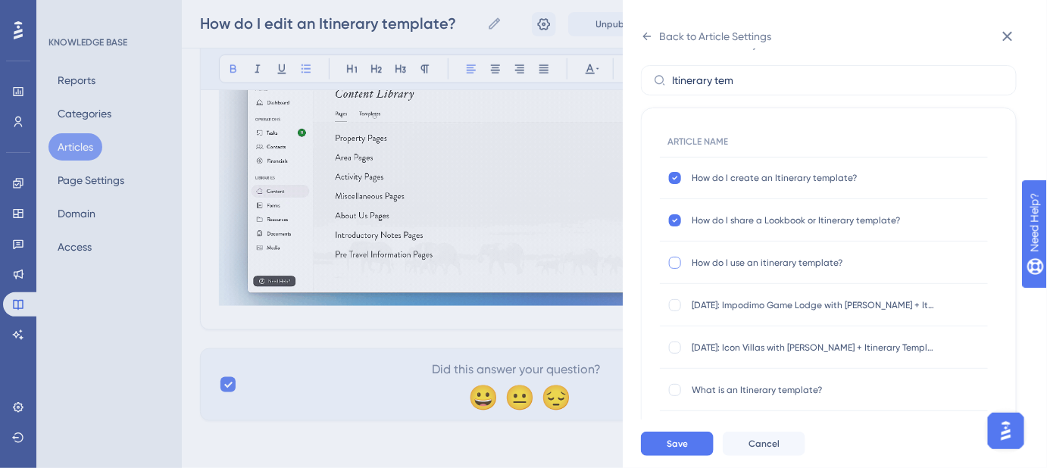
checkbox input "true"
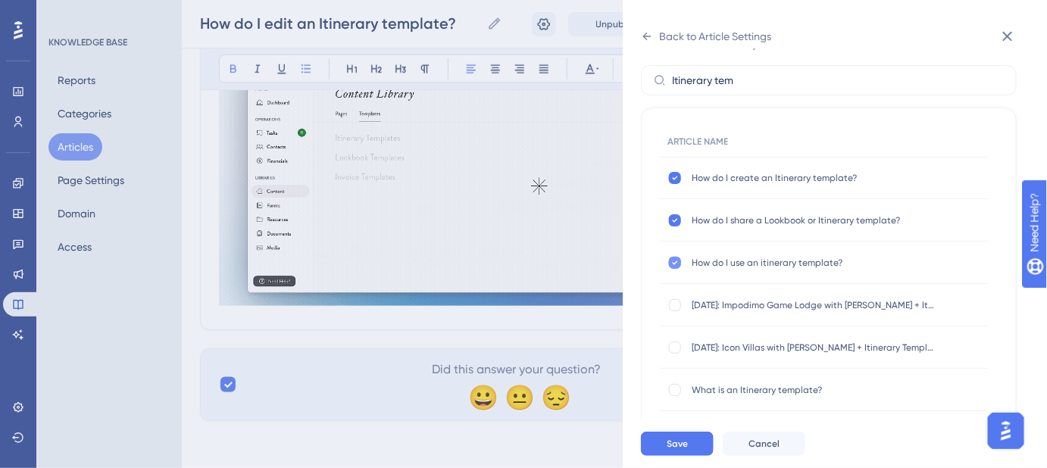
scroll to position [200, 0]
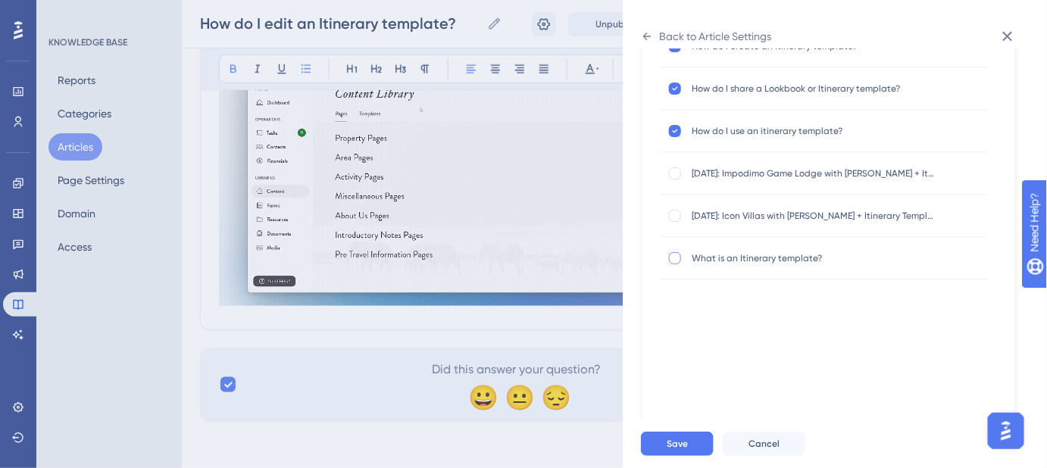
click at [679, 258] on div at bounding box center [675, 258] width 12 height 12
checkbox input "true"
click at [684, 450] on span "Save" at bounding box center [677, 444] width 21 height 12
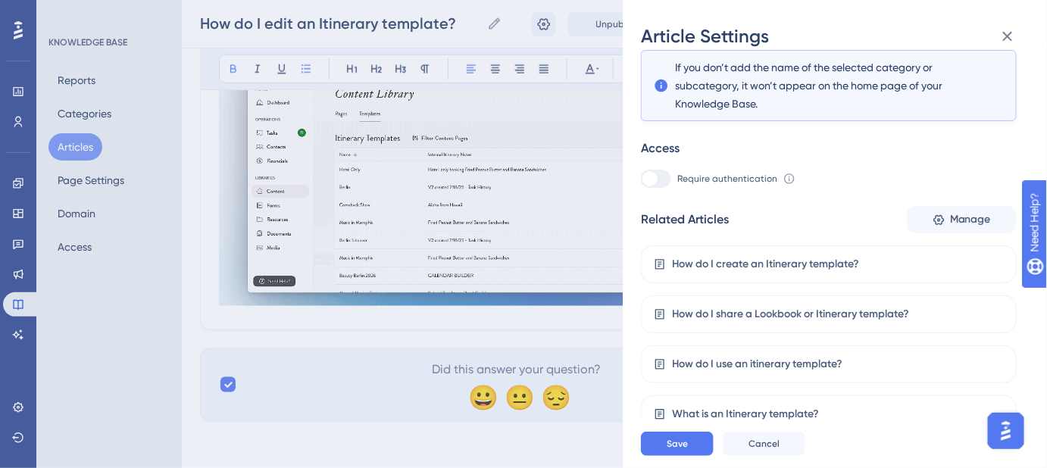
scroll to position [272, 0]
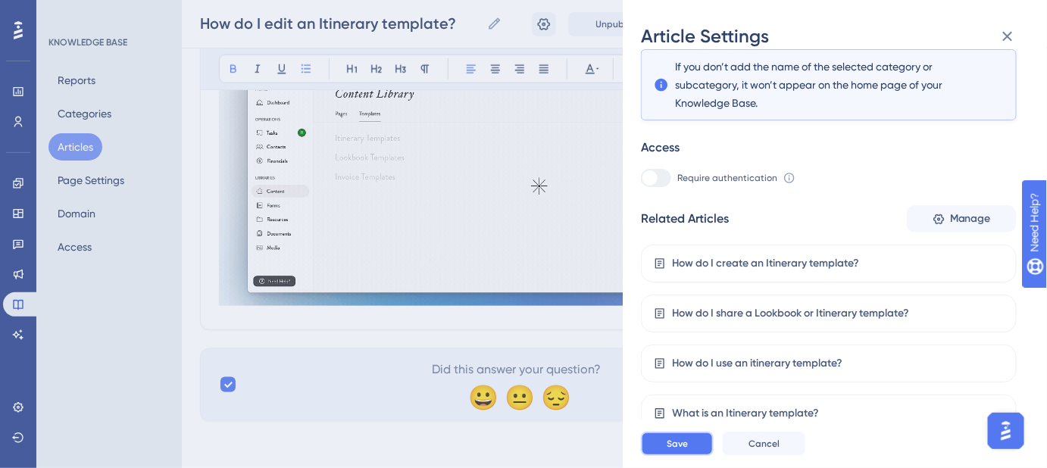
click at [690, 449] on button "Save" at bounding box center [677, 444] width 73 height 24
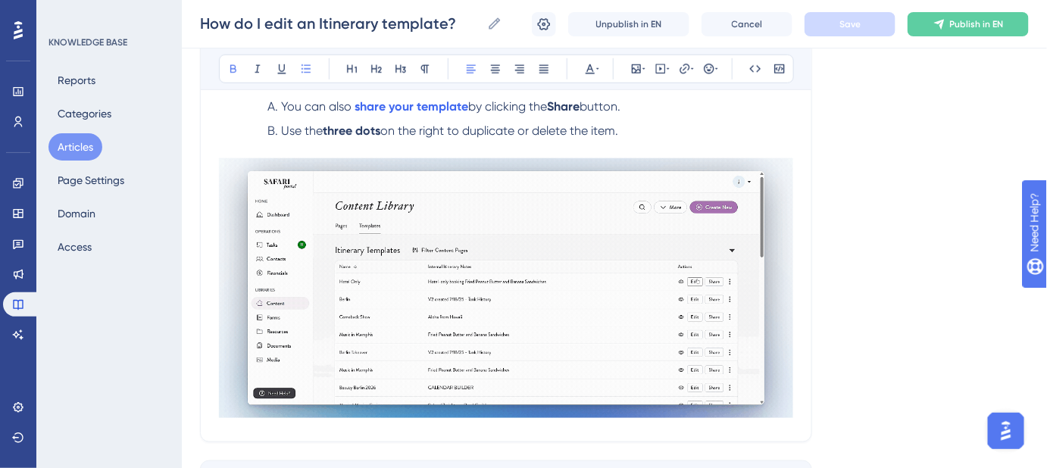
scroll to position [344, 0]
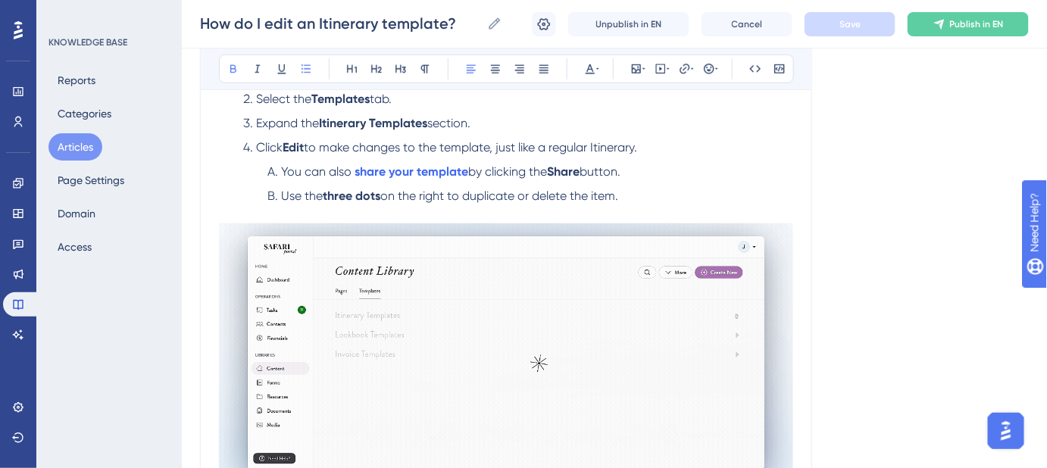
click at [333, 170] on span "You can also" at bounding box center [316, 171] width 70 height 14
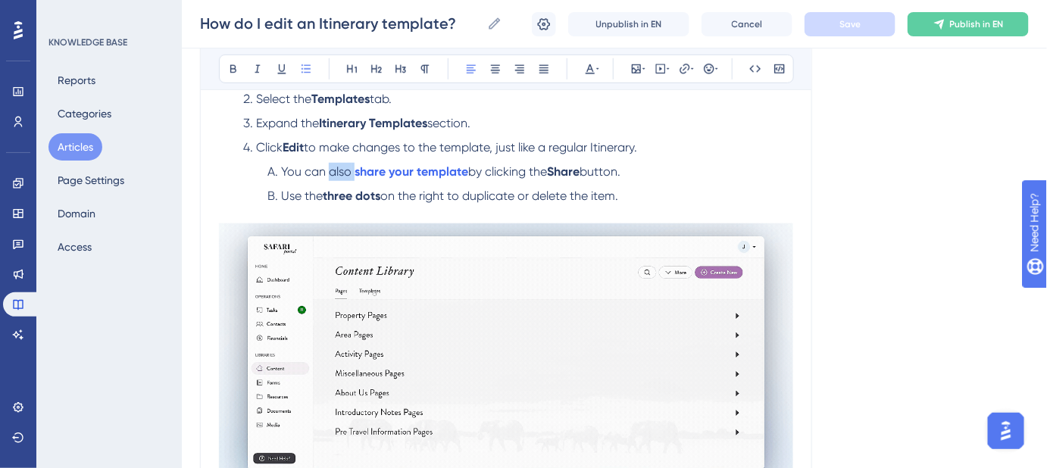
click at [333, 170] on span "You can also" at bounding box center [316, 171] width 70 height 14
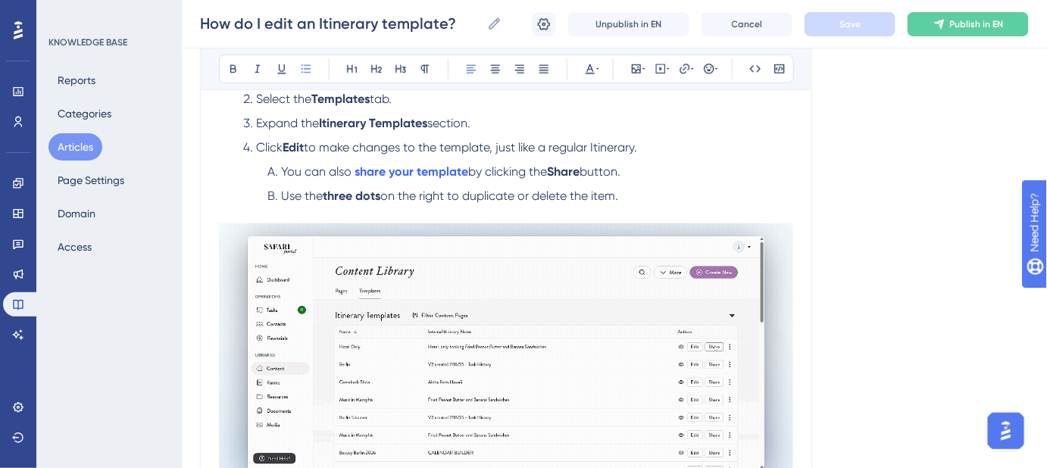
click at [825, 177] on div "Language English (Default) How do I edit an Itinerary template? Head to your Co…" at bounding box center [614, 176] width 829 height 846
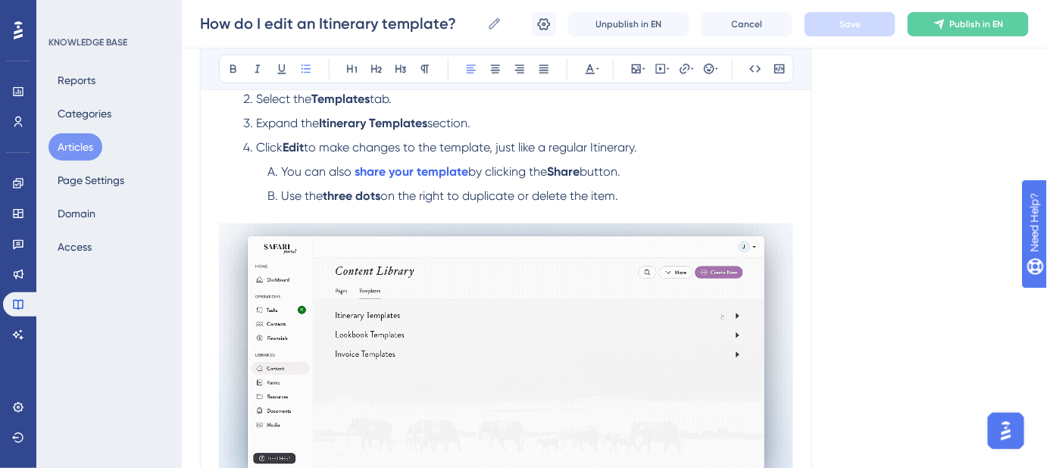
click at [285, 193] on span "Use the" at bounding box center [302, 196] width 42 height 14
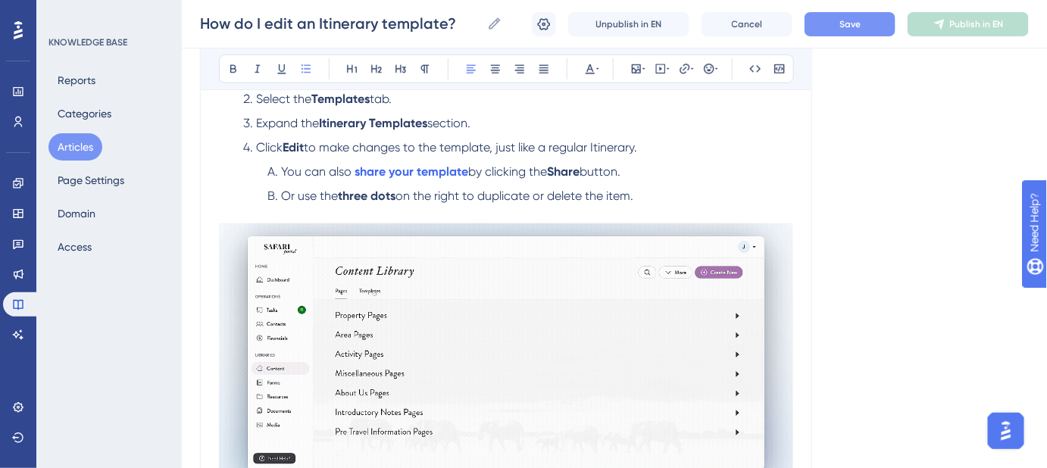
click at [843, 30] on button "Save" at bounding box center [850, 24] width 91 height 24
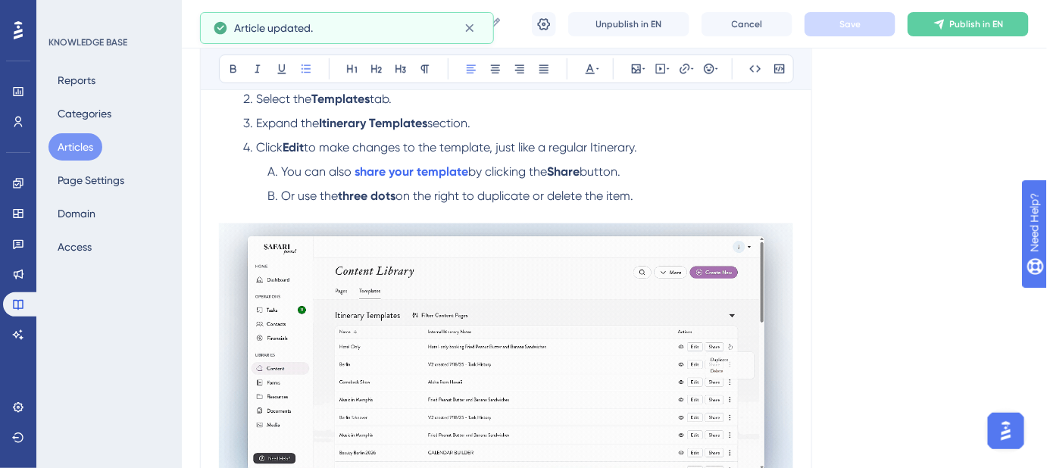
click at [616, 196] on span "on the right to duplicate or delete the item." at bounding box center [515, 196] width 238 height 14
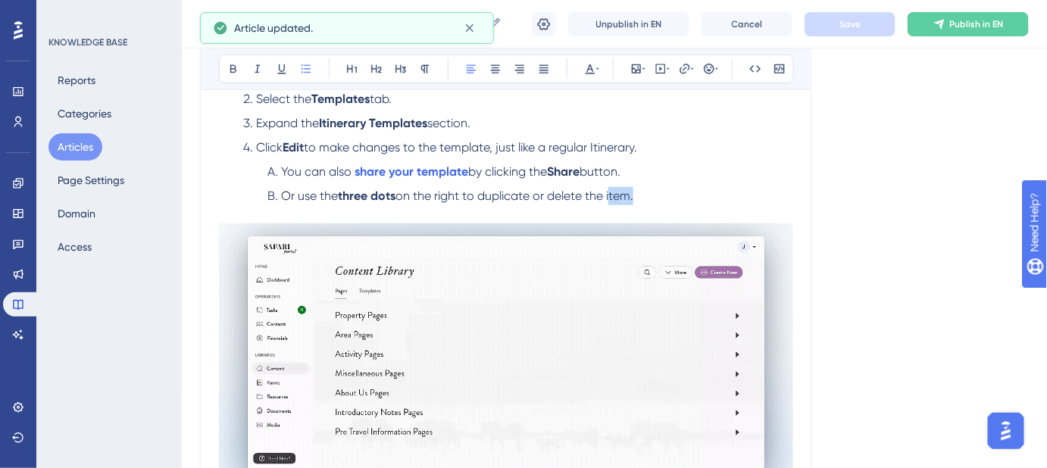
click at [616, 196] on span "on the right to duplicate or delete the item." at bounding box center [515, 196] width 238 height 14
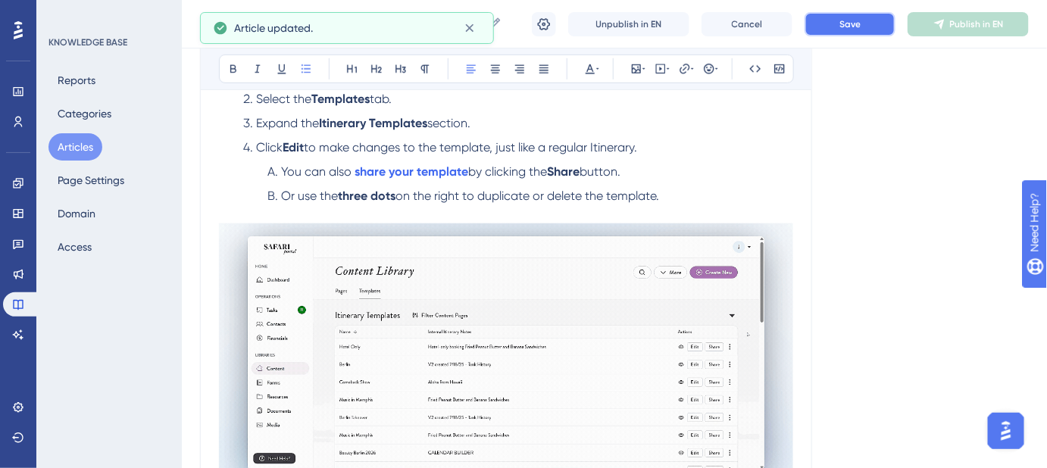
click at [865, 12] on button "Save" at bounding box center [850, 24] width 91 height 24
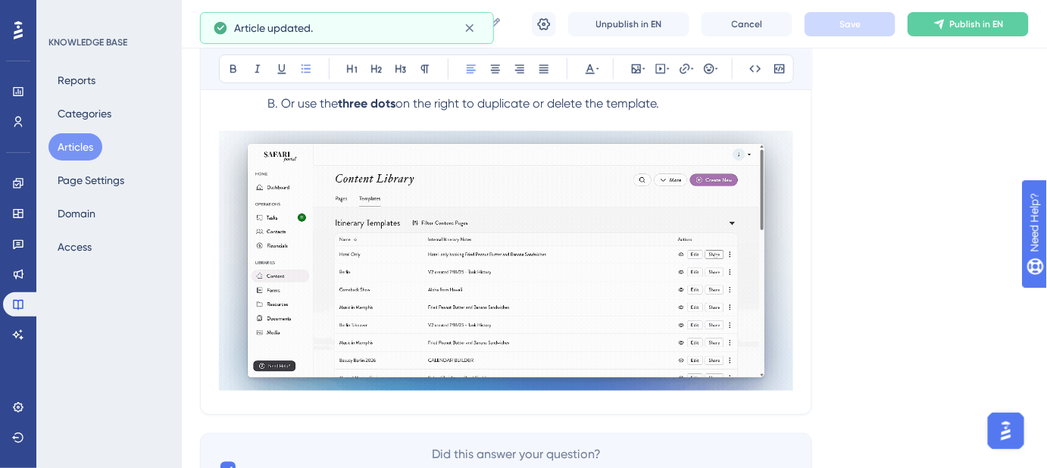
scroll to position [521, 0]
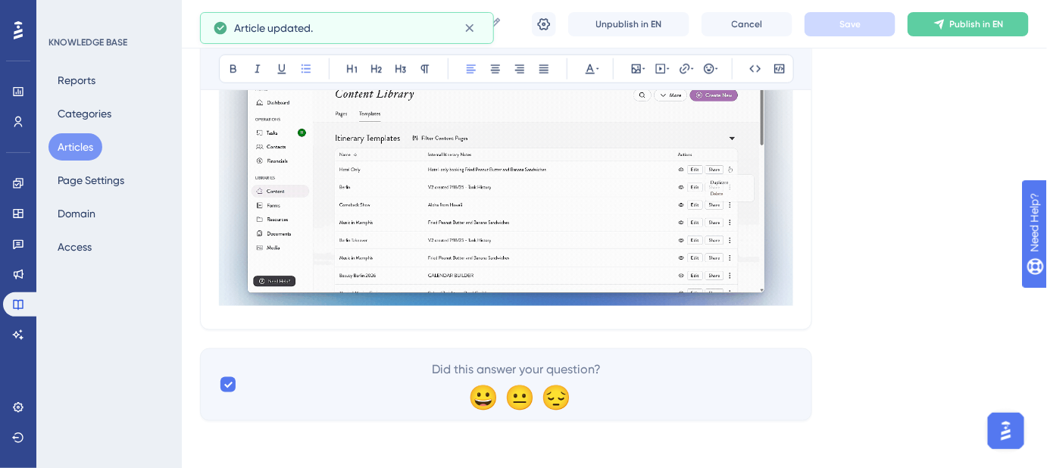
drag, startPoint x: 756, startPoint y: 317, endPoint x: 545, endPoint y: 321, distance: 210.7
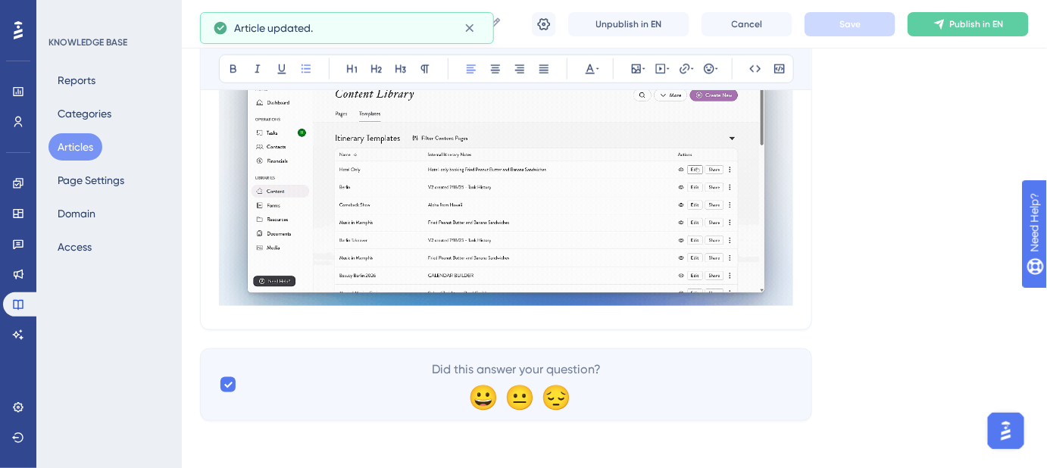
click at [768, 282] on img at bounding box center [506, 176] width 574 height 260
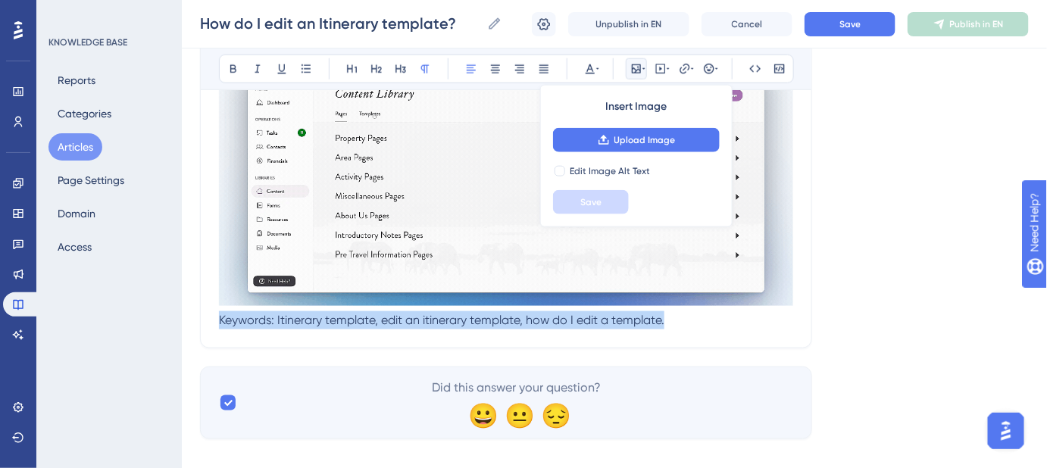
drag, startPoint x: 710, startPoint y: 324, endPoint x: 192, endPoint y: 324, distance: 518.4
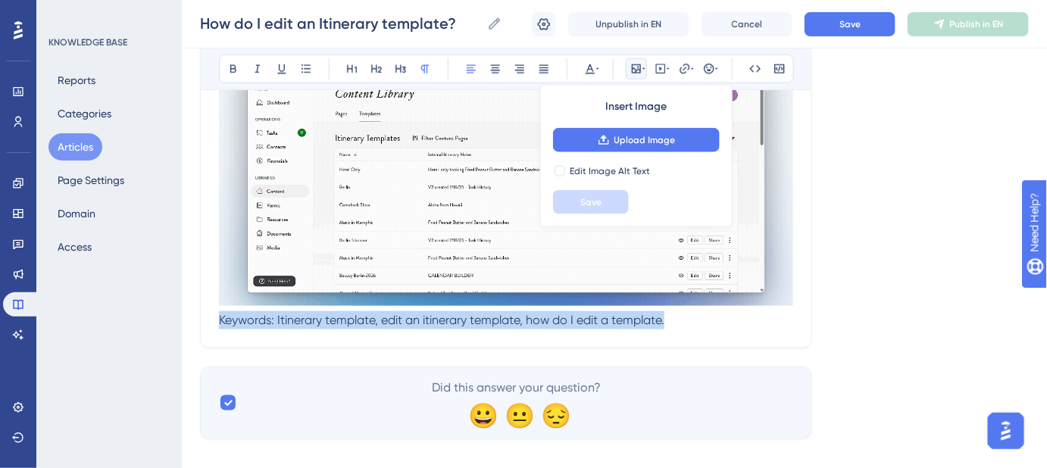
click at [0, 0] on div "Performance Users Engagement Widgets Feedback Product Updates Knowledge Base AI…" at bounding box center [0, 0] width 0 height 0
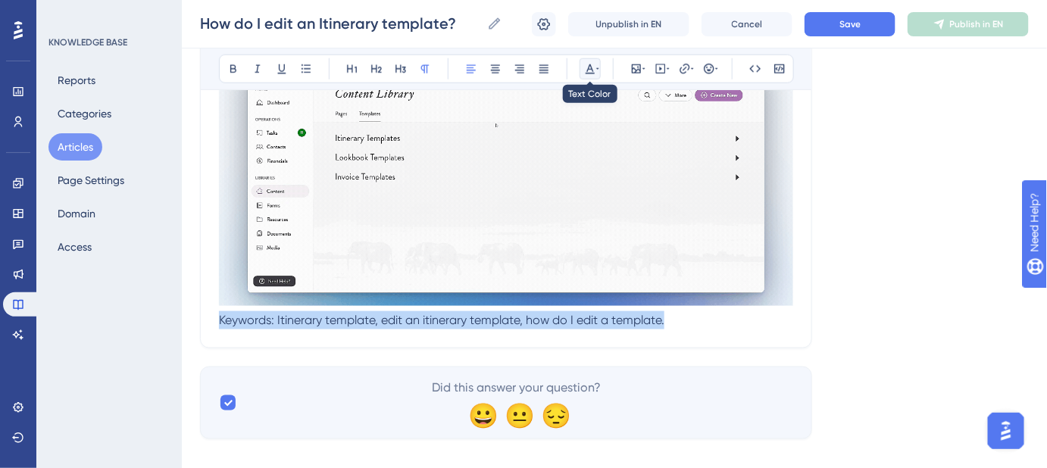
click at [589, 70] on icon at bounding box center [590, 69] width 12 height 12
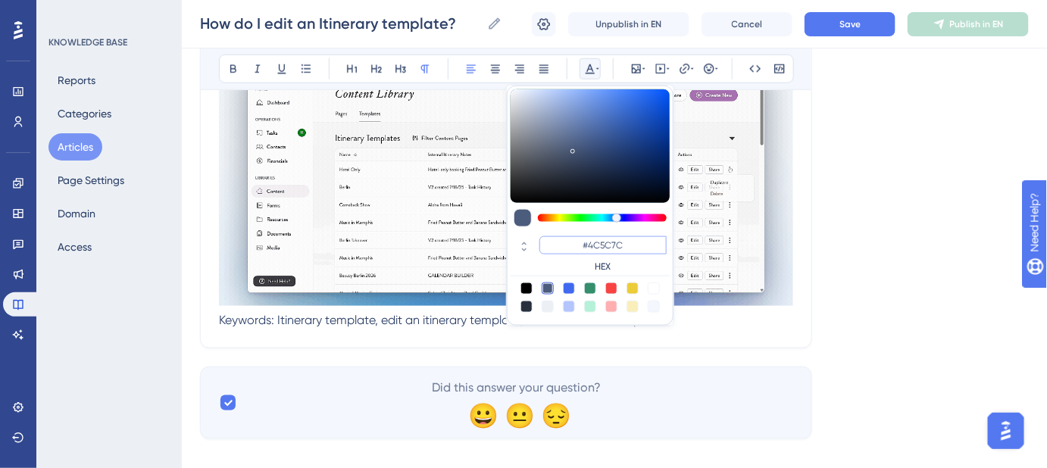
drag, startPoint x: 607, startPoint y: 236, endPoint x: 590, endPoint y: 233, distance: 17.6
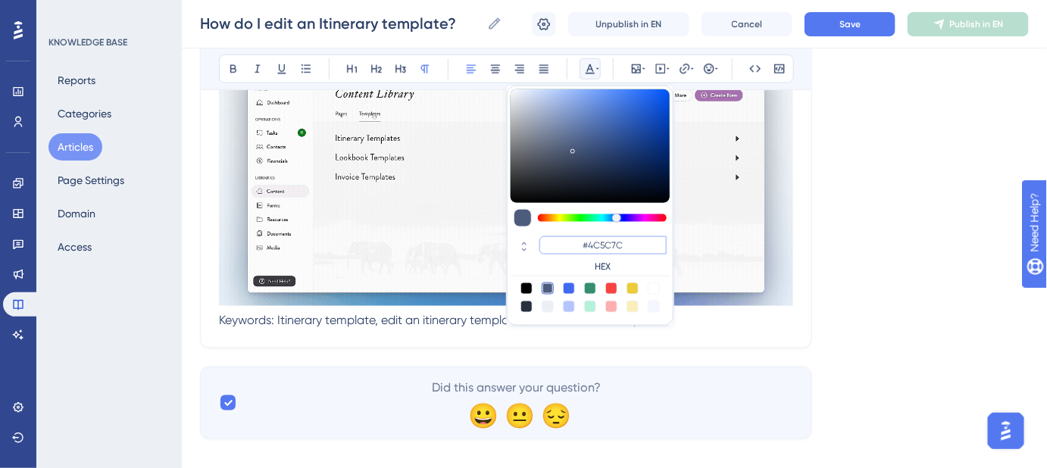
click at [590, 233] on div "#4C5C7C HEX" at bounding box center [590, 254] width 159 height 43
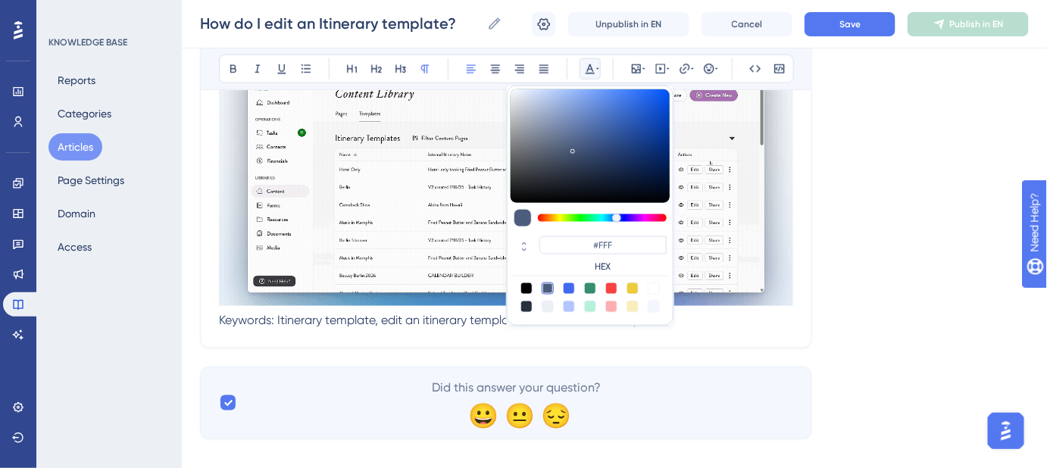
type input "#FFFFFF"
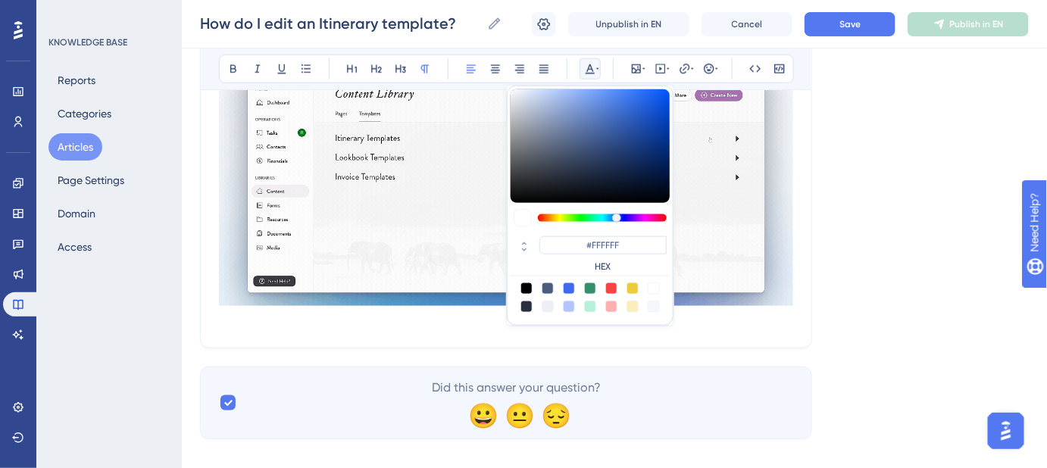
click at [894, 237] on div "Language English (Default) How do I edit an Itinerary template? Head to your Co…" at bounding box center [614, 8] width 829 height 864
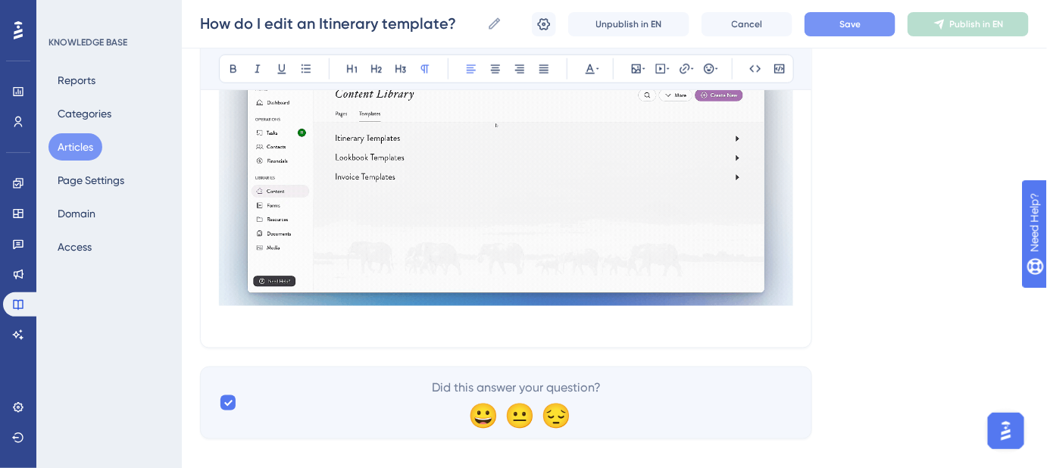
click at [854, 24] on span "Save" at bounding box center [850, 24] width 21 height 12
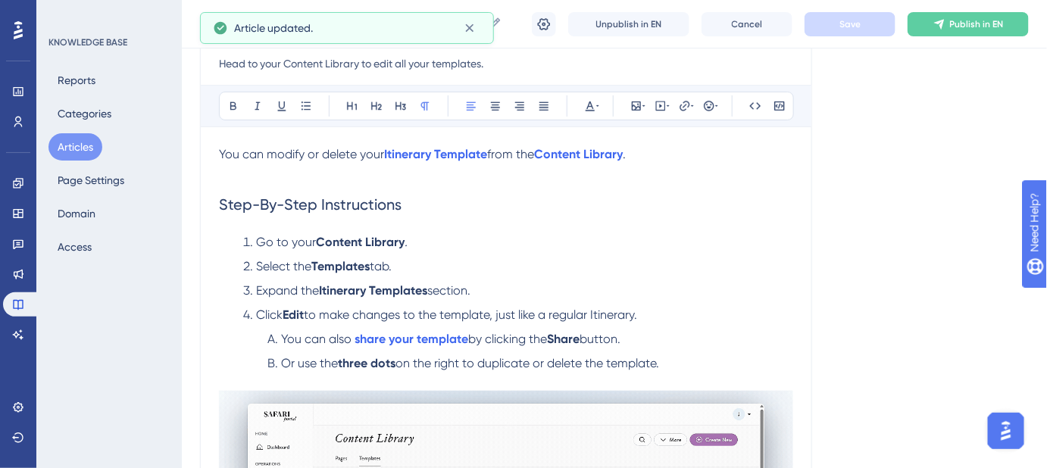
scroll to position [108, 0]
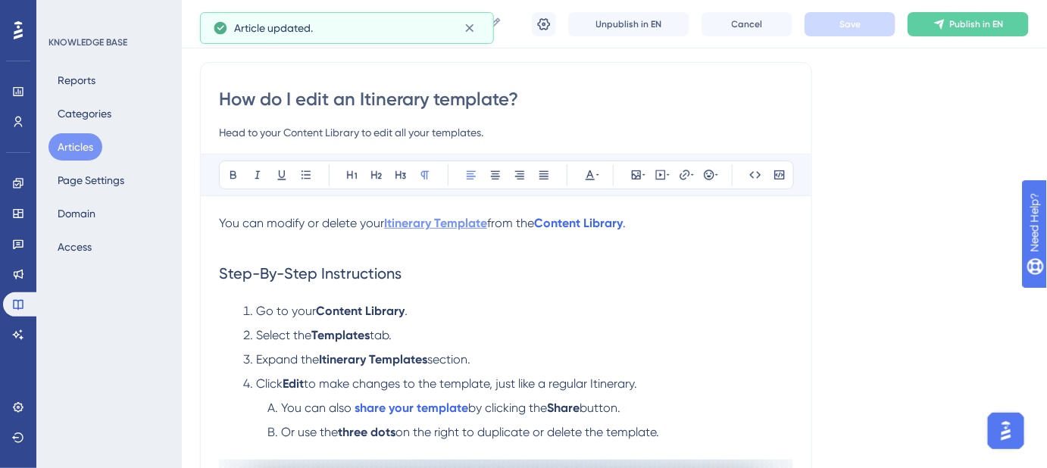
click at [456, 223] on strong "Itinerary Template" at bounding box center [435, 223] width 103 height 14
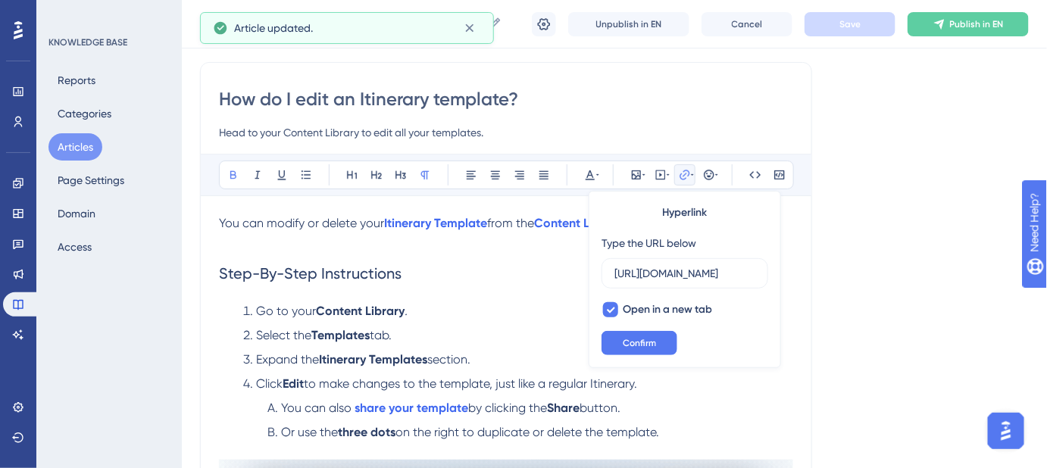
scroll to position [0, 289]
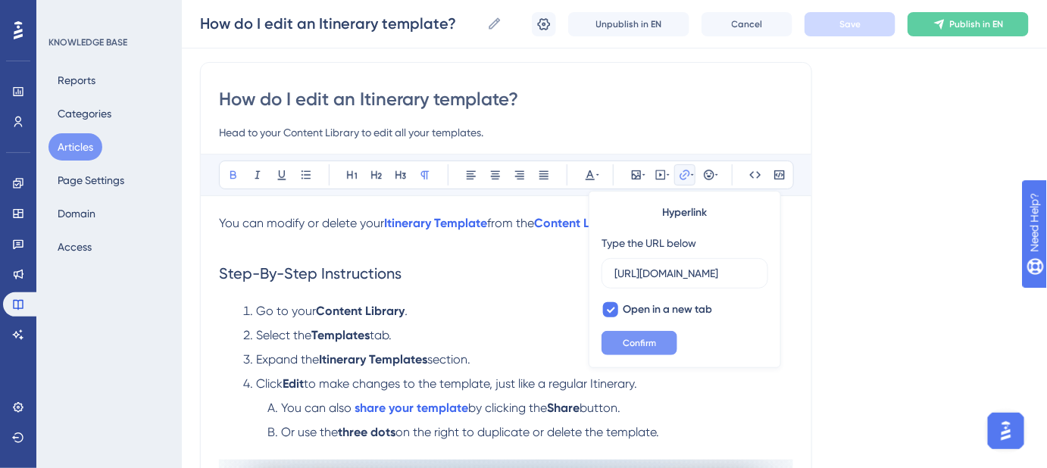
click at [643, 344] on span "Confirm" at bounding box center [639, 343] width 33 height 12
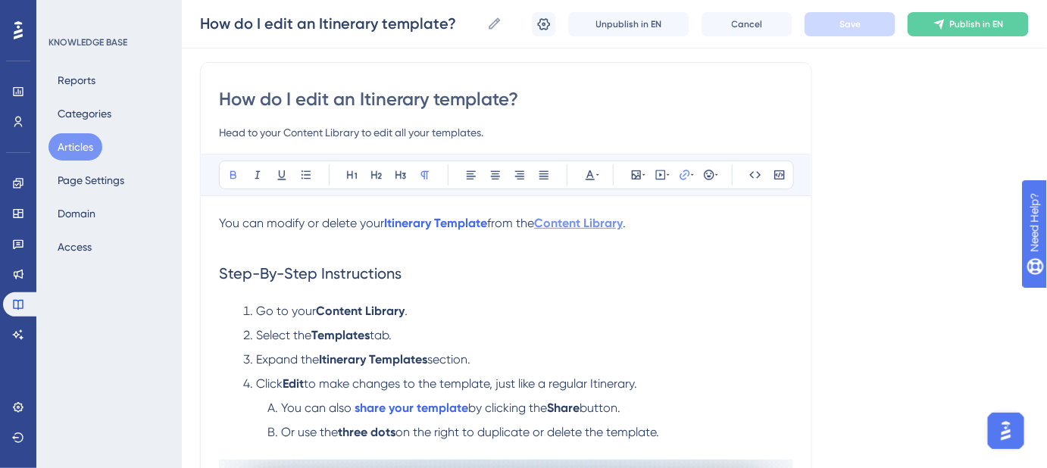
click at [604, 223] on strong "Content Library" at bounding box center [578, 223] width 89 height 14
click at [602, 221] on strong "Content Library" at bounding box center [578, 223] width 89 height 14
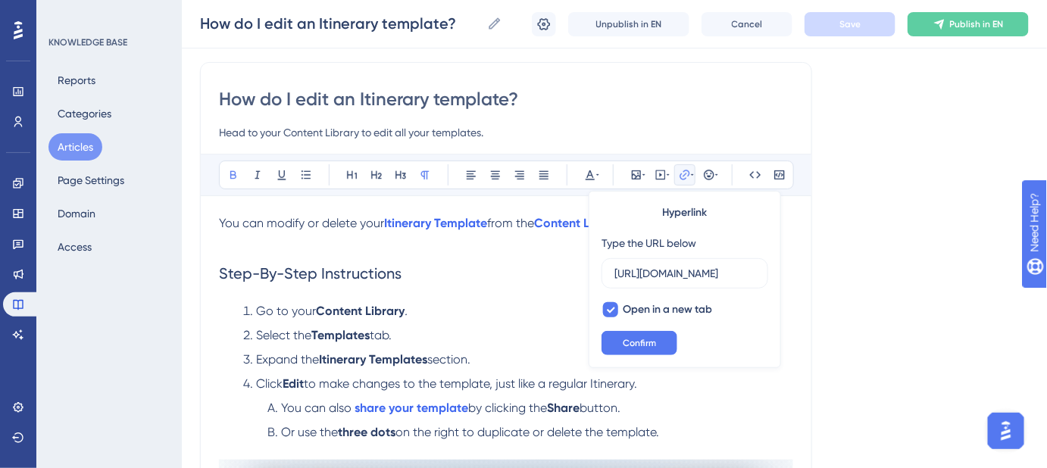
scroll to position [0, 169]
click at [663, 345] on button "Confirm" at bounding box center [640, 343] width 76 height 24
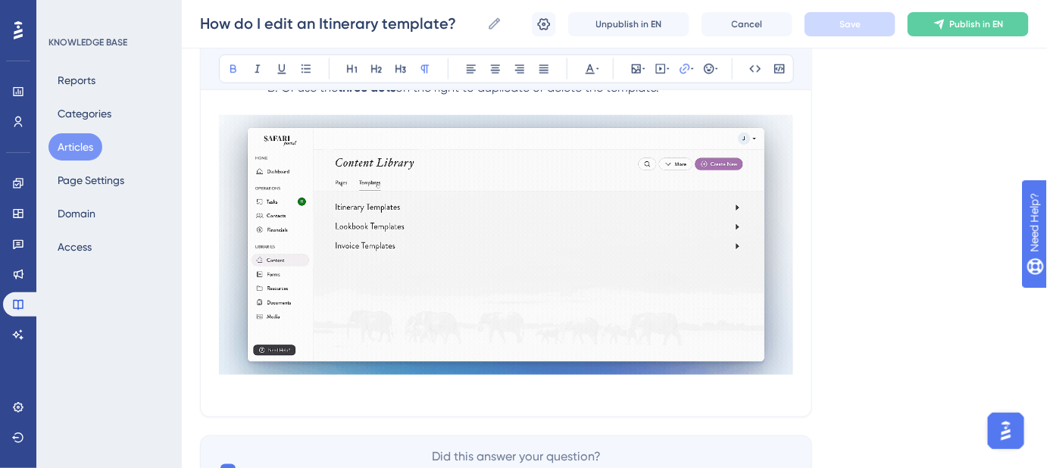
scroll to position [540, 0]
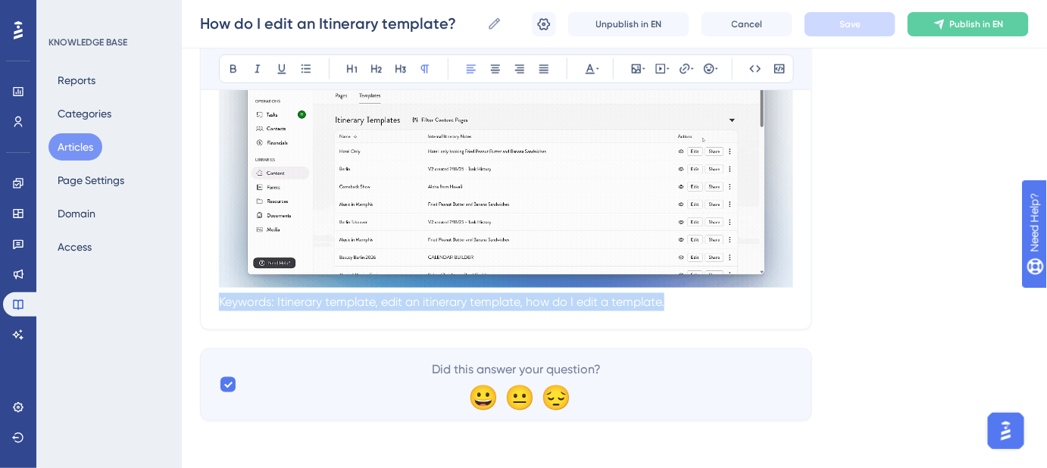
drag, startPoint x: 737, startPoint y: 302, endPoint x: 208, endPoint y: 305, distance: 529.0
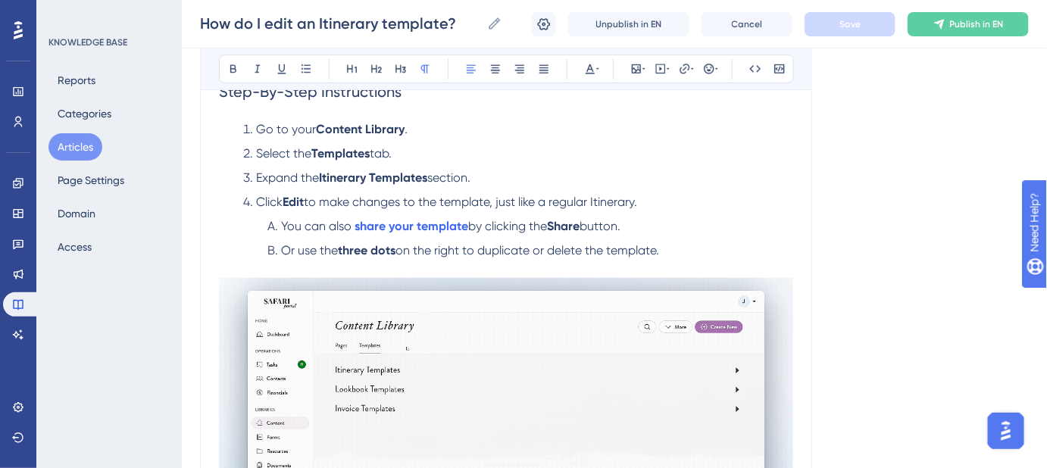
scroll to position [195, 0]
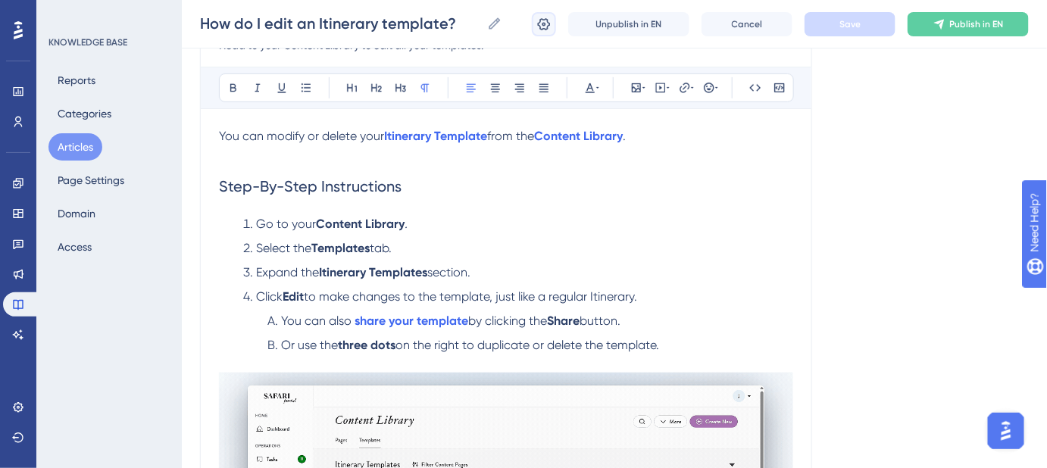
click at [543, 33] on button at bounding box center [544, 24] width 24 height 24
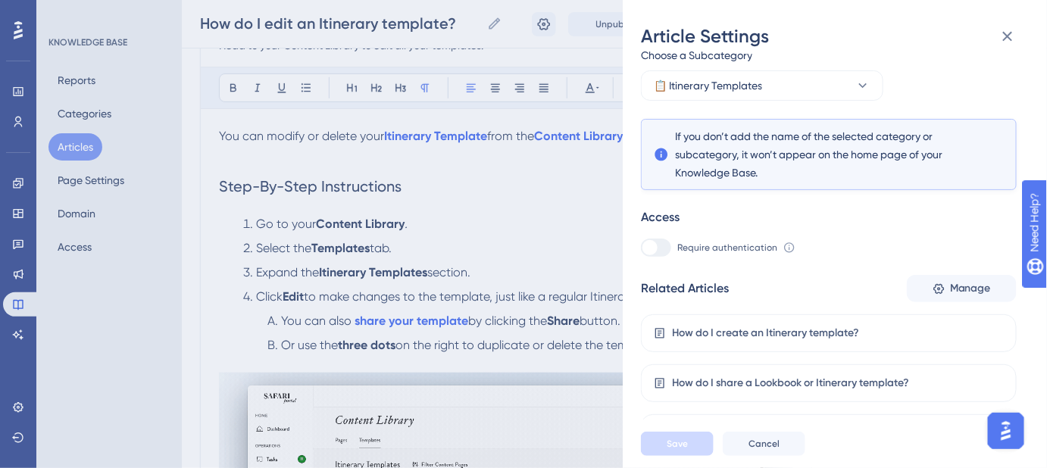
scroll to position [272, 0]
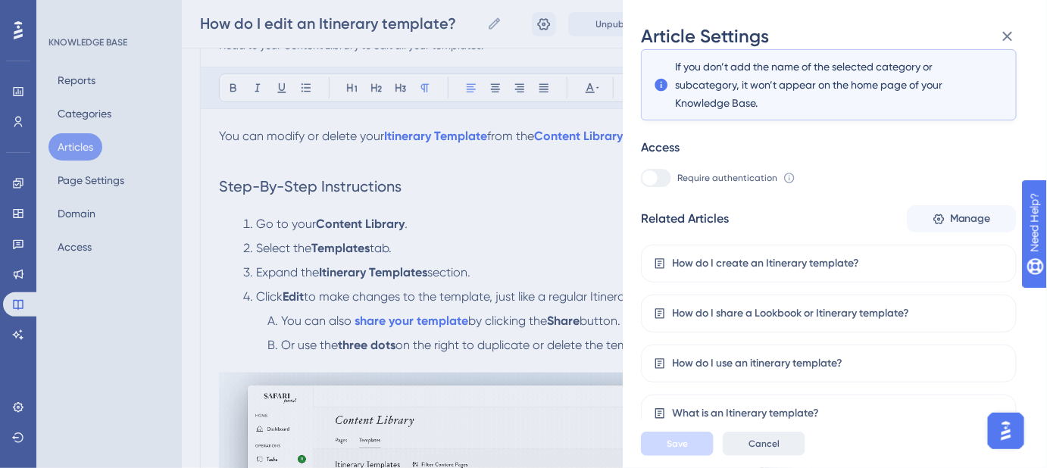
click at [758, 450] on span "Cancel" at bounding box center [764, 444] width 31 height 12
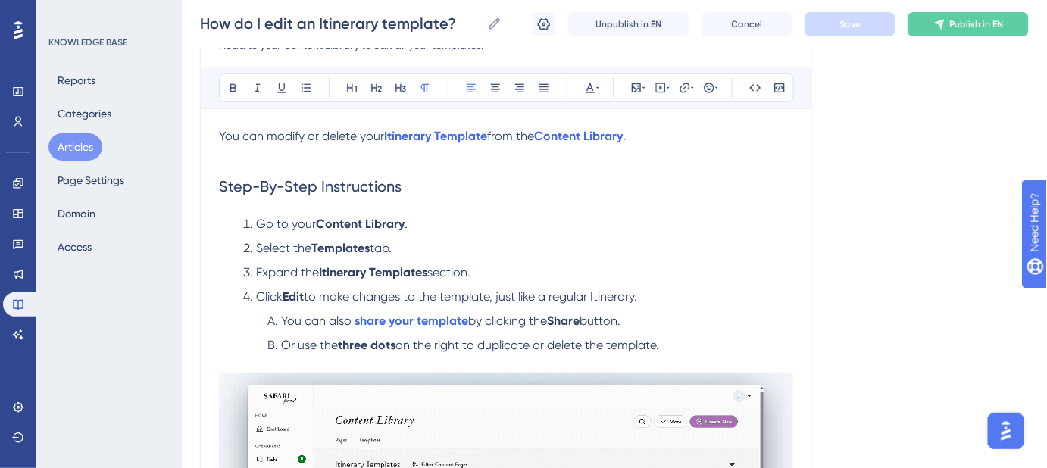
scroll to position [0, 0]
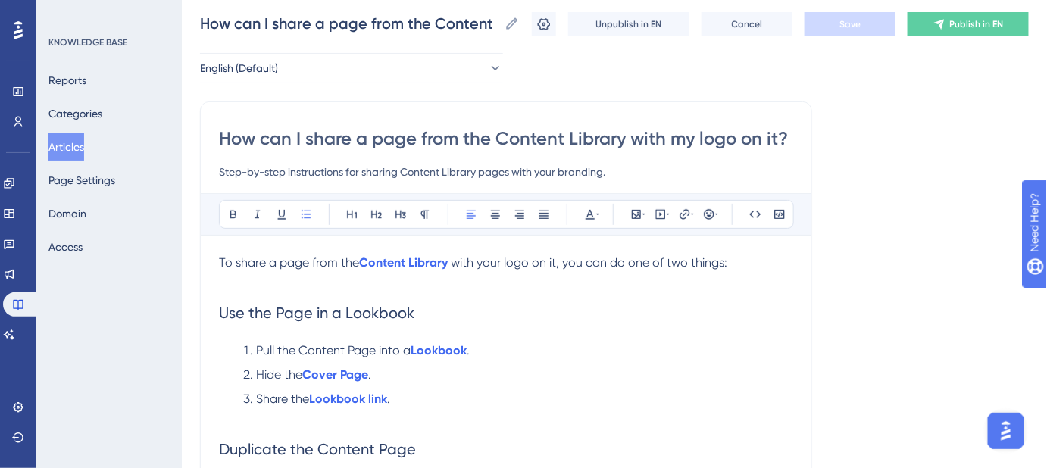
click at [661, 135] on input "How can I share a page from the Content Library with my logo on it?" at bounding box center [506, 139] width 574 height 24
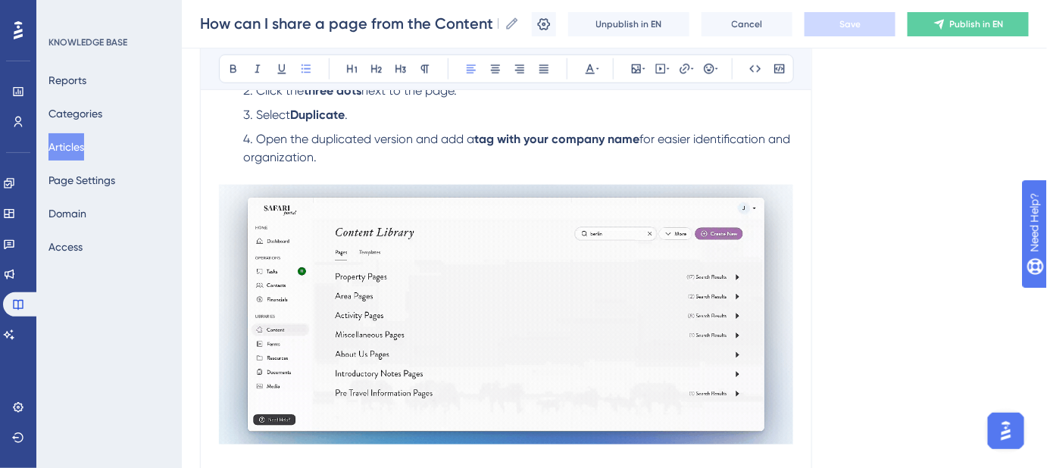
scroll to position [646, 0]
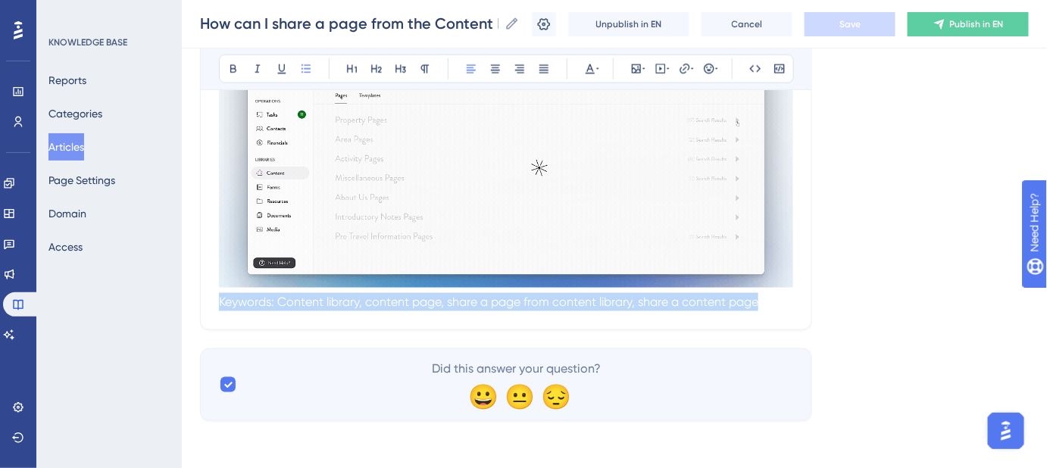
drag, startPoint x: 735, startPoint y: 314, endPoint x: 252, endPoint y: 302, distance: 482.9
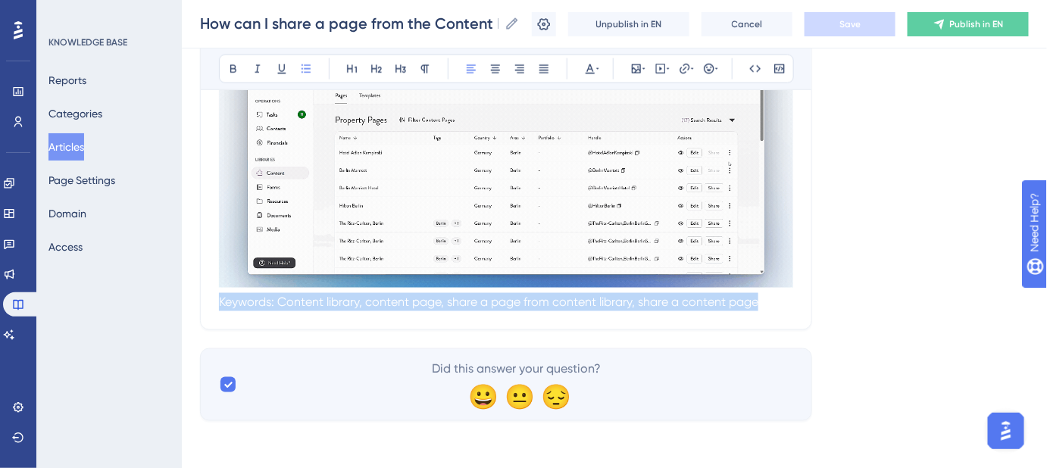
drag, startPoint x: 227, startPoint y: 302, endPoint x: 589, endPoint y: 302, distance: 362.3
click at [589, 302] on span "Keywords: Content library, content page, share a page from content library, sha…" at bounding box center [489, 302] width 540 height 14
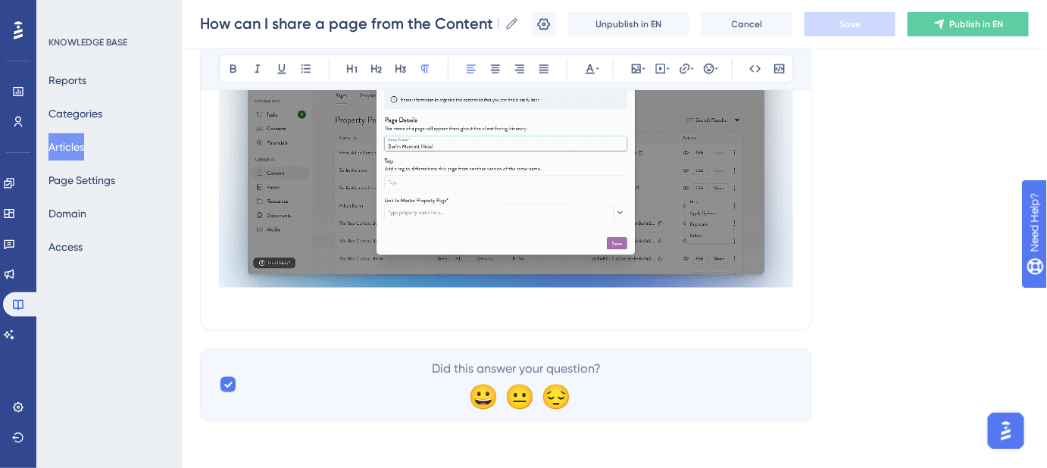
click at [600, 299] on span "Keywords: Content library, content page, share a page from content library, sha…" at bounding box center [489, 302] width 540 height 14
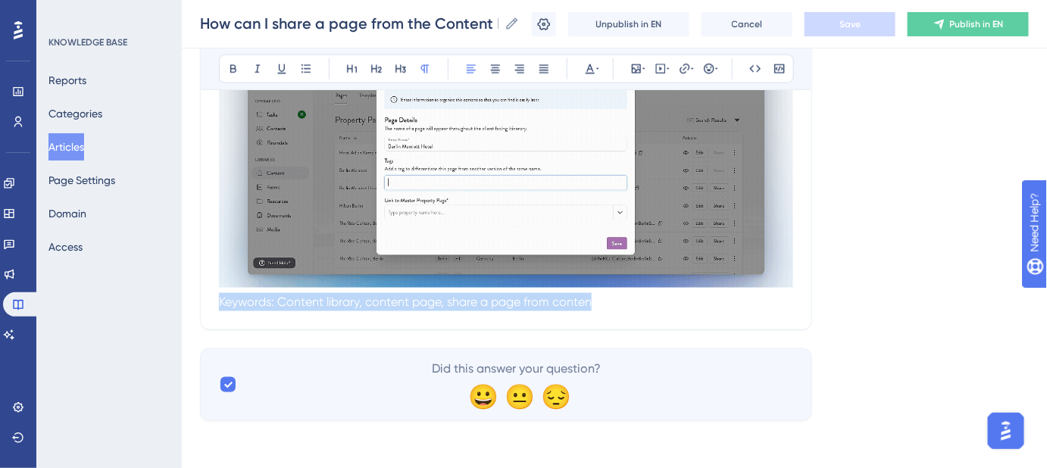
drag, startPoint x: 588, startPoint y: 299, endPoint x: 154, endPoint y: 300, distance: 434.2
click at [0, 0] on div "Performance Users Engagement Widgets Feedback Product Updates Knowledge Base AI…" at bounding box center [0, 0] width 0 height 0
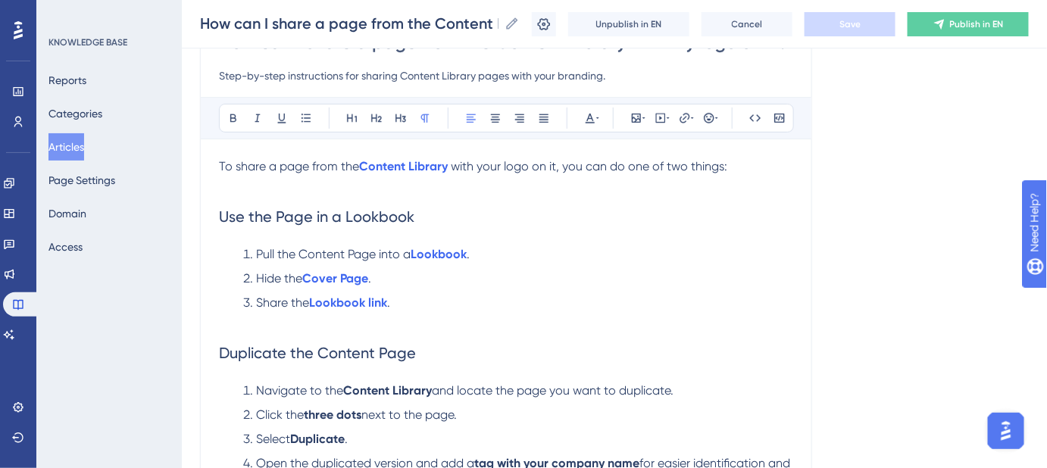
scroll to position [164, 0]
click at [453, 254] on strong "Lookbook" at bounding box center [439, 255] width 56 height 14
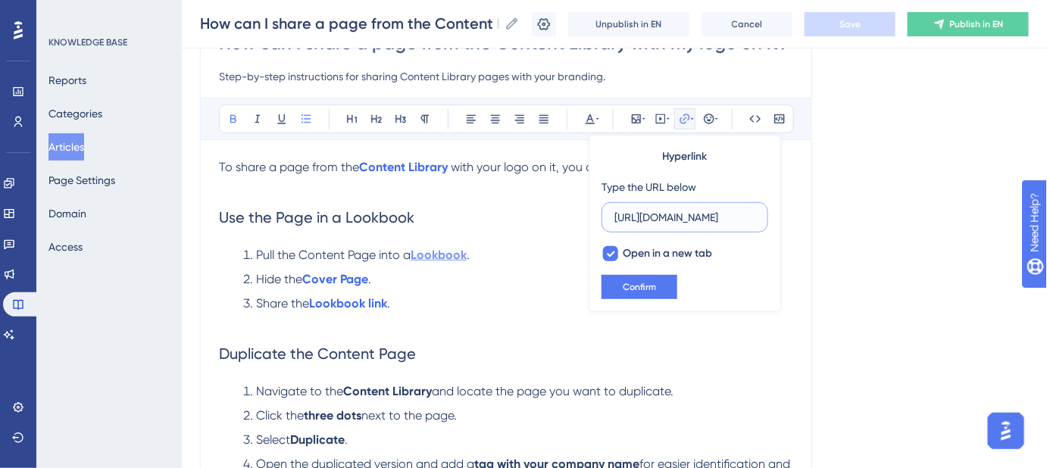
scroll to position [0, 299]
click at [449, 299] on li "Share the Lookbook link ." at bounding box center [515, 304] width 556 height 18
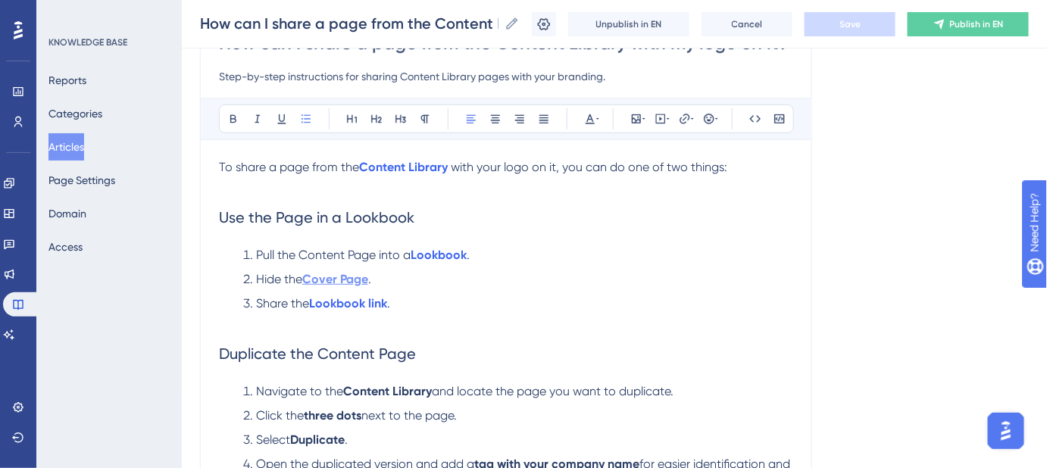
click at [357, 279] on strong "Cover Page" at bounding box center [335, 279] width 66 height 14
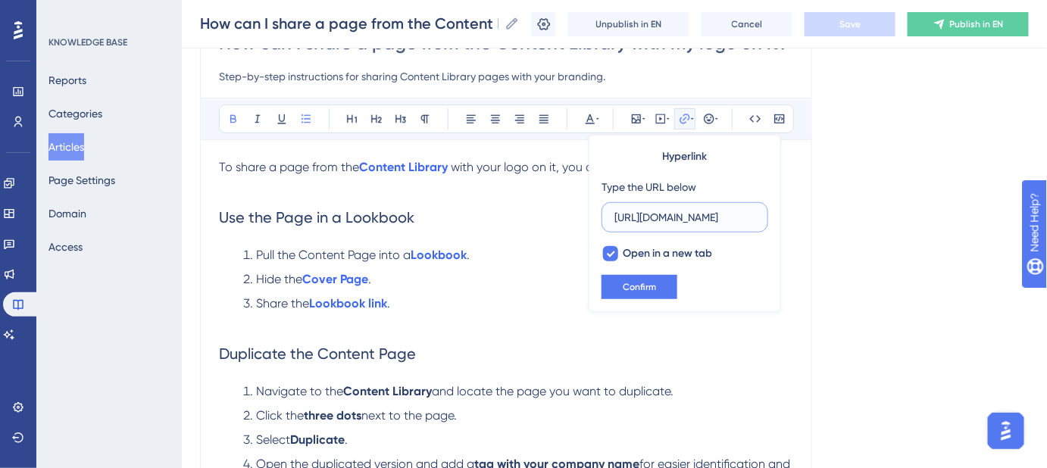
scroll to position [0, 413]
click at [452, 286] on li "Hide the Cover Page ." at bounding box center [515, 280] width 556 height 18
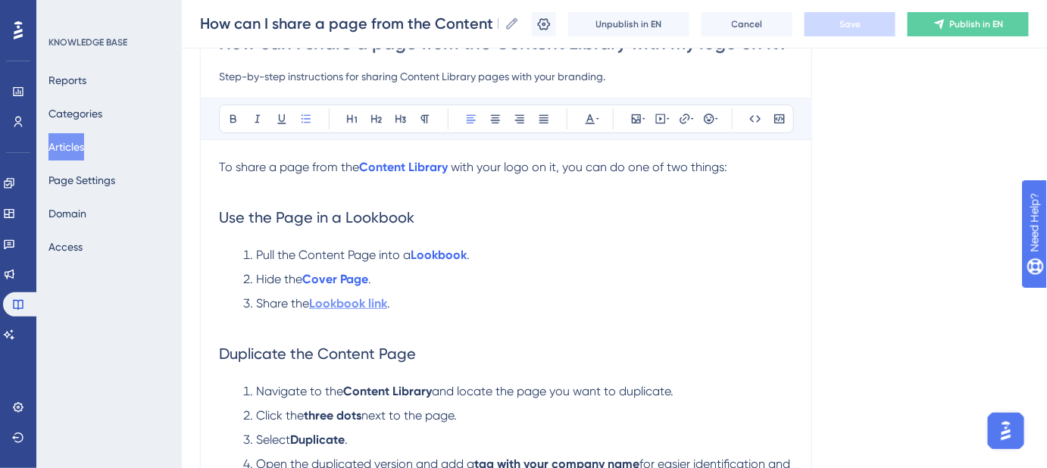
click at [358, 305] on strong "Lookbook link" at bounding box center [348, 303] width 78 height 14
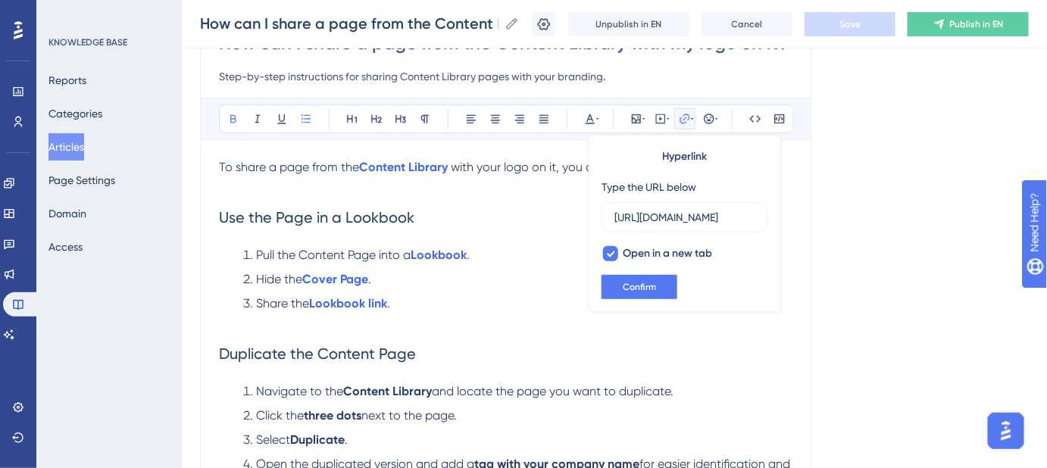
scroll to position [0, 355]
click at [517, 302] on li "Share the Lookbook link ." at bounding box center [515, 304] width 556 height 18
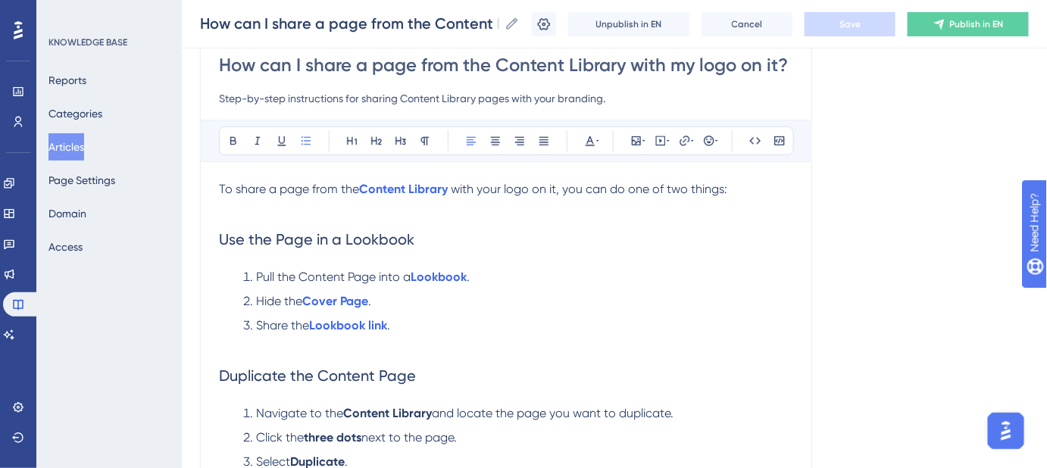
scroll to position [0, 0]
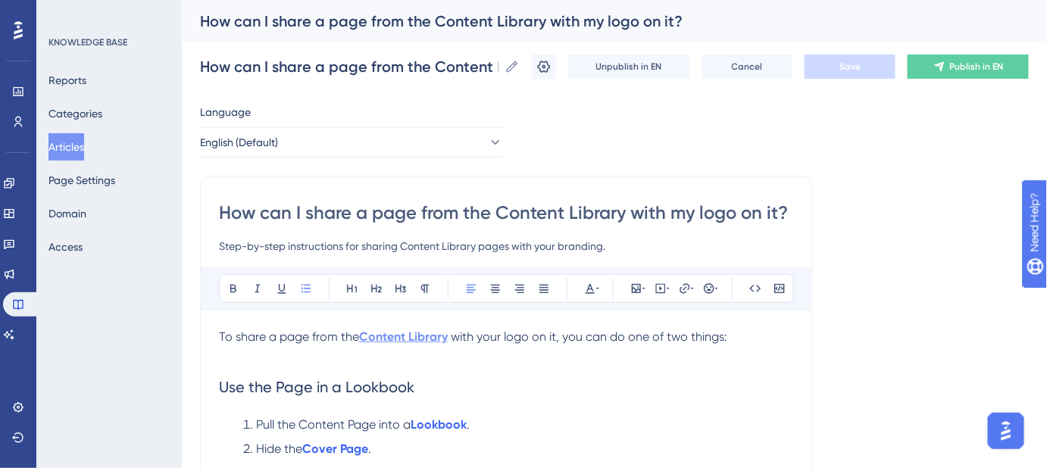
click at [396, 330] on strong "Content Library" at bounding box center [403, 337] width 89 height 14
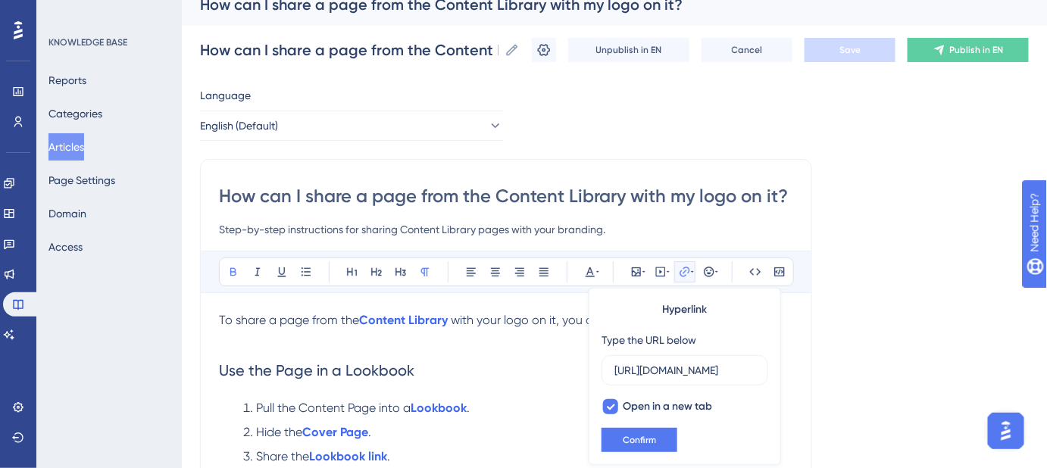
scroll to position [0, 169]
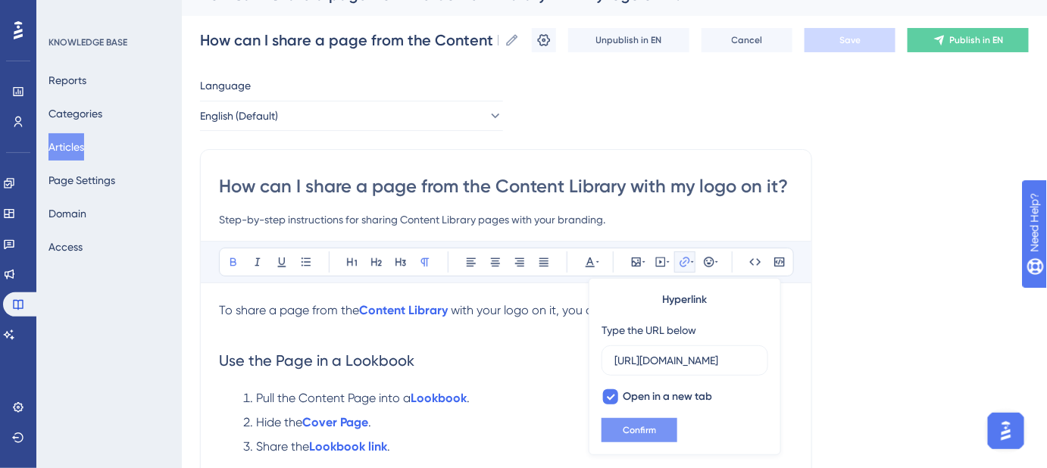
click at [645, 430] on span "Confirm" at bounding box center [639, 430] width 33 height 12
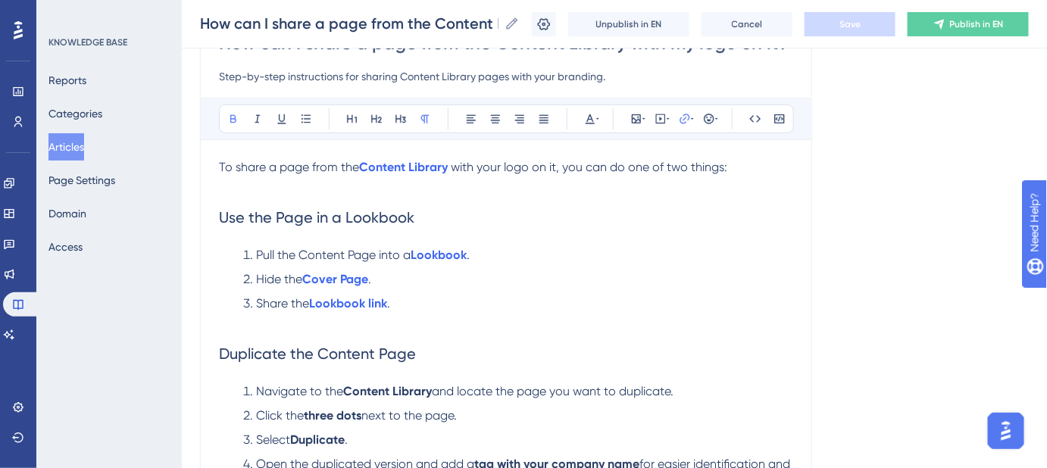
scroll to position [164, 0]
click at [280, 213] on span "Use the Page in a Lookbook" at bounding box center [317, 217] width 196 height 18
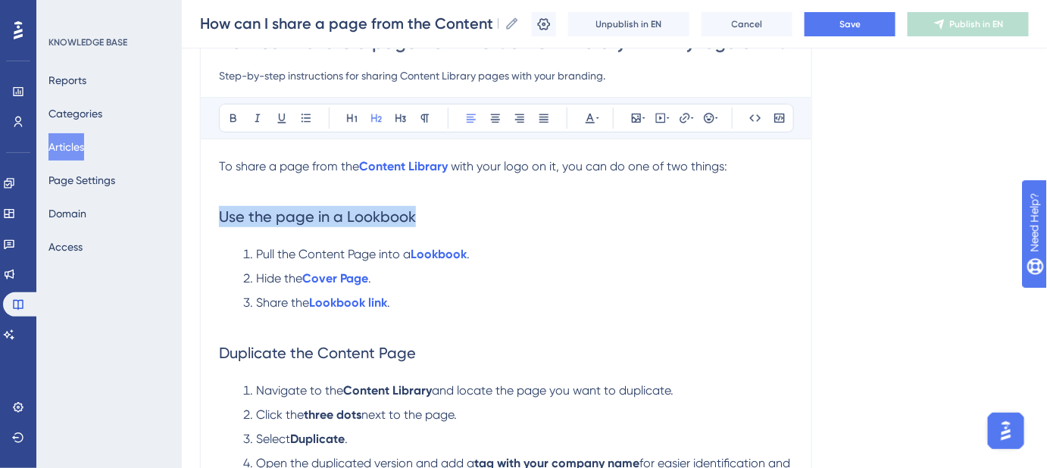
drag, startPoint x: 439, startPoint y: 215, endPoint x: 215, endPoint y: 216, distance: 223.6
click at [215, 216] on div "How can I share a page from the Content Library with my logo on it? Step-by-ste…" at bounding box center [506, 408] width 612 height 806
copy span "Use the page in a Lookbook"
click at [452, 207] on h2 "Use the page in a Lookbook" at bounding box center [506, 216] width 574 height 45
drag, startPoint x: 433, startPoint y: 221, endPoint x: 221, endPoint y: 221, distance: 211.4
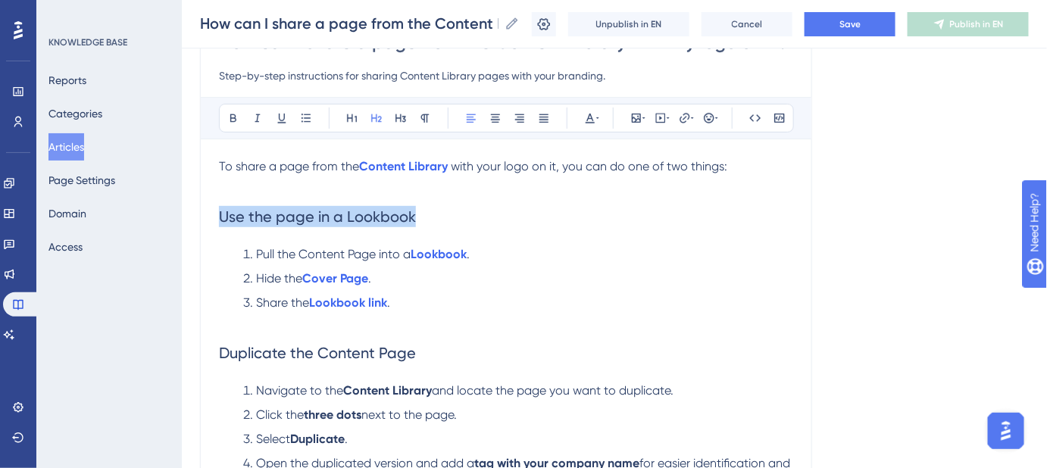
click at [221, 221] on h2 "Use the page in a Lookbook" at bounding box center [506, 216] width 574 height 45
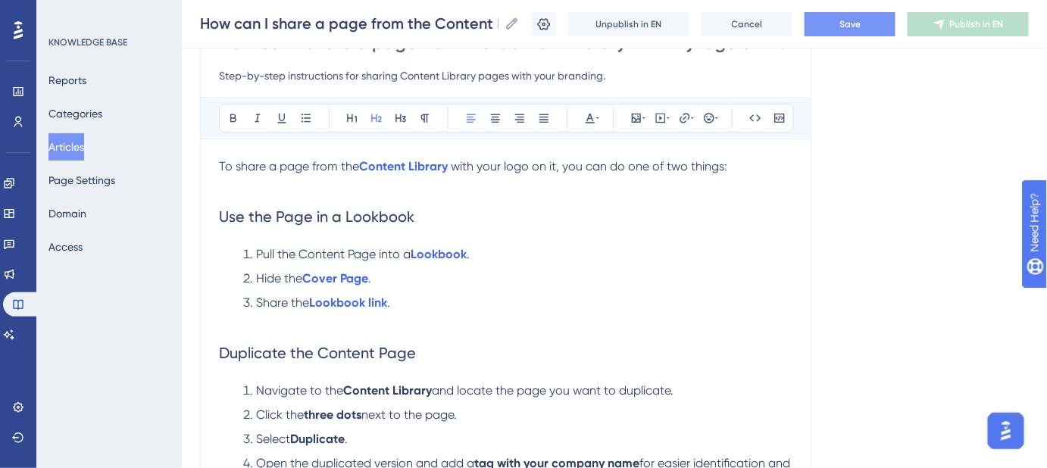
click at [840, 25] on button "Save" at bounding box center [850, 24] width 91 height 24
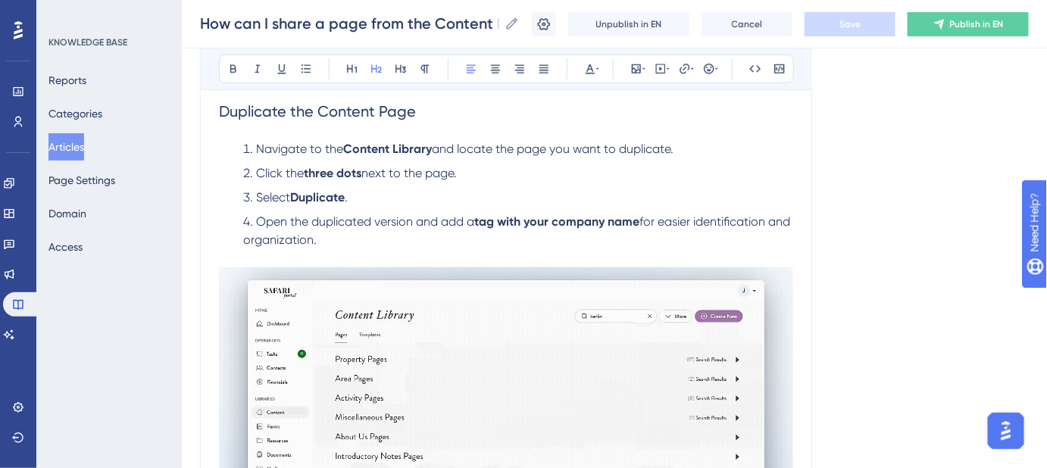
scroll to position [233, 0]
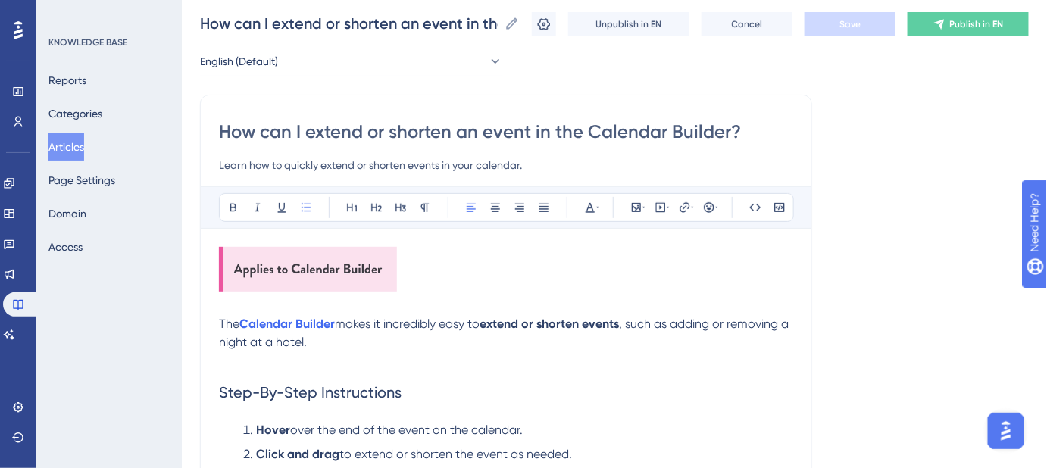
click at [422, 127] on input "How can I extend or shorten an event in the Calendar Builder?" at bounding box center [506, 132] width 574 height 24
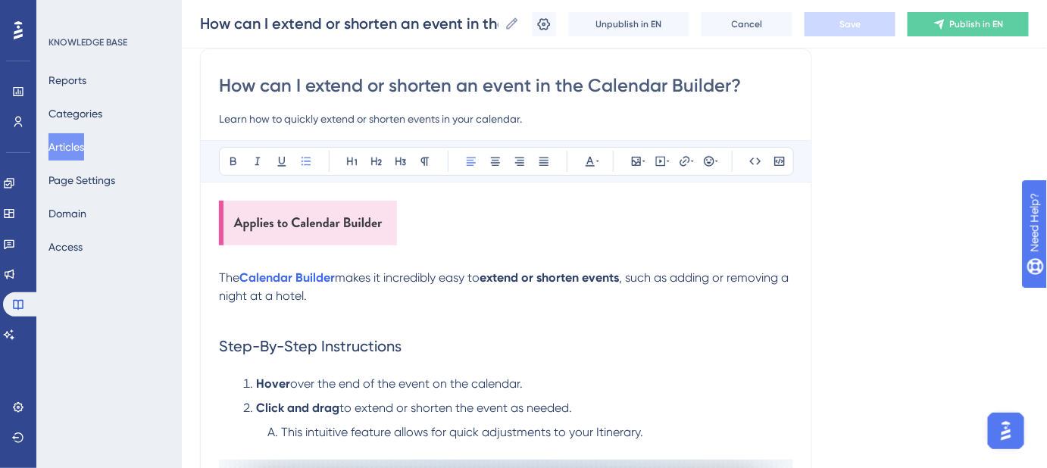
scroll to position [144, 0]
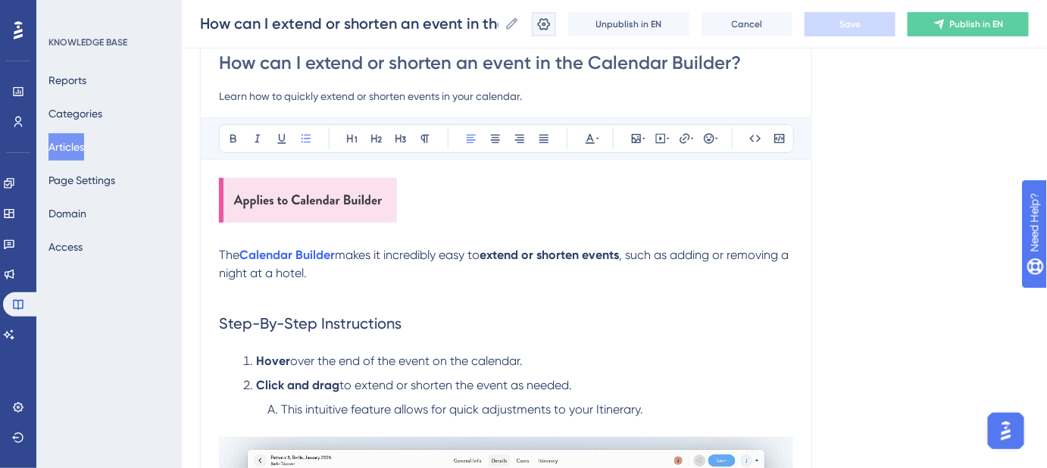
click at [550, 30] on icon at bounding box center [544, 24] width 15 height 15
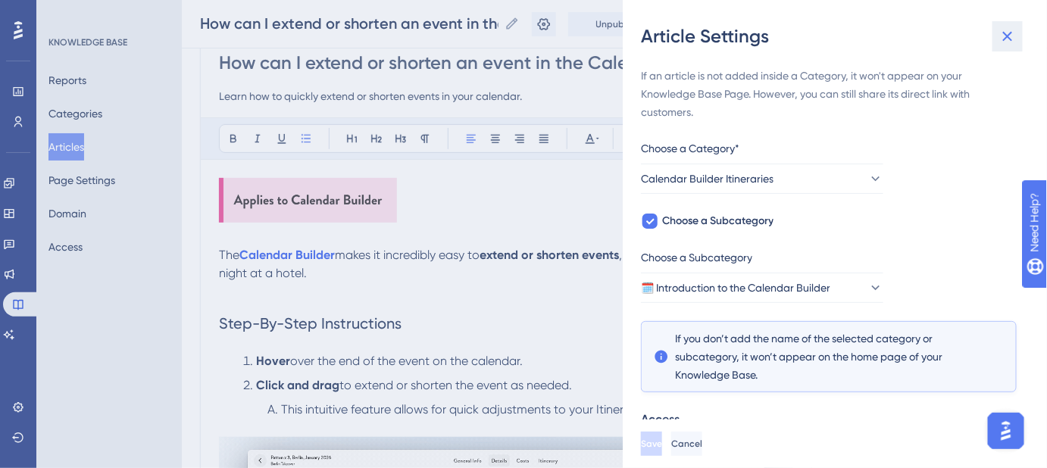
click at [997, 39] on button at bounding box center [1008, 36] width 30 height 30
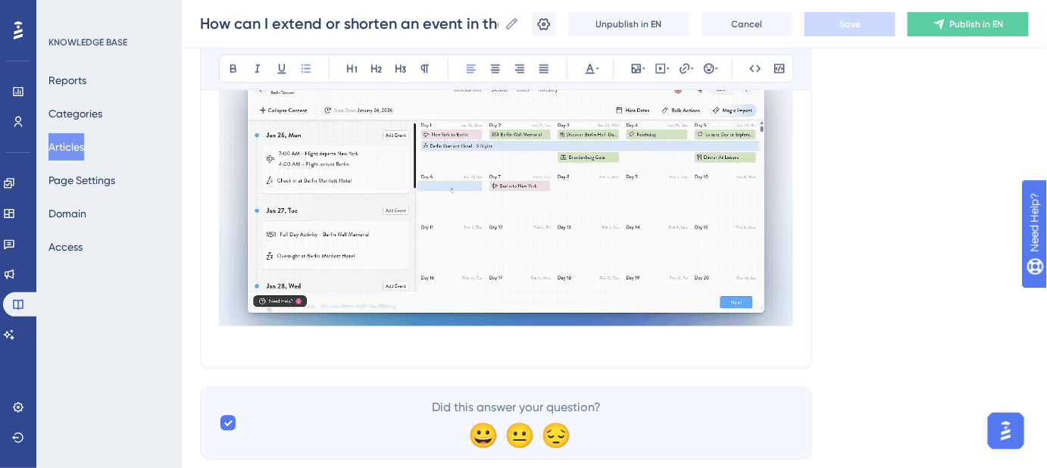
scroll to position [902, 0]
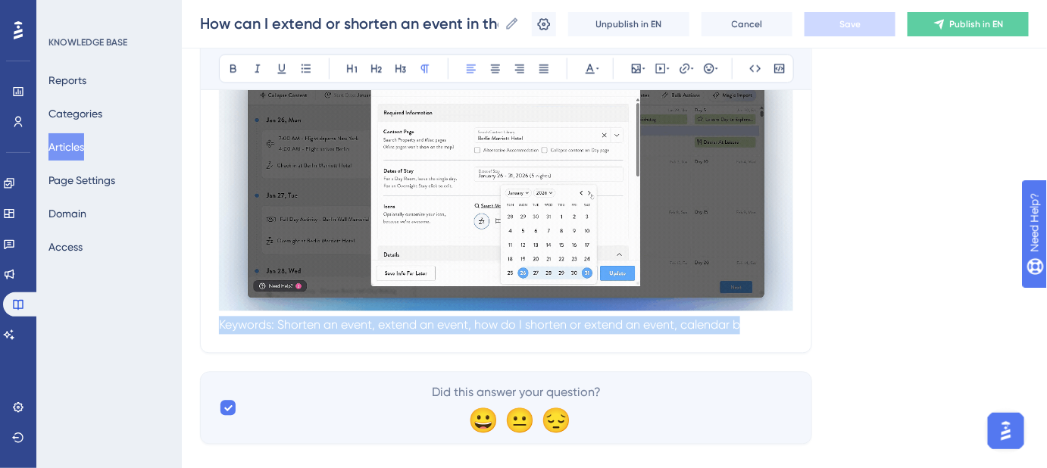
drag, startPoint x: 723, startPoint y: 321, endPoint x: 202, endPoint y: 329, distance: 520.7
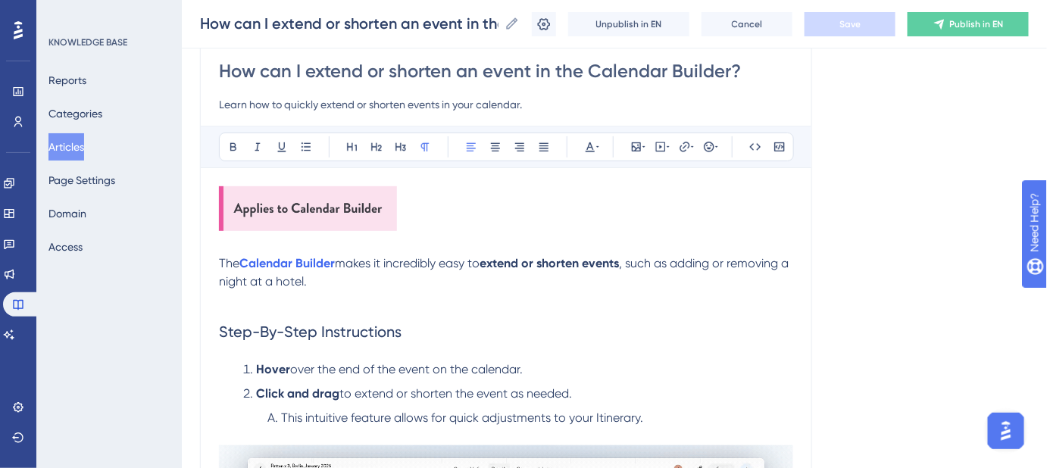
scroll to position [137, 0]
click at [485, 106] on input "Learn how to quickly extend or shorten events in your calendar." at bounding box center [506, 103] width 574 height 18
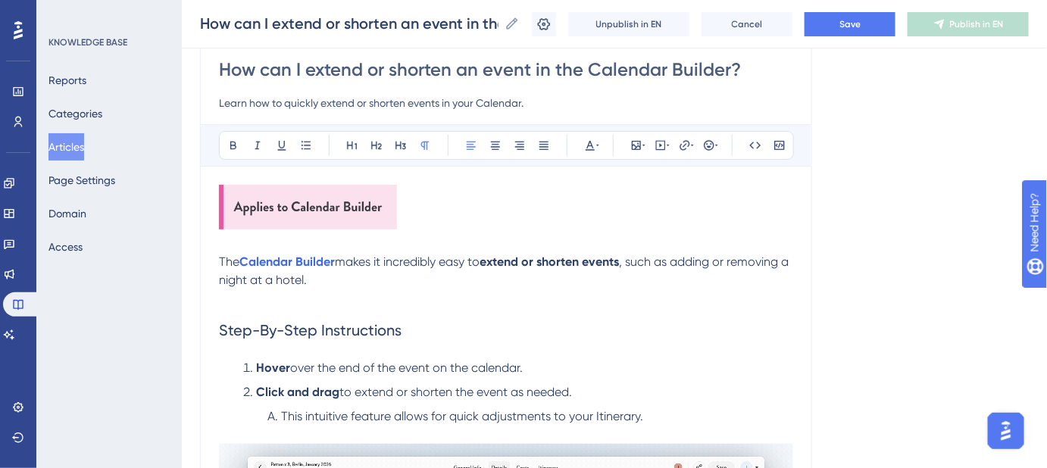
click at [531, 102] on input "Learn how to quickly extend or shorten events in your Calendar." at bounding box center [506, 103] width 574 height 18
type input "Learn how to quickly extend or shorten events in your Calendar Builder Itinerar…"
click at [857, 26] on span "Save" at bounding box center [850, 24] width 21 height 12
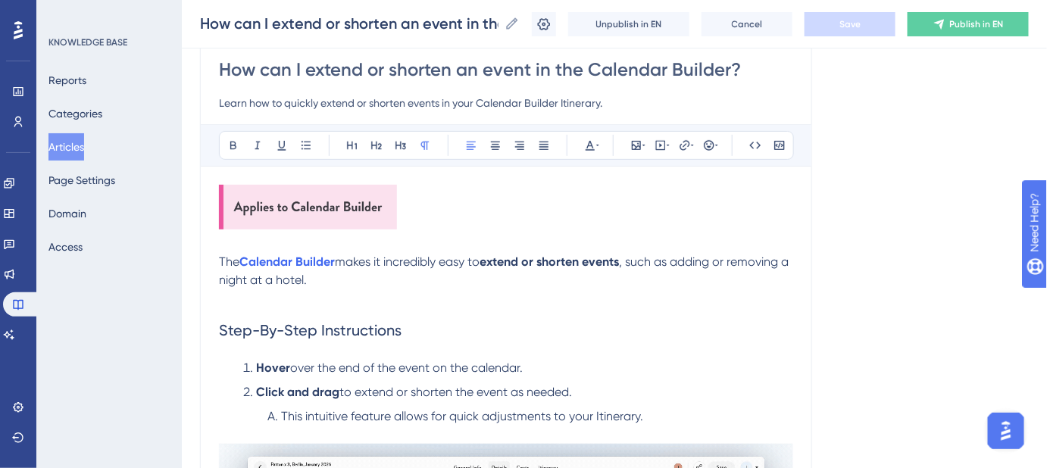
scroll to position [344, 0]
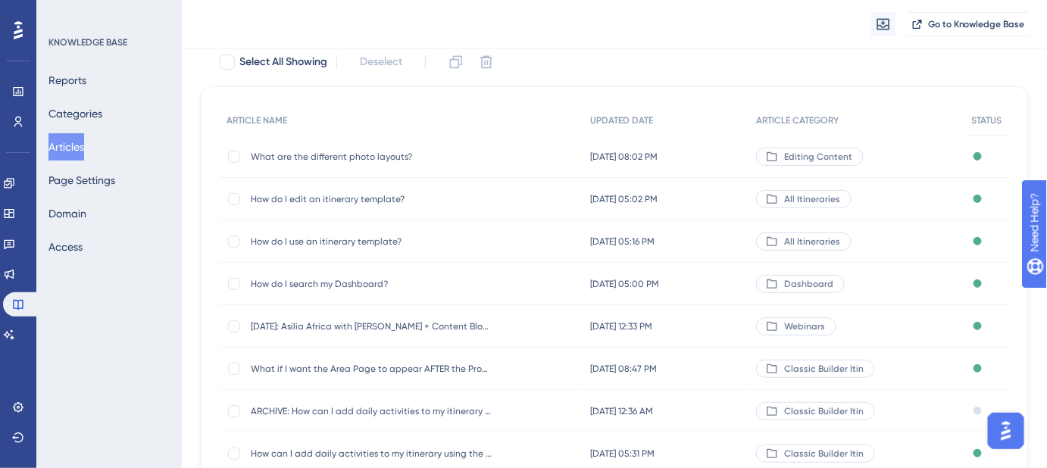
scroll to position [164, 0]
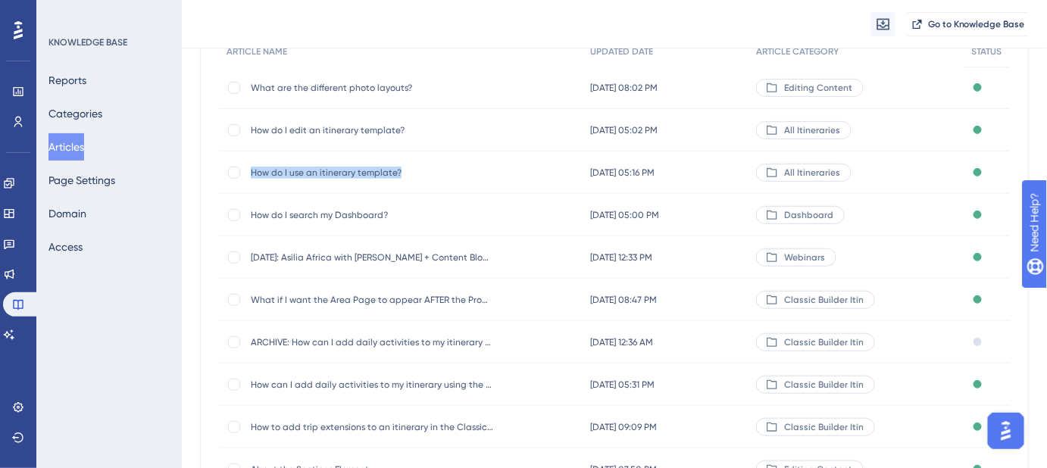
drag, startPoint x: 409, startPoint y: 166, endPoint x: 252, endPoint y: 167, distance: 157.6
click at [252, 167] on span "How do I use an itinerary template?" at bounding box center [372, 173] width 243 height 12
copy span "How do I use an itinerary template?"
drag, startPoint x: 399, startPoint y: 211, endPoint x: 252, endPoint y: 211, distance: 146.3
click at [252, 211] on span "How do I search my Dashboard?" at bounding box center [372, 215] width 243 height 12
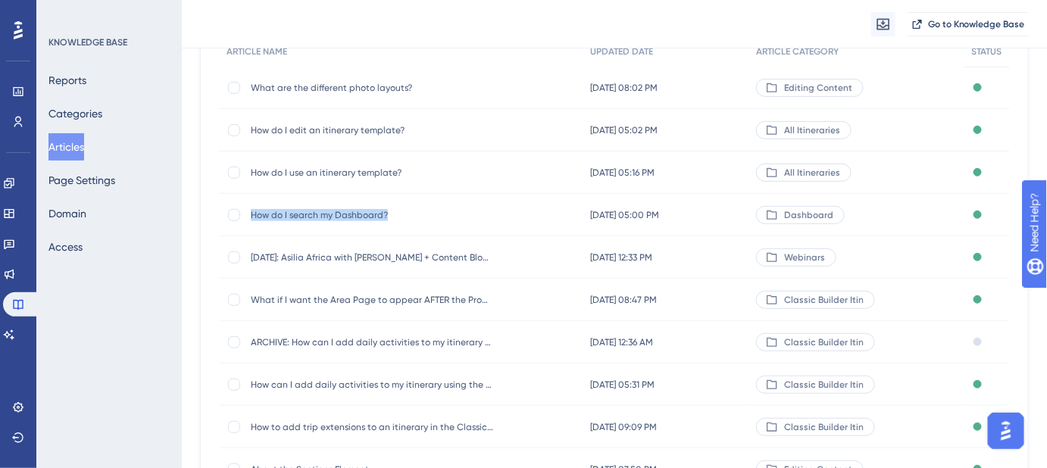
copy span "How do I search my Dashboard?"
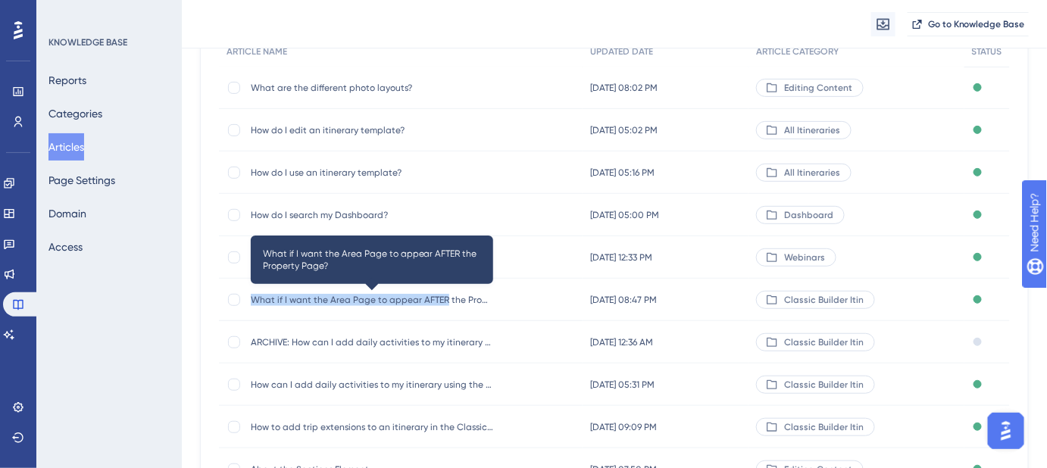
drag, startPoint x: 252, startPoint y: 301, endPoint x: 443, endPoint y: 304, distance: 191.0
click at [443, 304] on span "What if I want the Area Page to appear AFTER the Property Page?" at bounding box center [372, 300] width 243 height 12
copy span "What if I want the Area Page to appear AFTER"
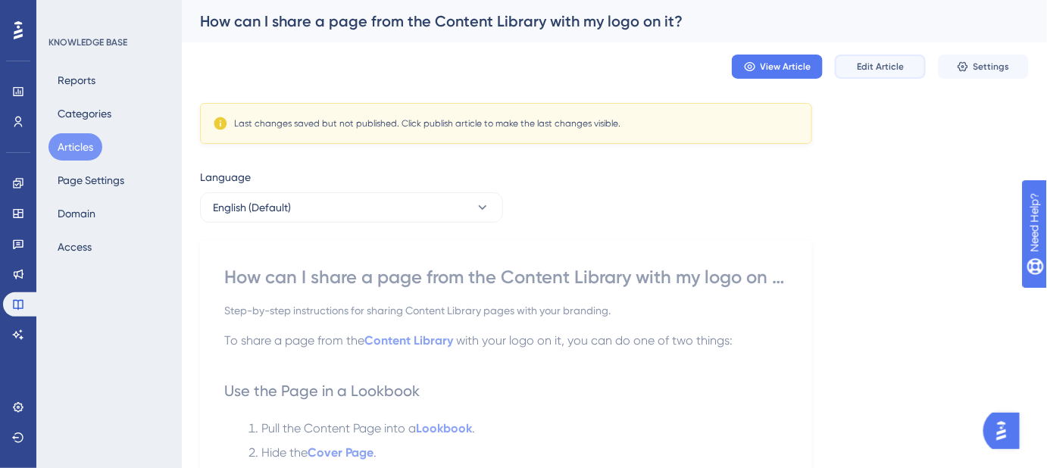
click at [897, 73] on button "Edit Article" at bounding box center [880, 67] width 91 height 24
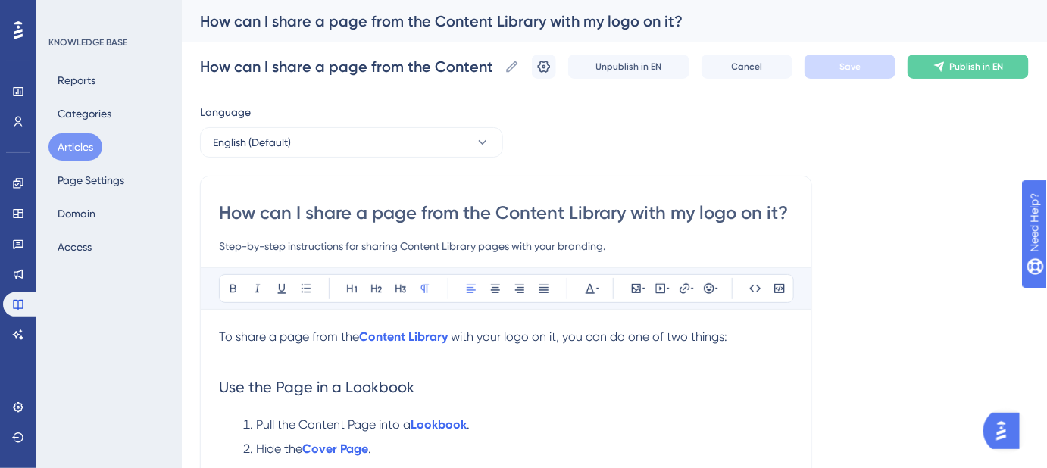
scroll to position [234, 0]
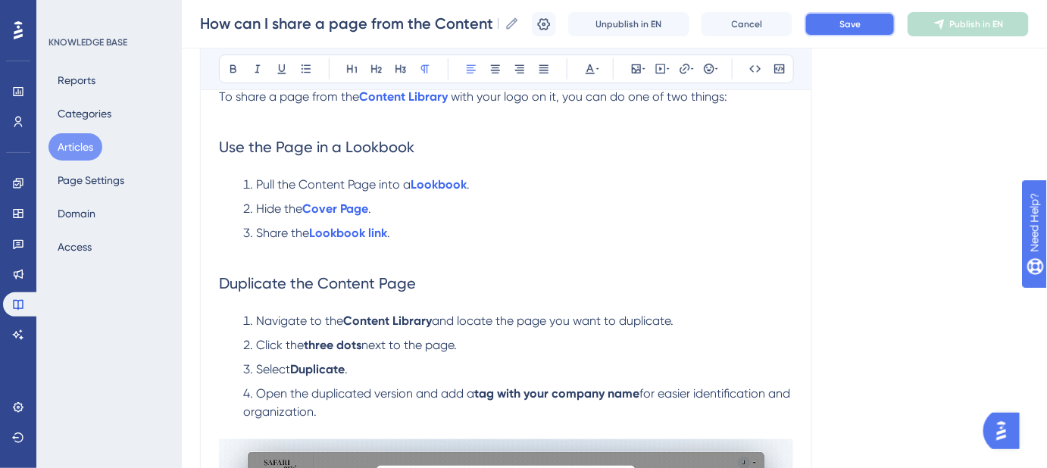
click at [872, 27] on button "Save" at bounding box center [850, 24] width 91 height 24
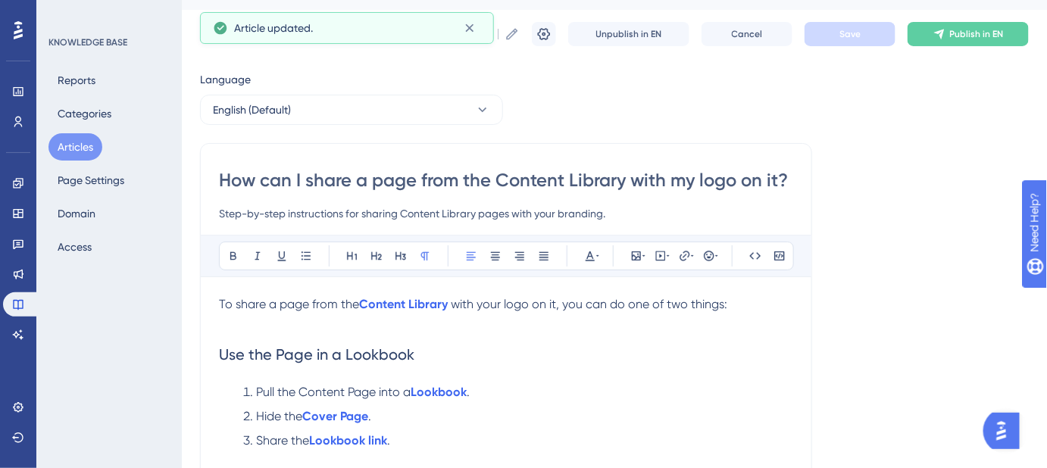
scroll to position [27, 0]
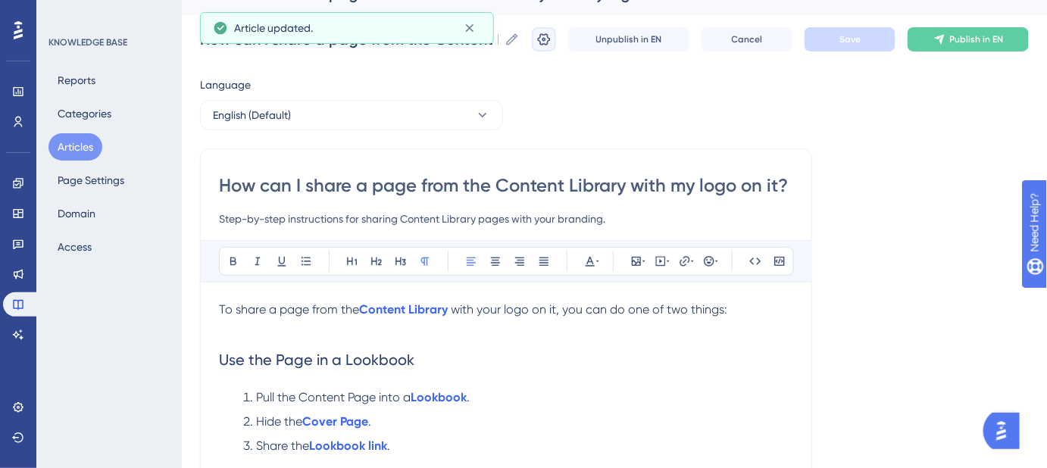
click at [551, 40] on icon at bounding box center [544, 39] width 13 height 12
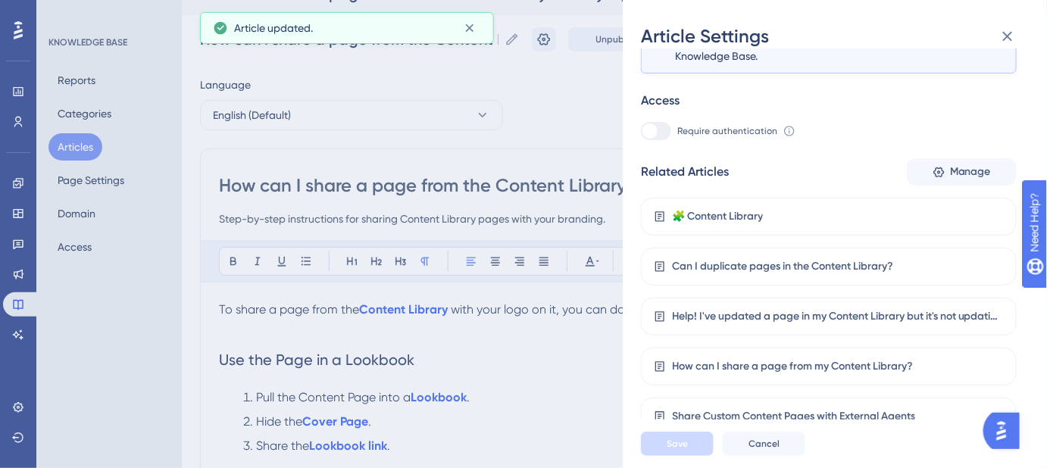
scroll to position [321, 0]
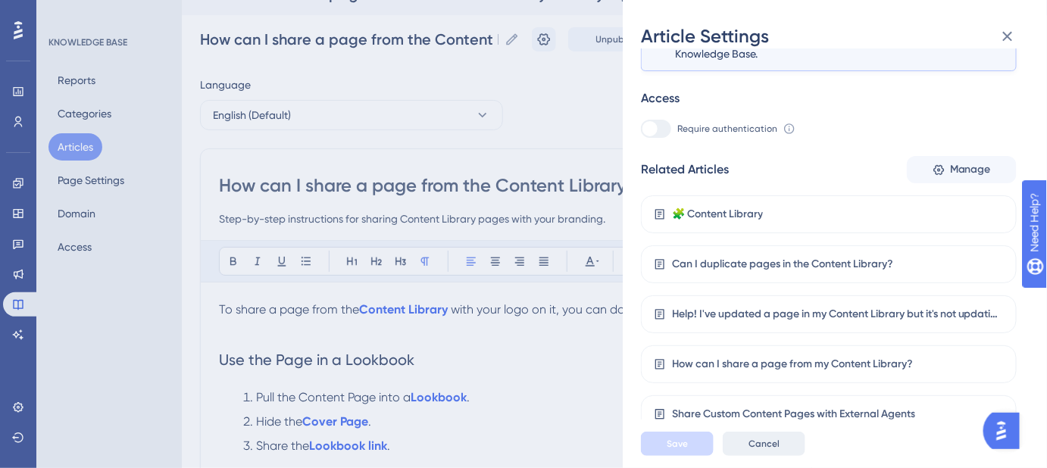
click at [774, 450] on span "Cancel" at bounding box center [764, 444] width 31 height 12
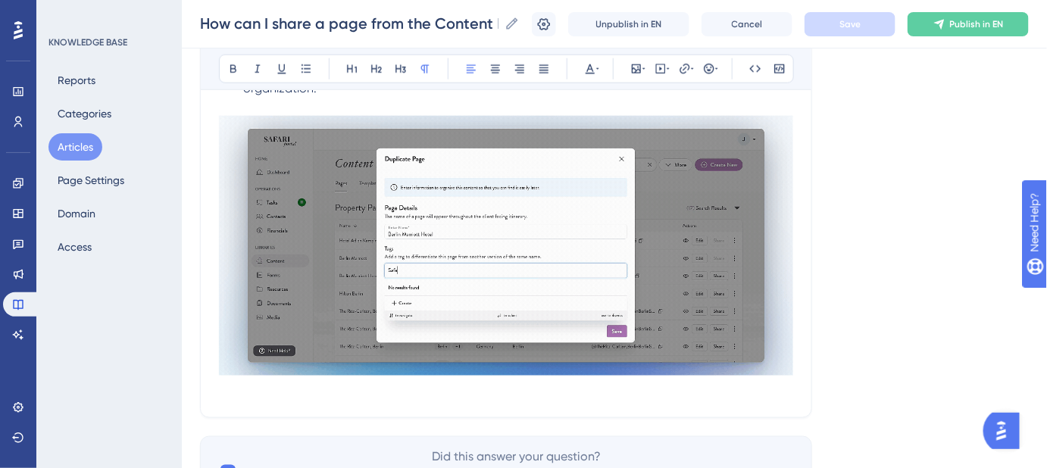
scroll to position [646, 0]
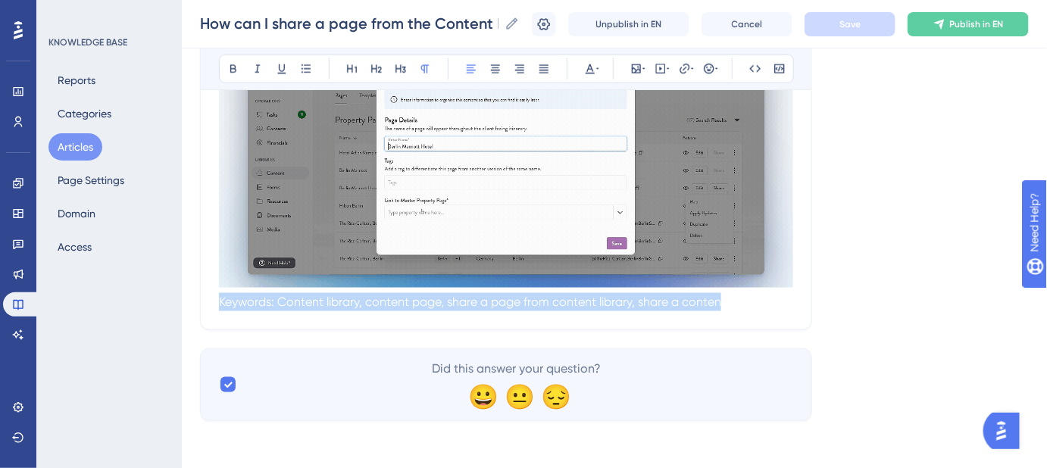
drag, startPoint x: 719, startPoint y: 303, endPoint x: 221, endPoint y: 312, distance: 498.0
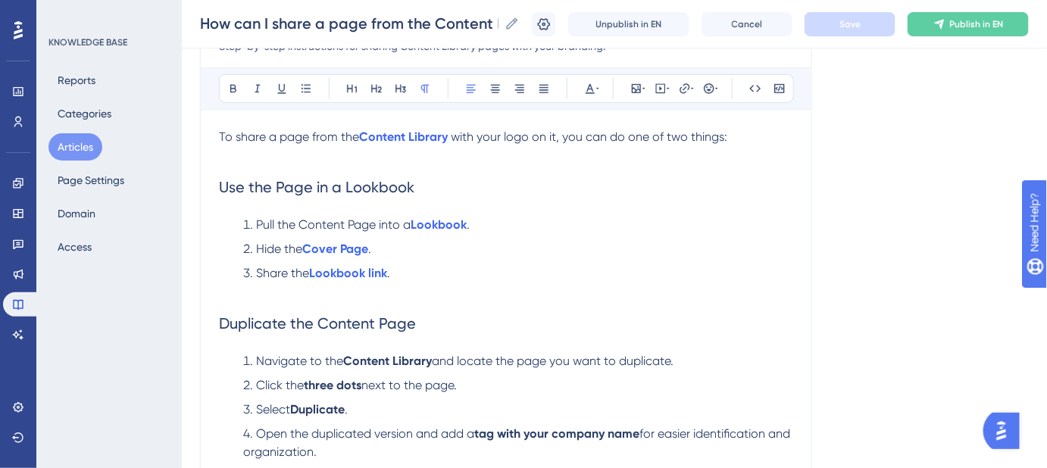
scroll to position [164, 0]
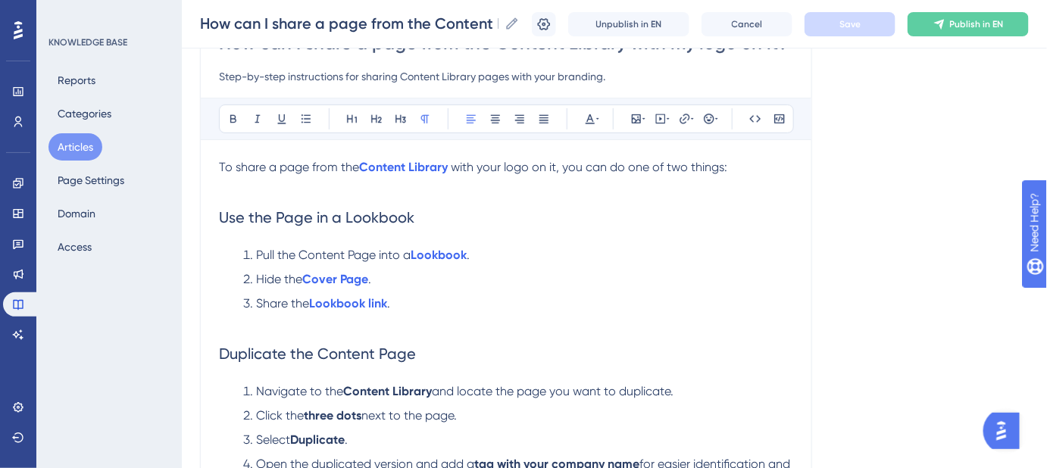
click at [740, 166] on p "To share a page from the Content Library with your logo on it, you can do one o…" at bounding box center [506, 176] width 574 height 36
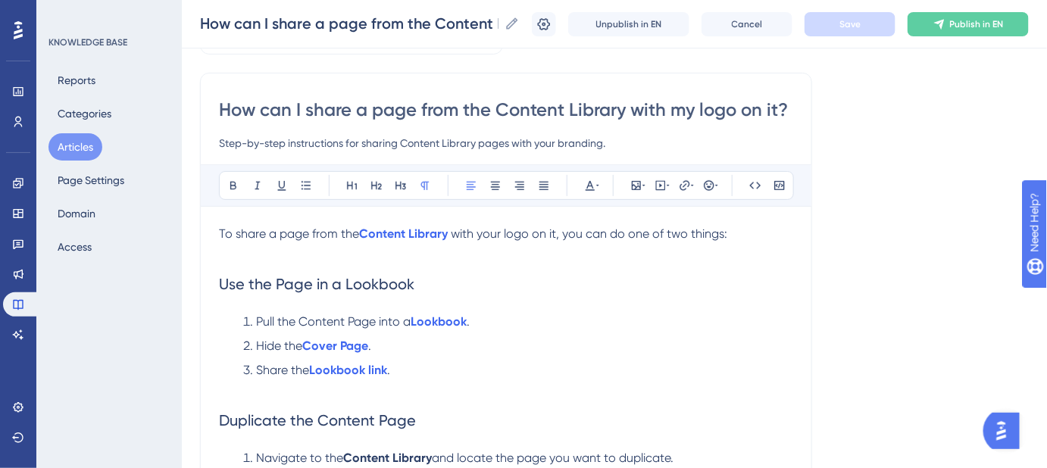
scroll to position [95, 0]
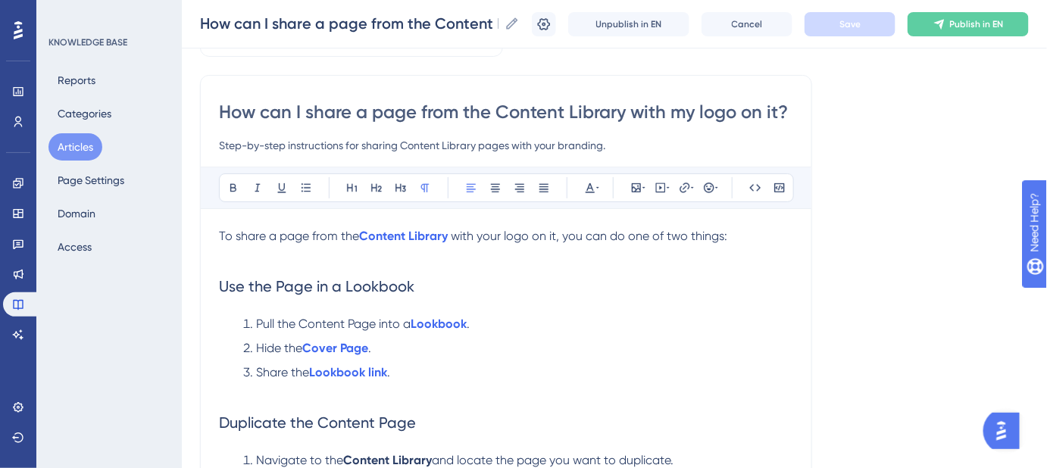
click at [224, 260] on p "To share a page from the Content Library with your logo on it, you can do one o…" at bounding box center [506, 245] width 574 height 36
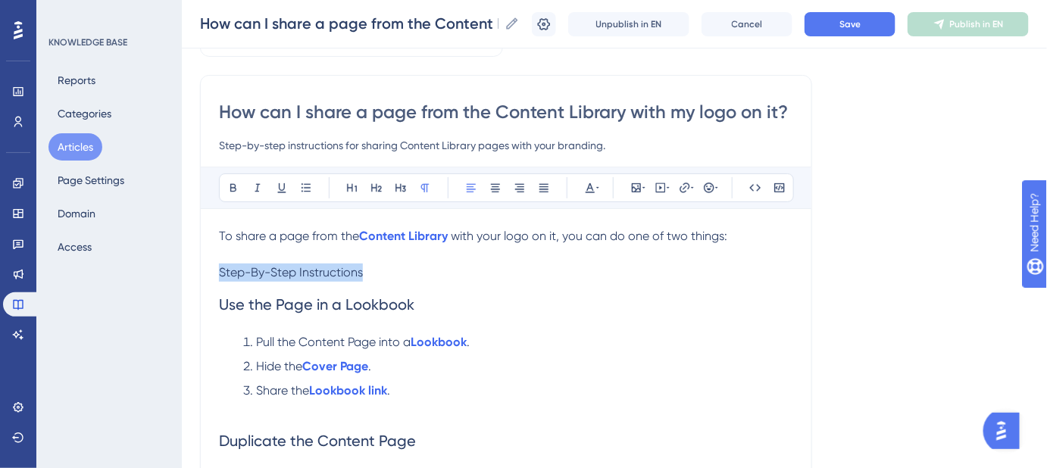
drag, startPoint x: 373, startPoint y: 278, endPoint x: 280, endPoint y: 230, distance: 104.4
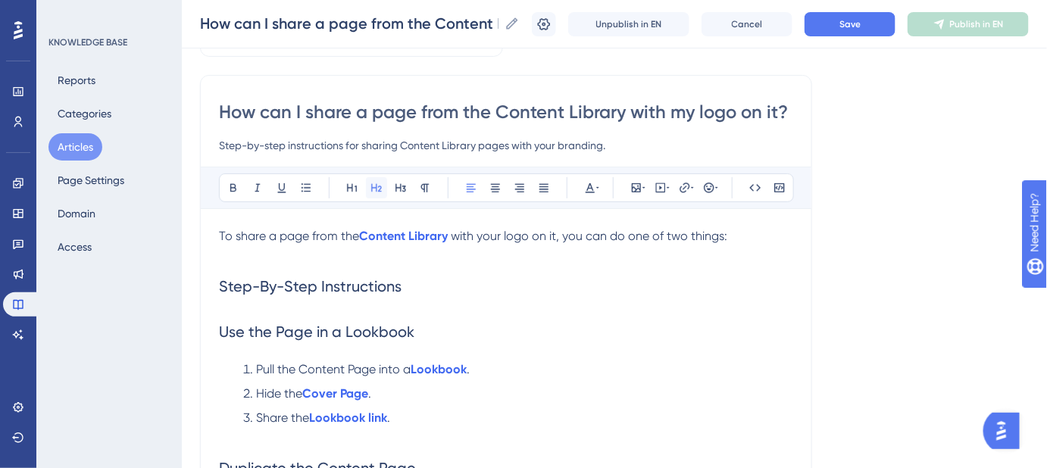
click at [371, 180] on button at bounding box center [376, 187] width 21 height 21
drag, startPoint x: 414, startPoint y: 326, endPoint x: 218, endPoint y: 324, distance: 195.5
click at [400, 188] on icon at bounding box center [401, 188] width 11 height 8
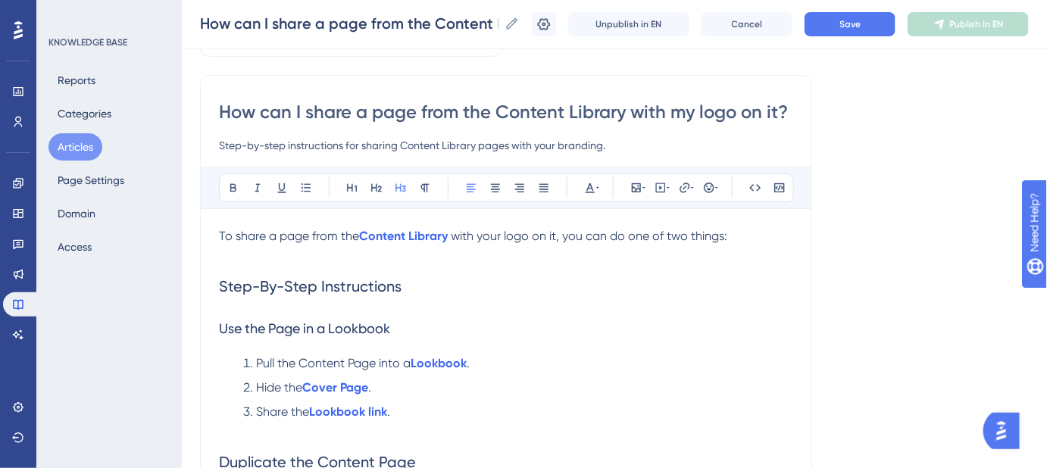
scroll to position [232, 0]
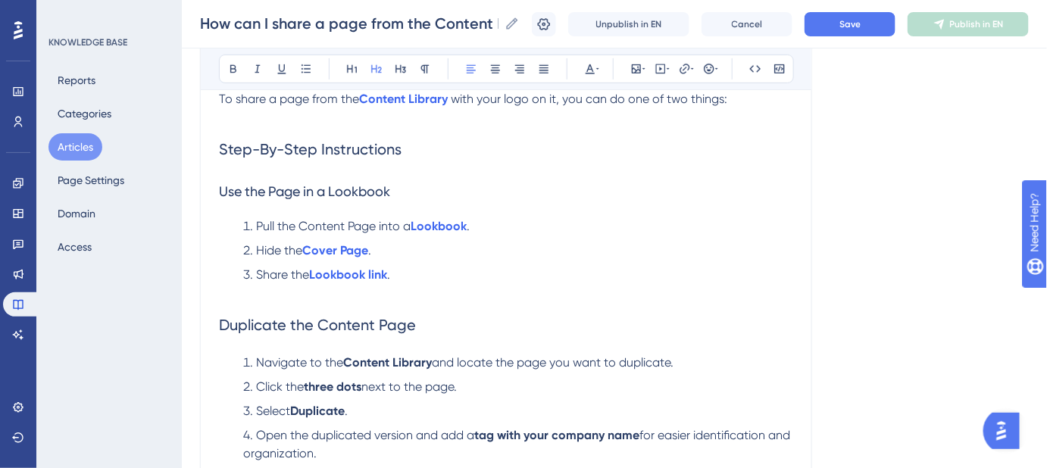
drag, startPoint x: 319, startPoint y: 318, endPoint x: 390, endPoint y: 199, distance: 138.3
click at [0, 0] on div "Performance Users Engagement Widgets Feedback Product Updates Knowledge Base AI…" at bounding box center [0, 0] width 0 height 0
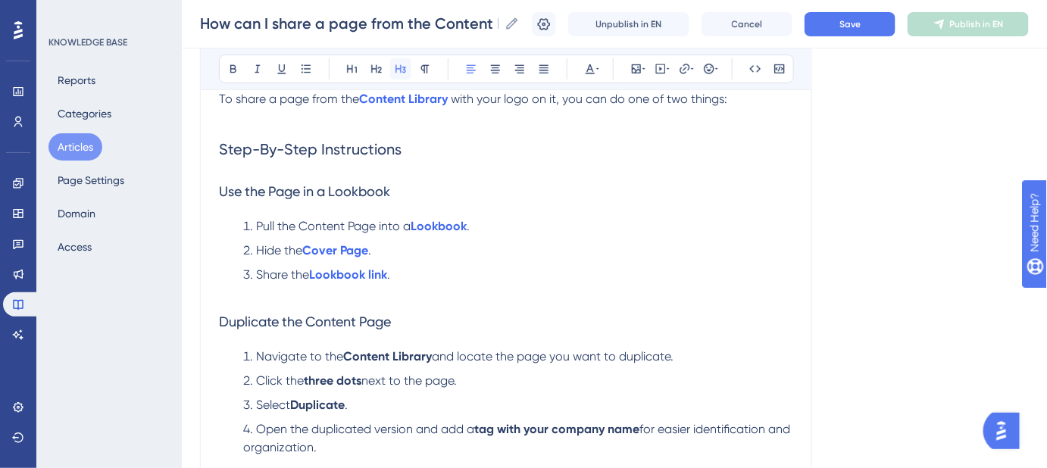
click at [405, 74] on icon at bounding box center [401, 69] width 12 height 12
click at [553, 220] on li "Pull the Content Page into a Lookbook ." at bounding box center [515, 227] width 556 height 18
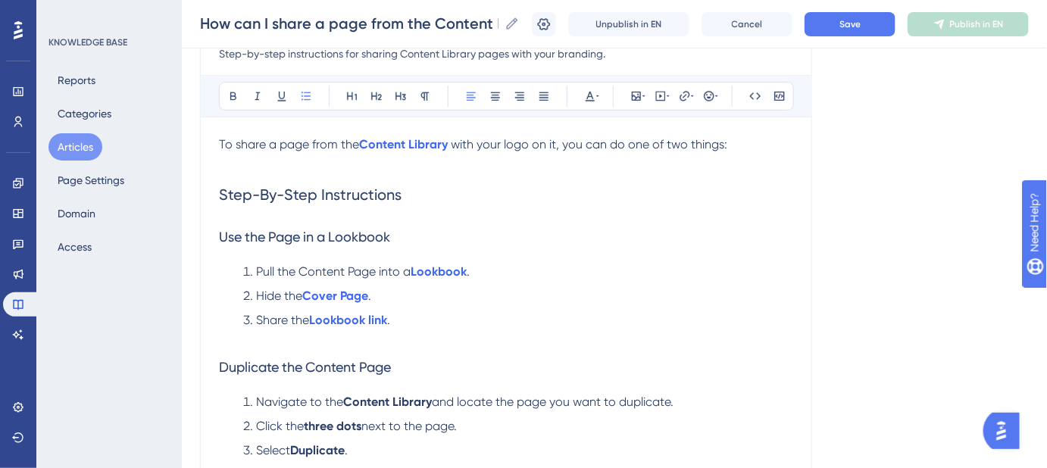
scroll to position [164, 0]
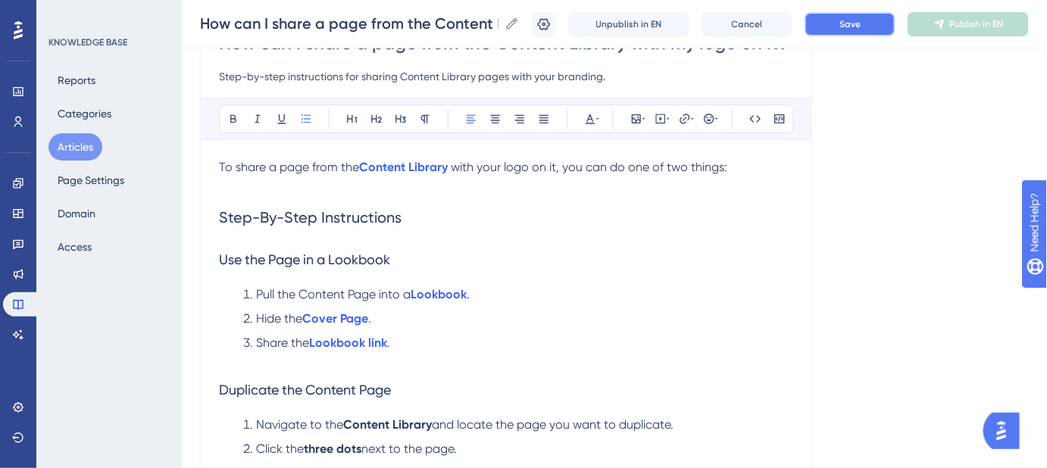
click at [876, 21] on button "Save" at bounding box center [850, 24] width 91 height 24
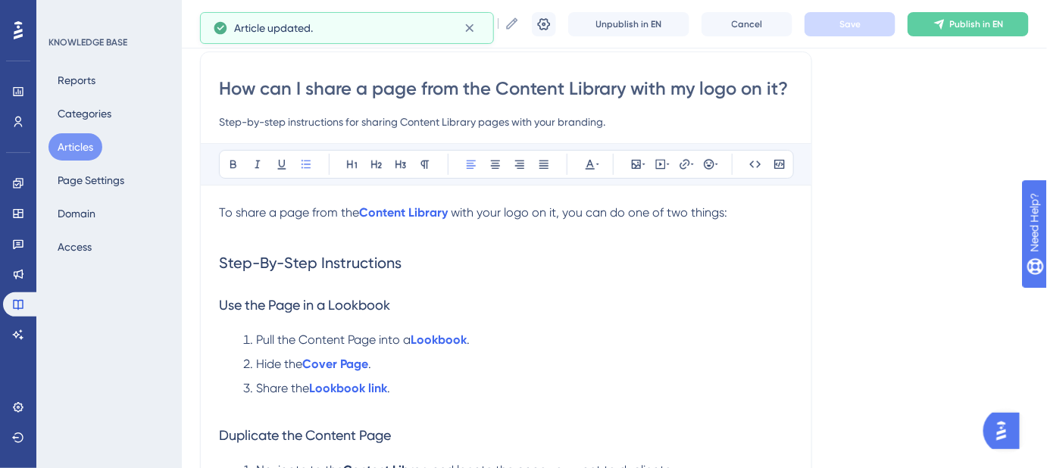
scroll to position [95, 0]
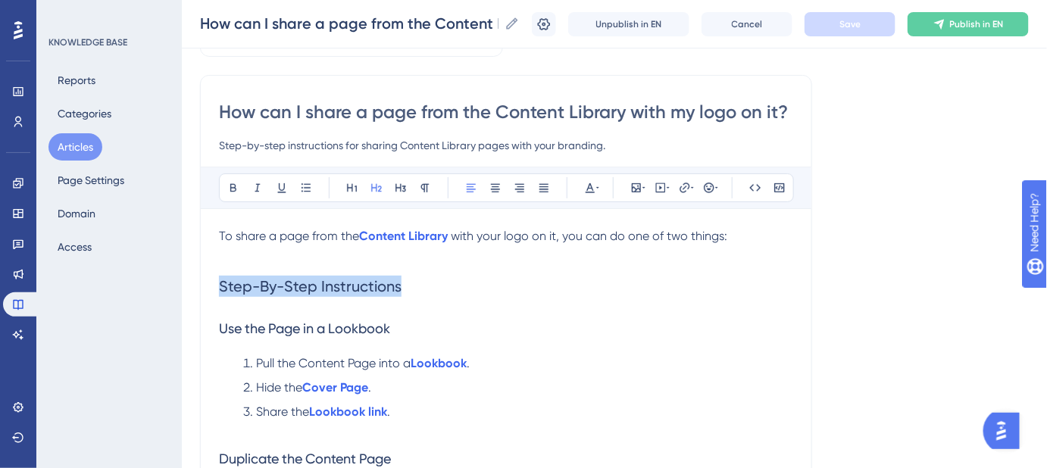
drag, startPoint x: 423, startPoint y: 293, endPoint x: 195, endPoint y: 293, distance: 228.1
click at [0, 0] on div "Performance Users Engagement Widgets Feedback Product Updates Knowledge Base AI…" at bounding box center [0, 0] width 0 height 0
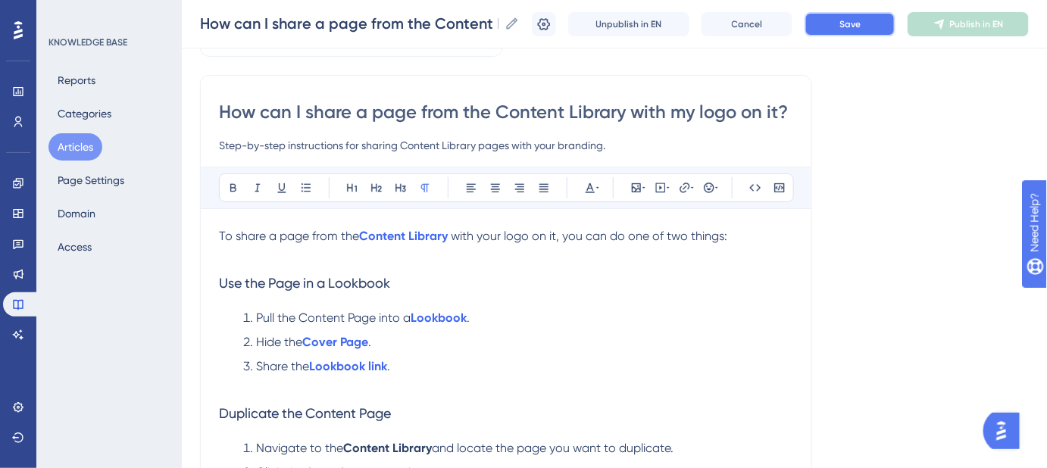
click at [850, 26] on button "Save" at bounding box center [850, 24] width 91 height 24
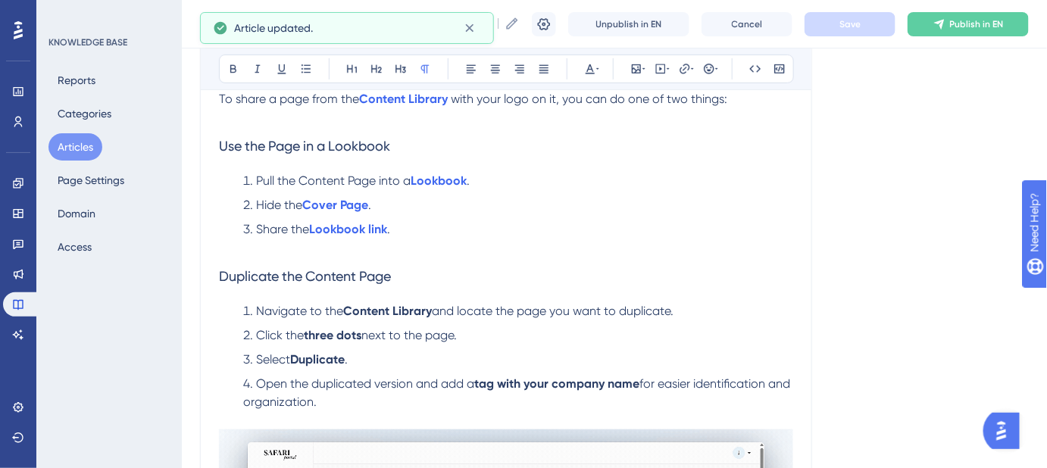
scroll to position [232, 0]
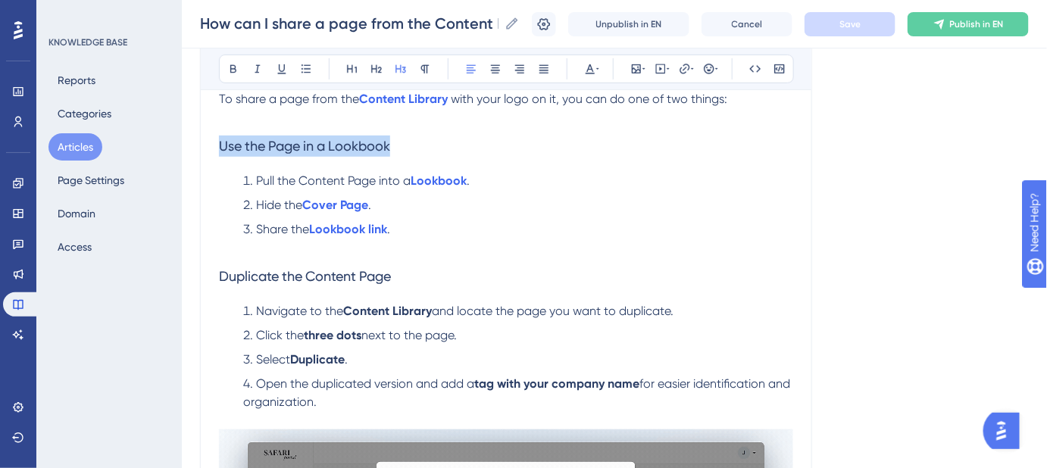
drag, startPoint x: 408, startPoint y: 147, endPoint x: 214, endPoint y: 147, distance: 194.0
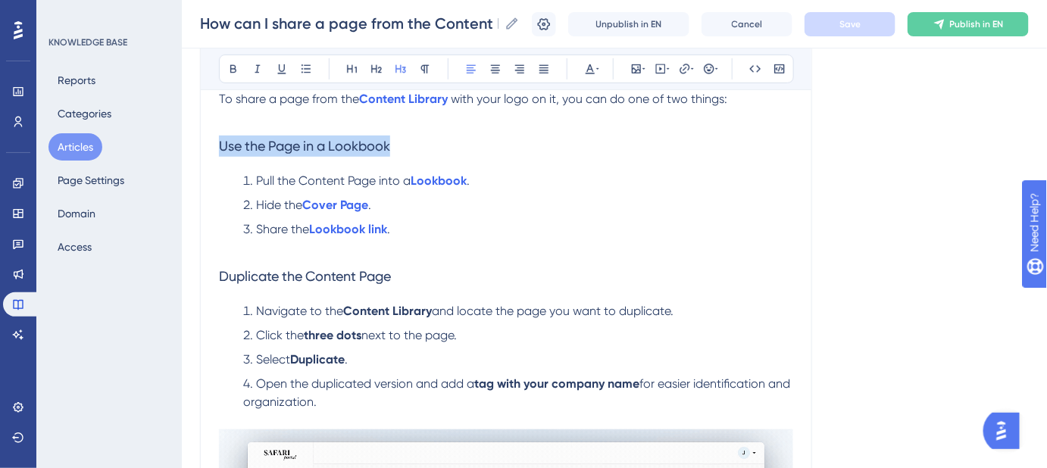
click at [214, 147] on div "How can I share a page from the Content Library with my logo on it? Step-by-ste…" at bounding box center [506, 335] width 612 height 794
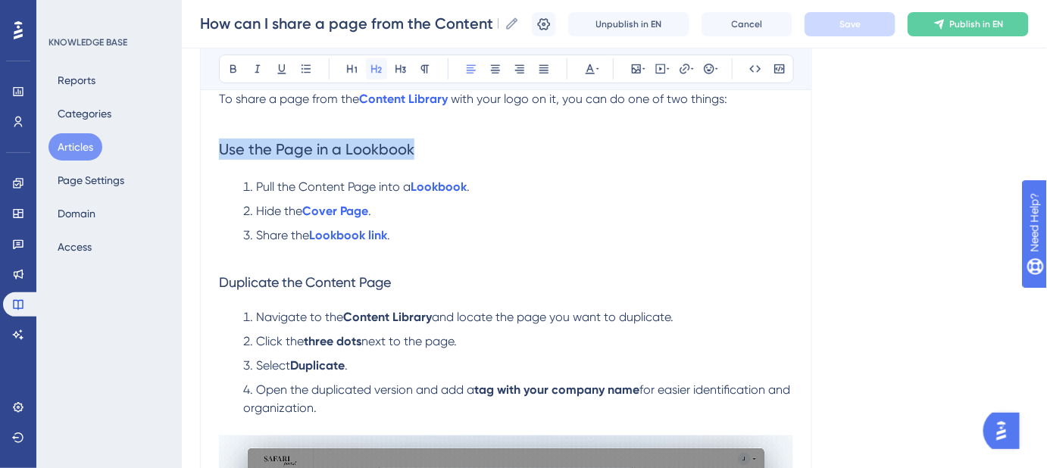
click at [374, 72] on icon at bounding box center [377, 69] width 12 height 12
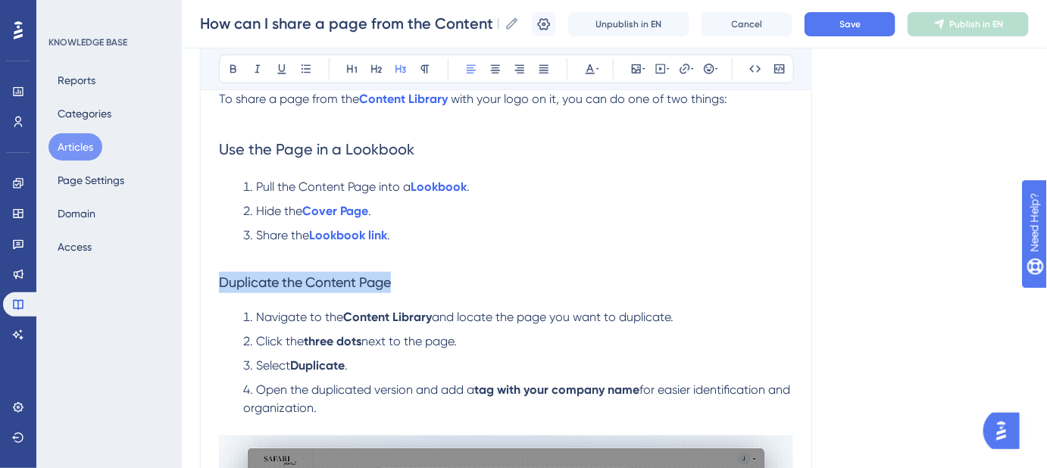
drag, startPoint x: 396, startPoint y: 281, endPoint x: 200, endPoint y: 283, distance: 195.5
click at [200, 283] on div "How can I share a page from the Content Library with my logo on it? Step-by-ste…" at bounding box center [506, 338] width 612 height 800
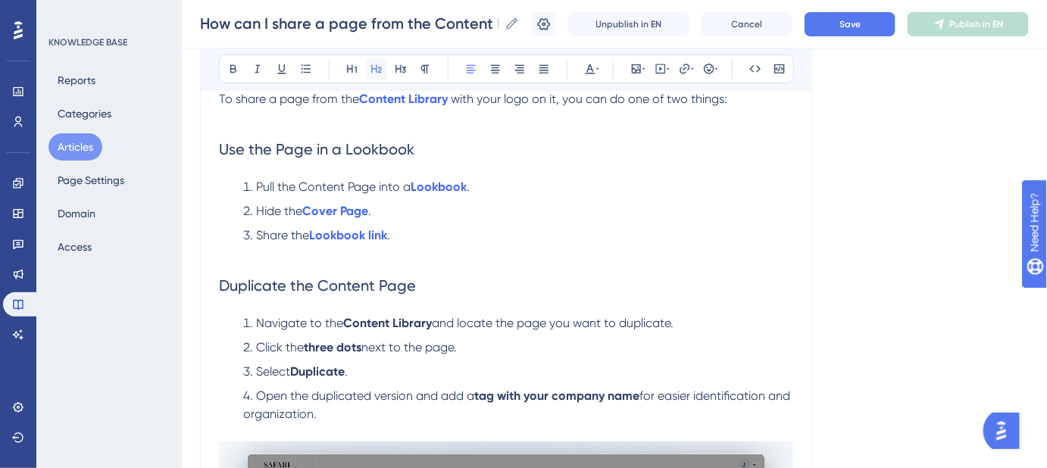
click at [374, 70] on icon at bounding box center [377, 69] width 12 height 12
drag, startPoint x: 659, startPoint y: 209, endPoint x: 897, endPoint y: 64, distance: 278.3
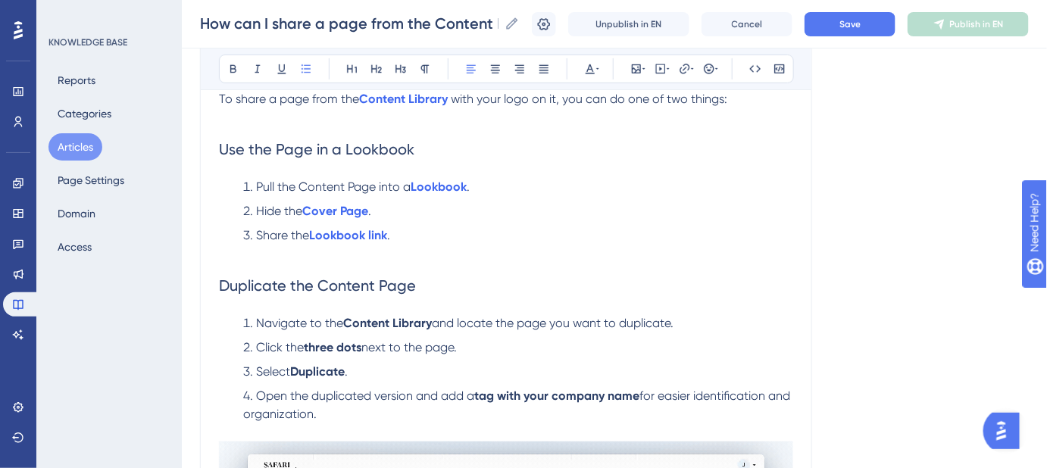
click at [661, 209] on li "Hide the Cover Page ." at bounding box center [515, 211] width 556 height 18
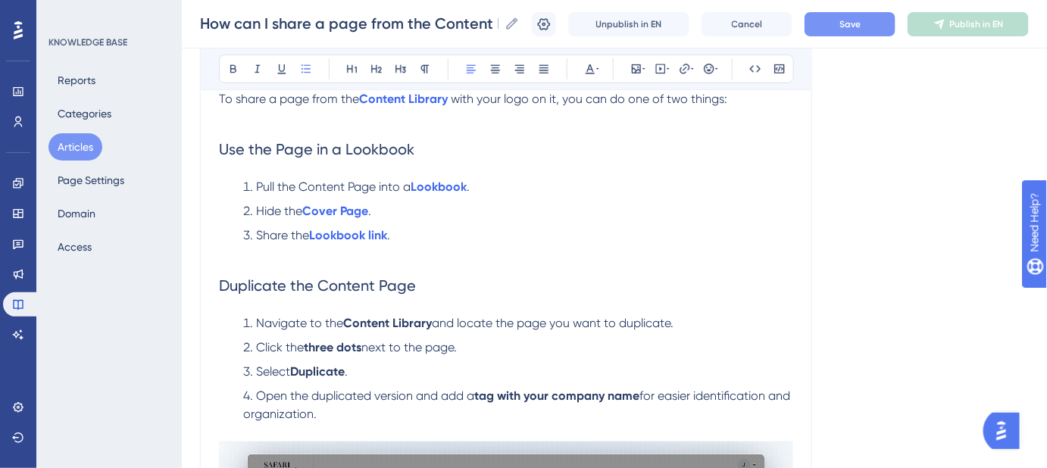
click at [861, 29] on span "Save" at bounding box center [850, 24] width 21 height 12
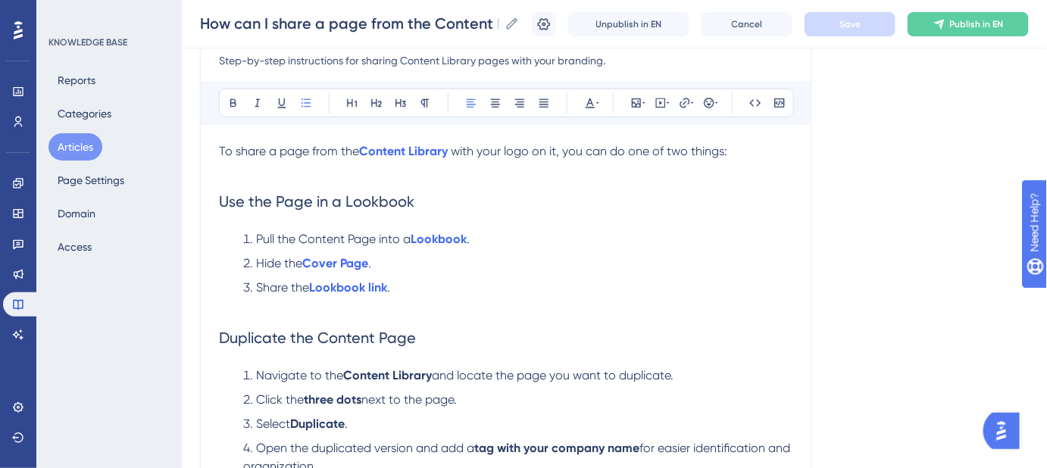
scroll to position [164, 0]
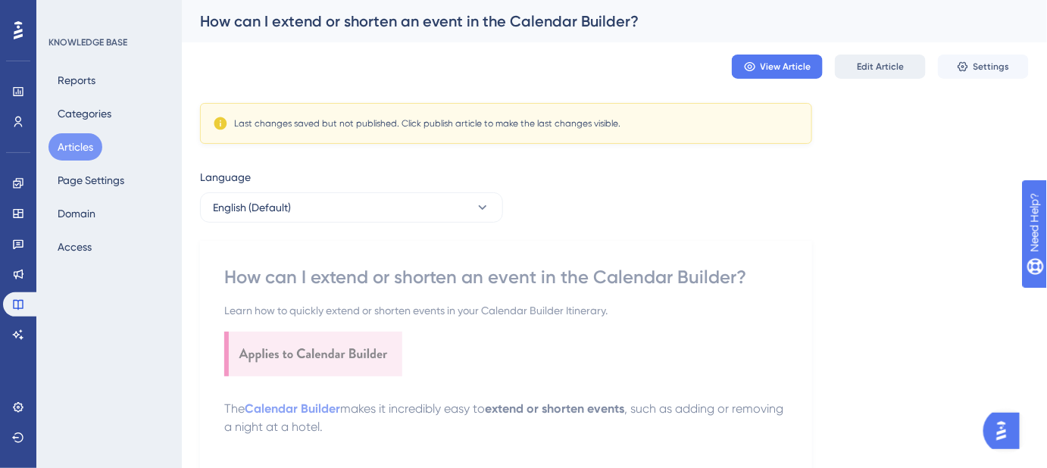
click at [870, 60] on button "Edit Article" at bounding box center [880, 67] width 91 height 24
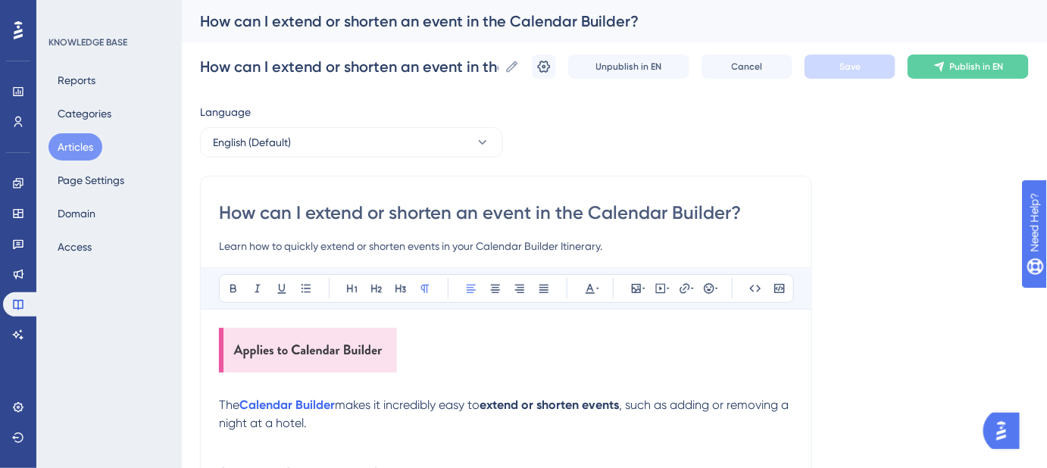
scroll to position [234, 0]
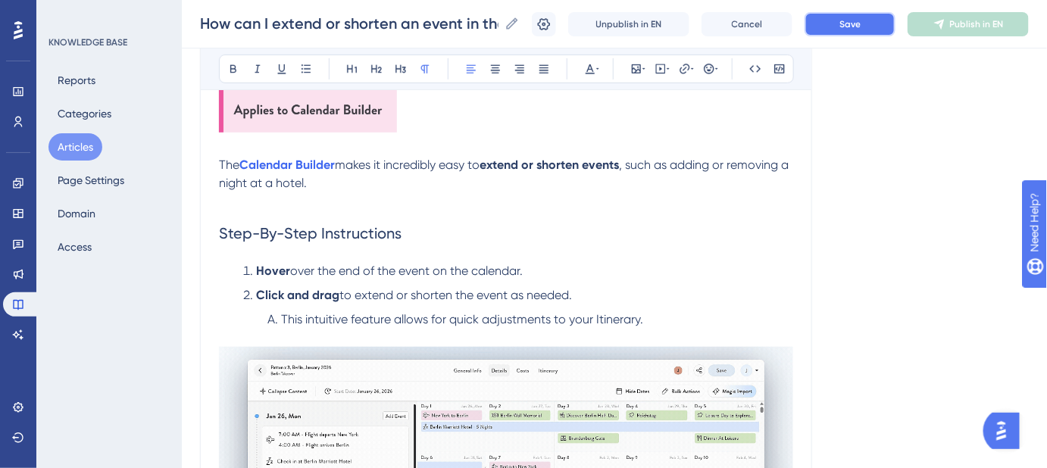
click at [858, 26] on span "Save" at bounding box center [850, 24] width 21 height 12
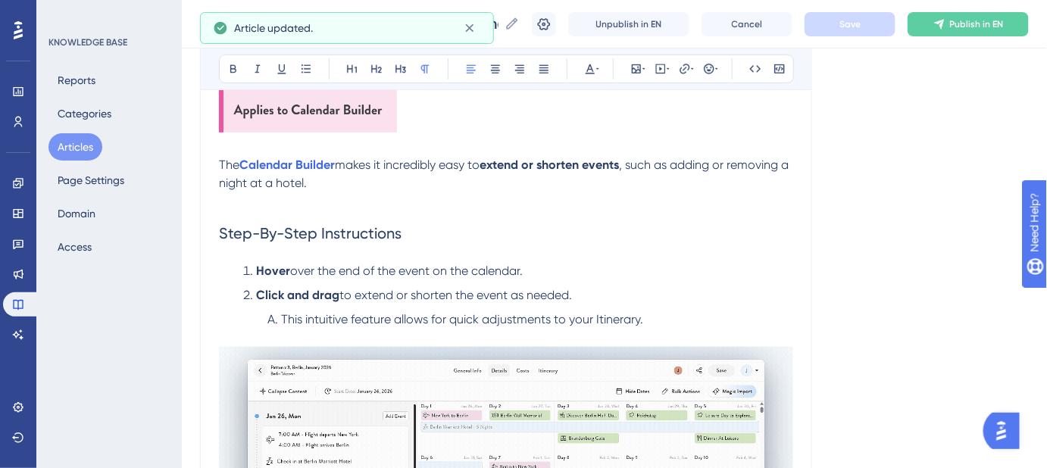
scroll to position [96, 0]
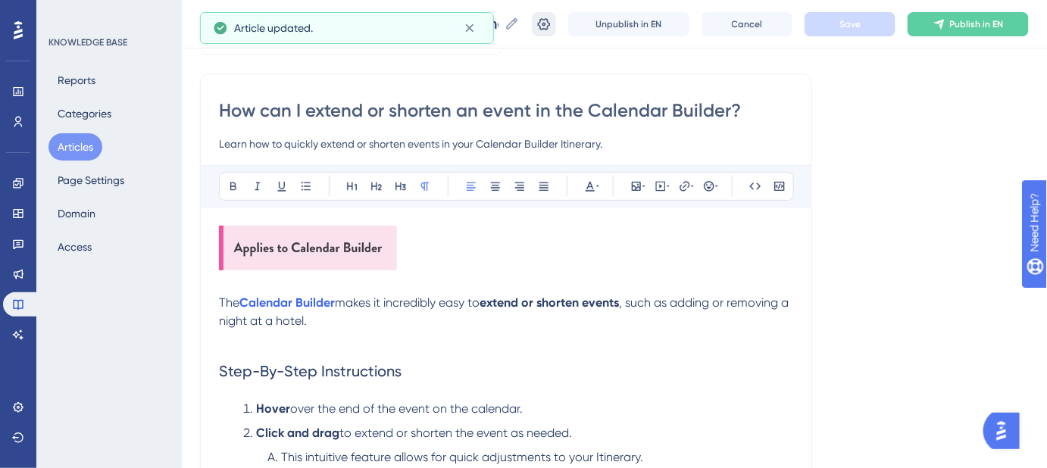
click at [552, 23] on icon at bounding box center [544, 24] width 15 height 15
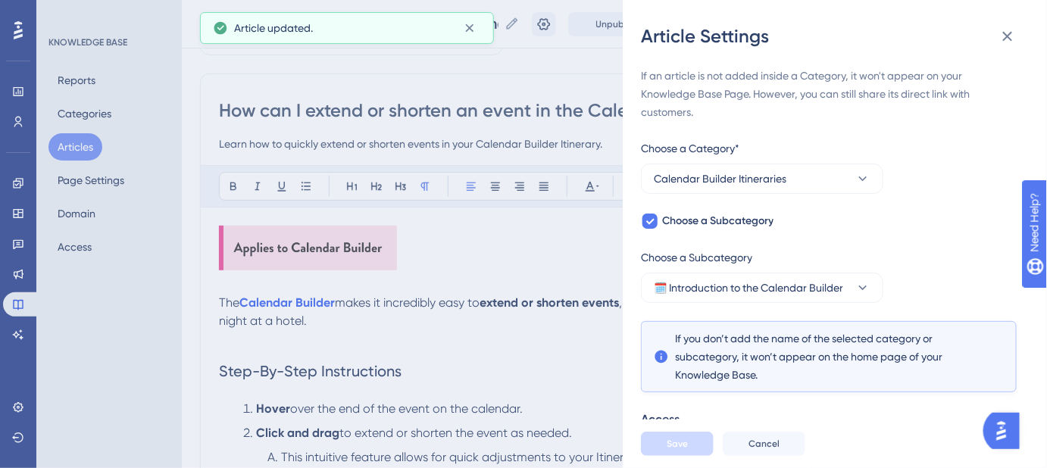
scroll to position [272, 0]
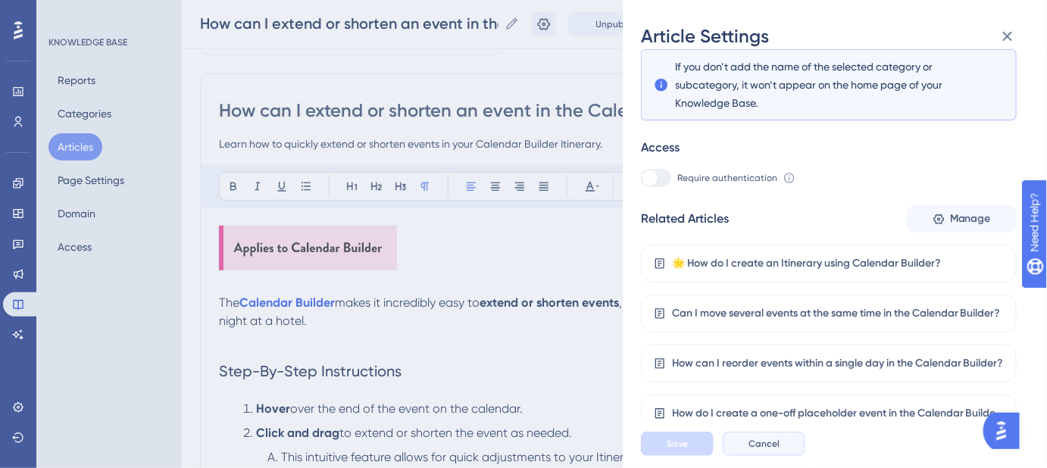
click at [770, 450] on span "Cancel" at bounding box center [764, 444] width 31 height 12
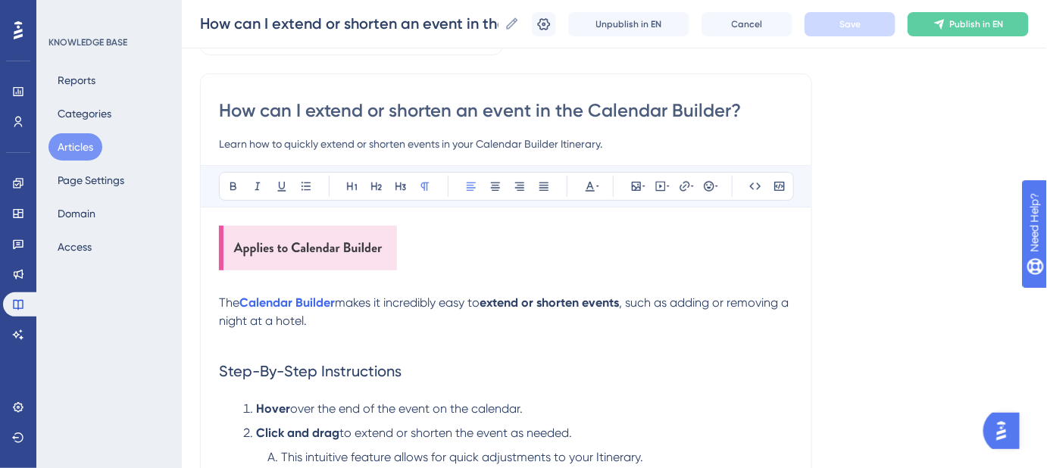
click at [376, 250] on img at bounding box center [308, 248] width 178 height 45
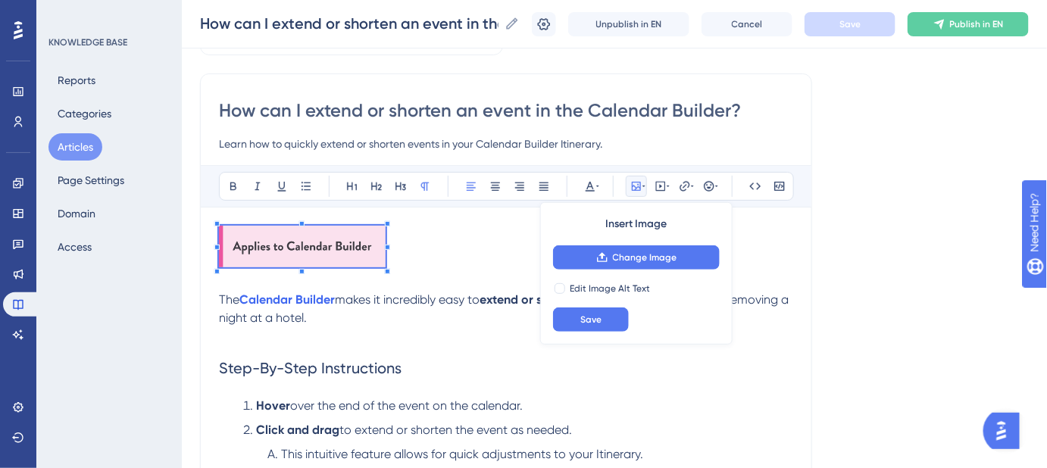
click at [386, 266] on p at bounding box center [506, 249] width 574 height 47
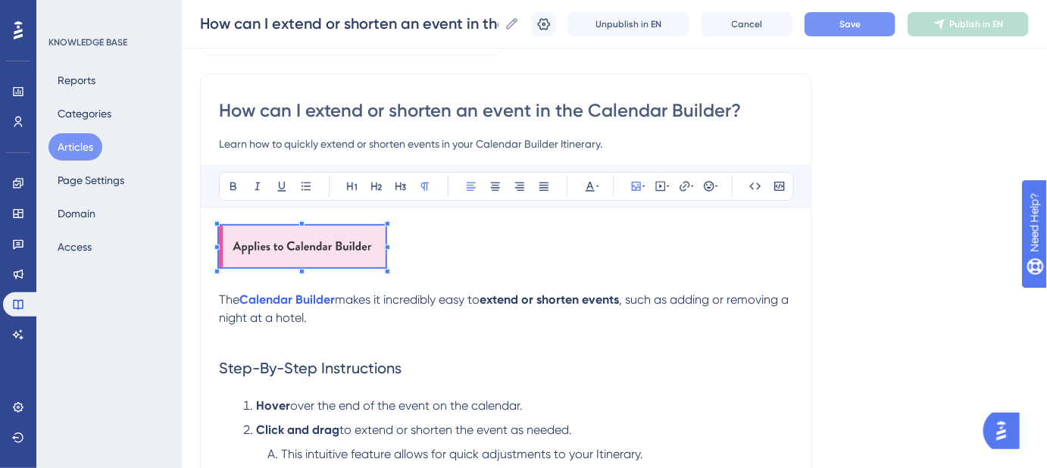
click at [859, 28] on span "Save" at bounding box center [850, 24] width 21 height 12
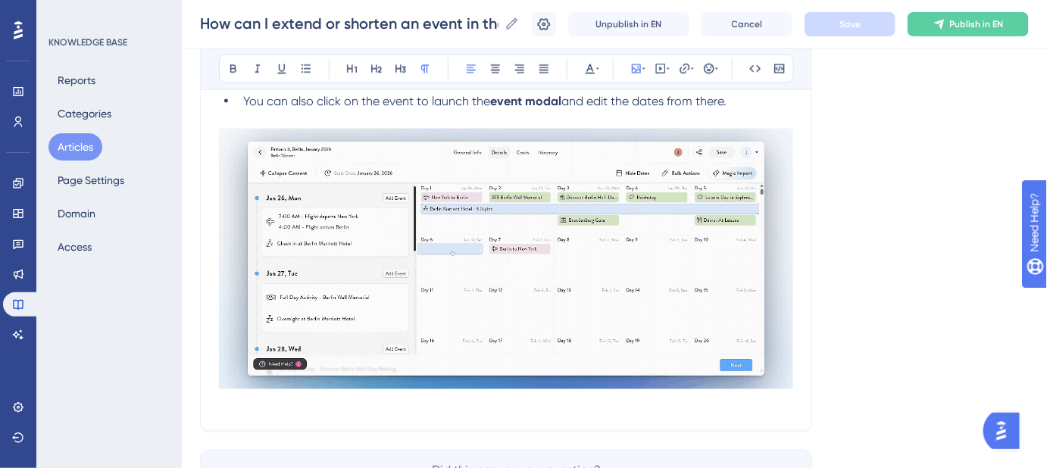
scroll to position [854, 0]
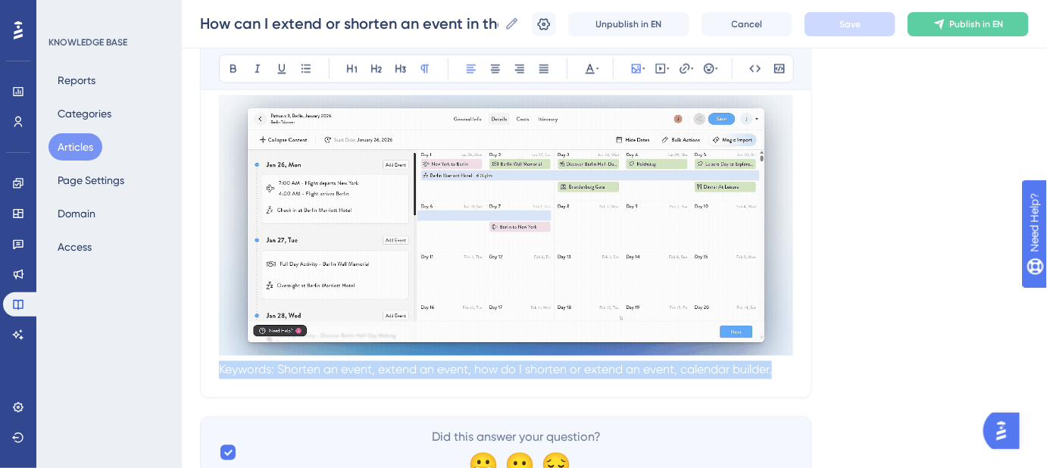
drag, startPoint x: 647, startPoint y: 374, endPoint x: 345, endPoint y: 371, distance: 302.4
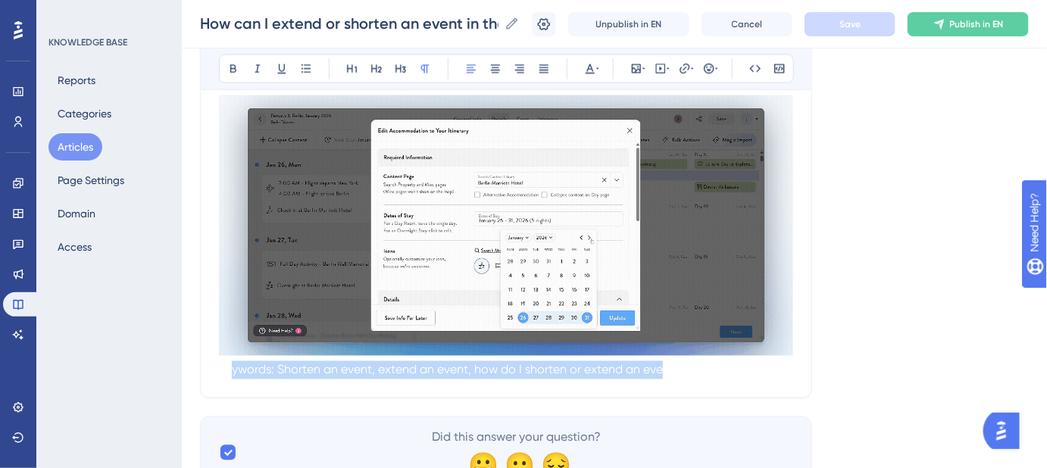
drag, startPoint x: 240, startPoint y: 370, endPoint x: 903, endPoint y: 359, distance: 663.2
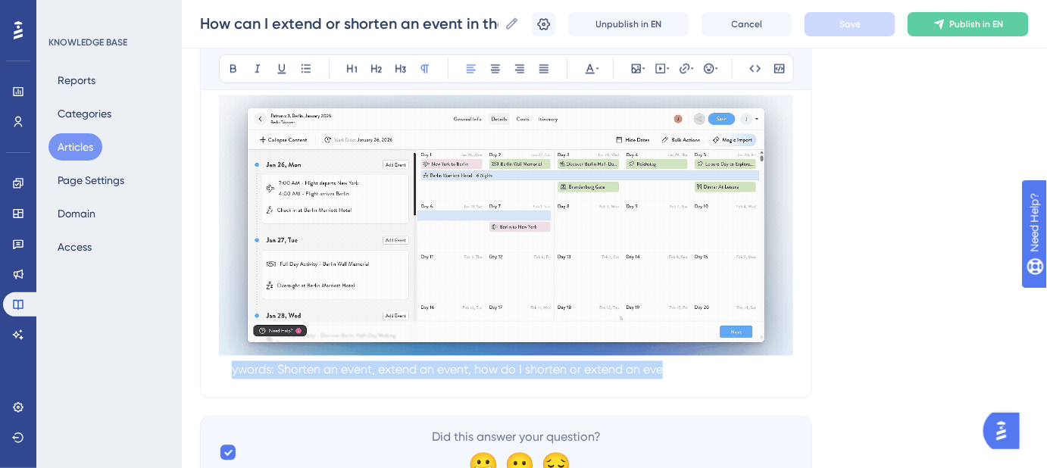
click at [666, 371] on span "Keywords: Shorten an event, extend an event, how do I shorten or extend an even…" at bounding box center [495, 370] width 553 height 14
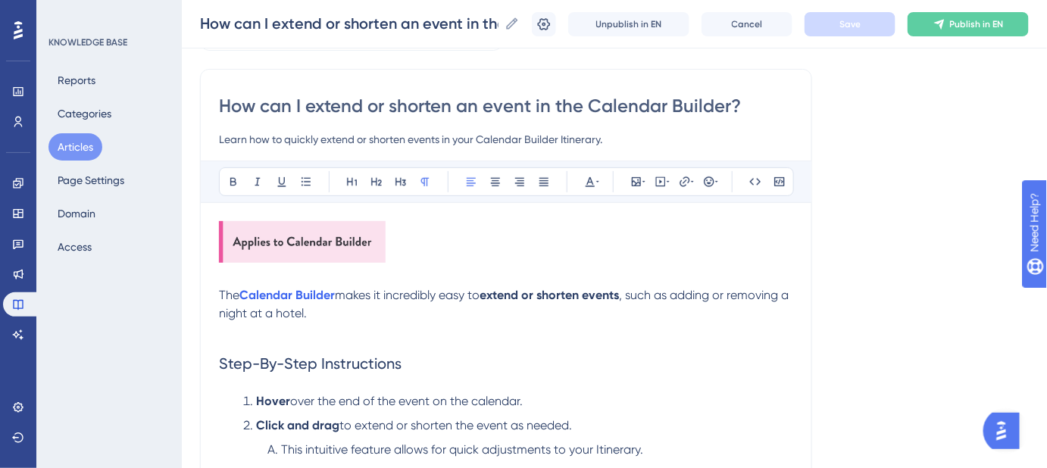
scroll to position [0, 0]
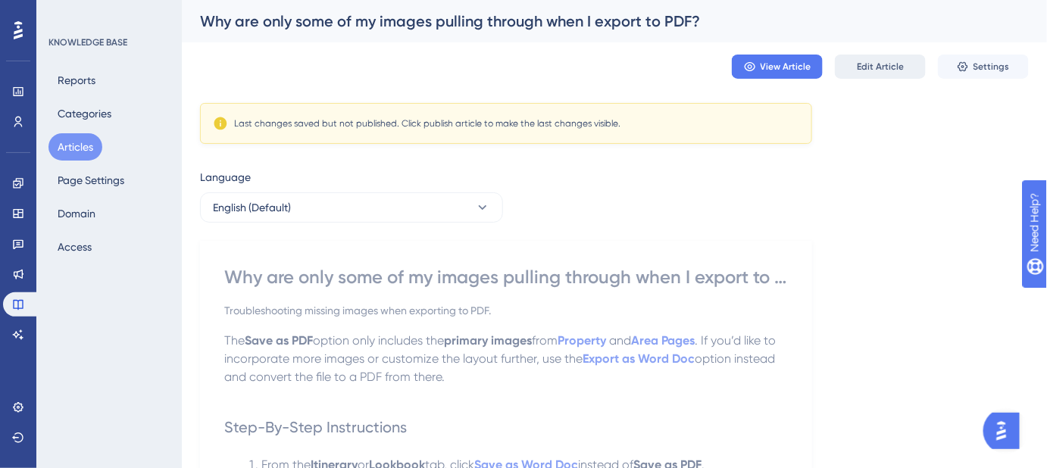
click at [875, 67] on span "Edit Article" at bounding box center [880, 67] width 47 height 12
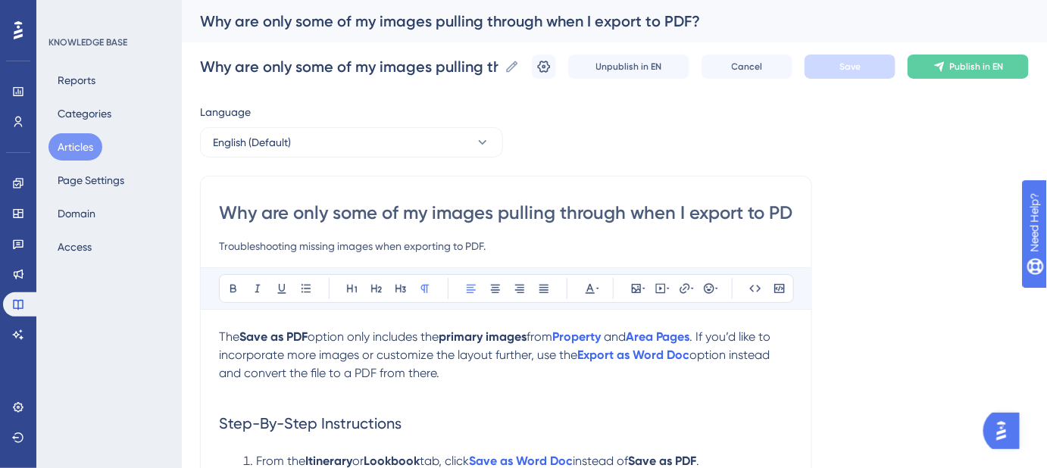
scroll to position [258, 0]
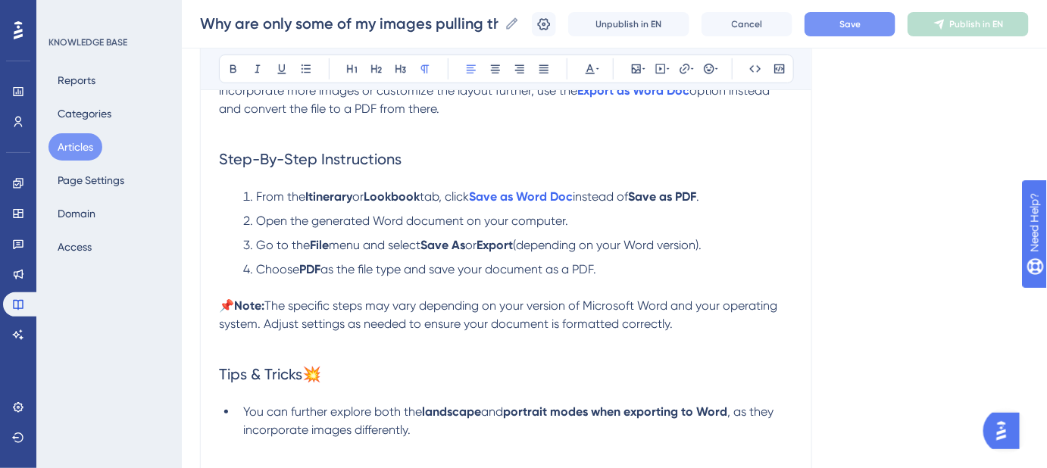
click at [849, 27] on button "Save" at bounding box center [850, 24] width 91 height 24
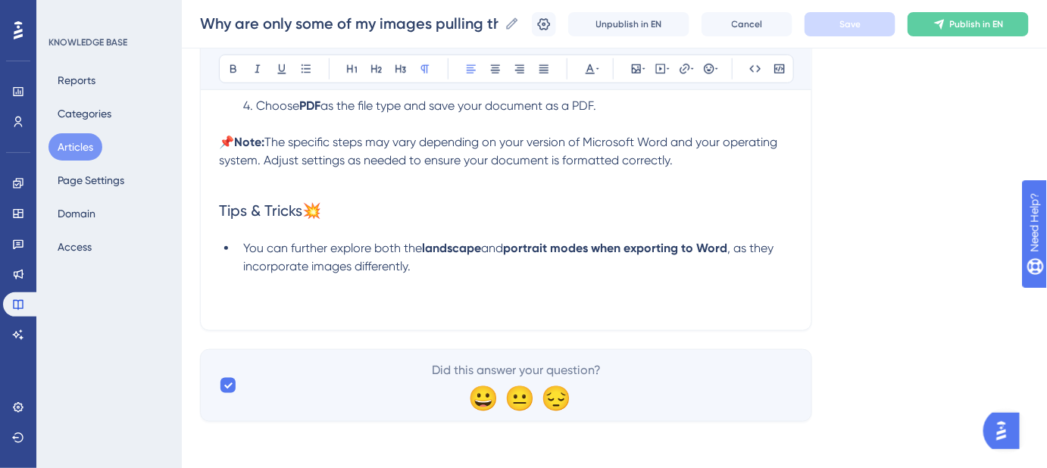
scroll to position [423, 0]
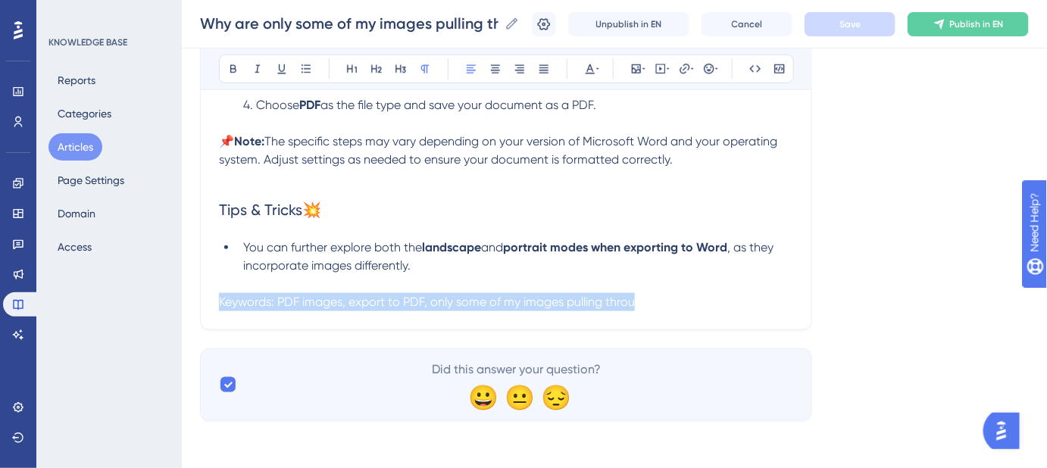
drag, startPoint x: 634, startPoint y: 308, endPoint x: 198, endPoint y: 313, distance: 435.8
click at [0, 0] on div "Performance Users Engagement Widgets Feedback Product Updates Knowledge Base AI…" at bounding box center [0, 0] width 0 height 0
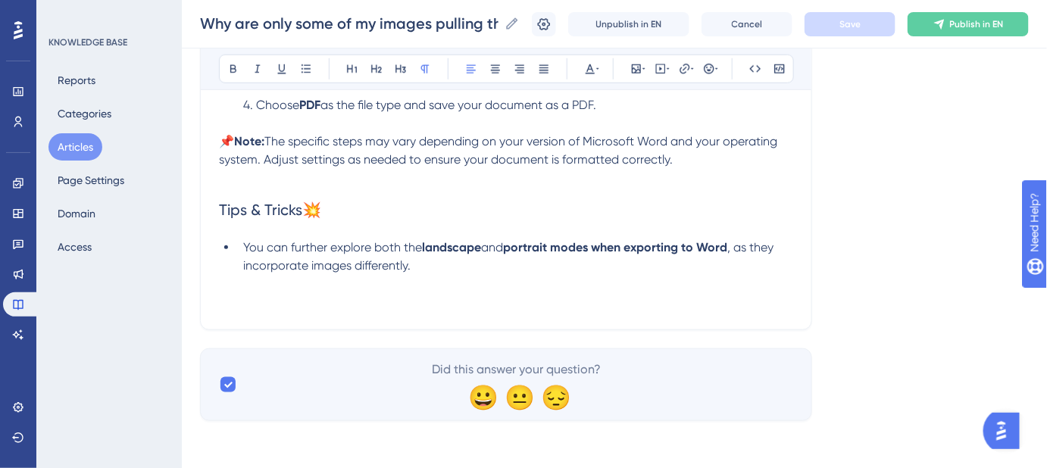
click at [759, 313] on div "Why are only some of my images pulling through when I export to PDF? Troublesho…" at bounding box center [506, 39] width 612 height 584
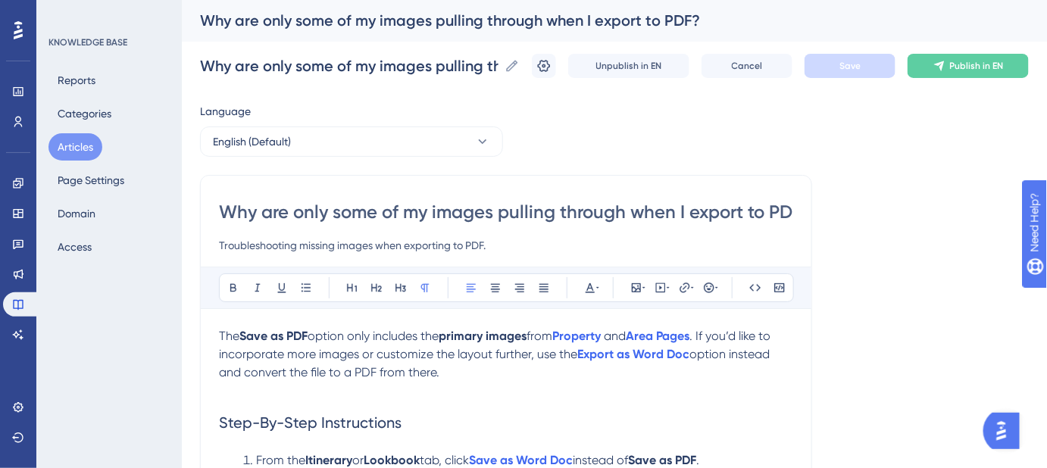
scroll to position [0, 0]
click at [552, 64] on icon at bounding box center [544, 66] width 15 height 15
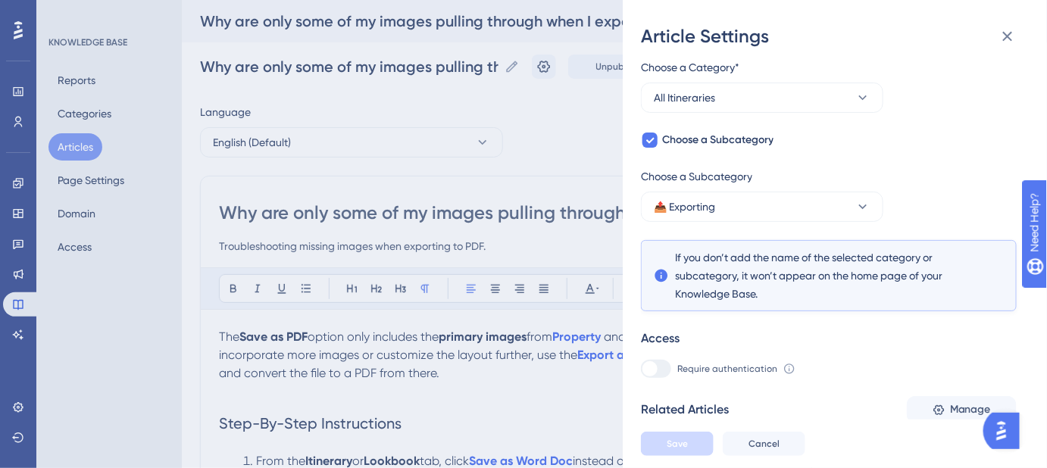
scroll to position [272, 0]
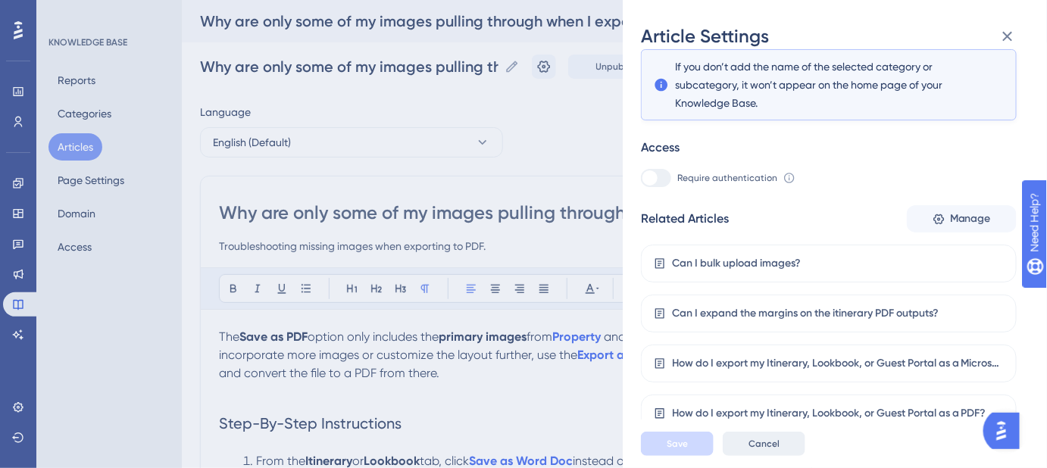
click at [772, 450] on span "Cancel" at bounding box center [764, 444] width 31 height 12
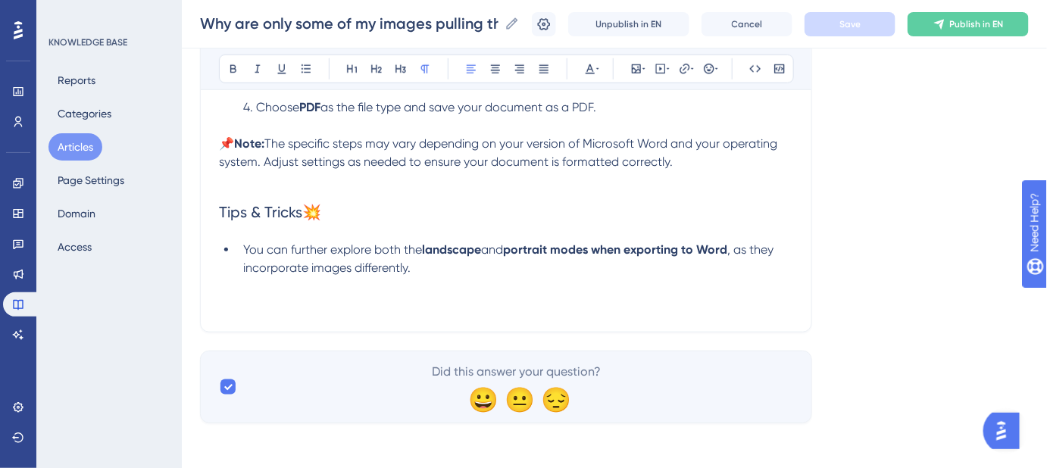
scroll to position [423, 0]
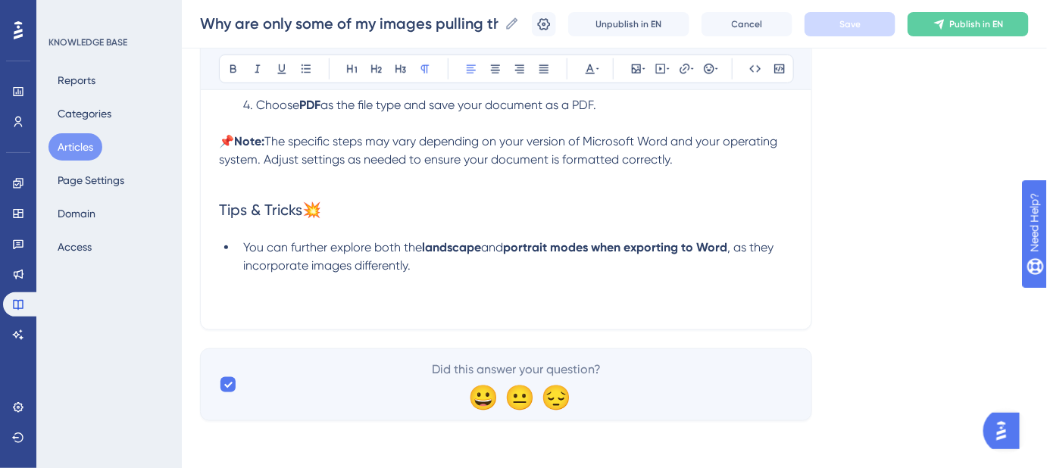
drag, startPoint x: 684, startPoint y: 300, endPoint x: 200, endPoint y: 294, distance: 484.3
click at [200, 294] on div "Why are only some of my images pulling through when I export to PDF? Troublesho…" at bounding box center [506, 39] width 612 height 584
click at [891, 286] on div "Language English (Default) Why are only some of my images pulling through when …" at bounding box center [614, 47] width 829 height 747
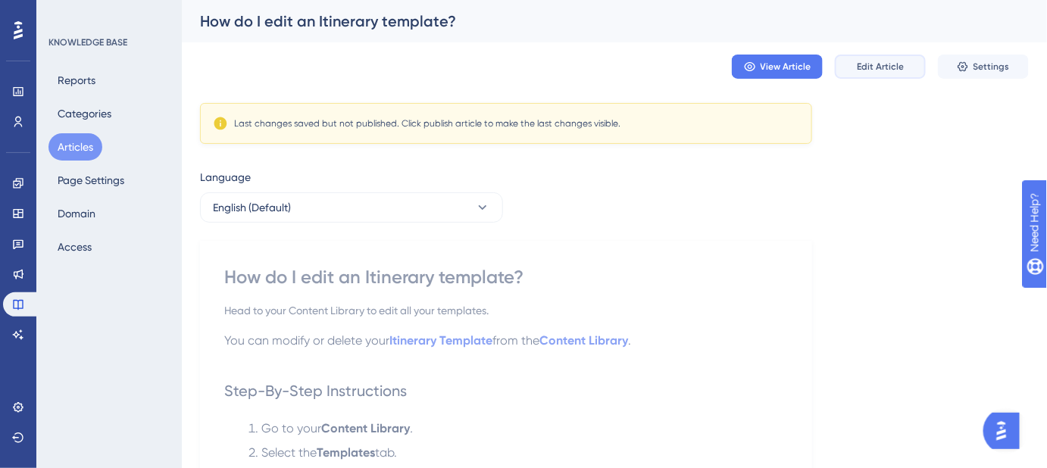
click at [862, 67] on span "Edit Article" at bounding box center [880, 67] width 47 height 12
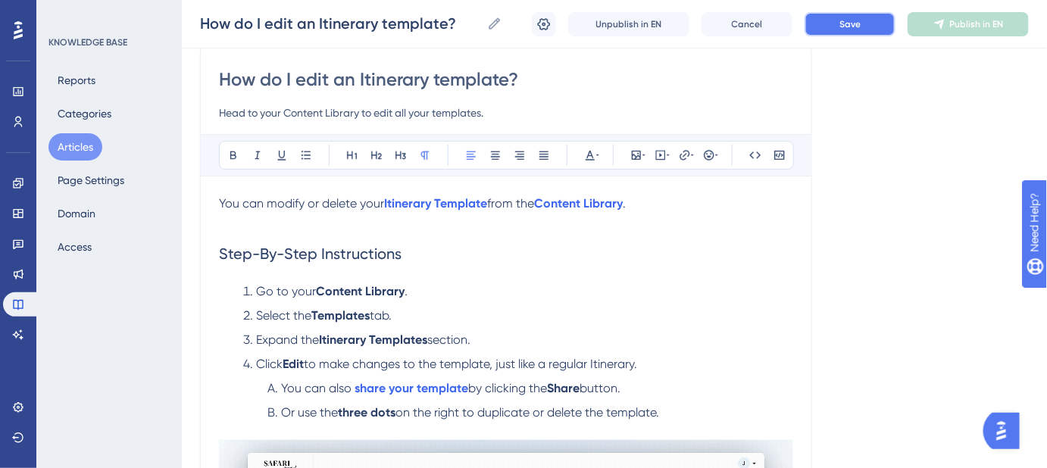
click at [855, 22] on span "Save" at bounding box center [850, 24] width 21 height 12
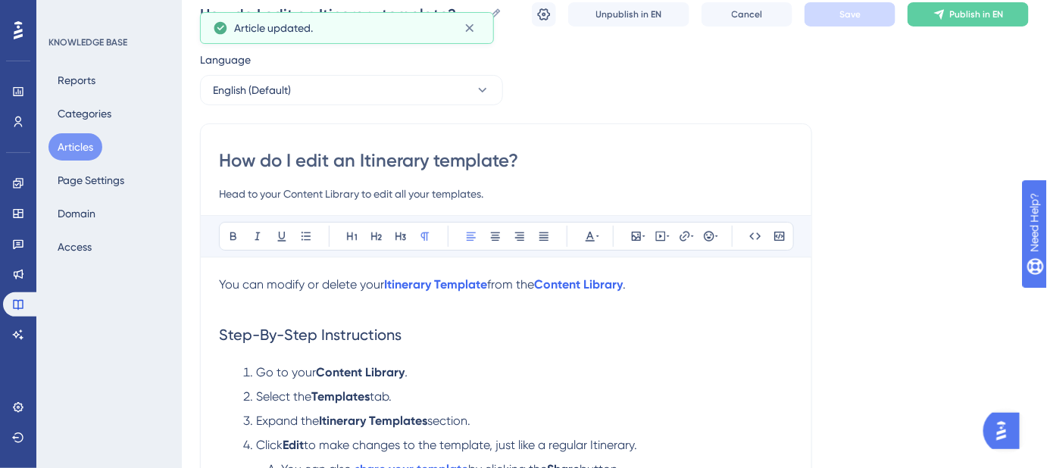
scroll to position [0, 0]
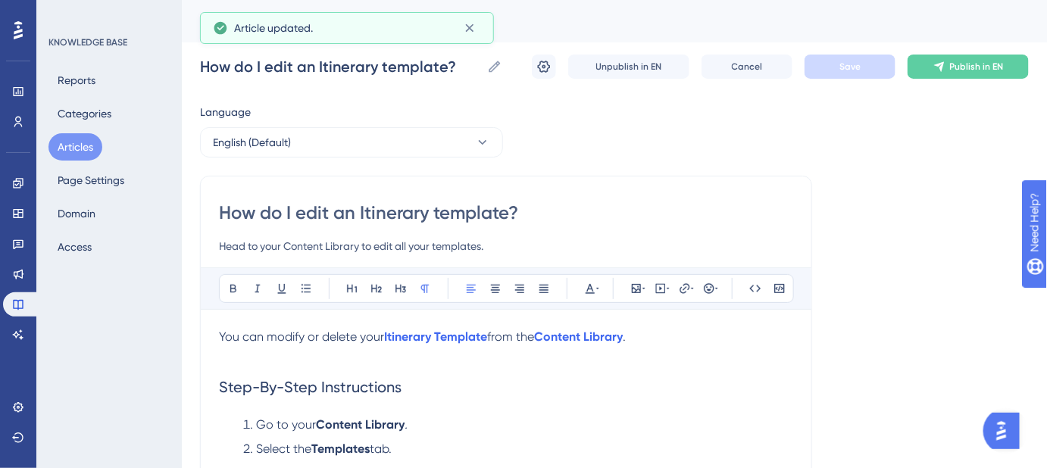
click at [538, 67] on icon at bounding box center [544, 66] width 15 height 15
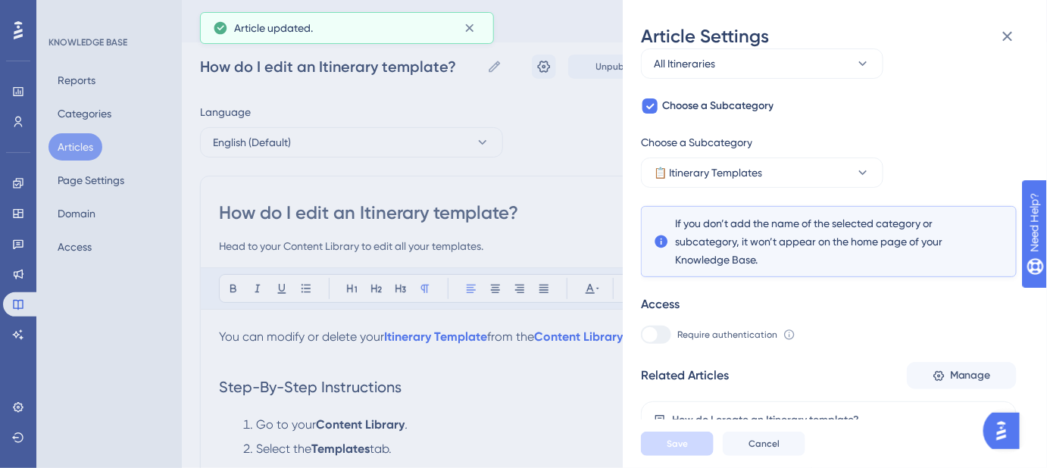
scroll to position [272, 0]
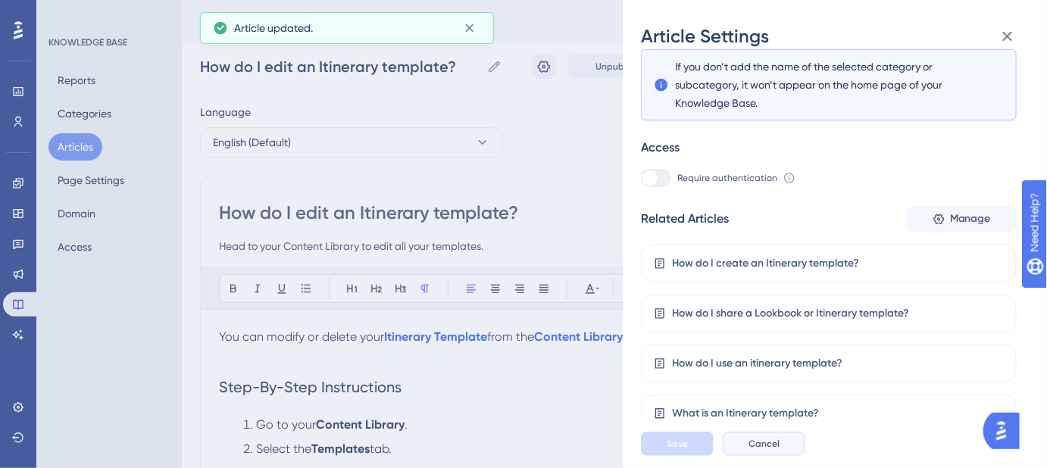
click at [782, 450] on button "Cancel" at bounding box center [764, 444] width 83 height 24
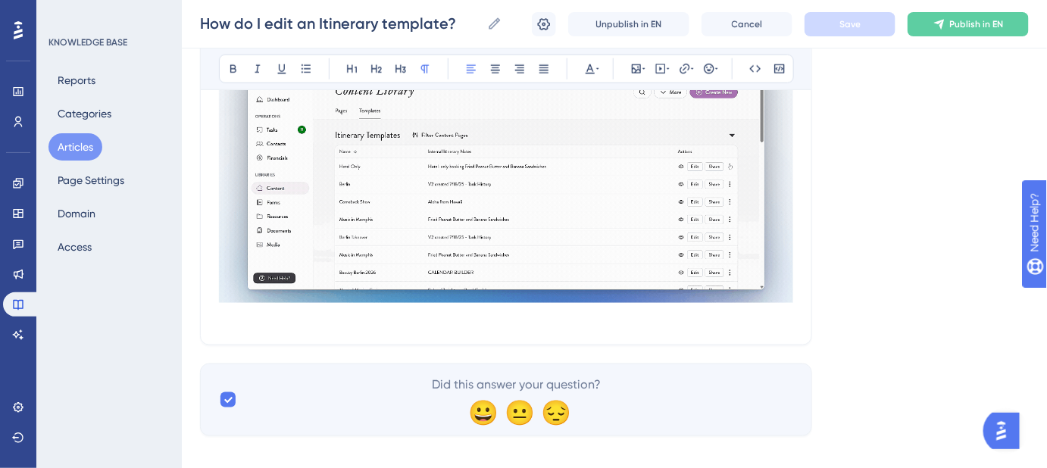
scroll to position [540, 0]
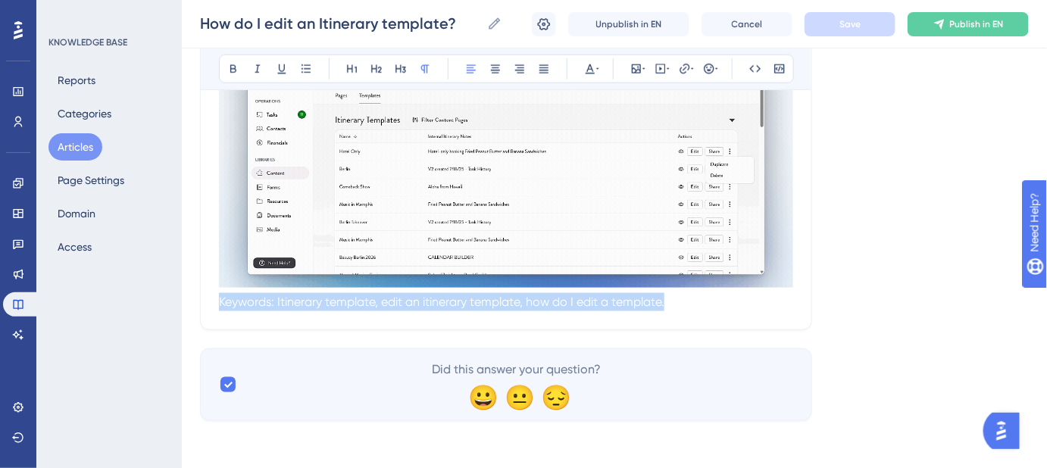
drag, startPoint x: 699, startPoint y: 305, endPoint x: 202, endPoint y: 321, distance: 497.4
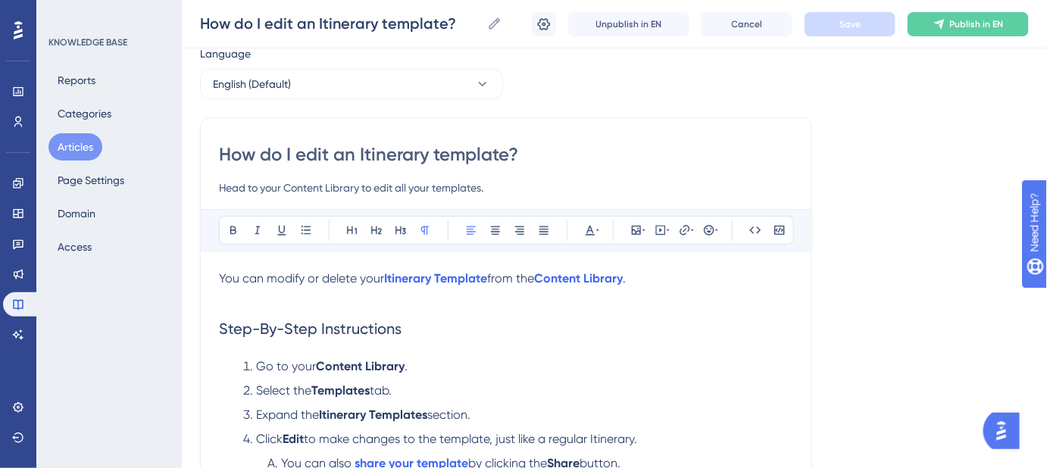
scroll to position [0, 0]
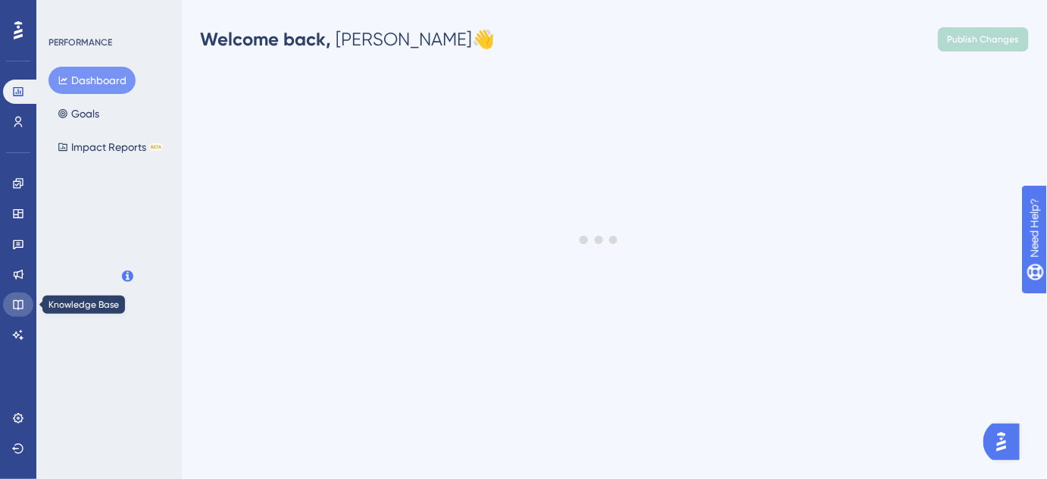
click at [23, 302] on icon at bounding box center [18, 305] width 10 height 10
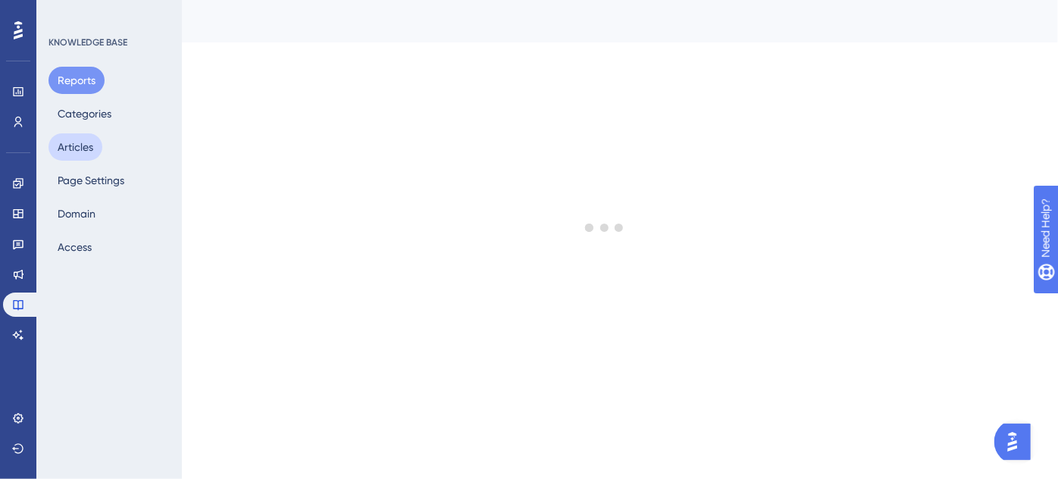
click at [74, 151] on button "Articles" at bounding box center [76, 146] width 54 height 27
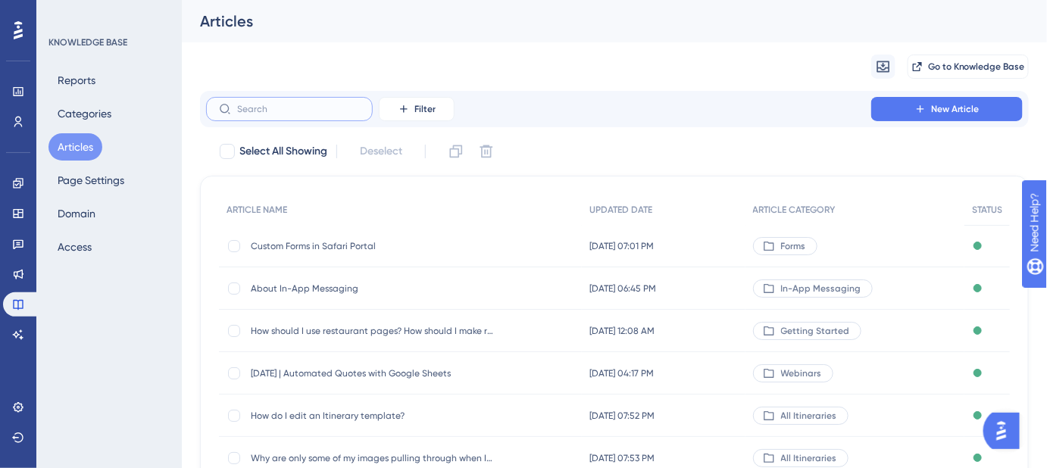
click at [321, 111] on input "text" at bounding box center [298, 109] width 123 height 11
paste input "How do I use an itinerary template?"
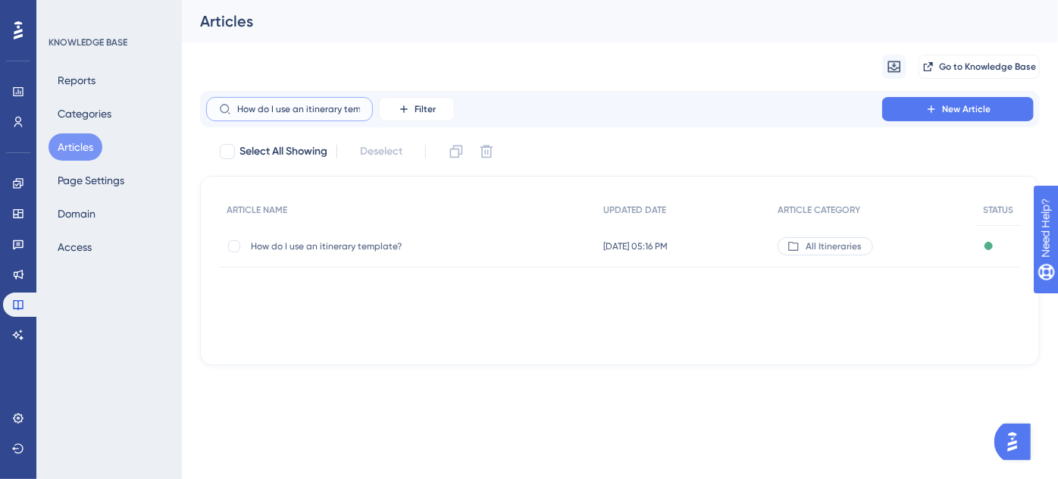
scroll to position [0, 24]
type input "How do I use an itinerary template?"
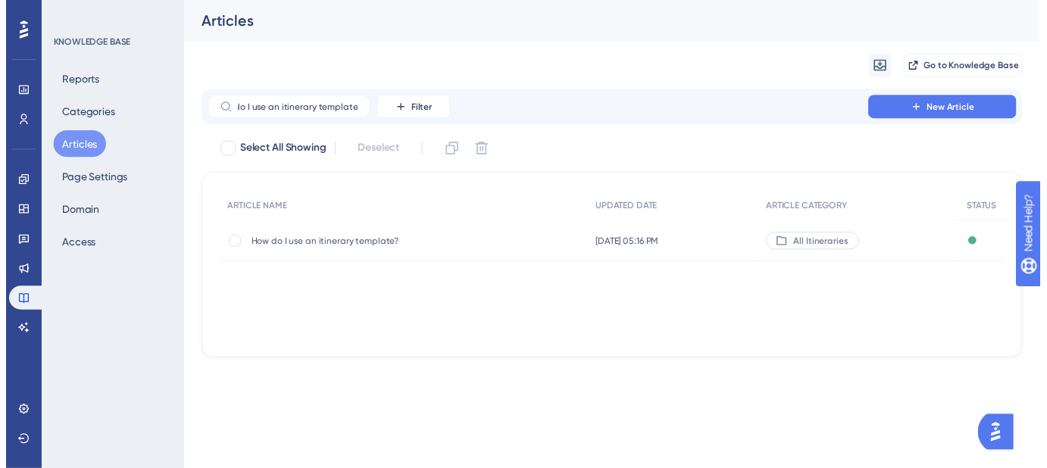
scroll to position [0, 0]
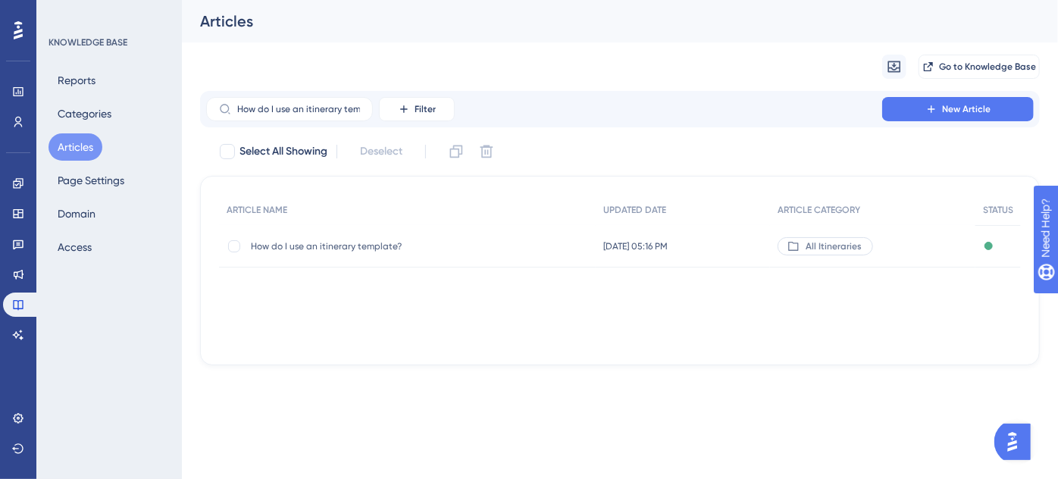
click at [343, 251] on span "How do I use an itinerary template?" at bounding box center [372, 246] width 243 height 12
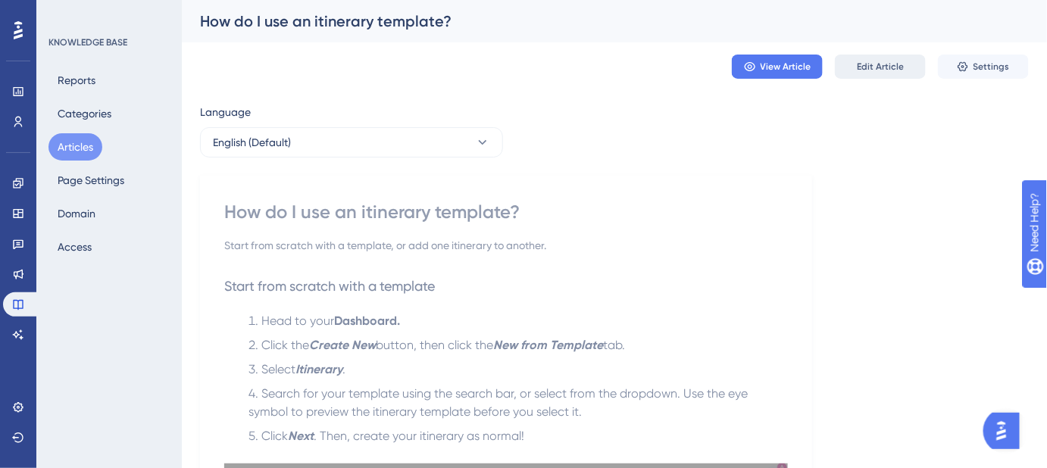
click at [868, 64] on span "Edit Article" at bounding box center [880, 67] width 47 height 12
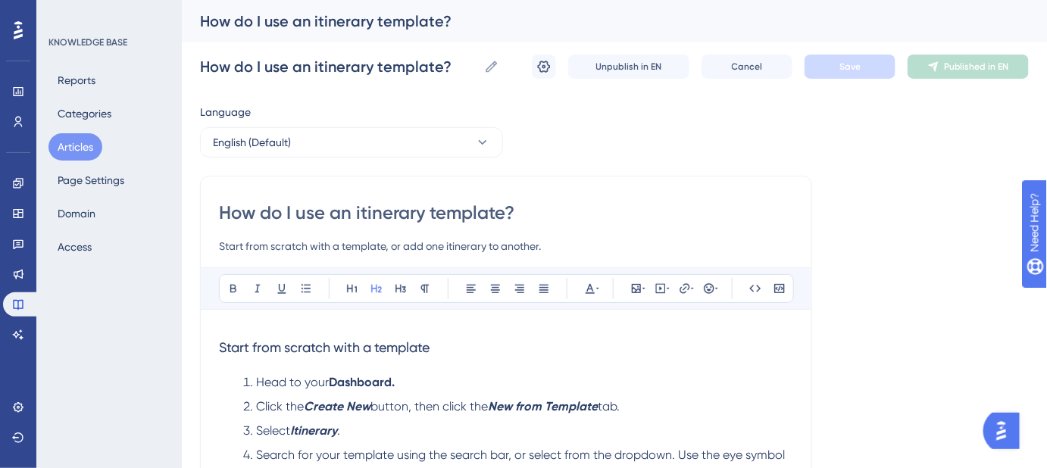
click at [359, 211] on input "How do I use an itinerary template?" at bounding box center [506, 213] width 574 height 24
type input "How do I use an Itinerary template?"
click at [450, 246] on input "Start from scratch with a template, or add one itinerary to another." at bounding box center [506, 246] width 574 height 18
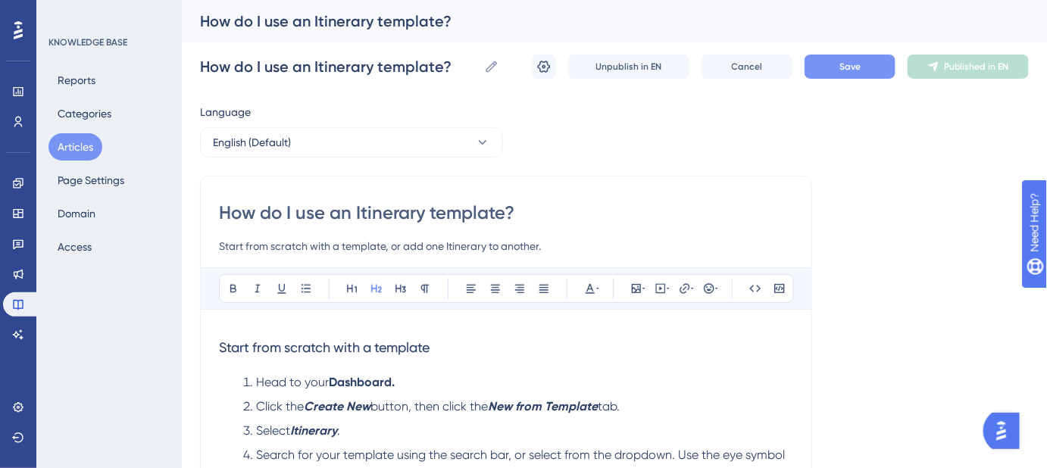
type input "Start from scratch with a template, or add one Itinerary to another."
click at [841, 55] on button "Save" at bounding box center [850, 67] width 91 height 24
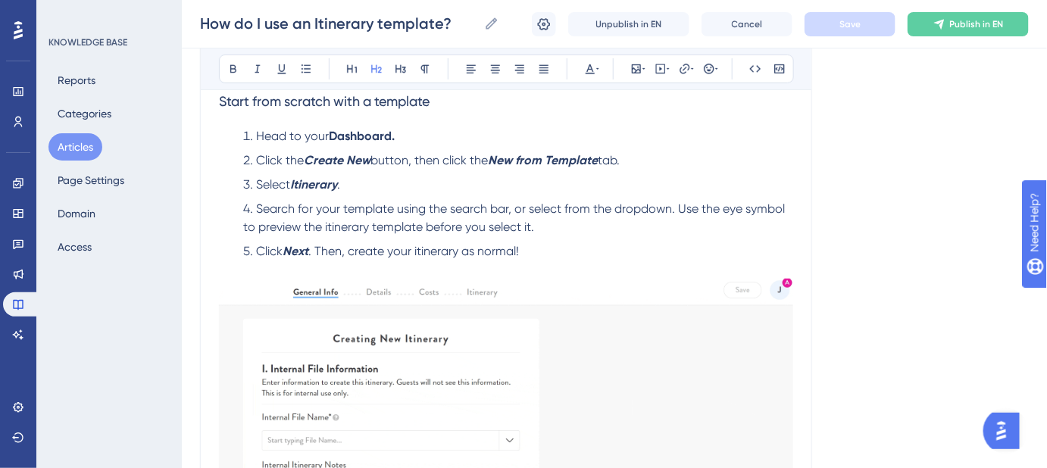
scroll to position [206, 0]
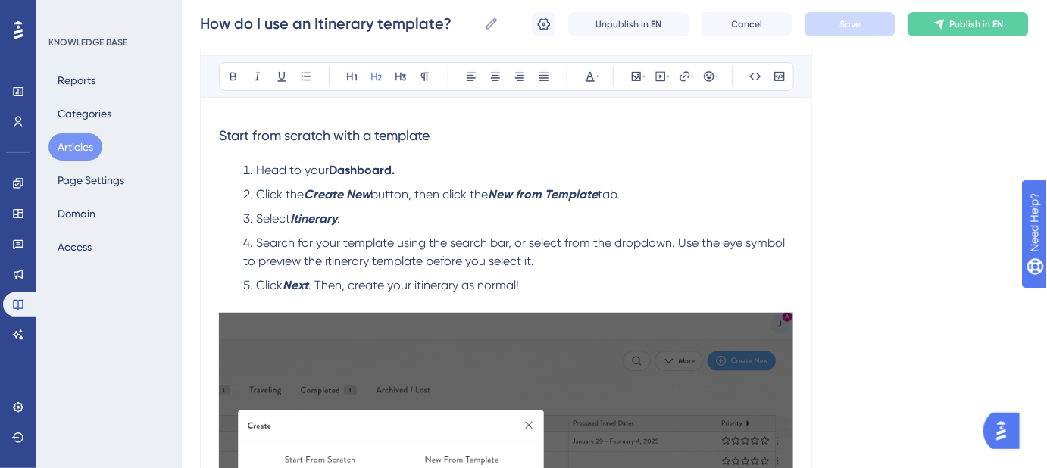
click at [518, 306] on p at bounding box center [506, 304] width 574 height 18
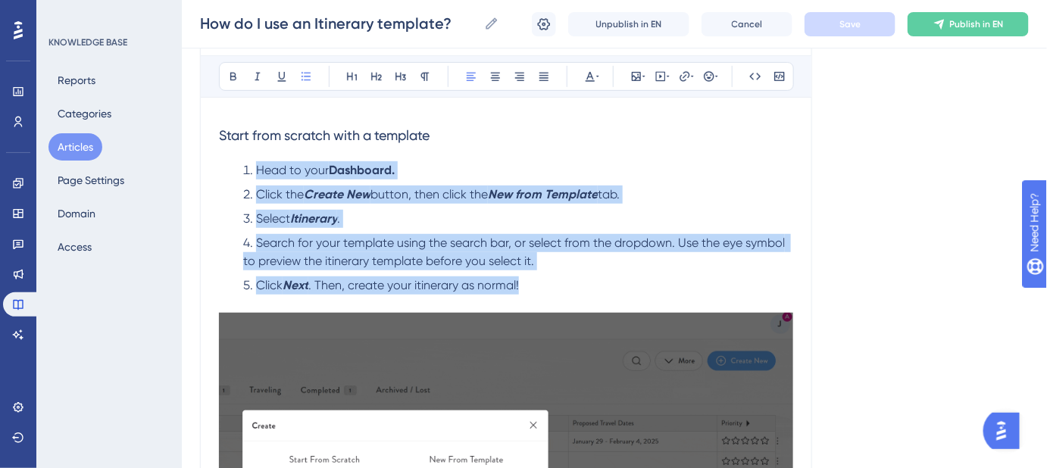
drag, startPoint x: 530, startPoint y: 283, endPoint x: 266, endPoint y: 158, distance: 292.6
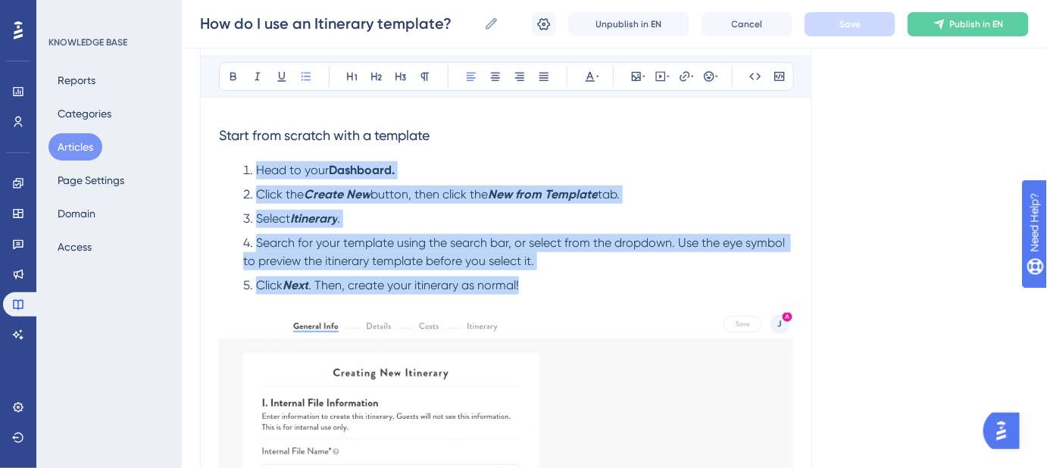
click at [258, 163] on ol "Head to your Dashboard. Click the Create New button, then click the New from Te…" at bounding box center [506, 227] width 574 height 133
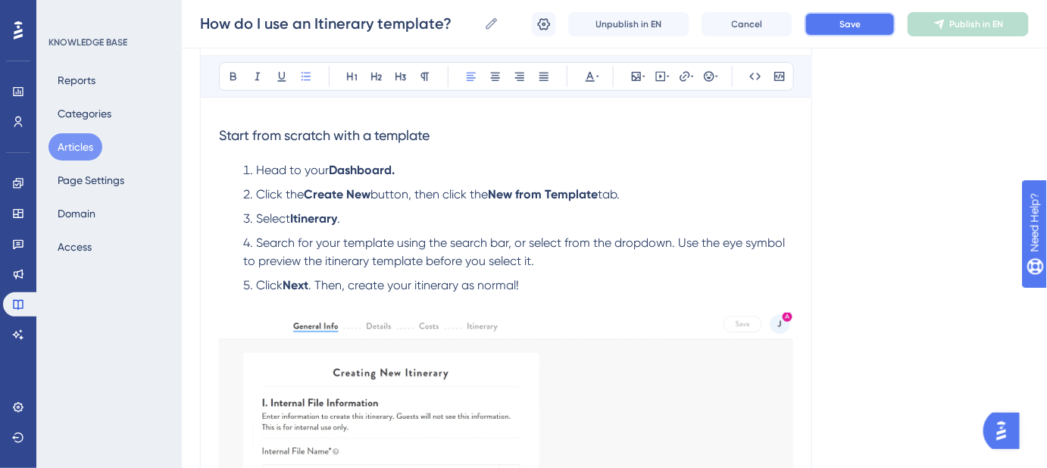
click at [834, 16] on button "Save" at bounding box center [850, 24] width 91 height 24
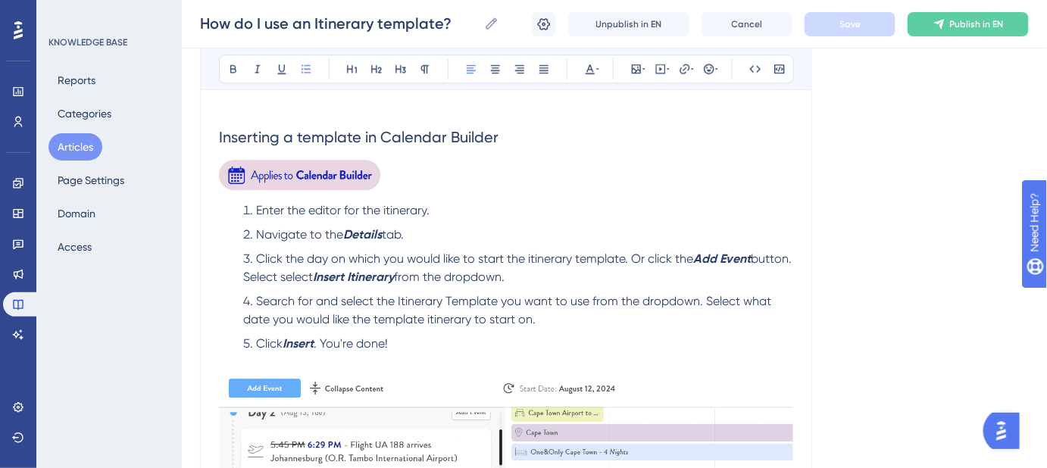
scroll to position [1378, 0]
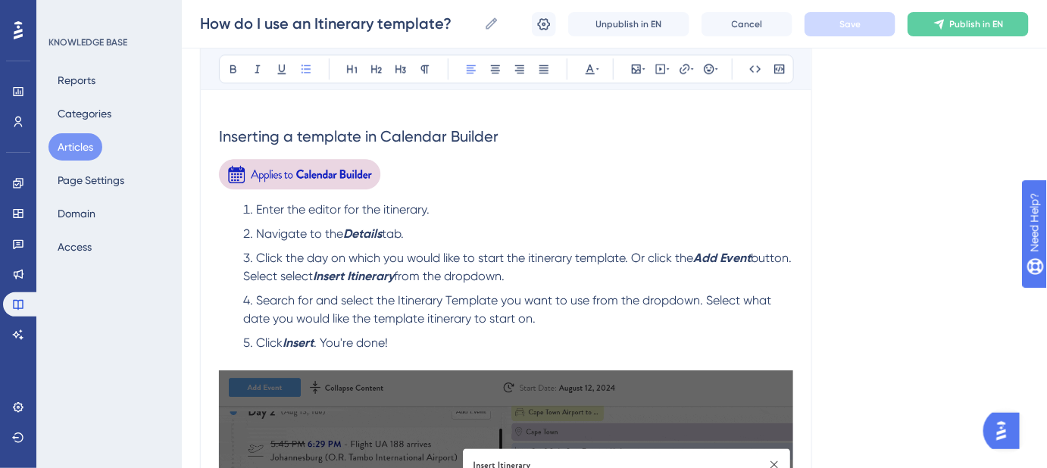
click at [673, 137] on h2 "Inserting a template in Calendar Builder" at bounding box center [506, 125] width 574 height 67
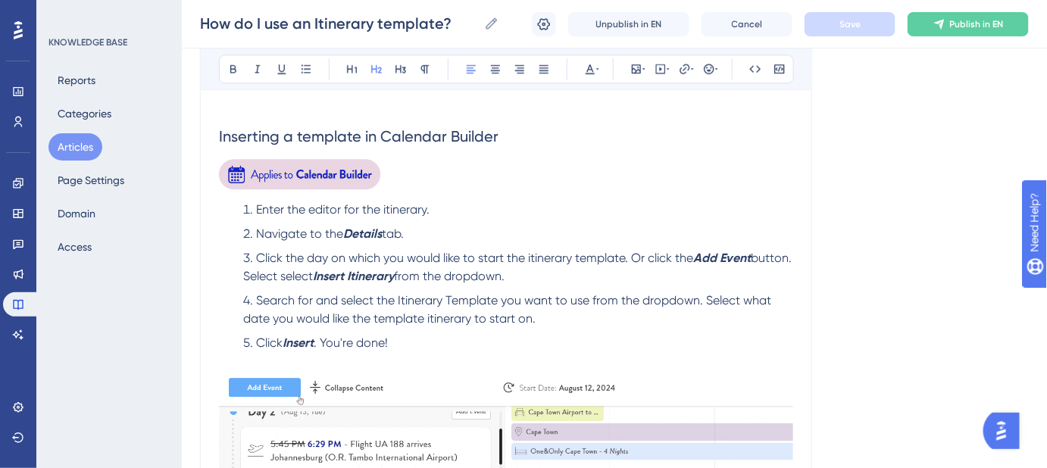
scroll to position [1447, 0]
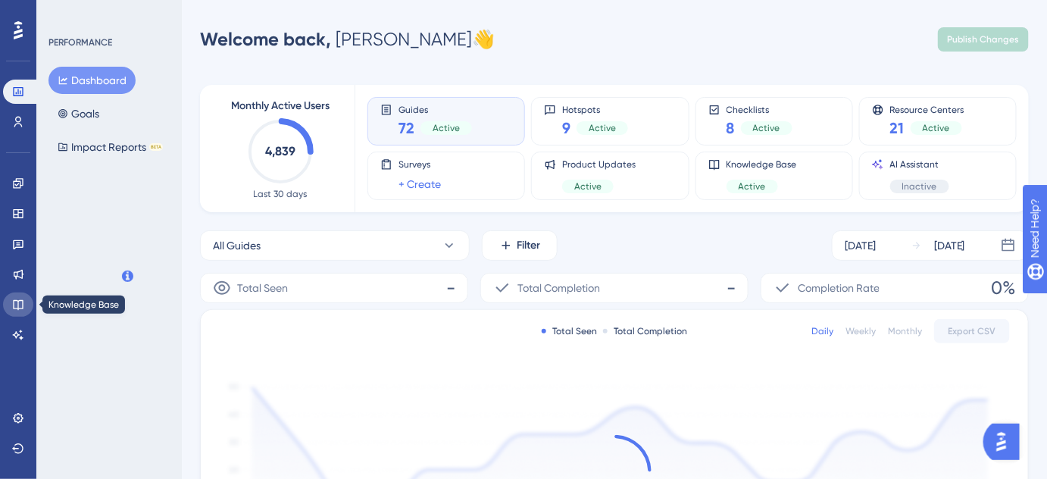
click at [20, 311] on link at bounding box center [18, 305] width 30 height 24
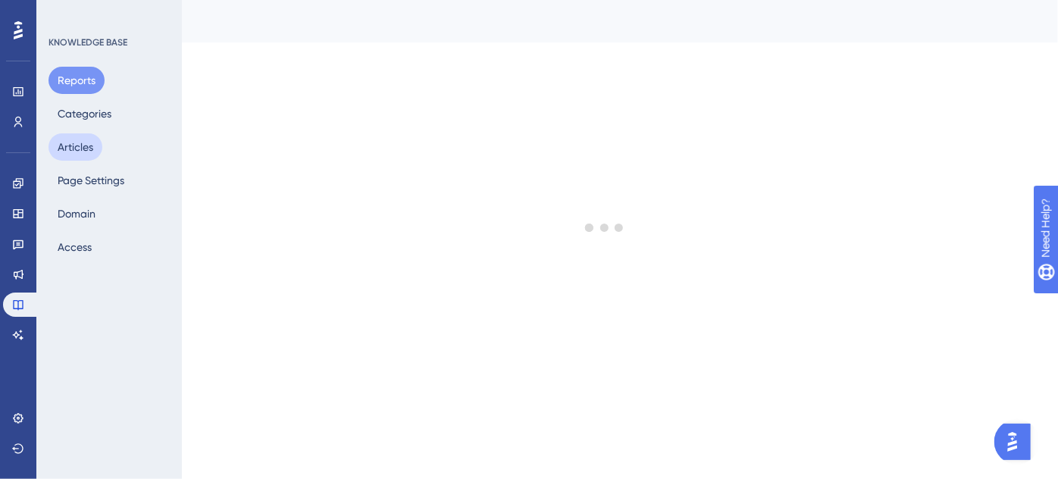
click at [80, 149] on button "Articles" at bounding box center [76, 146] width 54 height 27
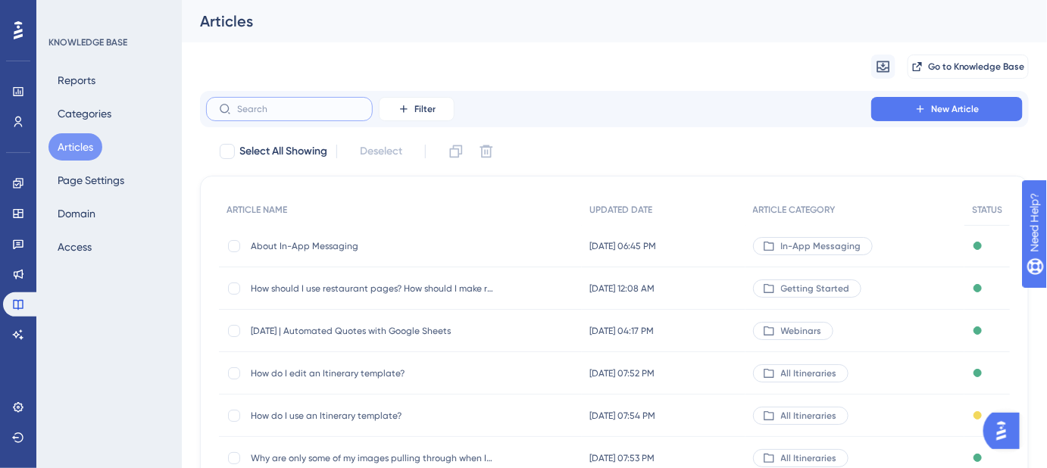
click at [301, 112] on input "text" at bounding box center [298, 109] width 123 height 11
paste input "What if I want the Area Page to appear AFTER the Property Page?"
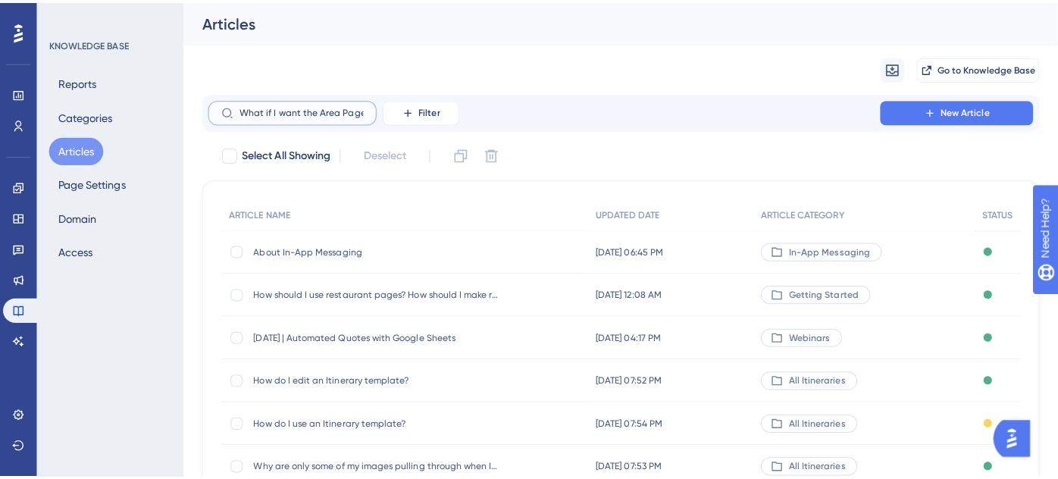
scroll to position [0, 152]
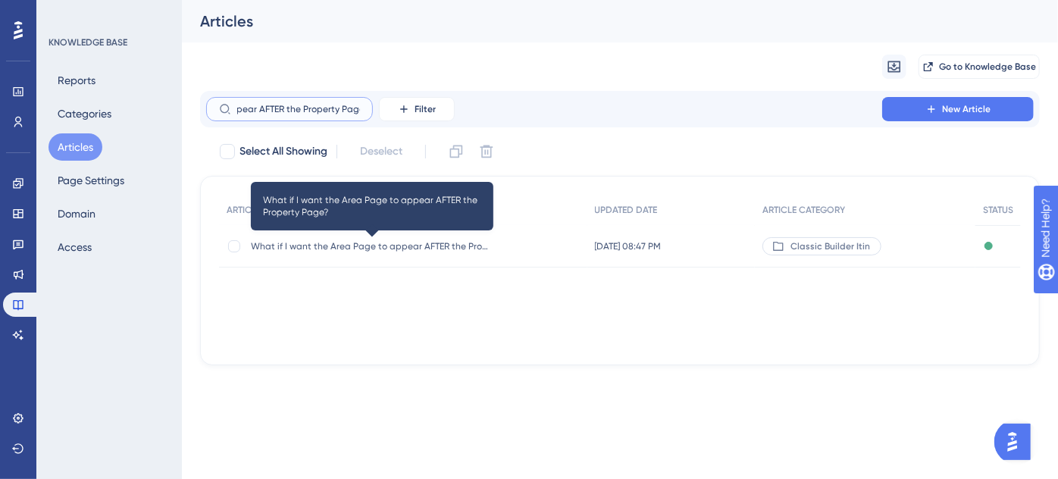
type input "What if I want the Area Page to appear AFTER the Property Page?"
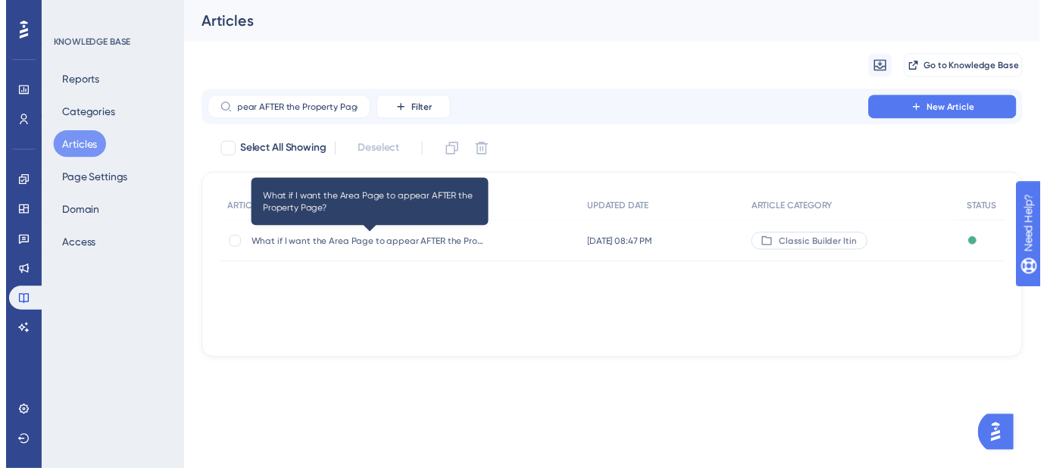
scroll to position [0, 0]
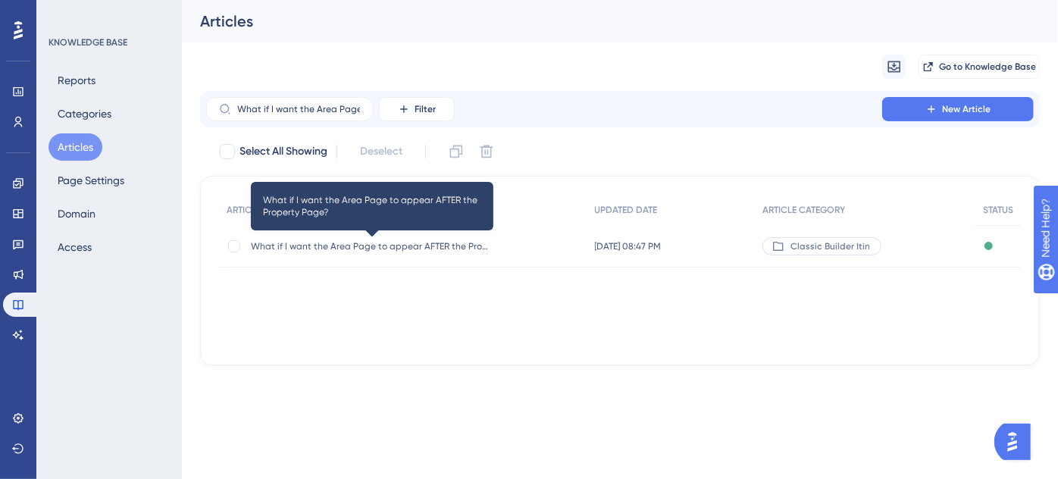
click at [365, 251] on span "What if I want the Area Page to appear AFTER the Property Page?" at bounding box center [372, 246] width 243 height 12
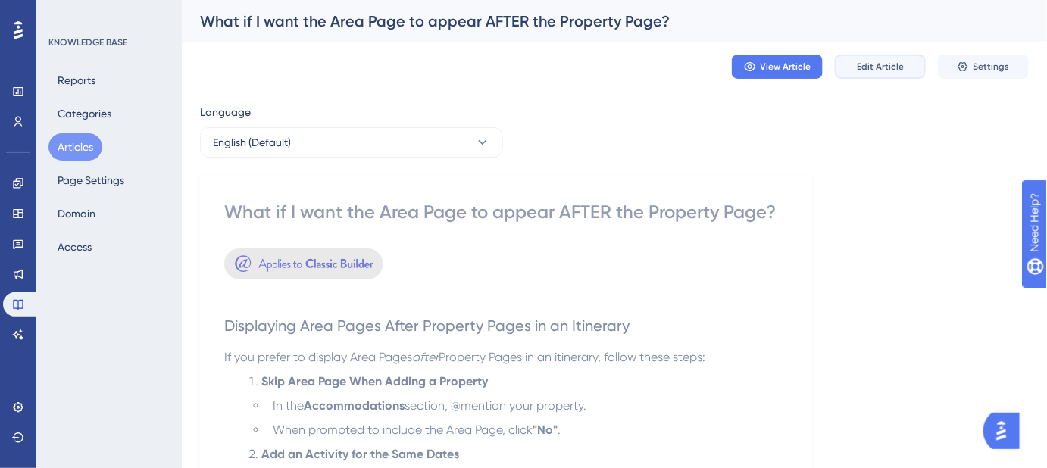
click at [862, 74] on button "Edit Article" at bounding box center [880, 67] width 91 height 24
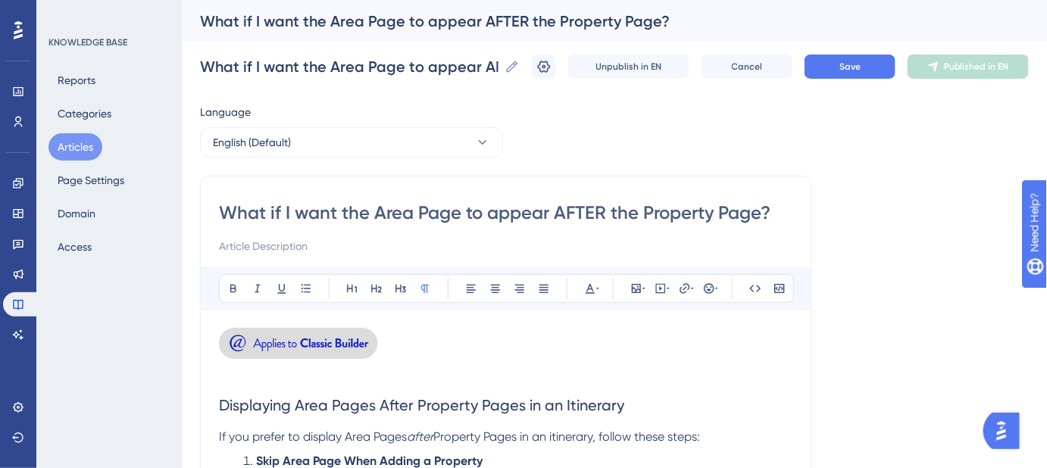
click at [318, 342] on img at bounding box center [298, 343] width 159 height 31
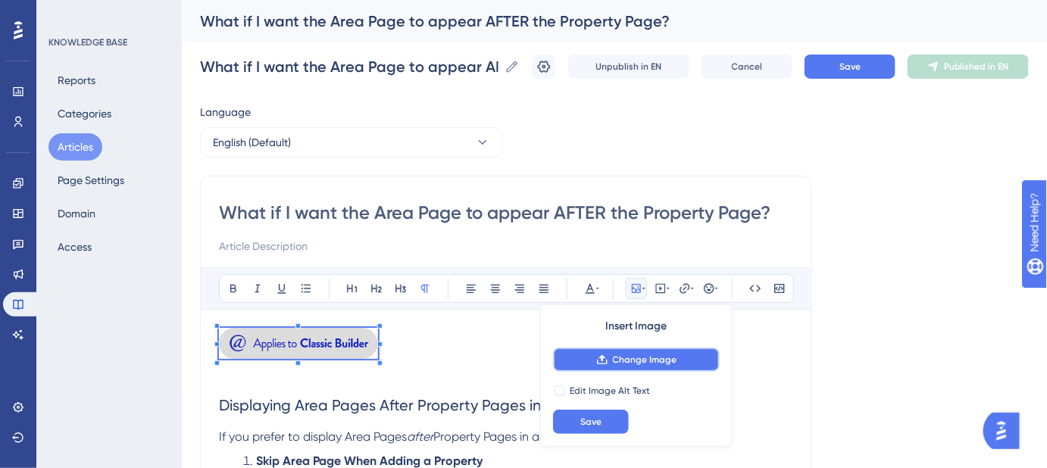
click at [622, 358] on span "Change Image" at bounding box center [645, 360] width 64 height 12
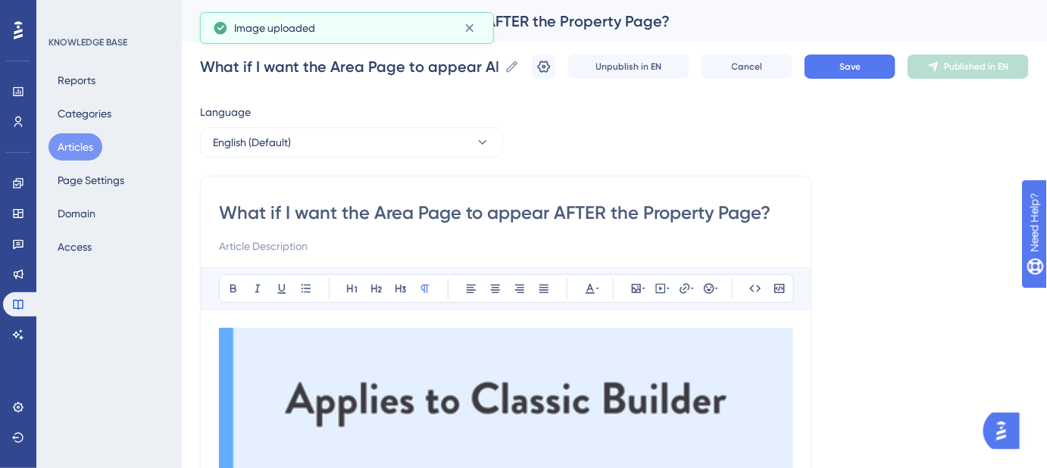
click at [624, 365] on img at bounding box center [506, 400] width 574 height 144
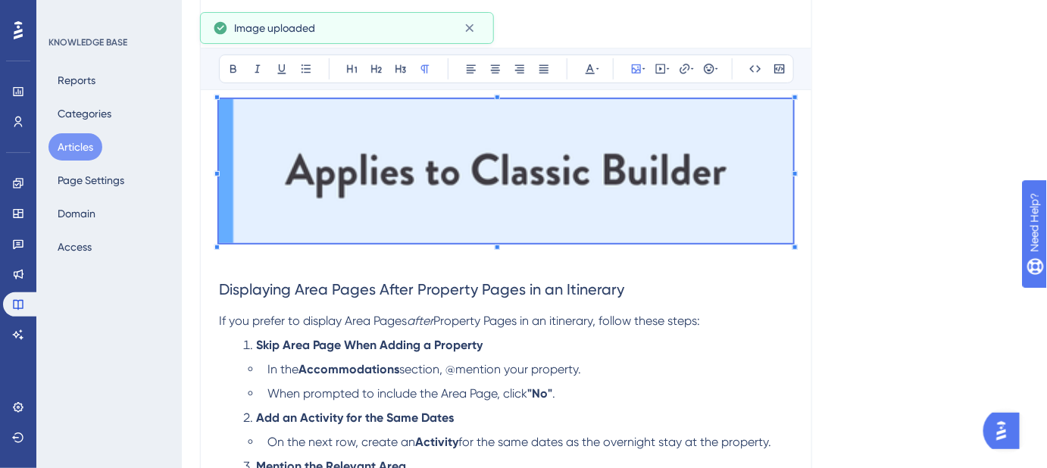
scroll to position [275, 0]
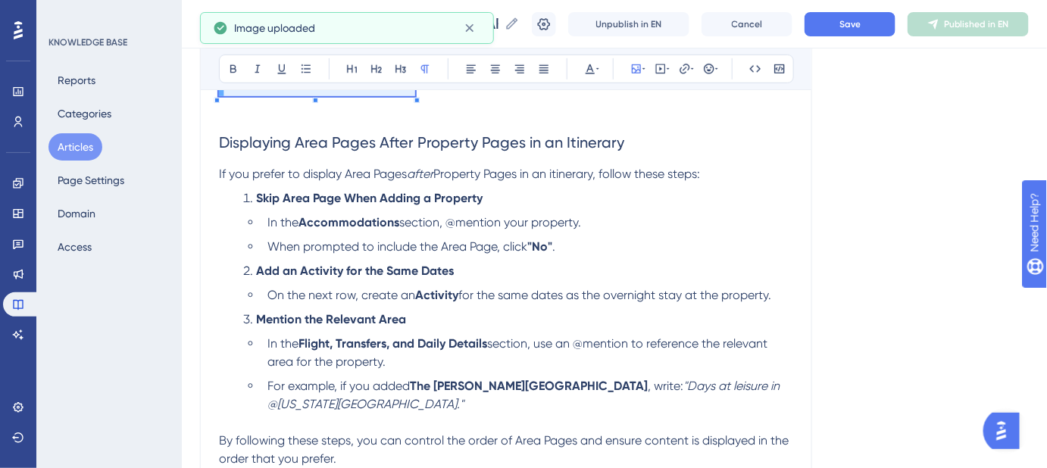
click at [416, 128] on div "Displaying Area Pages After Property Pages in an Itinerary If you prefer to dis…" at bounding box center [506, 473] width 574 height 853
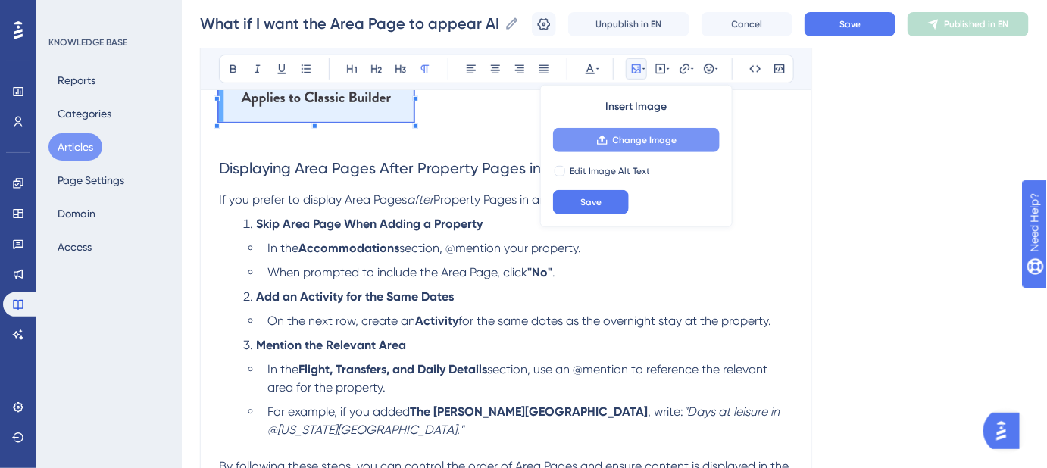
scroll to position [137, 0]
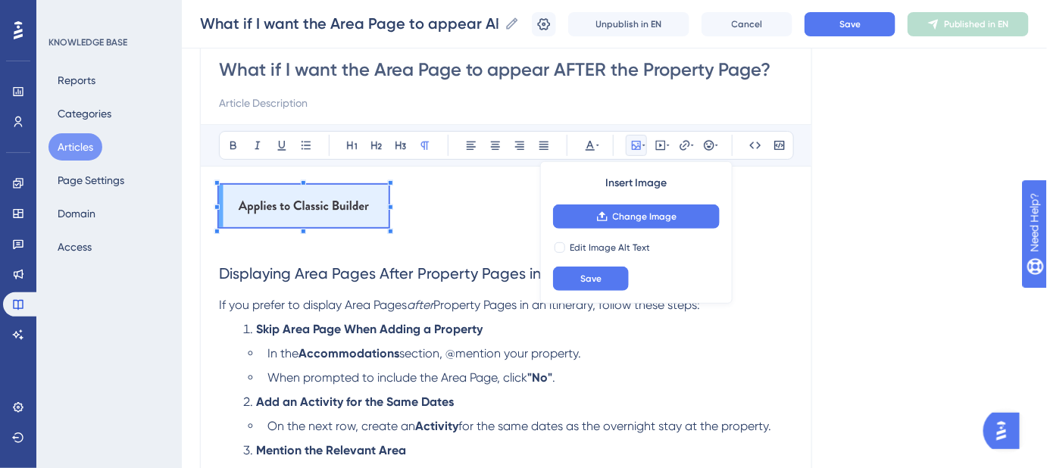
click at [390, 224] on p at bounding box center [506, 209] width 574 height 48
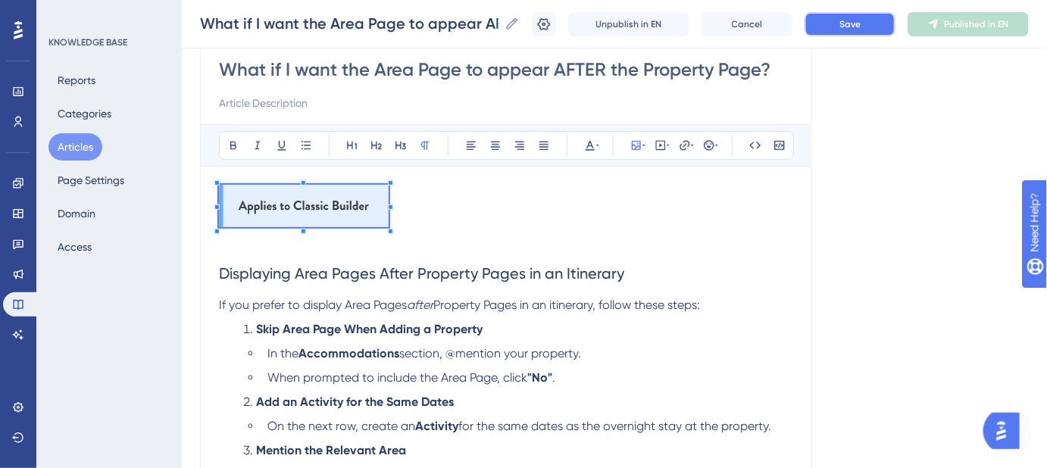
click at [847, 31] on button "Save" at bounding box center [850, 24] width 91 height 24
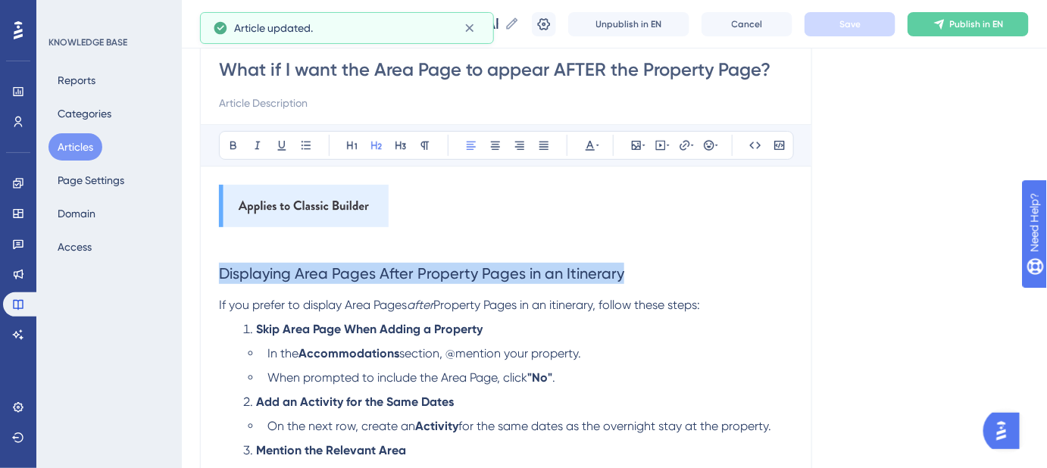
drag, startPoint x: 588, startPoint y: 268, endPoint x: 194, endPoint y: 266, distance: 394.1
click at [0, 0] on div "Performance Users Engagement Widgets Feedback Product Updates Knowledge Base AI…" at bounding box center [0, 0] width 0 height 0
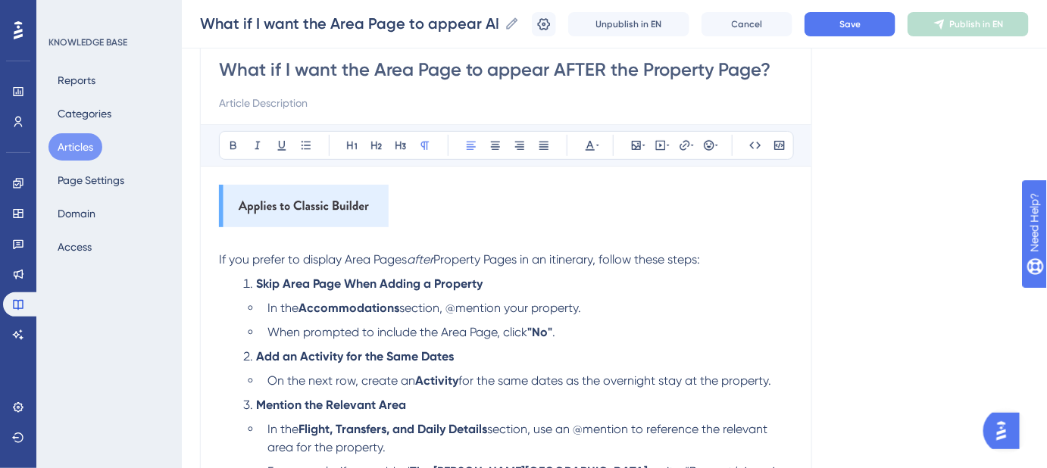
click at [713, 255] on p "If you prefer to display Area Pages after Property Pages in an itinerary, follo…" at bounding box center [506, 260] width 574 height 18
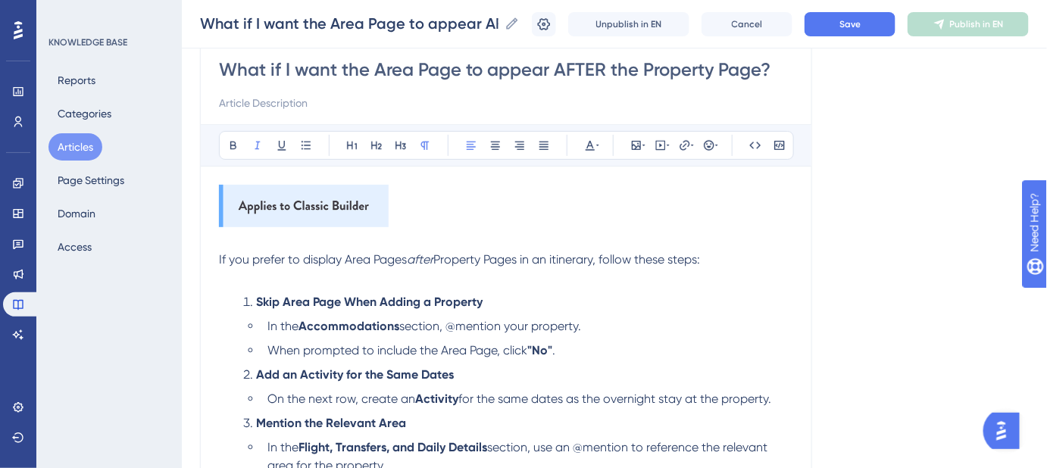
click at [424, 260] on em "after" at bounding box center [420, 259] width 27 height 14
click at [562, 257] on span "Property Pages in an itinerary, follow these steps:" at bounding box center [567, 259] width 267 height 14
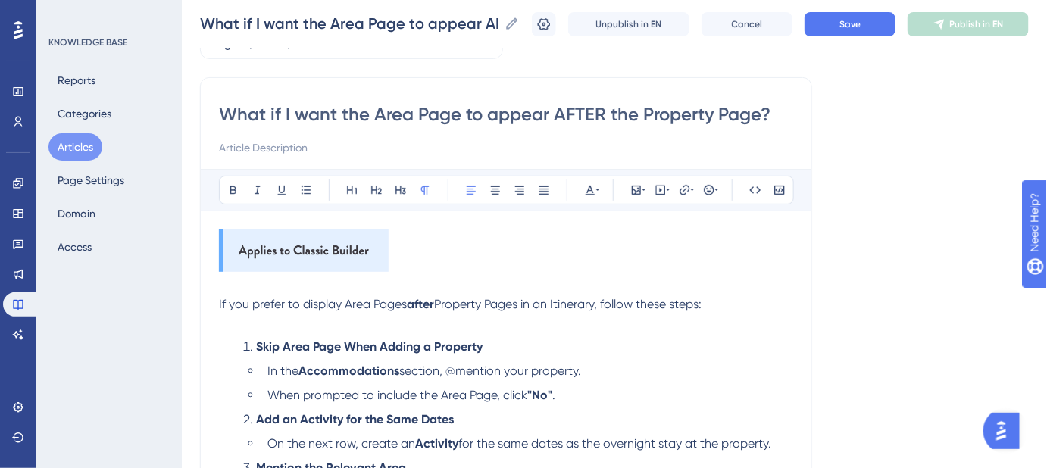
scroll to position [68, 0]
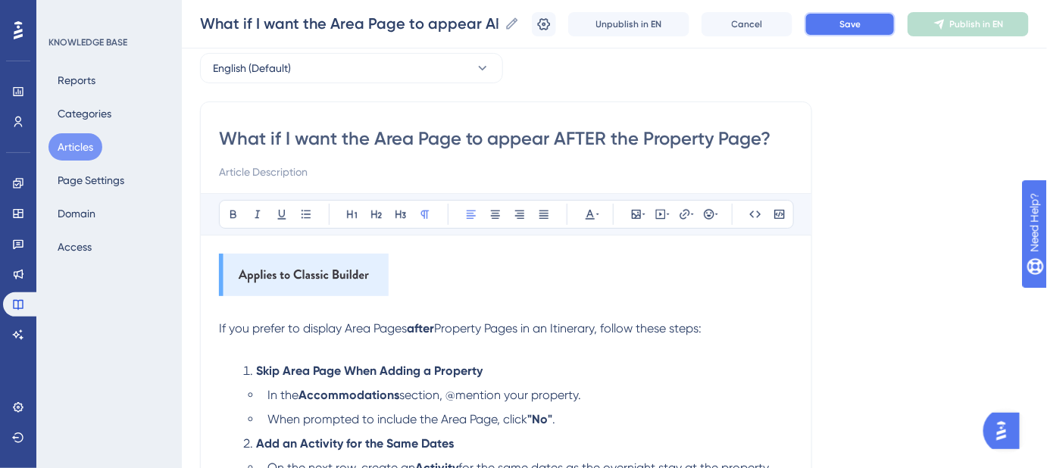
click at [873, 29] on button "Save" at bounding box center [850, 24] width 91 height 24
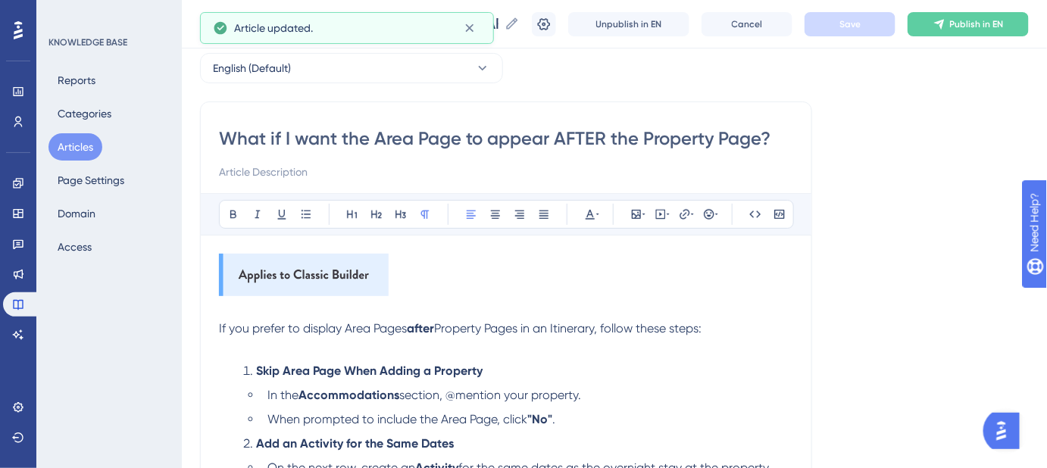
click at [724, 330] on p "If you prefer to display Area Pages after Property Pages in an Itinerary, follo…" at bounding box center [506, 329] width 574 height 18
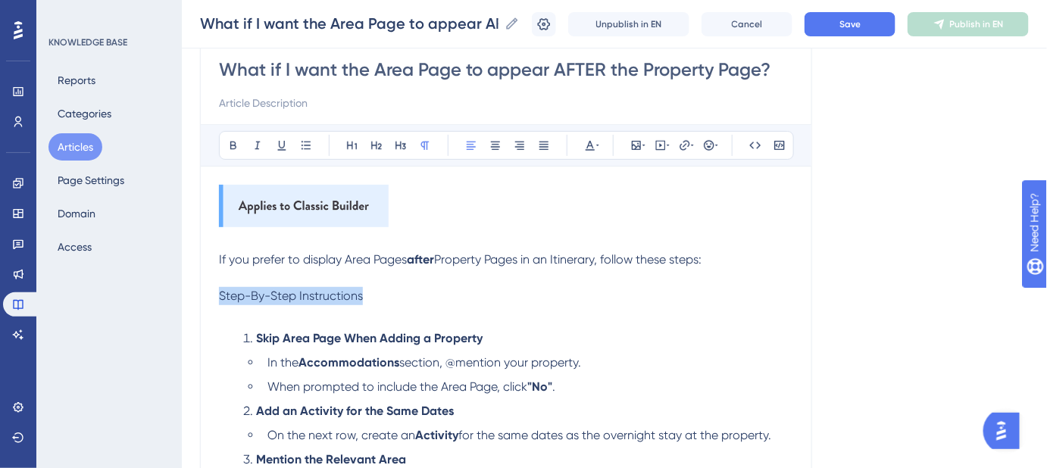
drag, startPoint x: 381, startPoint y: 294, endPoint x: 221, endPoint y: 286, distance: 160.8
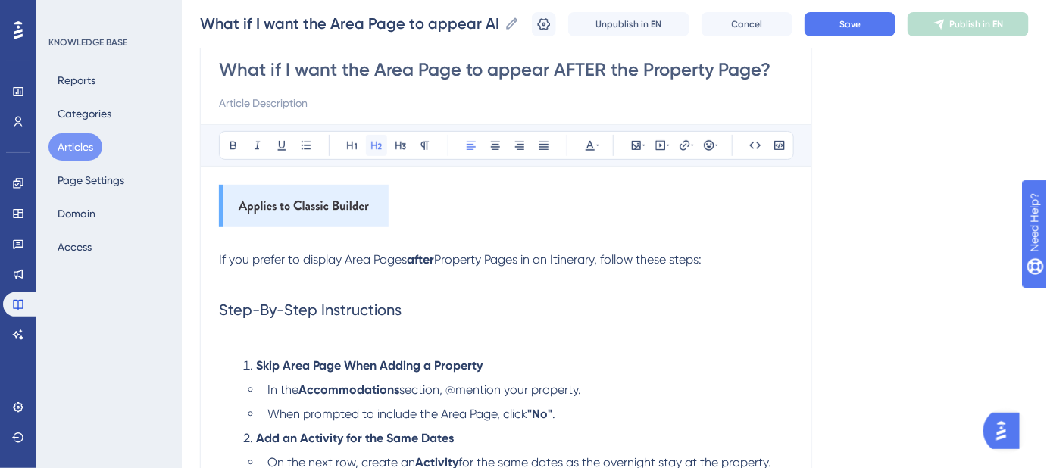
click at [368, 144] on button at bounding box center [376, 145] width 21 height 21
drag, startPoint x: 571, startPoint y: 312, endPoint x: 489, endPoint y: 300, distance: 83.5
click at [571, 312] on h2 "Step-By-Step Instructions" at bounding box center [506, 309] width 574 height 45
click at [444, 305] on h2 "Step-By-Step Instructions" at bounding box center [506, 309] width 574 height 45
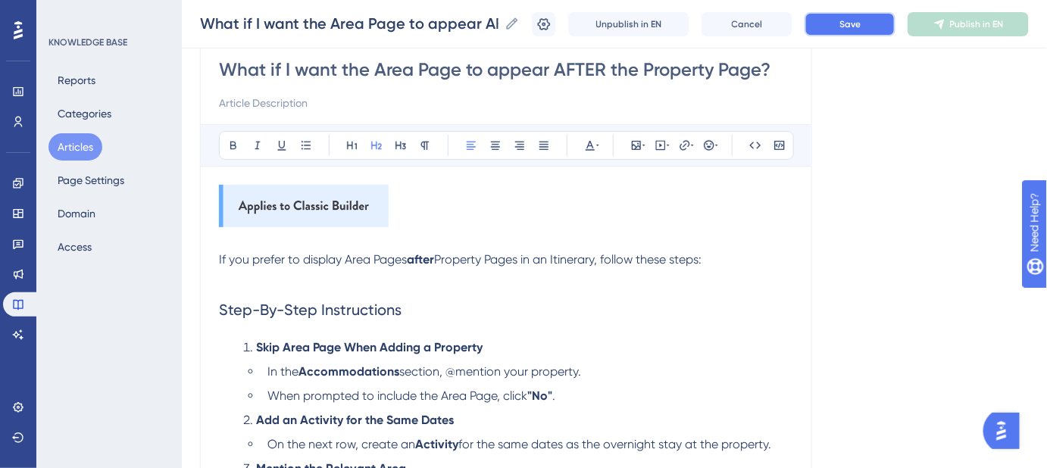
click at [859, 18] on span "Save" at bounding box center [850, 24] width 21 height 12
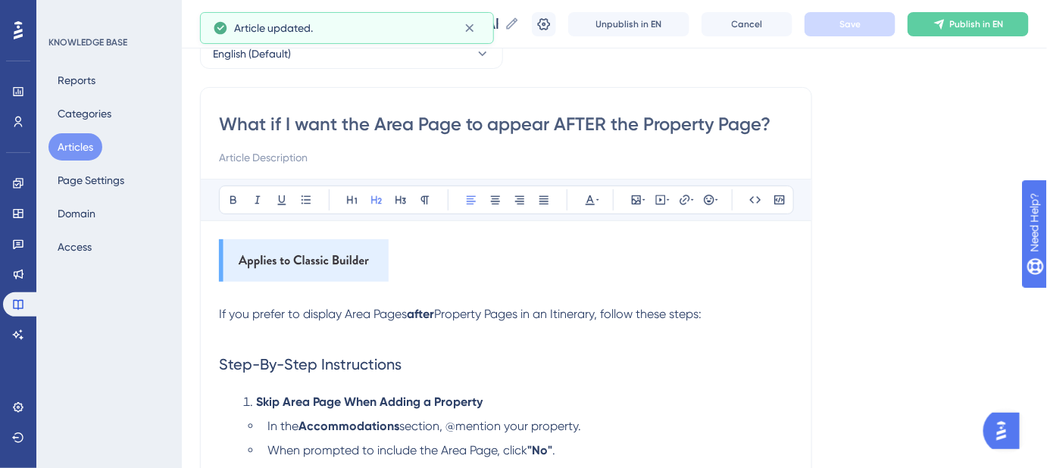
scroll to position [0, 0]
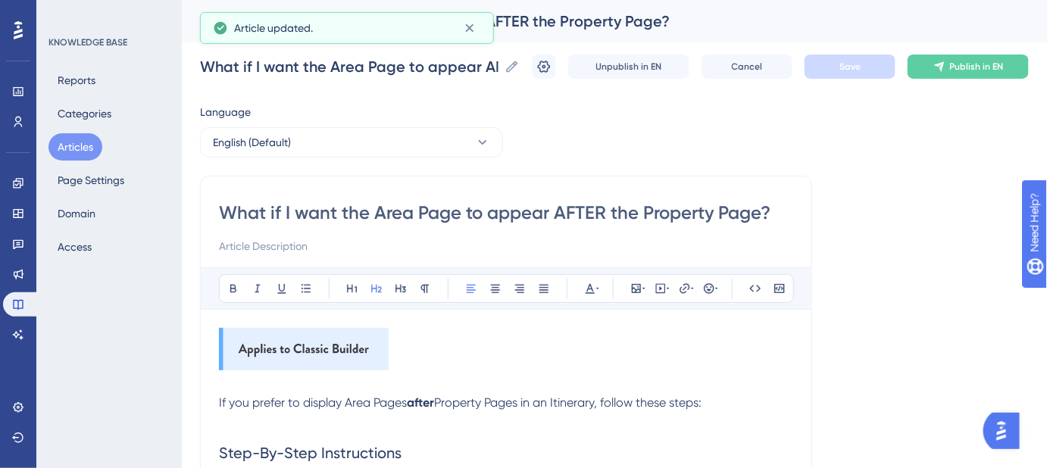
click at [627, 210] on input "What if I want the Area Page to appear AFTER the Property Page?" at bounding box center [506, 213] width 574 height 24
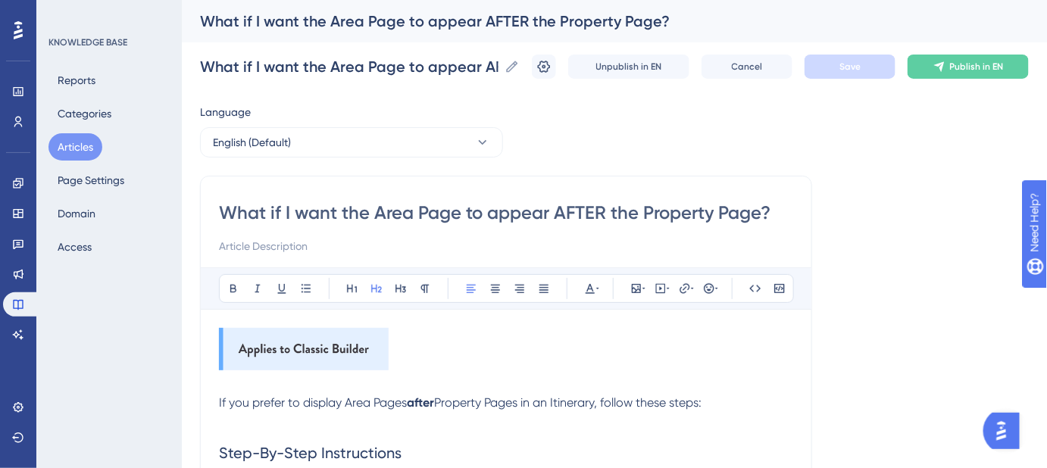
click at [384, 244] on input at bounding box center [506, 246] width 574 height 18
paste input "How to adjust the order of pages in your itinerary."
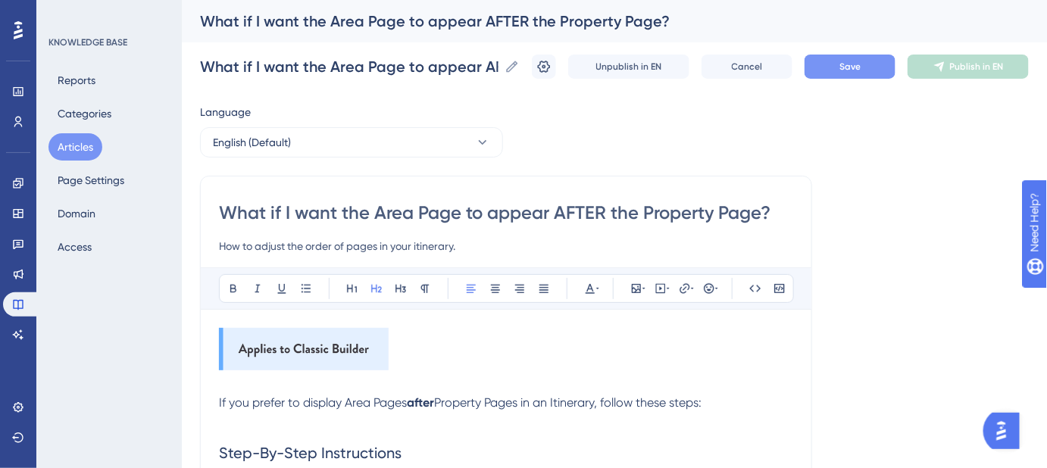
click at [420, 246] on input "How to adjust the order of pages in your itinerary." at bounding box center [506, 246] width 574 height 18
type input "How to adjust the order of pages in your Itinerary."
click at [865, 77] on button "Save" at bounding box center [850, 67] width 91 height 24
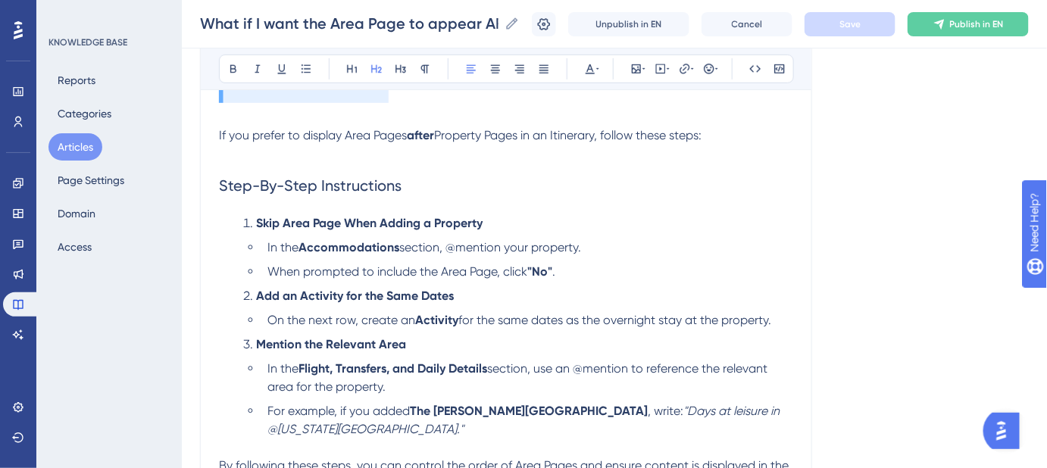
scroll to position [237, 0]
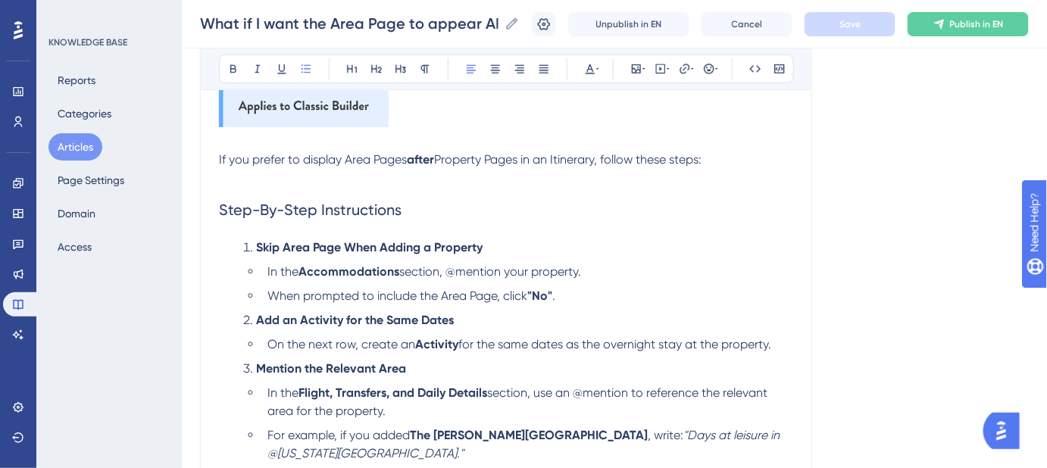
click at [266, 271] on li "In the Accommodations section, @mention your property." at bounding box center [527, 272] width 532 height 18
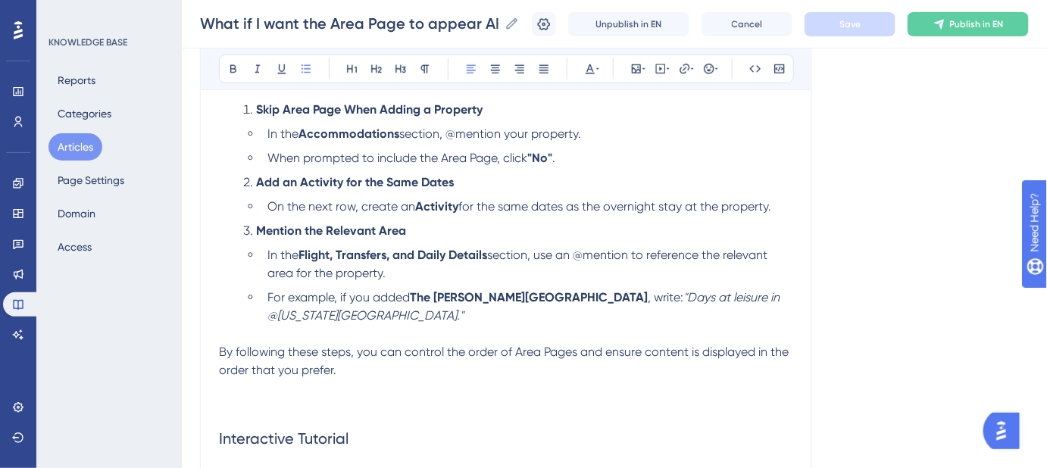
scroll to position [513, 0]
